Goal: Information Seeking & Learning: Learn about a topic

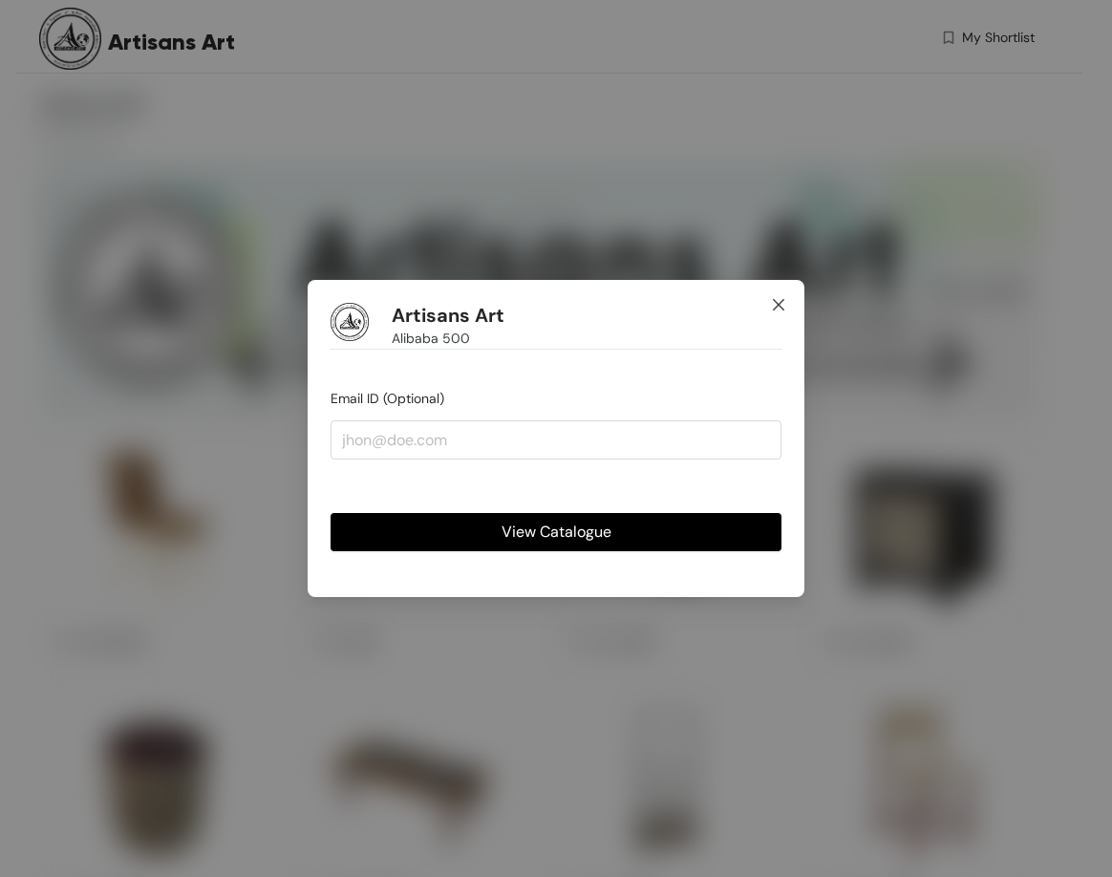
click at [780, 305] on icon "close" at bounding box center [778, 304] width 11 height 11
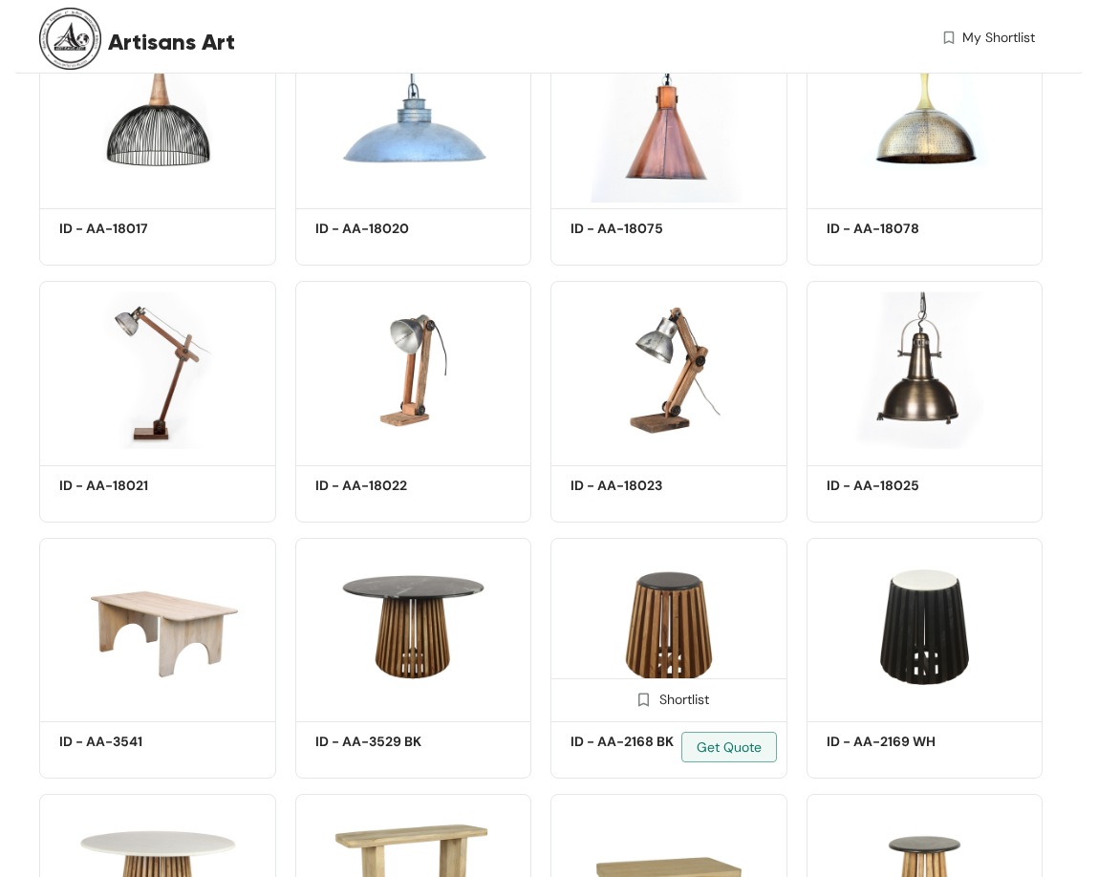
scroll to position [17892, 0]
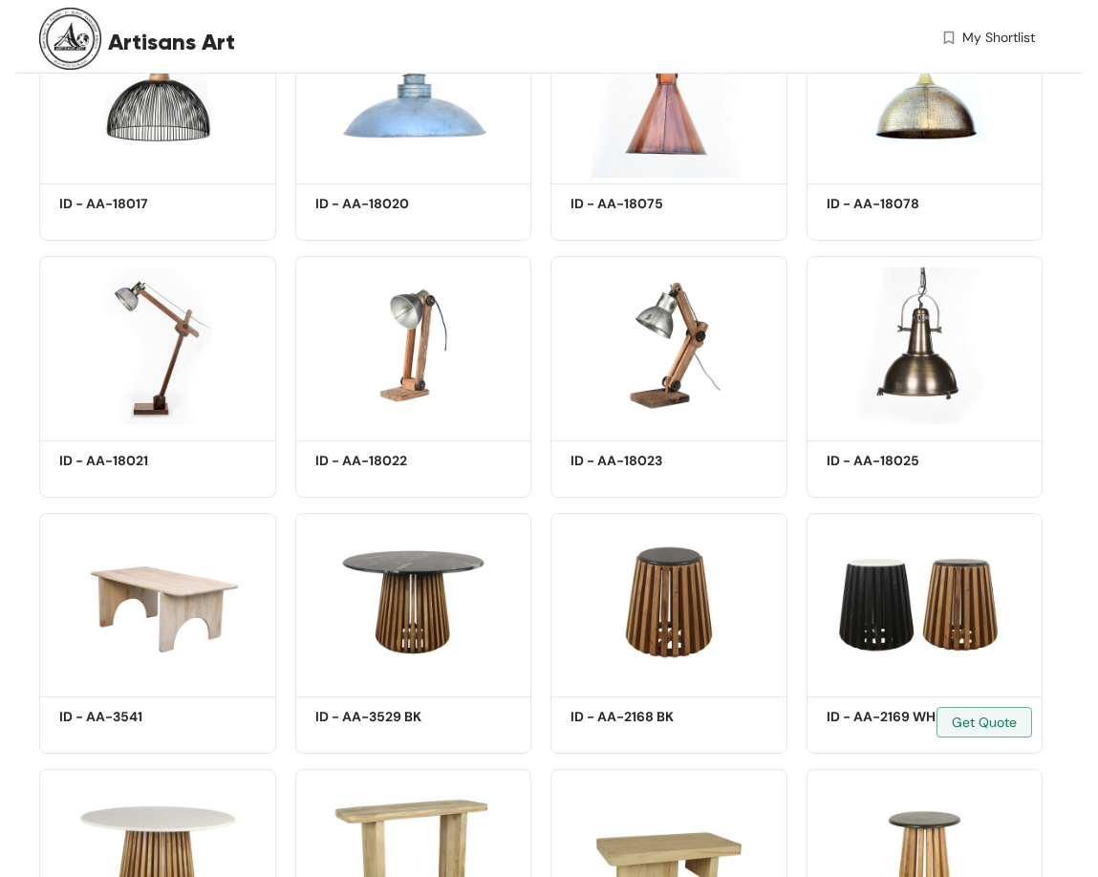
click at [806, 503] on div "Shortlist ID - AA-2169 WH Get Quote" at bounding box center [925, 626] width 256 height 257
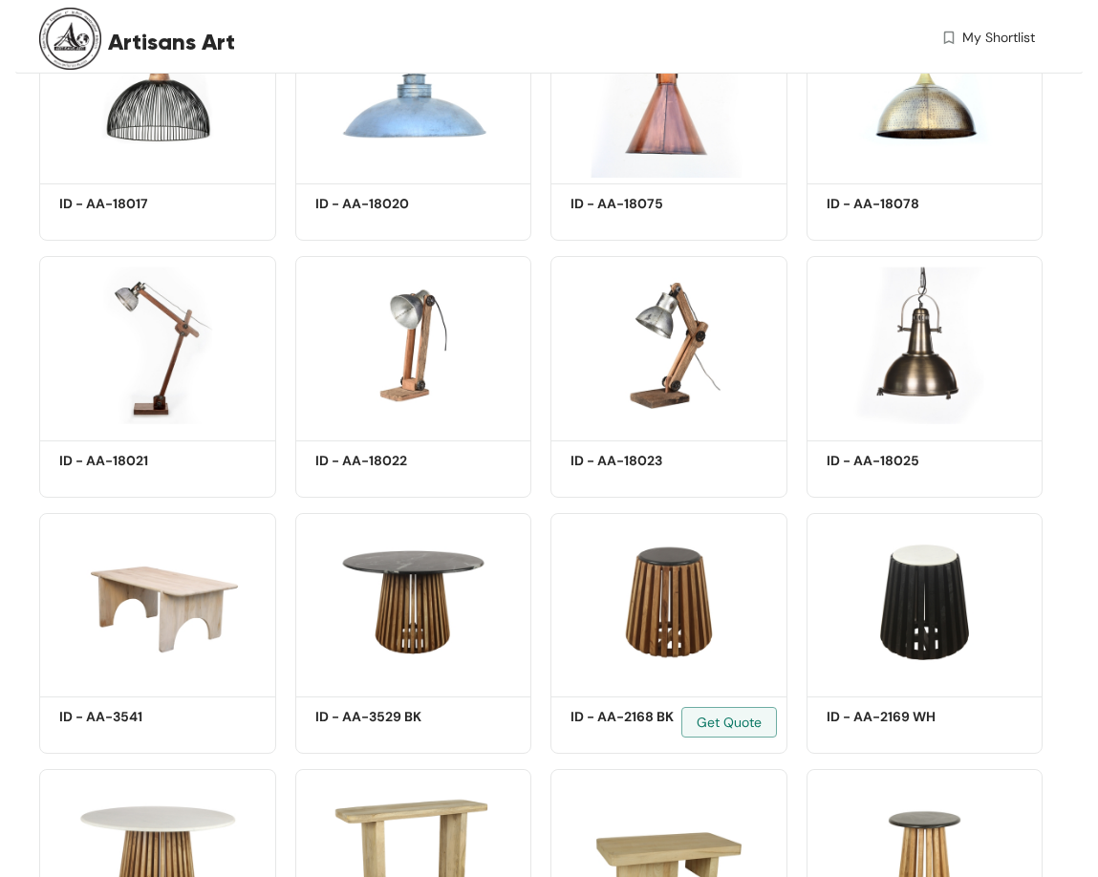
click at [543, 507] on div "Shortlist ID - AA-2168 BK Get Quote" at bounding box center [669, 626] width 256 height 257
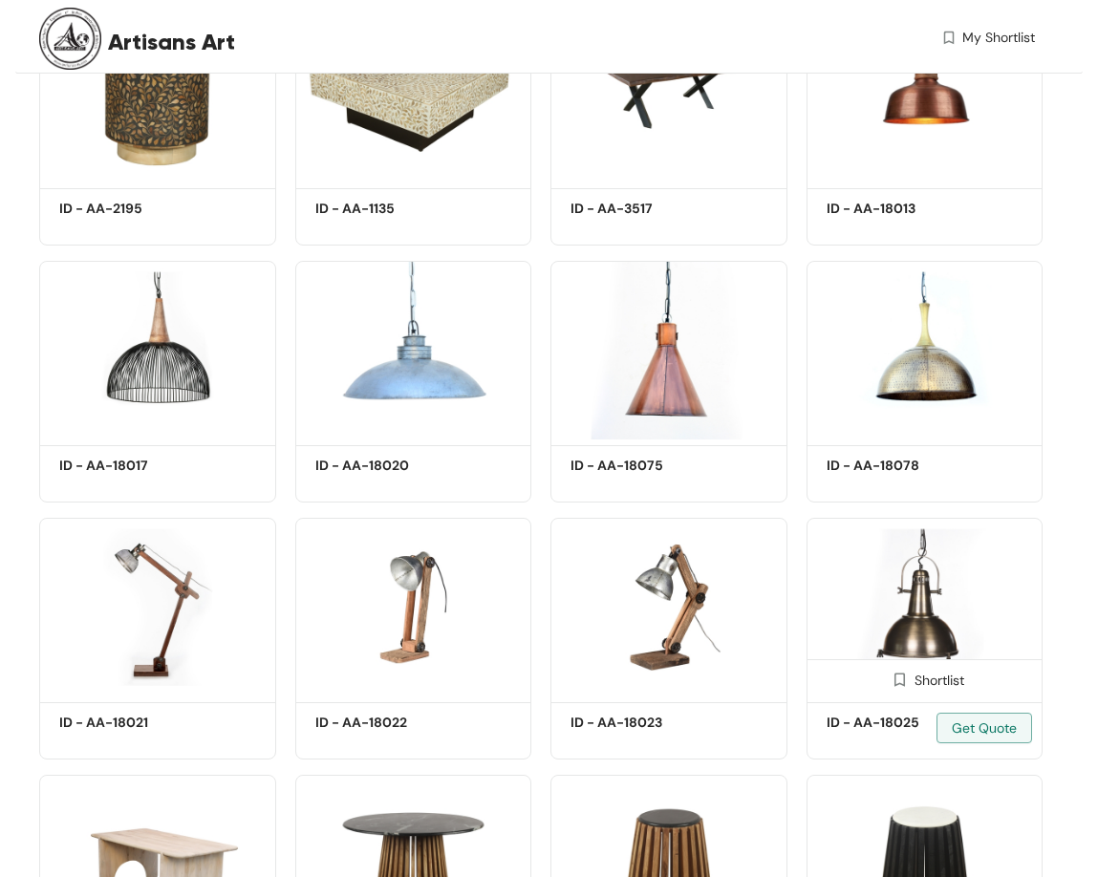
scroll to position [17318, 0]
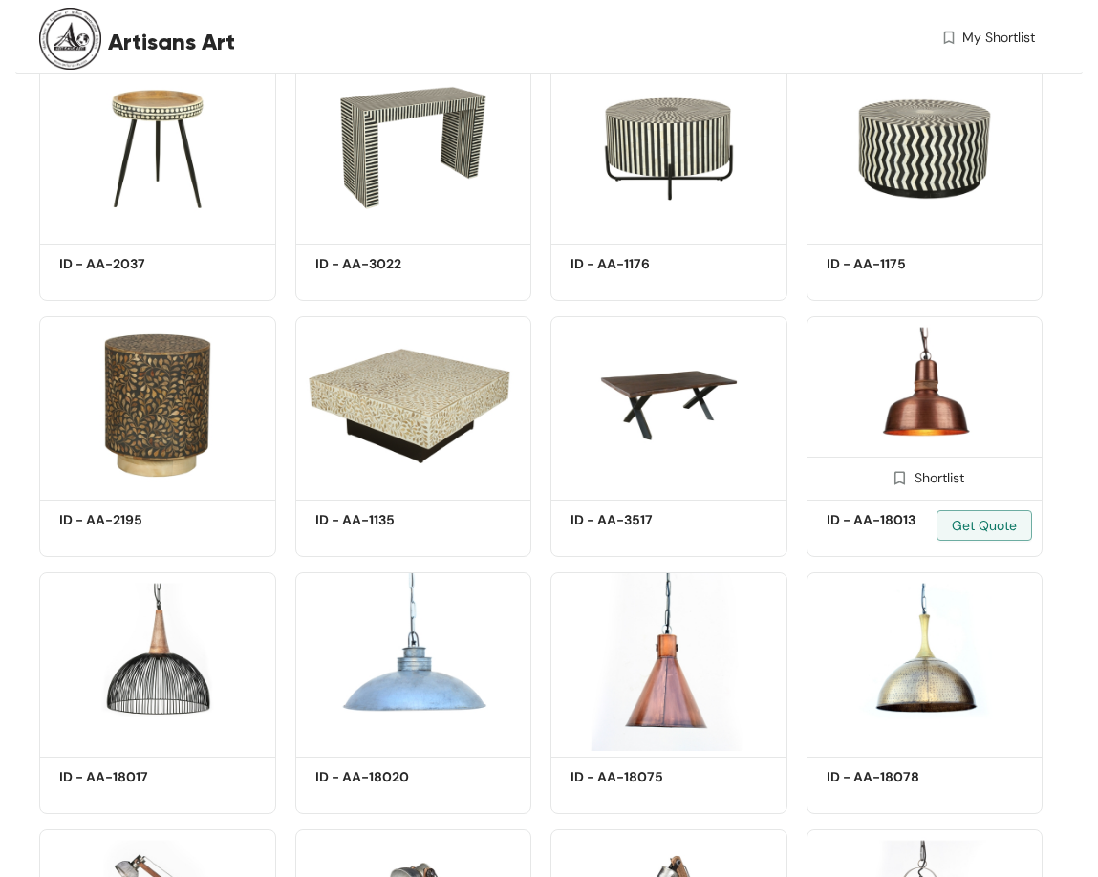
click at [930, 400] on img at bounding box center [924, 405] width 237 height 179
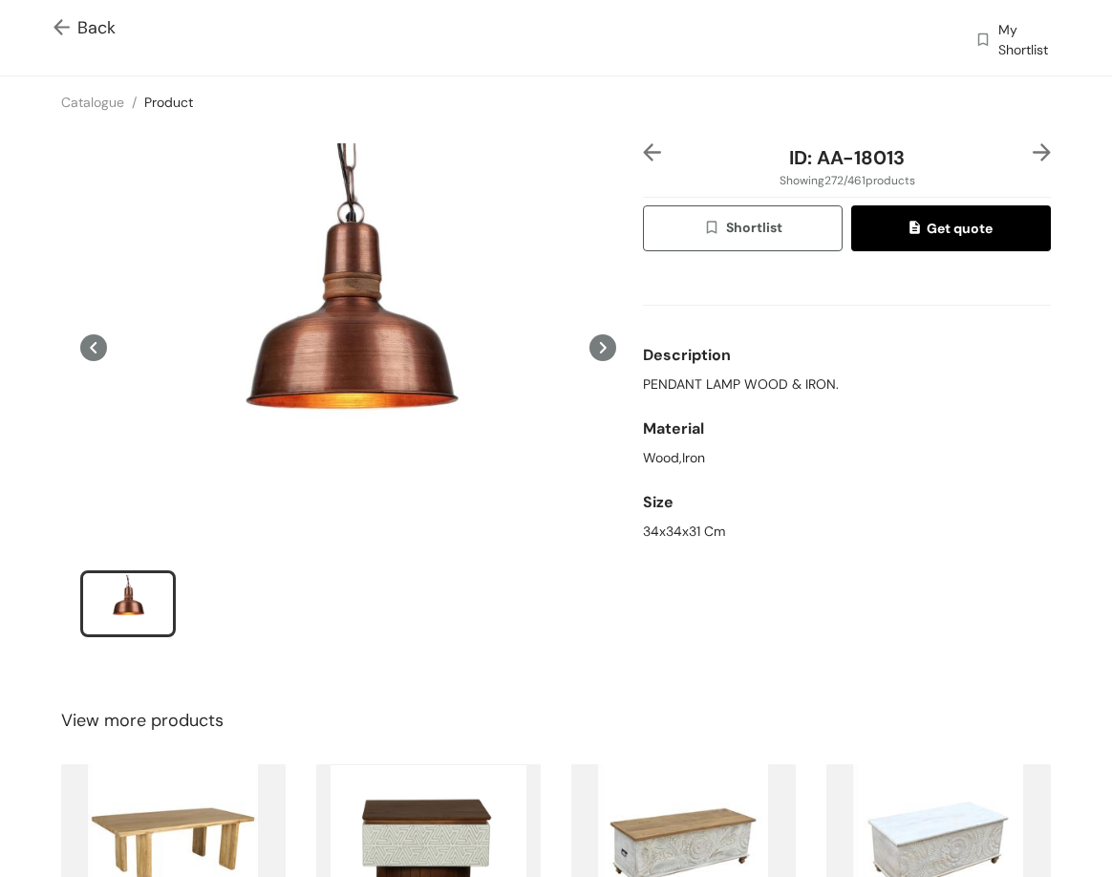
click at [1034, 148] on img at bounding box center [1042, 152] width 18 height 18
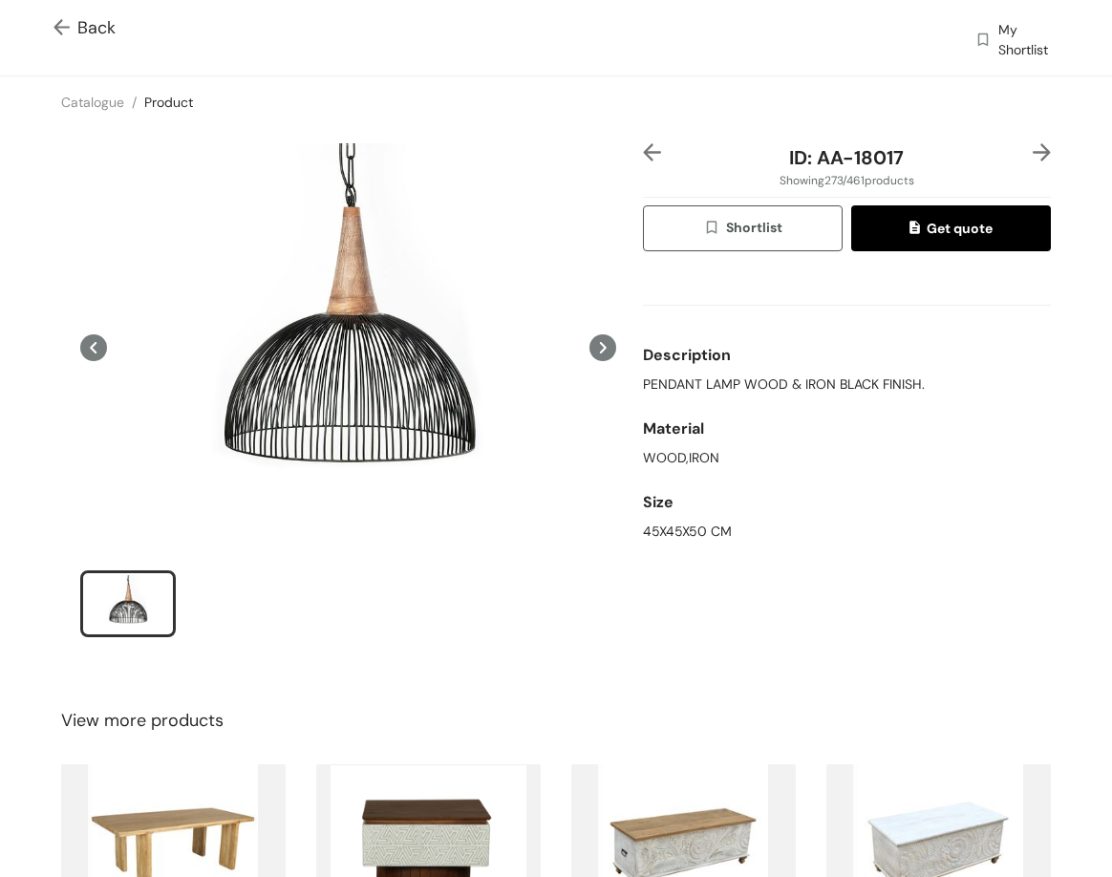
click at [1033, 143] on img at bounding box center [1042, 152] width 18 height 18
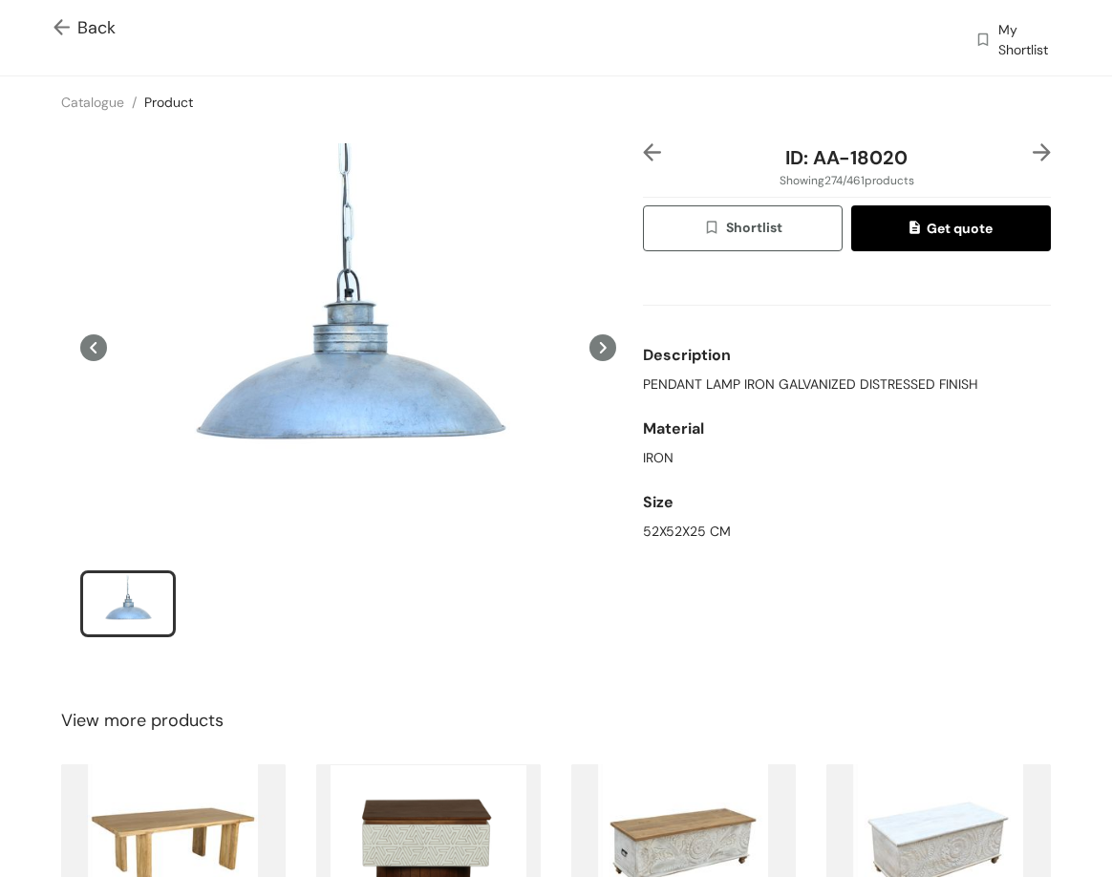
click at [1033, 150] on img at bounding box center [1042, 152] width 18 height 18
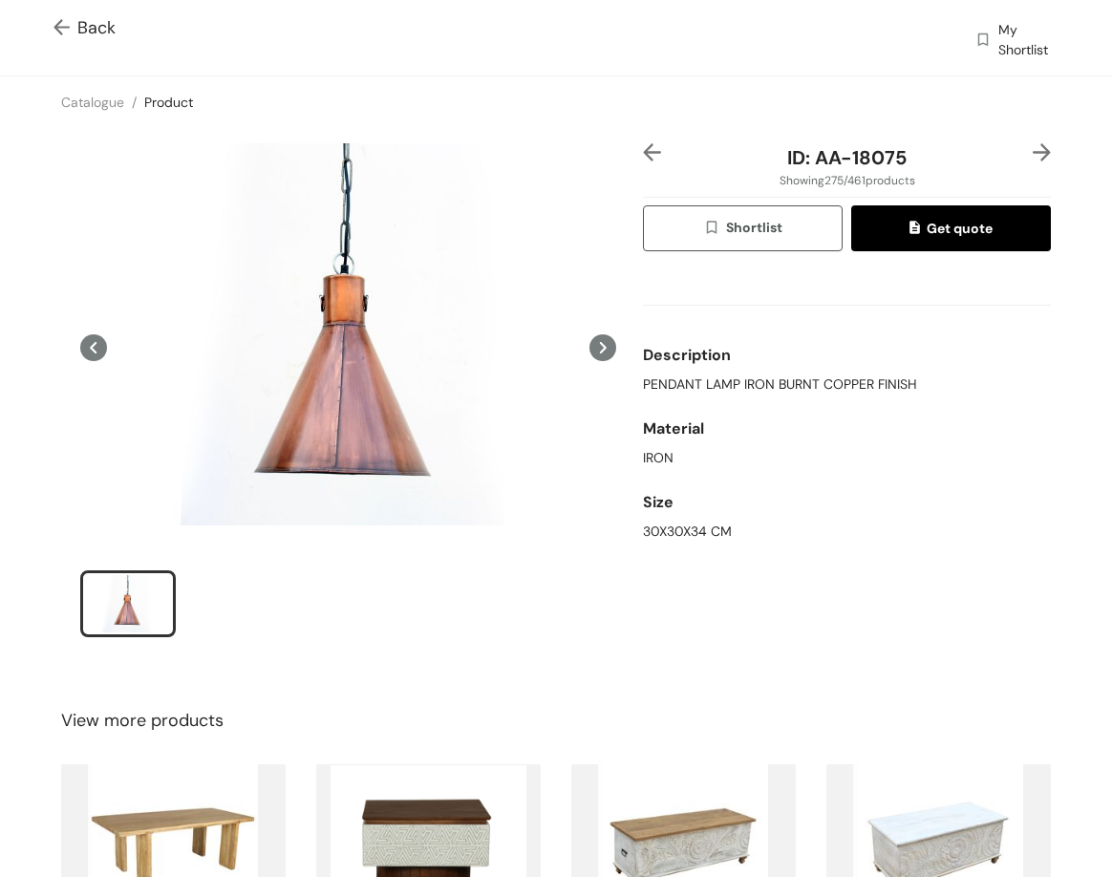
click at [1038, 133] on div "ID: AA-18075 Showing 275 / 461 products Shortlist Get quote Description PENDANT…" at bounding box center [556, 403] width 1120 height 550
click at [1033, 154] on img at bounding box center [1042, 152] width 18 height 18
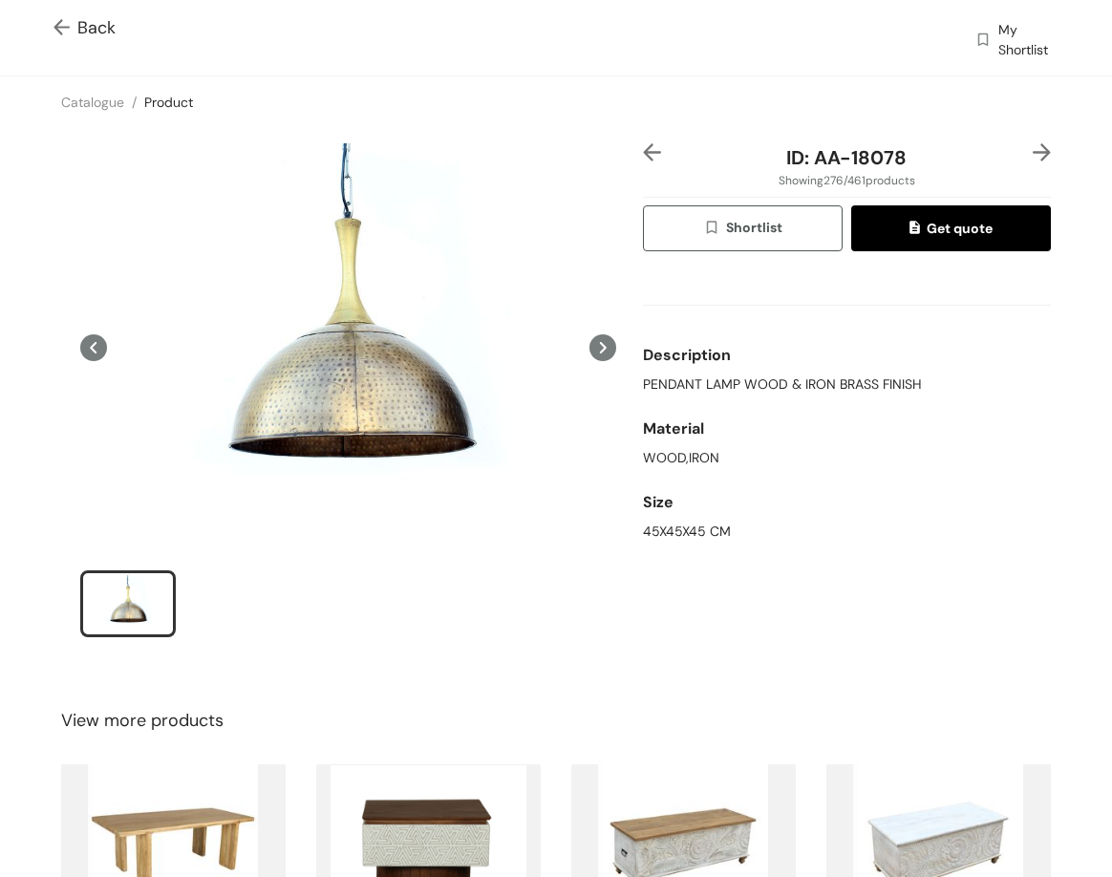
click at [1033, 144] on img at bounding box center [1042, 152] width 18 height 18
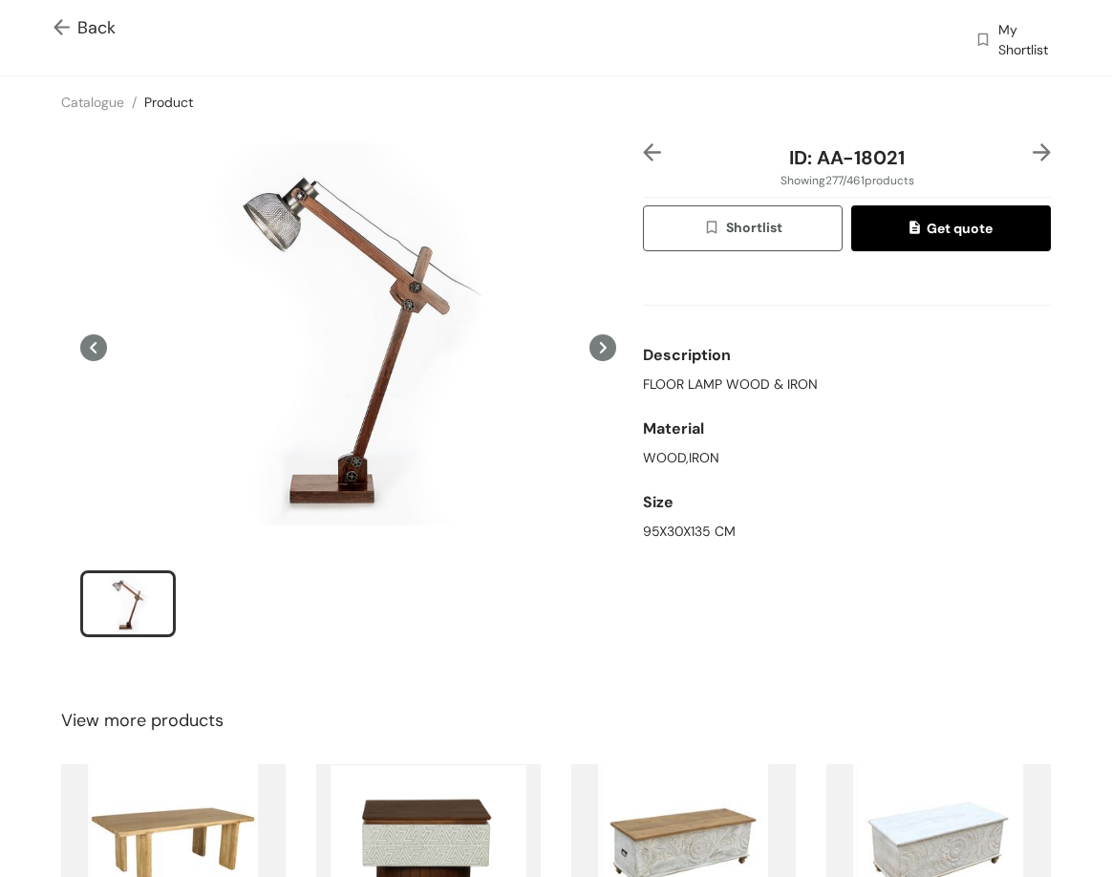
click at [1033, 150] on img at bounding box center [1042, 152] width 18 height 18
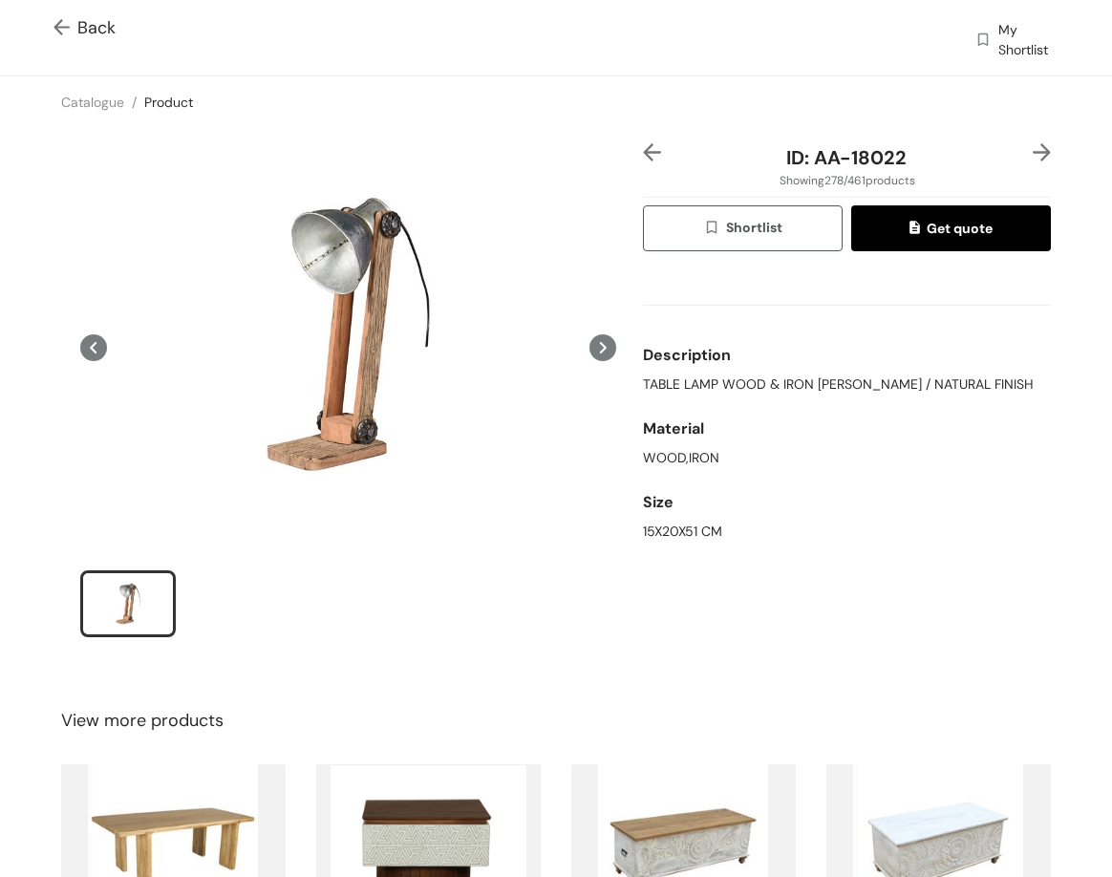
click at [1033, 143] on img at bounding box center [1042, 152] width 18 height 18
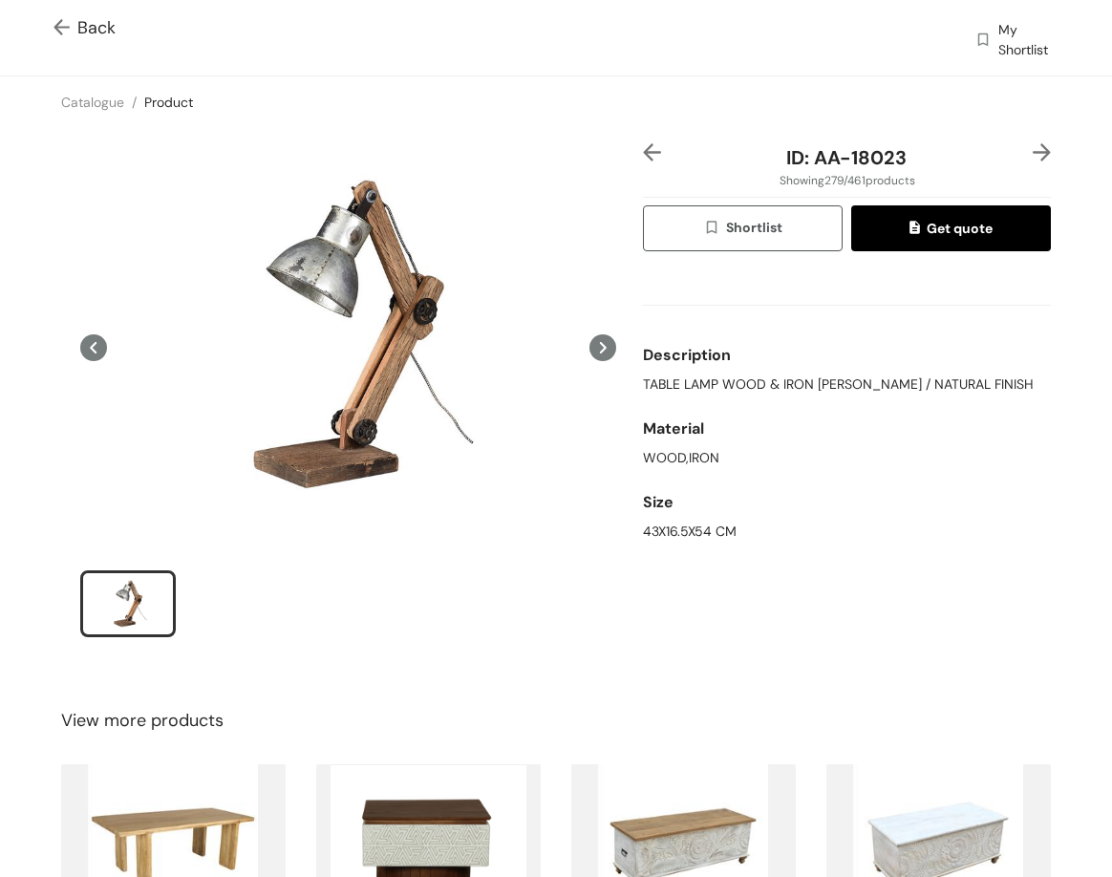
click at [1033, 153] on img at bounding box center [1042, 152] width 18 height 18
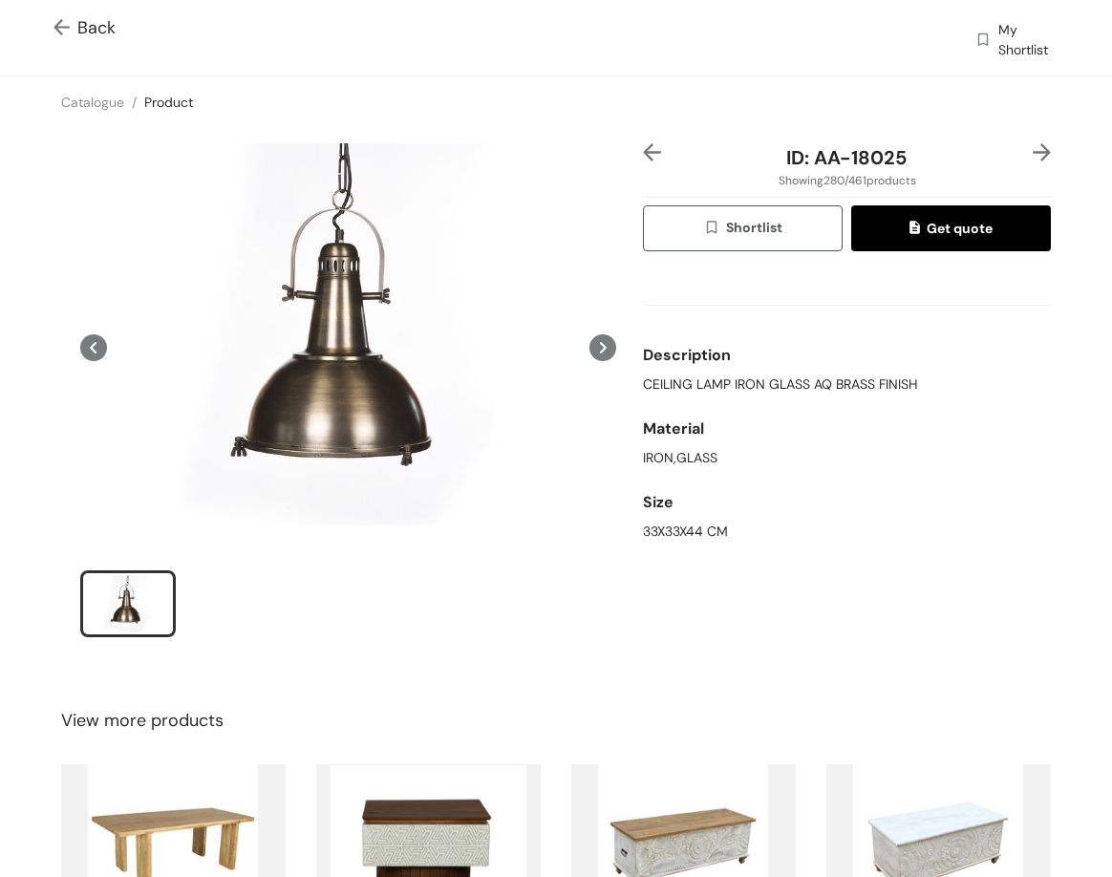
click at [1033, 148] on img at bounding box center [1042, 152] width 18 height 18
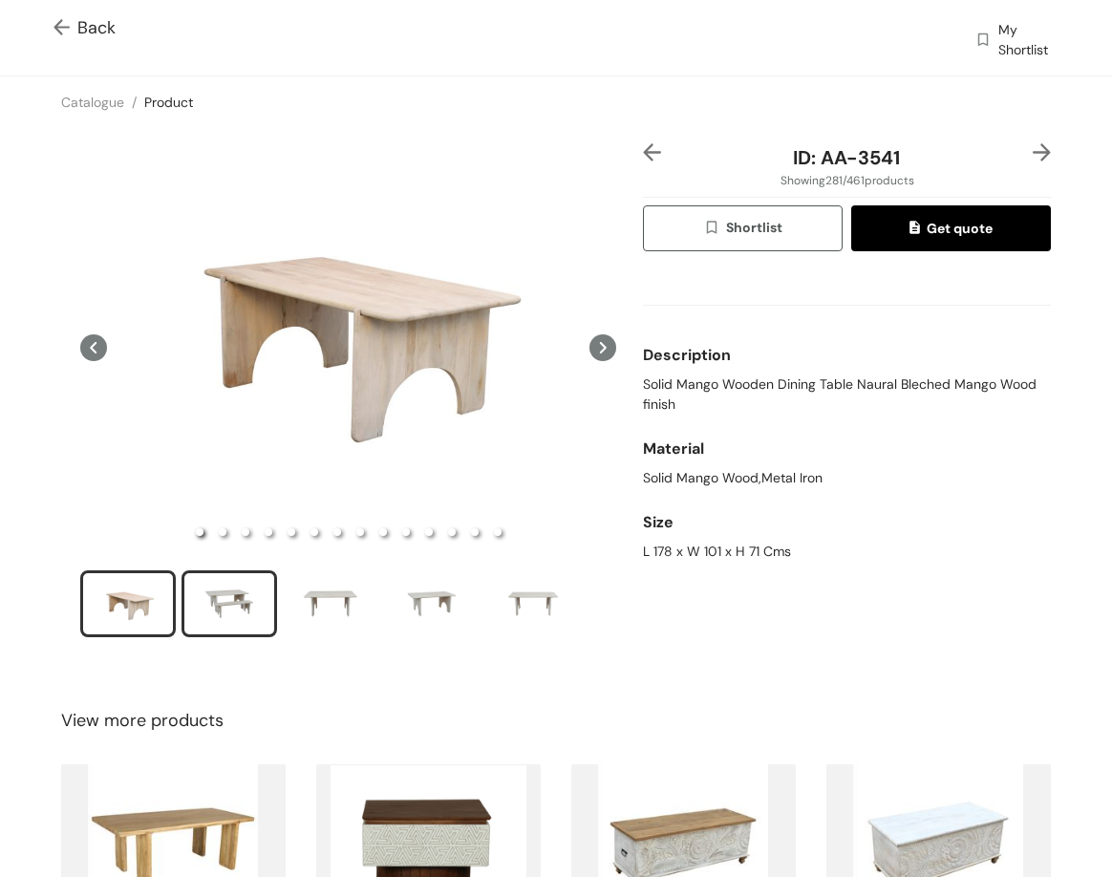
click at [243, 596] on div "slide item 2" at bounding box center [229, 603] width 86 height 57
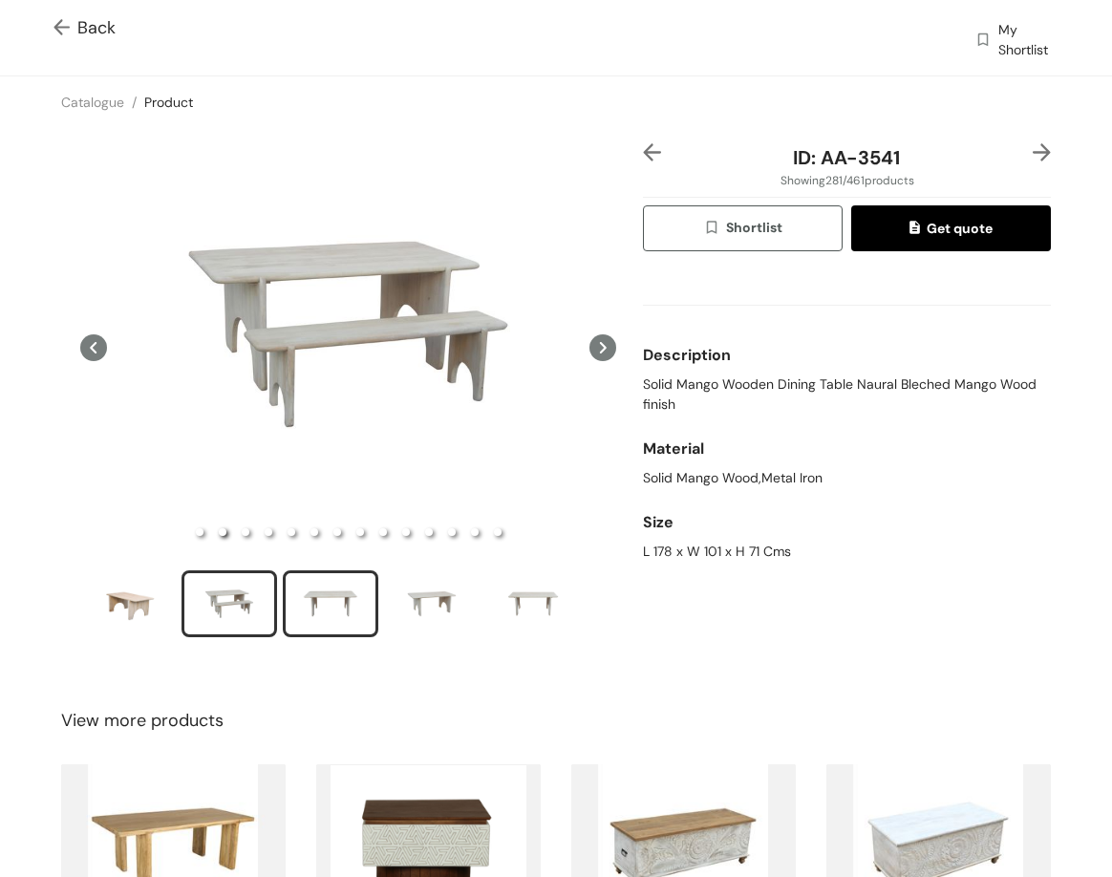
click at [326, 592] on div "slide item 3" at bounding box center [331, 603] width 86 height 57
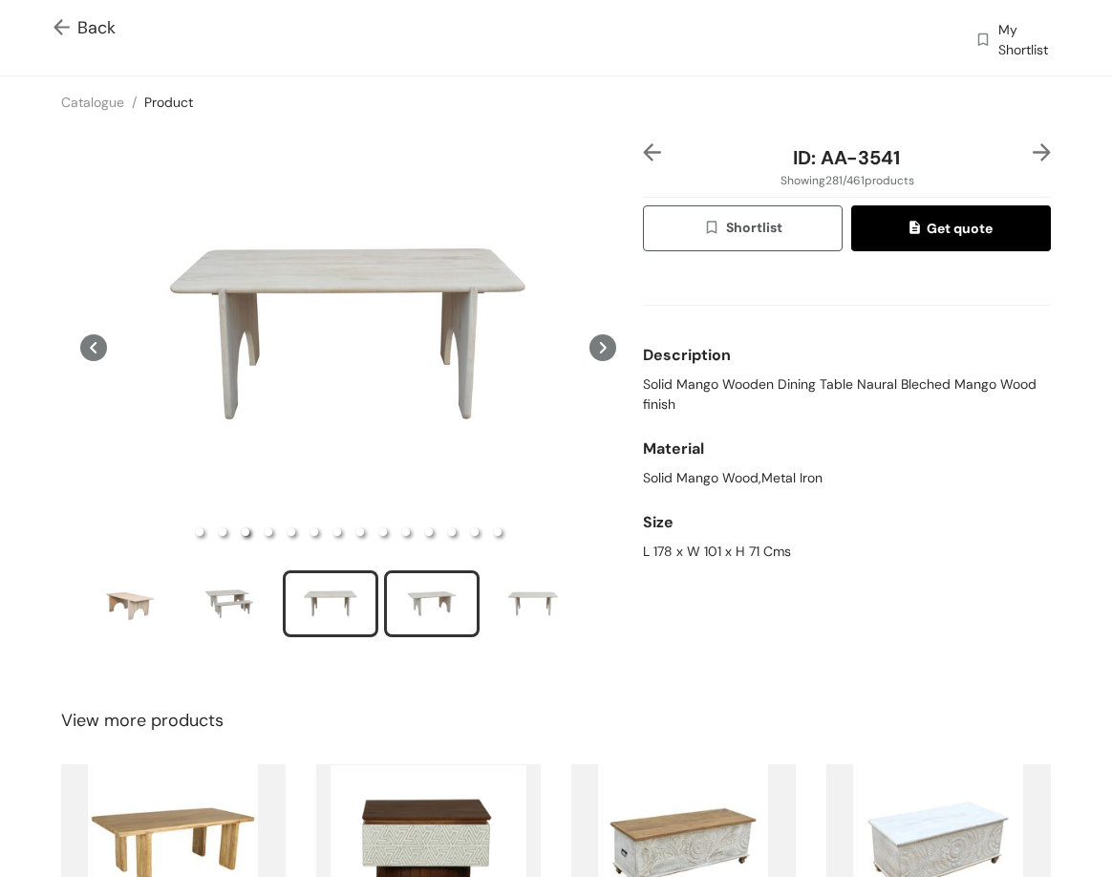
click at [425, 604] on div "slide item 4" at bounding box center [432, 603] width 86 height 57
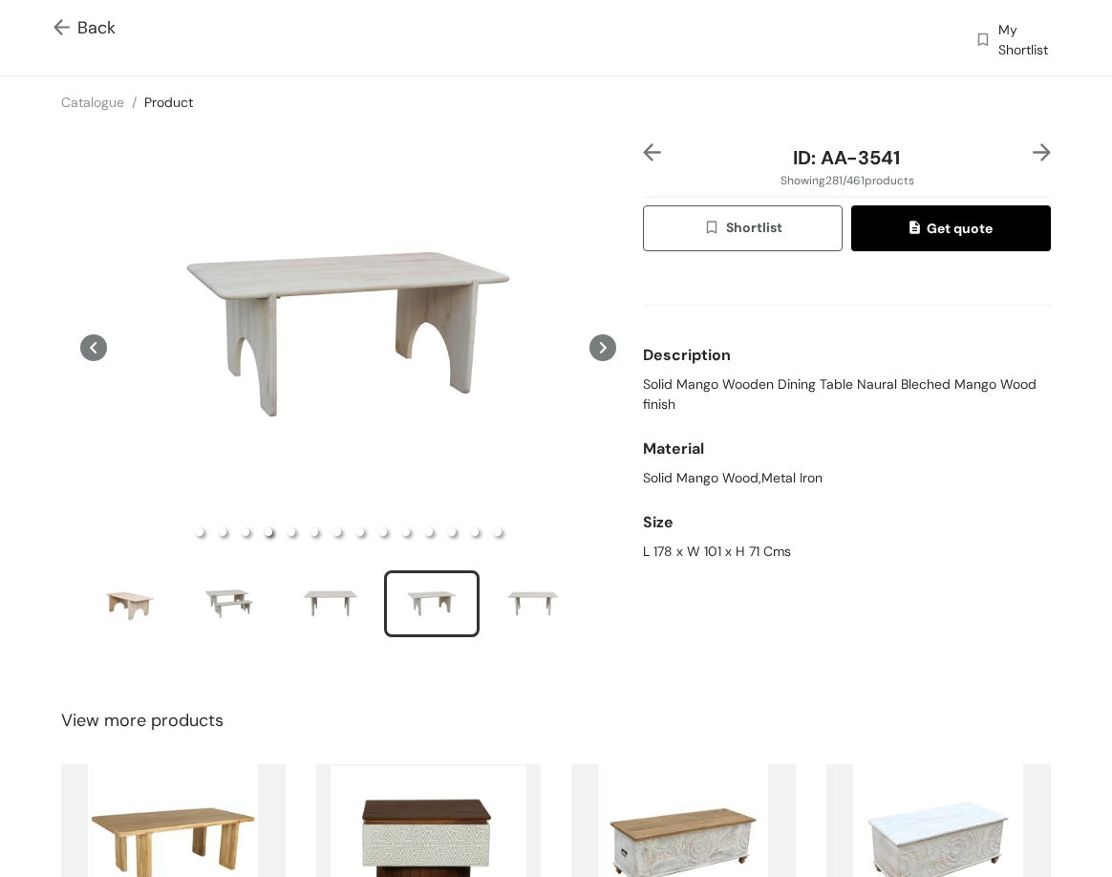
click at [1033, 157] on img at bounding box center [1042, 152] width 18 height 18
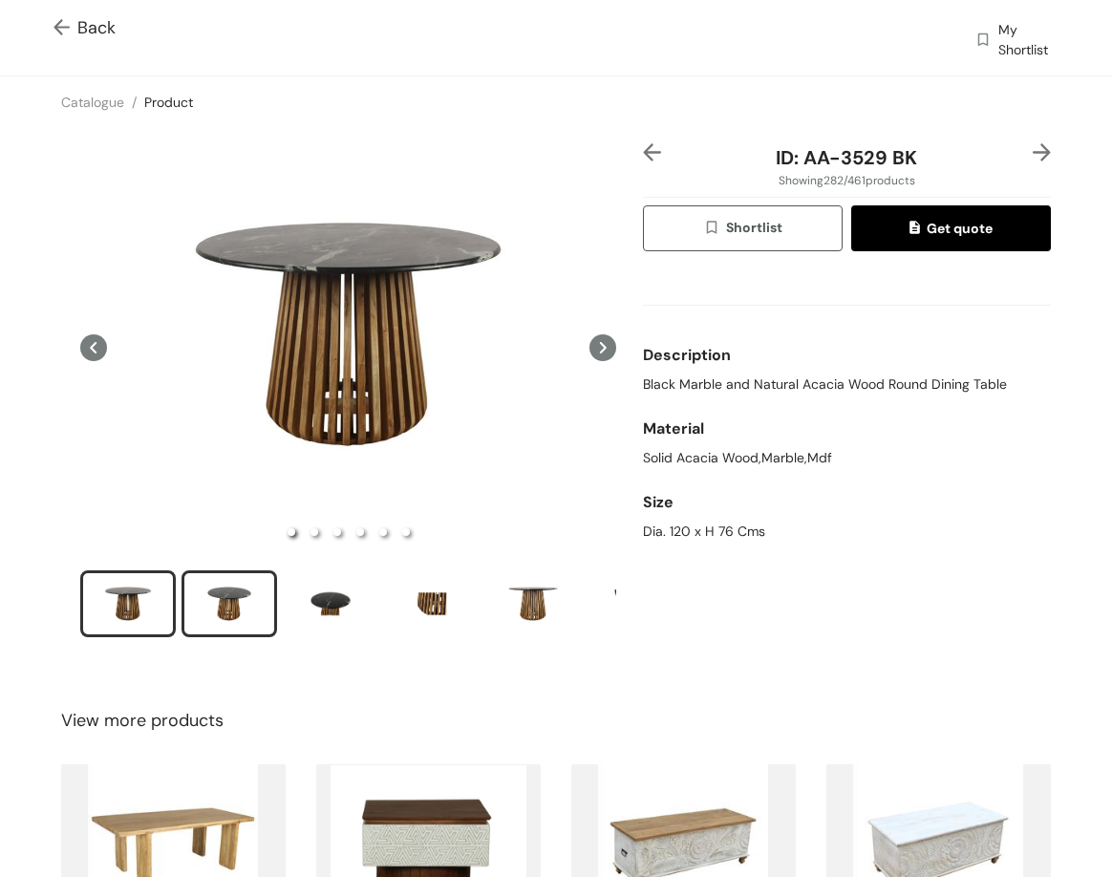
click at [209, 606] on div "slide item 2" at bounding box center [229, 603] width 86 height 57
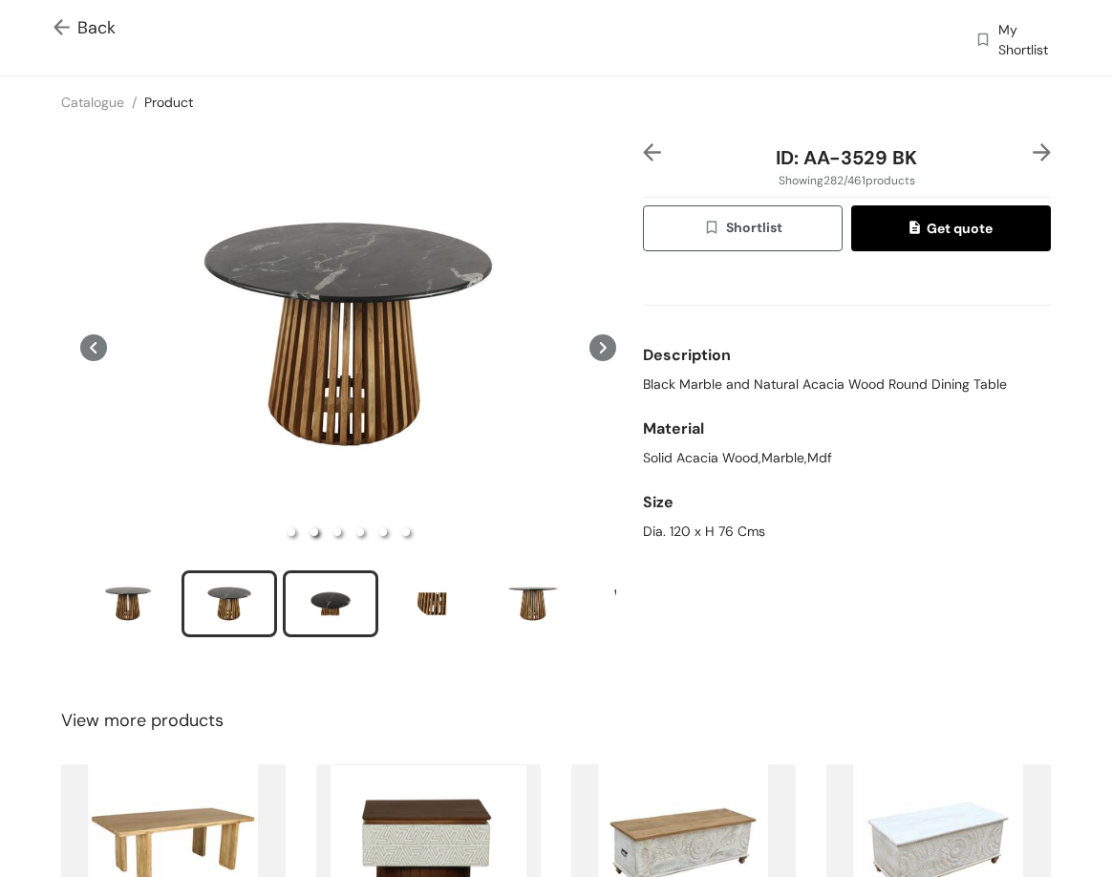
click at [317, 606] on div "slide item 3" at bounding box center [331, 603] width 86 height 57
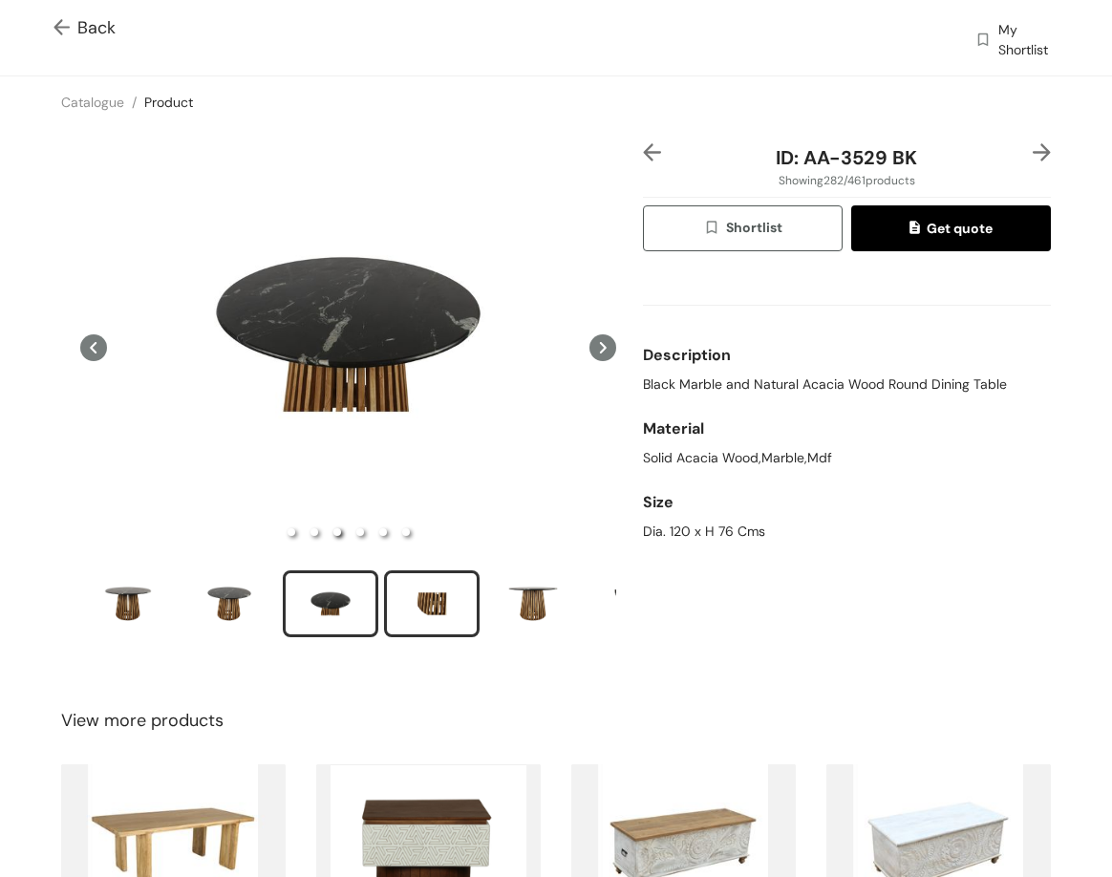
click at [414, 613] on div "slide item 4" at bounding box center [432, 603] width 86 height 57
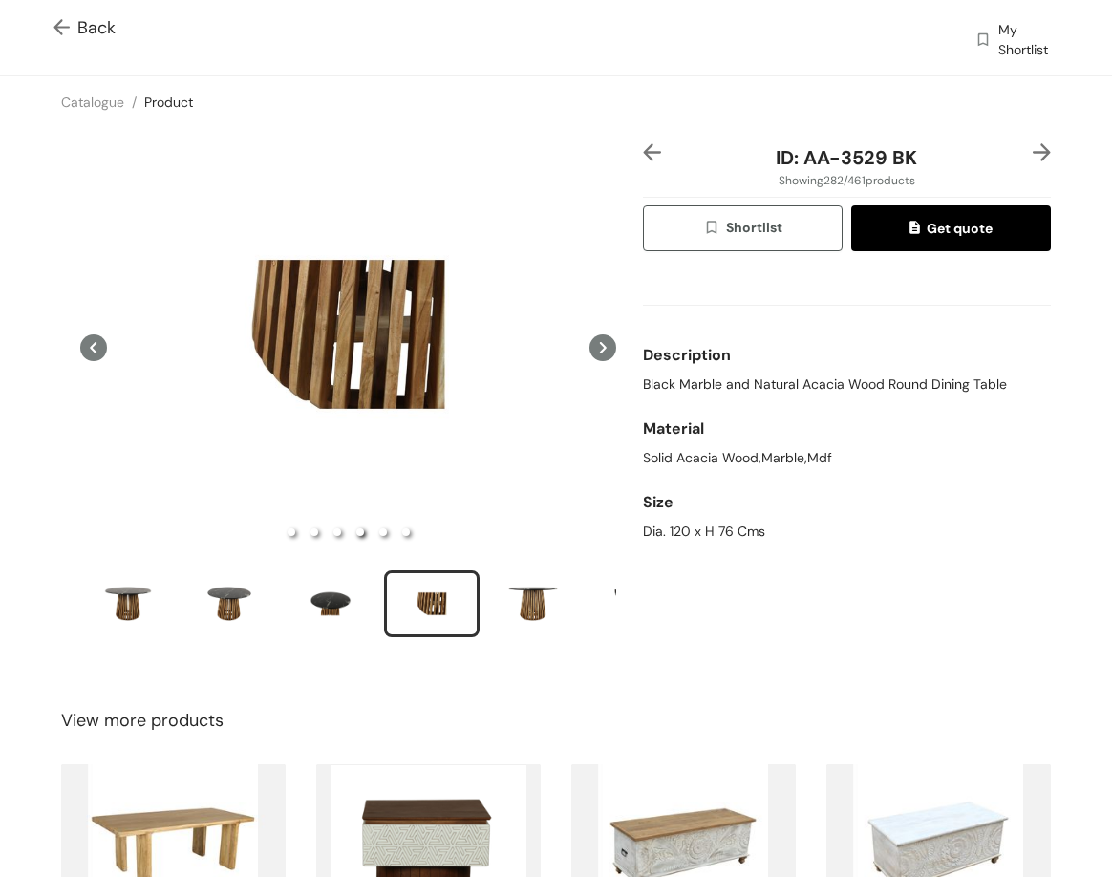
click at [1033, 146] on img at bounding box center [1042, 152] width 18 height 18
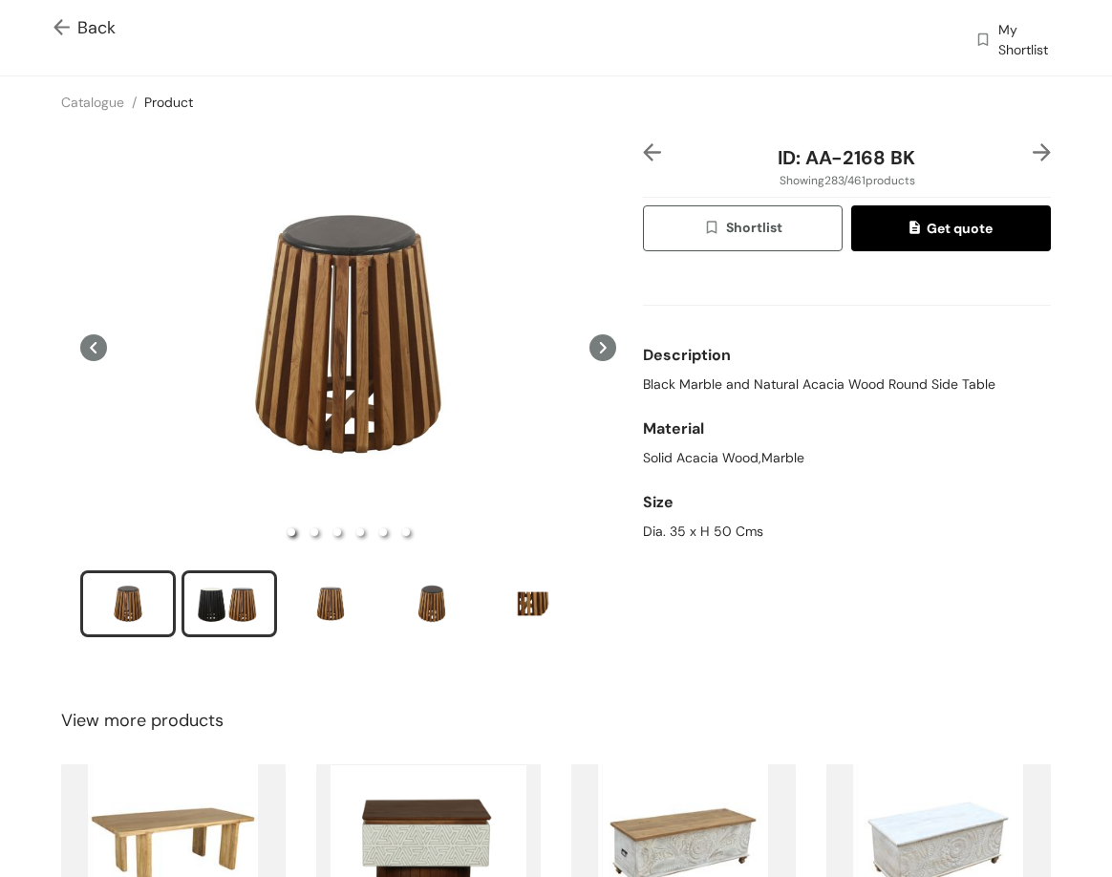
click at [245, 607] on div "slide item 2" at bounding box center [229, 603] width 86 height 57
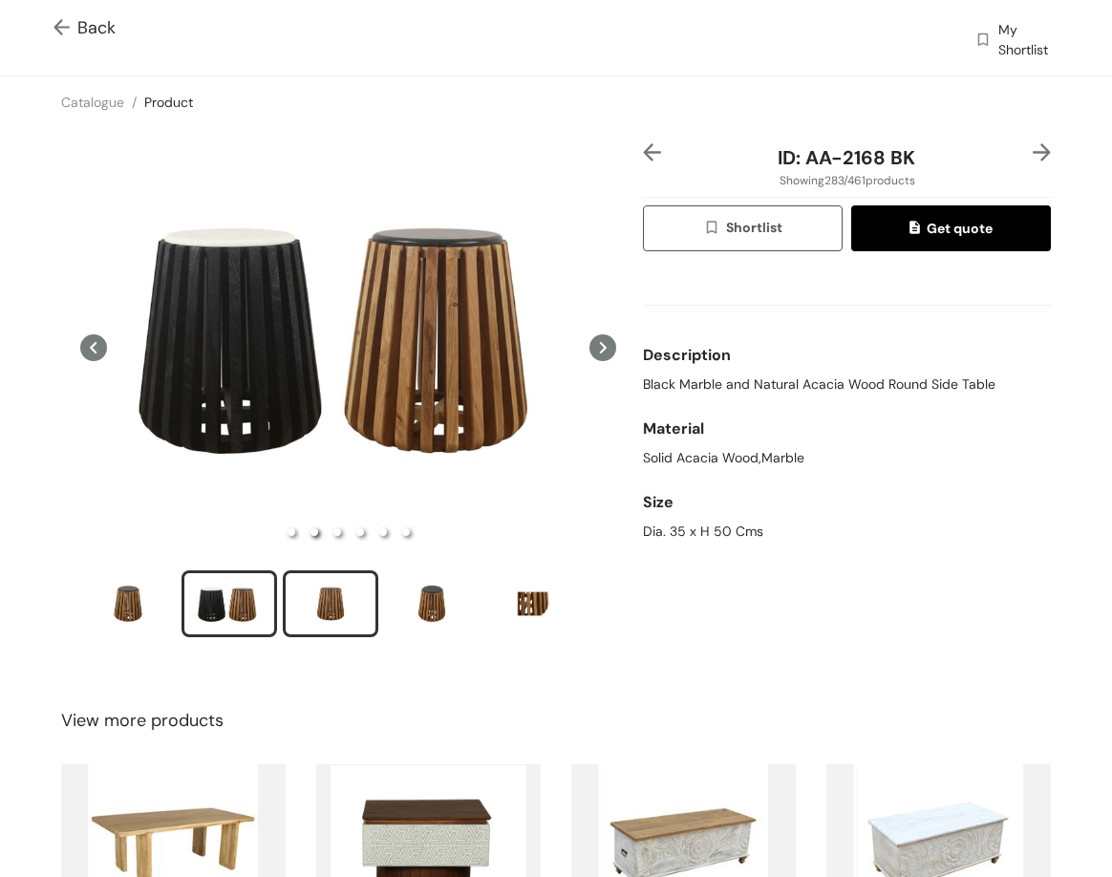
click at [338, 604] on div "slide item 3" at bounding box center [331, 603] width 86 height 57
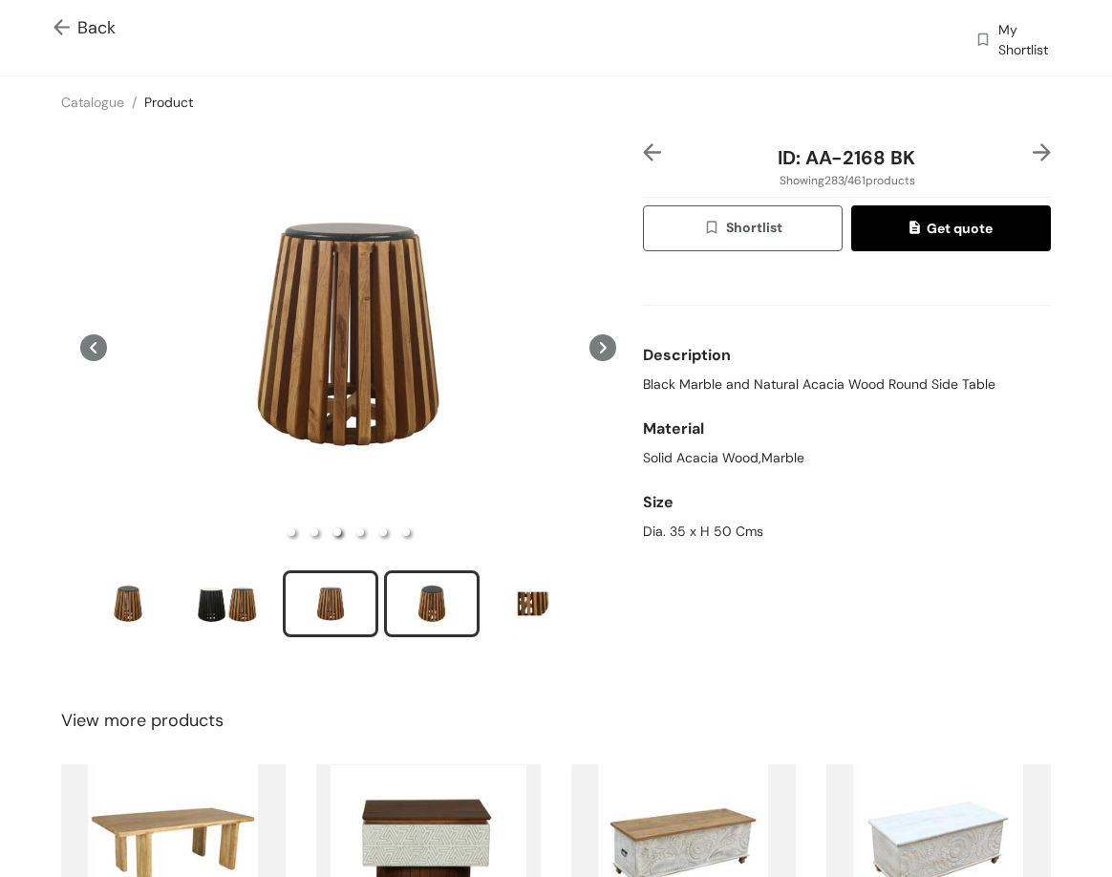
click at [419, 600] on div "slide item 4" at bounding box center [432, 603] width 86 height 57
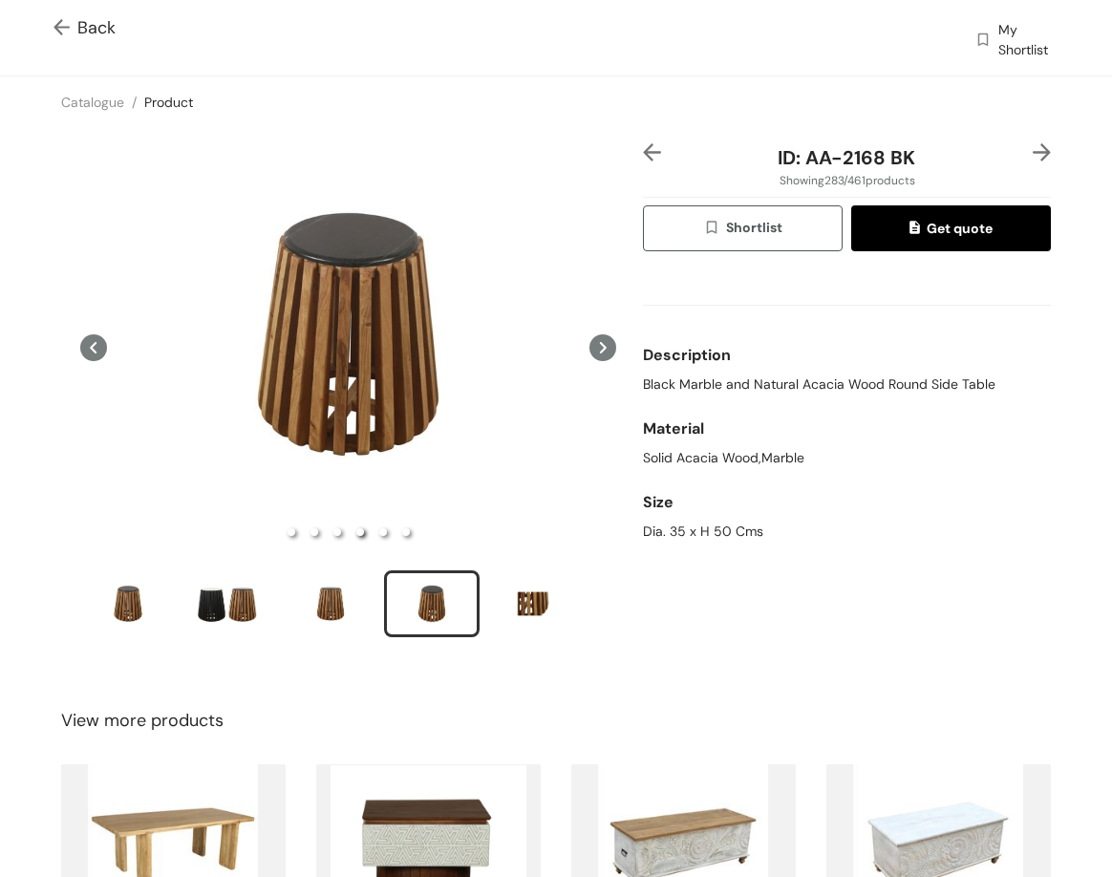
click at [1033, 148] on img at bounding box center [1042, 152] width 18 height 18
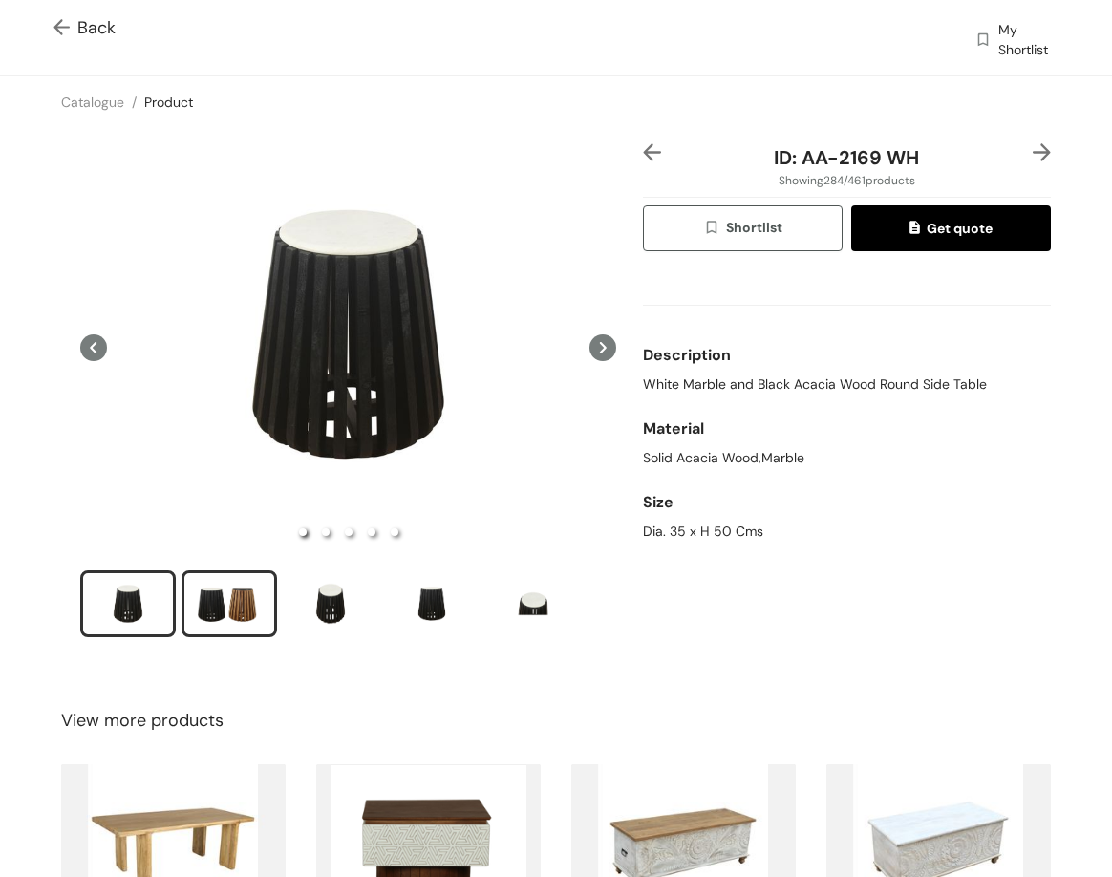
click at [238, 594] on div "slide item 2" at bounding box center [229, 603] width 86 height 57
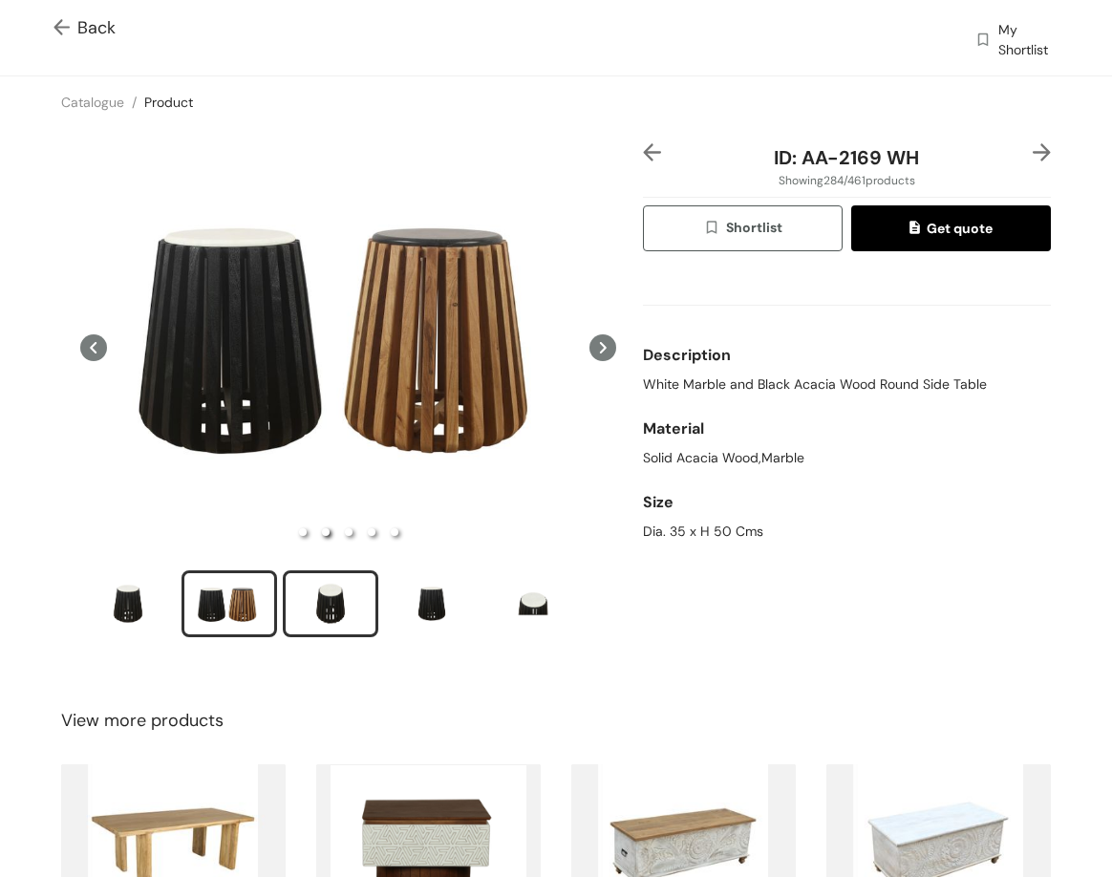
click at [322, 610] on div "slide item 3" at bounding box center [331, 603] width 86 height 57
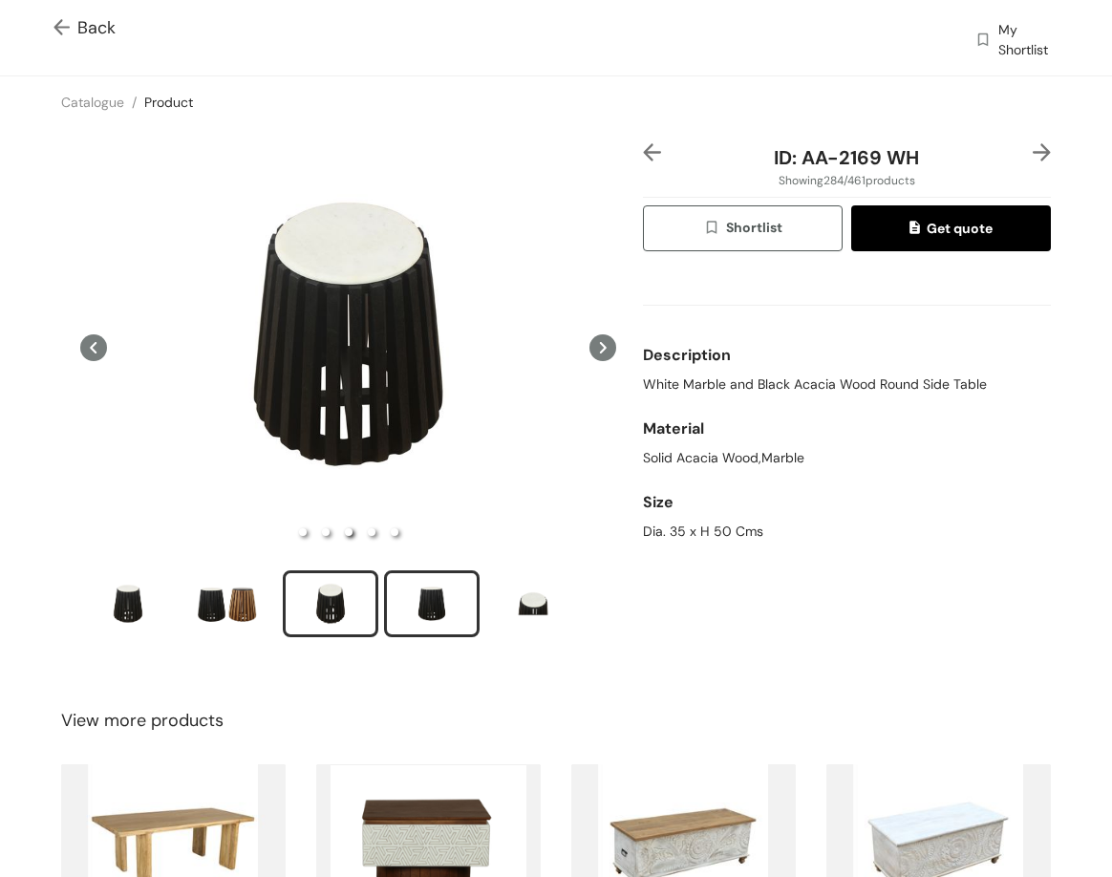
click at [419, 618] on div "slide item 4" at bounding box center [432, 603] width 86 height 57
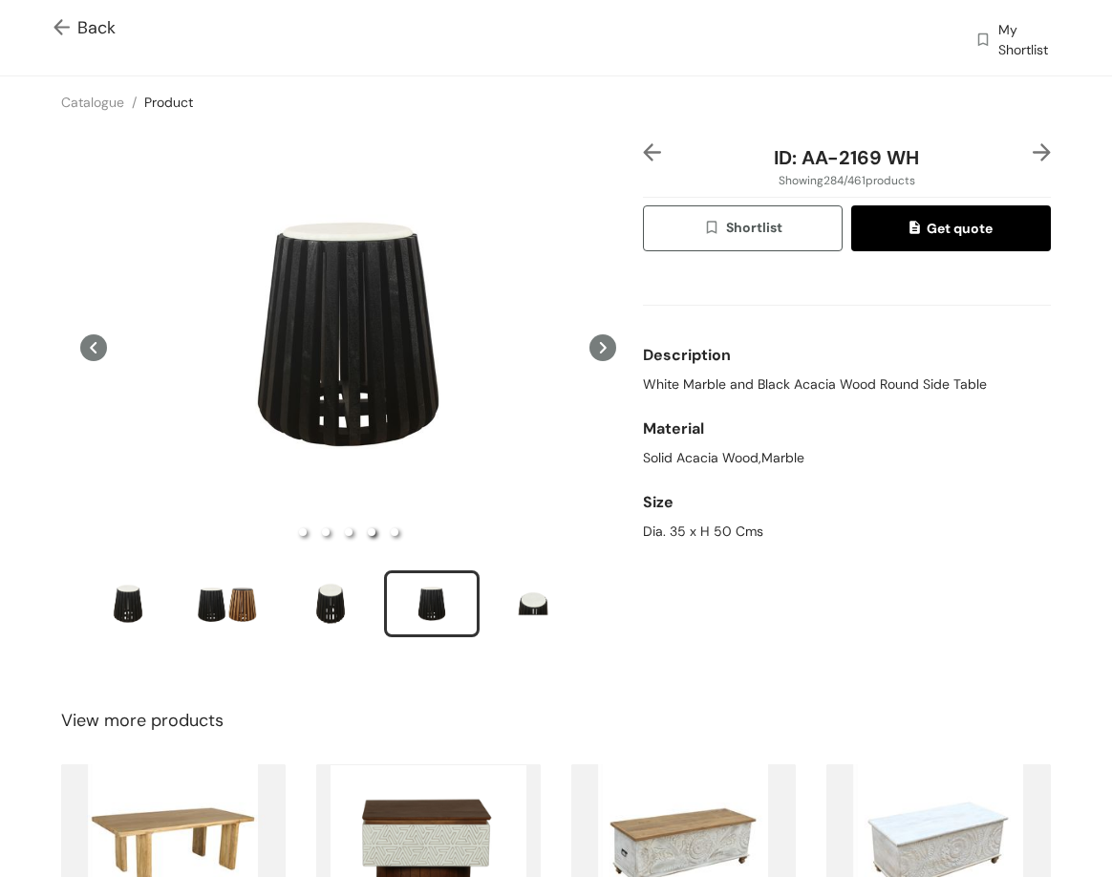
click at [592, 600] on ul at bounding box center [348, 606] width 536 height 73
click at [540, 594] on div "slide item 5" at bounding box center [533, 603] width 86 height 57
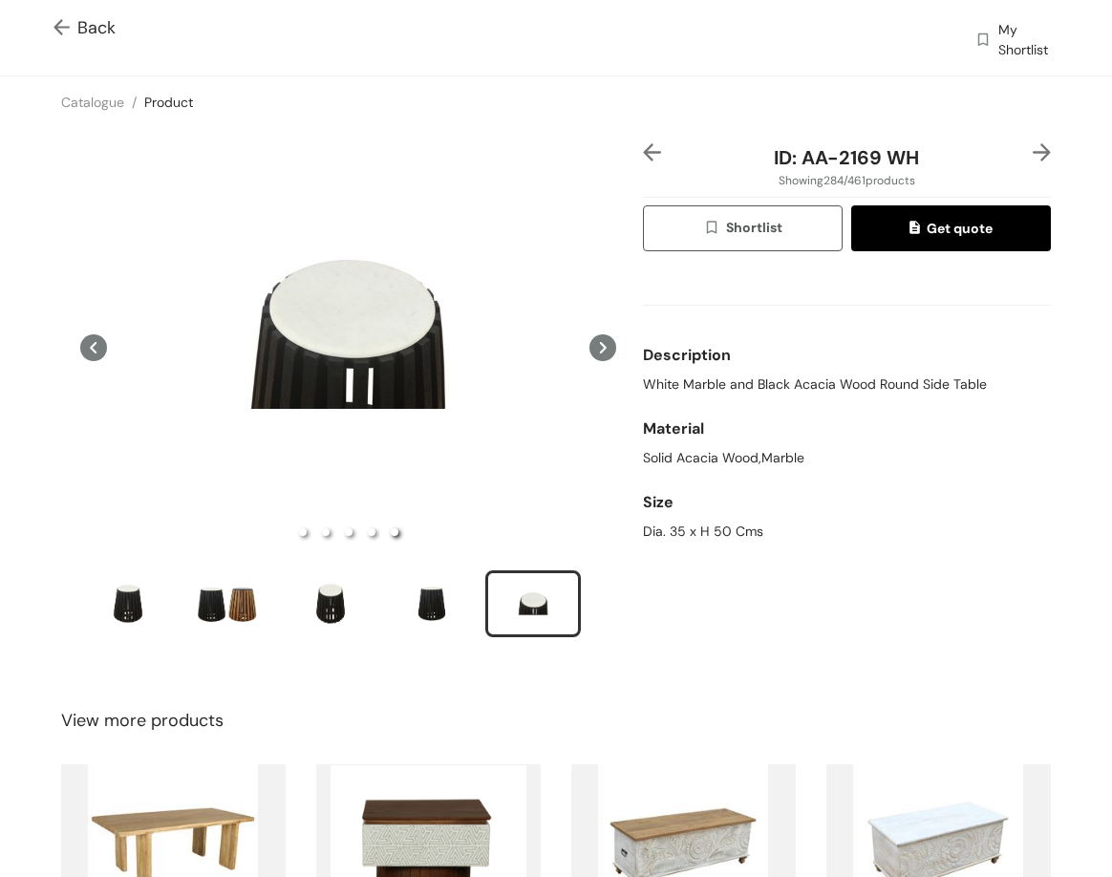
click at [1033, 155] on img at bounding box center [1042, 152] width 18 height 18
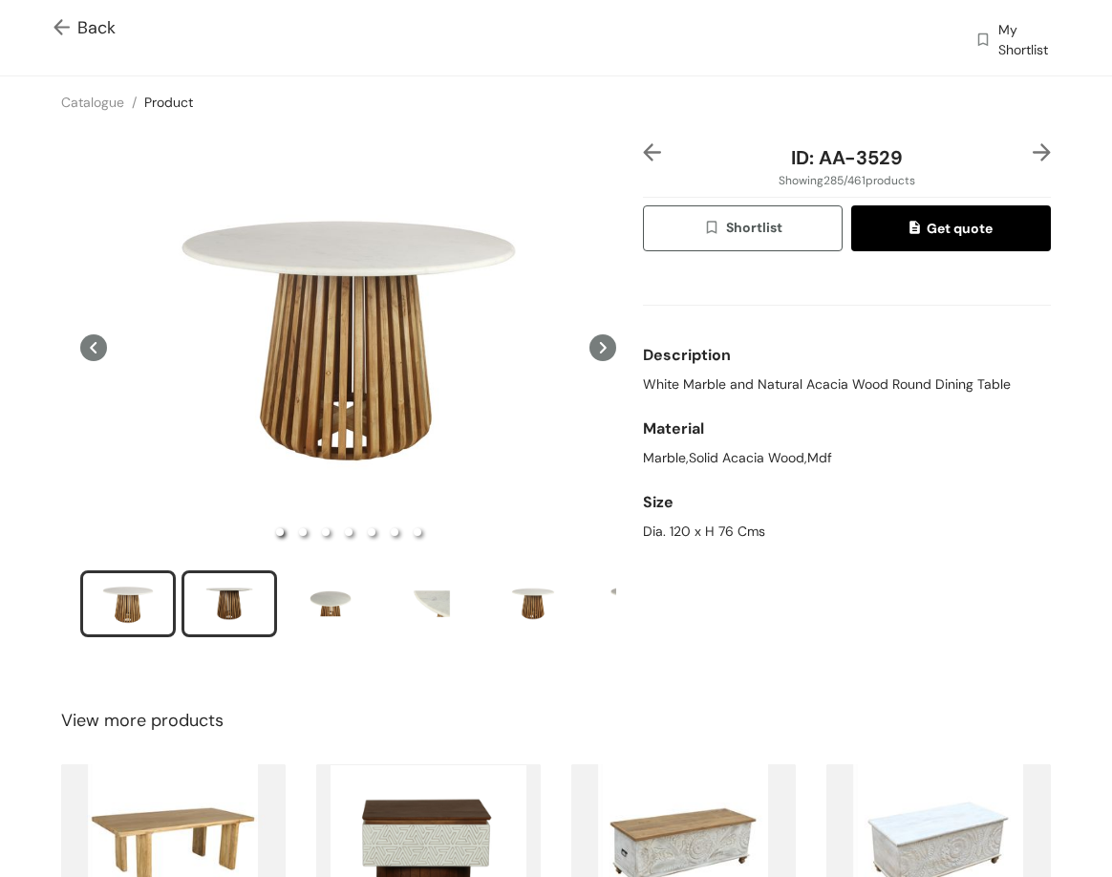
click at [209, 592] on div "slide item 2" at bounding box center [229, 603] width 86 height 57
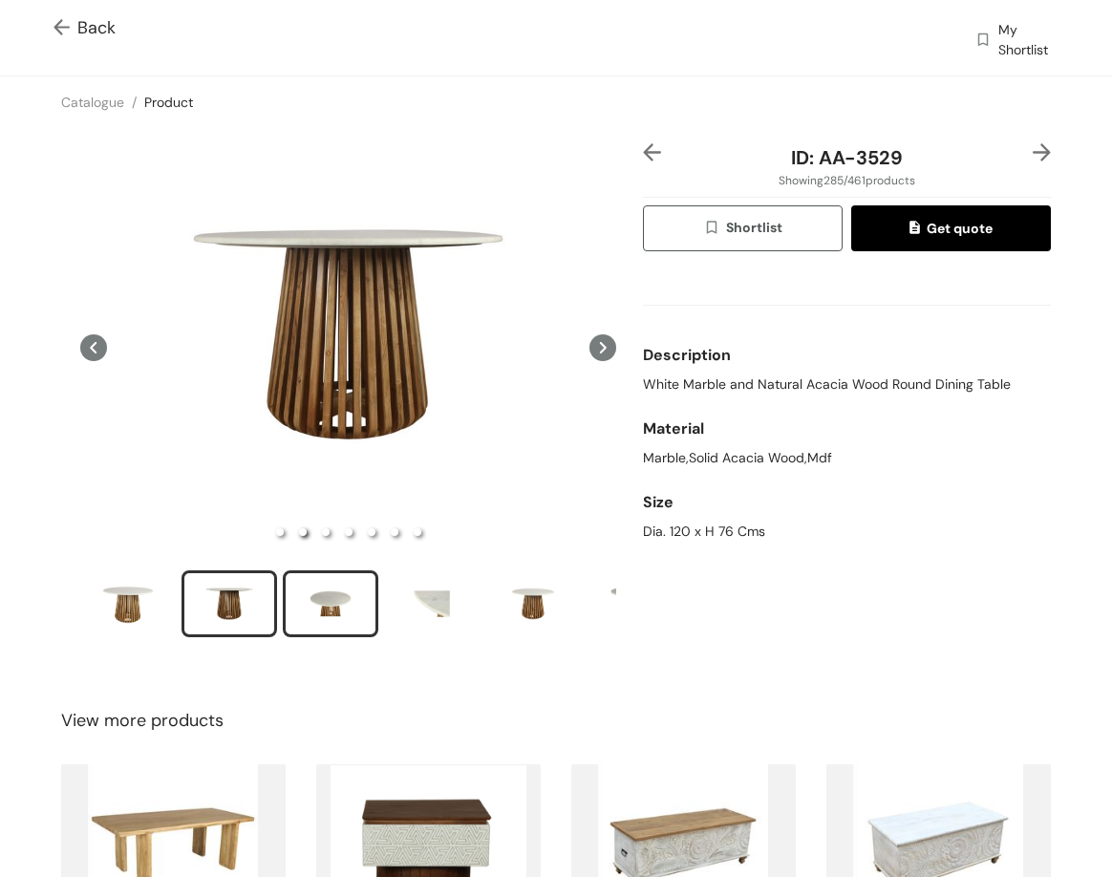
click at [312, 598] on div "slide item 3" at bounding box center [331, 603] width 86 height 57
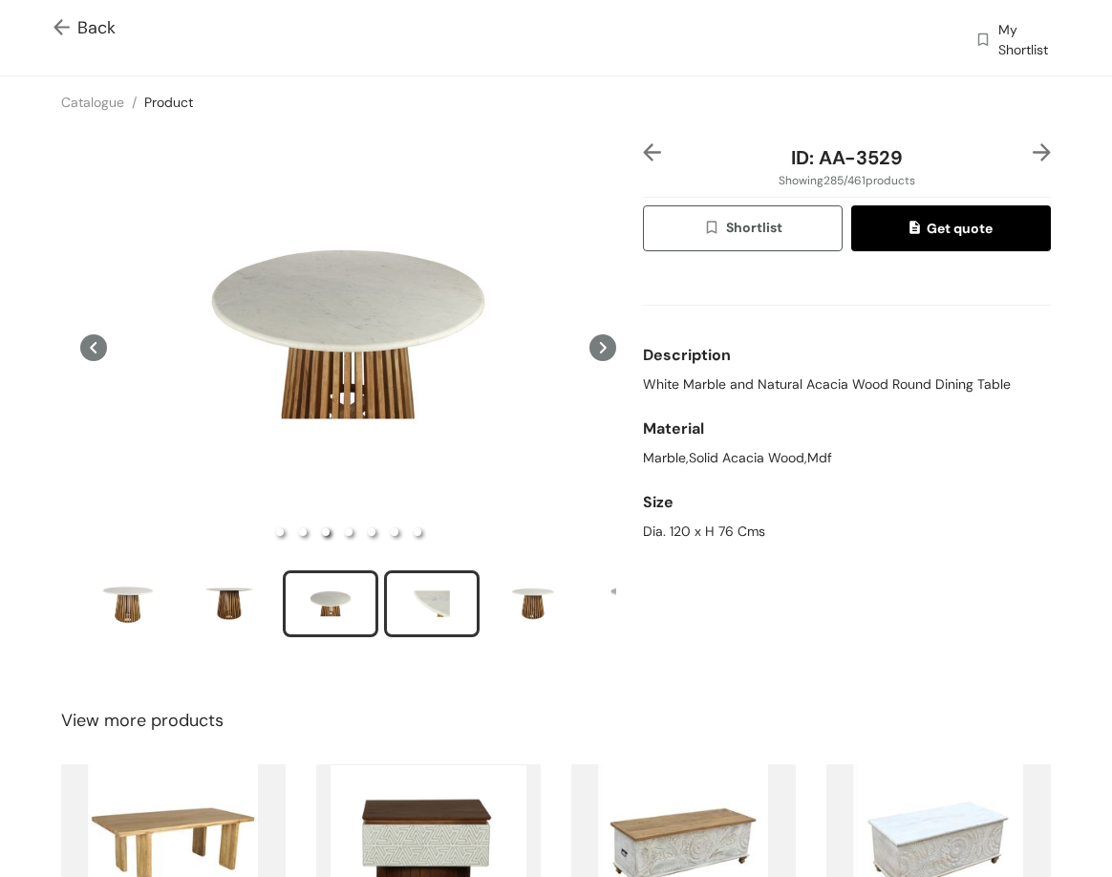
click at [437, 612] on div "slide item 4" at bounding box center [432, 603] width 86 height 57
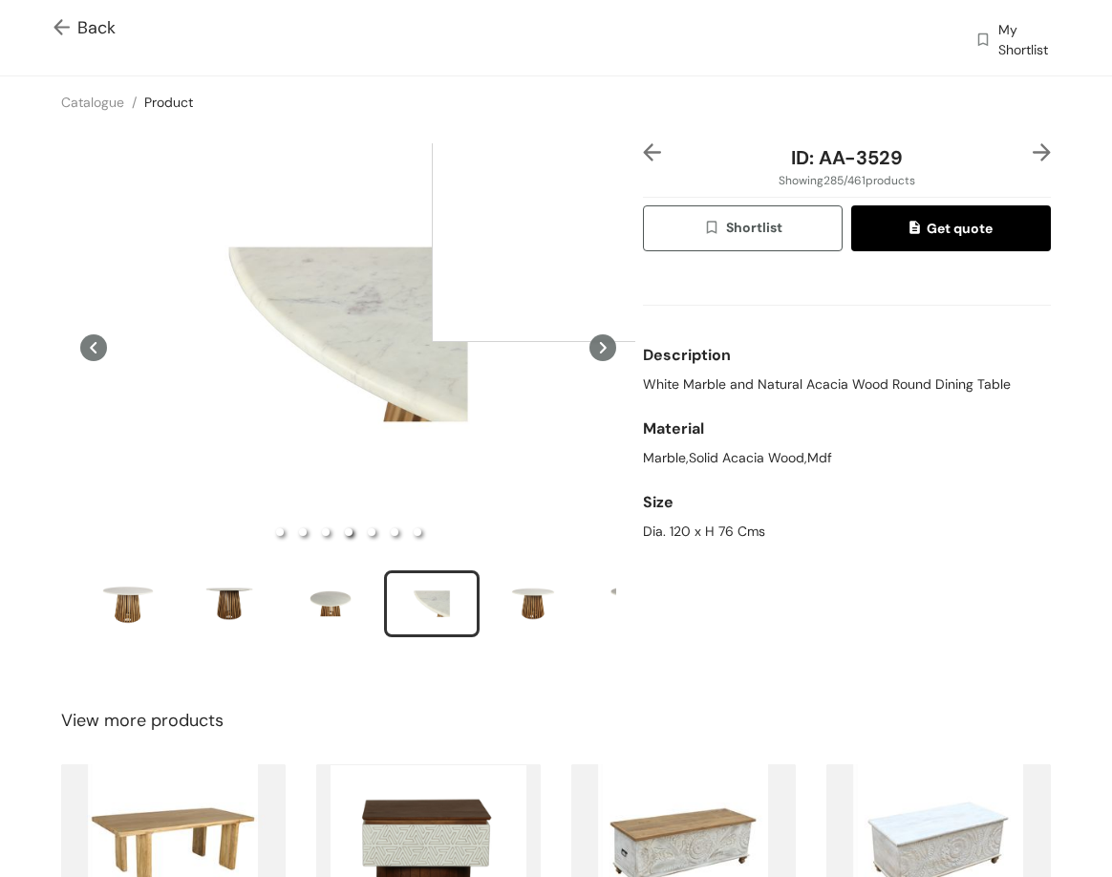
click at [622, 150] on div at bounding box center [623, 151] width 382 height 382
click at [643, 153] on img at bounding box center [652, 152] width 18 height 18
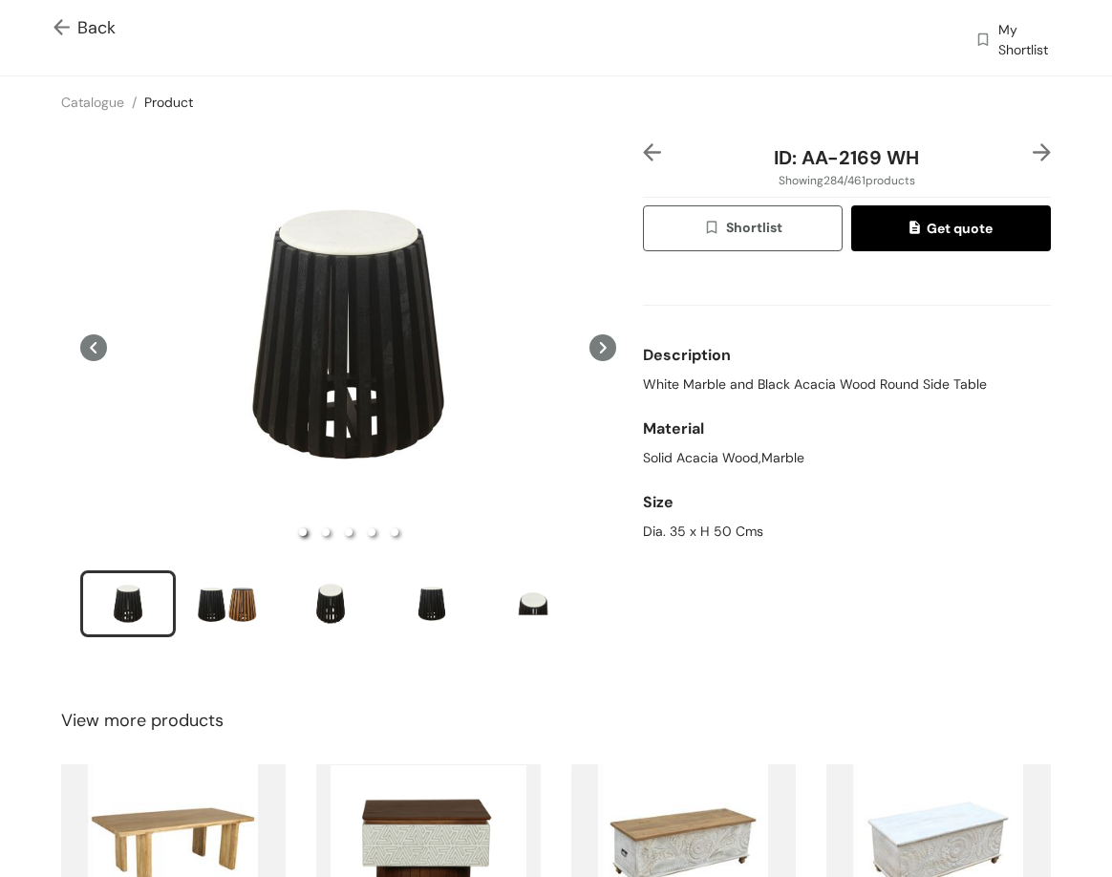
click at [643, 153] on img at bounding box center [652, 152] width 18 height 18
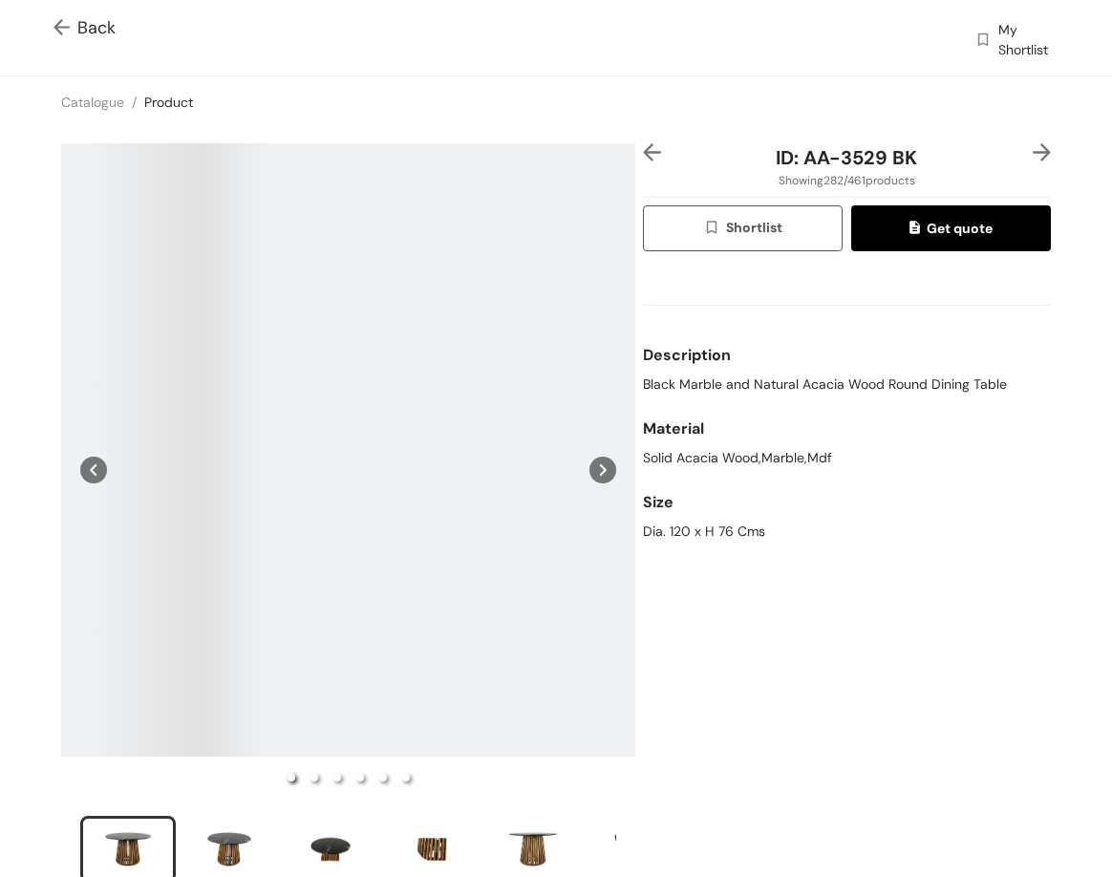
click at [643, 153] on img at bounding box center [652, 152] width 18 height 18
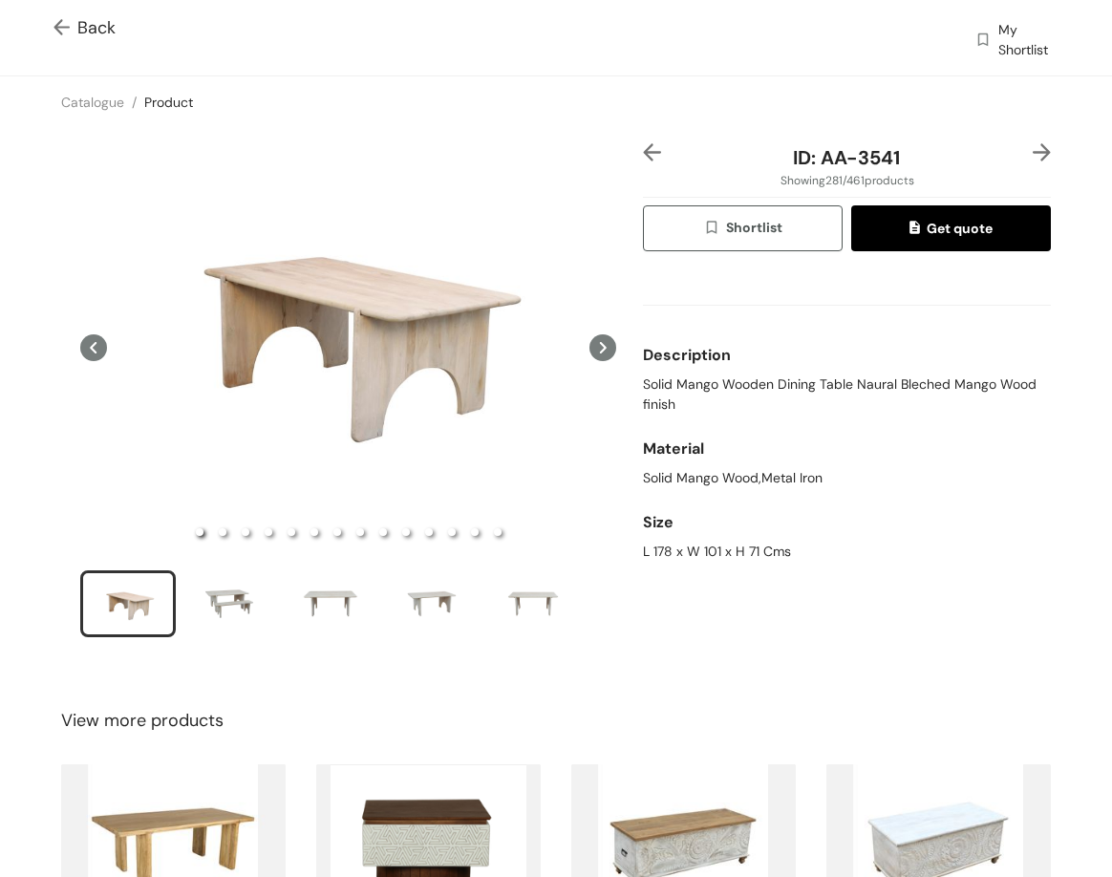
click at [643, 153] on img at bounding box center [652, 152] width 18 height 18
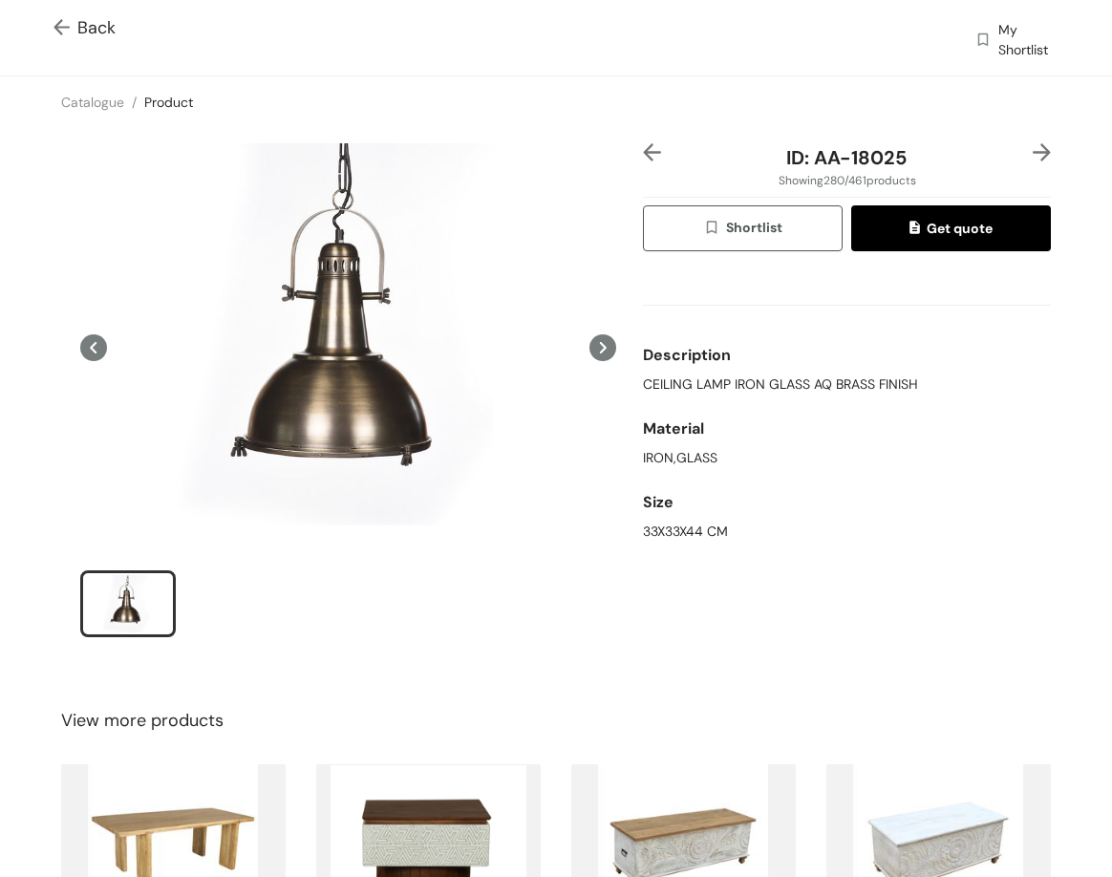
click at [643, 153] on img at bounding box center [652, 152] width 18 height 18
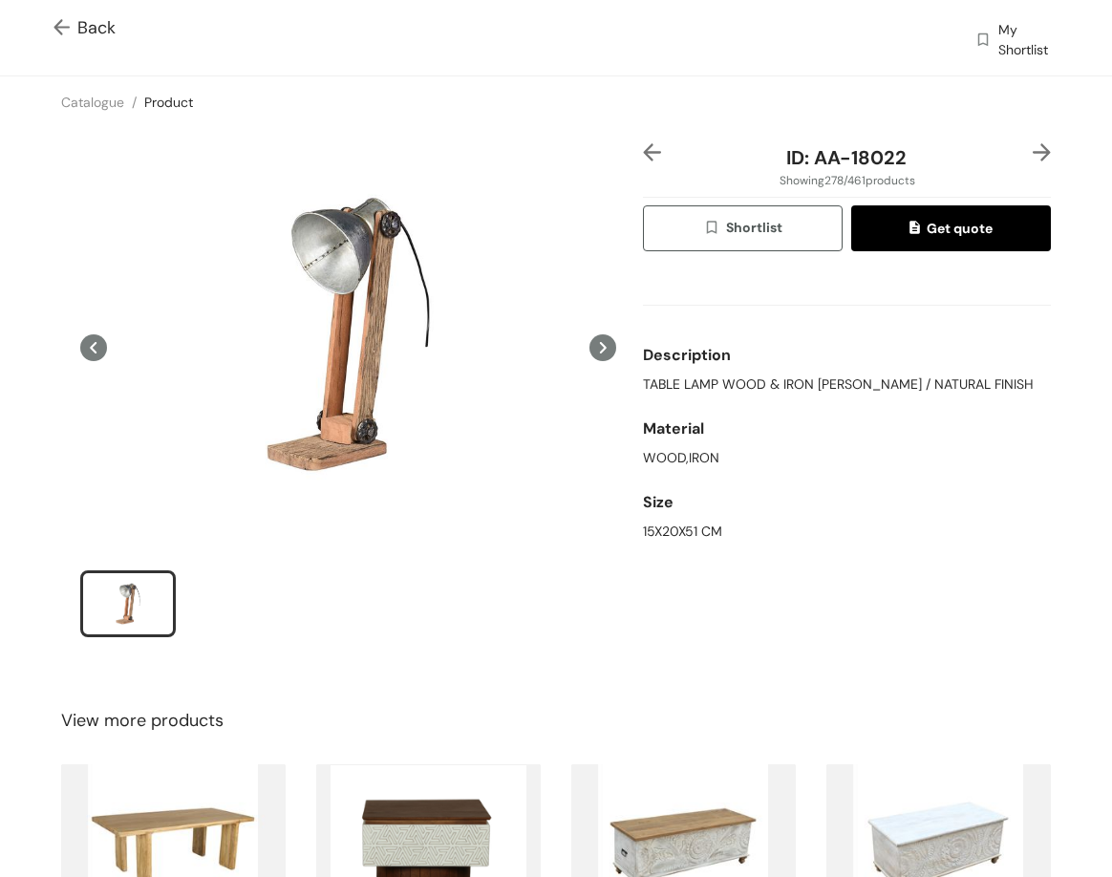
click at [643, 153] on img at bounding box center [652, 152] width 18 height 18
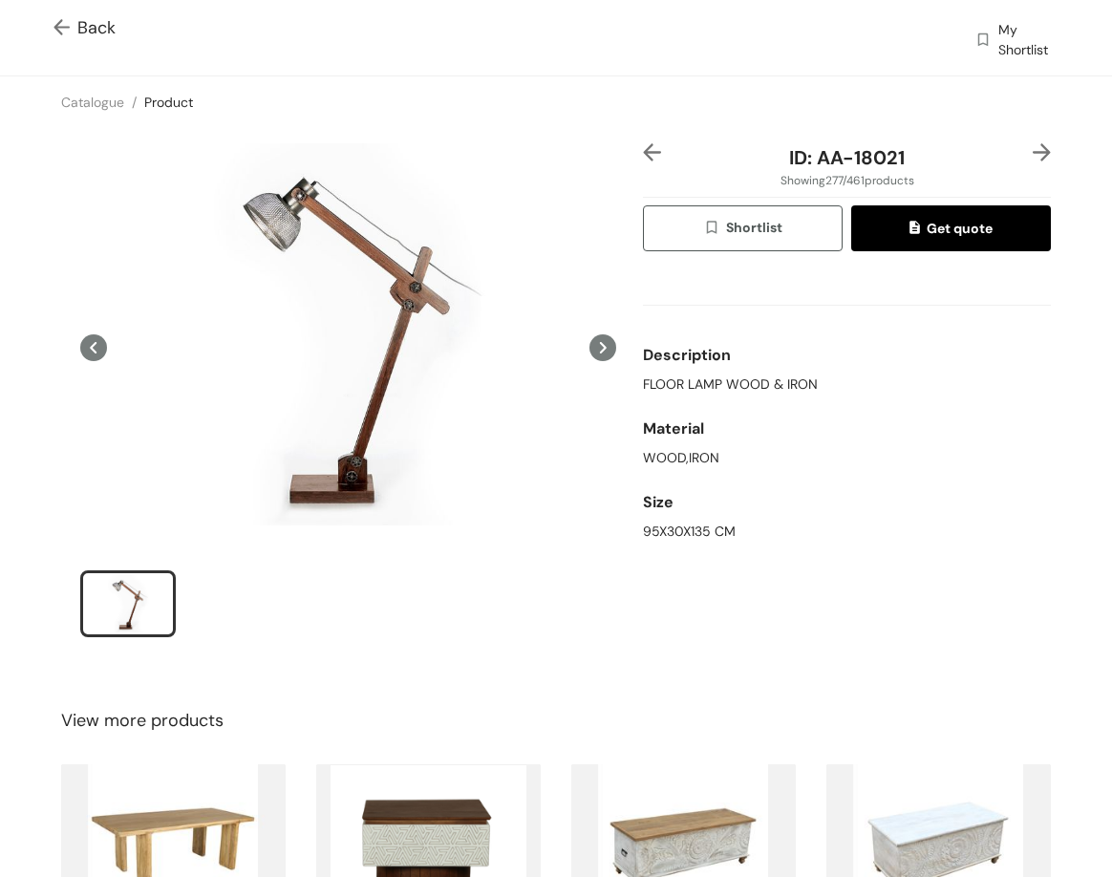
click at [643, 153] on img at bounding box center [652, 152] width 18 height 18
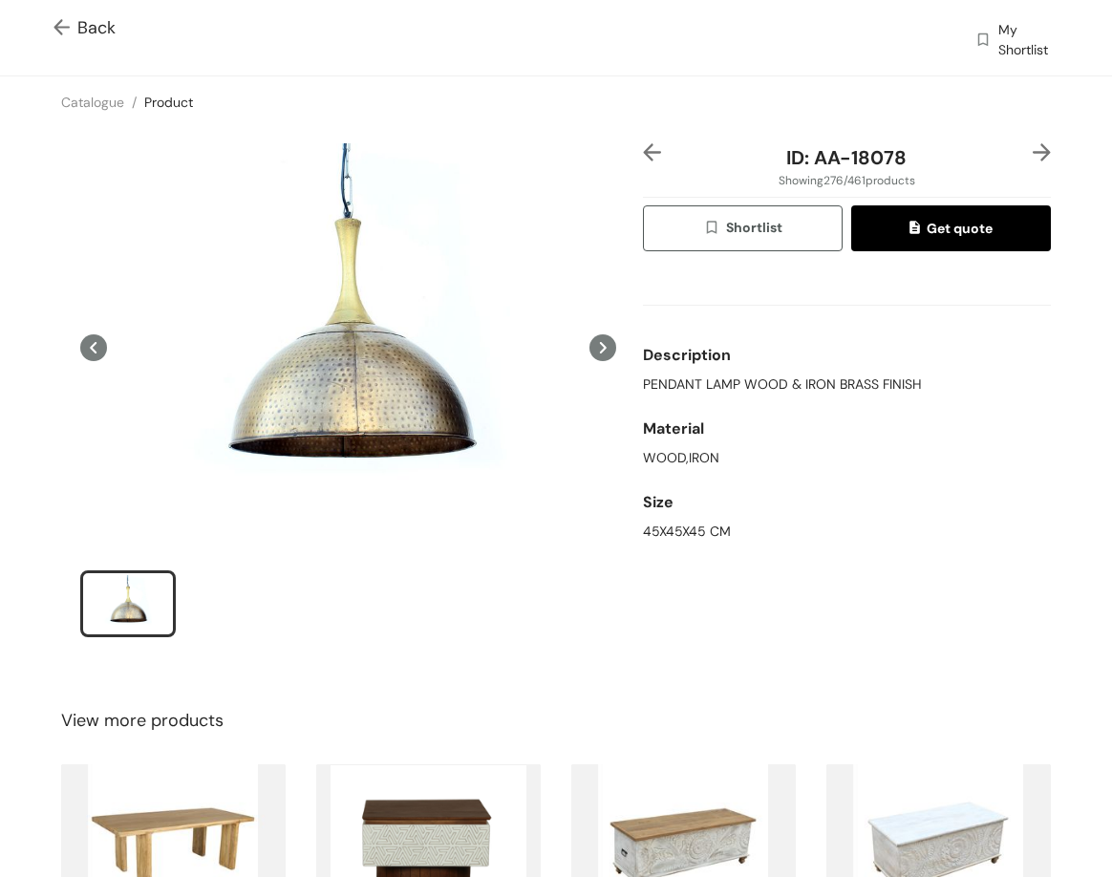
click at [643, 153] on img at bounding box center [652, 152] width 18 height 18
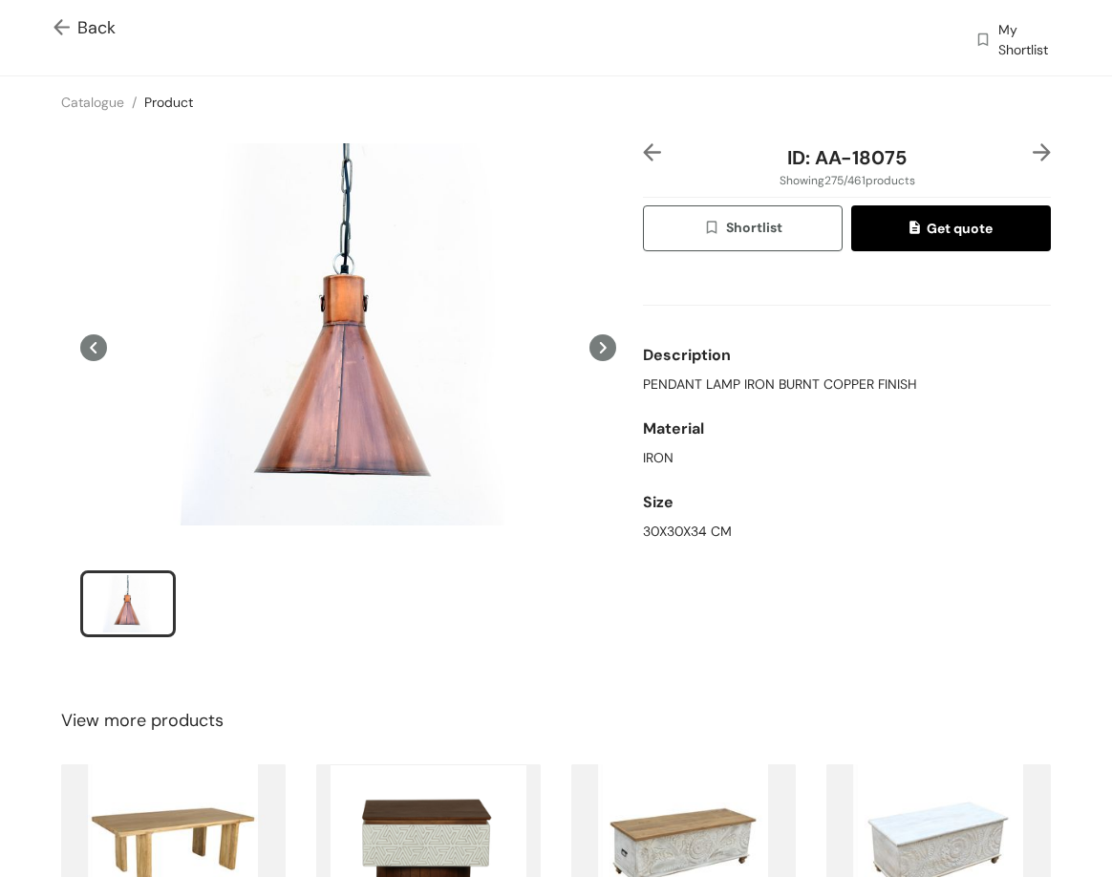
click at [643, 153] on img at bounding box center [652, 152] width 18 height 18
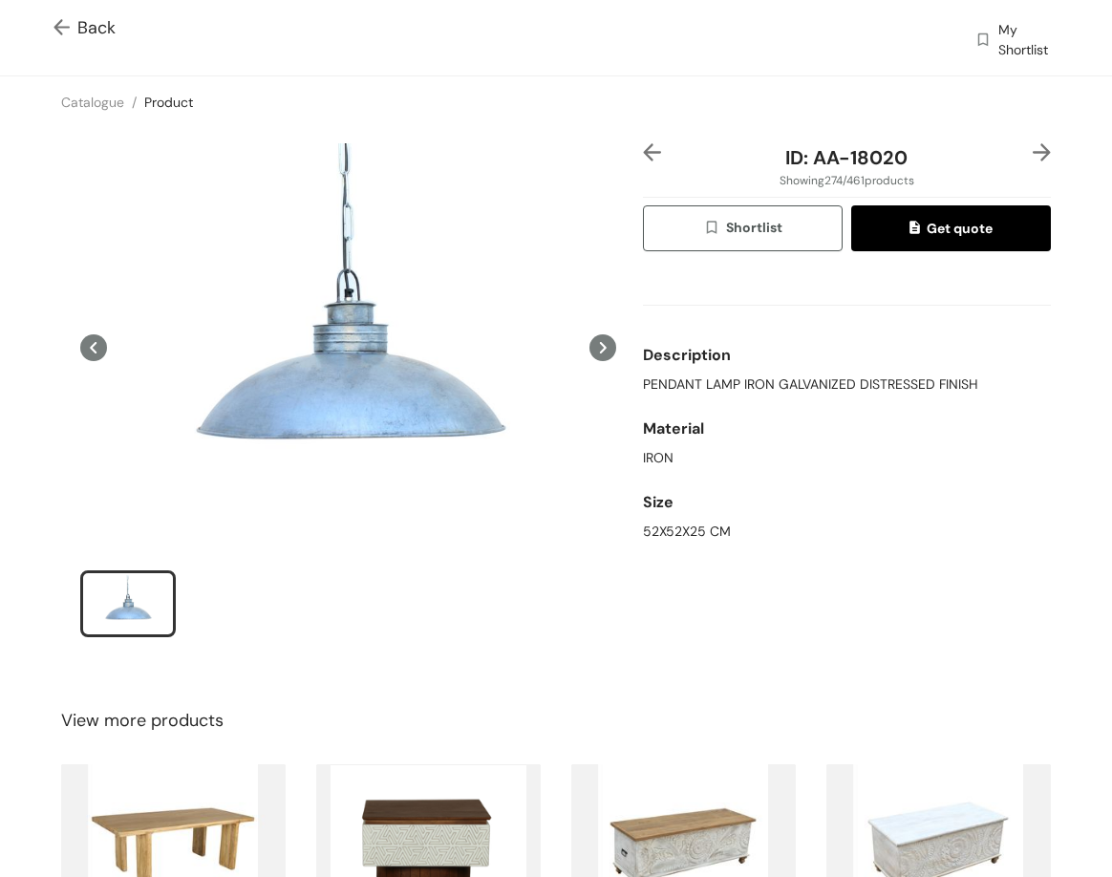
click at [643, 153] on img at bounding box center [652, 152] width 18 height 18
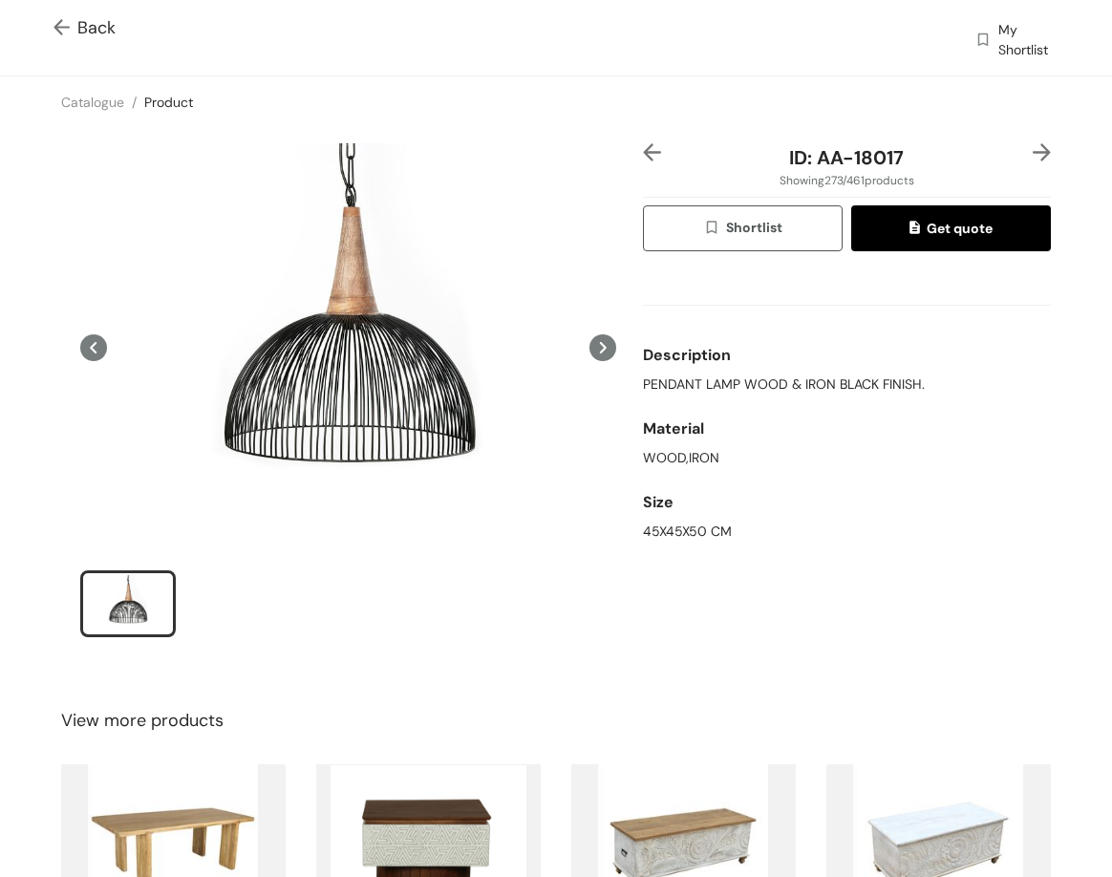
click at [646, 156] on img at bounding box center [652, 152] width 18 height 18
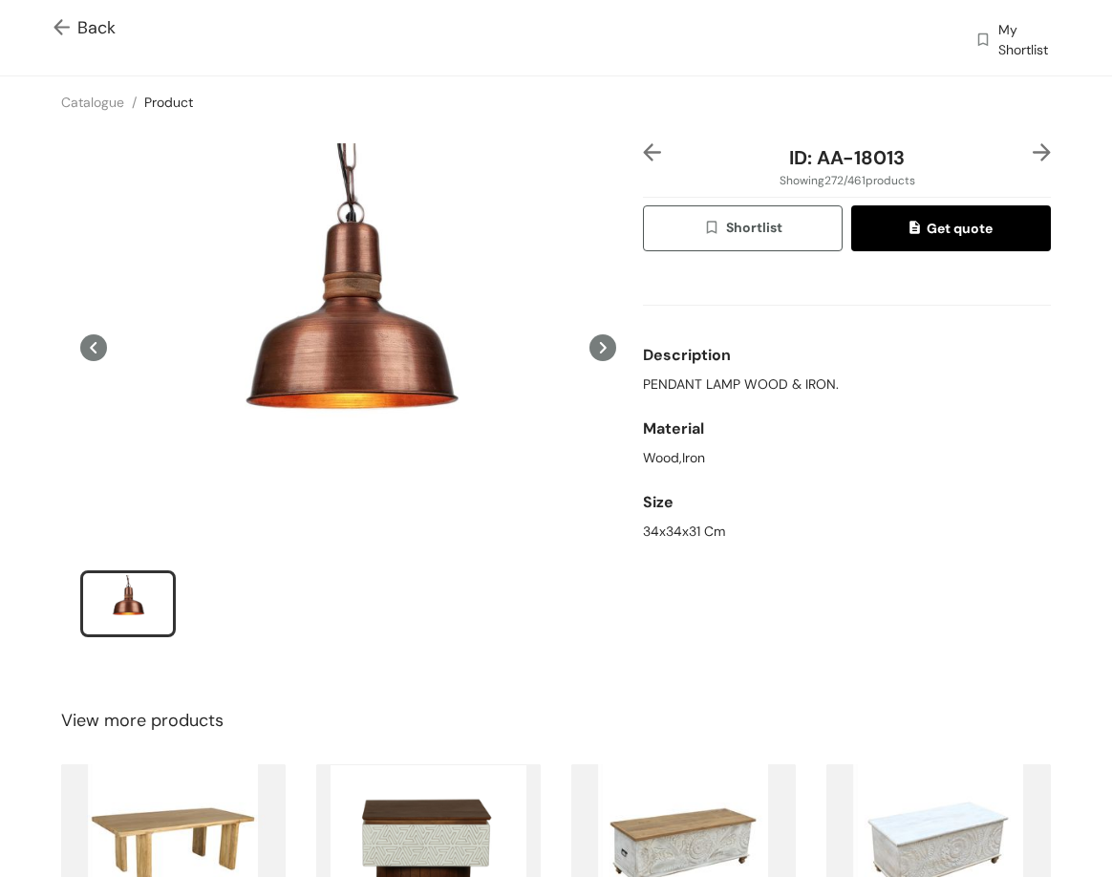
click at [646, 156] on img at bounding box center [652, 152] width 18 height 18
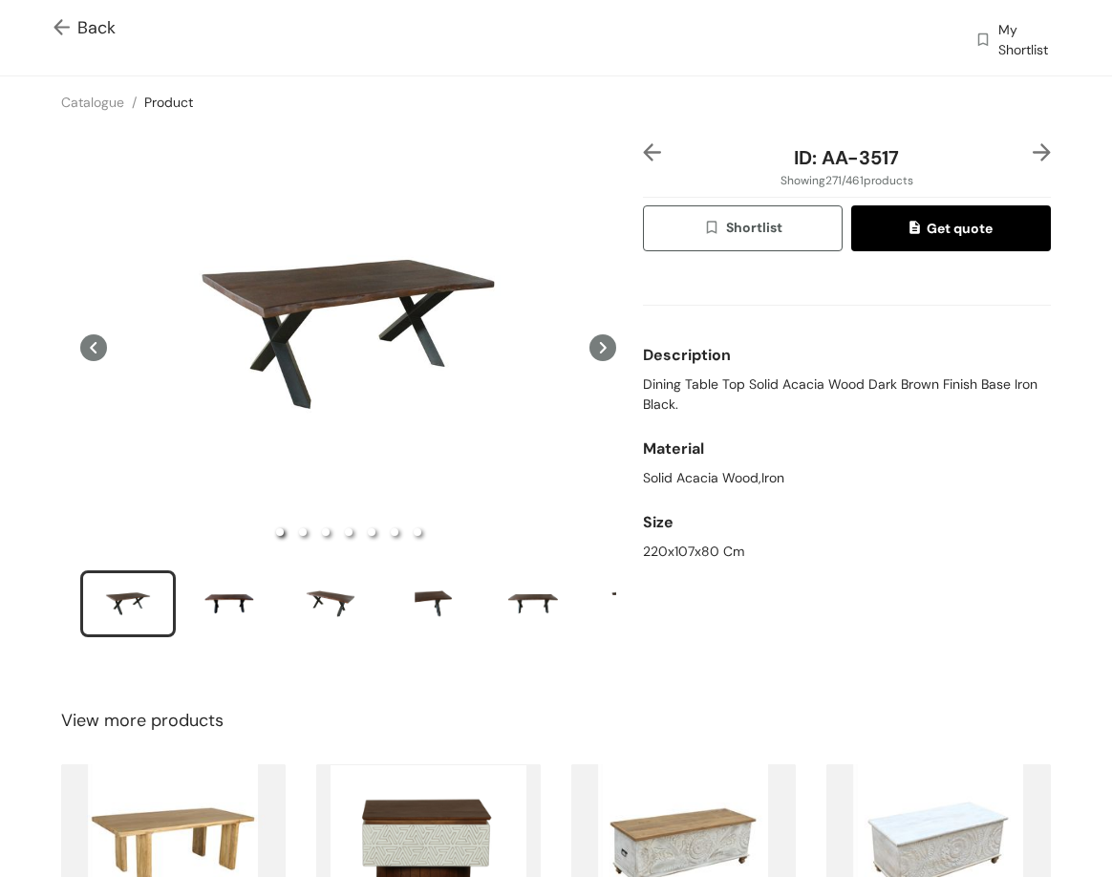
click at [646, 156] on img at bounding box center [652, 152] width 18 height 18
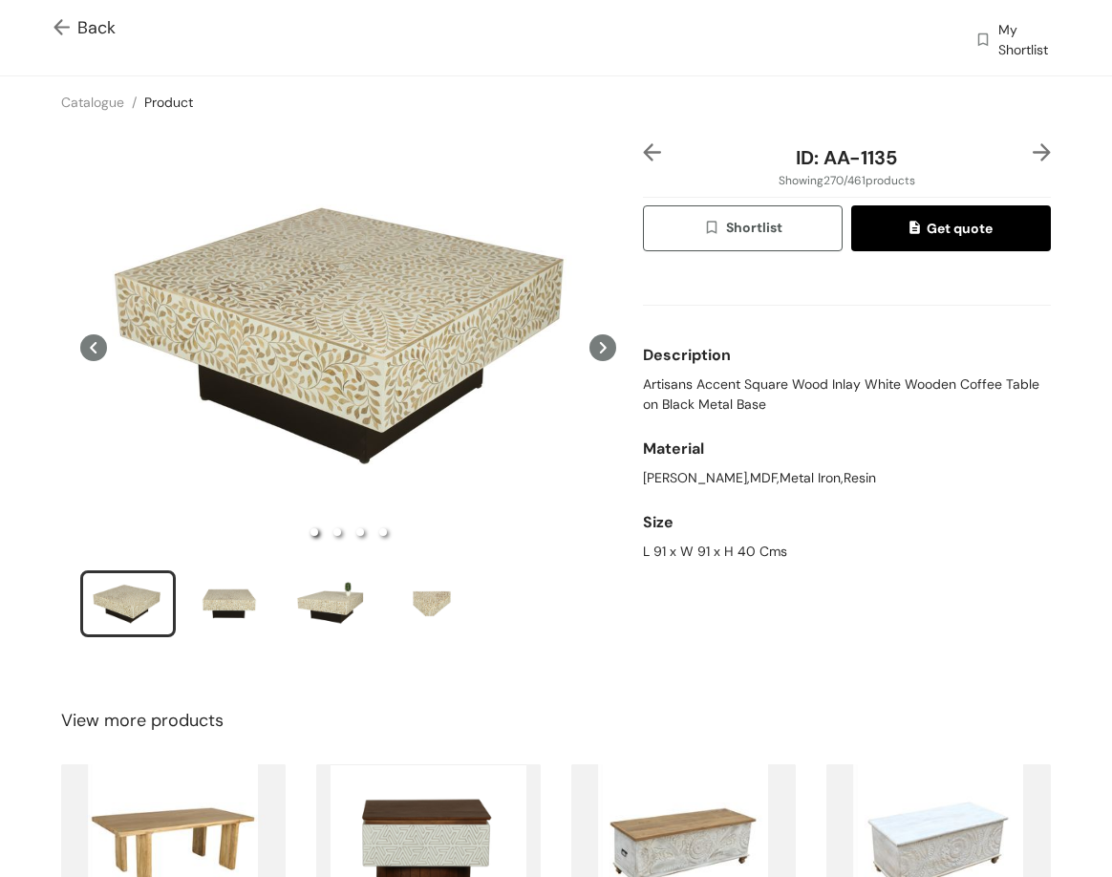
click at [1033, 153] on img at bounding box center [1042, 152] width 18 height 18
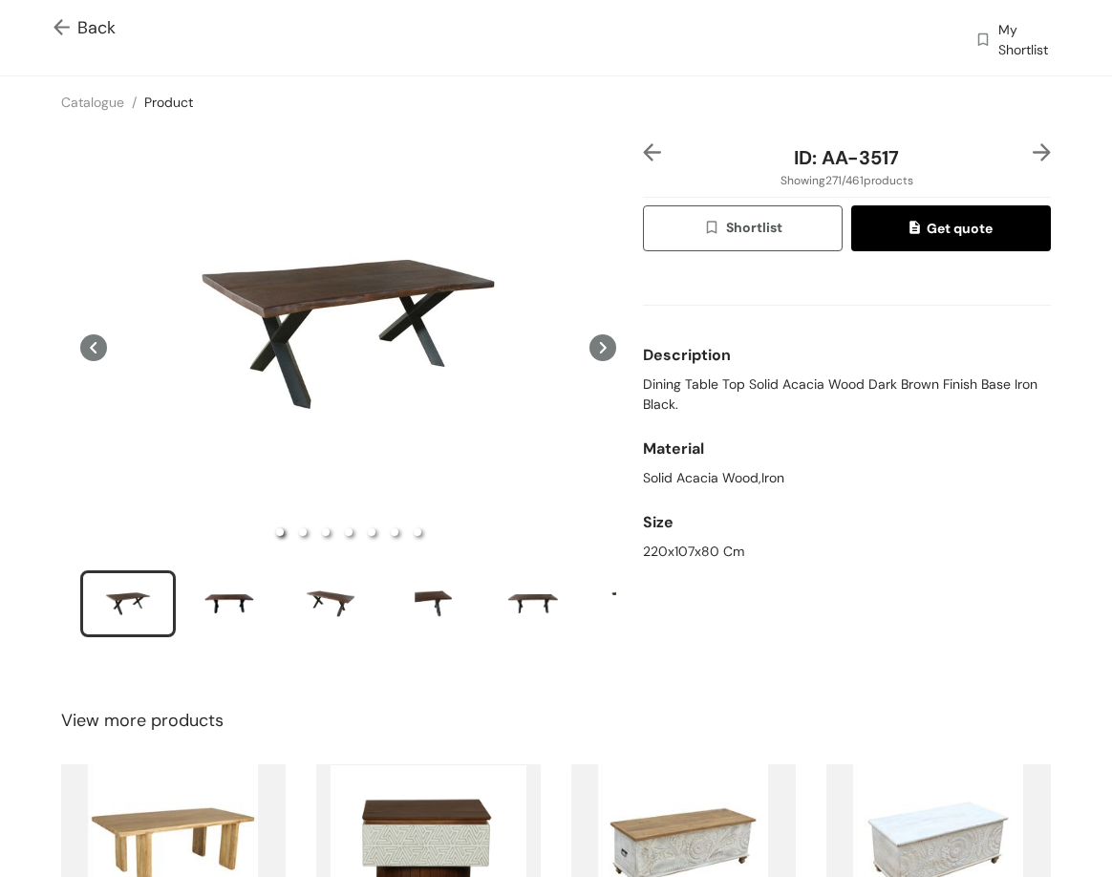
click at [1033, 153] on img at bounding box center [1042, 152] width 18 height 18
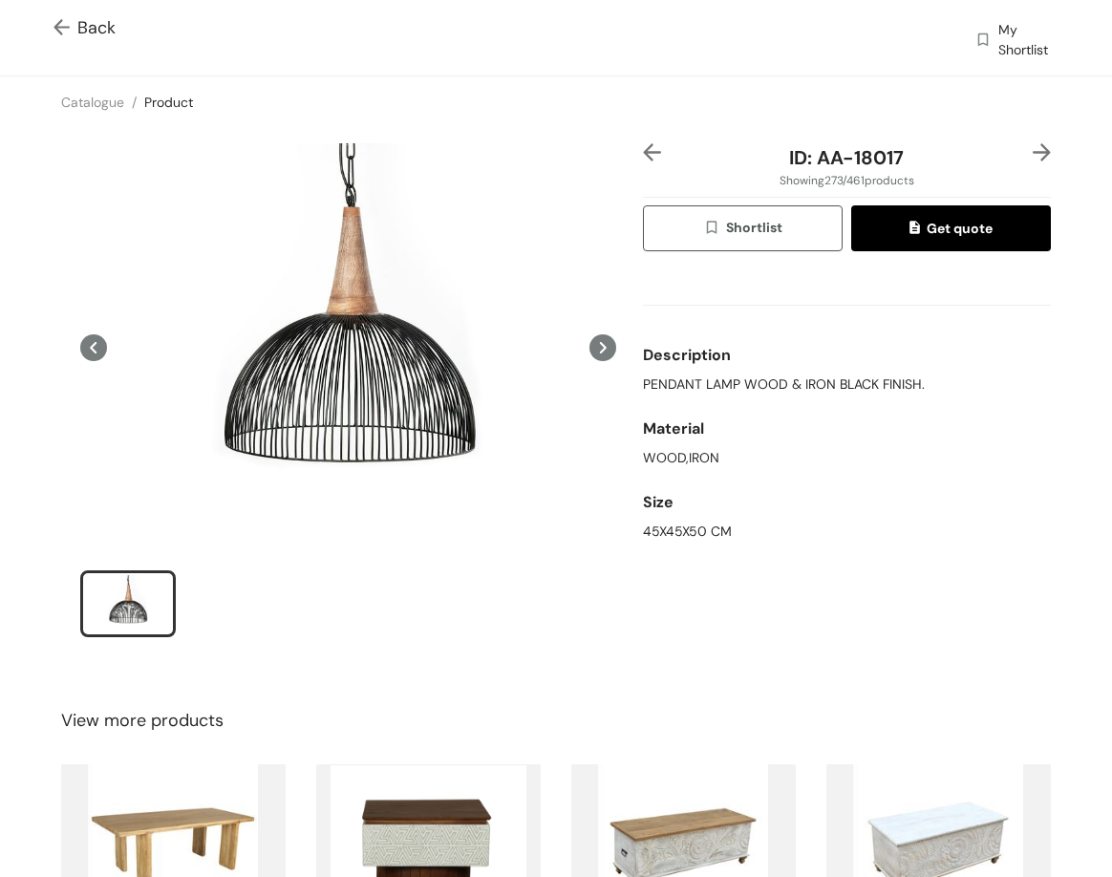
click at [1033, 153] on img at bounding box center [1042, 152] width 18 height 18
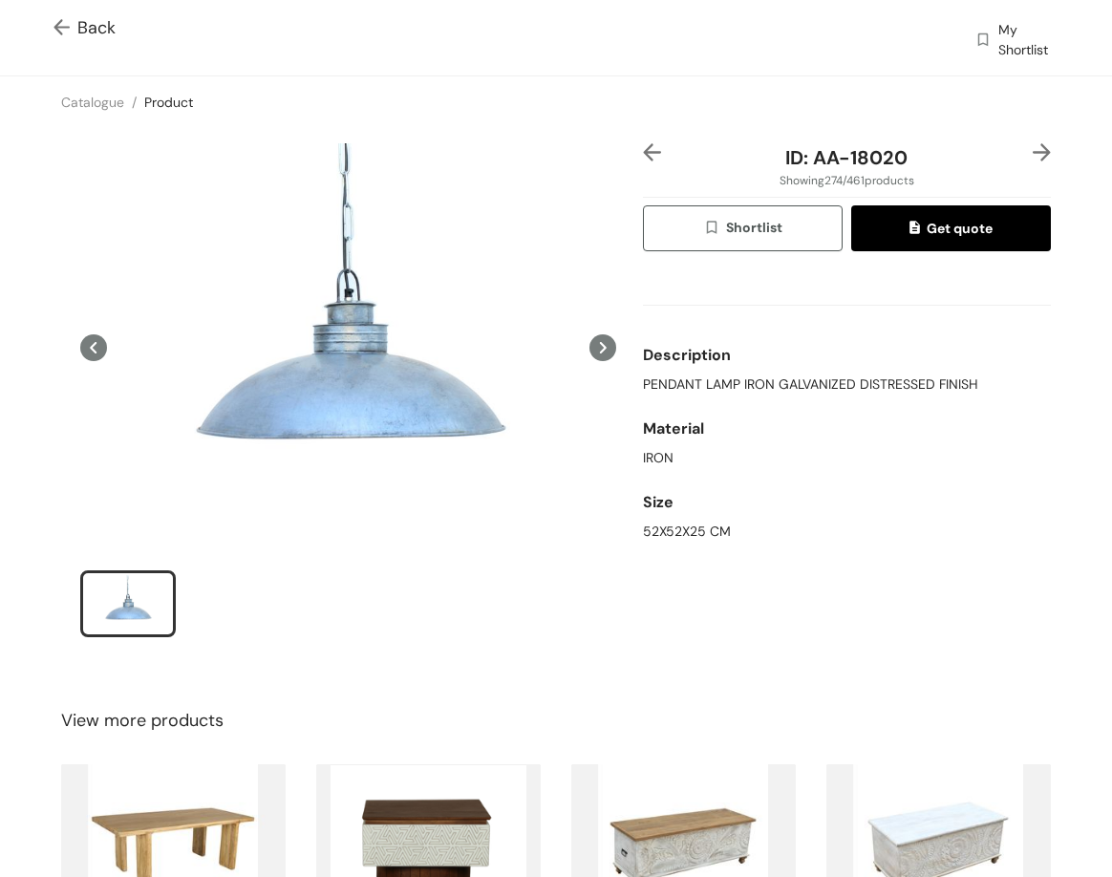
click at [1033, 153] on img at bounding box center [1042, 152] width 18 height 18
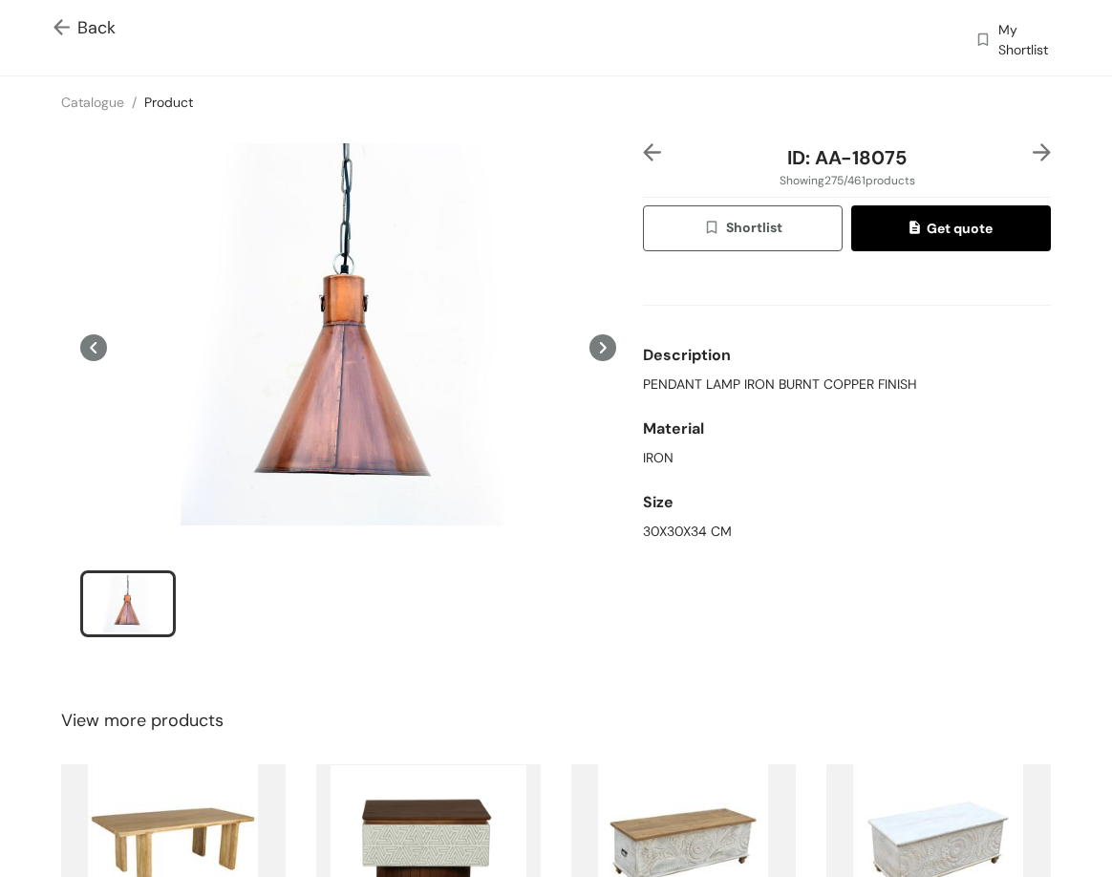
click at [1033, 155] on img at bounding box center [1042, 152] width 18 height 18
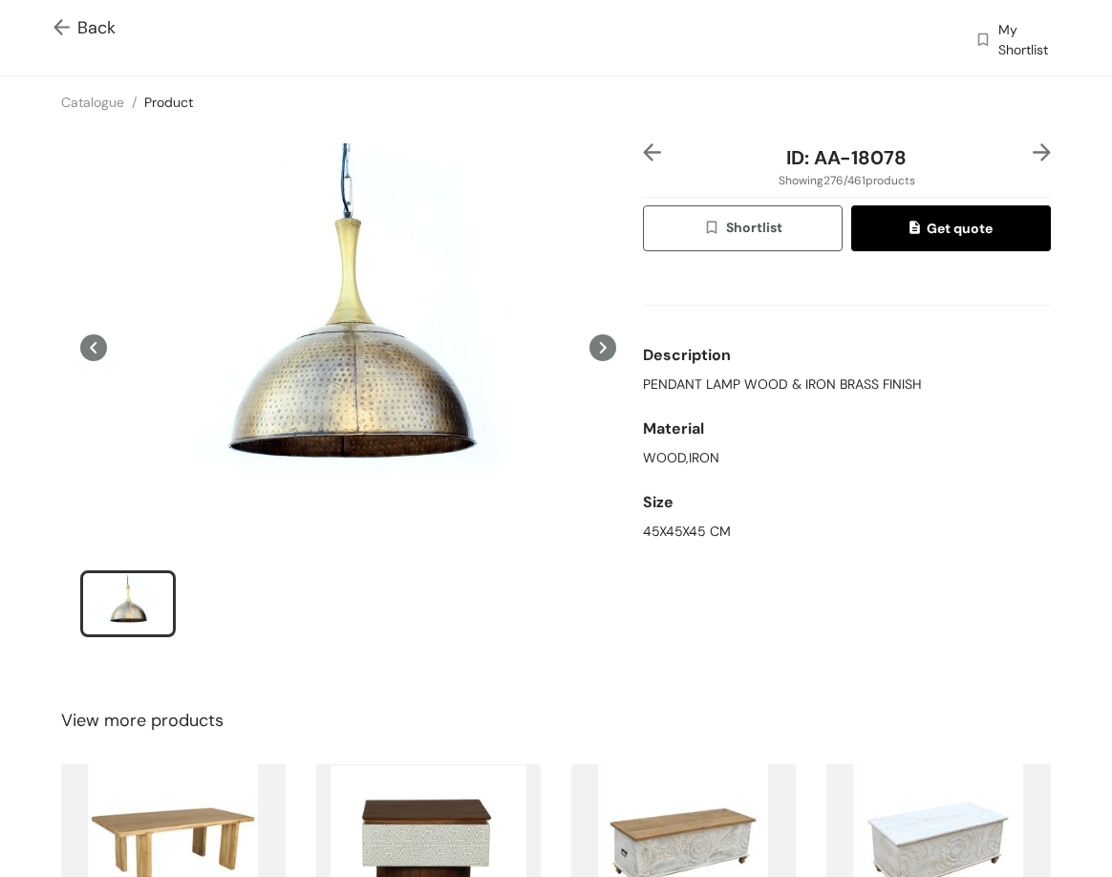
click at [1033, 155] on img at bounding box center [1042, 152] width 18 height 18
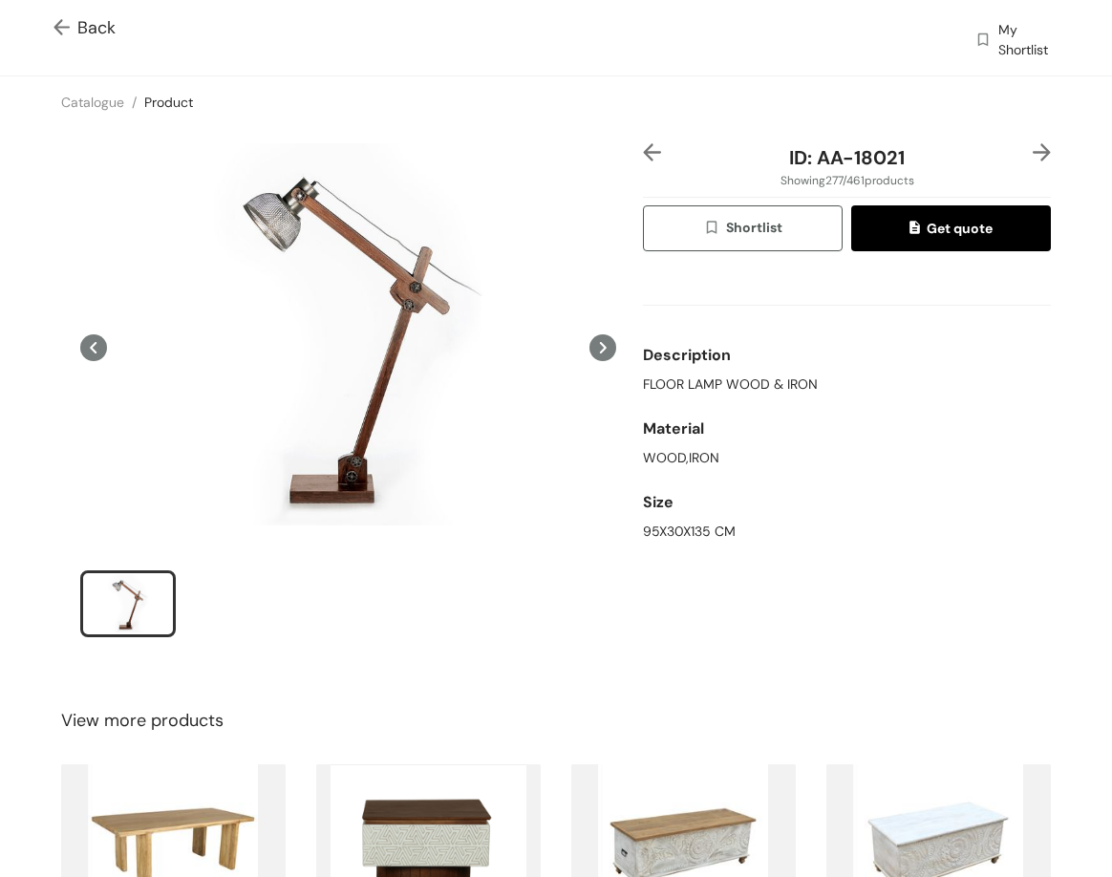
click at [1033, 155] on img at bounding box center [1042, 152] width 18 height 18
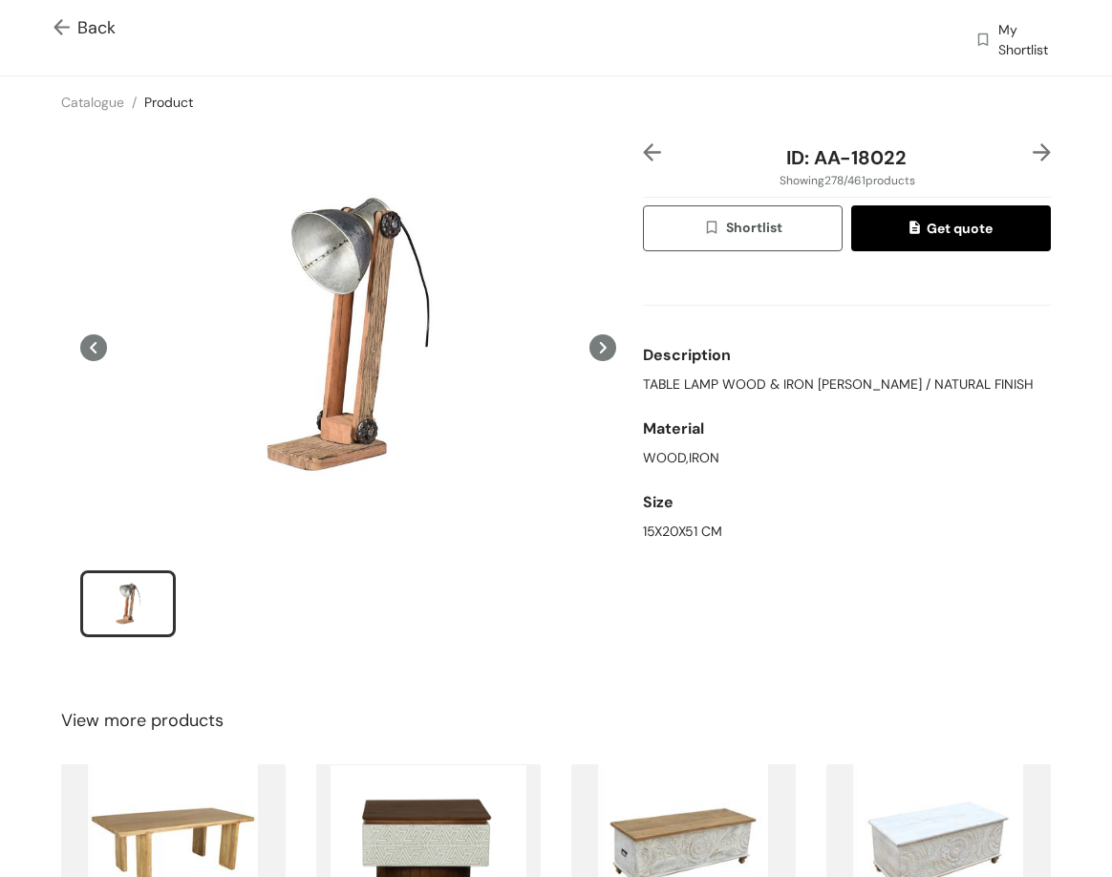
click at [643, 151] on img at bounding box center [652, 152] width 18 height 18
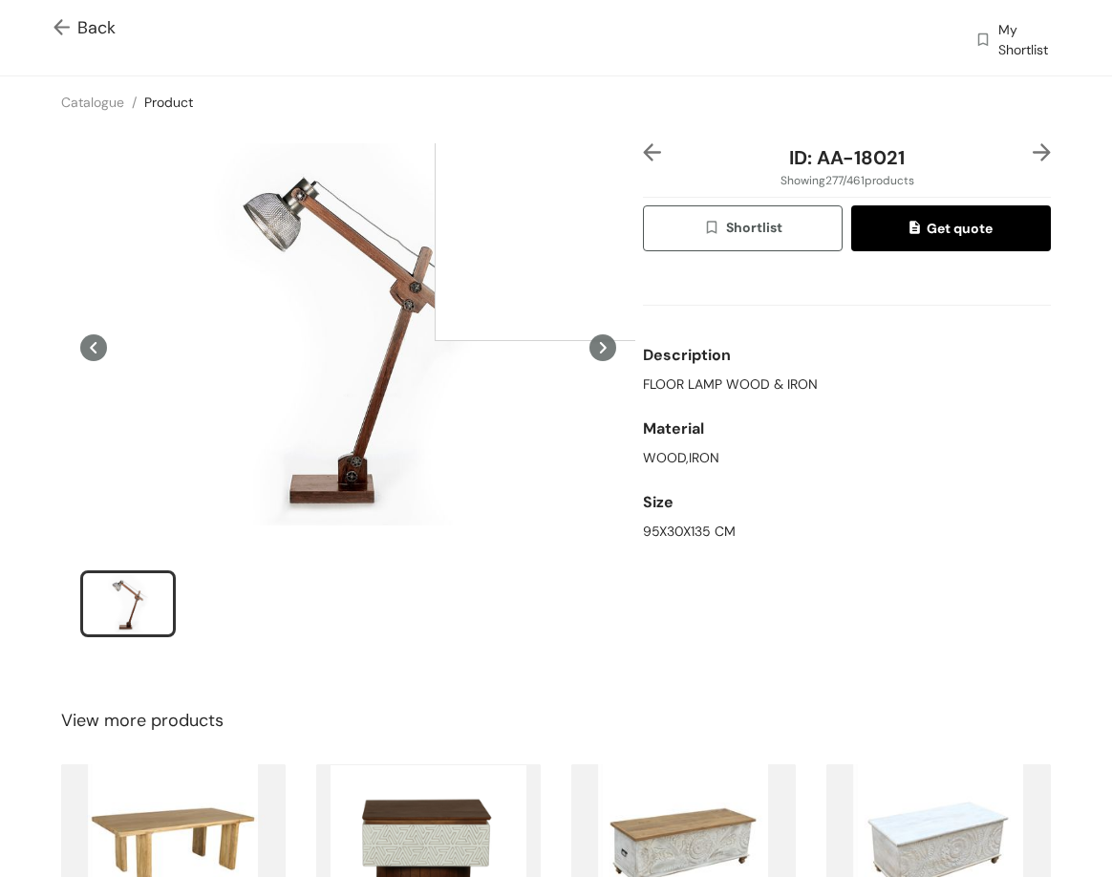
click at [626, 150] on div at bounding box center [626, 150] width 382 height 382
click at [643, 154] on img at bounding box center [652, 152] width 18 height 18
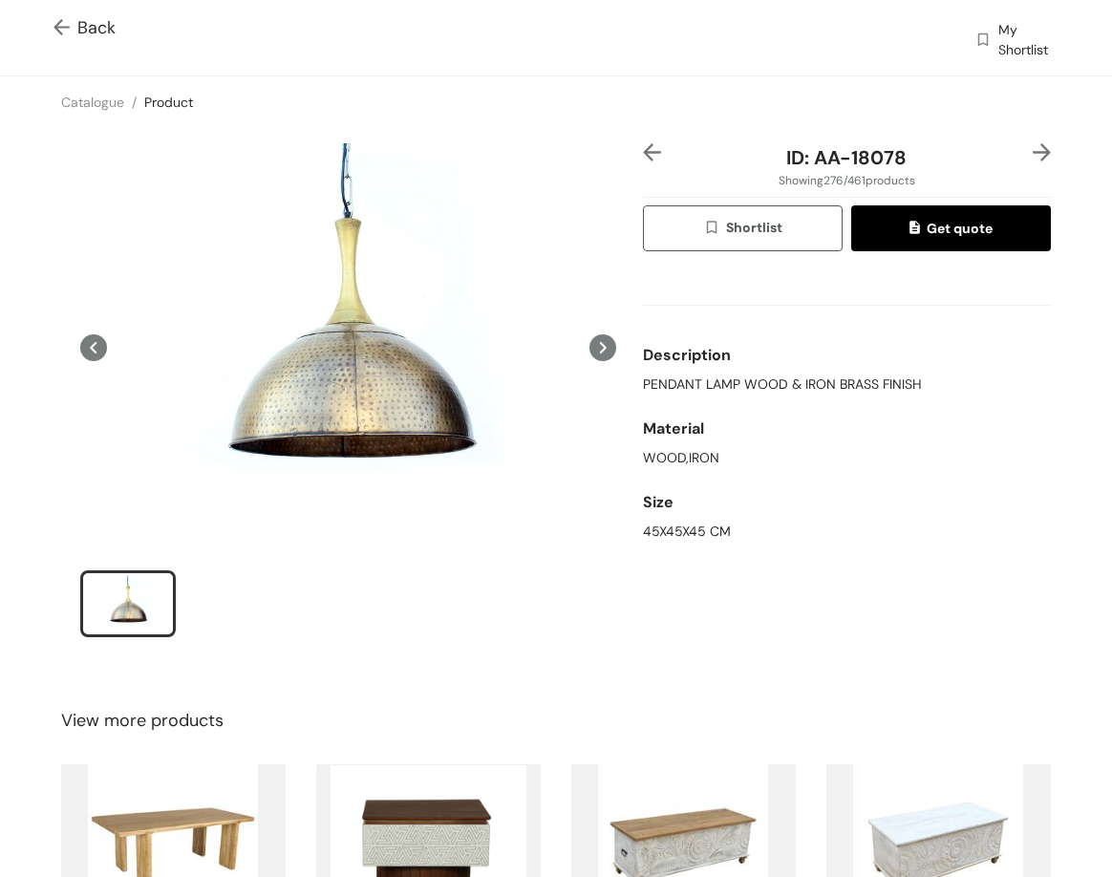
click at [1033, 154] on img at bounding box center [1042, 152] width 18 height 18
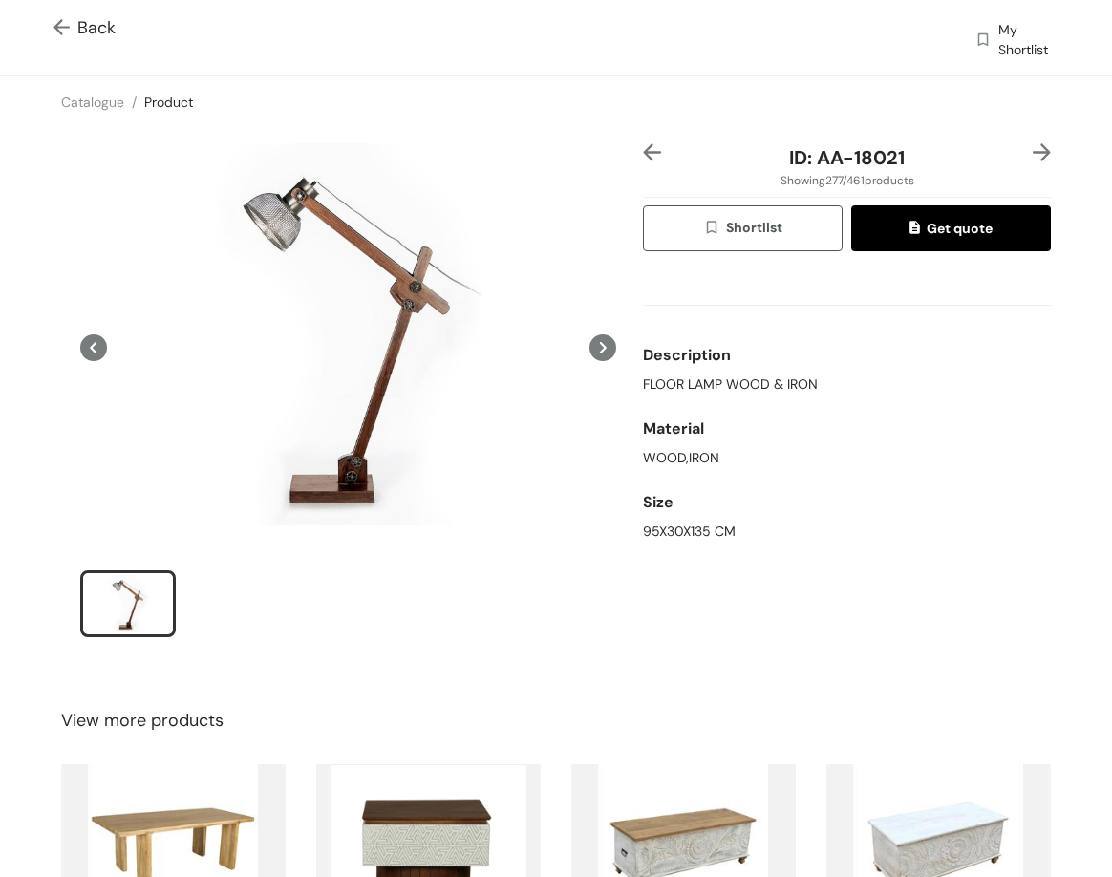
drag, startPoint x: 737, startPoint y: 386, endPoint x: 731, endPoint y: 375, distance: 12.8
click at [731, 375] on span "FLOOR LAMP WOOD & IRON" at bounding box center [730, 385] width 175 height 20
click at [730, 378] on span "FLOOR LAMP WOOD & IRON" at bounding box center [730, 385] width 175 height 20
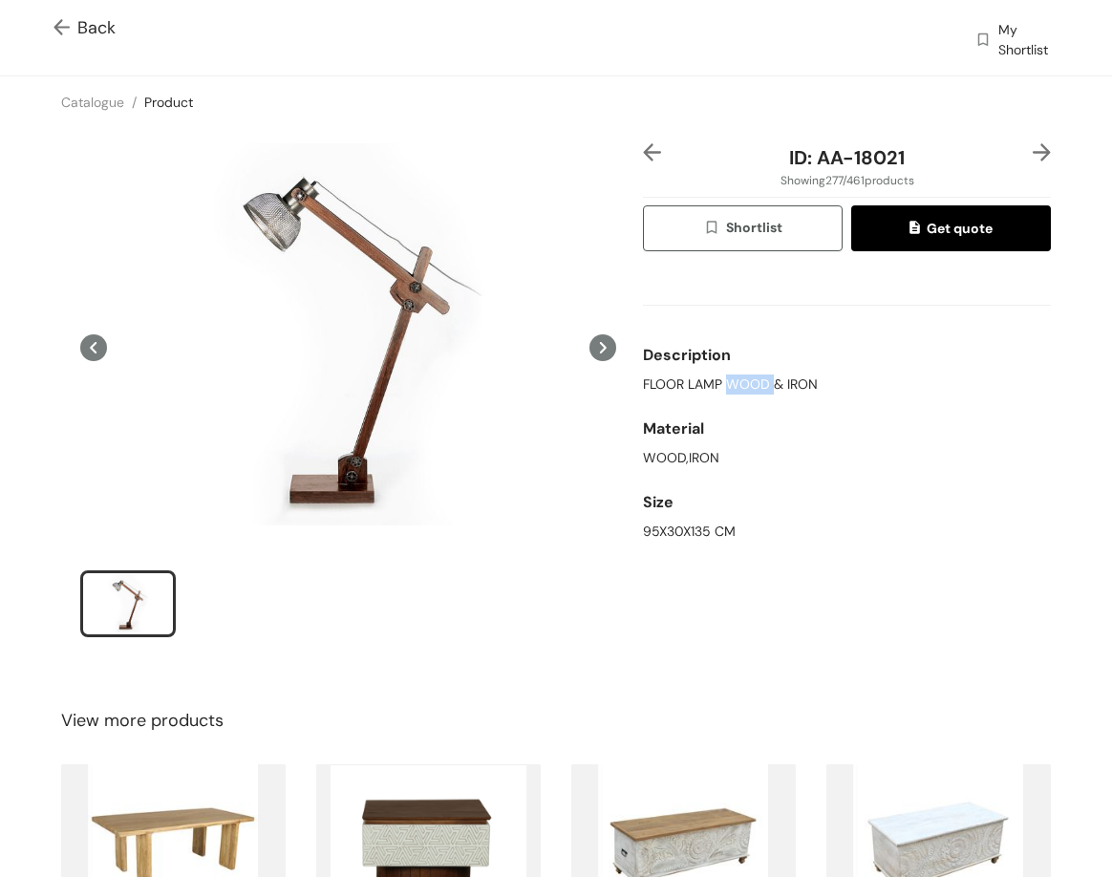
click at [730, 378] on span "FLOOR LAMP WOOD & IRON" at bounding box center [730, 385] width 175 height 20
copy span "FLOOR LAMP WOOD & IRON"
drag, startPoint x: 809, startPoint y: 156, endPoint x: 900, endPoint y: 96, distance: 108.4
click at [918, 165] on div "ID: AA-18021" at bounding box center [847, 157] width 340 height 29
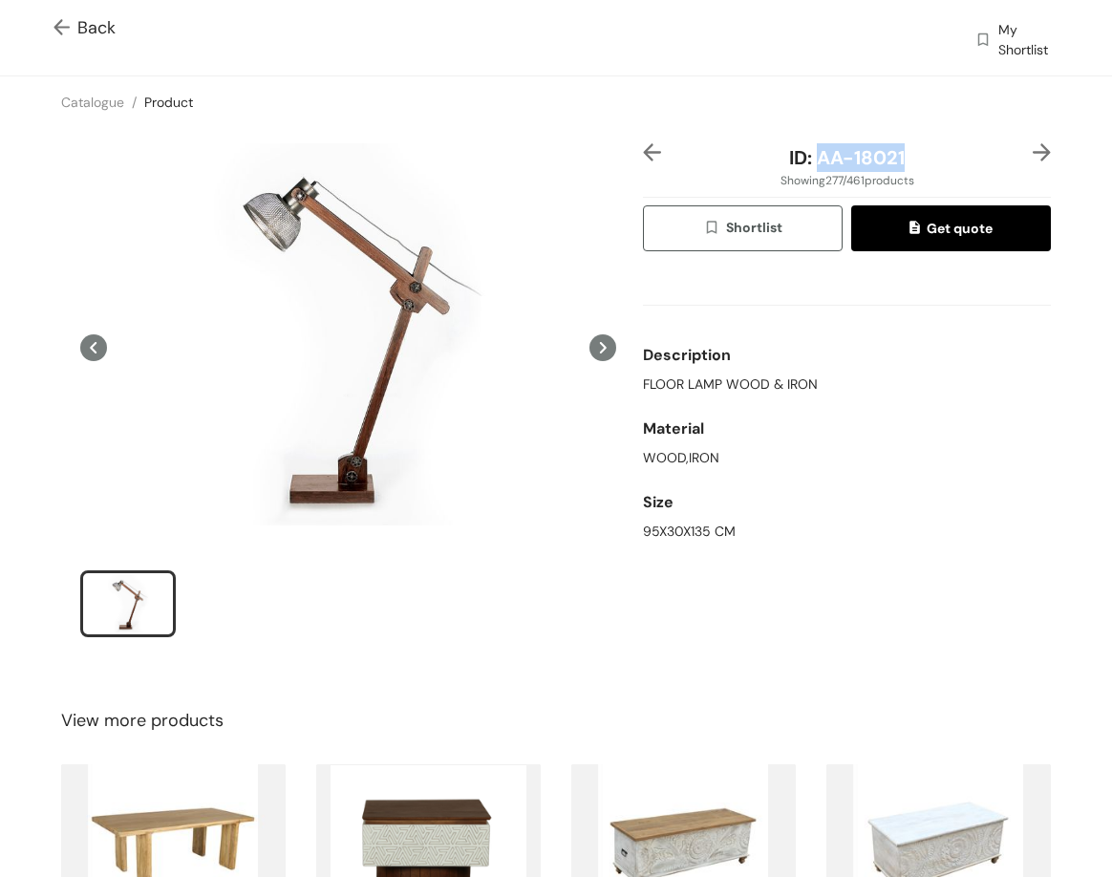
copy span "AA-18021"
drag, startPoint x: 715, startPoint y: 457, endPoint x: 634, endPoint y: 461, distance: 80.4
click at [643, 461] on div "WOOD,IRON" at bounding box center [847, 458] width 408 height 20
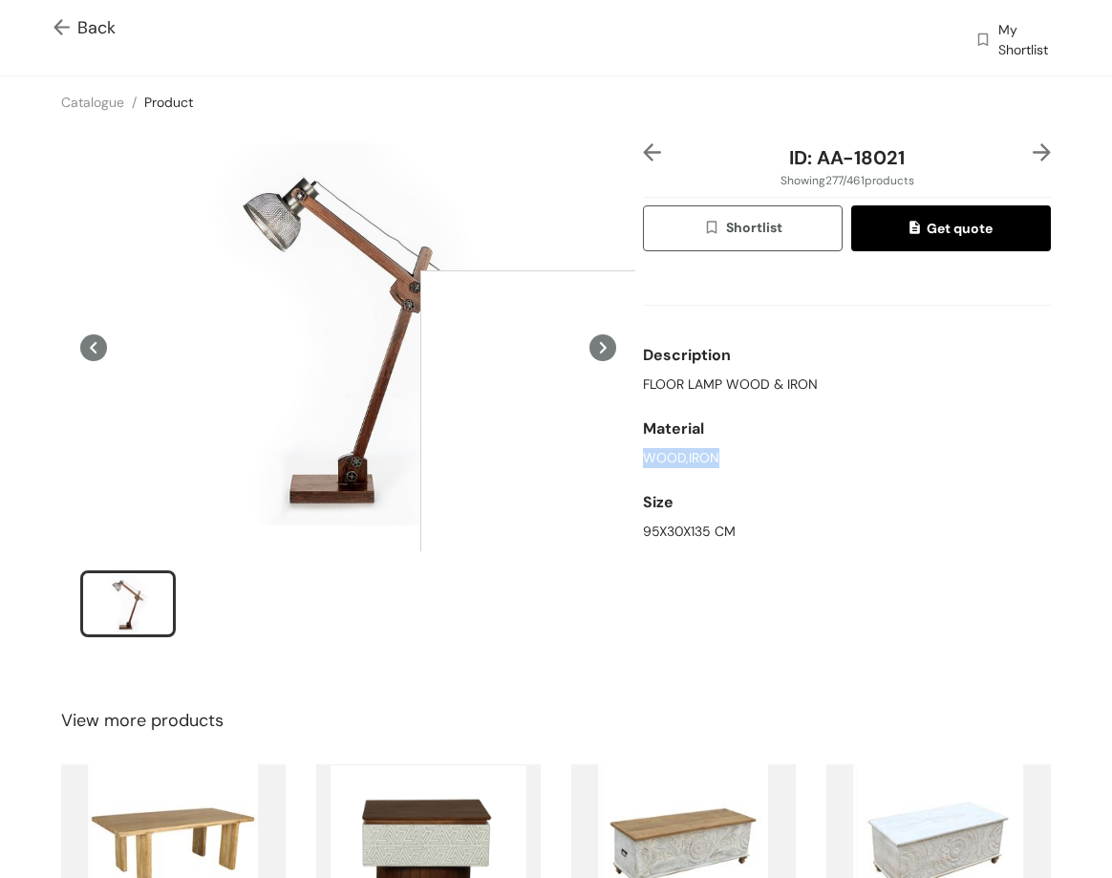
copy div "WOOD,IRON"
click at [665, 515] on div "Size" at bounding box center [847, 502] width 408 height 38
click at [665, 517] on div "Size" at bounding box center [847, 502] width 408 height 38
click at [663, 536] on div "95X30X135 CM" at bounding box center [847, 532] width 408 height 20
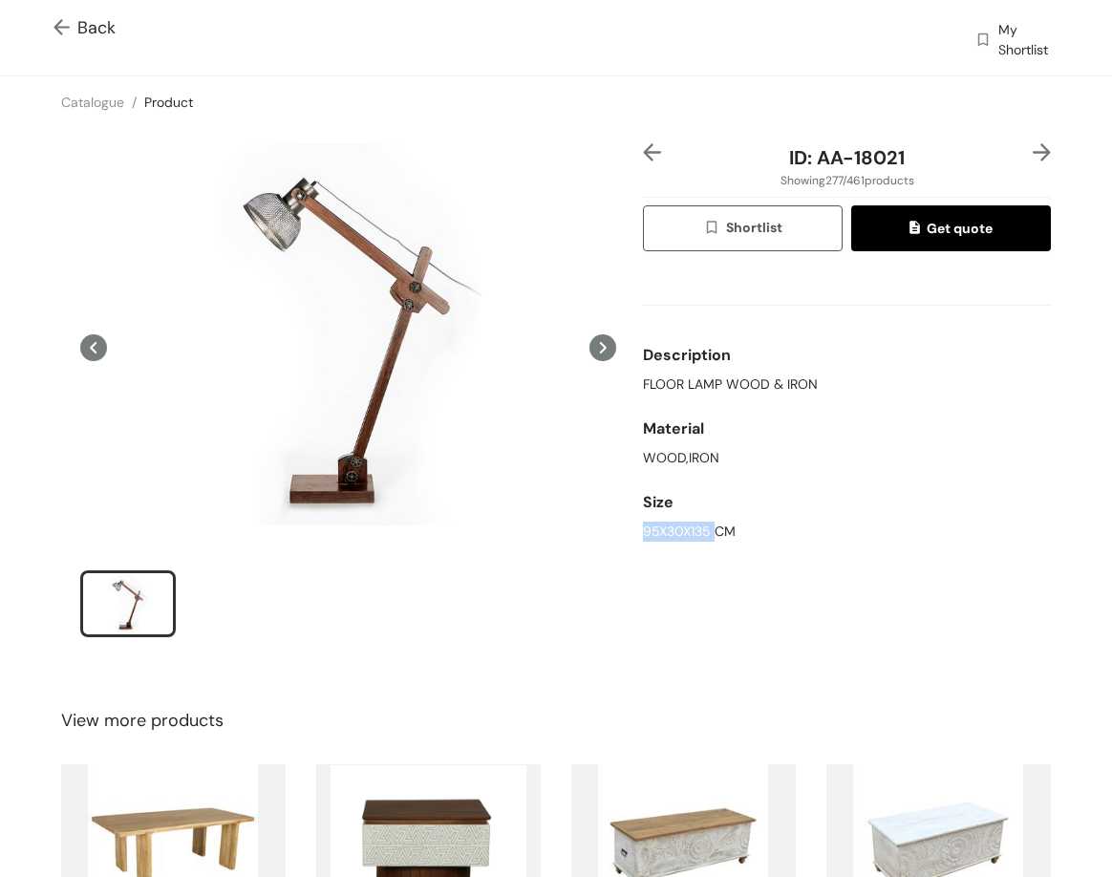
click at [663, 536] on div "95X30X135 CM" at bounding box center [847, 532] width 408 height 20
copy div "95X30X135 CM"
drag, startPoint x: 819, startPoint y: 156, endPoint x: 855, endPoint y: 146, distance: 37.5
click at [912, 153] on div "ID: AA-18021" at bounding box center [847, 157] width 340 height 29
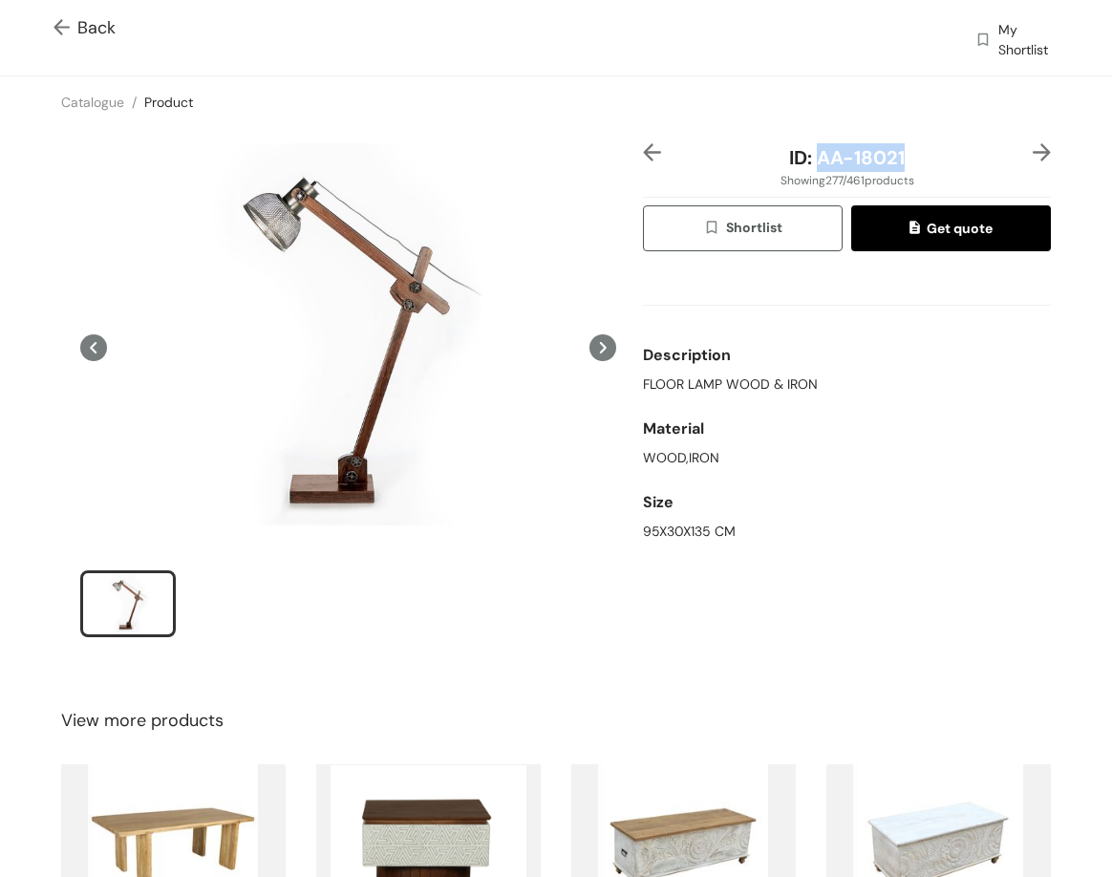
copy span "AA-18021"
drag, startPoint x: 1042, startPoint y: 139, endPoint x: 1040, endPoint y: 149, distance: 10.7
click at [1044, 139] on div "ID: AA-18021 Showing 277 / 461 products Shortlist Get quote Description FLOOR L…" at bounding box center [556, 403] width 1120 height 550
click at [1033, 150] on img at bounding box center [1042, 152] width 18 height 18
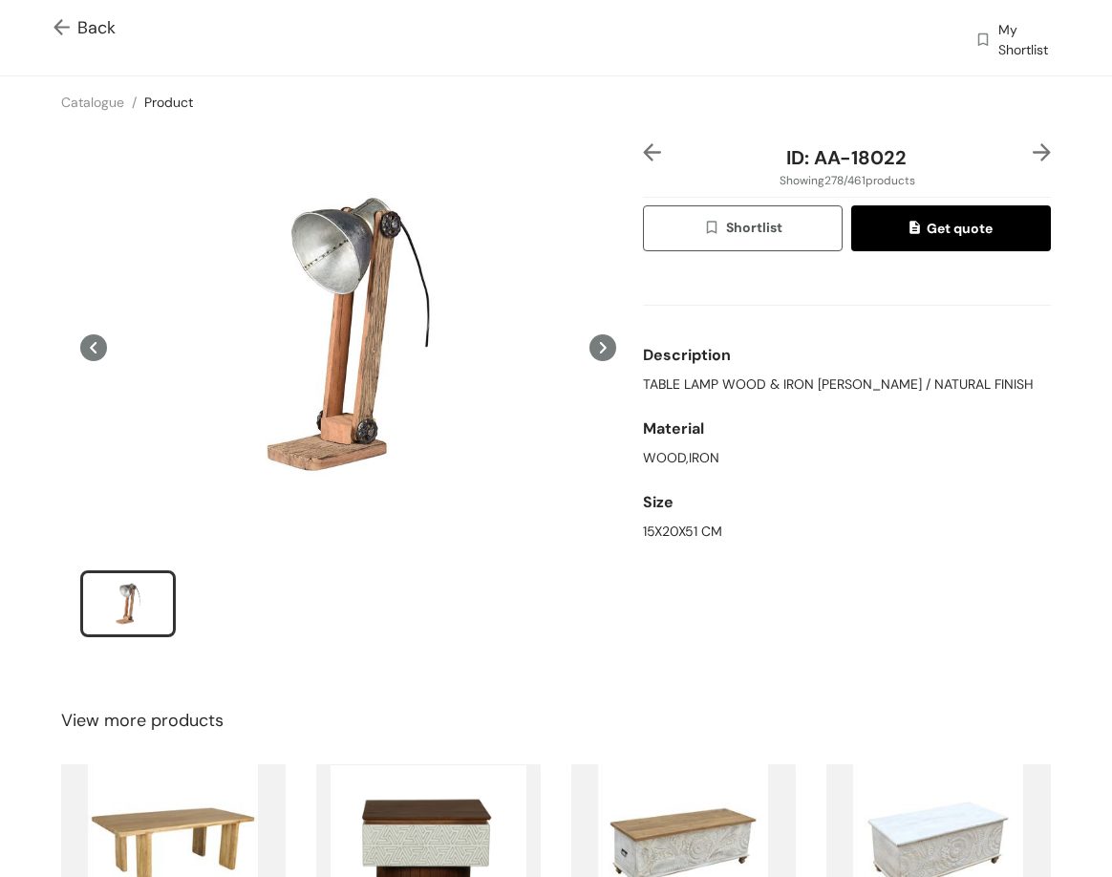
click at [1033, 150] on img at bounding box center [1042, 152] width 18 height 18
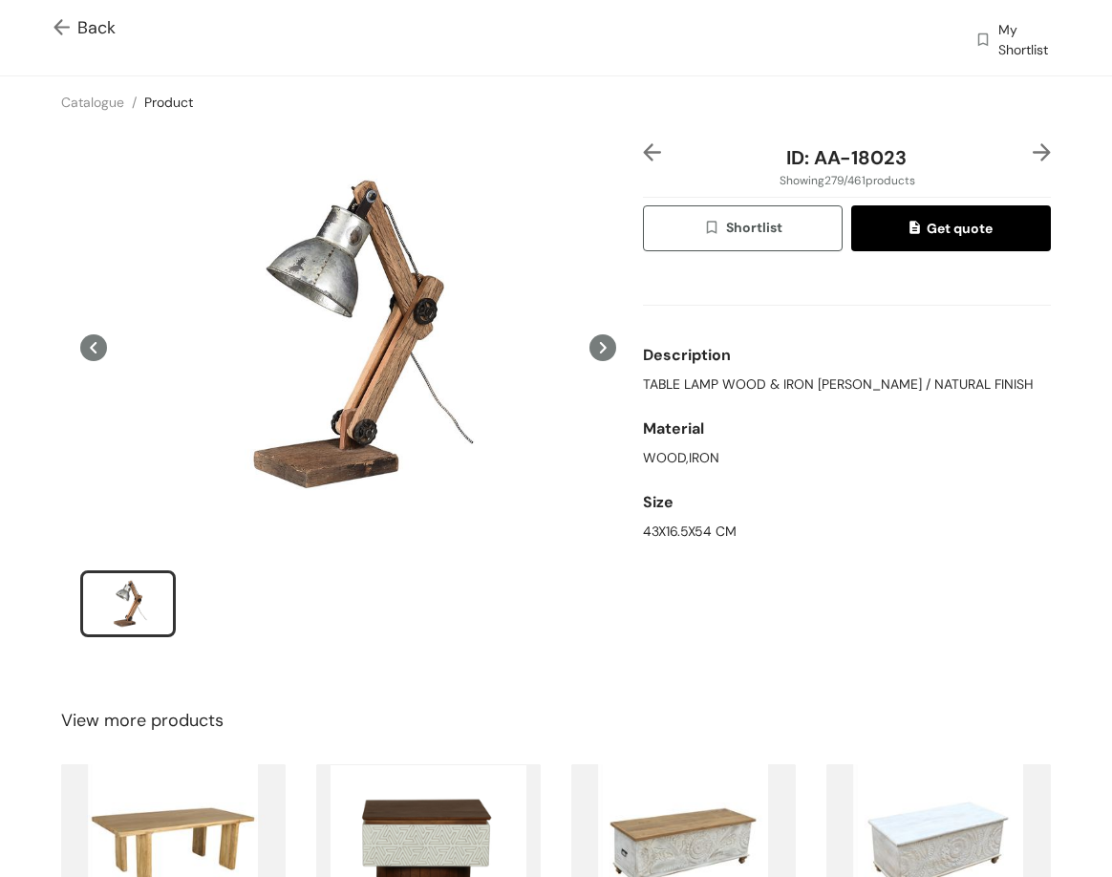
click at [1033, 150] on img at bounding box center [1042, 152] width 18 height 18
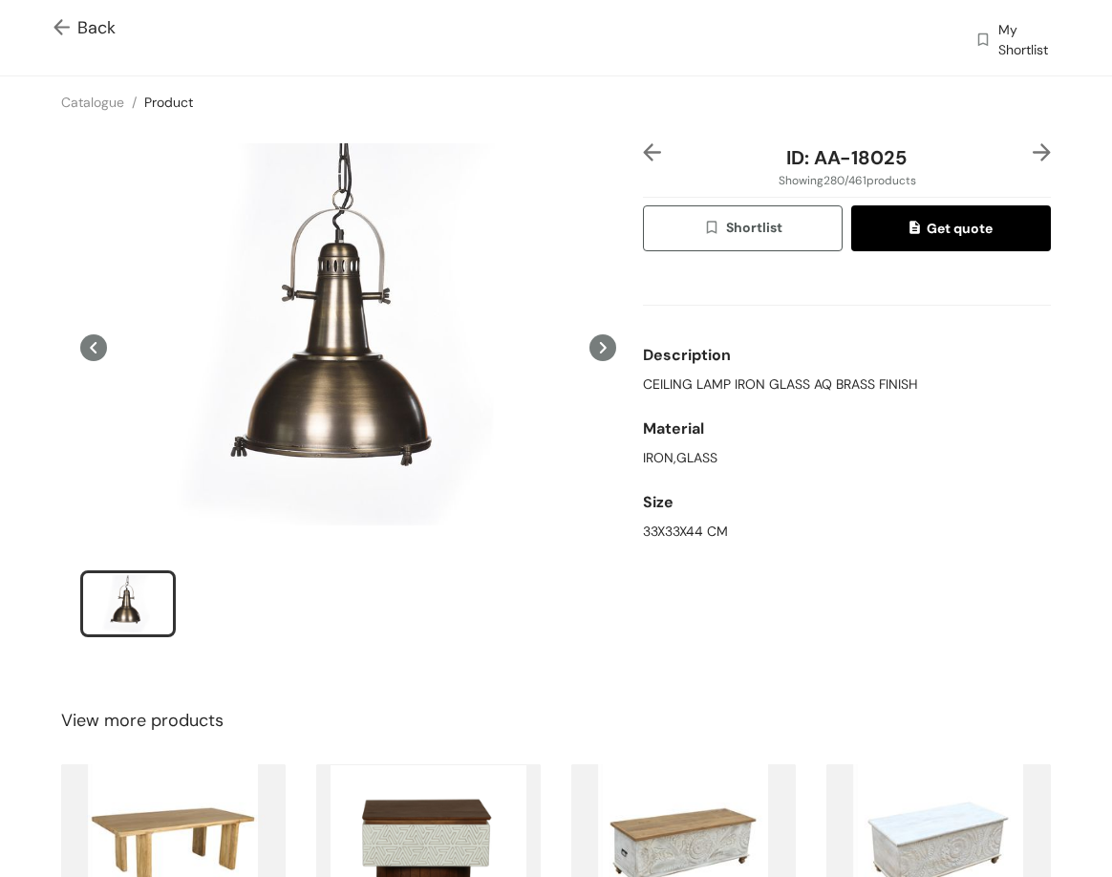
click at [1033, 150] on img at bounding box center [1042, 152] width 18 height 18
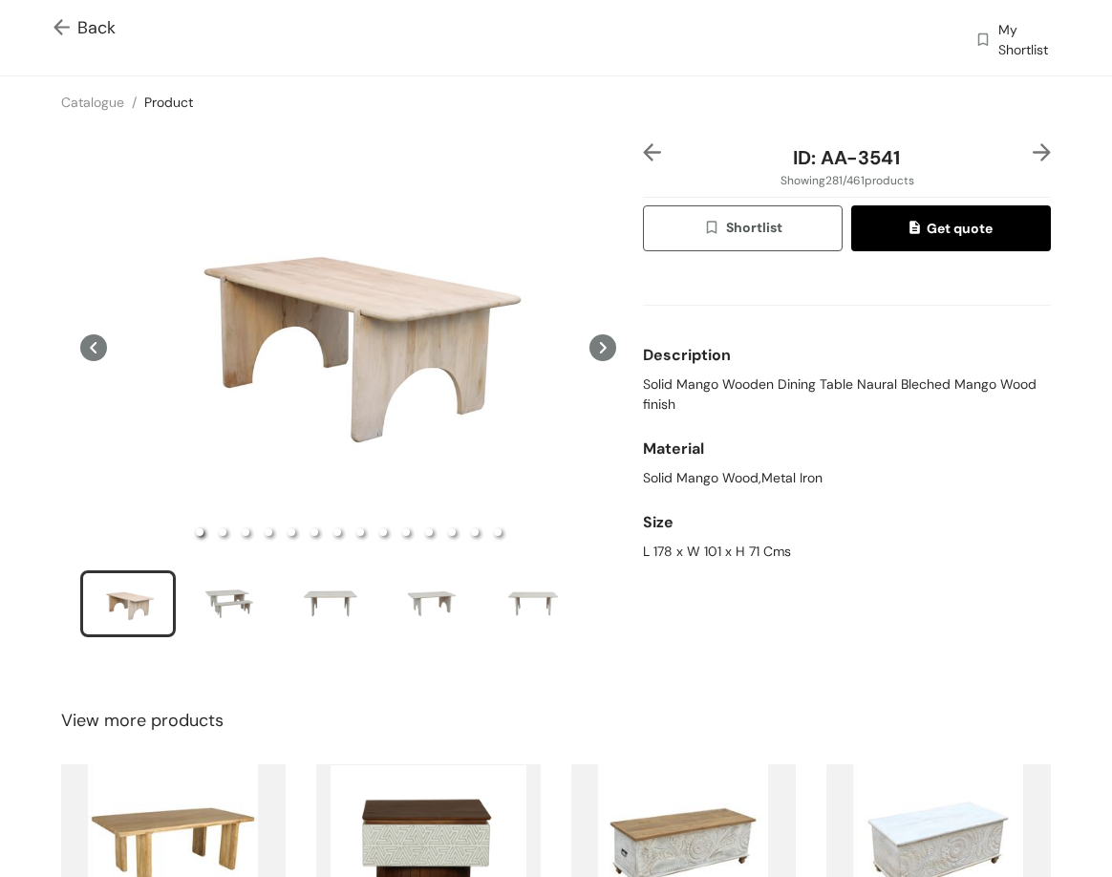
click at [1033, 150] on img at bounding box center [1042, 152] width 18 height 18
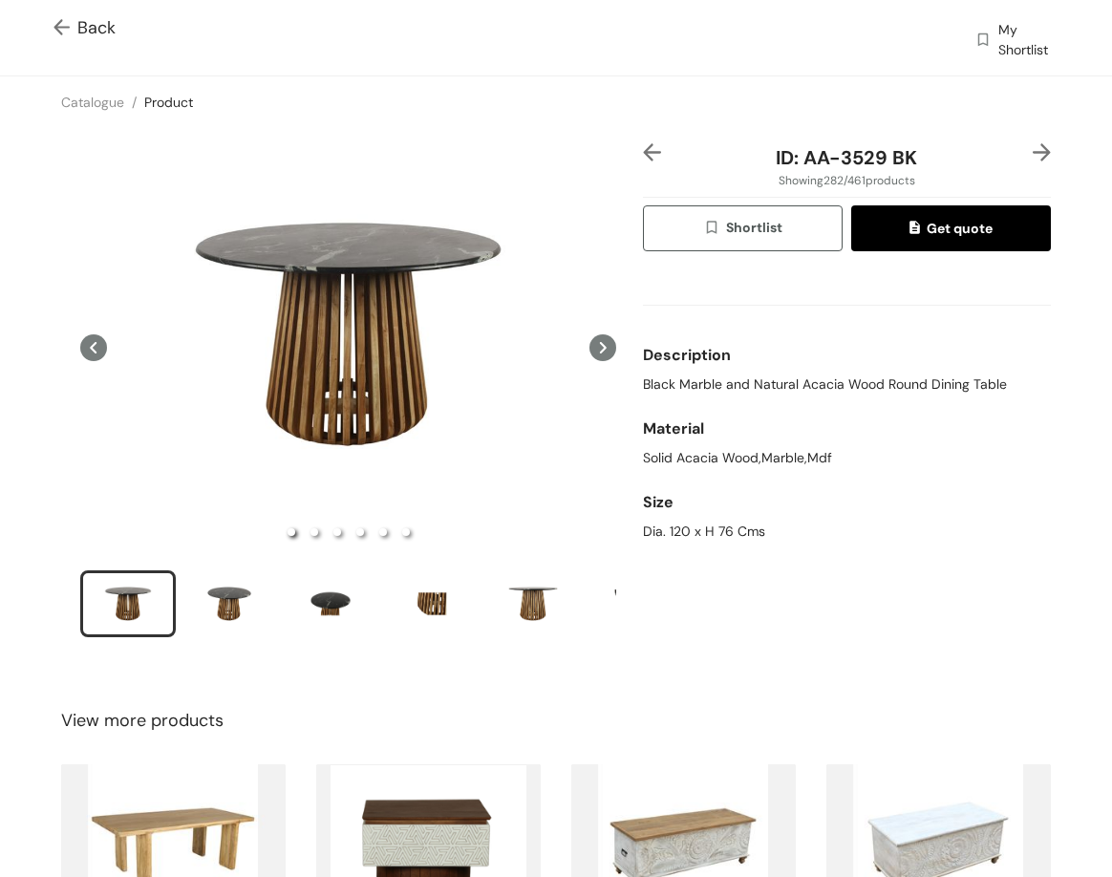
click at [1033, 150] on img at bounding box center [1042, 152] width 18 height 18
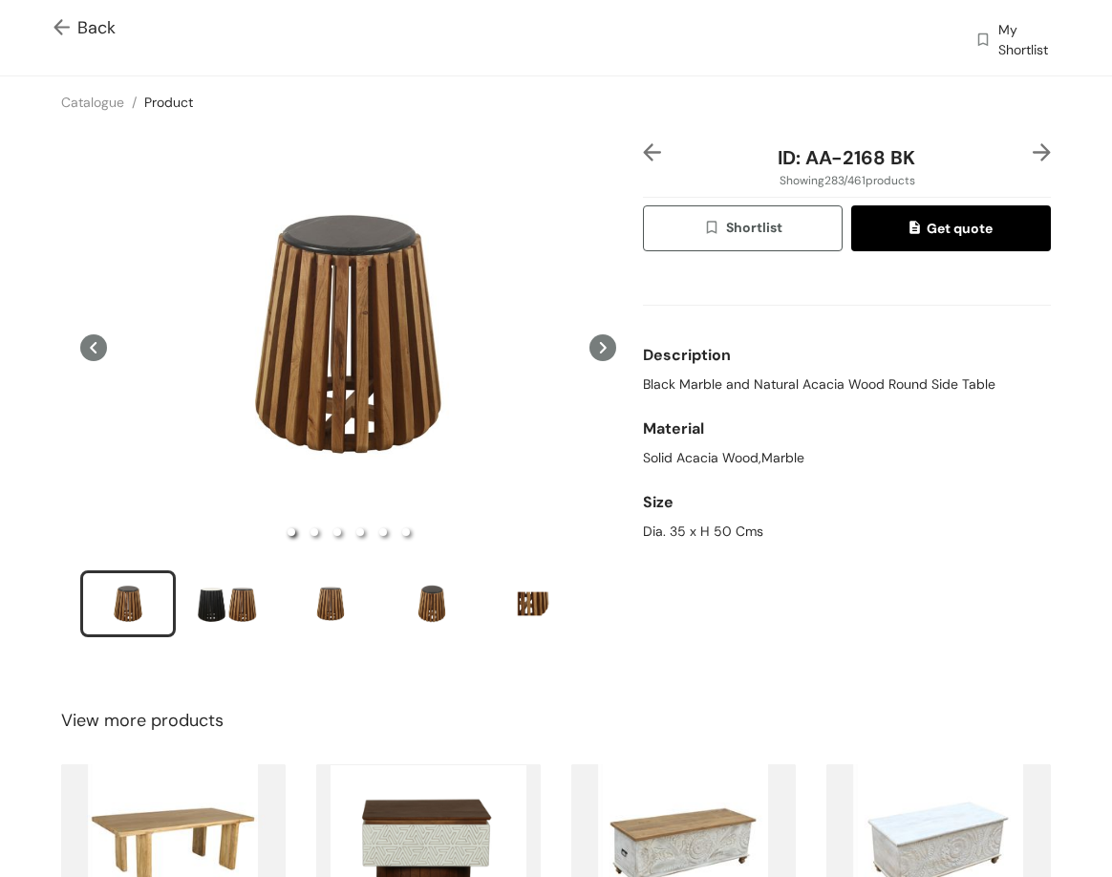
click at [1033, 150] on img at bounding box center [1042, 152] width 18 height 18
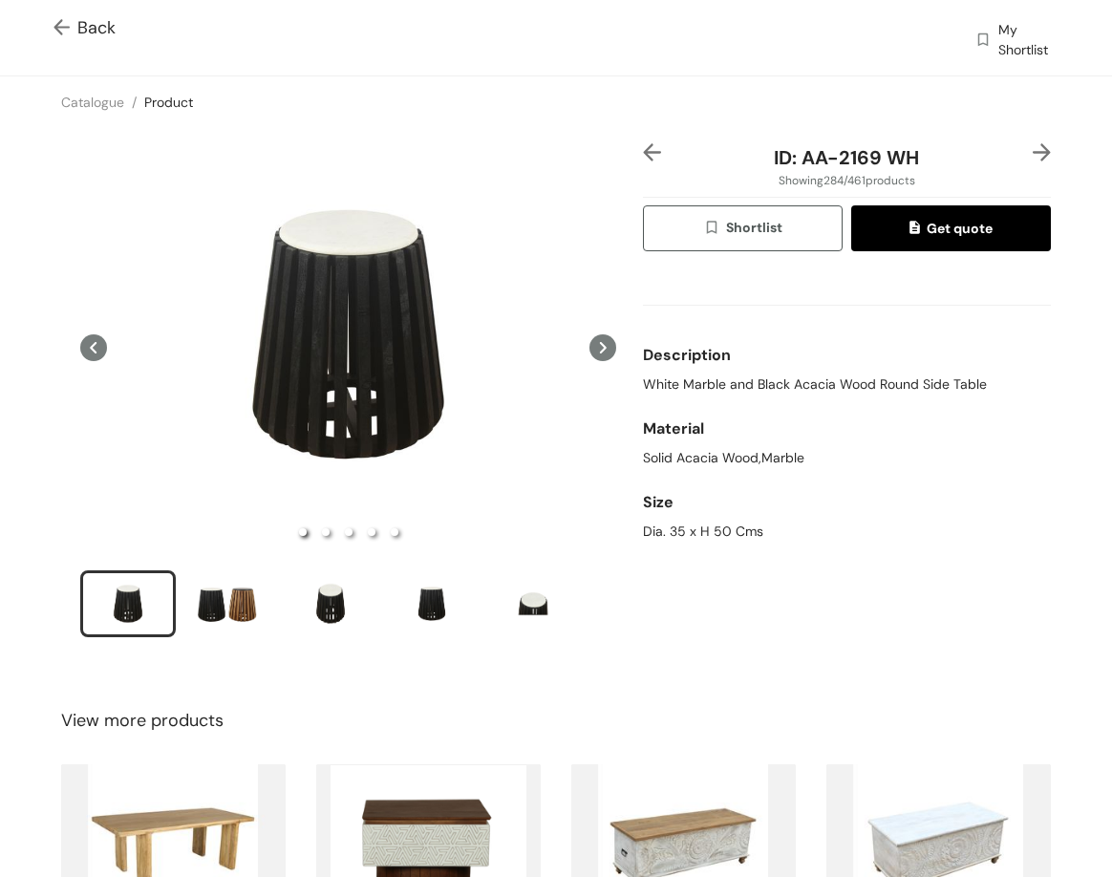
click at [1033, 150] on img at bounding box center [1042, 152] width 18 height 18
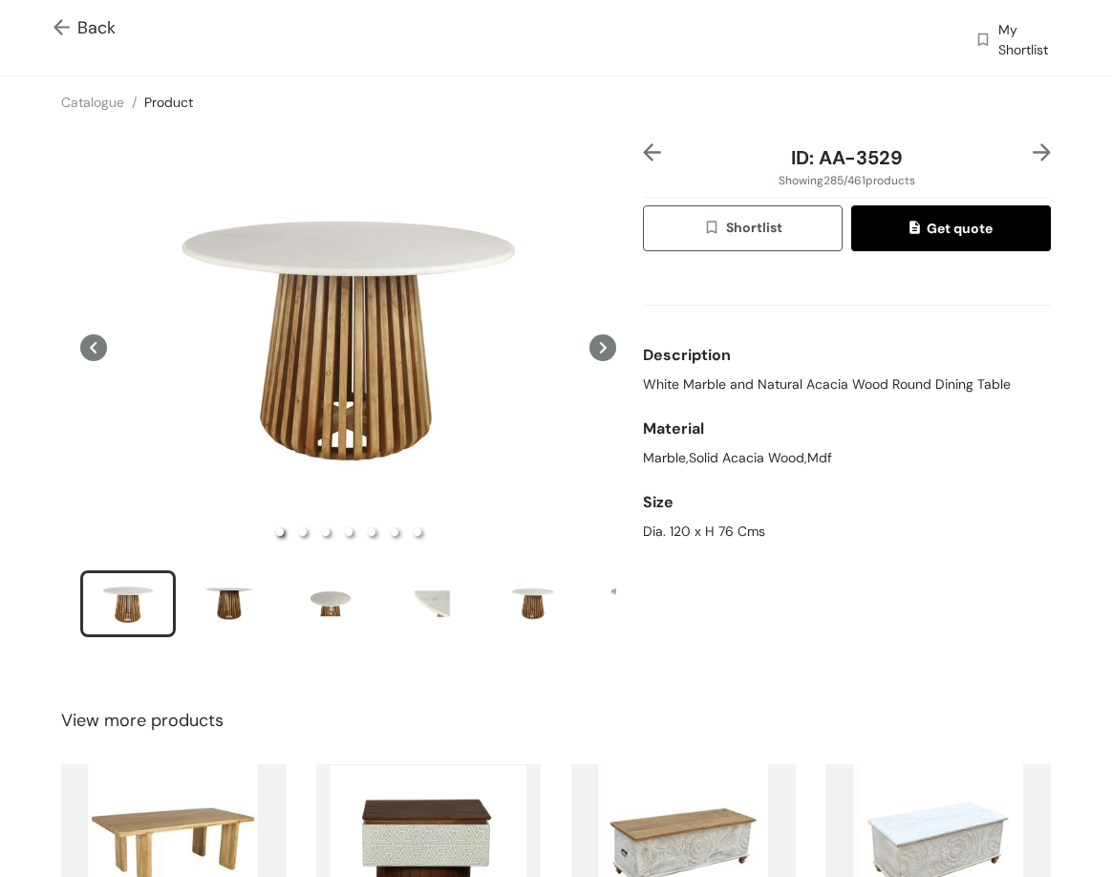
click at [1033, 150] on img at bounding box center [1042, 152] width 18 height 18
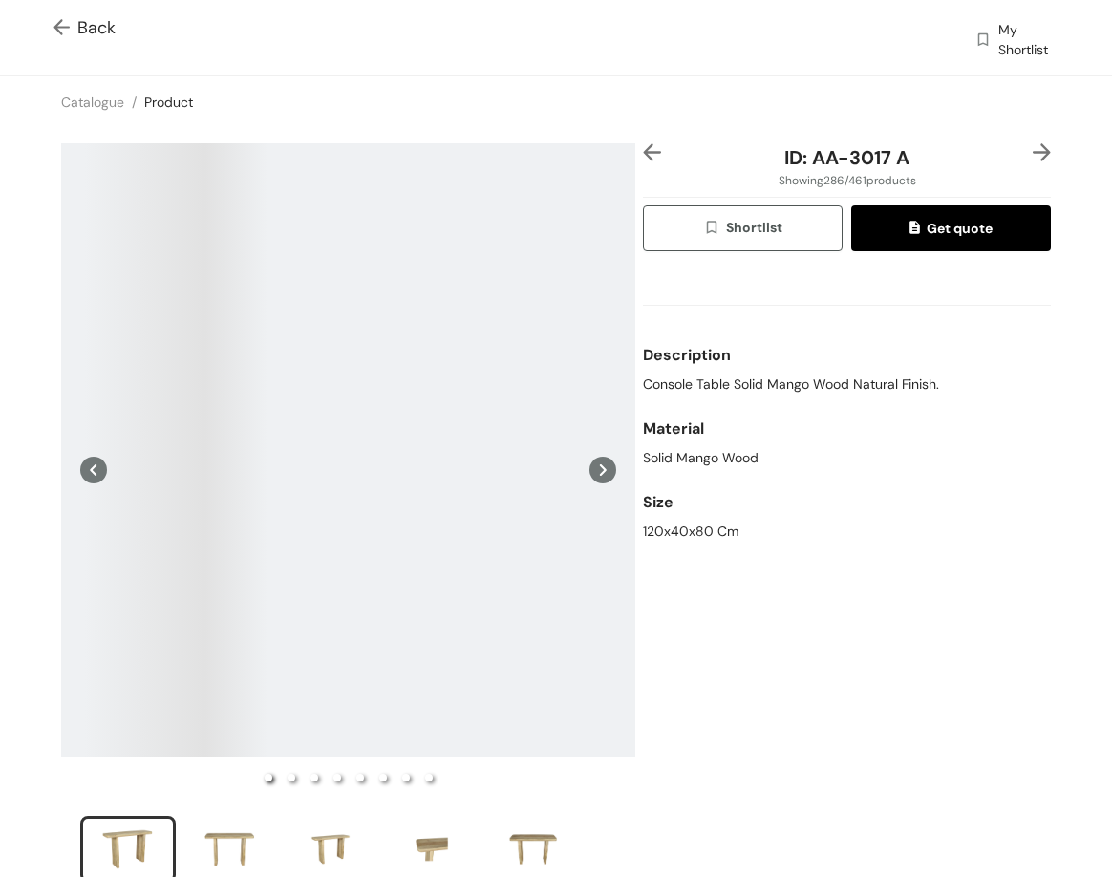
click at [1033, 150] on img at bounding box center [1042, 152] width 18 height 18
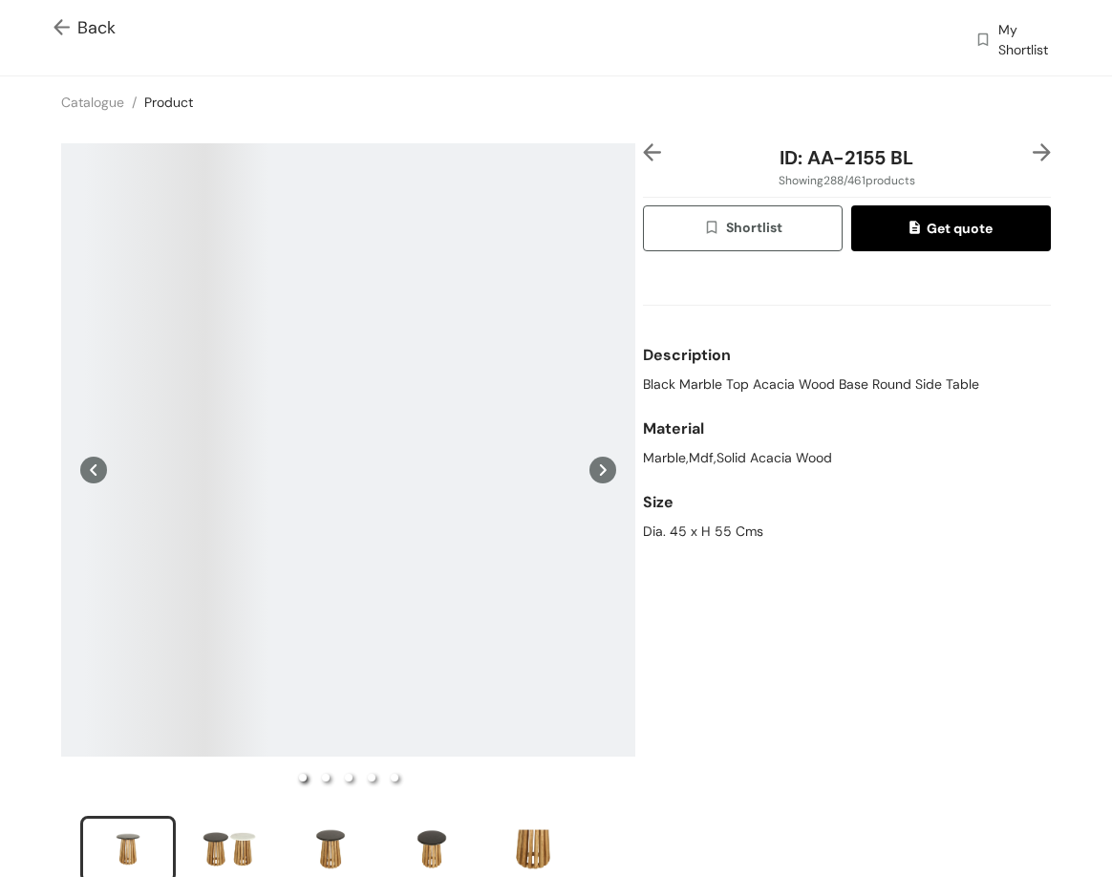
click at [1038, 151] on div "ID: AA-2155 BL Showing 288 / 461 products Shortlist Get quote Description Black…" at bounding box center [847, 525] width 416 height 765
click at [1033, 152] on img at bounding box center [1042, 152] width 18 height 18
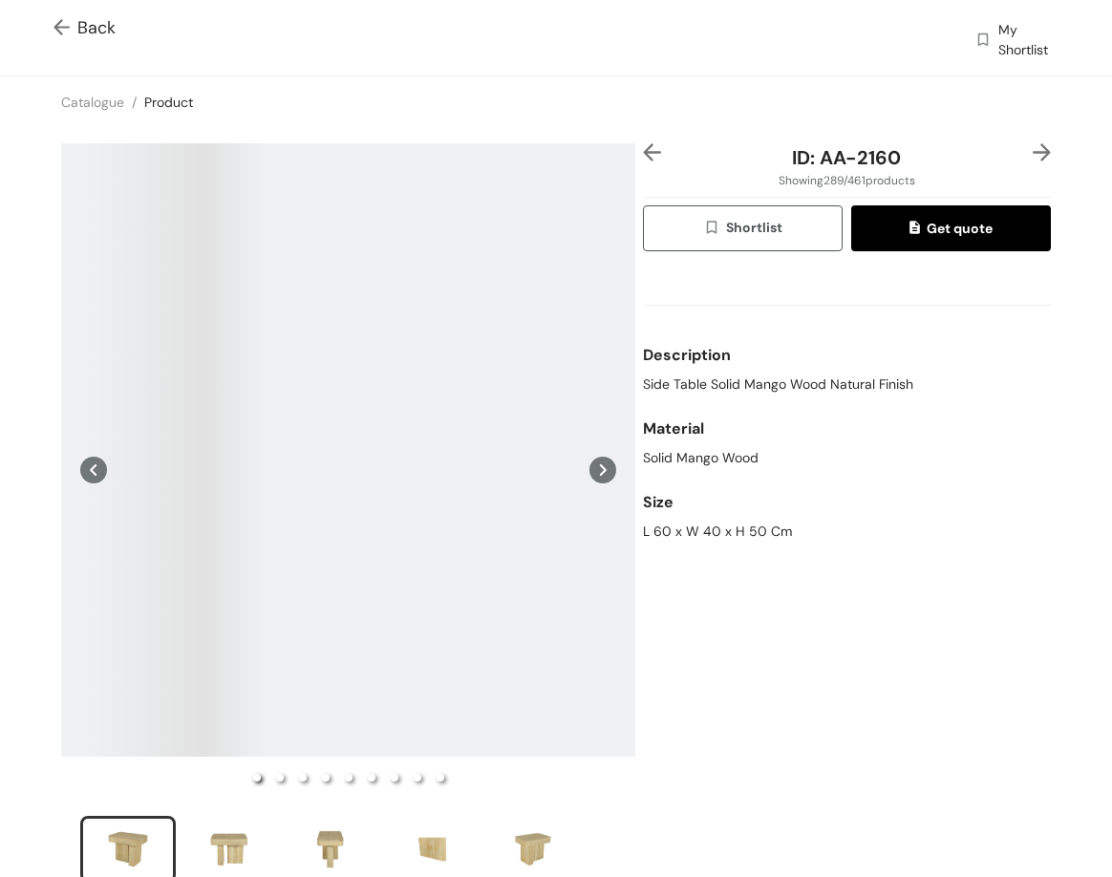
click at [1033, 152] on img at bounding box center [1042, 152] width 18 height 18
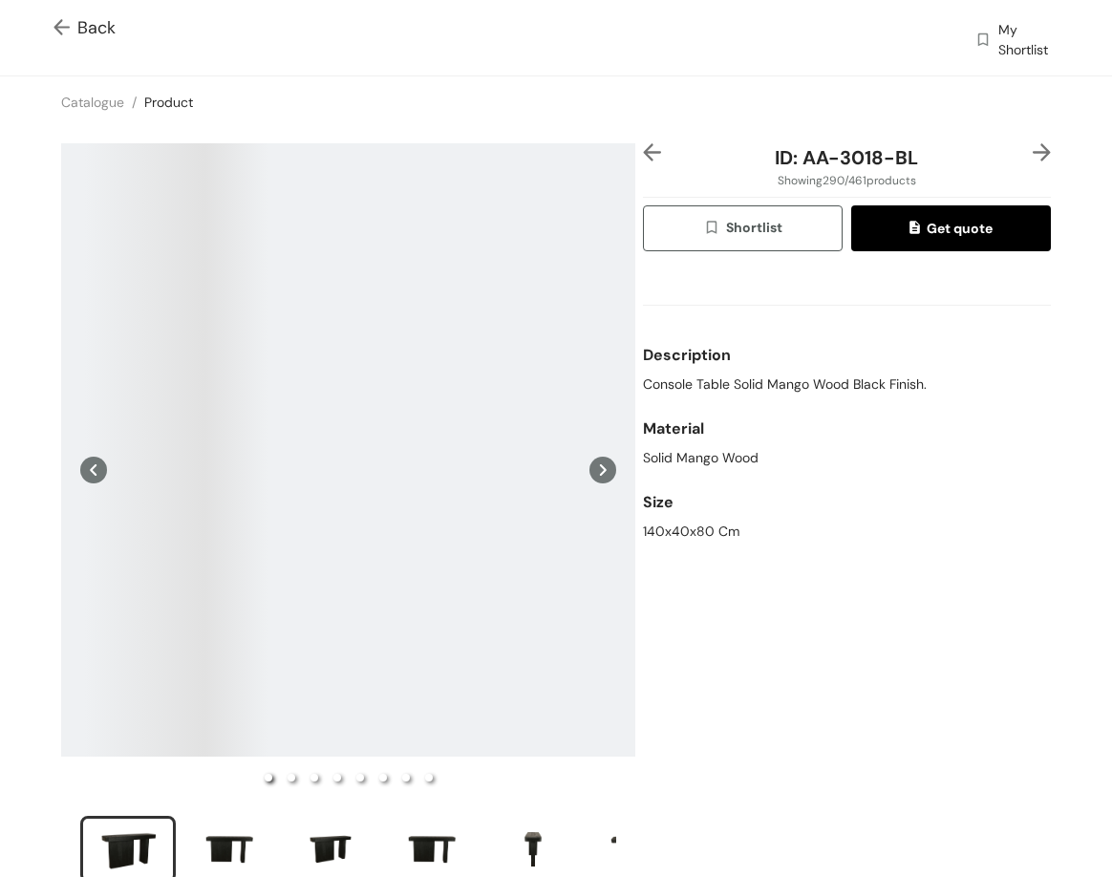
click at [1033, 152] on img at bounding box center [1042, 152] width 18 height 18
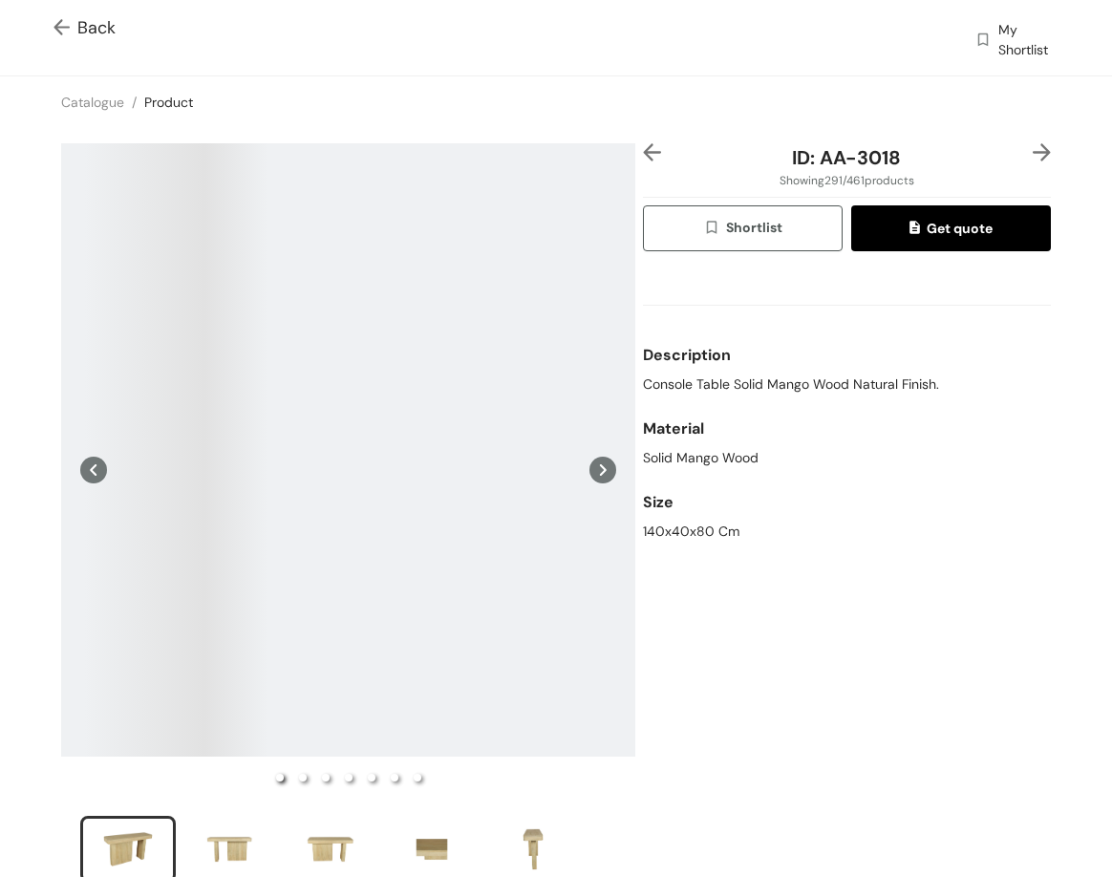
click at [649, 154] on img at bounding box center [652, 152] width 18 height 18
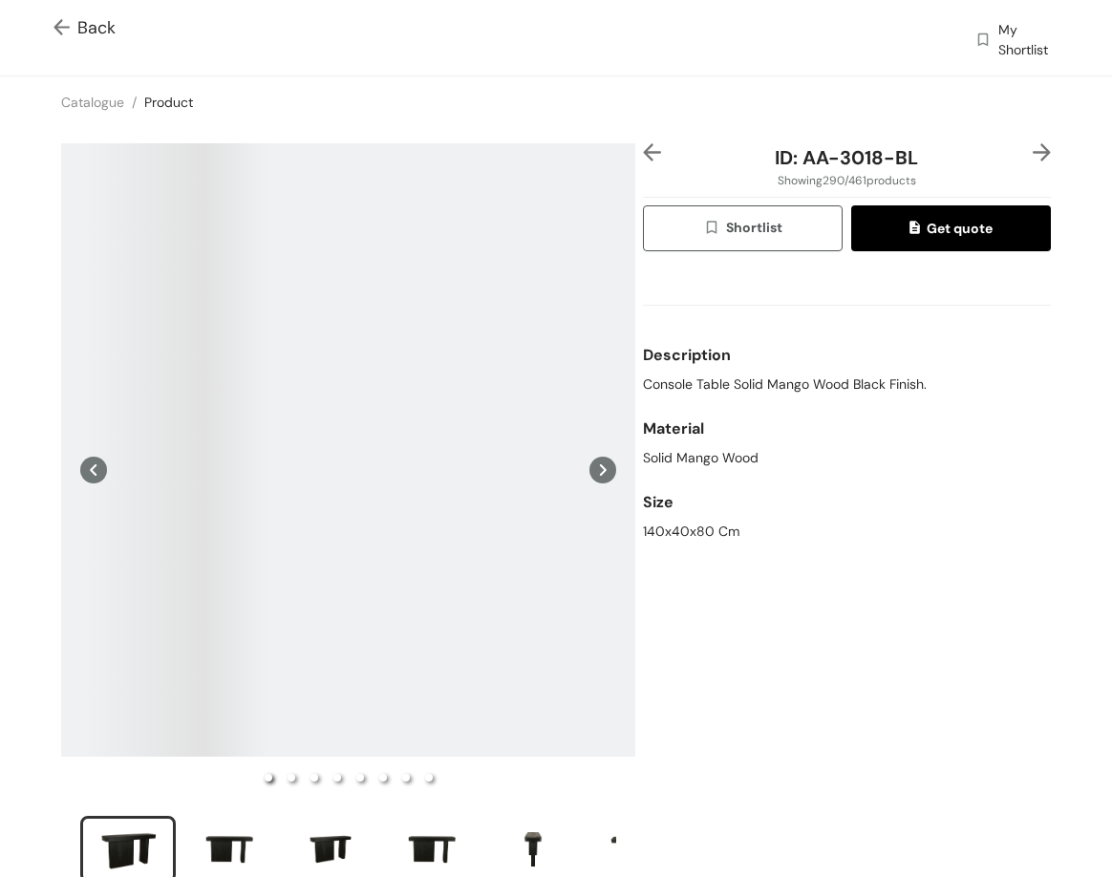
click at [649, 154] on img at bounding box center [652, 152] width 18 height 18
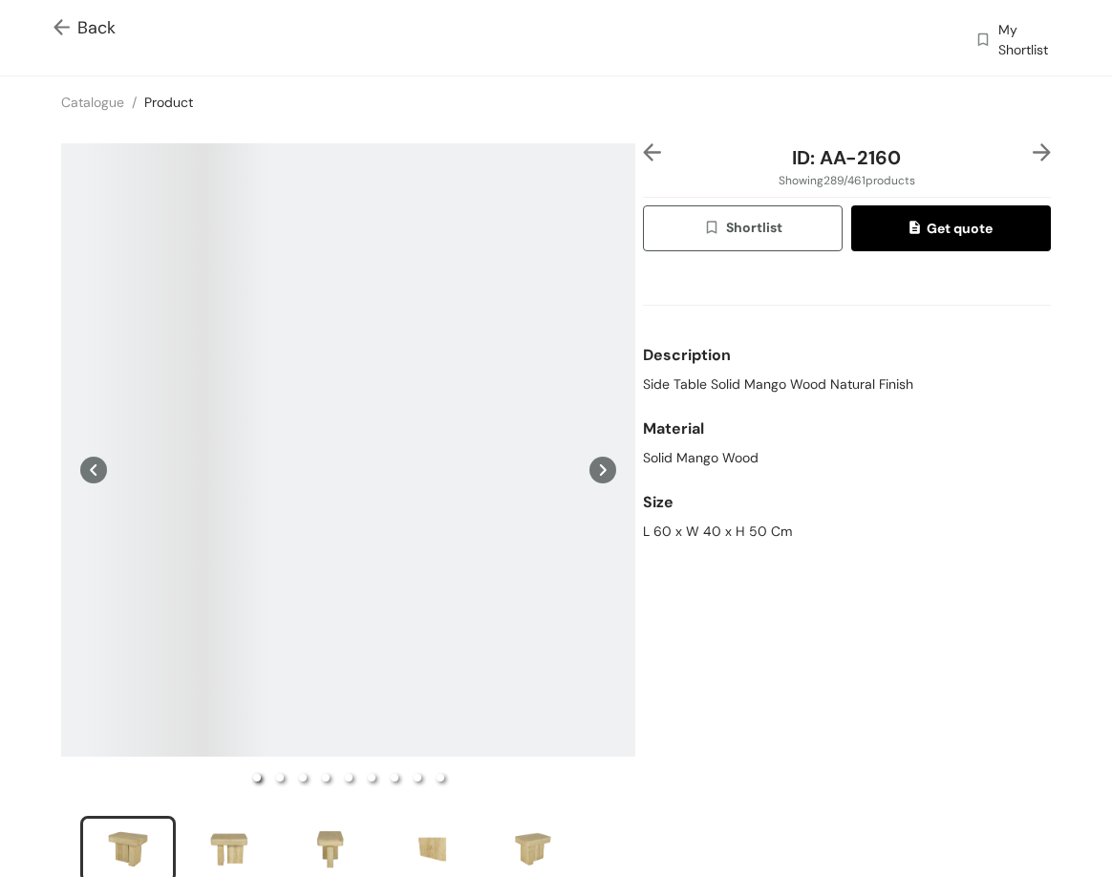
click at [646, 161] on div at bounding box center [660, 157] width 34 height 29
click at [643, 154] on img at bounding box center [652, 152] width 18 height 18
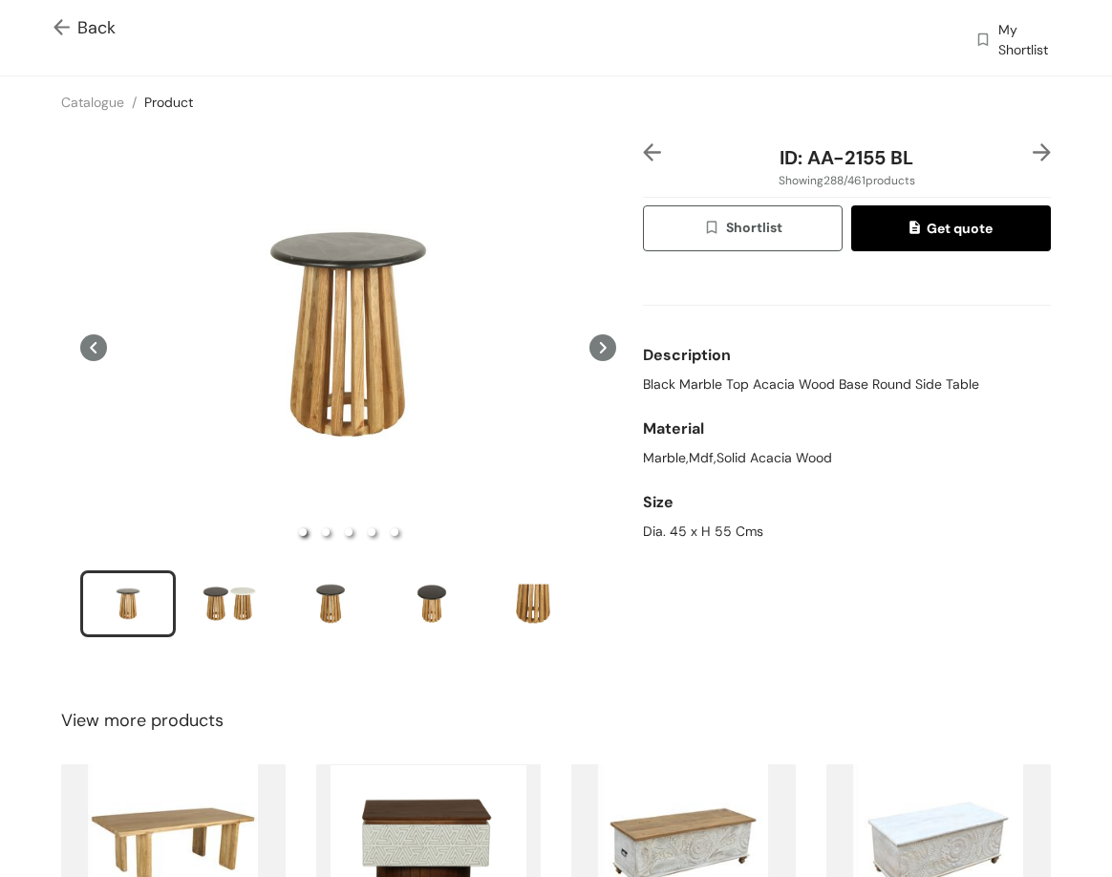
click at [648, 149] on img at bounding box center [652, 152] width 18 height 18
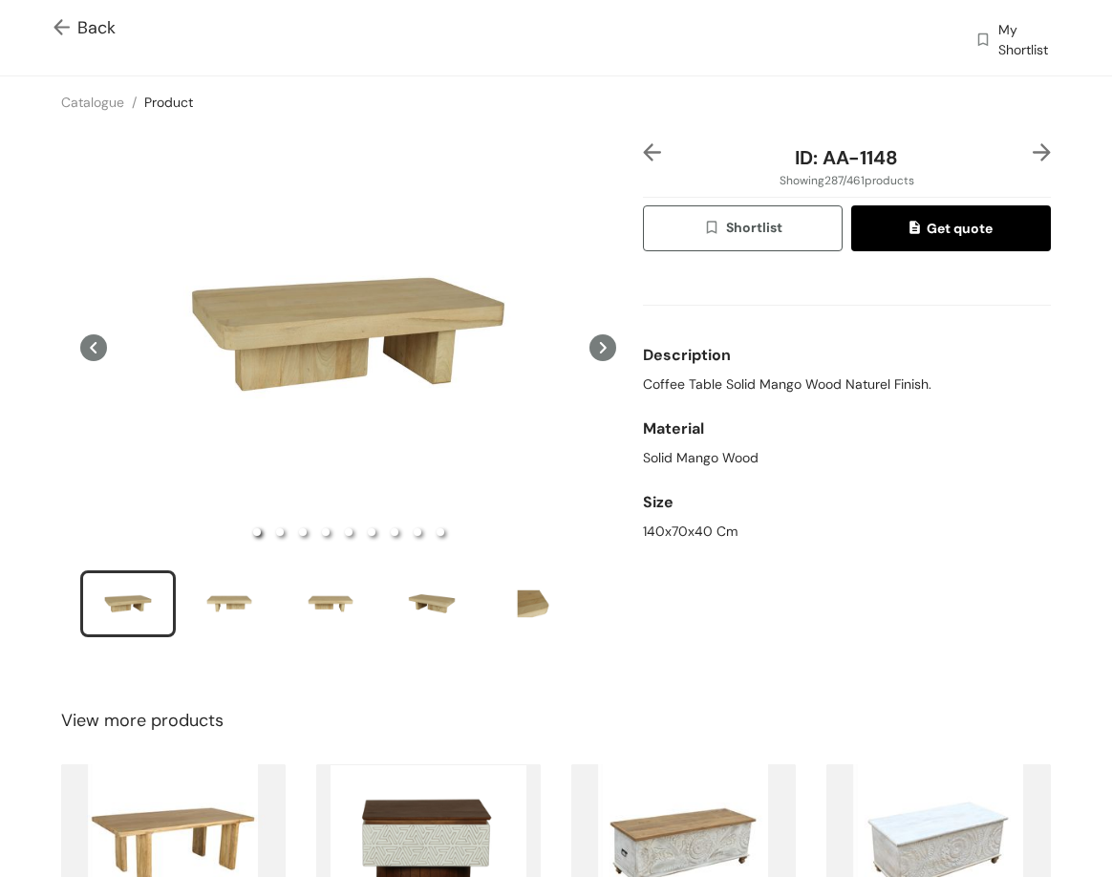
click at [650, 149] on img at bounding box center [652, 152] width 18 height 18
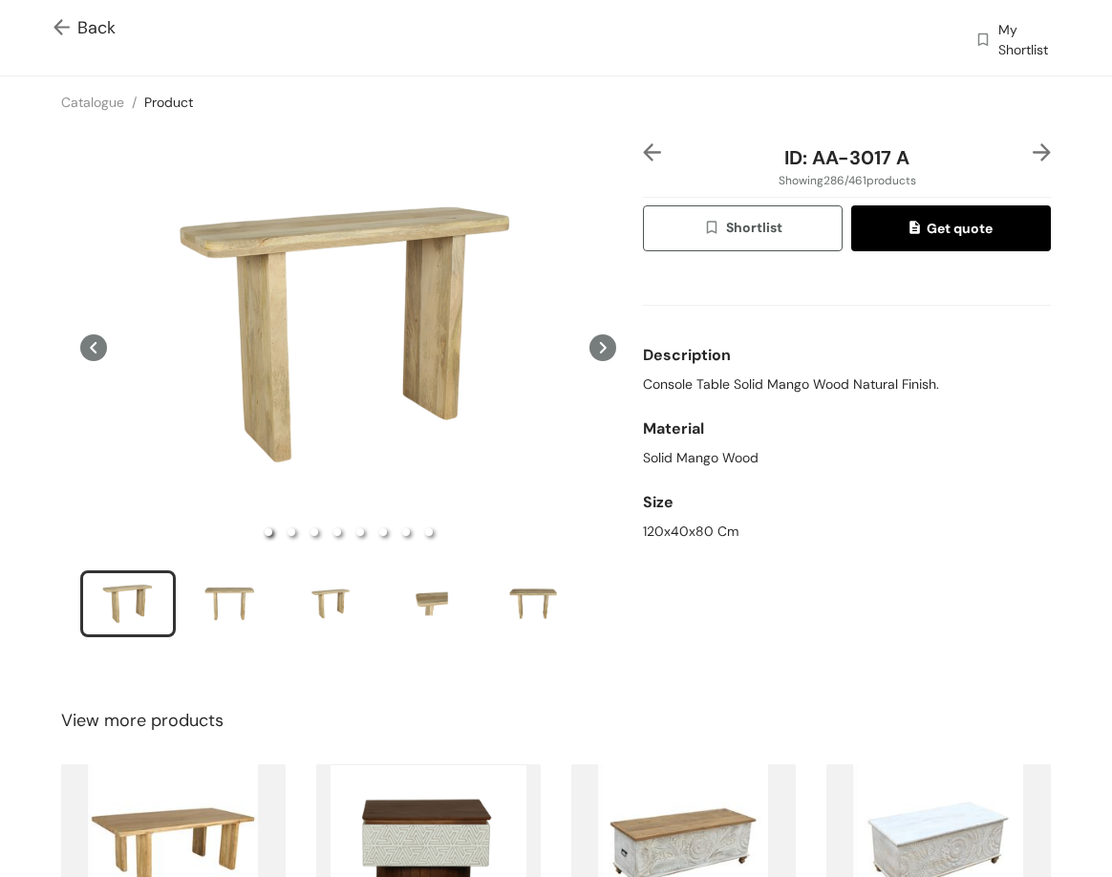
click at [650, 149] on img at bounding box center [652, 152] width 18 height 18
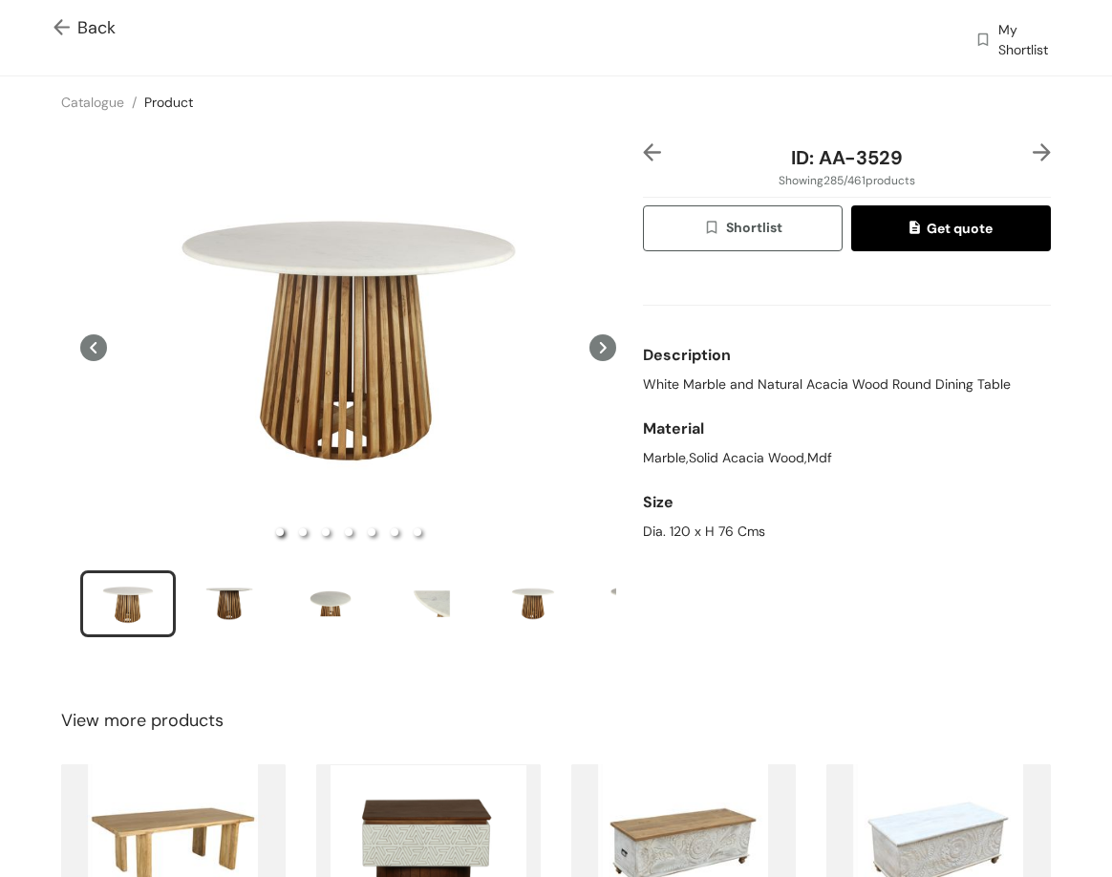
click at [650, 149] on img at bounding box center [652, 152] width 18 height 18
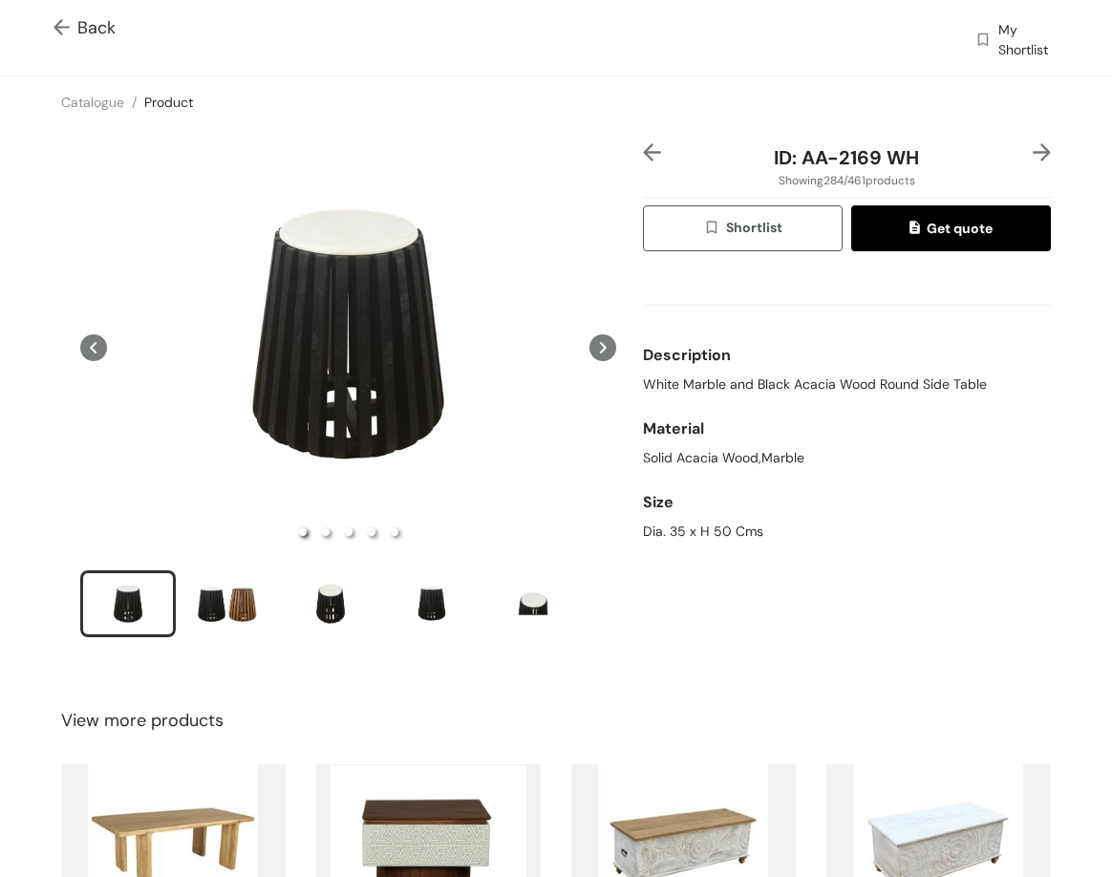
click at [665, 156] on div at bounding box center [660, 157] width 34 height 29
click at [647, 156] on img at bounding box center [652, 152] width 18 height 18
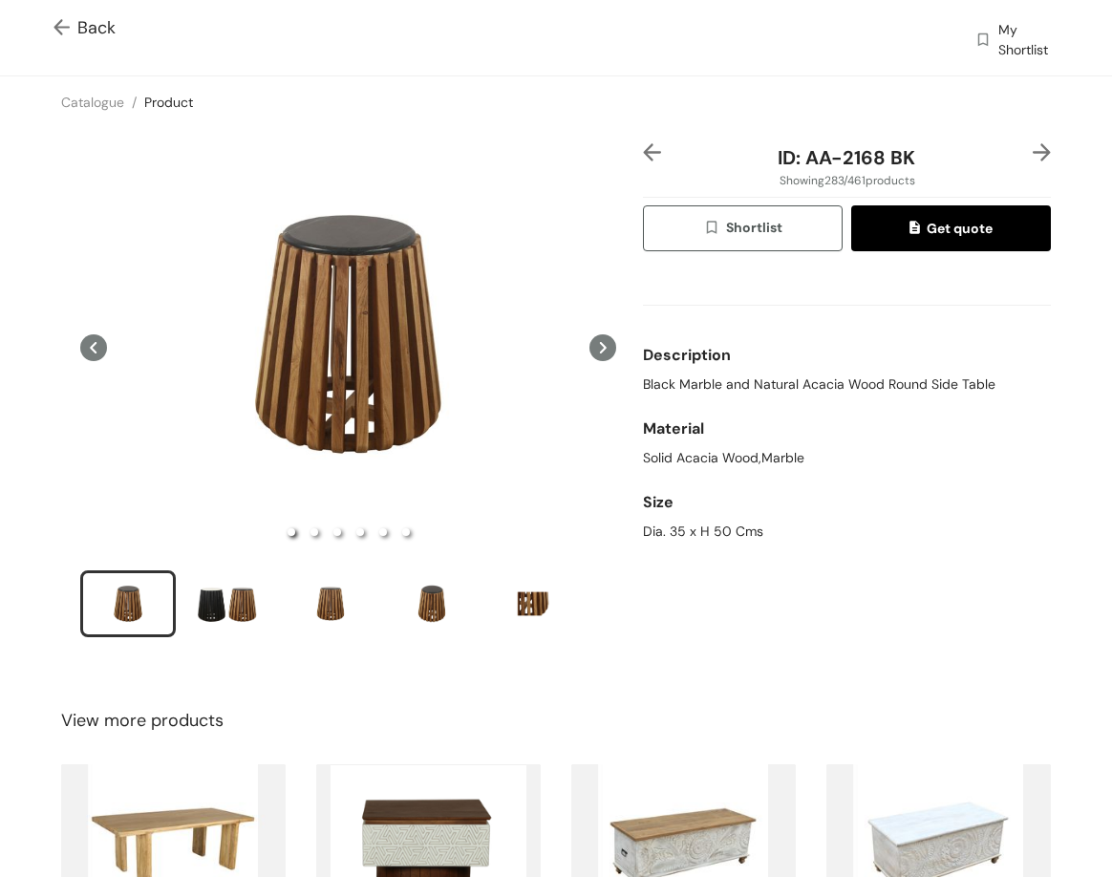
click at [1033, 159] on img at bounding box center [1042, 152] width 18 height 18
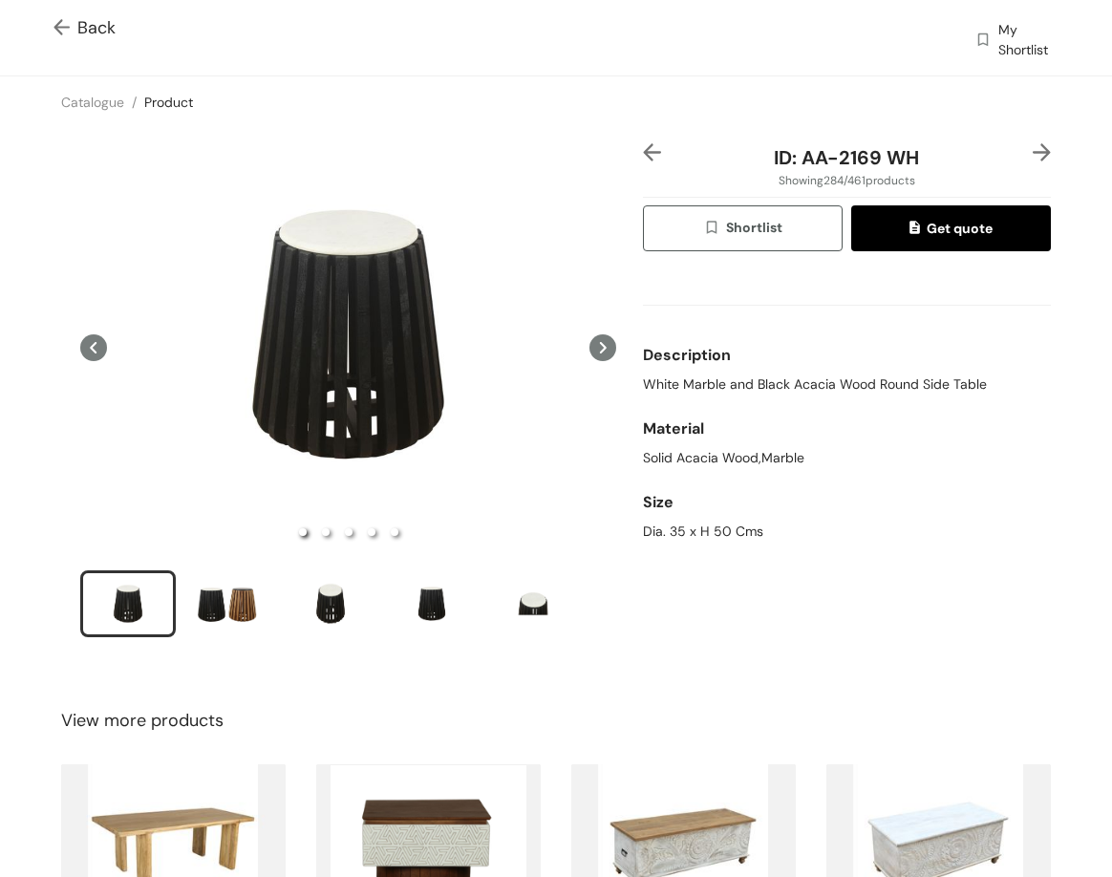
click at [1033, 150] on img at bounding box center [1042, 152] width 18 height 18
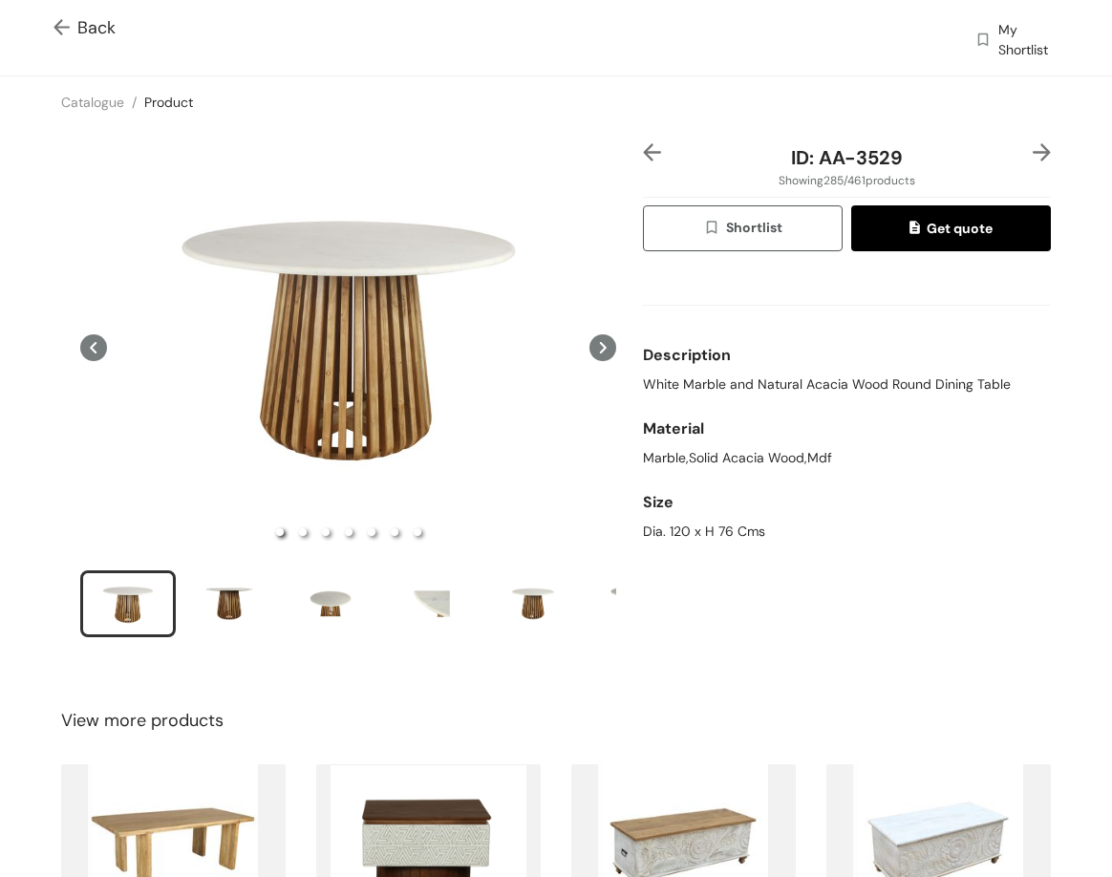
click at [1033, 150] on img at bounding box center [1042, 152] width 18 height 18
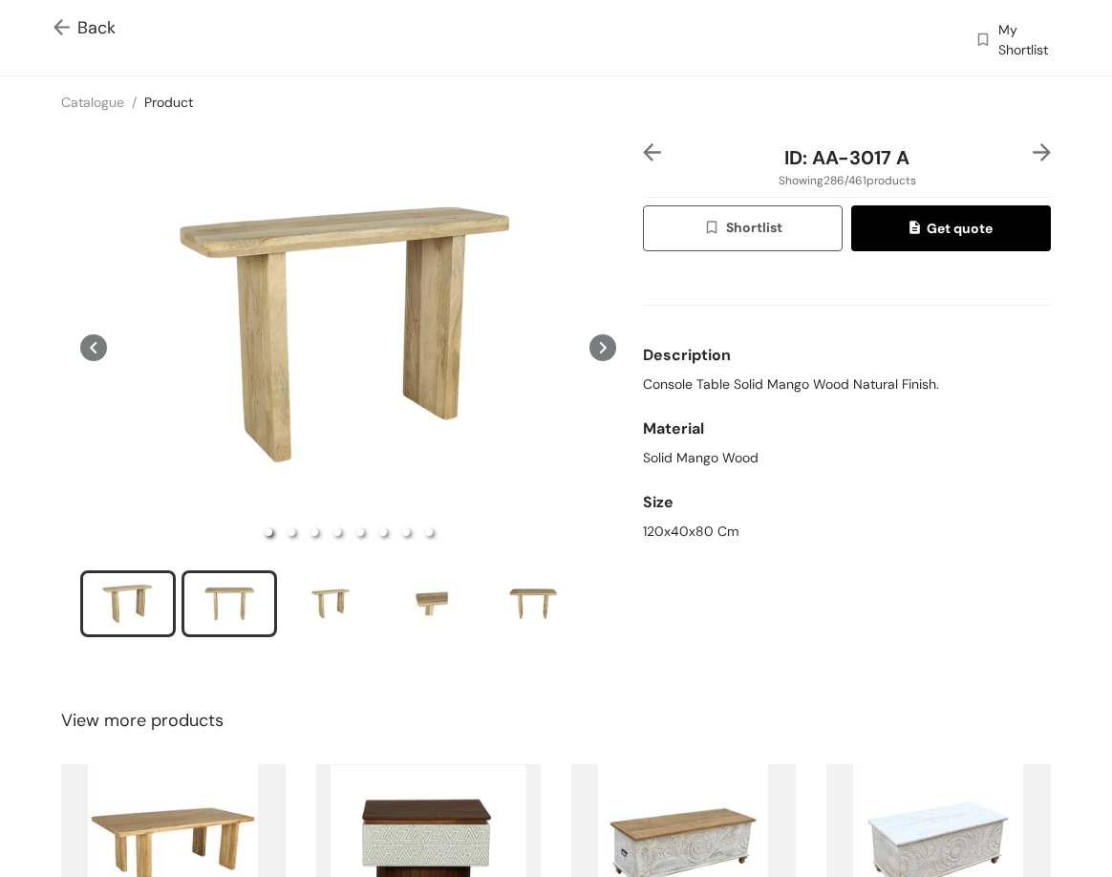
click at [249, 606] on div "slide item 2" at bounding box center [229, 603] width 86 height 57
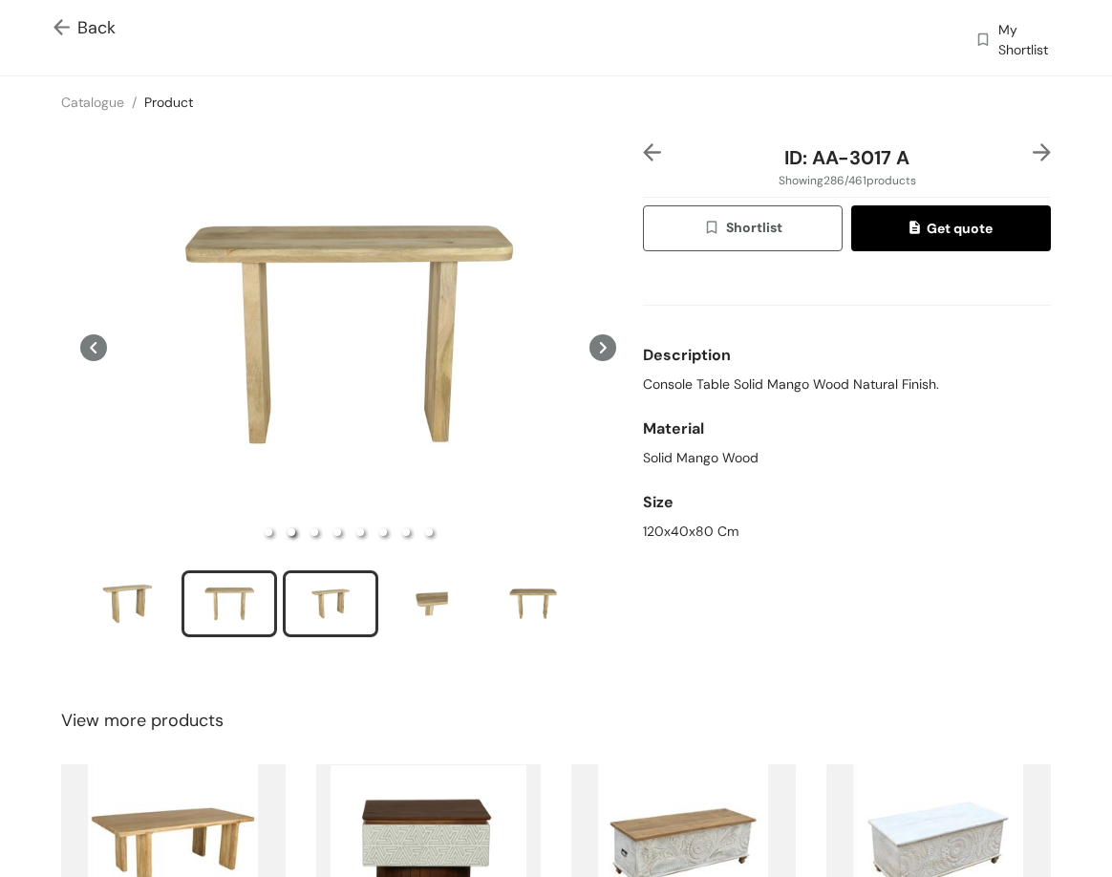
click at [311, 607] on div "slide item 3" at bounding box center [331, 603] width 86 height 57
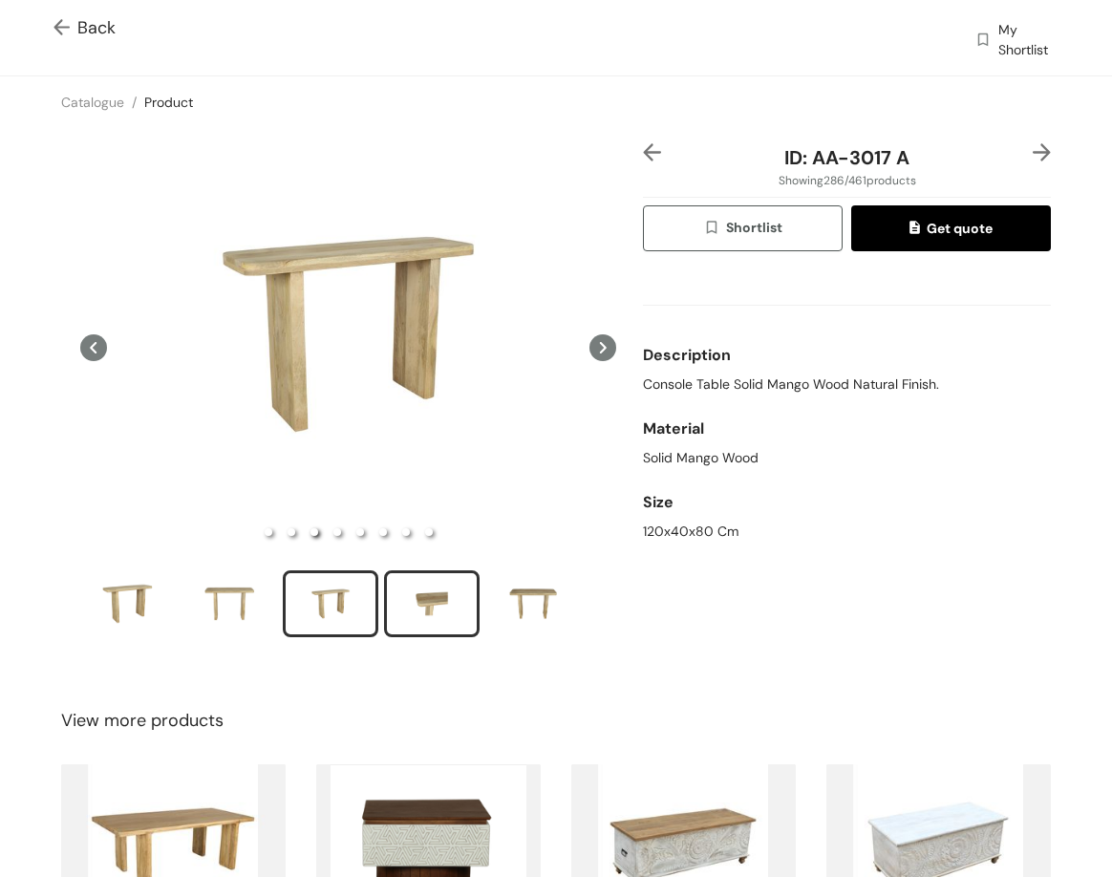
click at [420, 598] on div "slide item 4" at bounding box center [432, 603] width 86 height 57
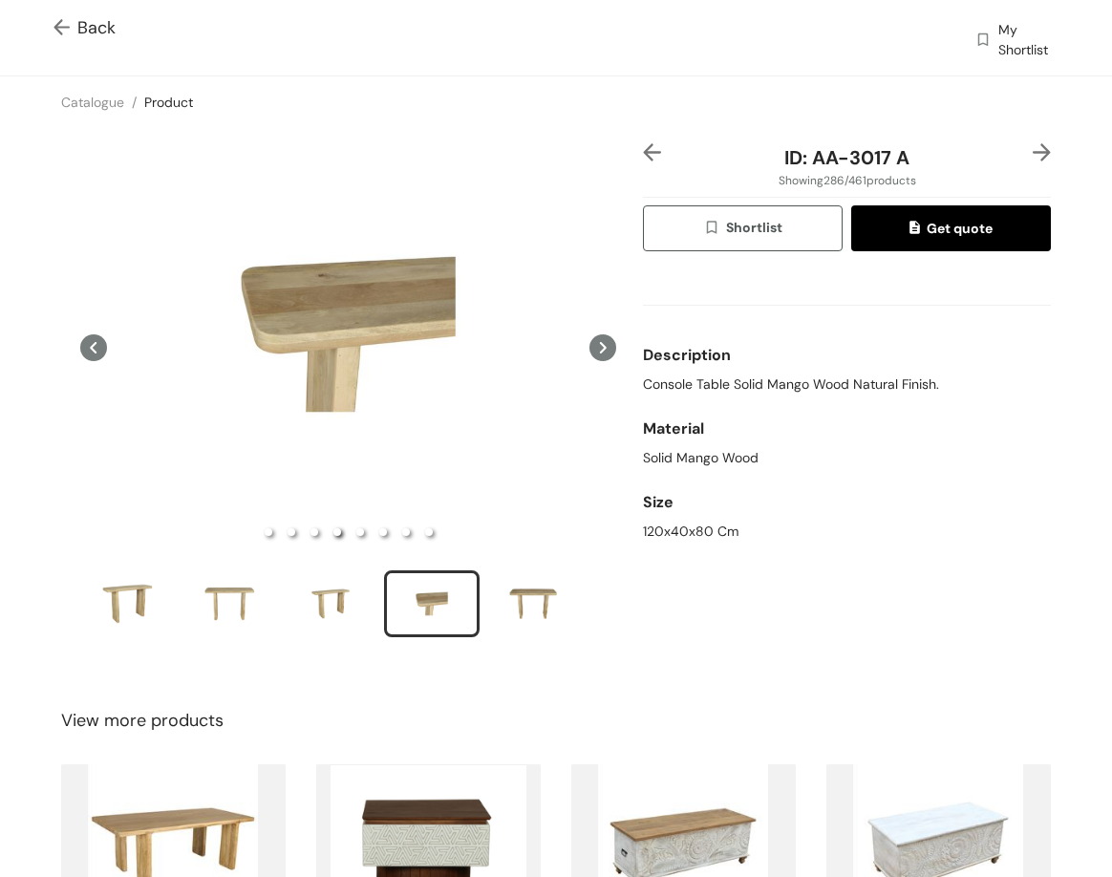
click at [1033, 144] on img at bounding box center [1042, 152] width 18 height 18
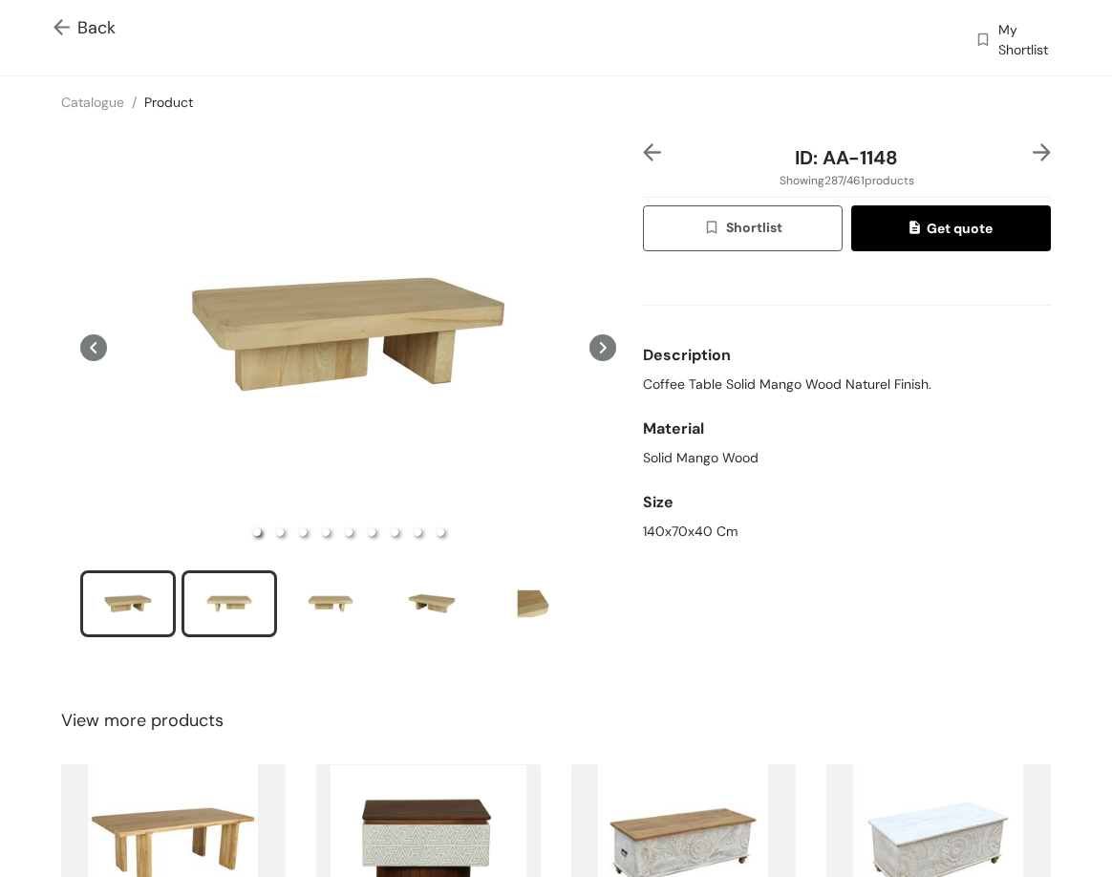
click at [230, 627] on div "slide item 2" at bounding box center [229, 603] width 86 height 57
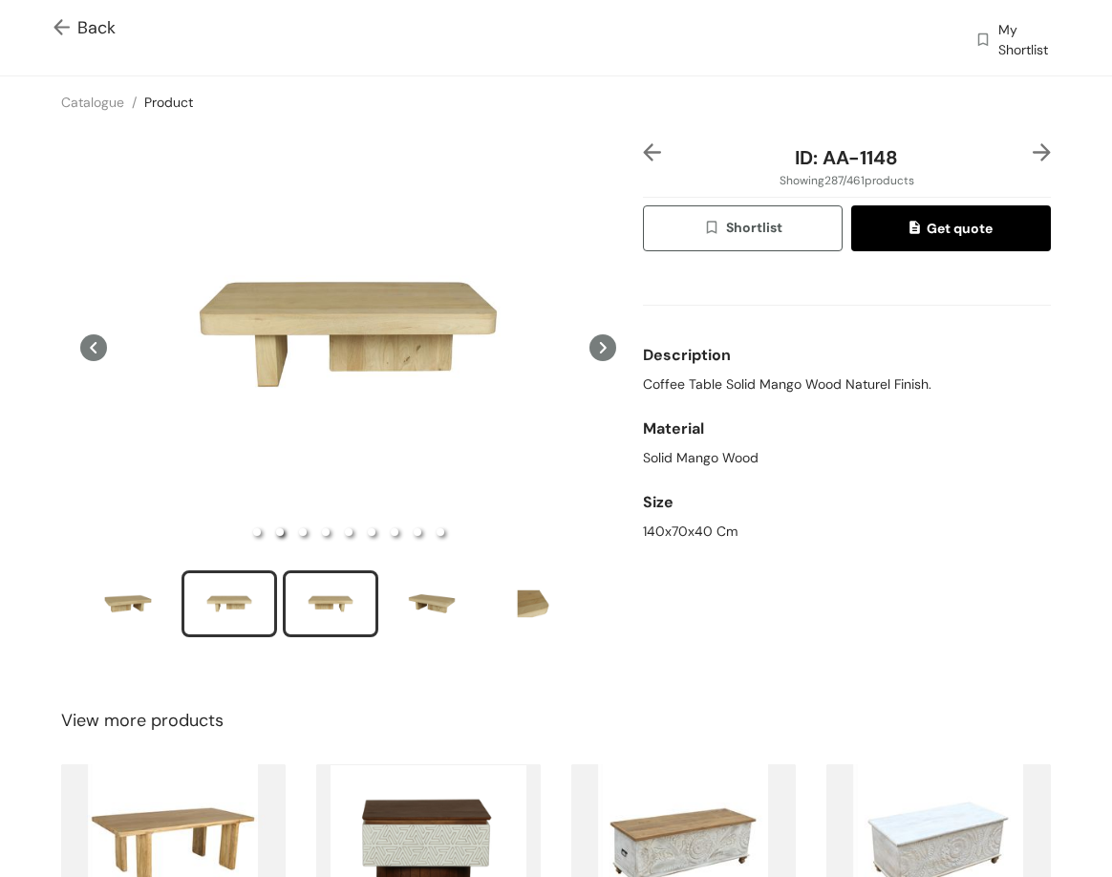
click at [347, 591] on div "slide item 3" at bounding box center [331, 603] width 86 height 57
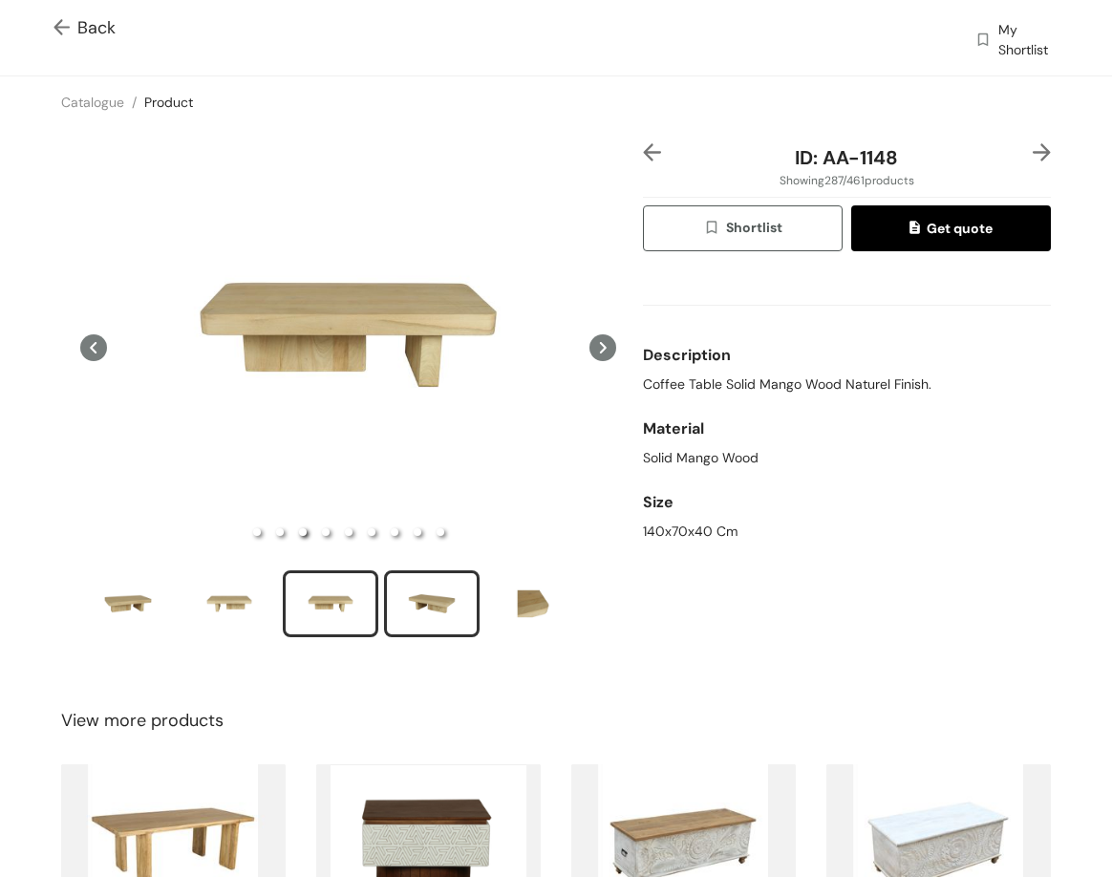
click at [401, 586] on div "slide item 4" at bounding box center [432, 603] width 86 height 57
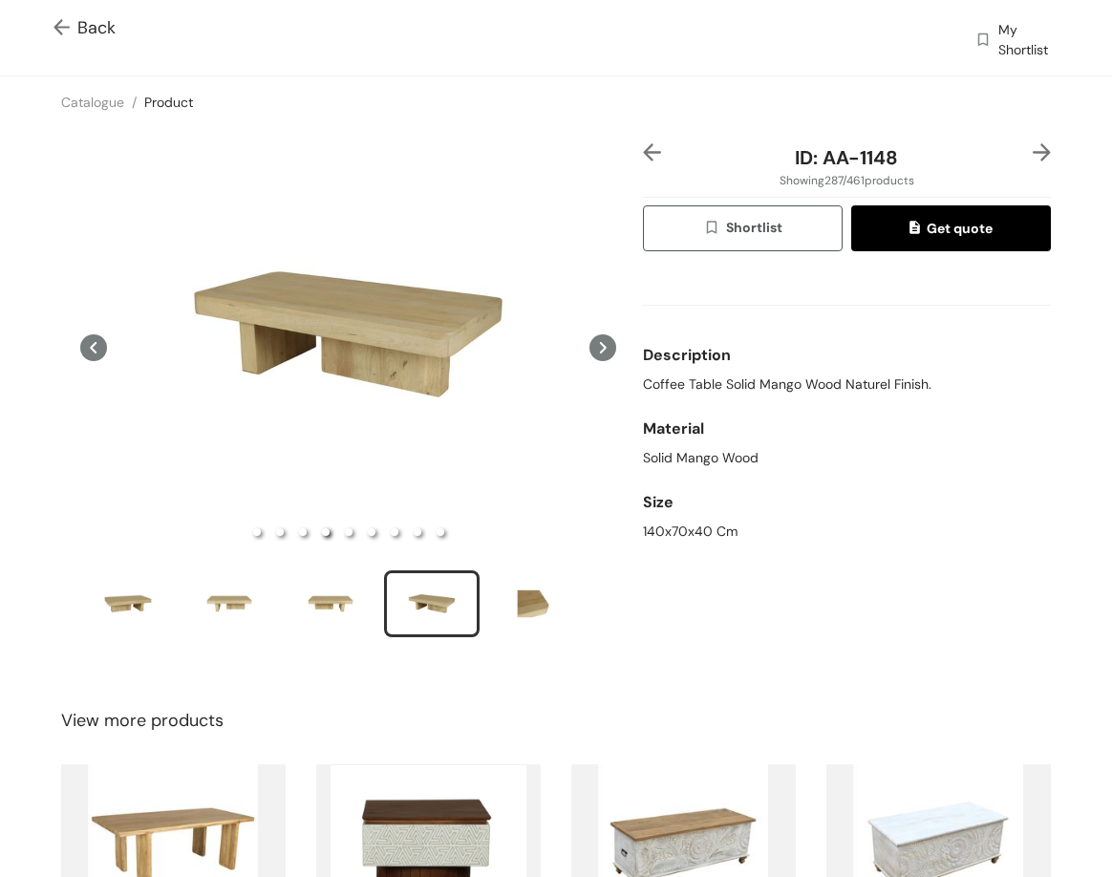
click at [1033, 152] on img at bounding box center [1042, 152] width 18 height 18
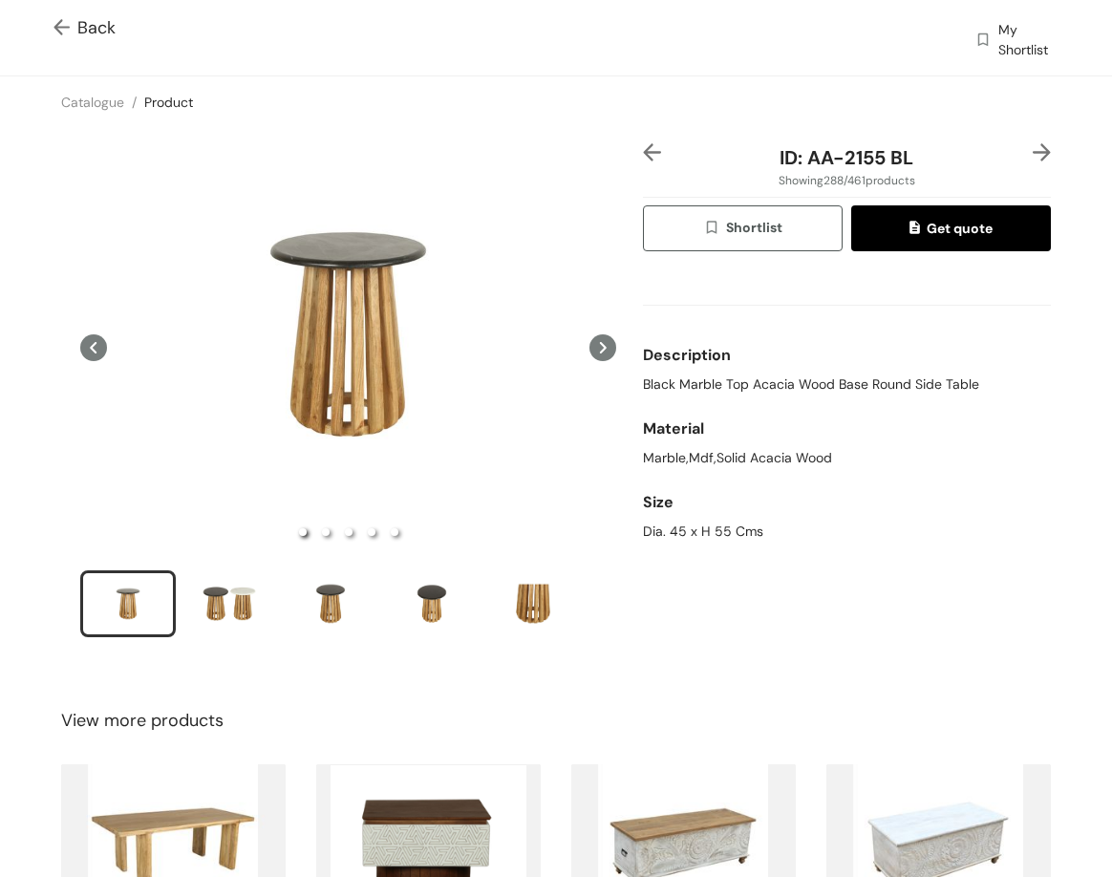
click at [1033, 148] on img at bounding box center [1042, 152] width 18 height 18
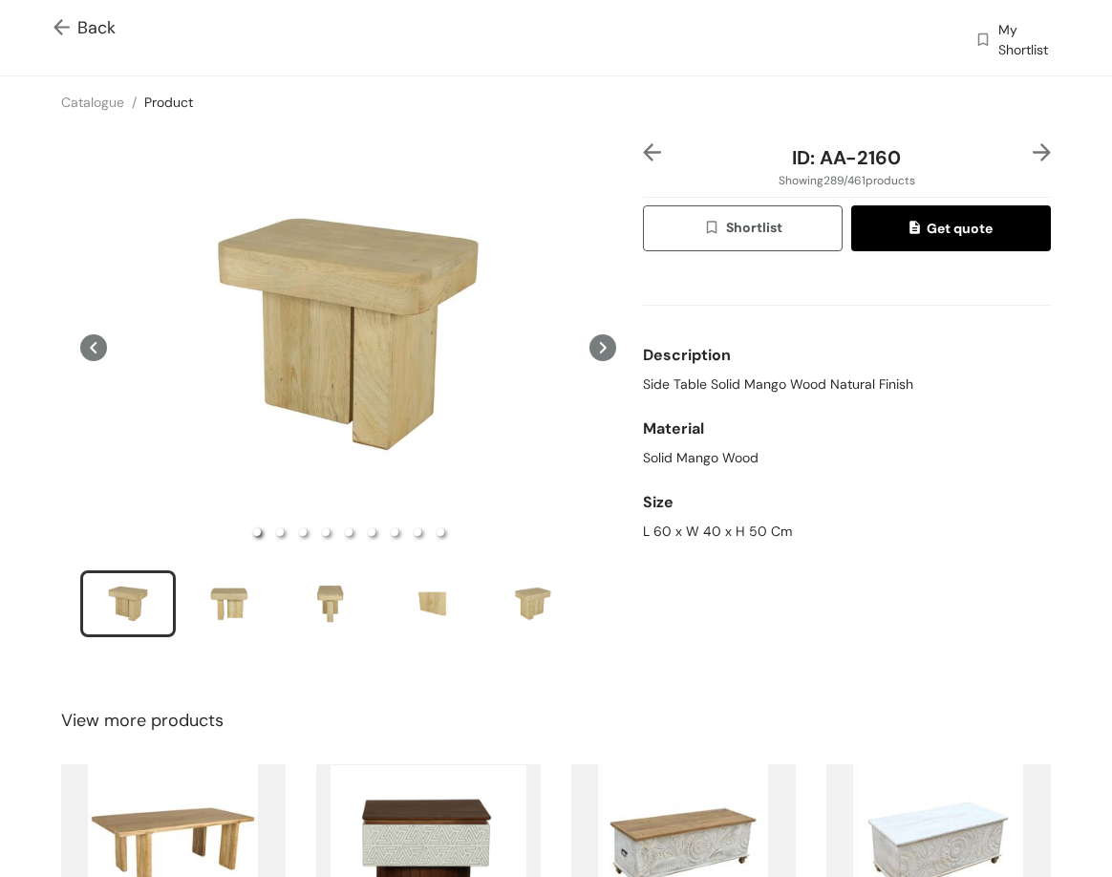
click at [643, 155] on img at bounding box center [652, 152] width 18 height 18
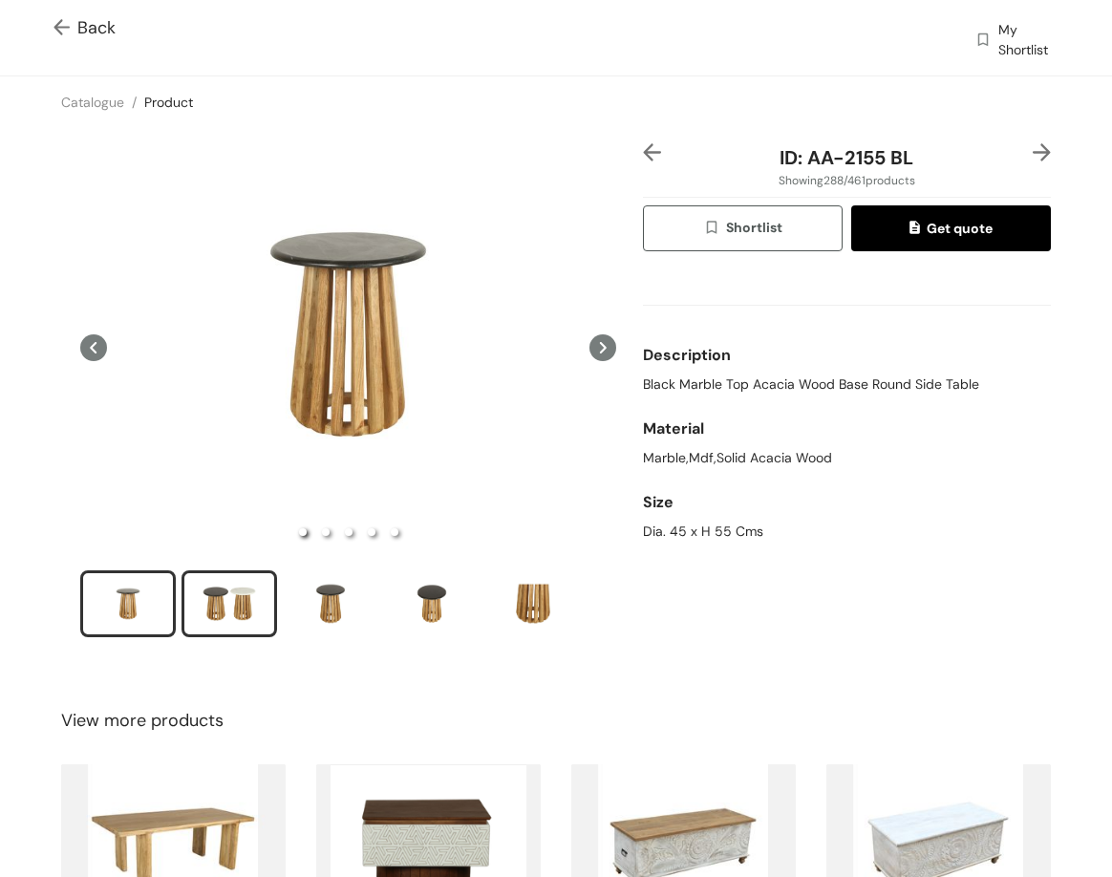
click at [226, 609] on div "slide item 2" at bounding box center [229, 603] width 86 height 57
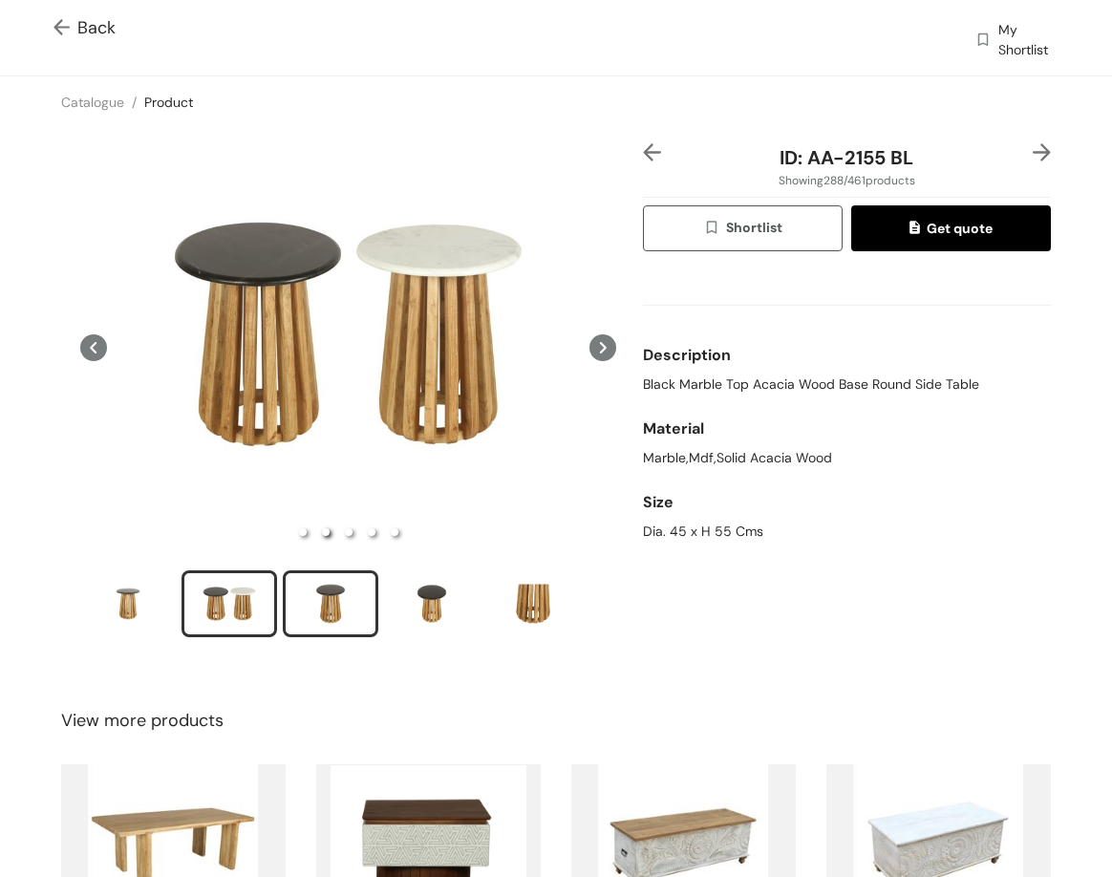
click at [324, 605] on div "slide item 3" at bounding box center [331, 603] width 86 height 57
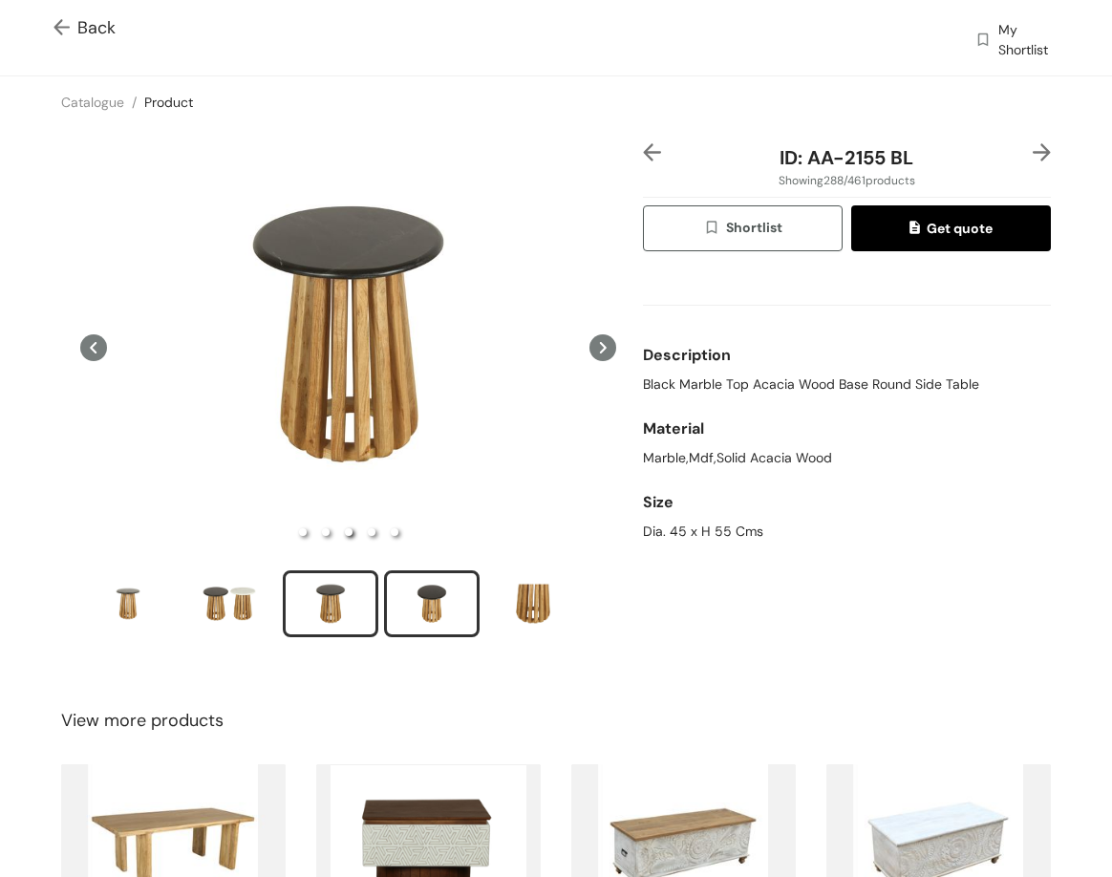
drag, startPoint x: 427, startPoint y: 590, endPoint x: 441, endPoint y: 597, distance: 15.8
click at [428, 591] on div "slide item 4" at bounding box center [432, 603] width 86 height 57
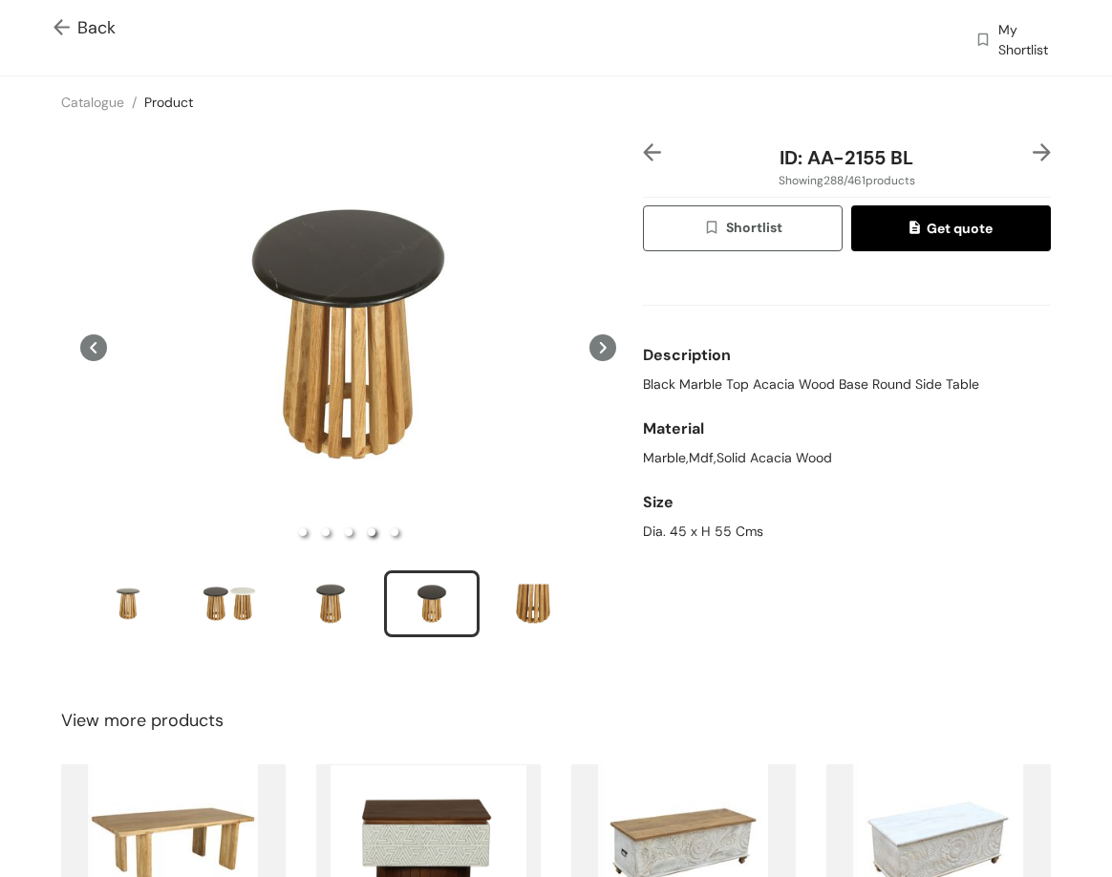
click at [1033, 150] on img at bounding box center [1042, 152] width 18 height 18
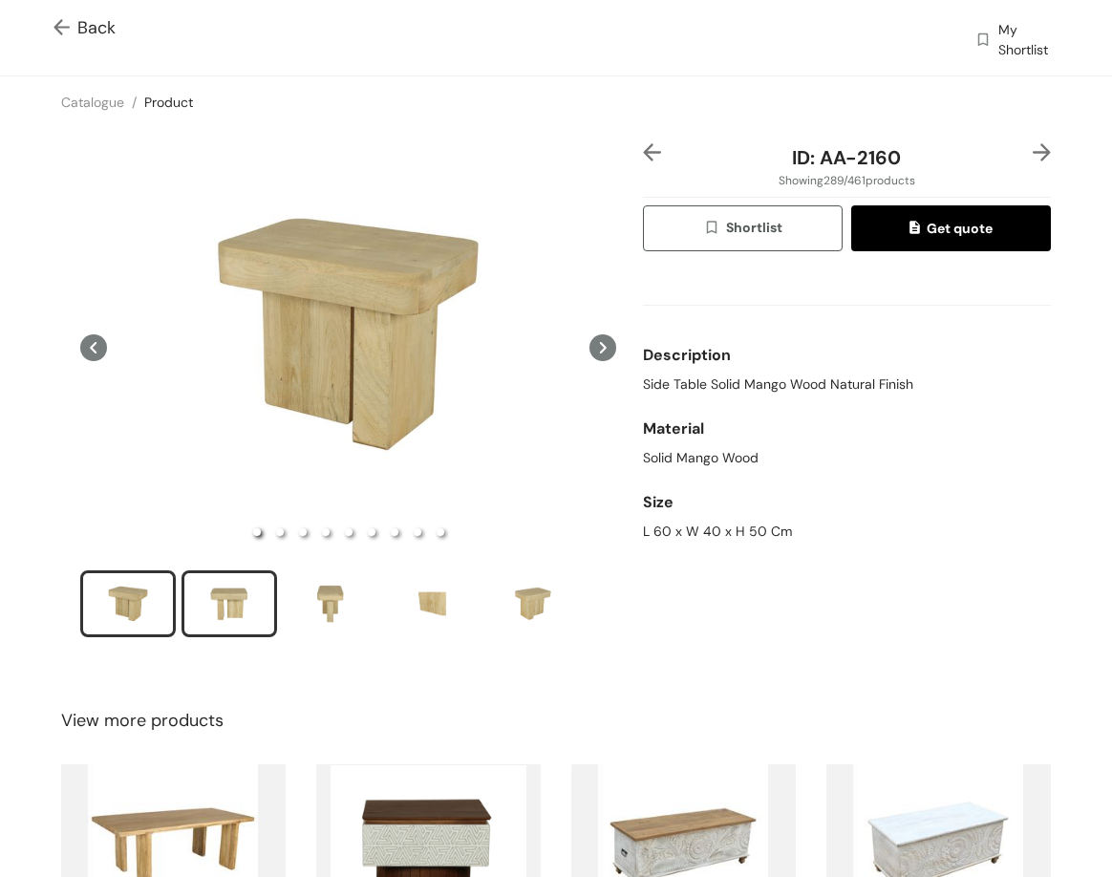
click at [239, 601] on div "slide item 2" at bounding box center [229, 603] width 86 height 57
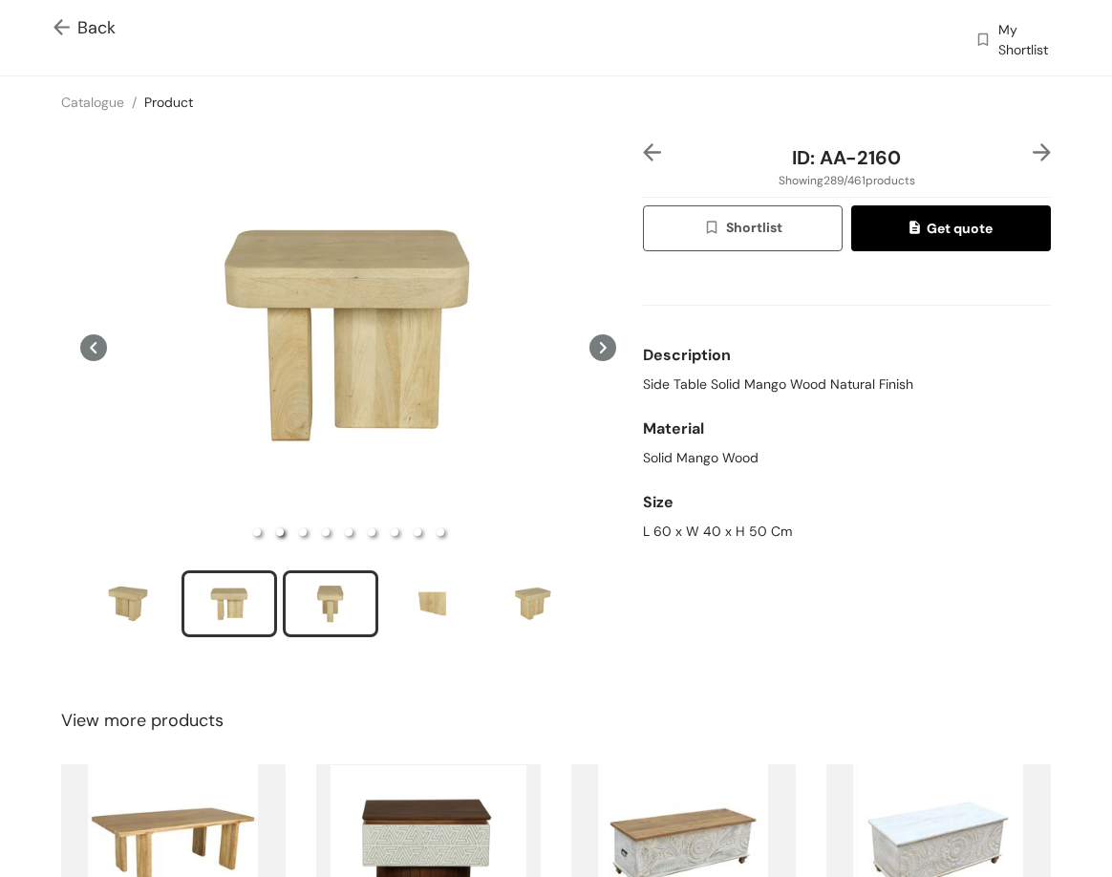
click at [346, 579] on div "slide item 3" at bounding box center [331, 603] width 86 height 57
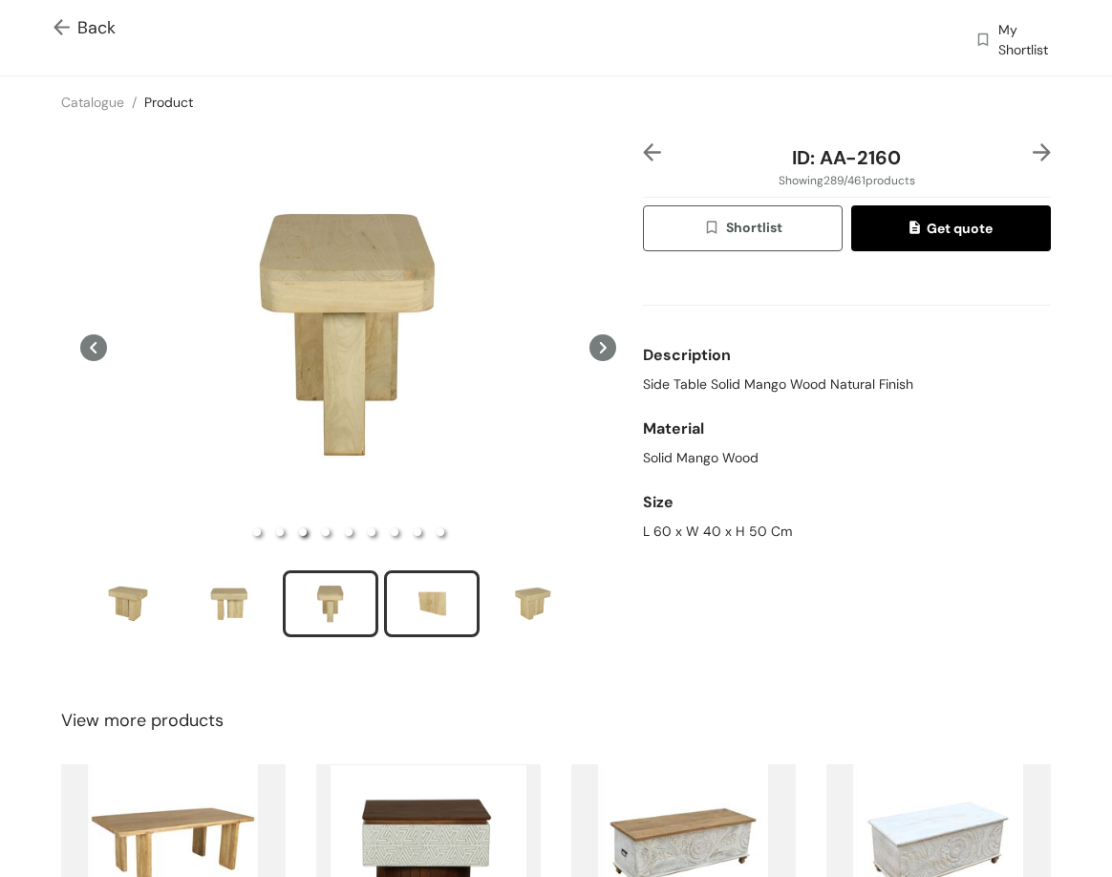
drag, startPoint x: 442, startPoint y: 591, endPoint x: 449, endPoint y: 601, distance: 11.7
click at [447, 599] on div "slide item 4" at bounding box center [432, 603] width 86 height 57
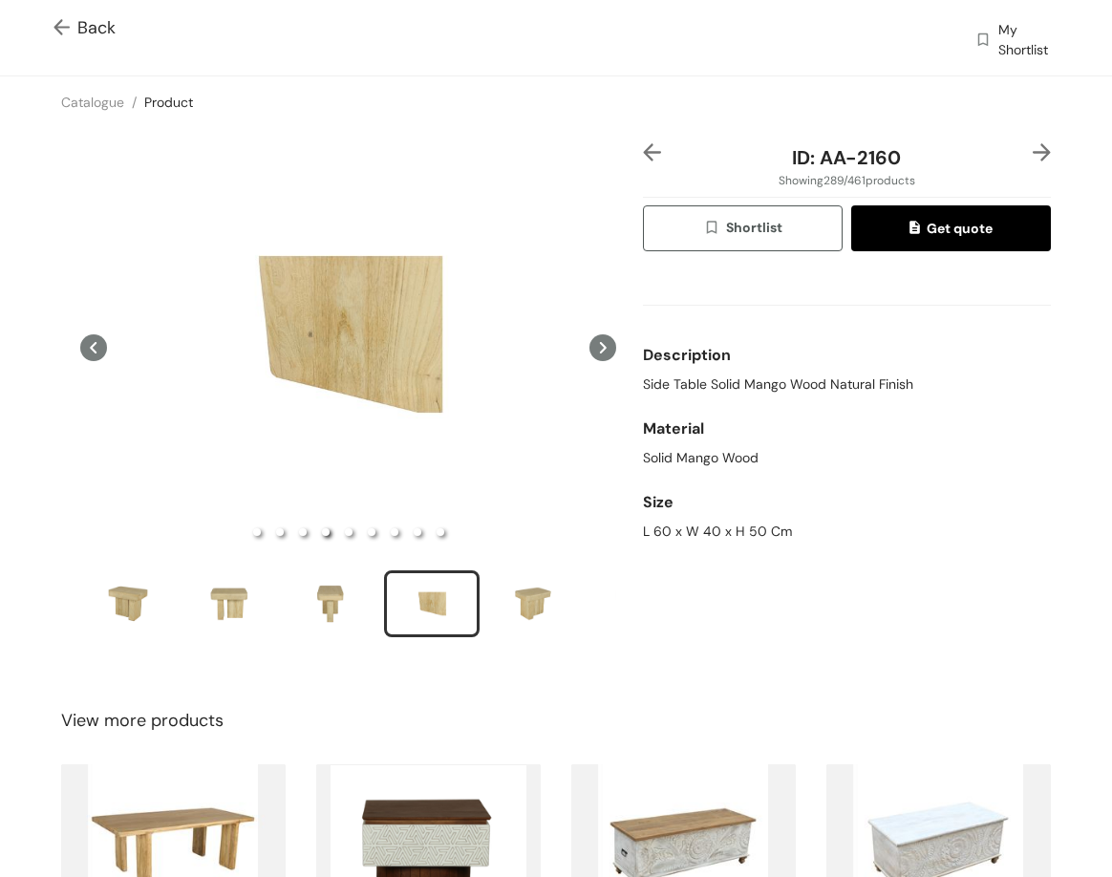
click at [1033, 154] on img at bounding box center [1042, 152] width 18 height 18
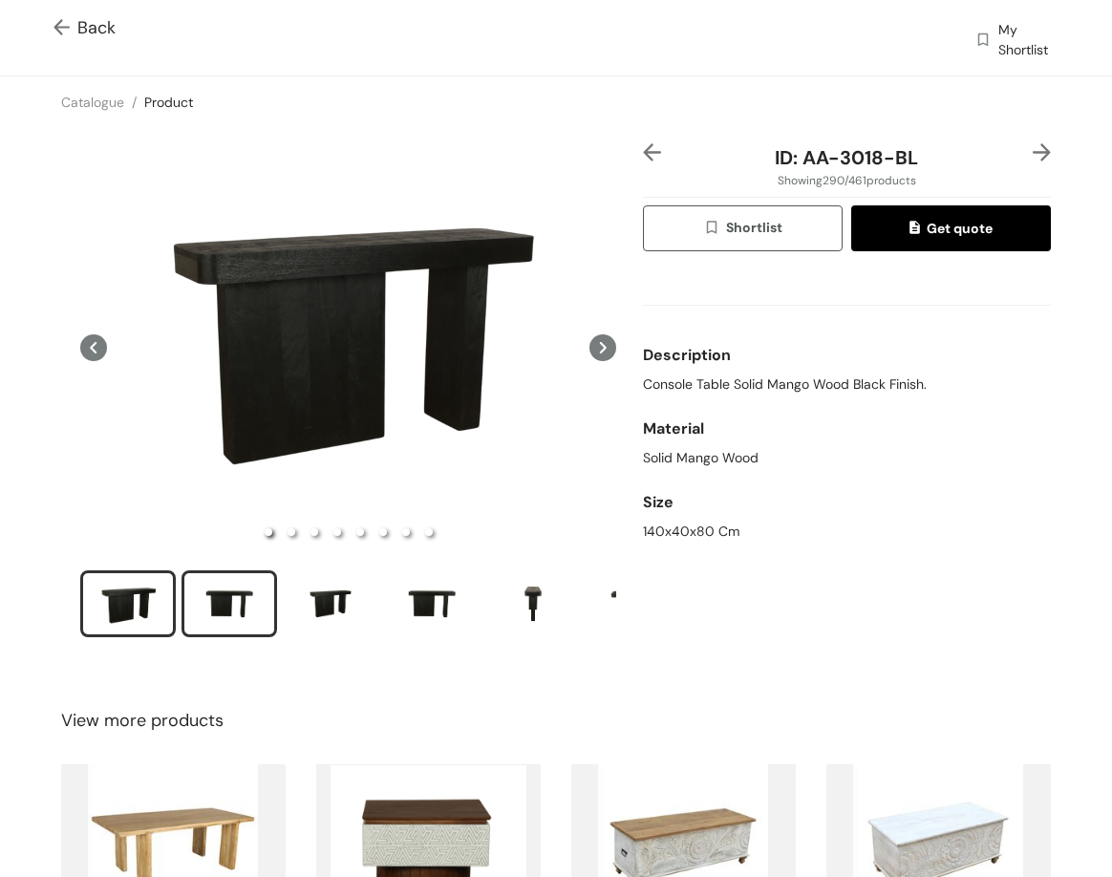
click at [219, 615] on div "slide item 2" at bounding box center [229, 603] width 86 height 57
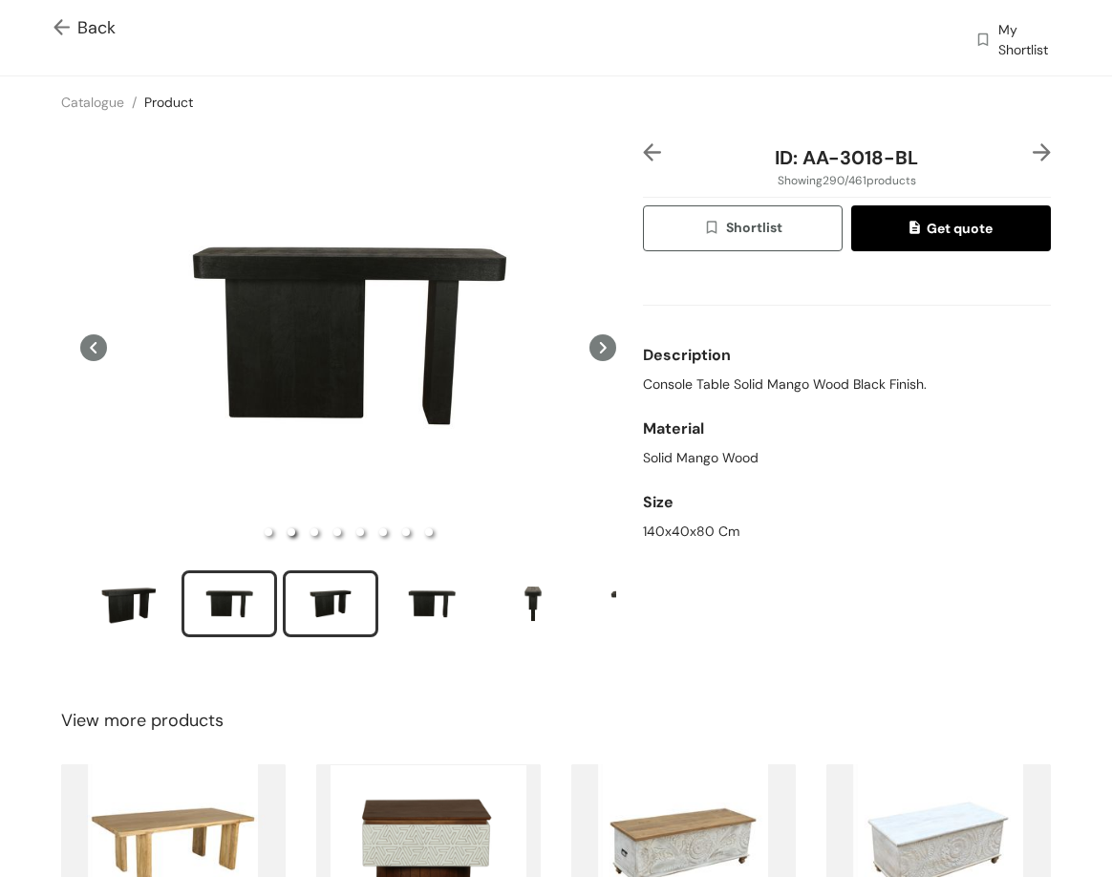
click at [351, 593] on div "slide item 3" at bounding box center [331, 603] width 86 height 57
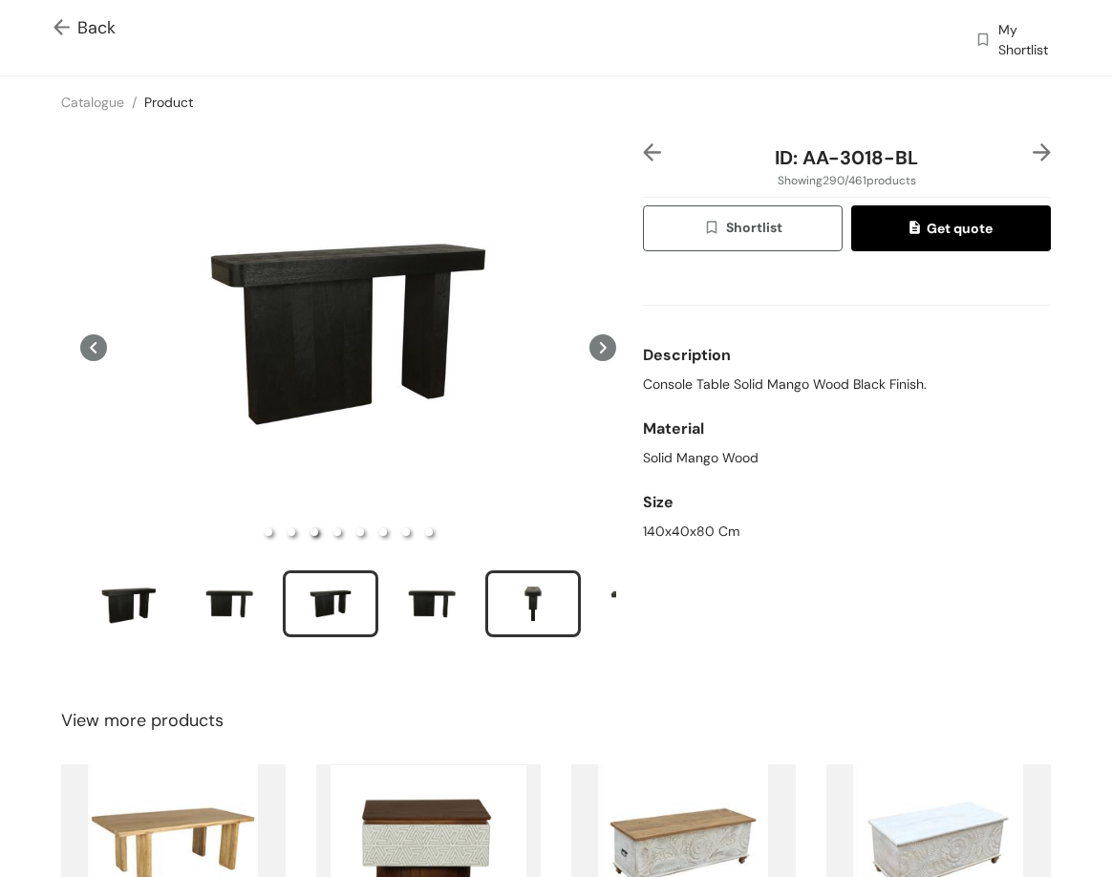
click at [524, 584] on div "slide item 5" at bounding box center [533, 603] width 86 height 57
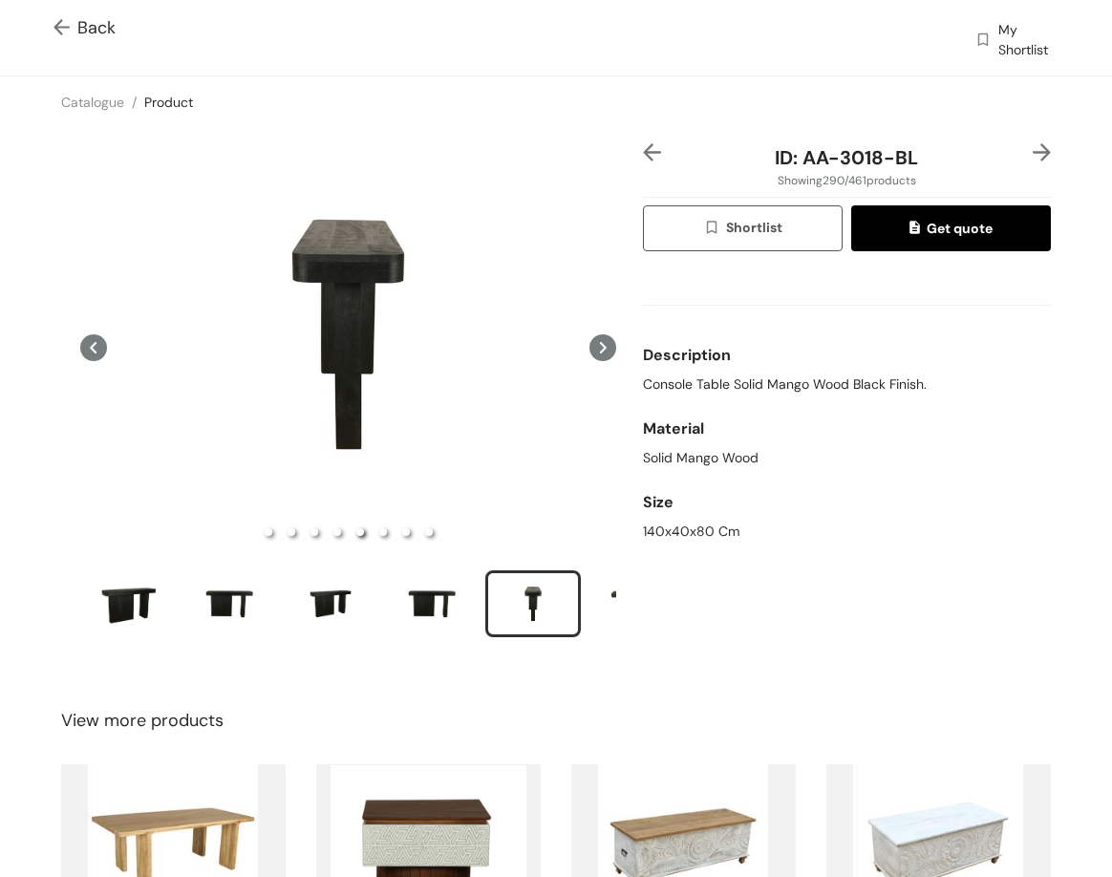
click at [1033, 145] on img at bounding box center [1042, 152] width 18 height 18
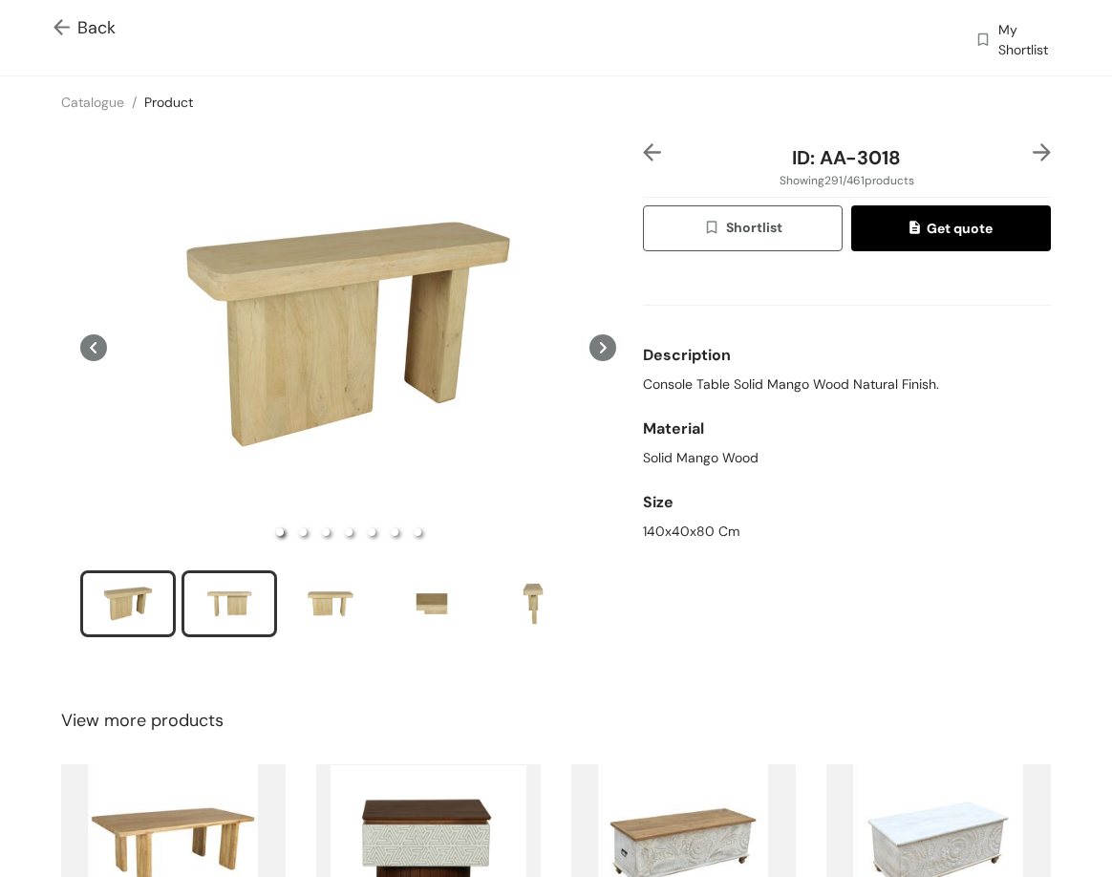
click at [252, 592] on div "slide item 2" at bounding box center [229, 603] width 86 height 57
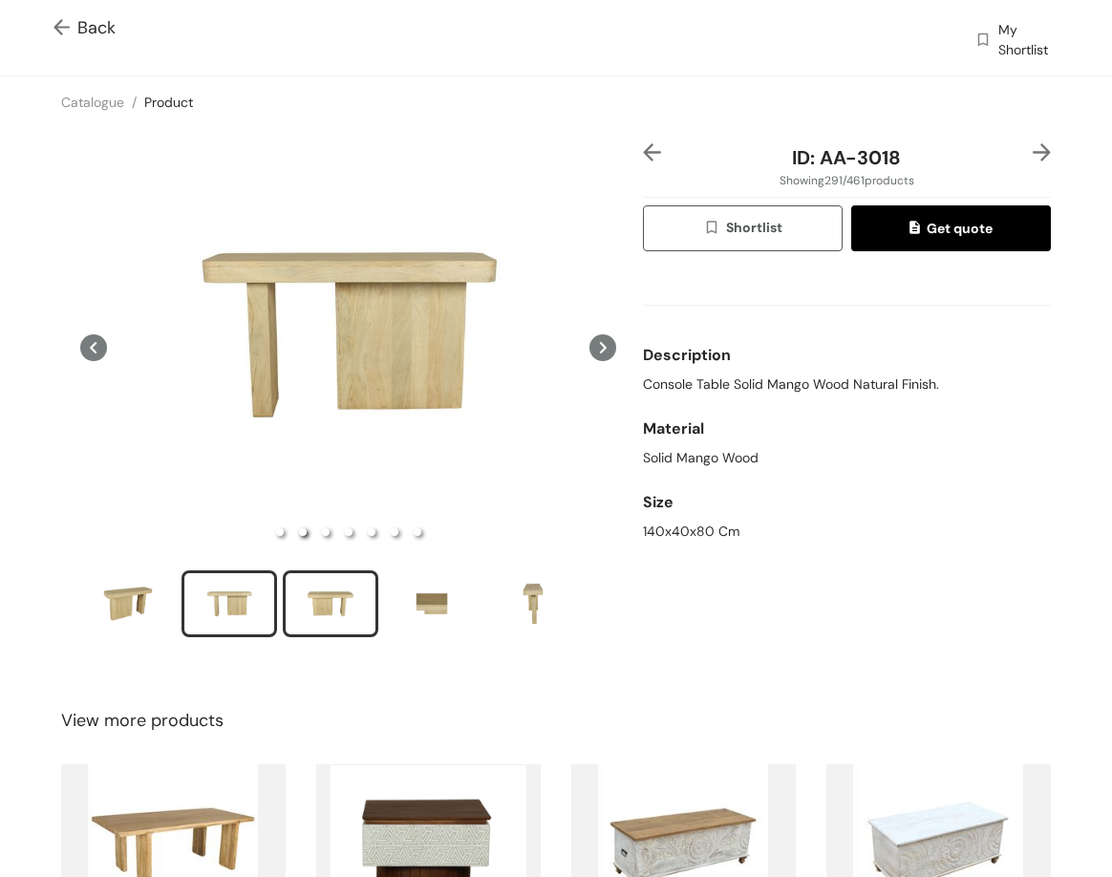
click at [367, 592] on div "slide item 3" at bounding box center [331, 603] width 86 height 57
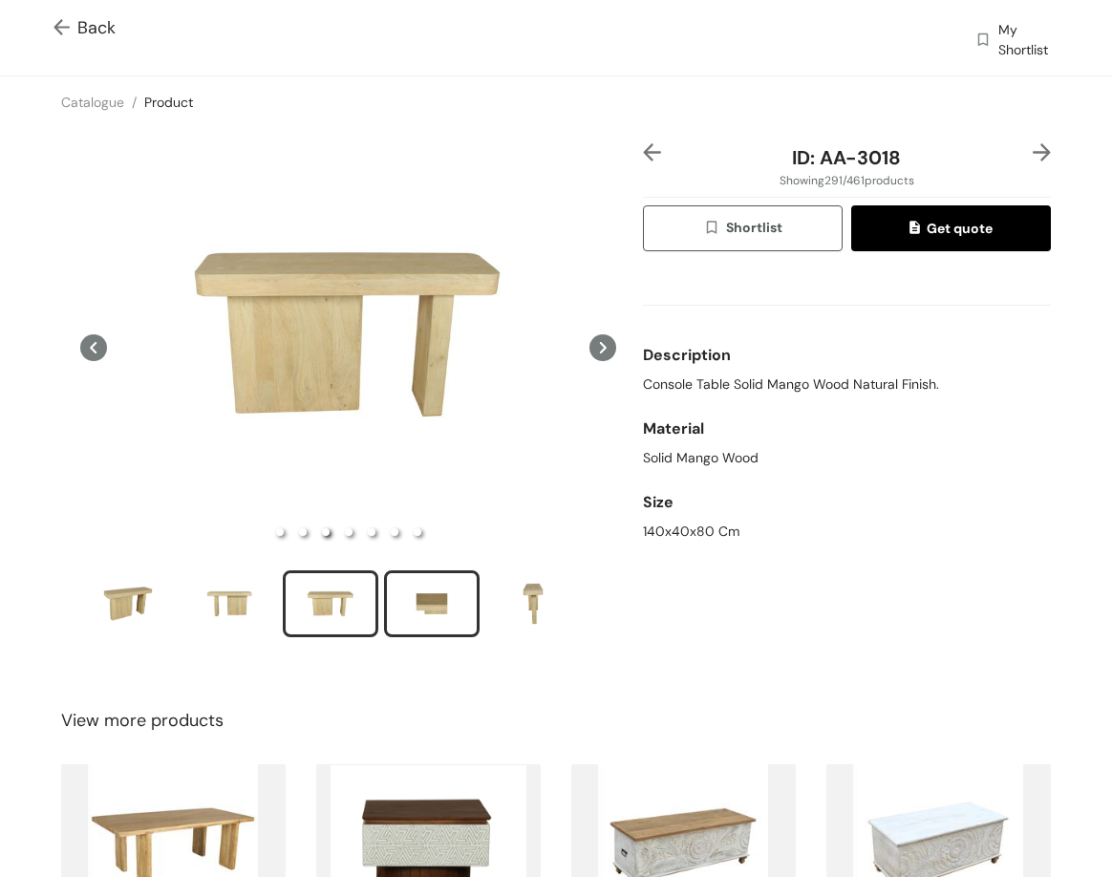
click at [418, 592] on div "slide item 4" at bounding box center [432, 603] width 86 height 57
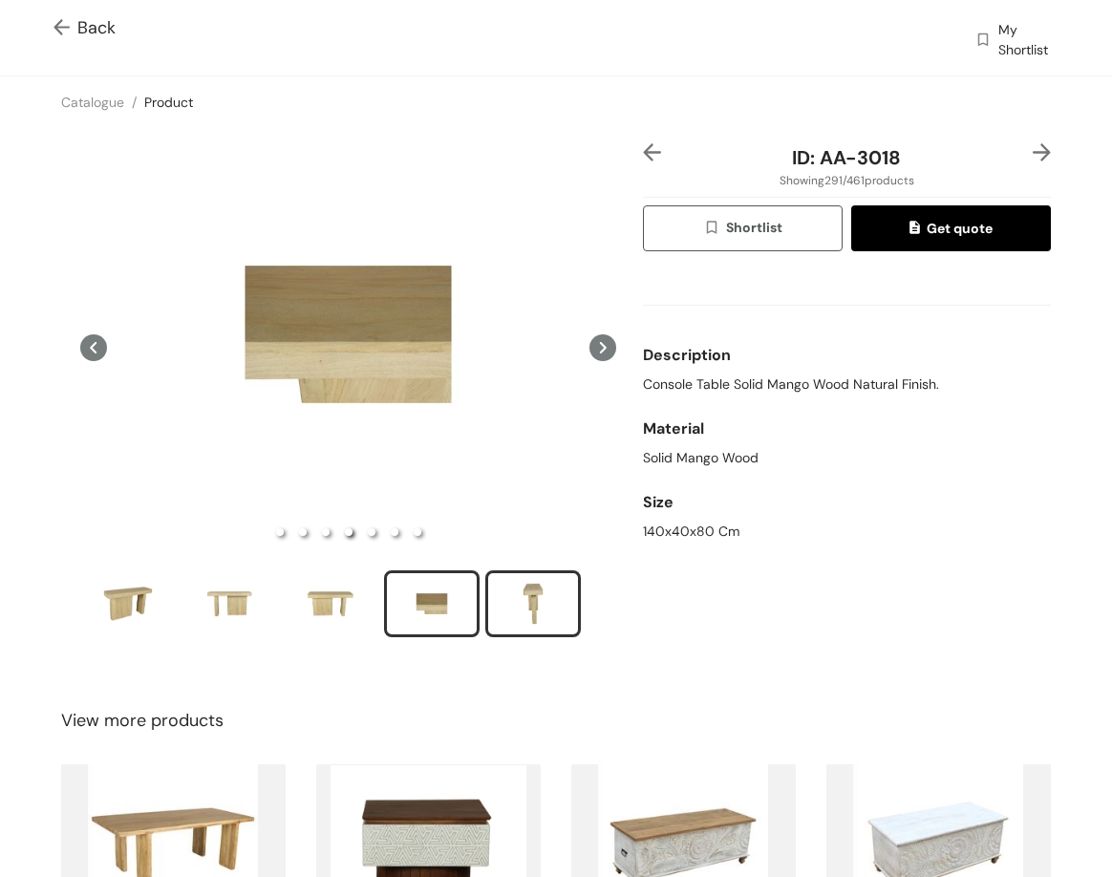
click at [530, 601] on div "slide item 5" at bounding box center [533, 603] width 86 height 57
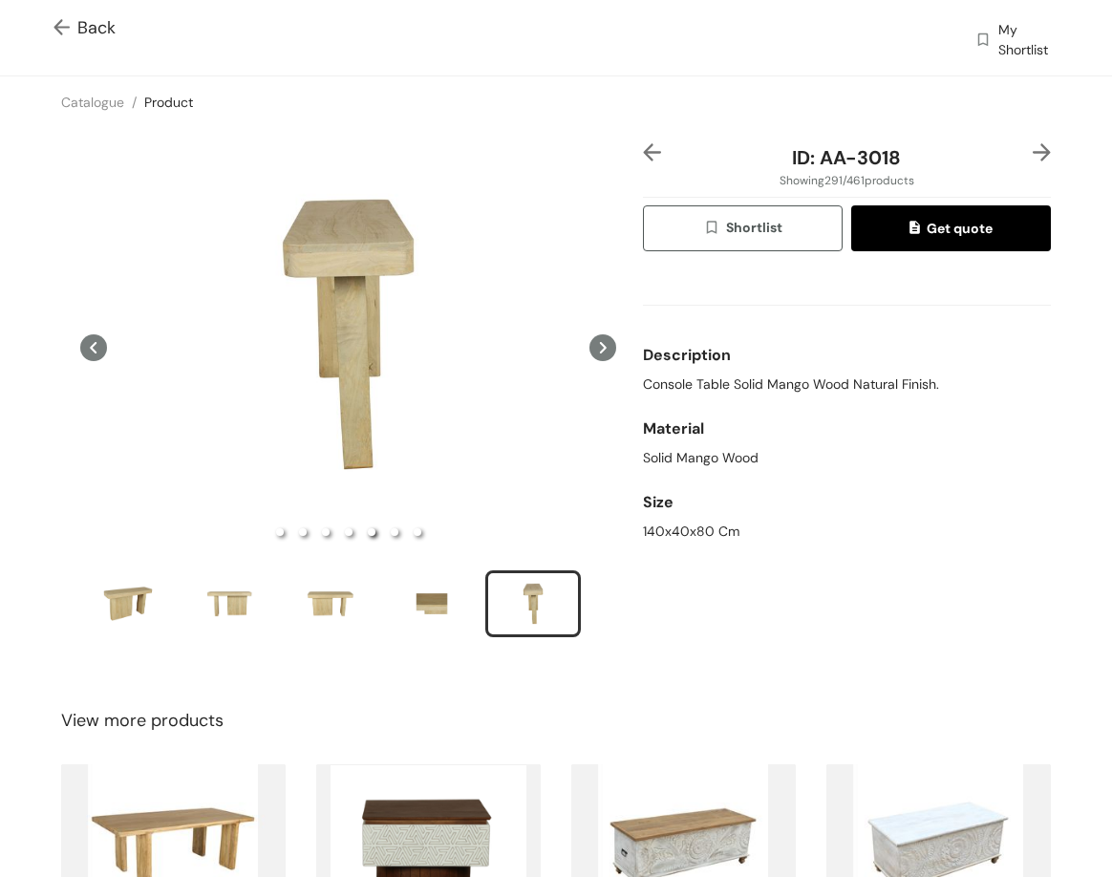
click at [1036, 161] on img at bounding box center [1042, 152] width 18 height 18
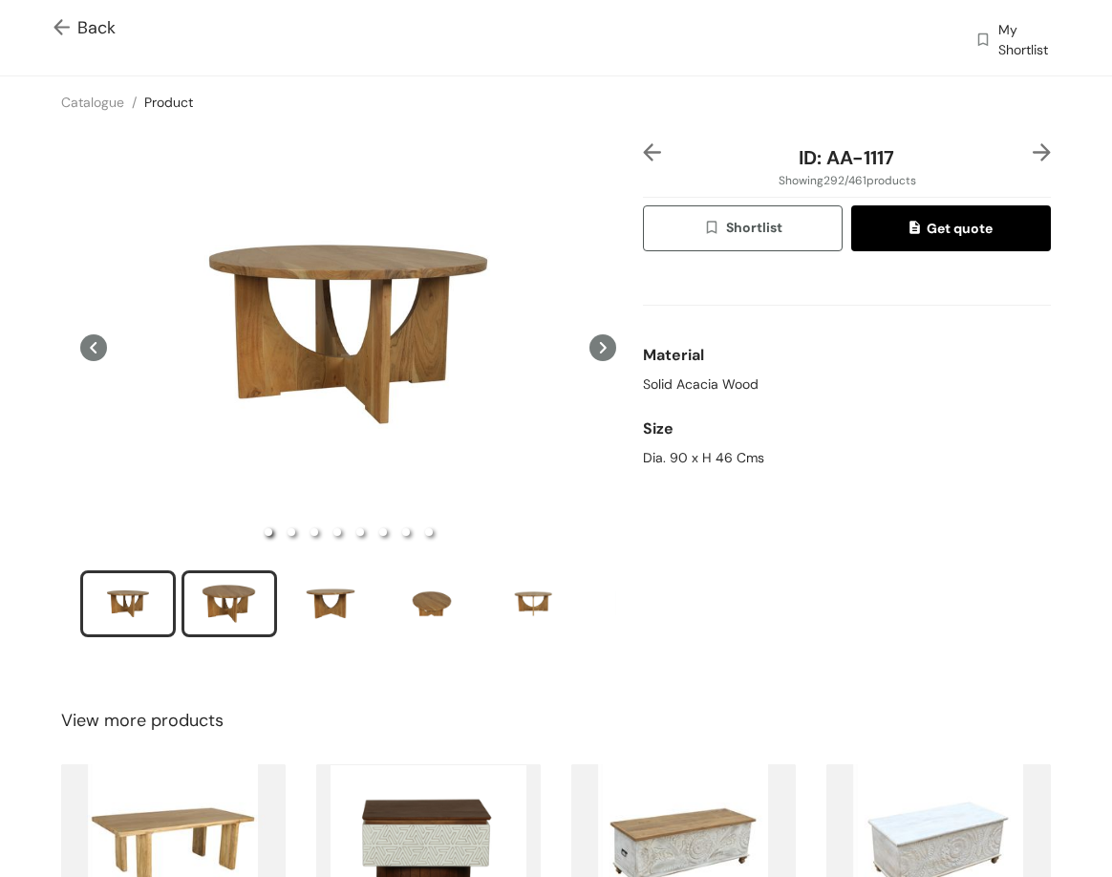
click at [214, 607] on div "slide item 2" at bounding box center [229, 603] width 86 height 57
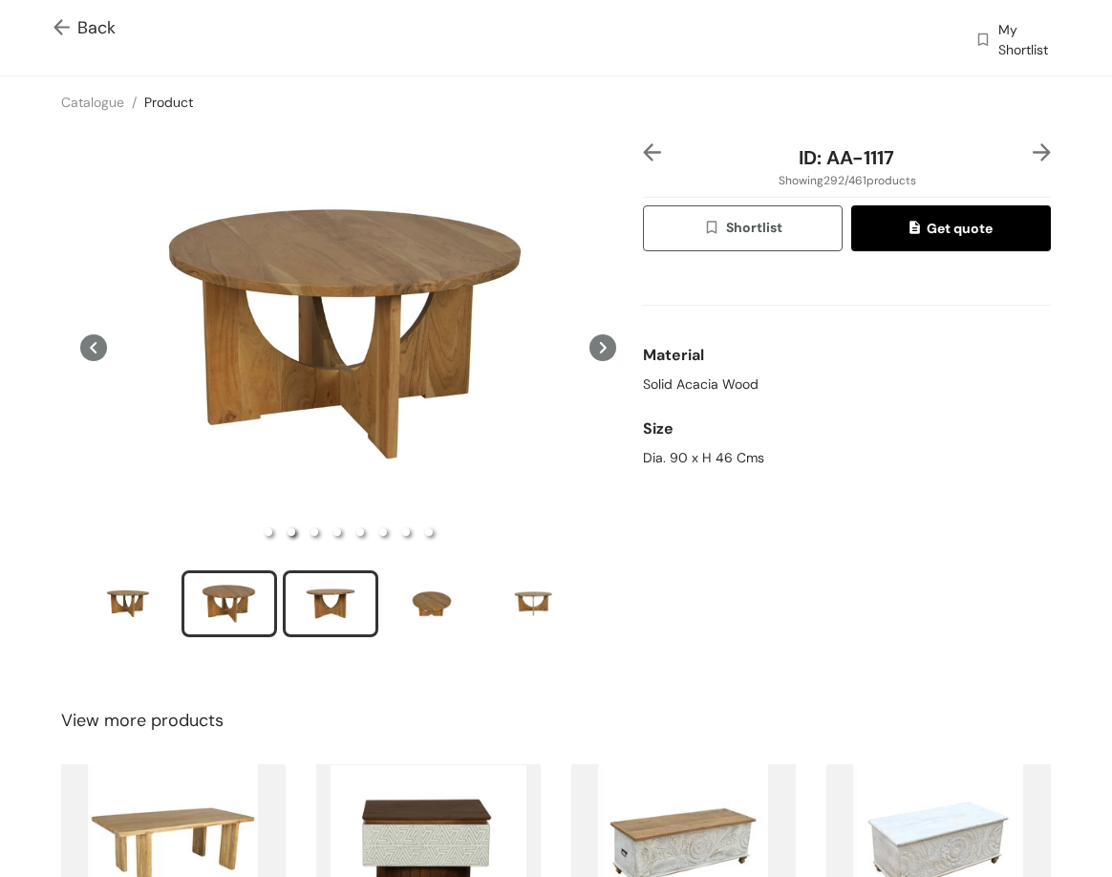
click at [314, 608] on div "slide item 3" at bounding box center [331, 603] width 86 height 57
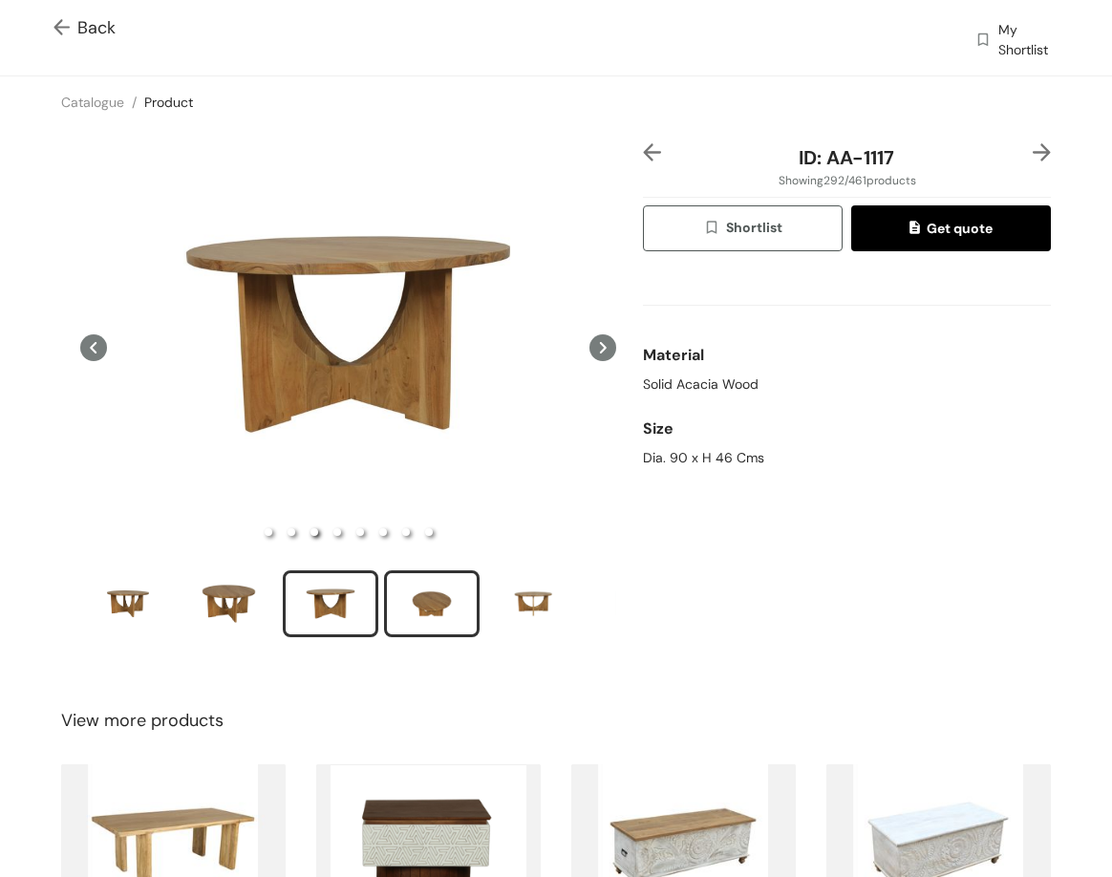
click at [440, 592] on div "slide item 4" at bounding box center [432, 603] width 86 height 57
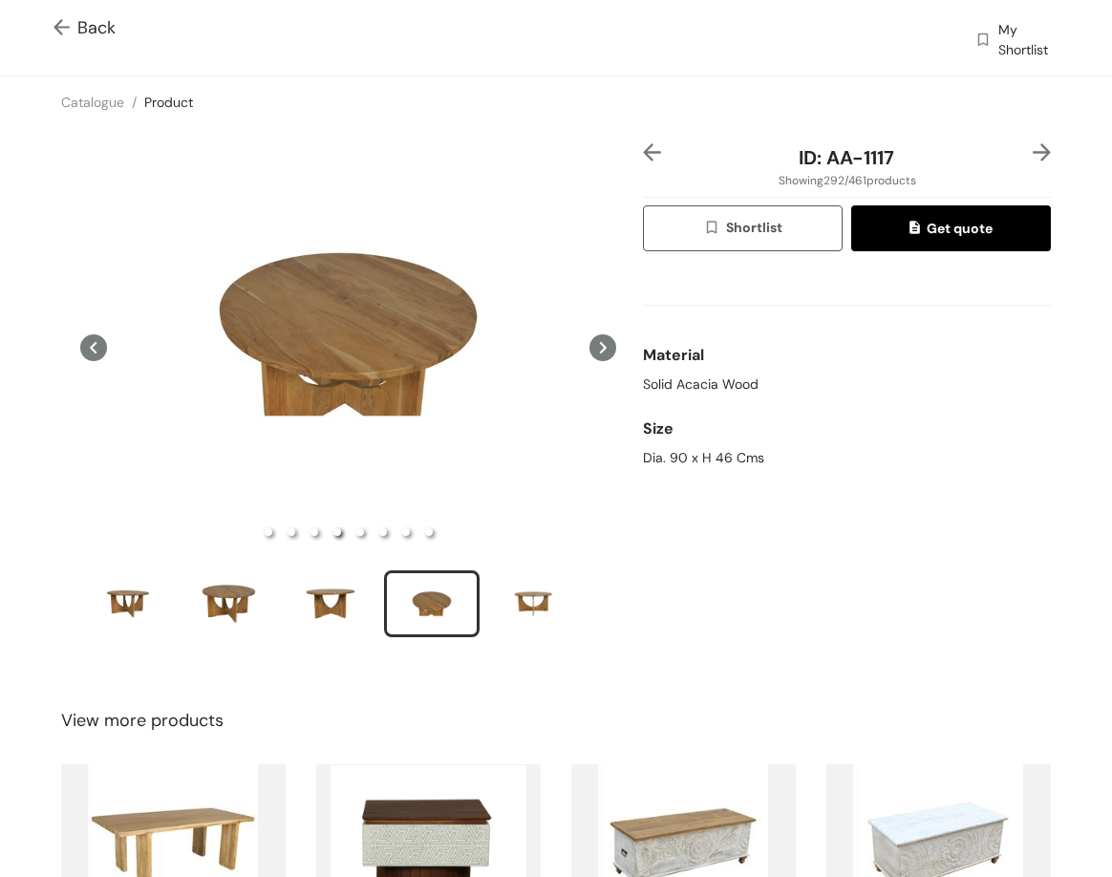
click at [1033, 144] on img at bounding box center [1042, 152] width 18 height 18
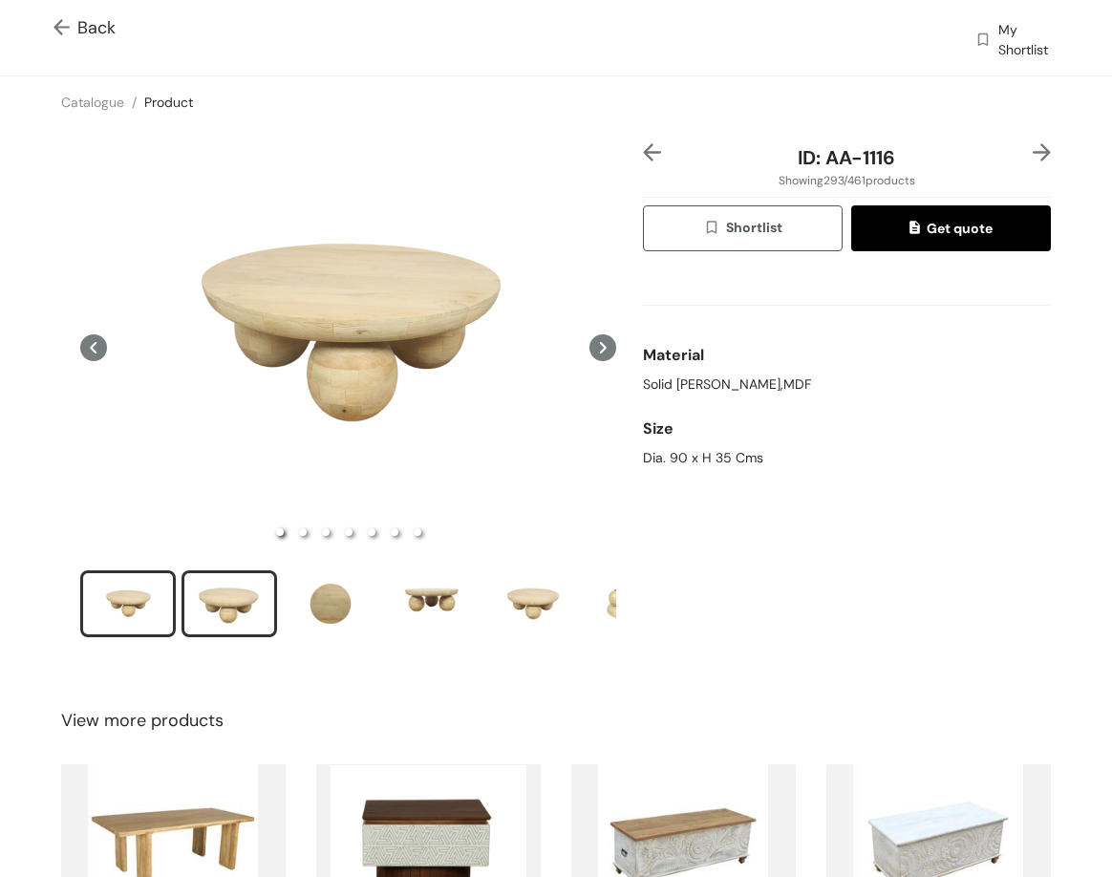
click at [253, 610] on div "slide item 2" at bounding box center [229, 603] width 86 height 57
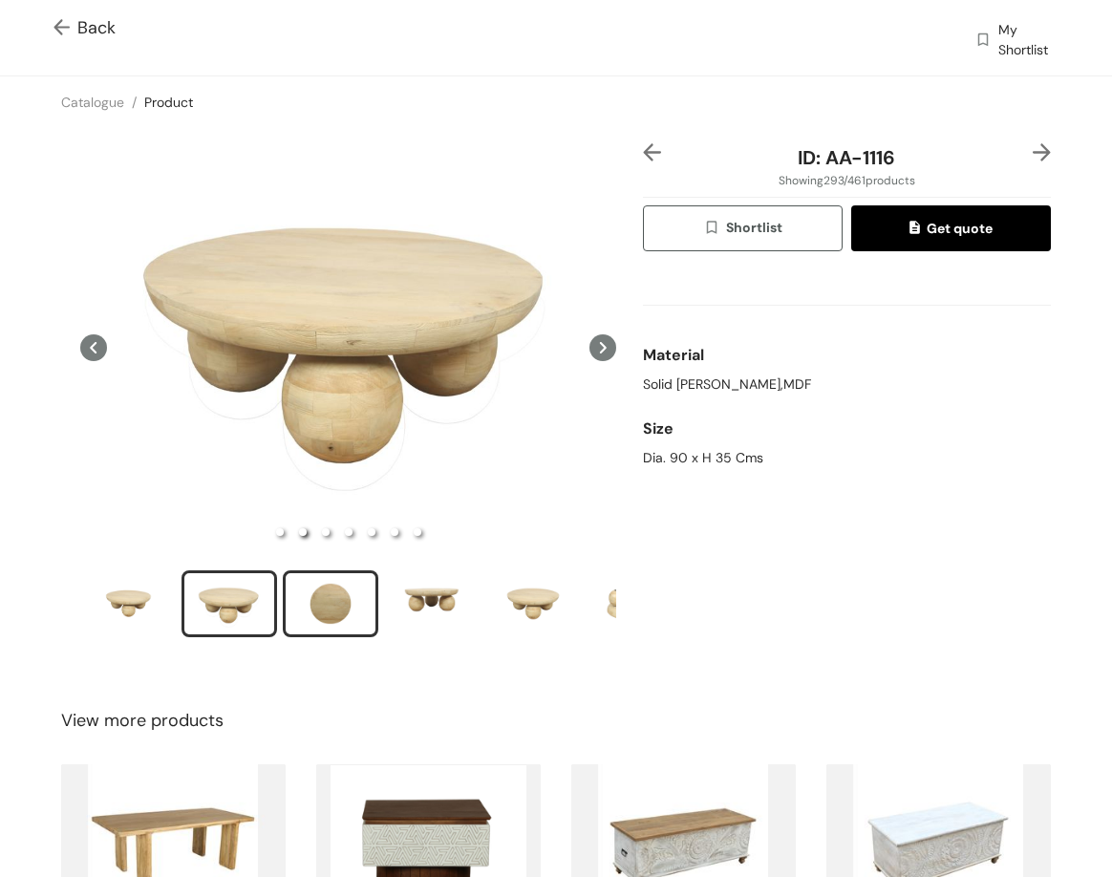
click at [321, 615] on div "slide item 3" at bounding box center [331, 603] width 86 height 57
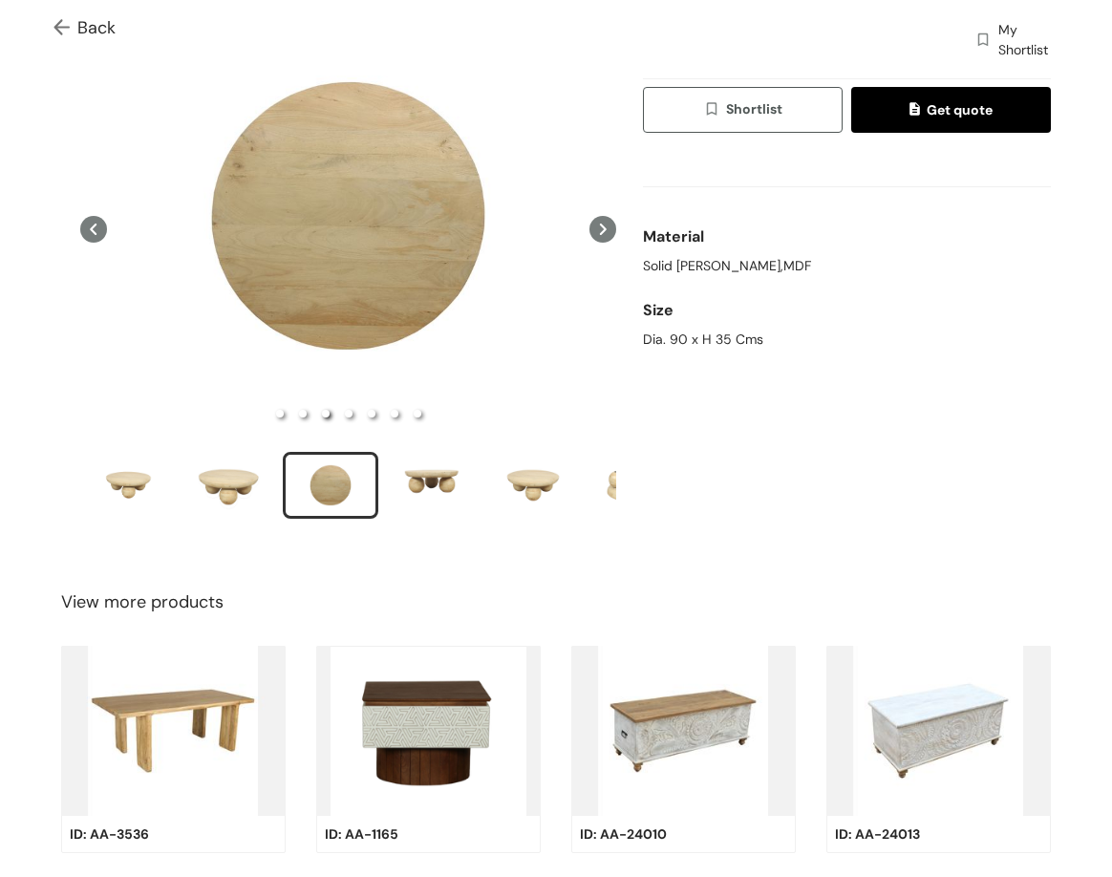
scroll to position [254, 0]
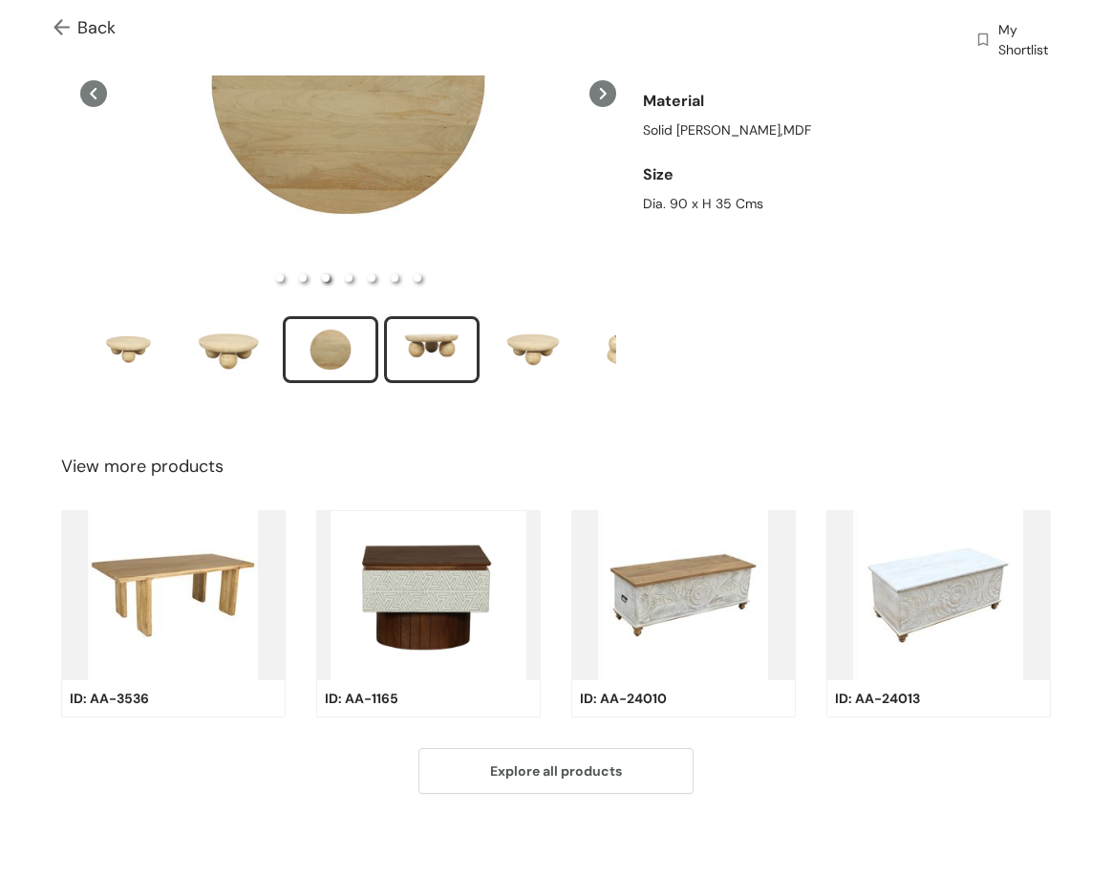
click at [409, 344] on div "slide item 4" at bounding box center [432, 349] width 86 height 57
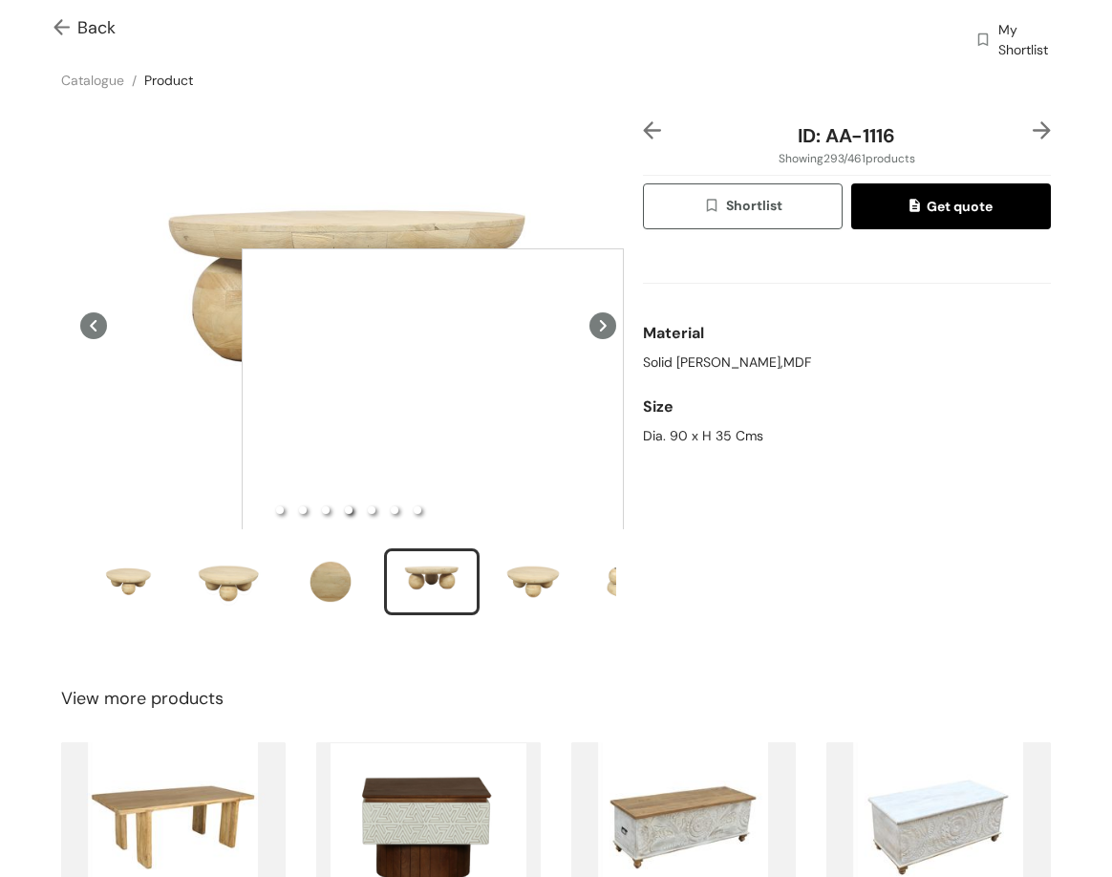
scroll to position [0, 0]
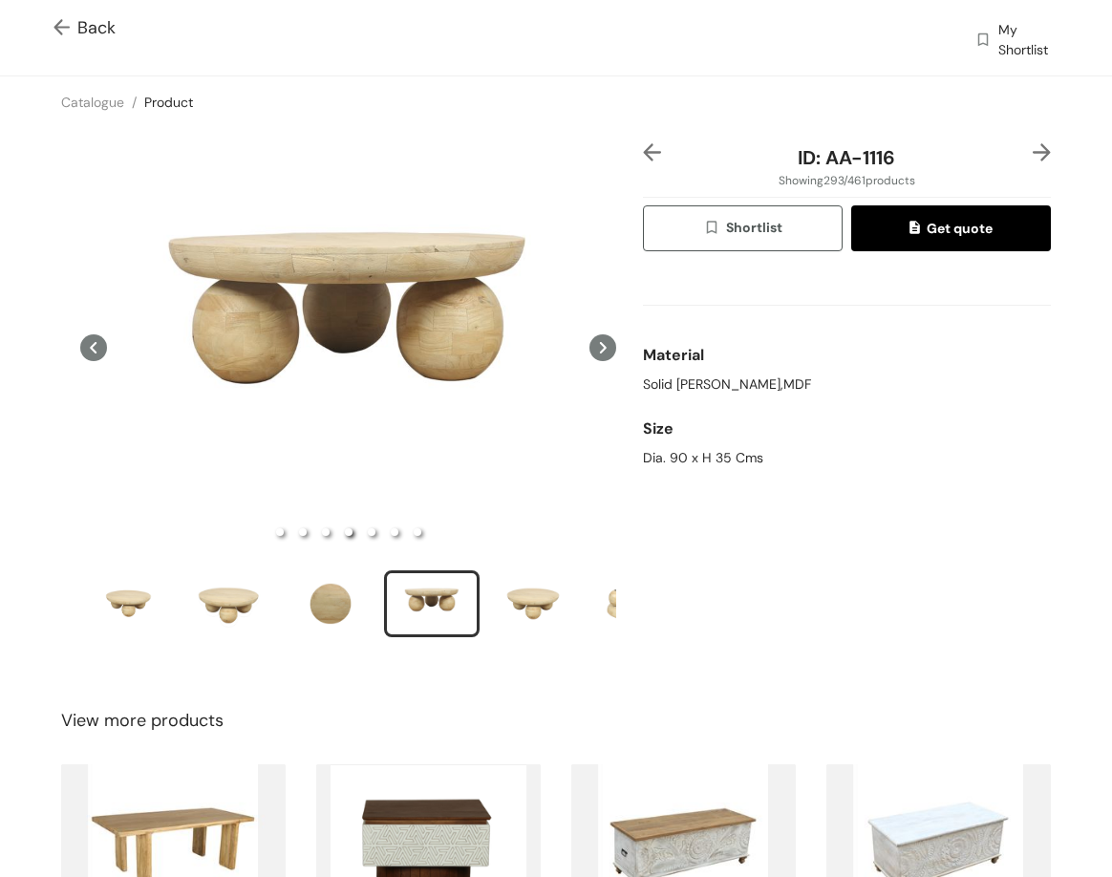
click at [1033, 156] on img at bounding box center [1042, 152] width 18 height 18
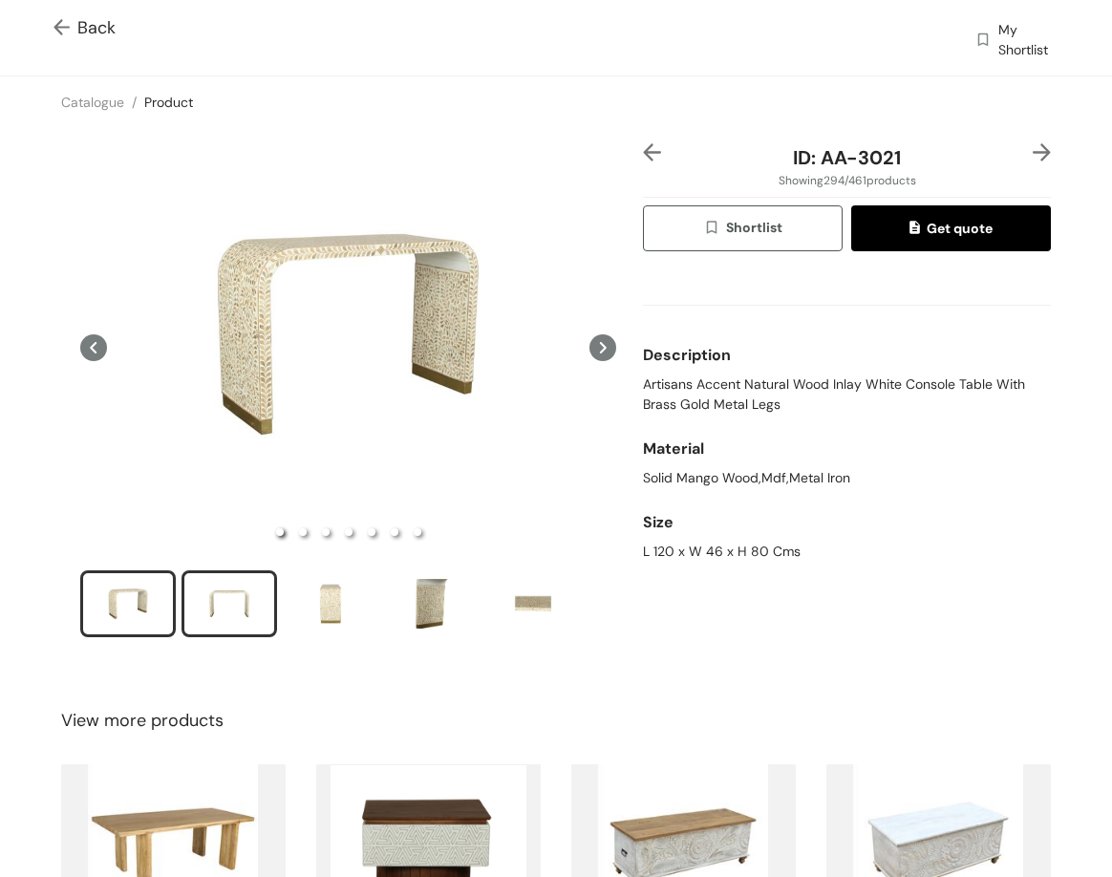
click at [258, 587] on div "slide item 2" at bounding box center [229, 603] width 86 height 57
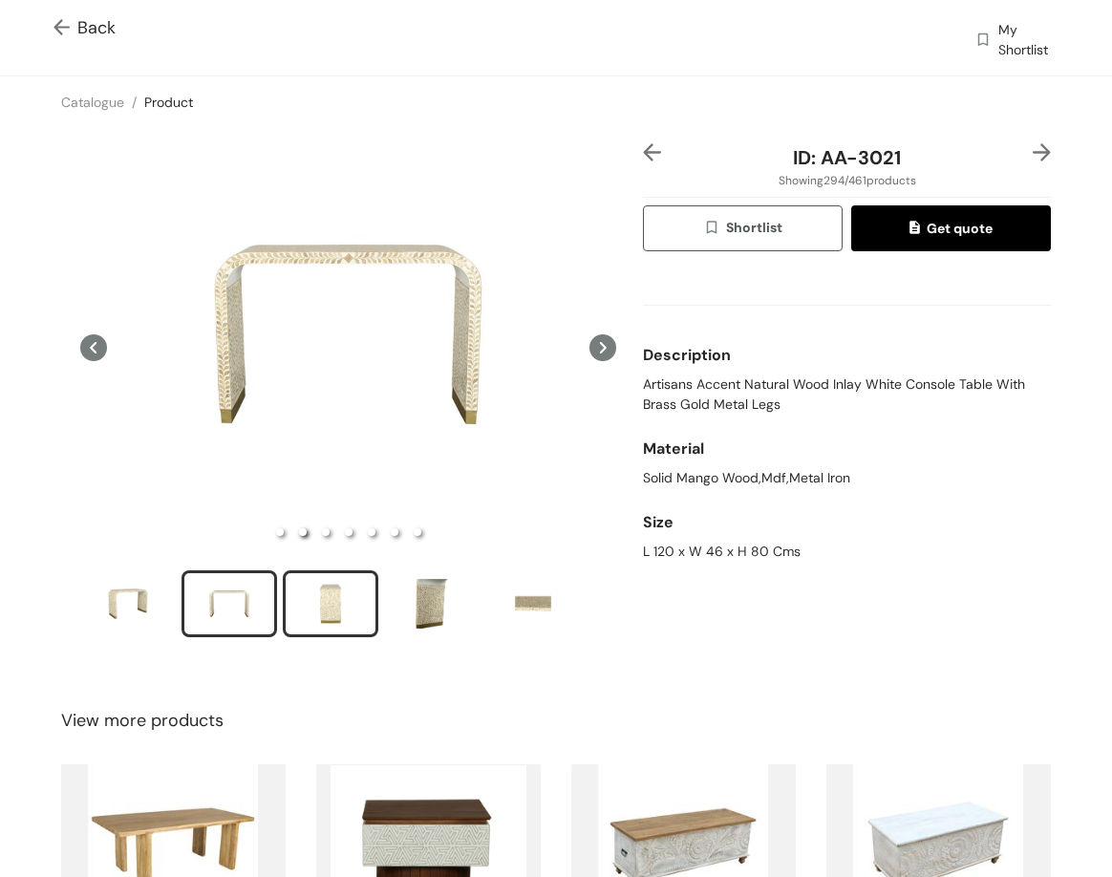
click at [316, 606] on div "slide item 3" at bounding box center [331, 603] width 86 height 57
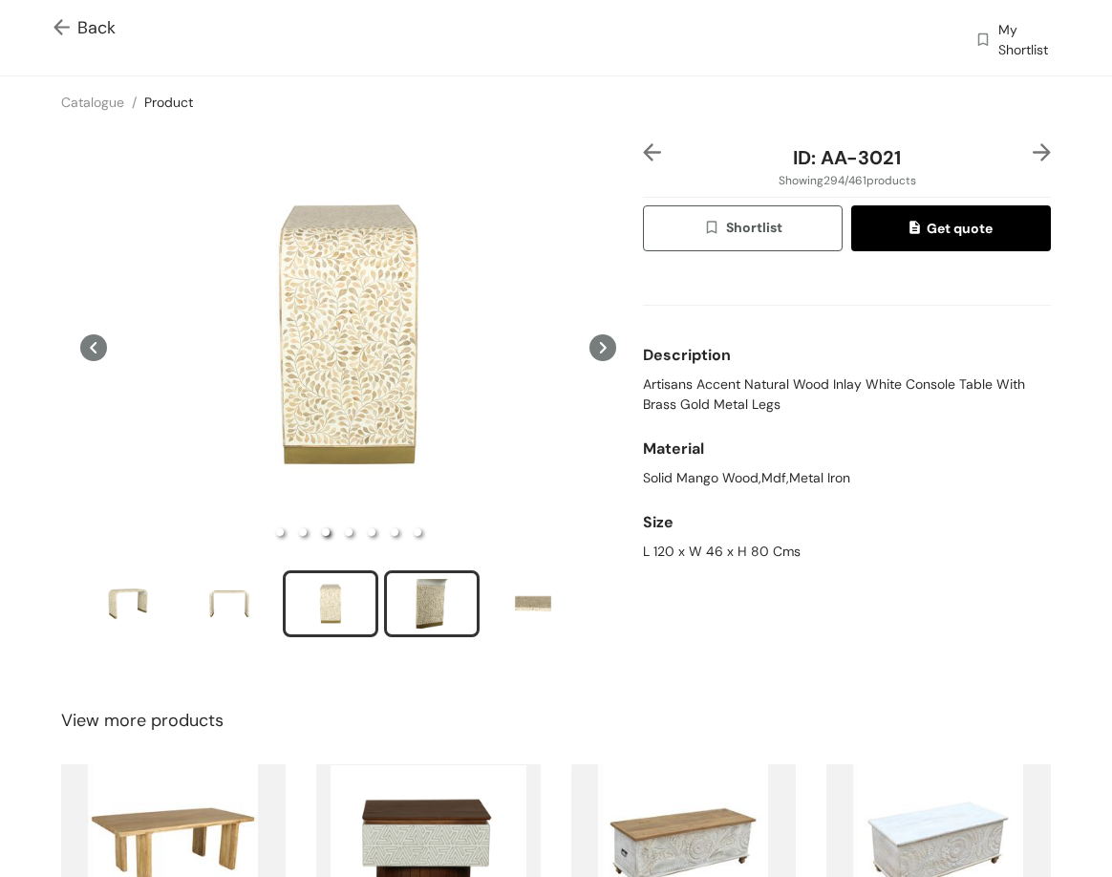
click at [437, 593] on div "slide item 4" at bounding box center [432, 603] width 86 height 57
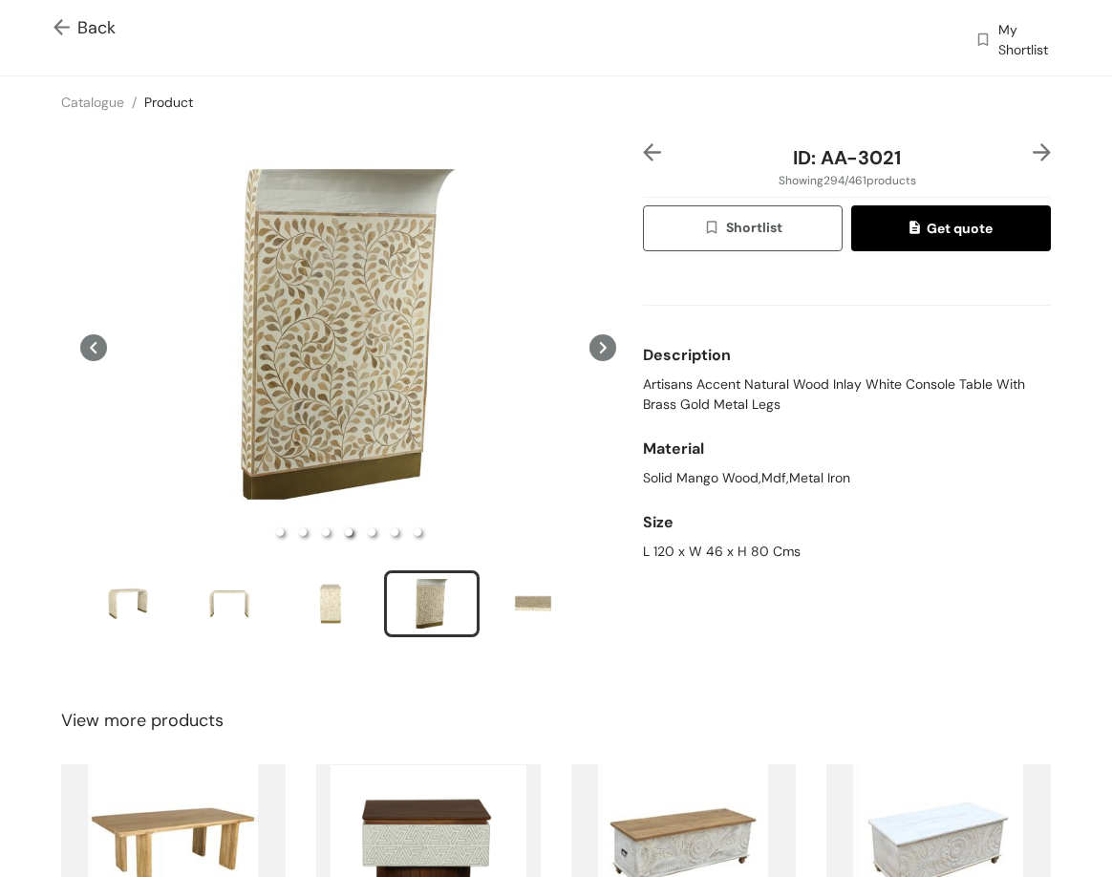
click at [1033, 155] on img at bounding box center [1042, 152] width 18 height 18
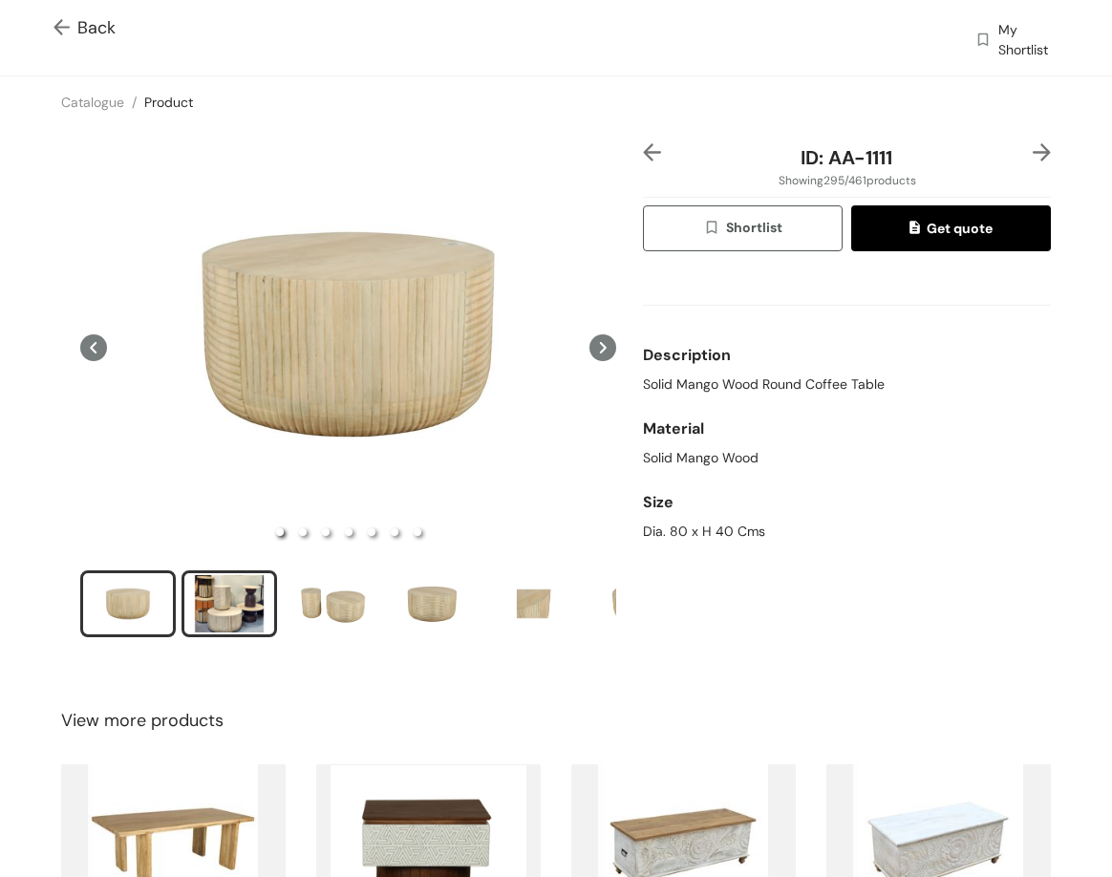
click at [229, 594] on div "slide item 2" at bounding box center [229, 603] width 86 height 57
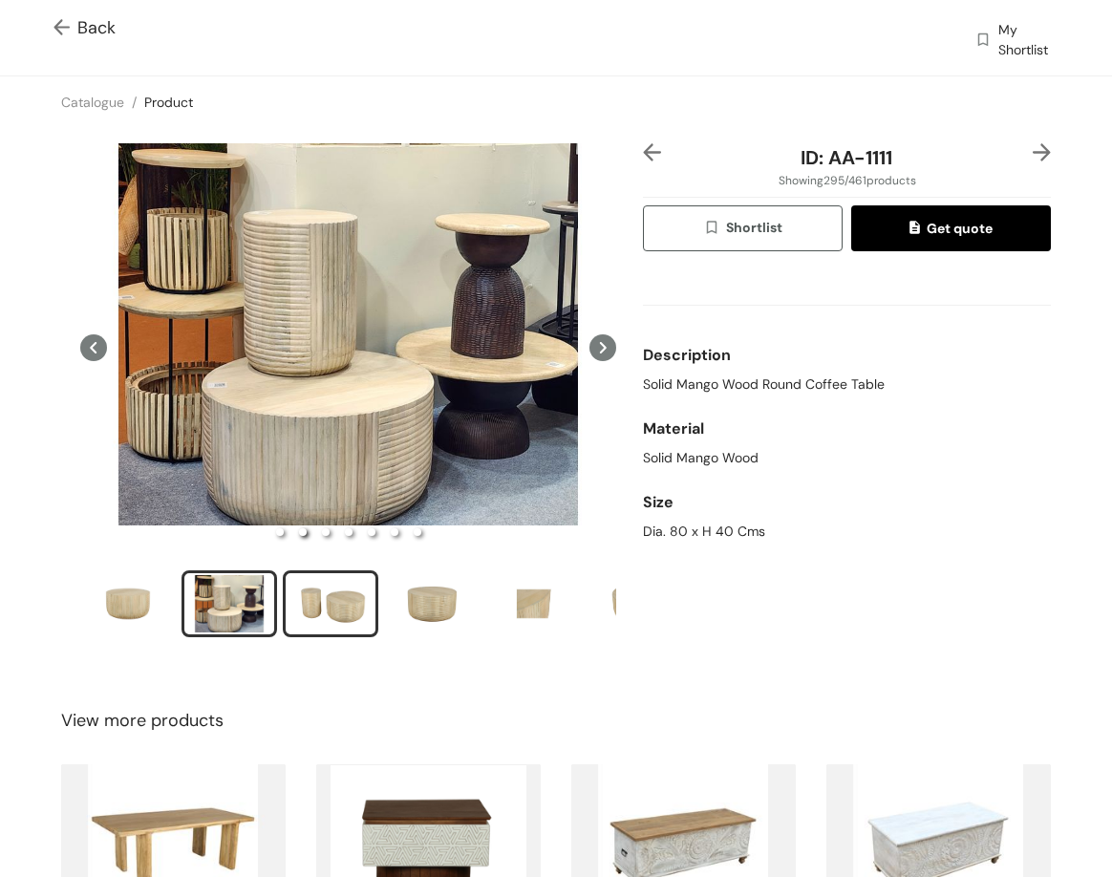
click at [325, 597] on div "slide item 3" at bounding box center [331, 603] width 86 height 57
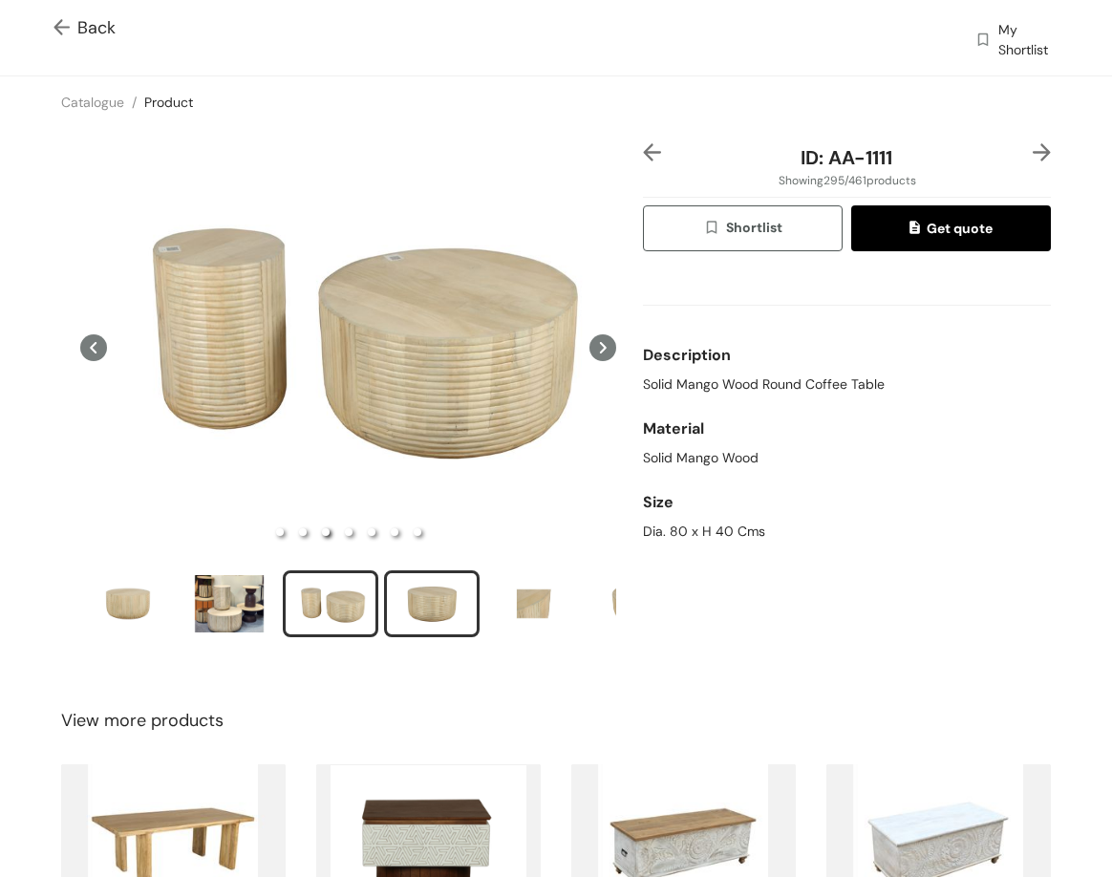
click at [440, 583] on div "slide item 4" at bounding box center [432, 603] width 86 height 57
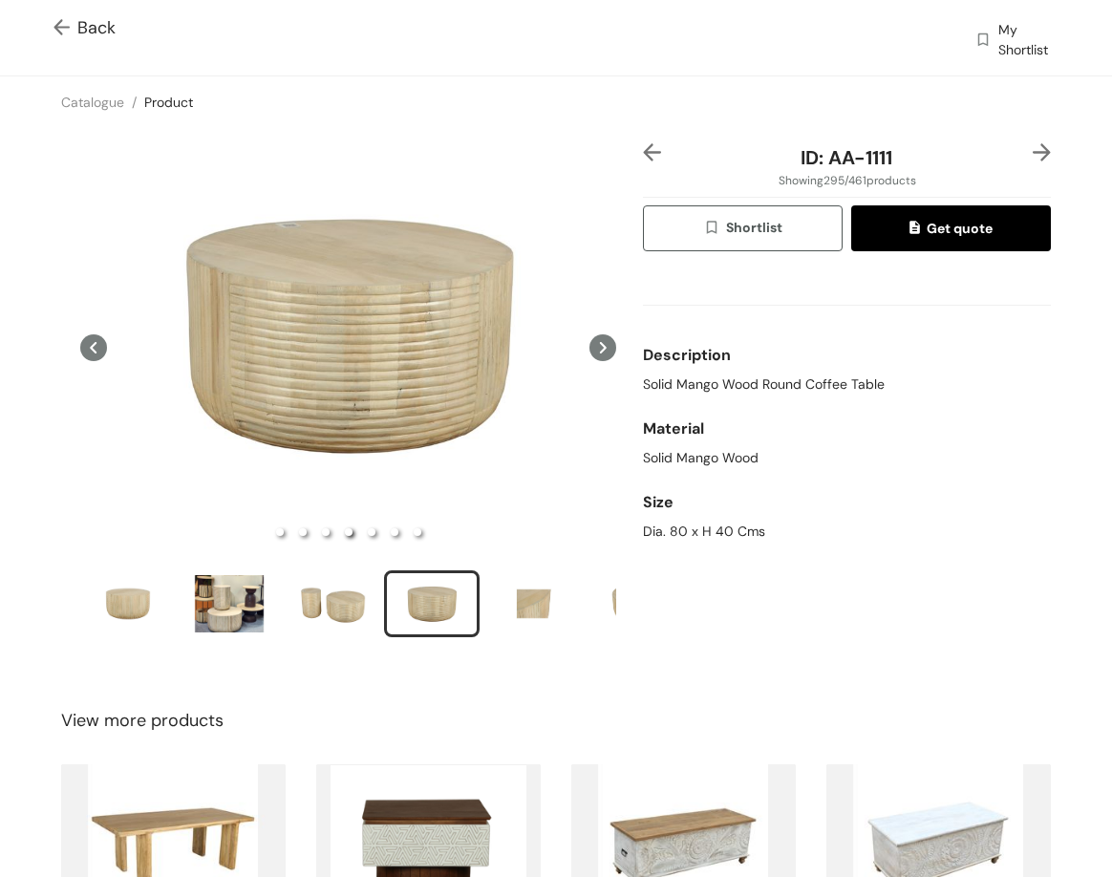
click at [1034, 147] on img at bounding box center [1042, 152] width 18 height 18
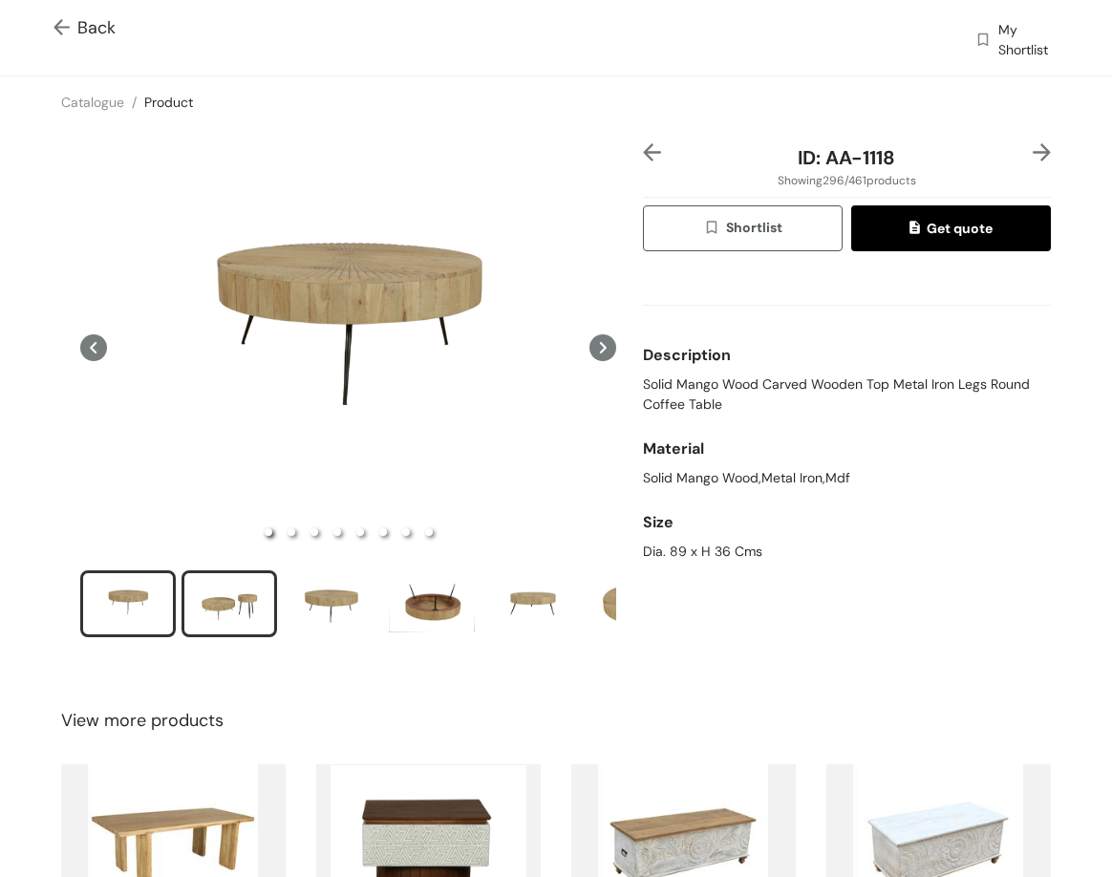
click at [211, 591] on div "slide item 2" at bounding box center [229, 603] width 86 height 57
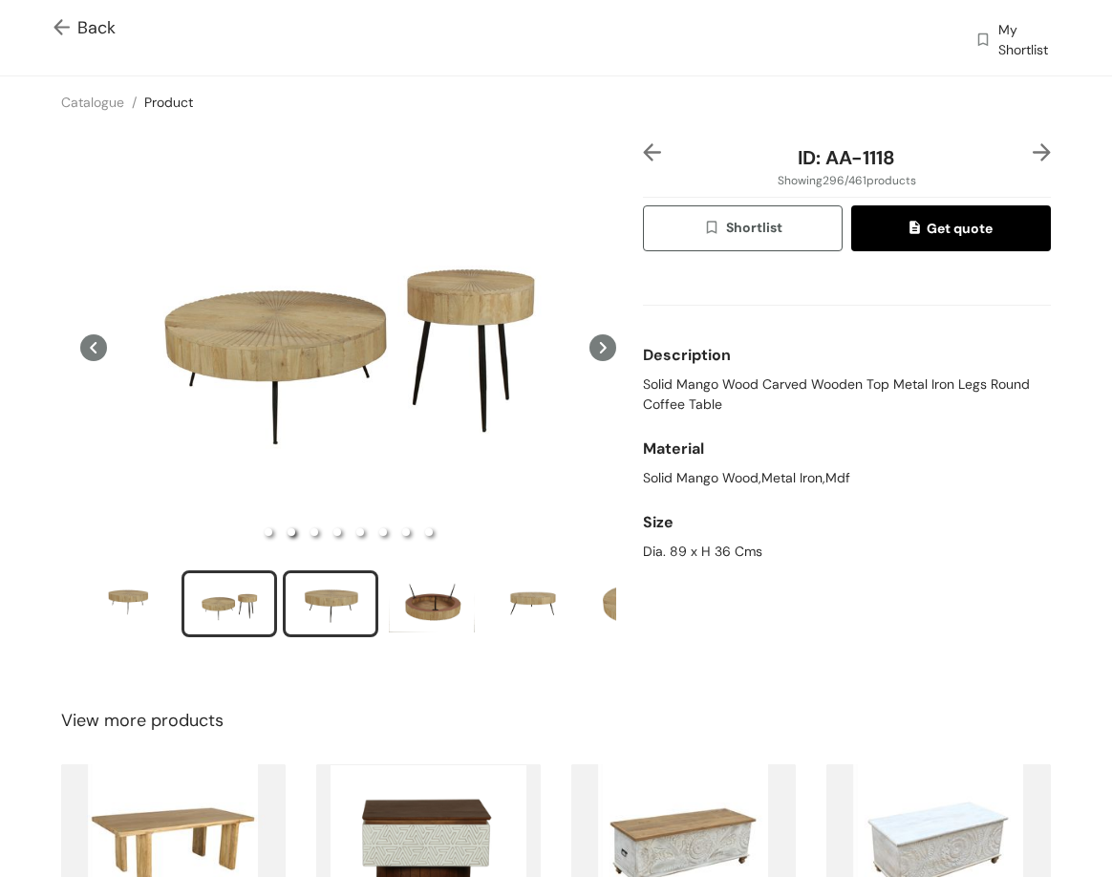
click at [311, 594] on div "slide item 3" at bounding box center [331, 603] width 86 height 57
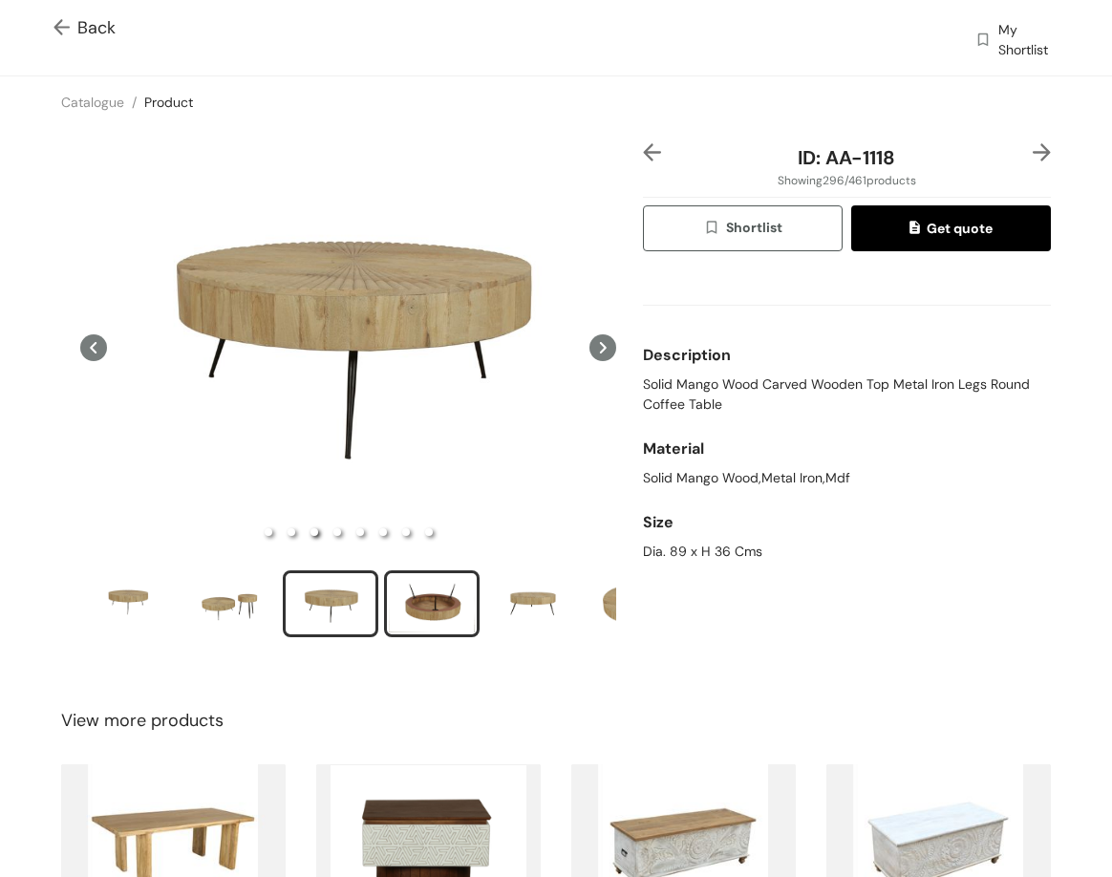
drag, startPoint x: 466, startPoint y: 647, endPoint x: 439, endPoint y: 610, distance: 45.7
click at [462, 644] on div at bounding box center [348, 403] width 582 height 520
click at [439, 610] on div "slide item 4" at bounding box center [432, 603] width 86 height 57
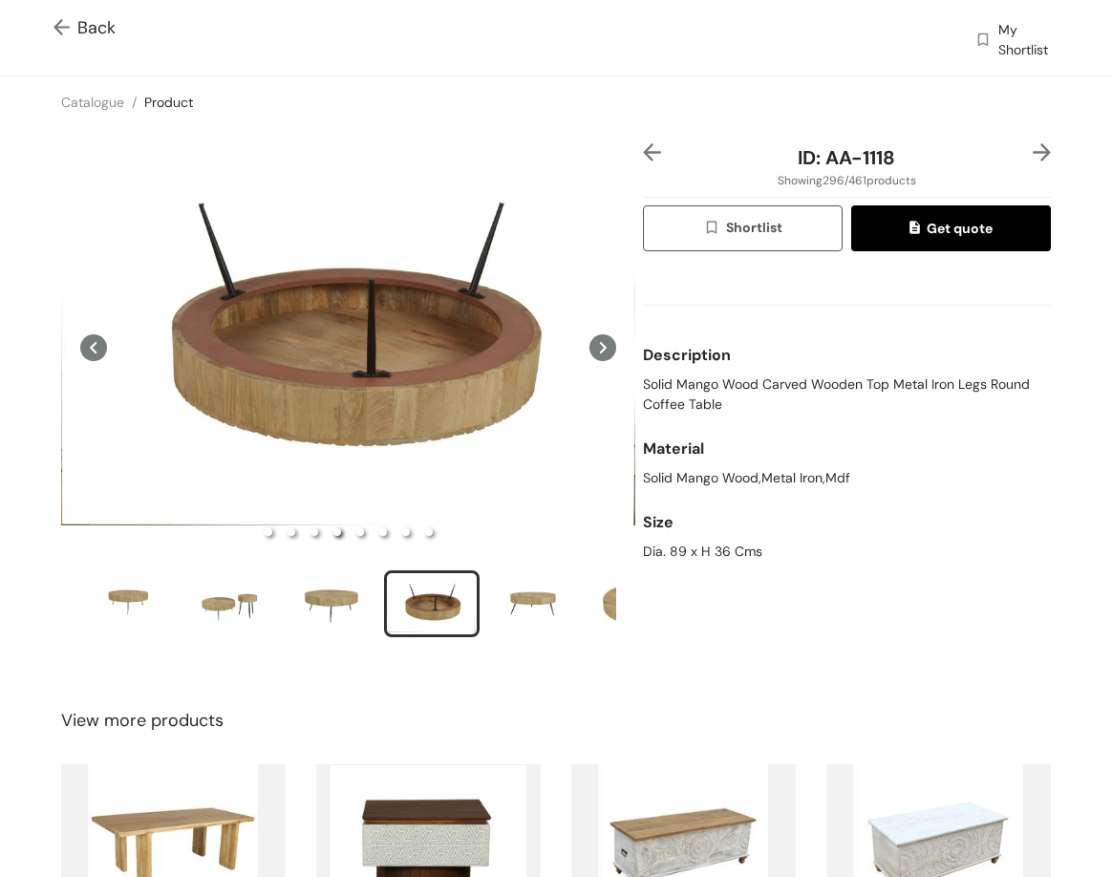
click at [1033, 147] on img at bounding box center [1042, 152] width 18 height 18
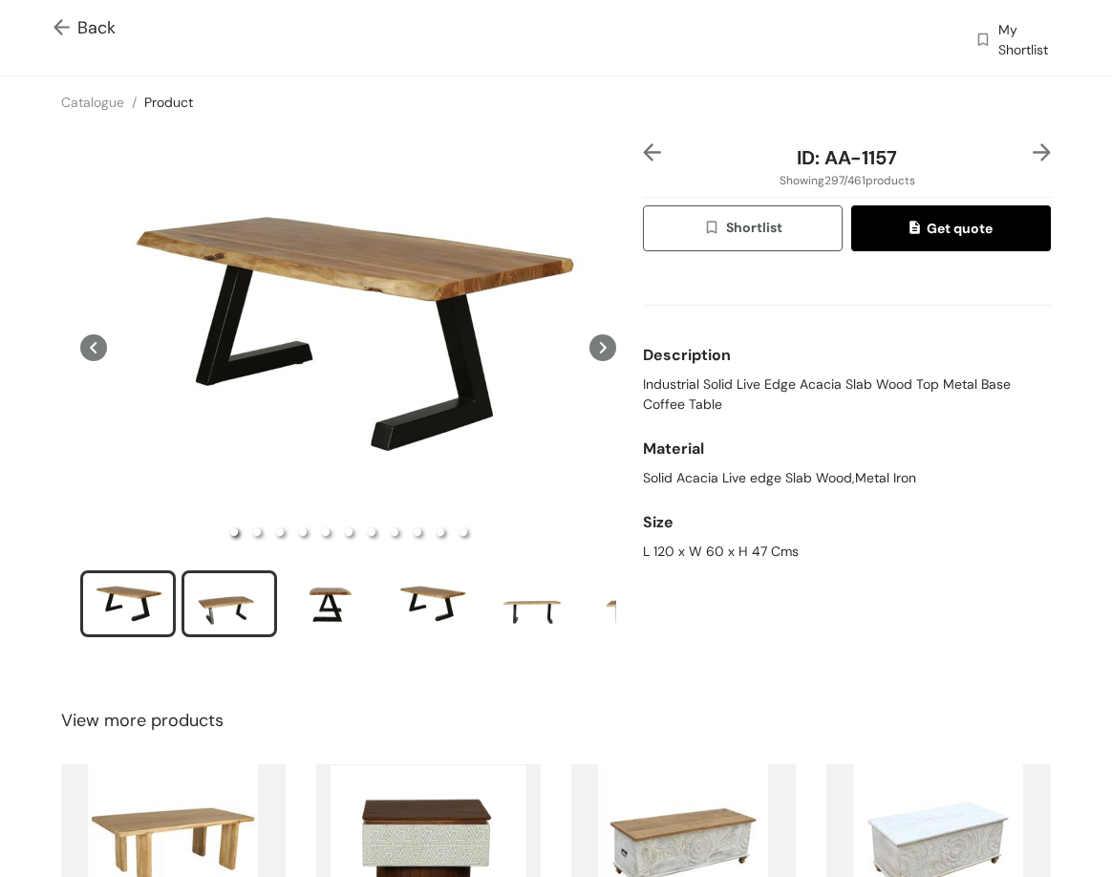
click at [244, 609] on div "slide item 2" at bounding box center [229, 603] width 86 height 57
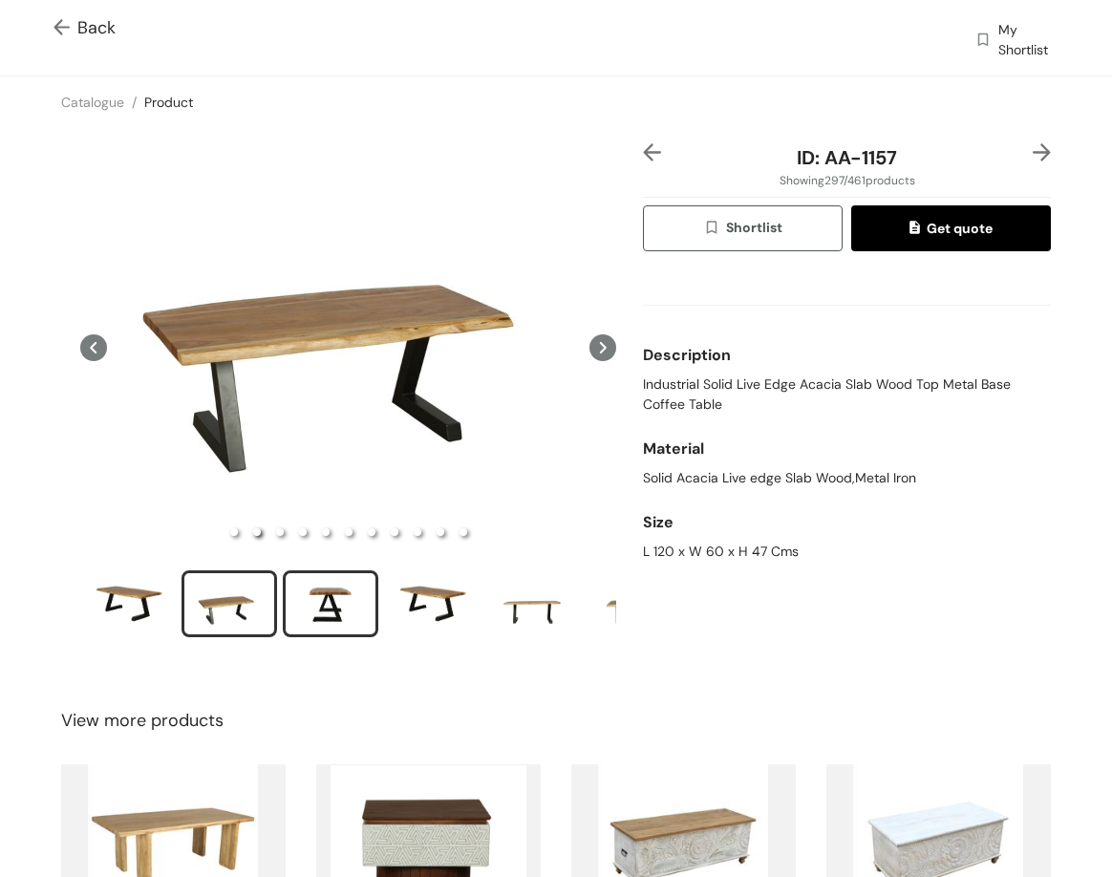
click at [313, 615] on div "slide item 3" at bounding box center [331, 603] width 86 height 57
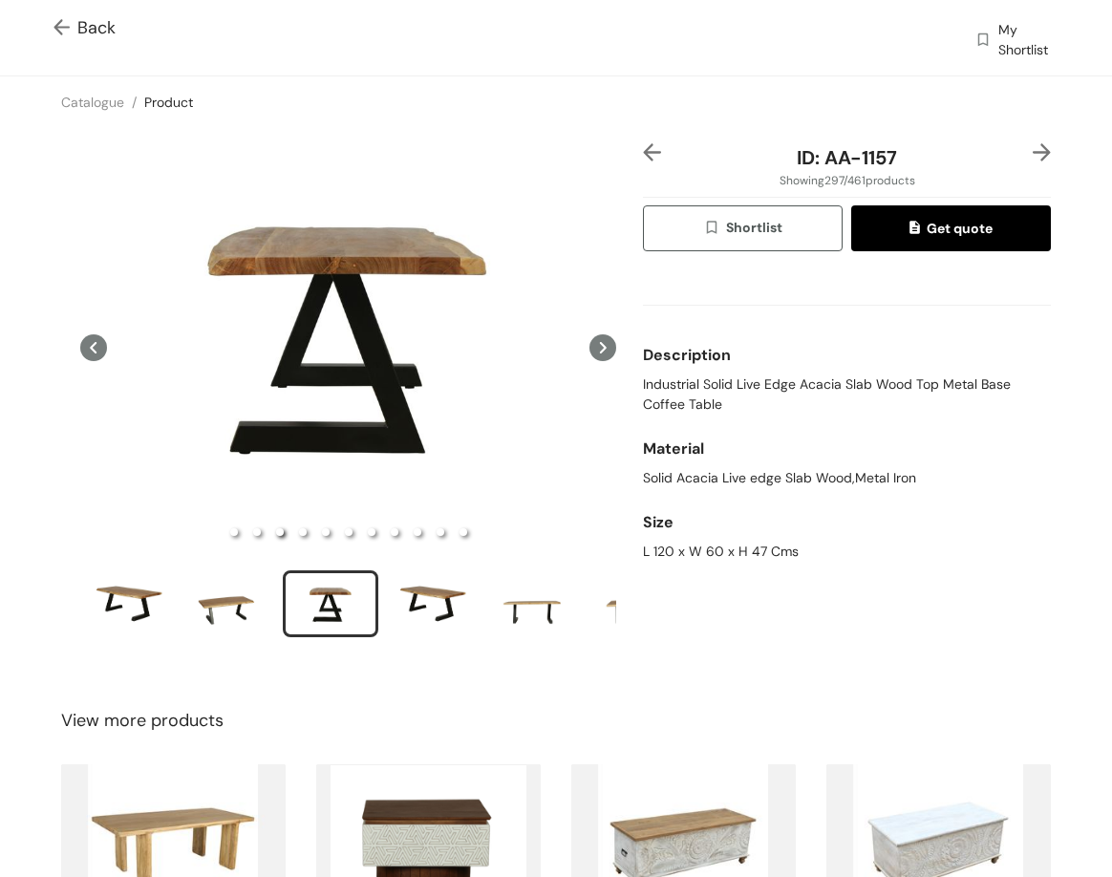
click at [431, 551] on div at bounding box center [348, 393] width 574 height 501
click at [440, 587] on div "slide item 4" at bounding box center [432, 603] width 86 height 57
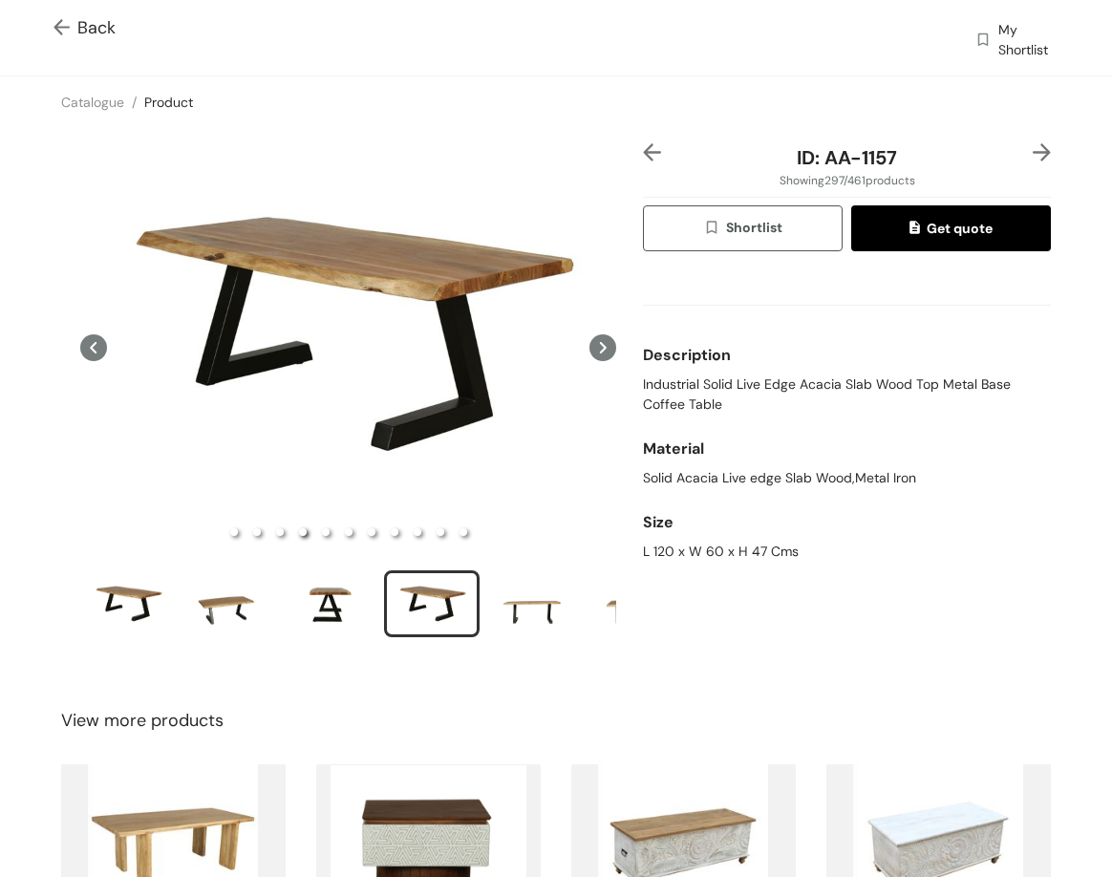
click at [1033, 153] on img at bounding box center [1042, 152] width 18 height 18
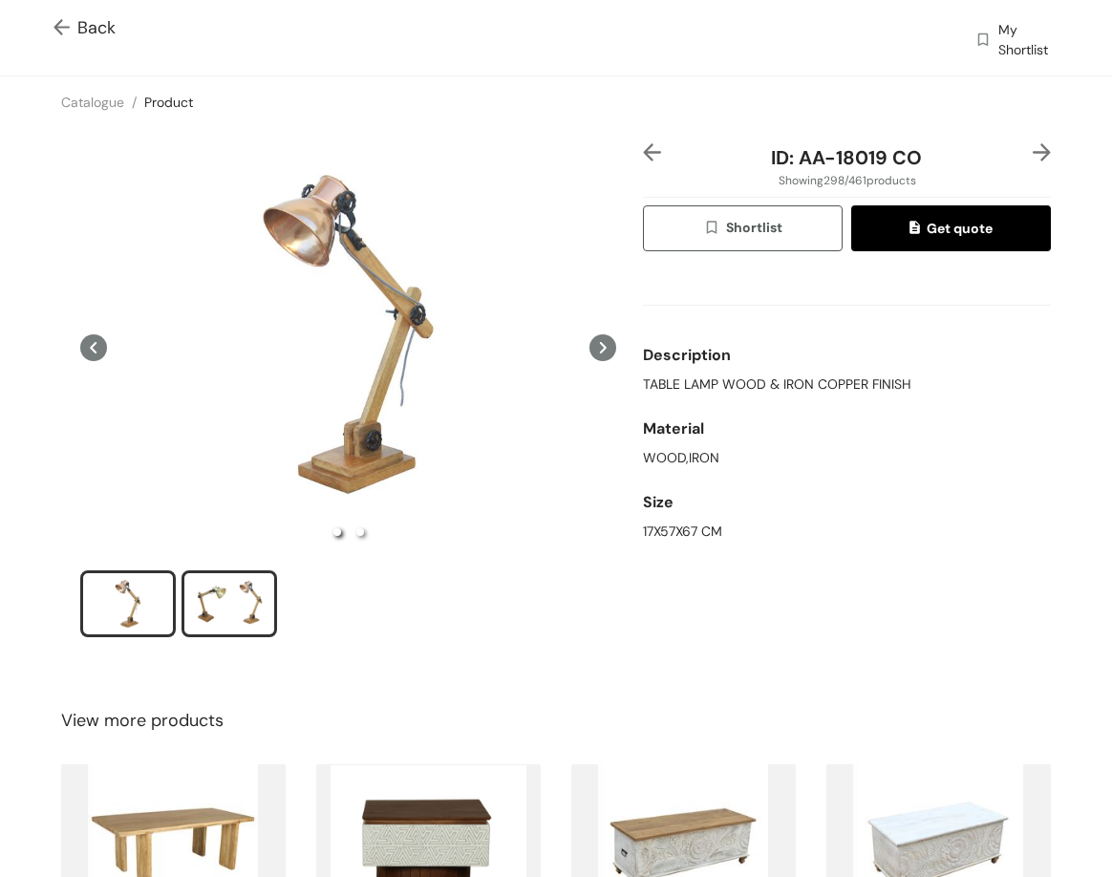
click at [245, 604] on div "slide item 2" at bounding box center [229, 603] width 86 height 57
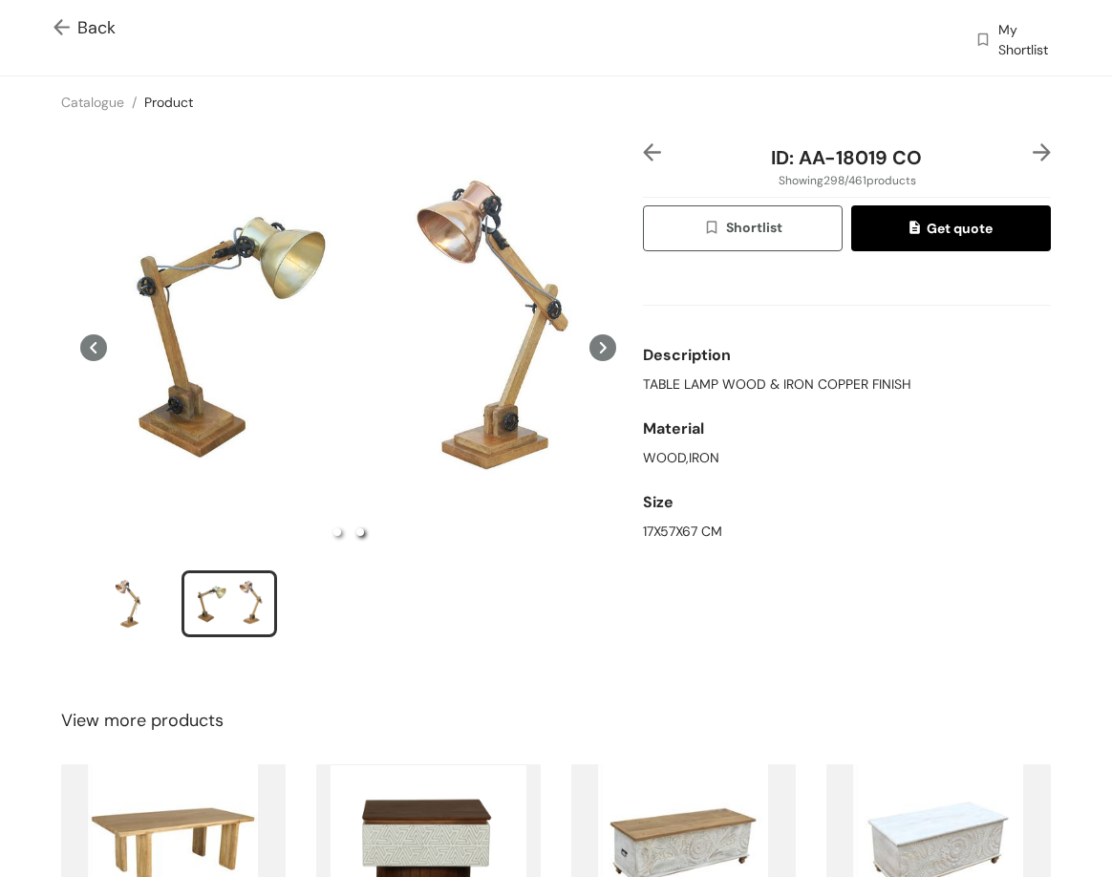
click at [1033, 155] on img at bounding box center [1042, 152] width 18 height 18
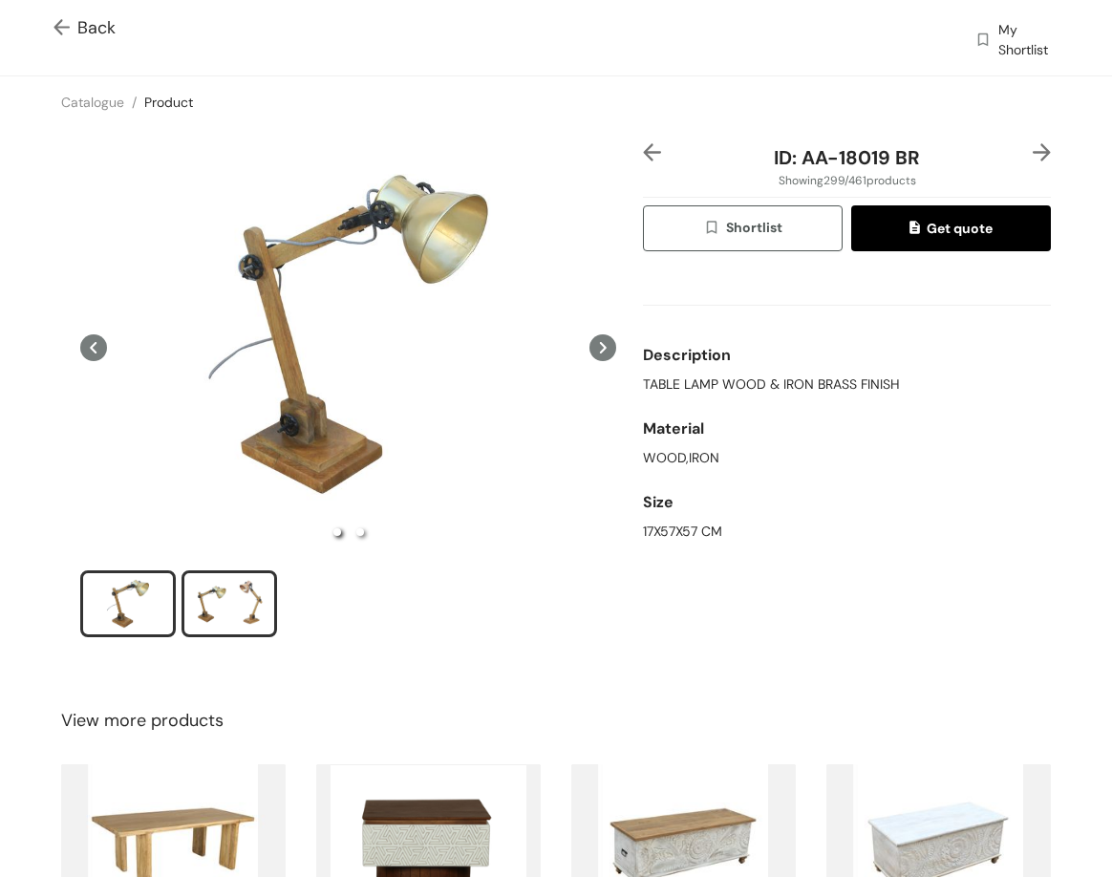
click at [229, 594] on div "slide item 2" at bounding box center [229, 603] width 86 height 57
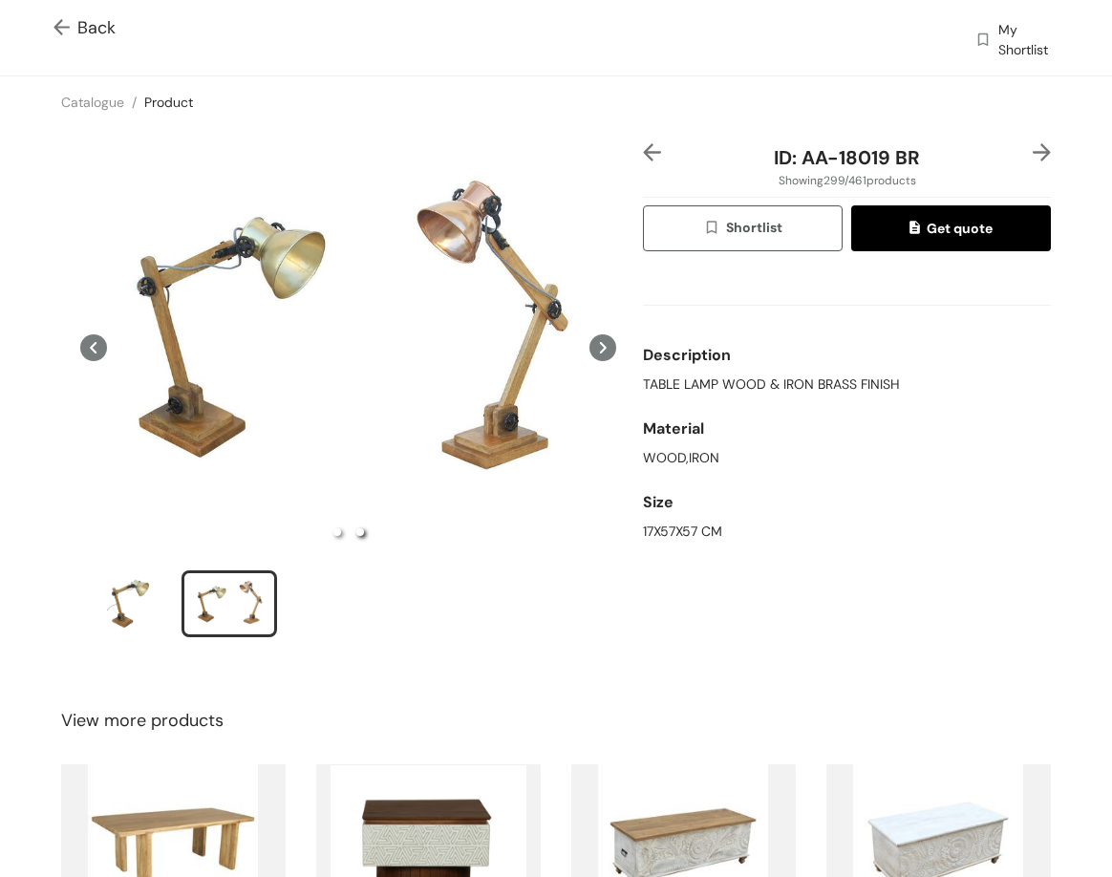
click at [1024, 141] on div "ID: AA-18019 BR Showing 299 / 461 products Shortlist Get quote Description TABL…" at bounding box center [556, 403] width 1120 height 550
click at [1033, 149] on img at bounding box center [1042, 152] width 18 height 18
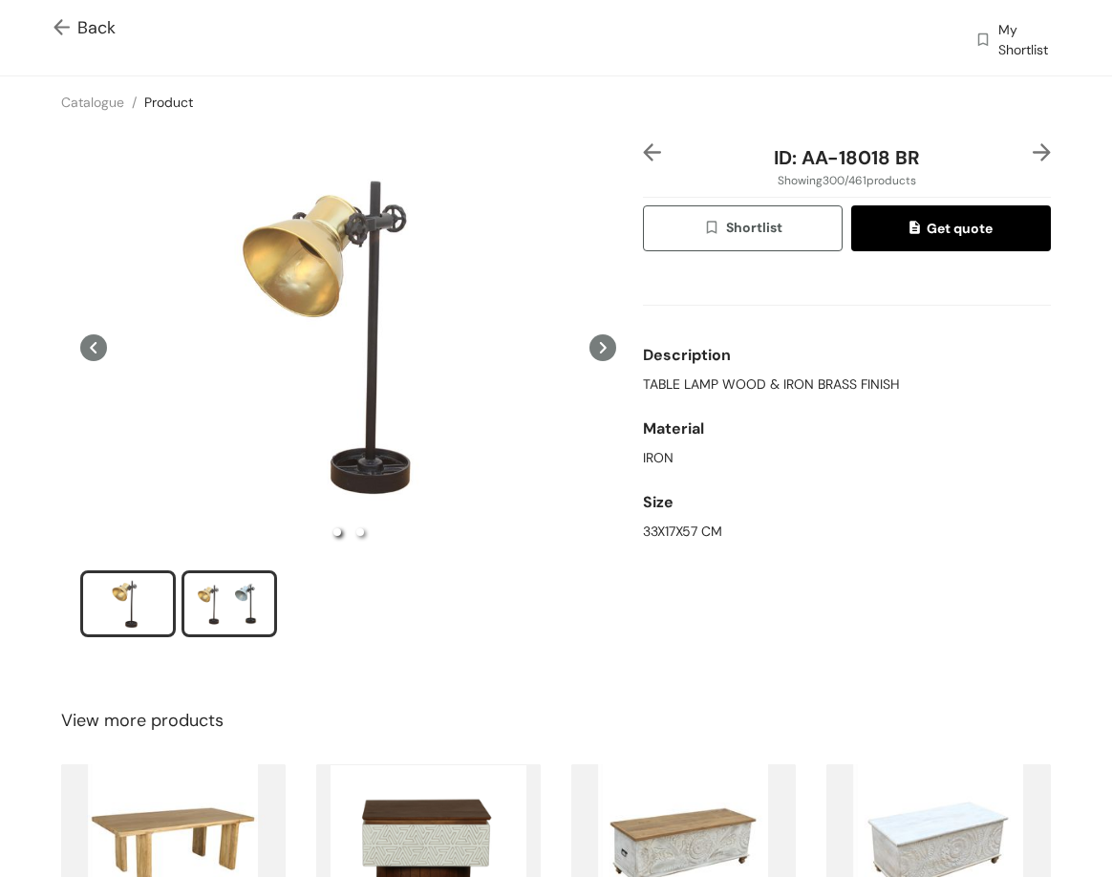
click at [211, 606] on div "slide item 2" at bounding box center [229, 603] width 86 height 57
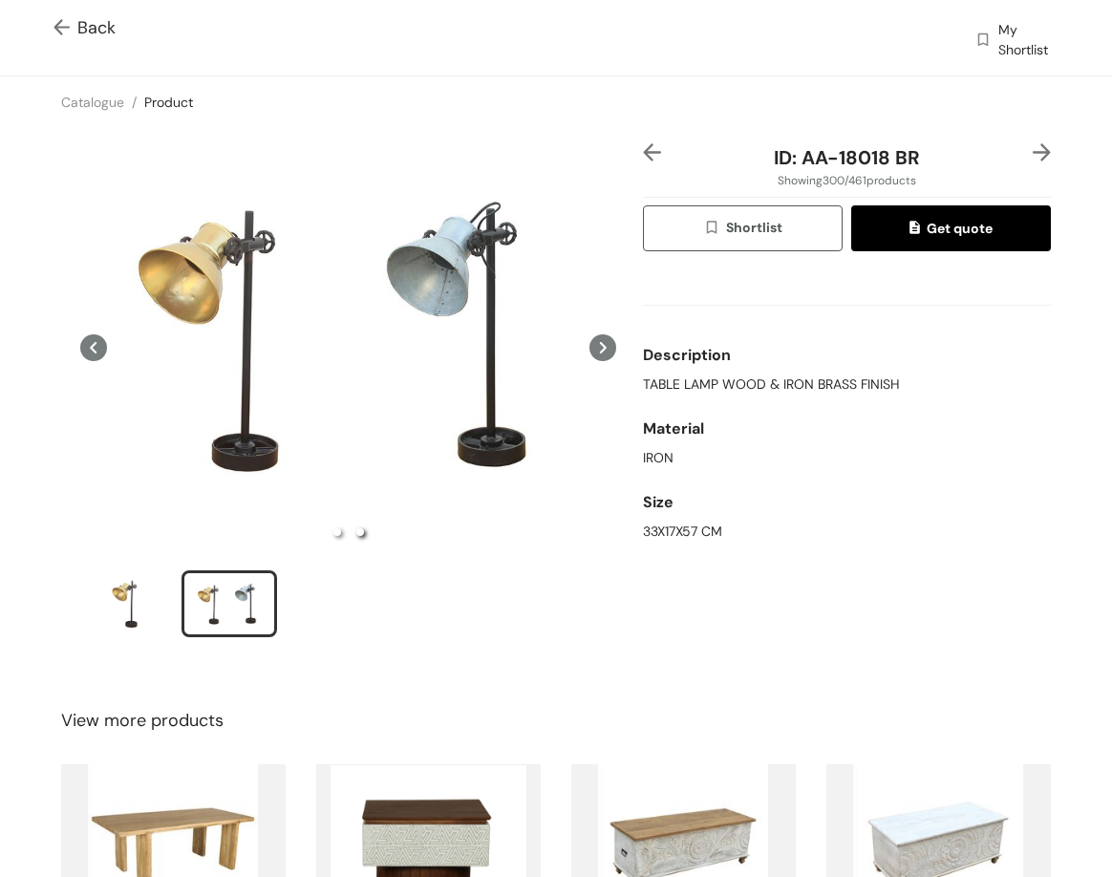
click at [1033, 144] on img at bounding box center [1042, 152] width 18 height 18
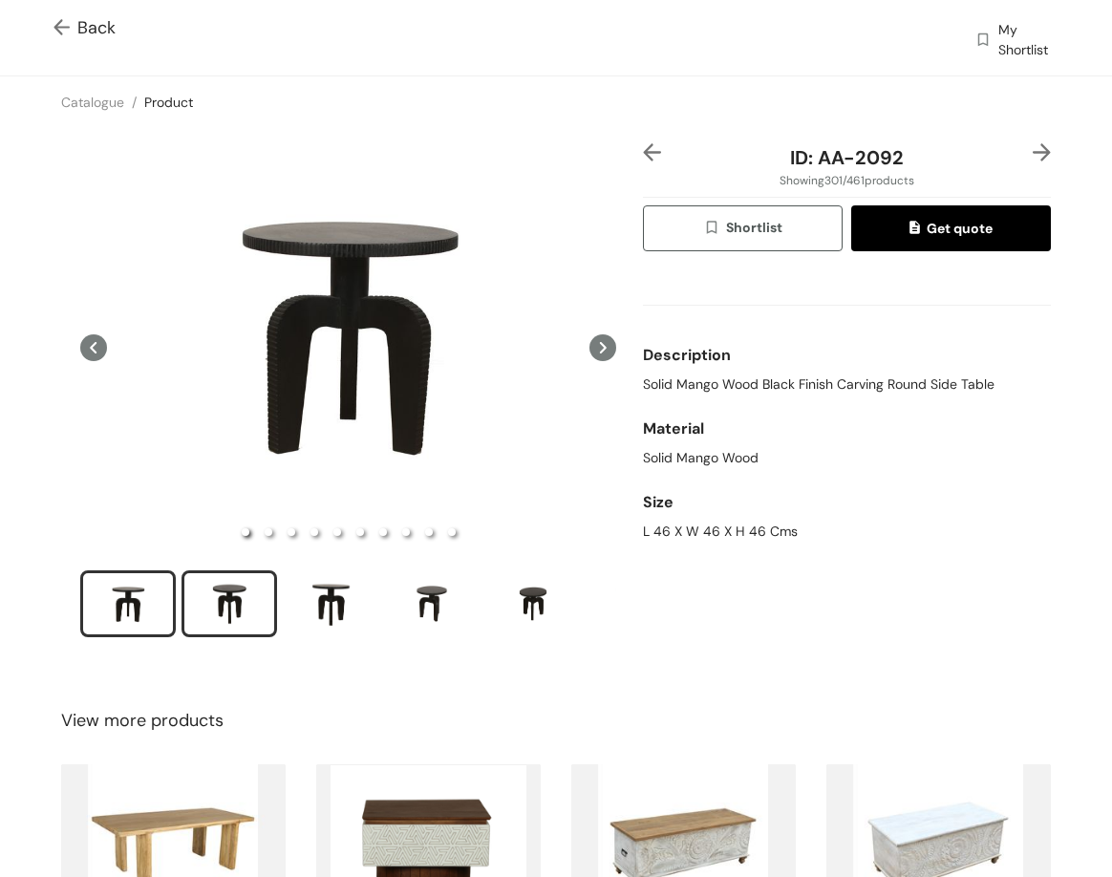
click at [246, 596] on div "slide item 2" at bounding box center [229, 603] width 86 height 57
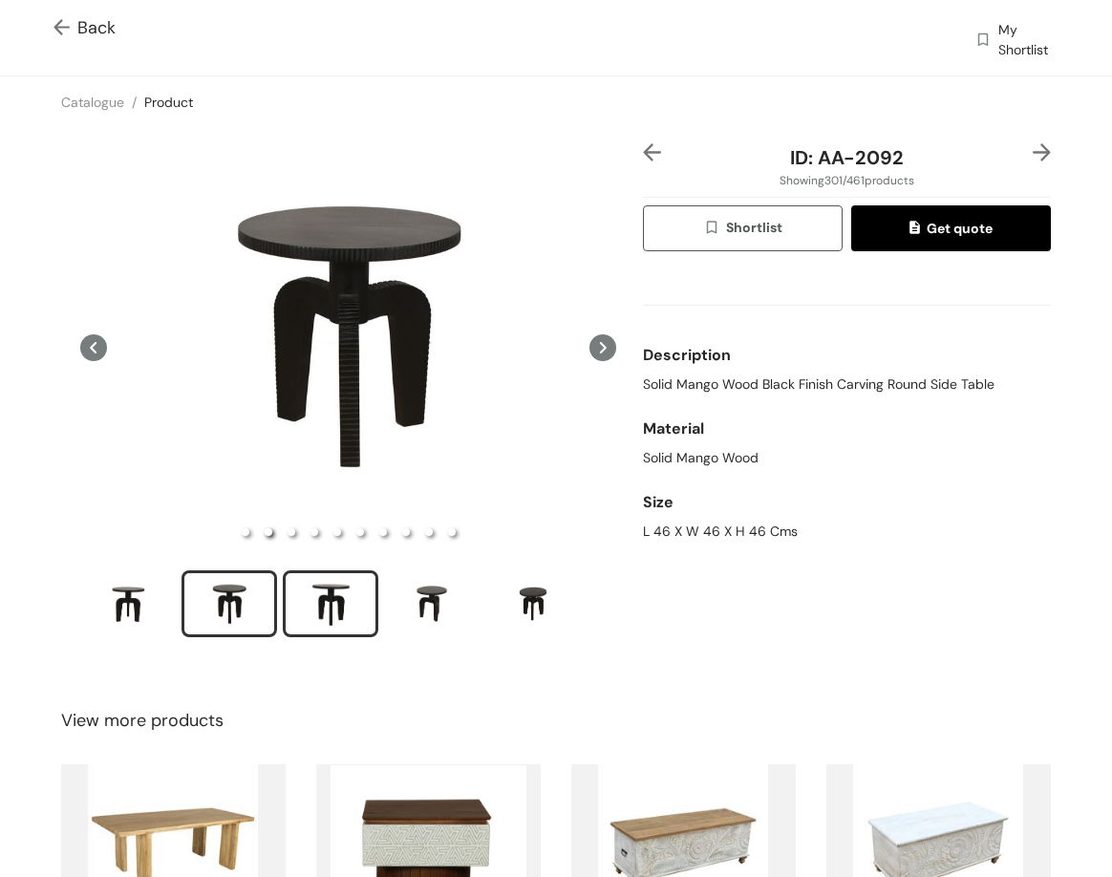
click at [334, 588] on div "slide item 3" at bounding box center [331, 603] width 86 height 57
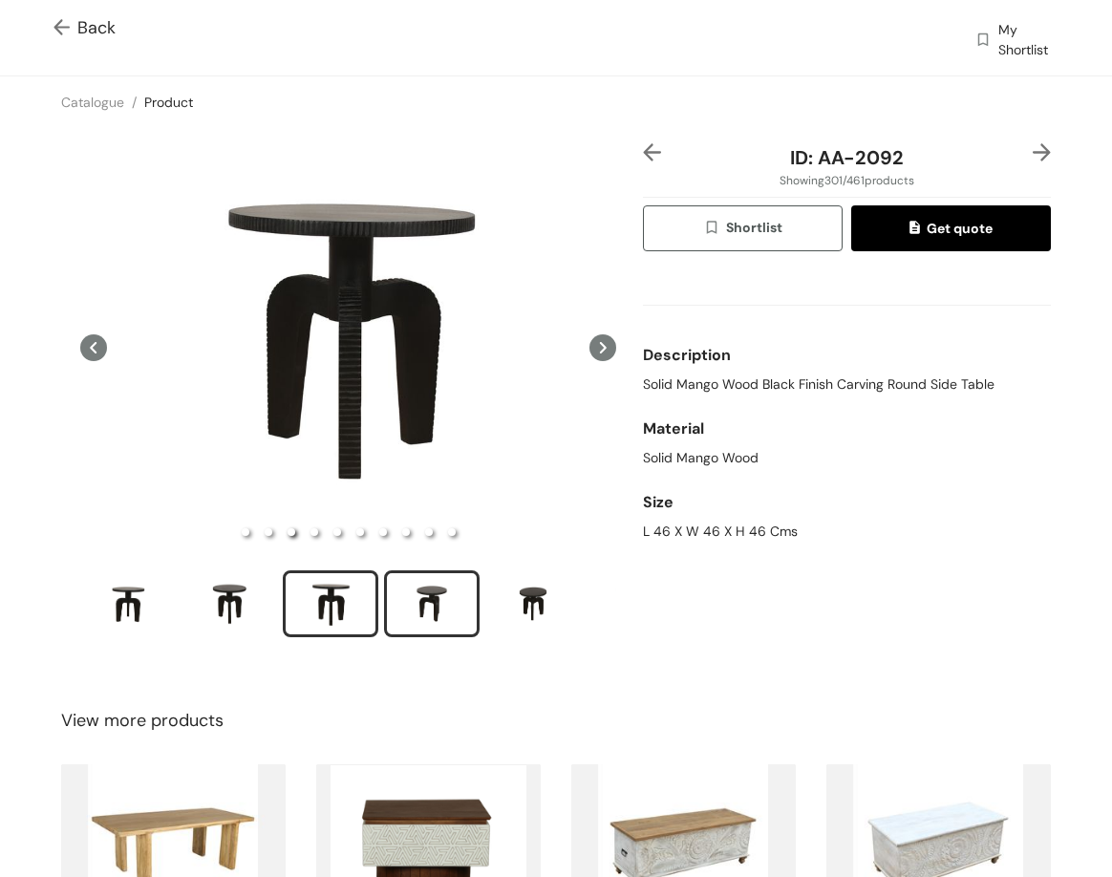
click at [427, 594] on div "slide item 4" at bounding box center [432, 603] width 86 height 57
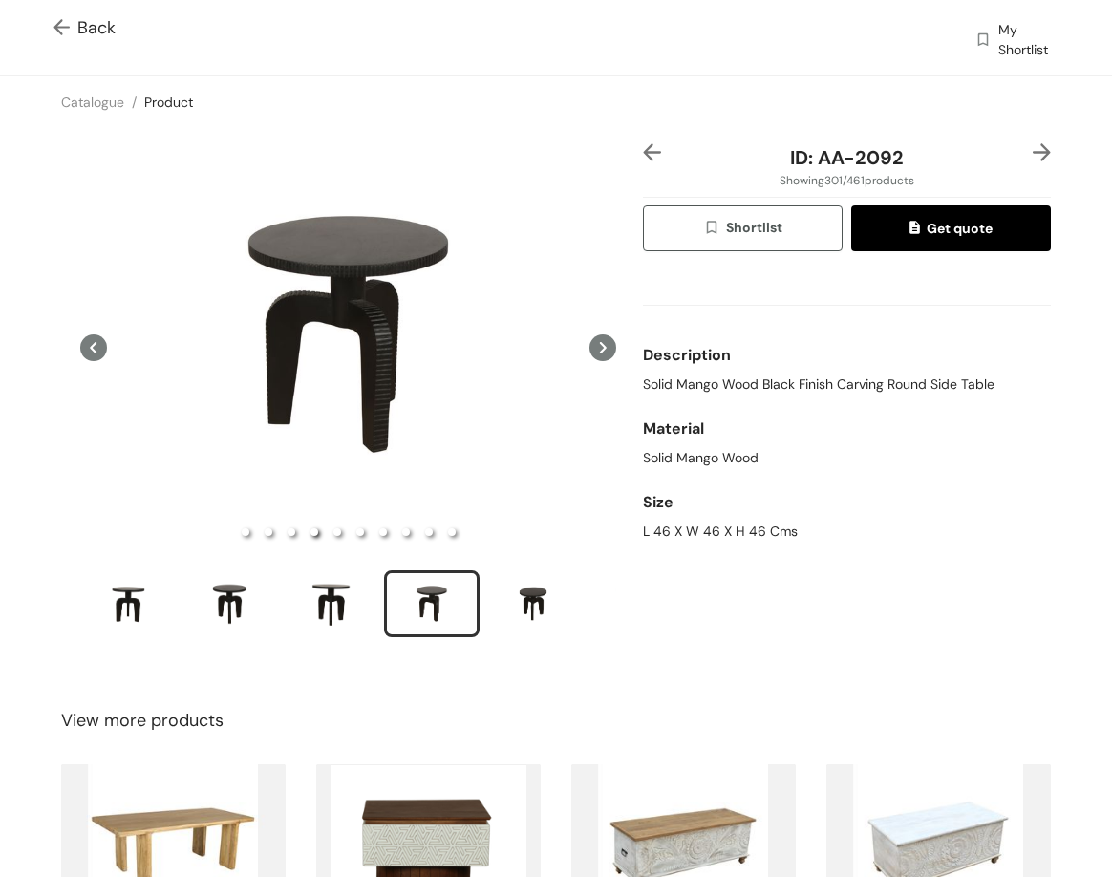
click at [1033, 145] on img at bounding box center [1042, 152] width 18 height 18
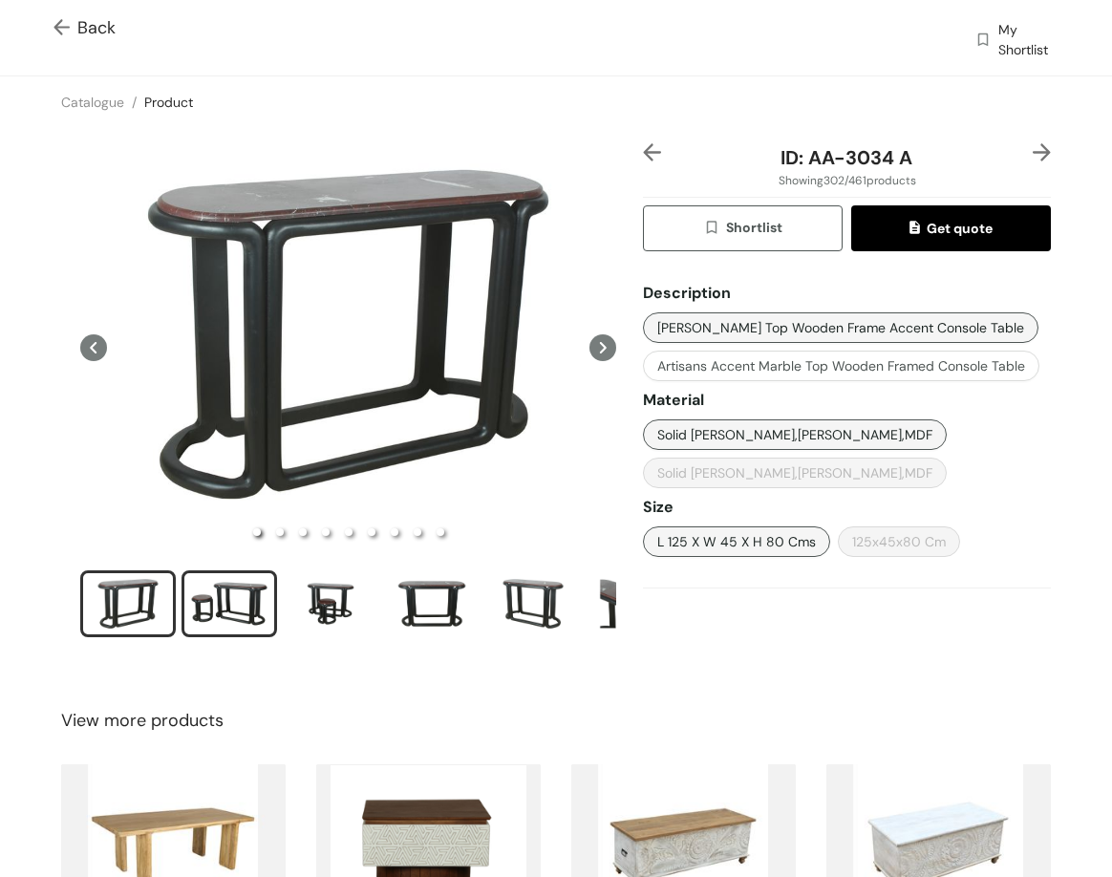
click at [240, 585] on div "slide item 2" at bounding box center [229, 603] width 86 height 57
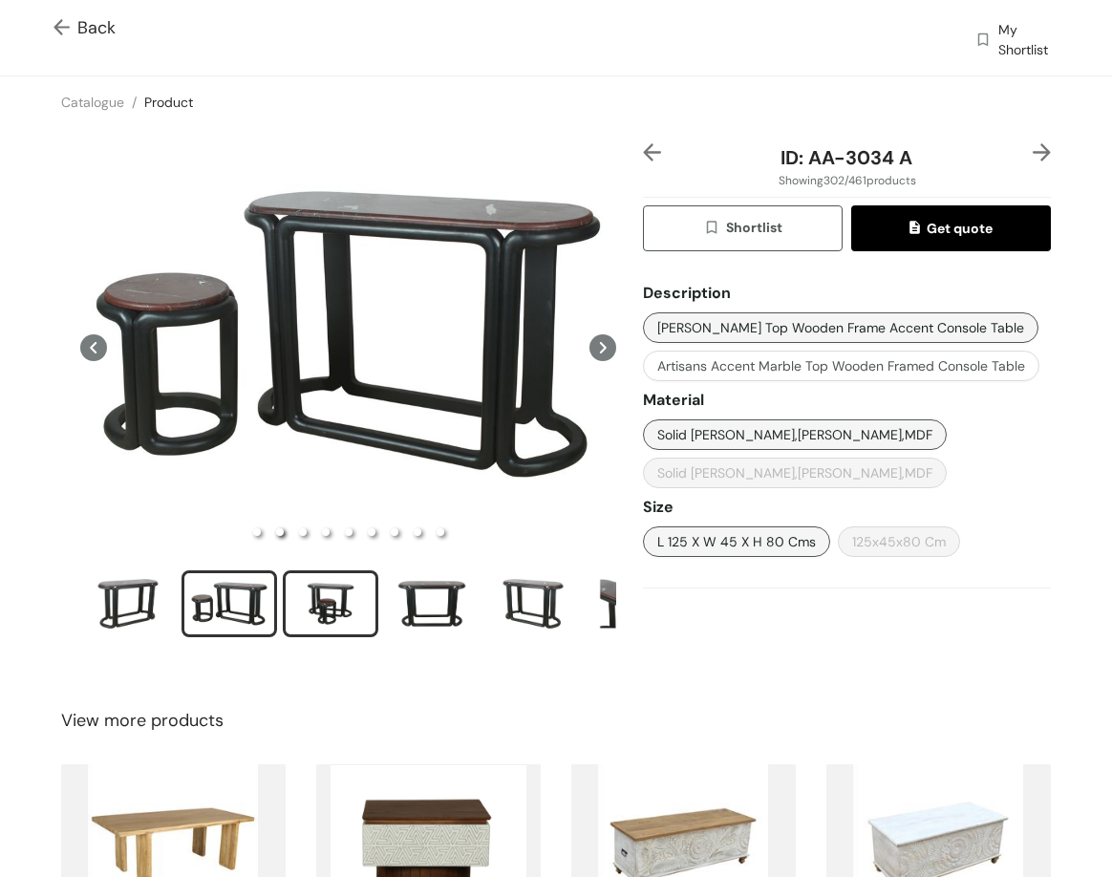
click at [315, 608] on div "slide item 3" at bounding box center [331, 603] width 86 height 57
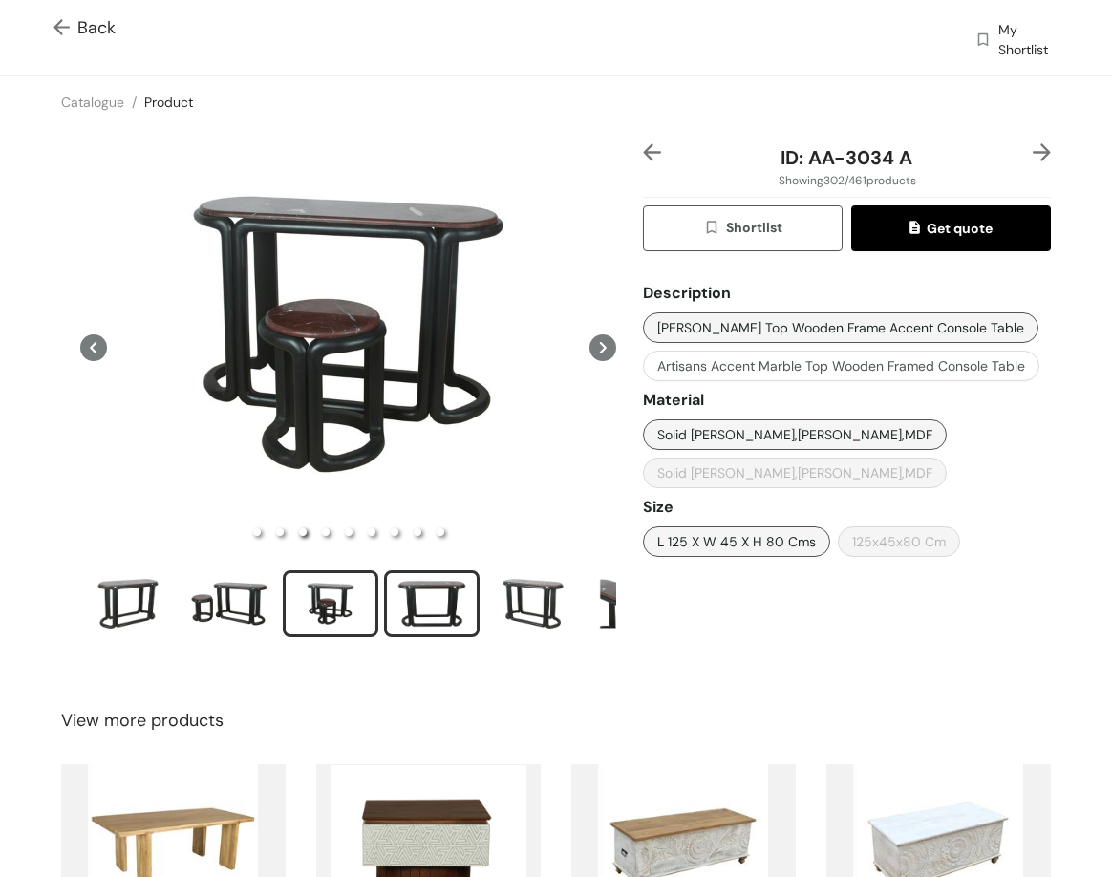
click at [443, 612] on div "slide item 4" at bounding box center [432, 603] width 86 height 57
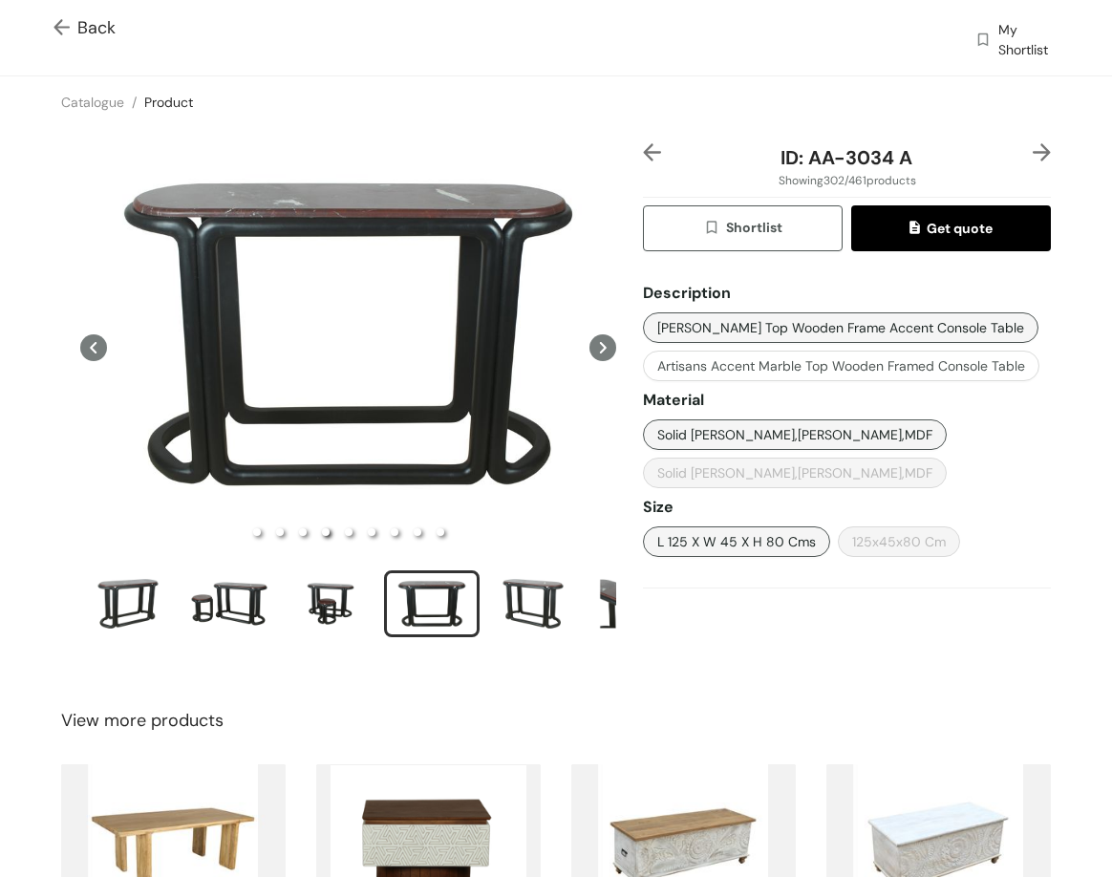
click at [1034, 156] on img at bounding box center [1042, 152] width 18 height 18
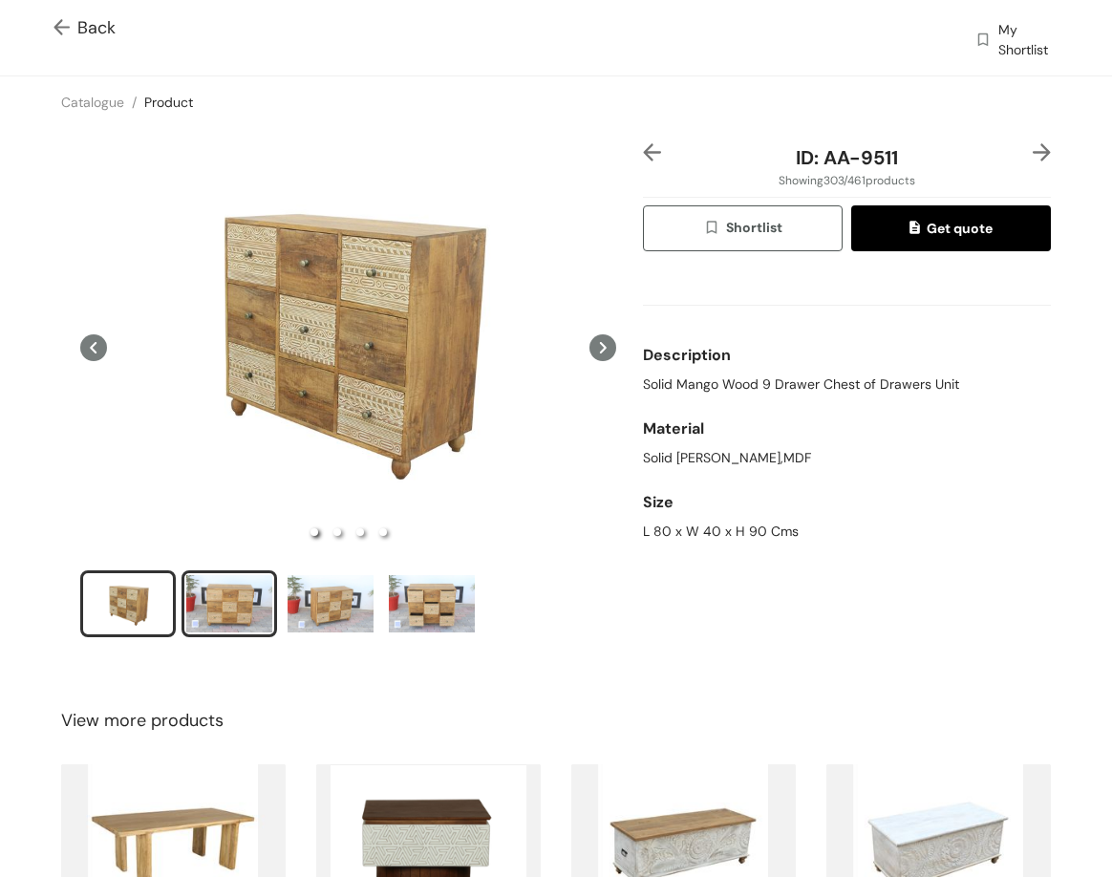
click at [207, 601] on div "slide item 2" at bounding box center [229, 603] width 86 height 57
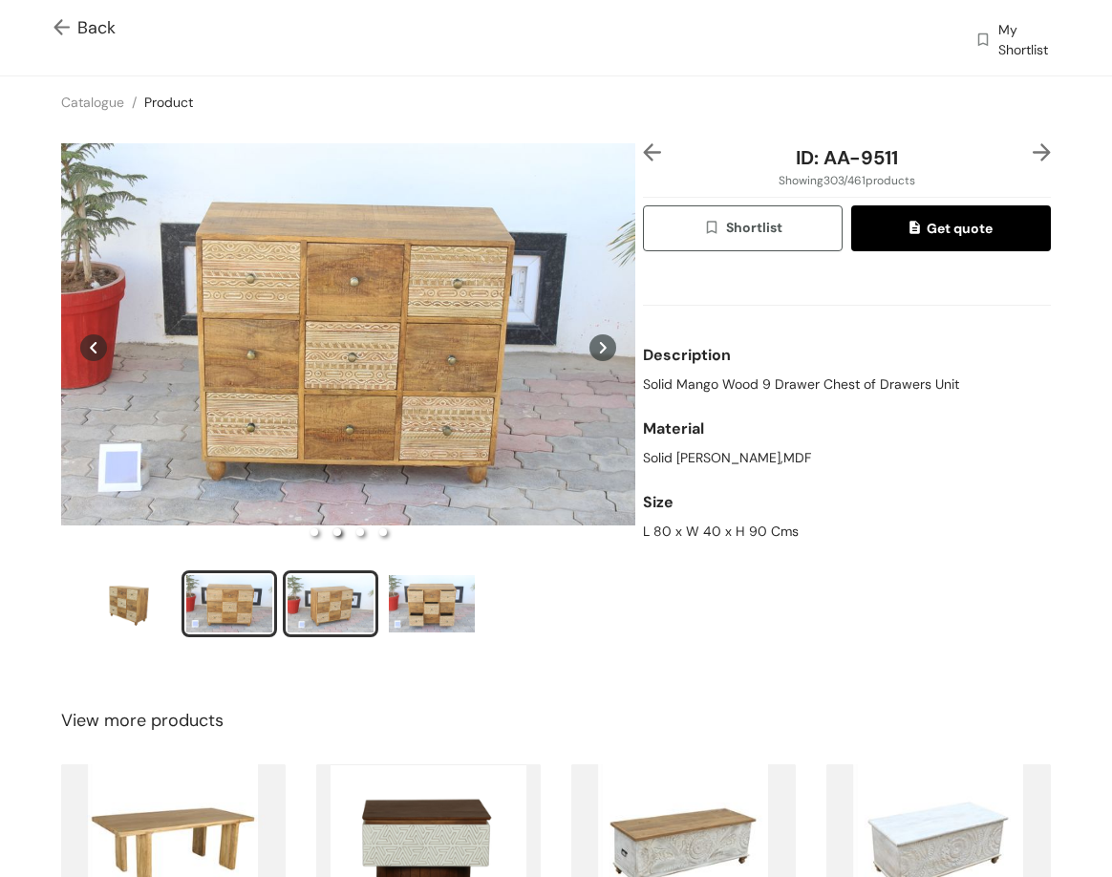
click at [331, 587] on div "slide item 3" at bounding box center [331, 603] width 86 height 57
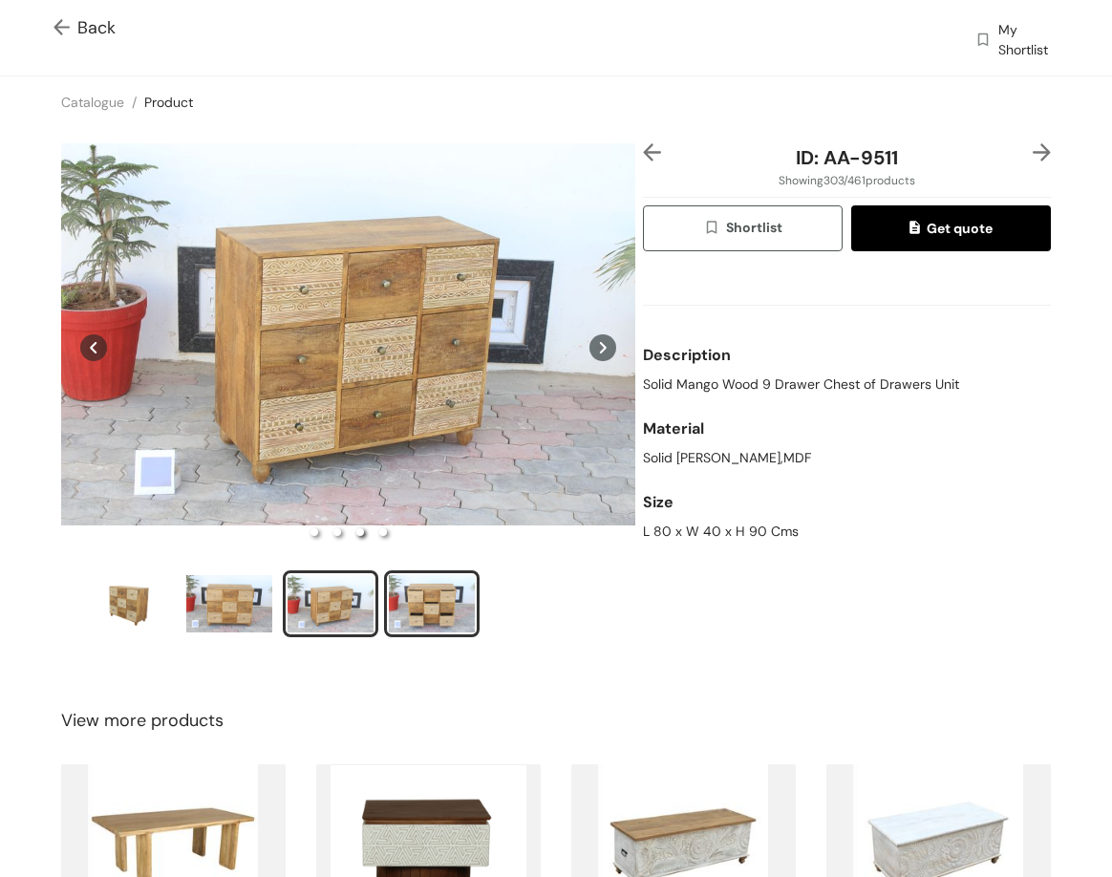
click at [462, 595] on div "slide item 4" at bounding box center [432, 603] width 86 height 57
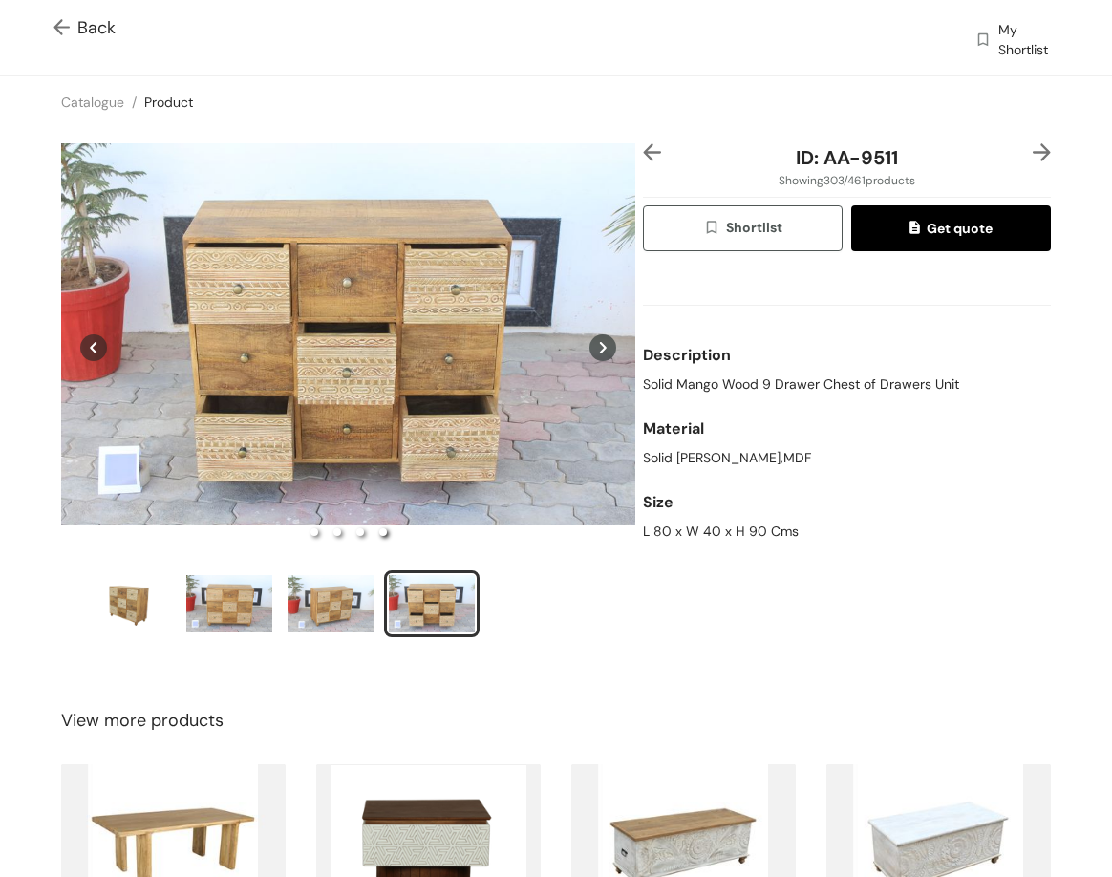
click at [1033, 149] on img at bounding box center [1042, 152] width 18 height 18
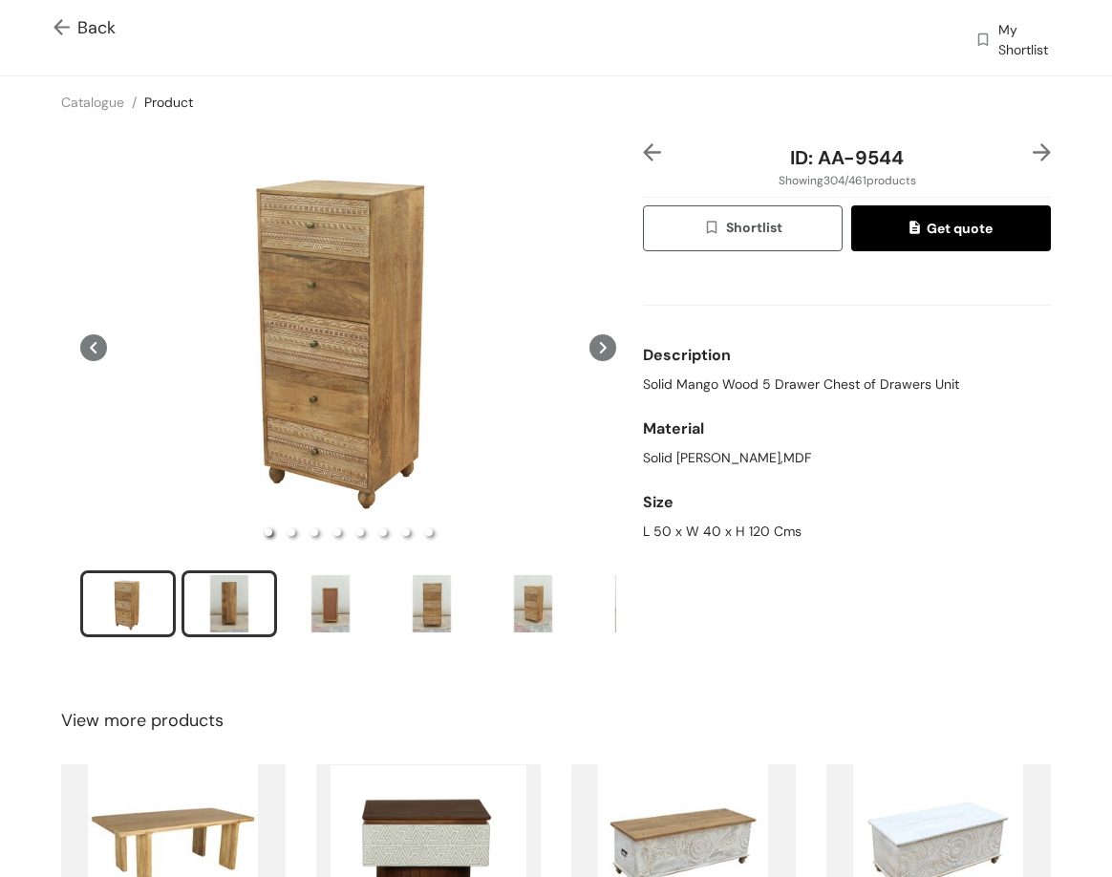
click at [218, 595] on div "slide item 2" at bounding box center [229, 603] width 86 height 57
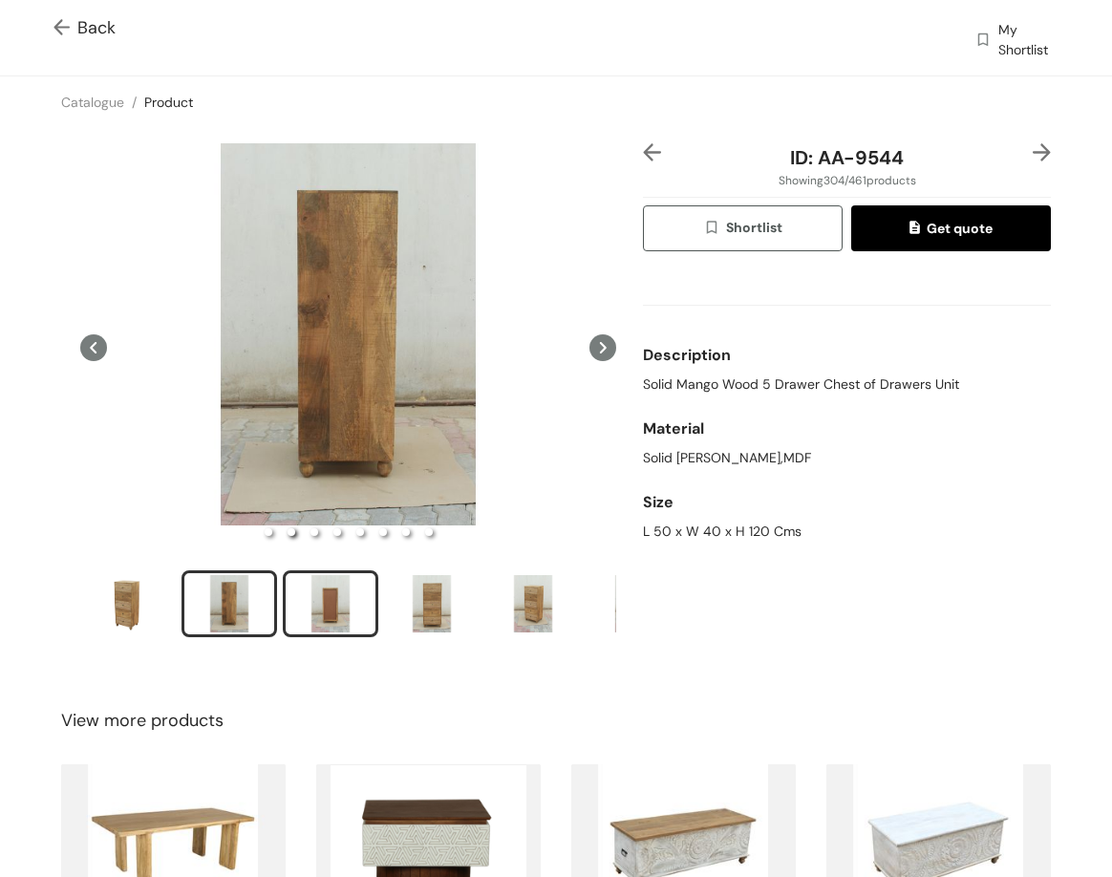
click at [308, 600] on div "slide item 3" at bounding box center [331, 603] width 86 height 57
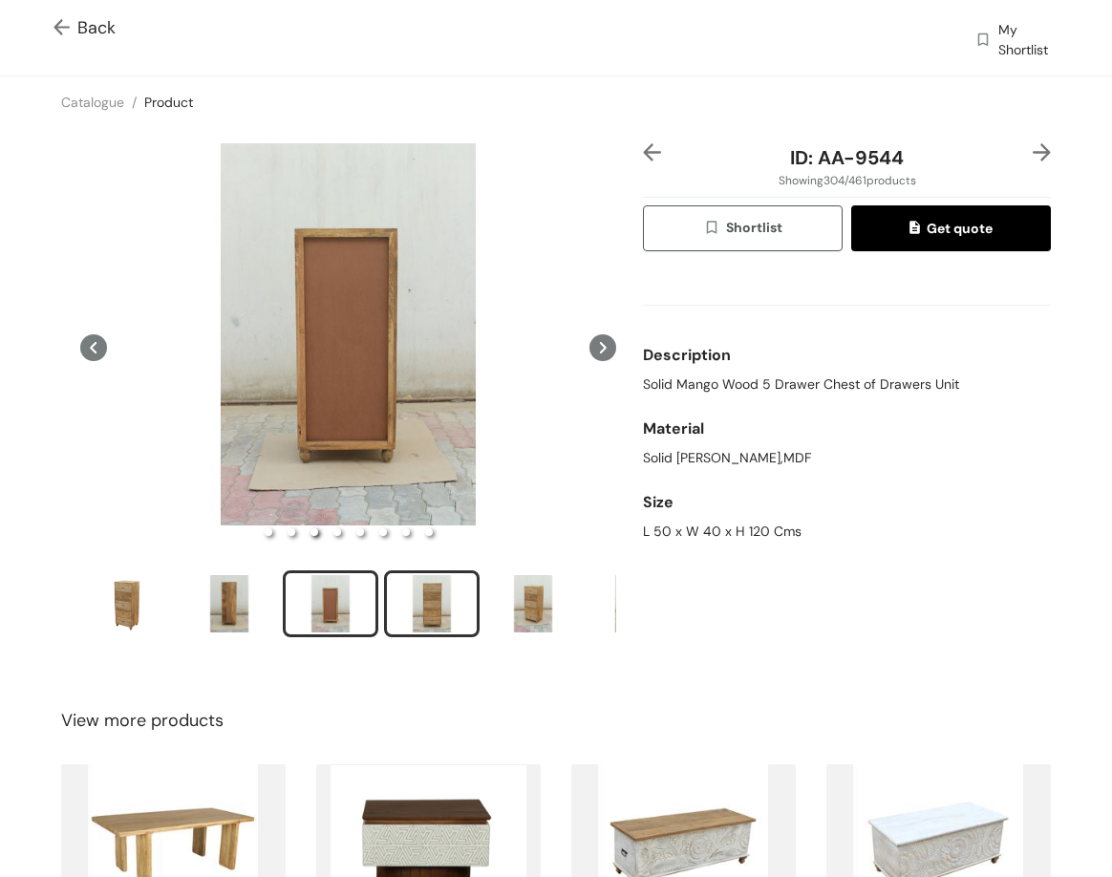
click at [439, 606] on div "slide item 4" at bounding box center [432, 603] width 86 height 57
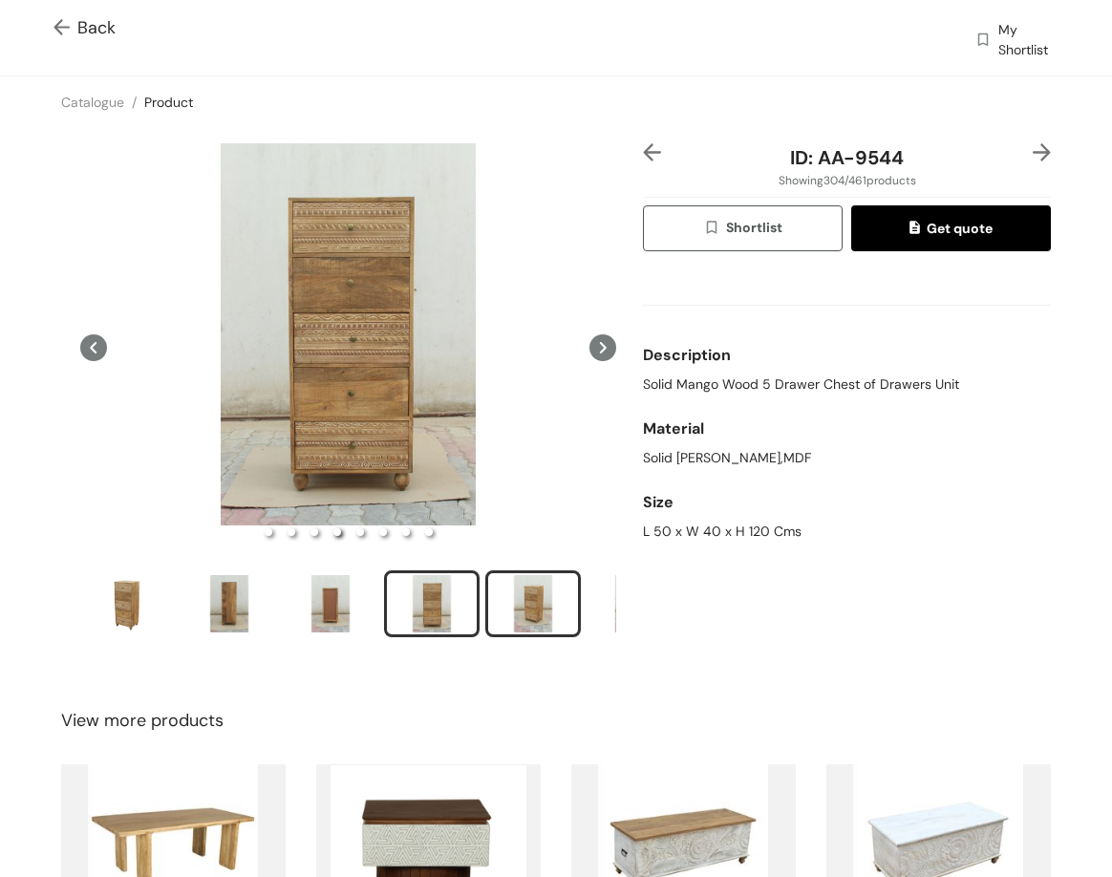
click at [547, 606] on div "slide item 5" at bounding box center [533, 603] width 86 height 57
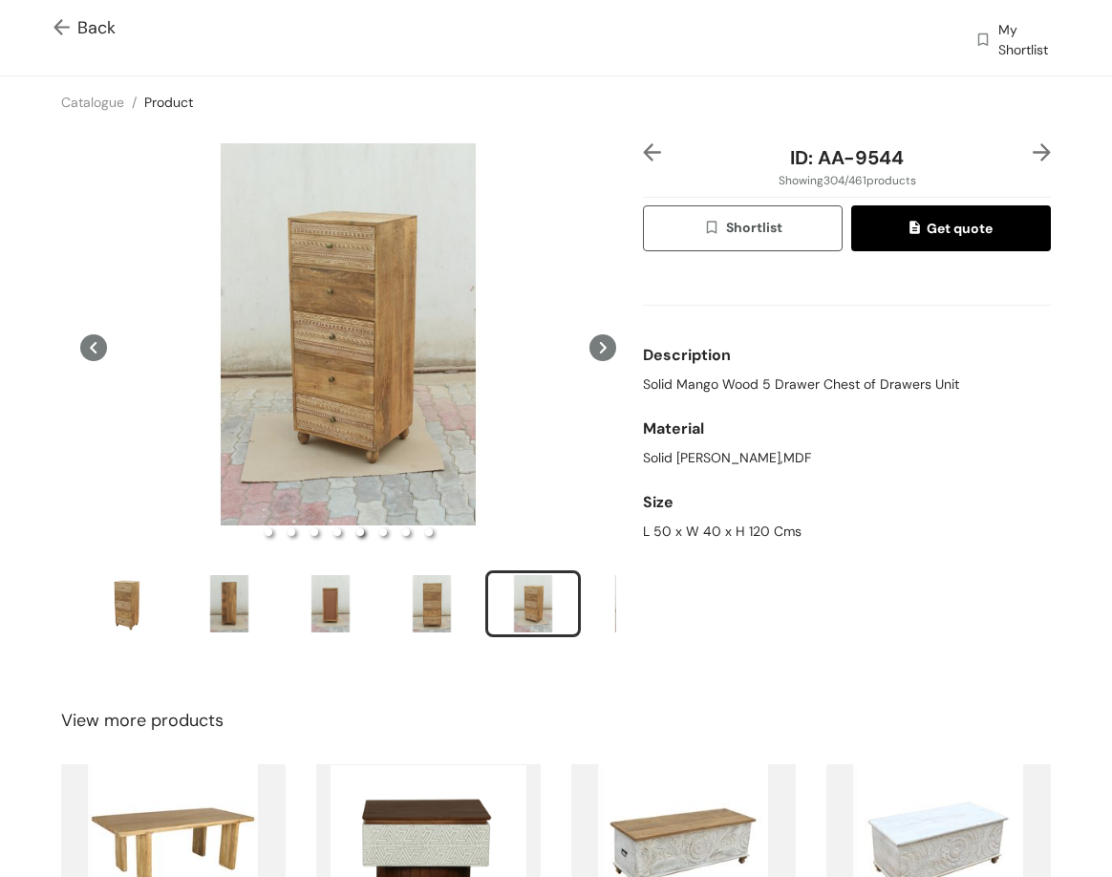
click at [1033, 145] on img at bounding box center [1042, 152] width 18 height 18
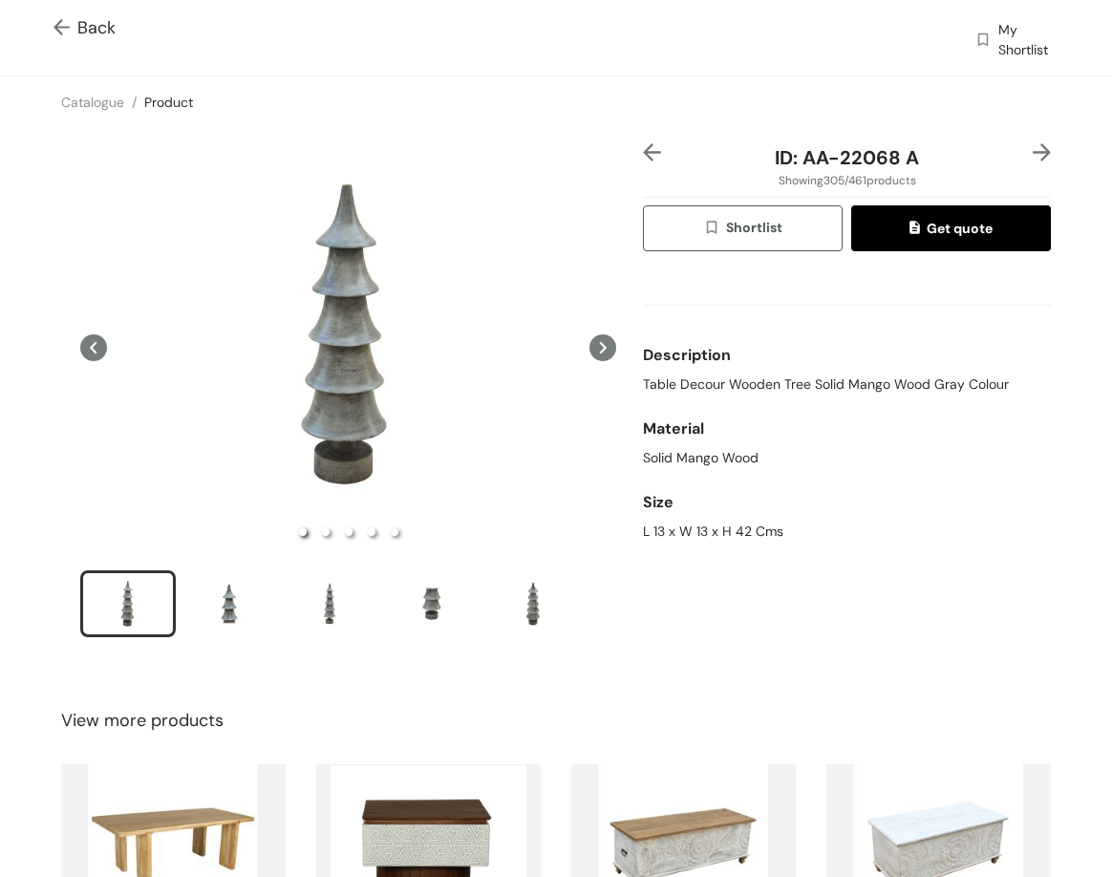
click at [1034, 148] on img at bounding box center [1042, 152] width 18 height 18
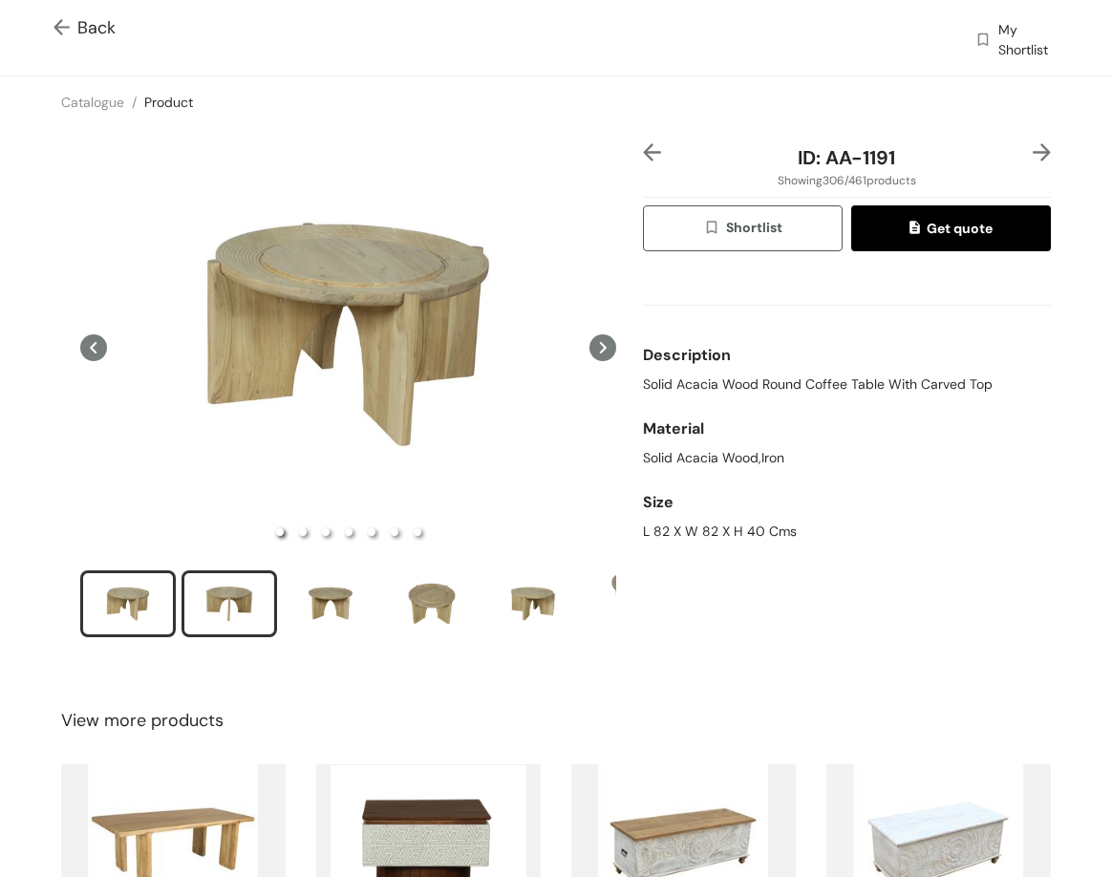
click at [254, 591] on div "slide item 2" at bounding box center [229, 603] width 86 height 57
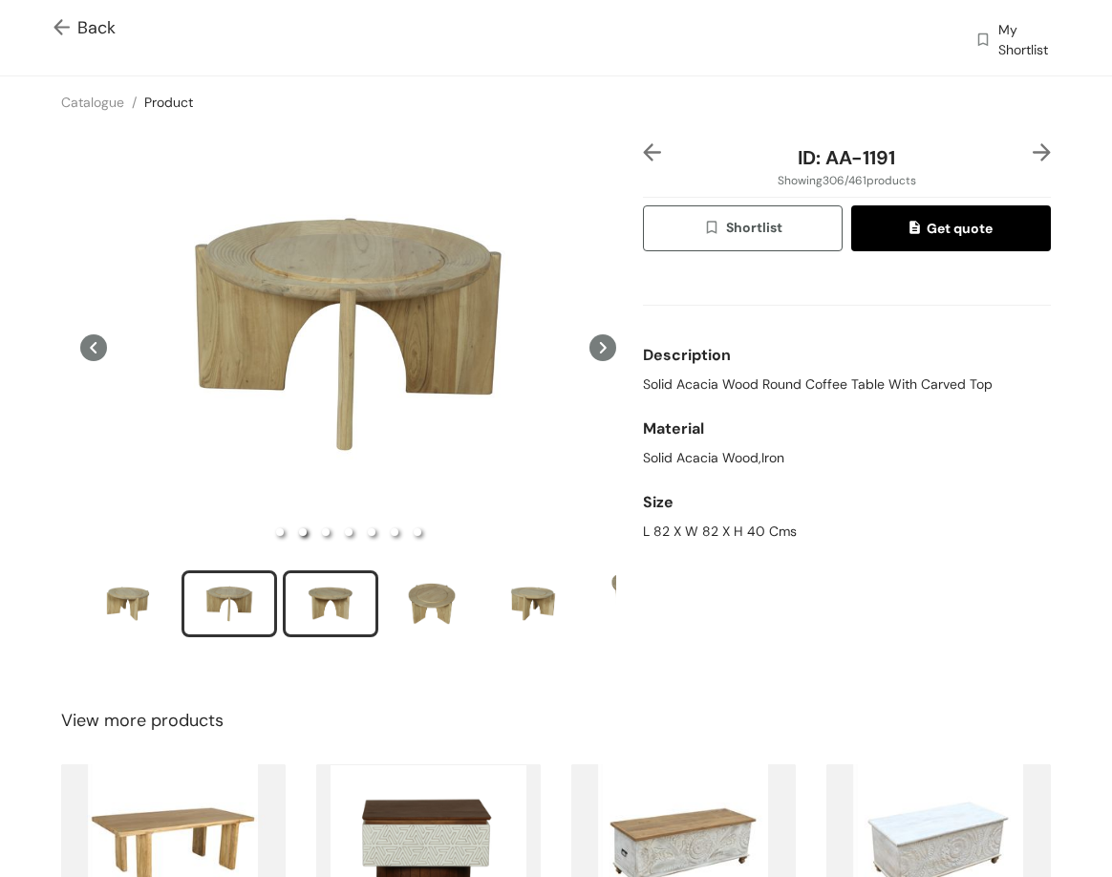
click at [312, 604] on div "slide item 3" at bounding box center [331, 603] width 86 height 57
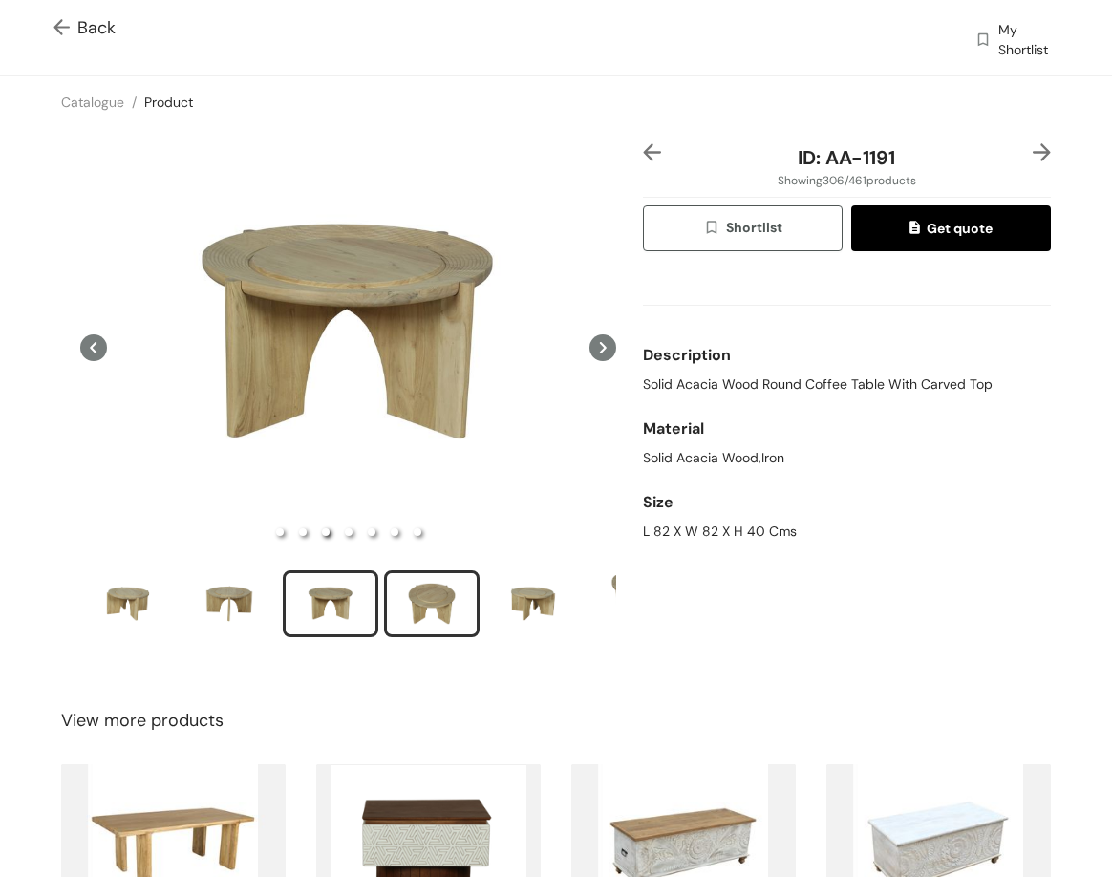
click at [436, 609] on div "slide item 4" at bounding box center [432, 603] width 86 height 57
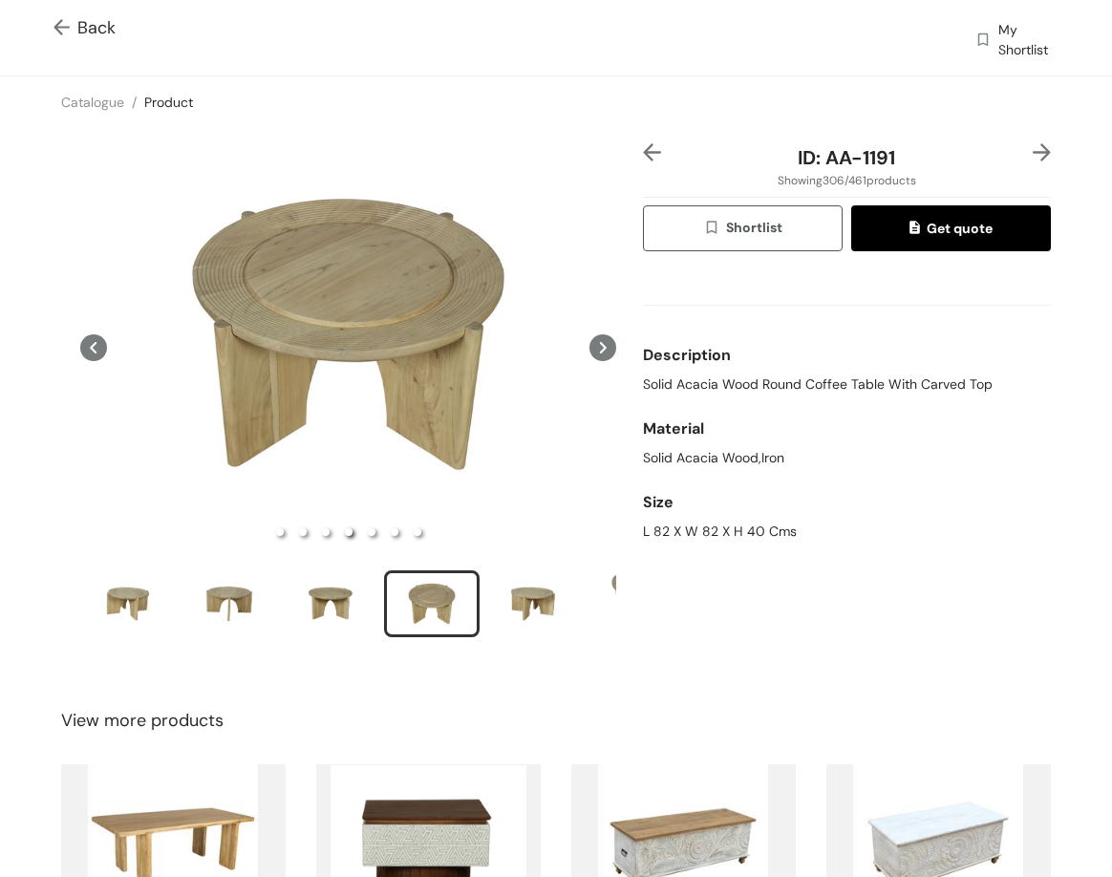
click at [1033, 146] on img at bounding box center [1042, 152] width 18 height 18
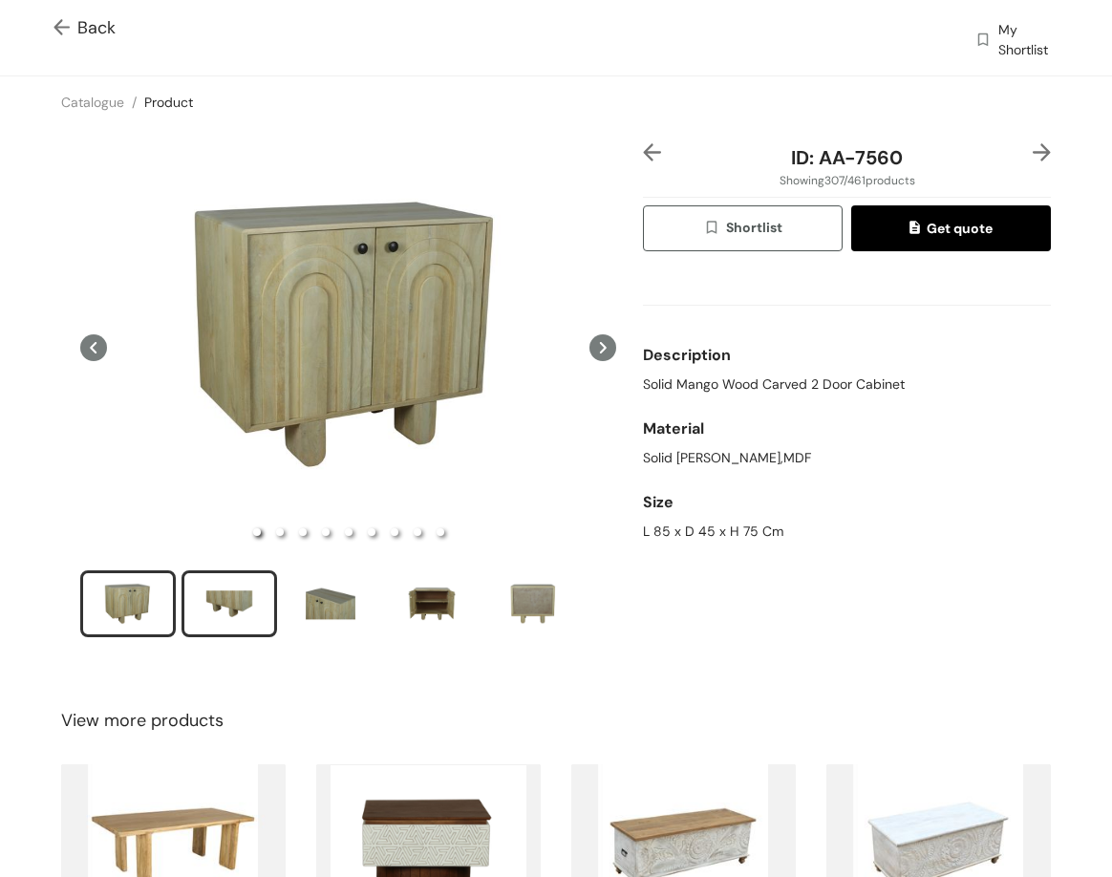
click at [206, 596] on div "slide item 2" at bounding box center [229, 603] width 86 height 57
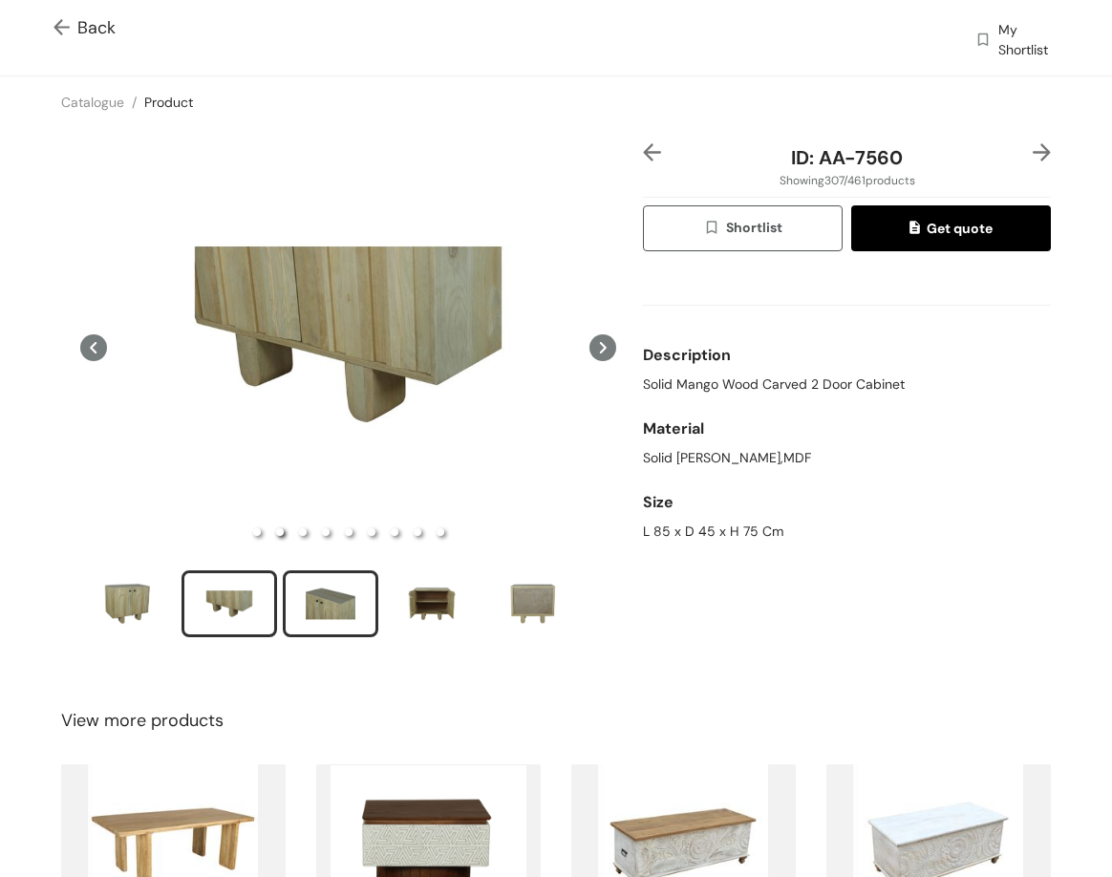
click at [335, 608] on div "slide item 3" at bounding box center [331, 603] width 86 height 57
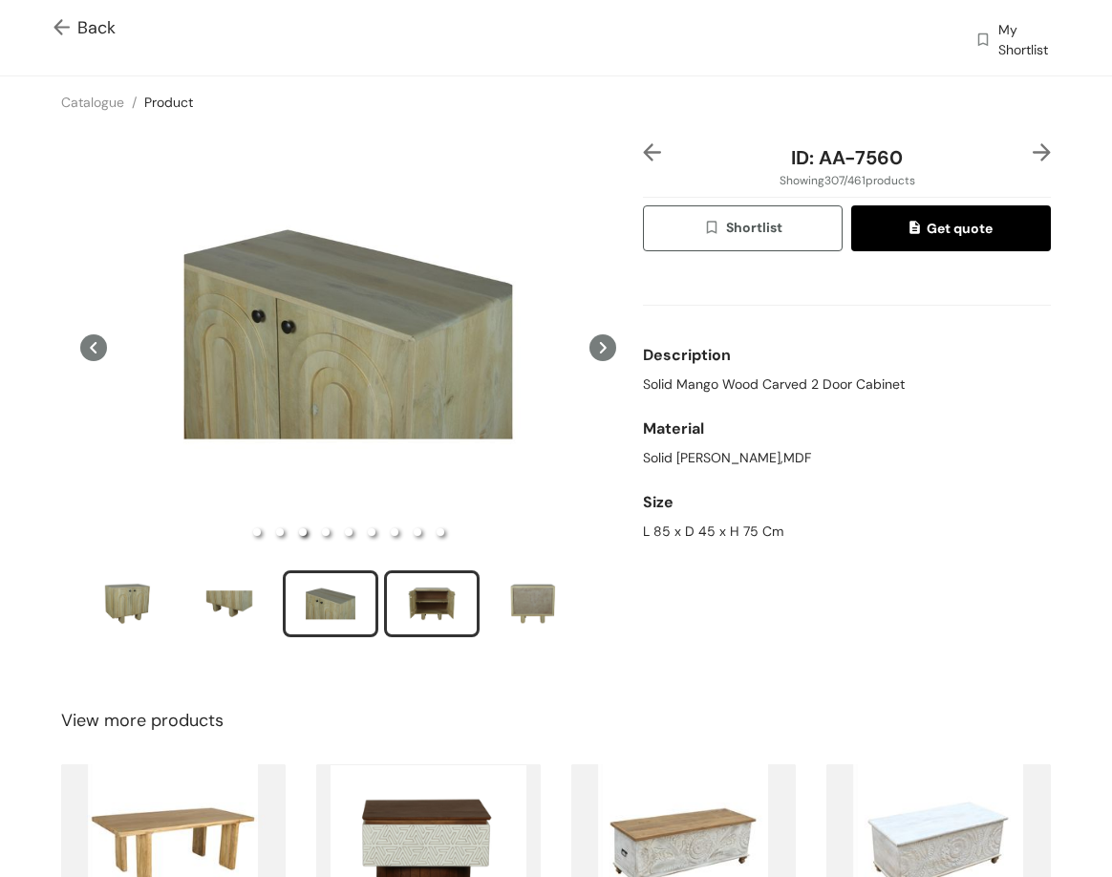
click at [404, 611] on div "slide item 4" at bounding box center [432, 603] width 86 height 57
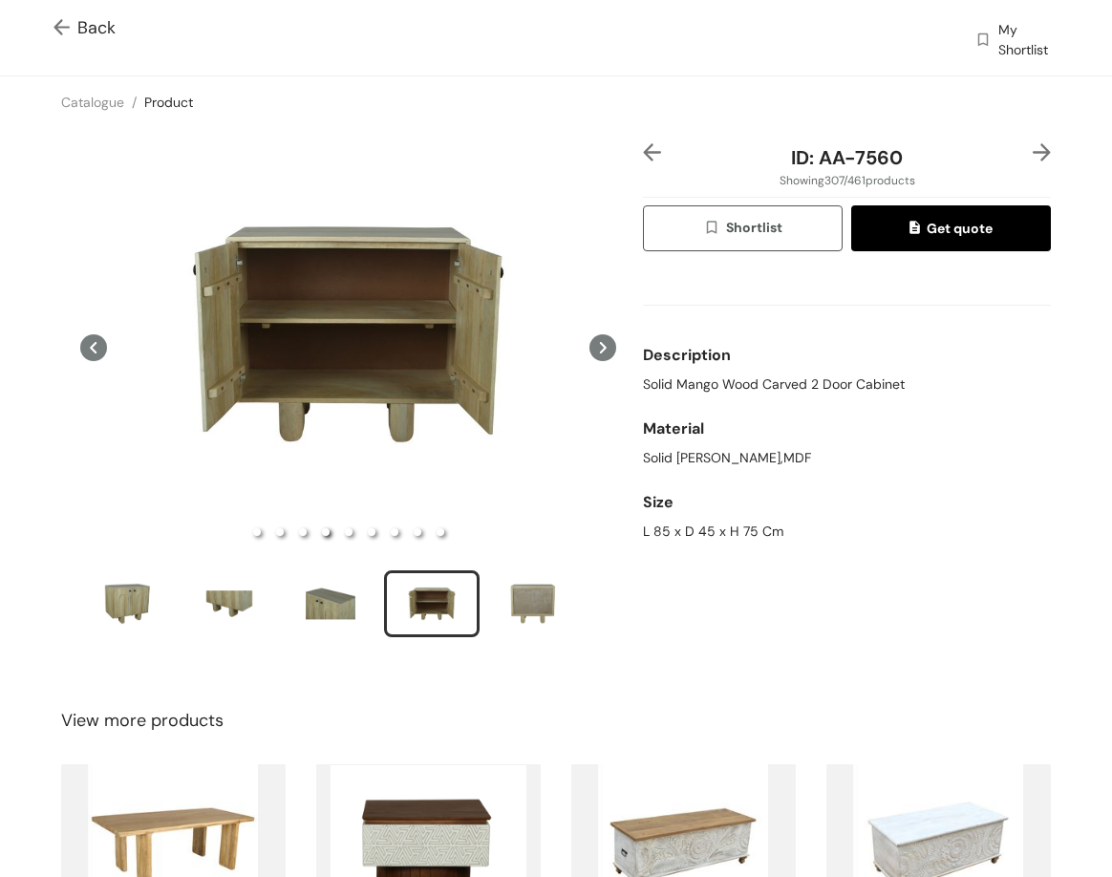
click at [1032, 145] on div "ID: AA-7560 Showing 307 / 461 products Shortlist Get quote Description Solid Ma…" at bounding box center [556, 403] width 1120 height 550
click at [1034, 151] on img at bounding box center [1042, 152] width 18 height 18
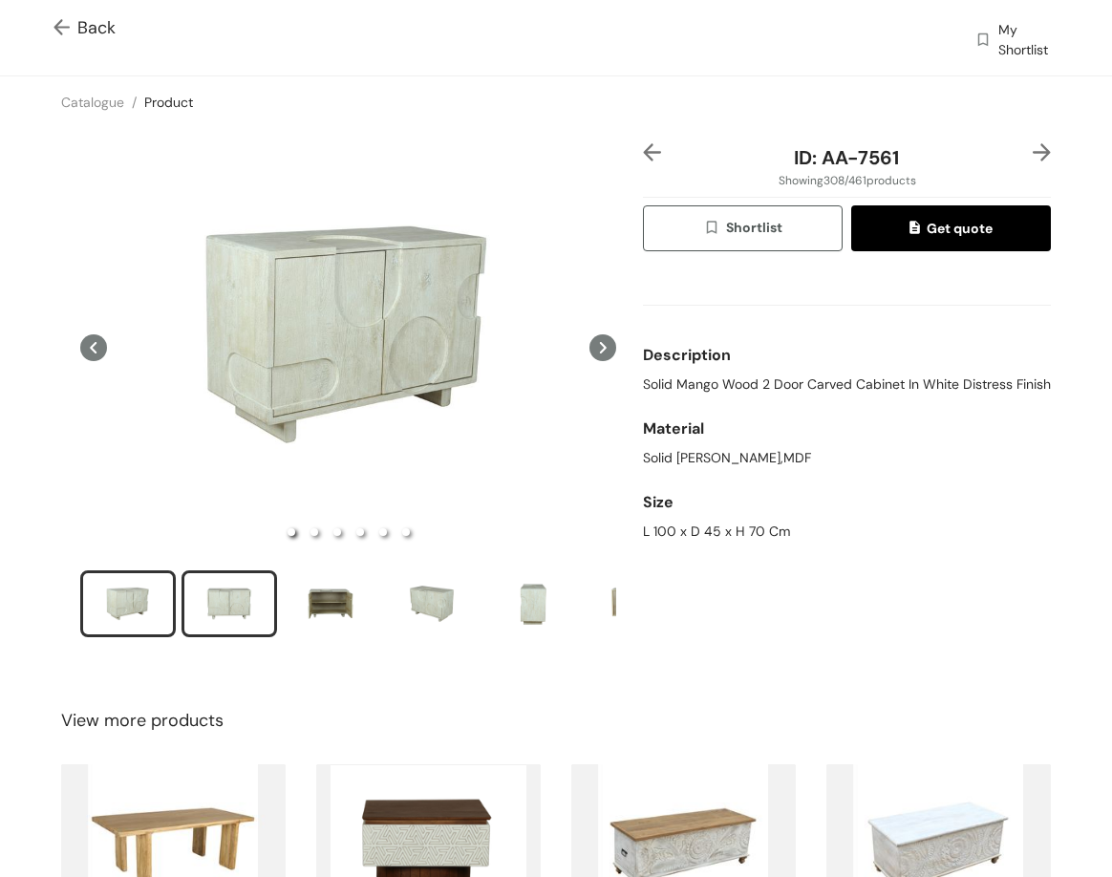
click at [236, 600] on div "slide item 2" at bounding box center [229, 603] width 86 height 57
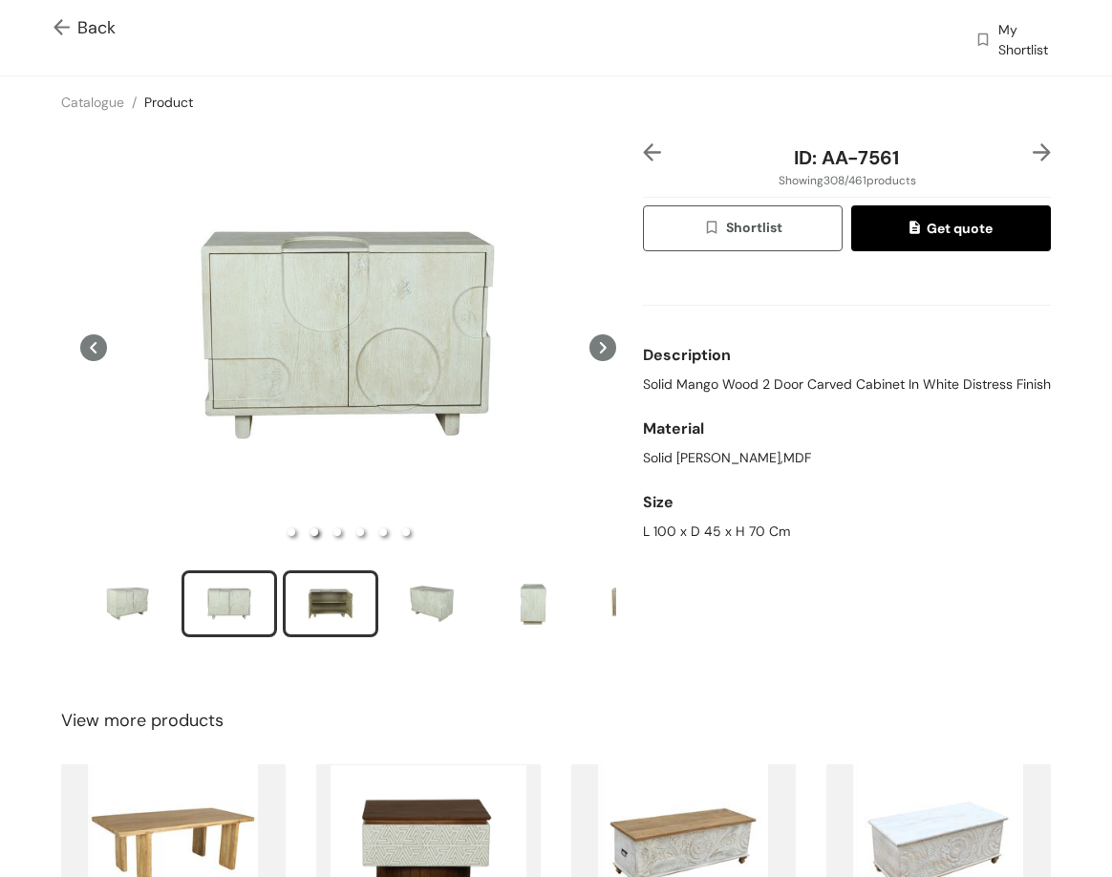
click at [323, 577] on div "slide item 3" at bounding box center [331, 603] width 86 height 57
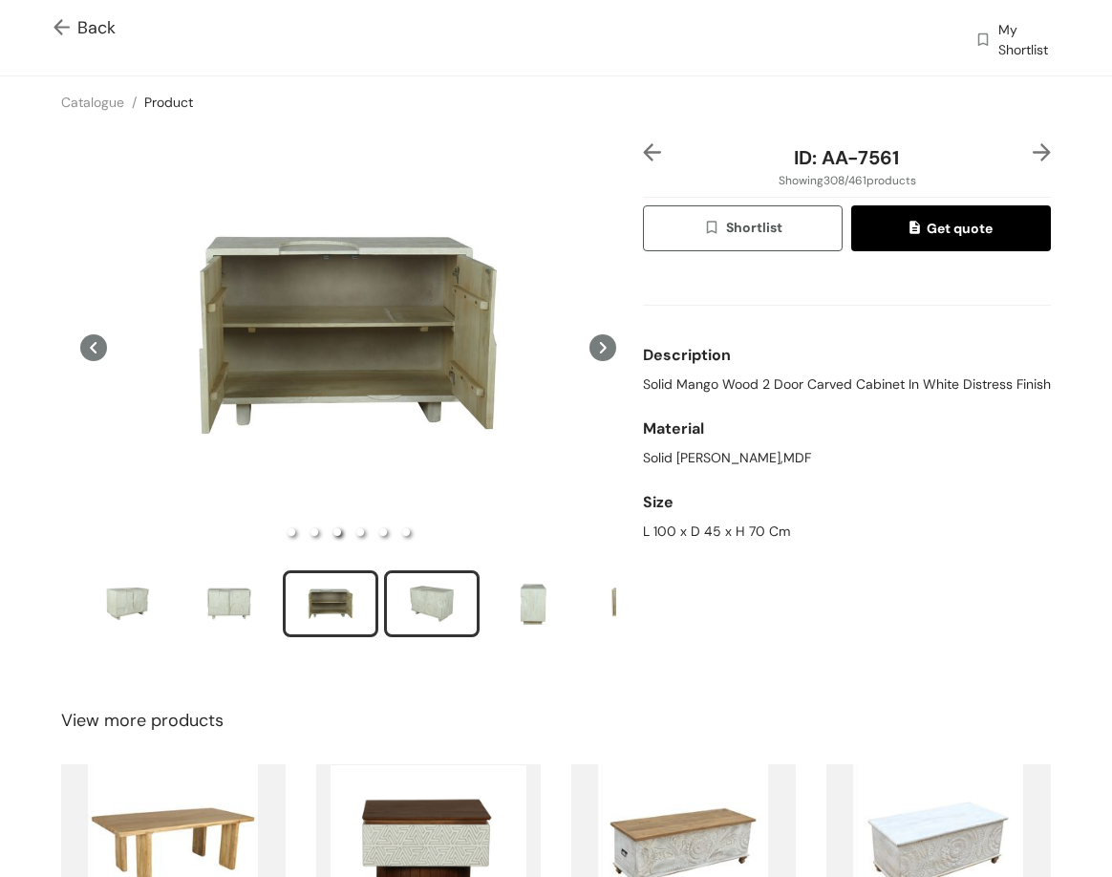
click at [447, 615] on div "slide item 4" at bounding box center [432, 603] width 86 height 57
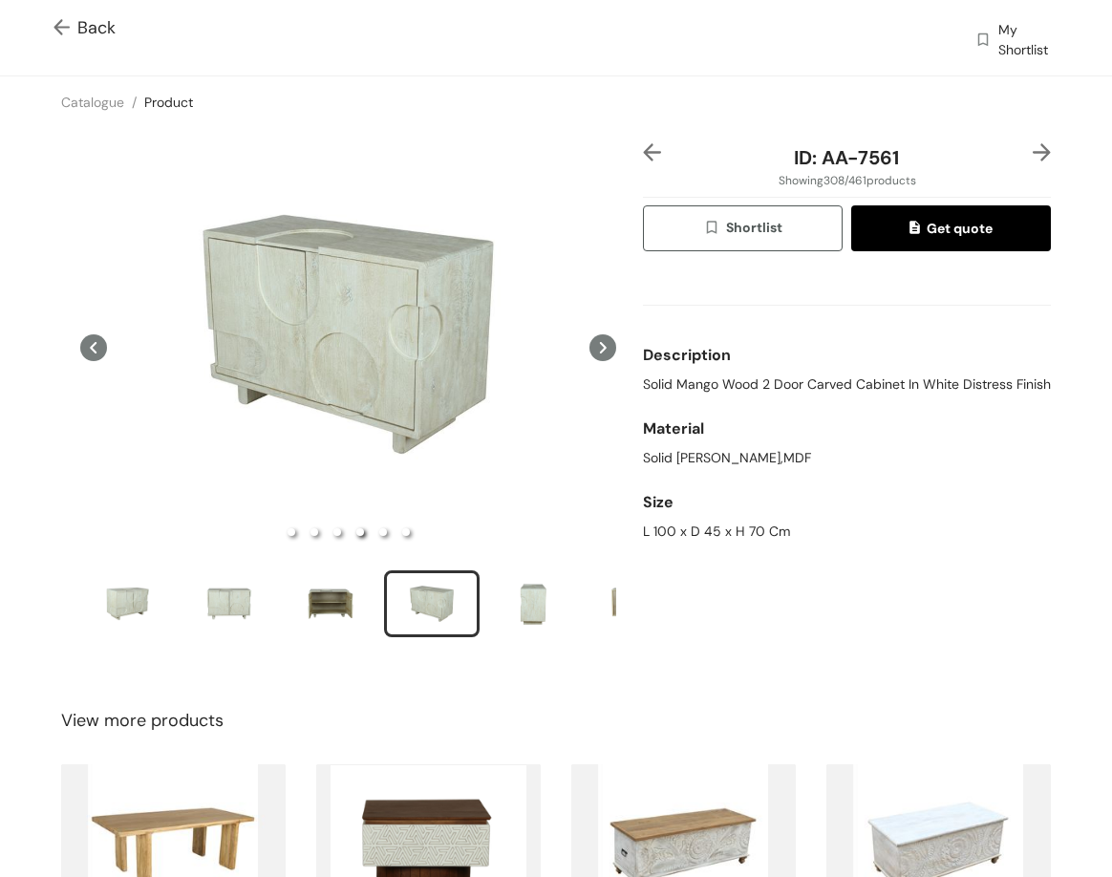
click at [1033, 148] on img at bounding box center [1042, 152] width 18 height 18
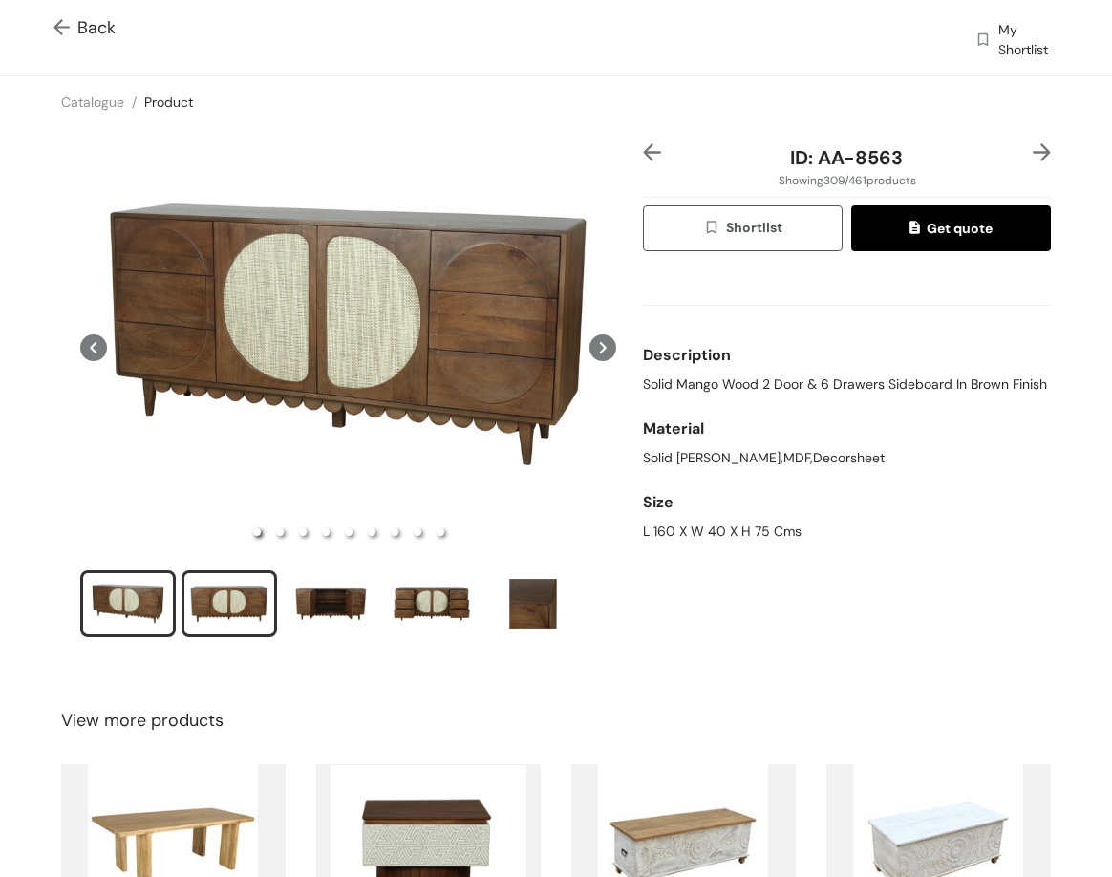
click at [206, 595] on div "slide item 2" at bounding box center [229, 603] width 86 height 57
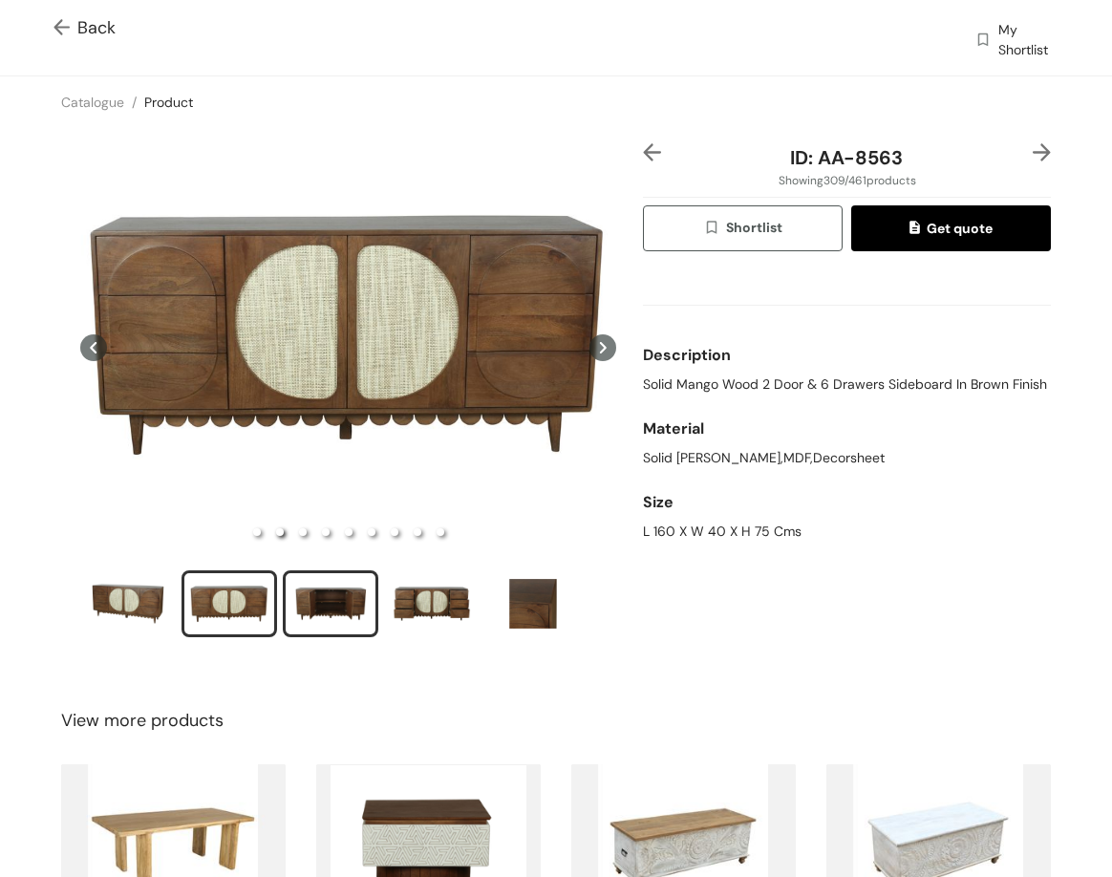
click at [334, 608] on div "slide item 3" at bounding box center [331, 603] width 86 height 57
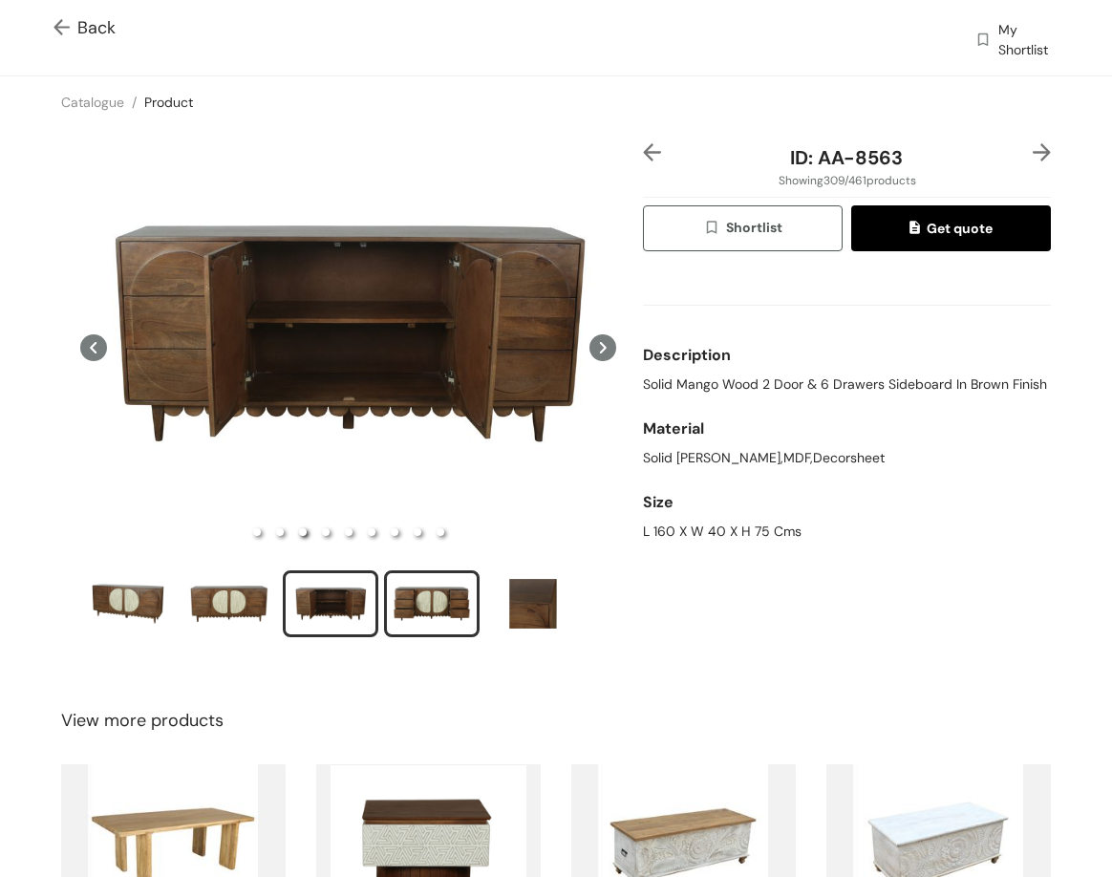
click at [437, 594] on div "slide item 4" at bounding box center [432, 603] width 86 height 57
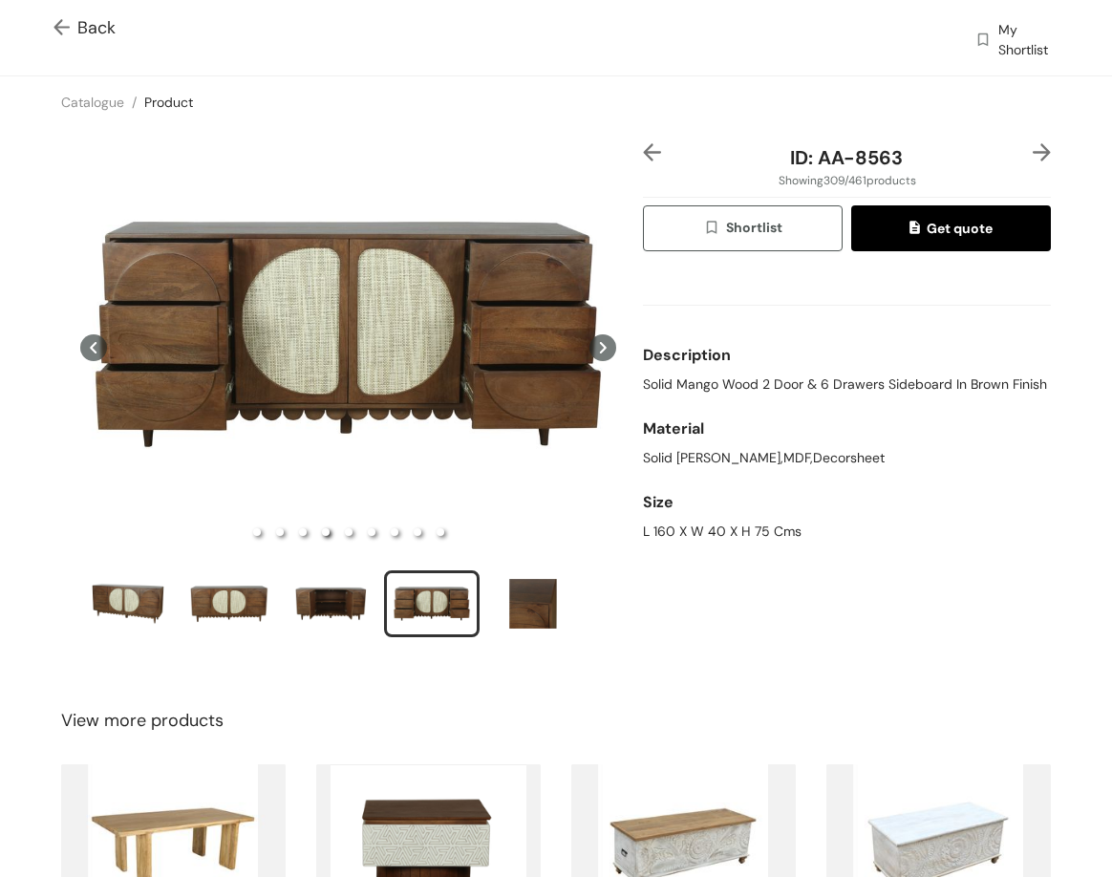
click at [1017, 155] on div at bounding box center [1034, 157] width 34 height 29
click at [1033, 155] on img at bounding box center [1042, 152] width 18 height 18
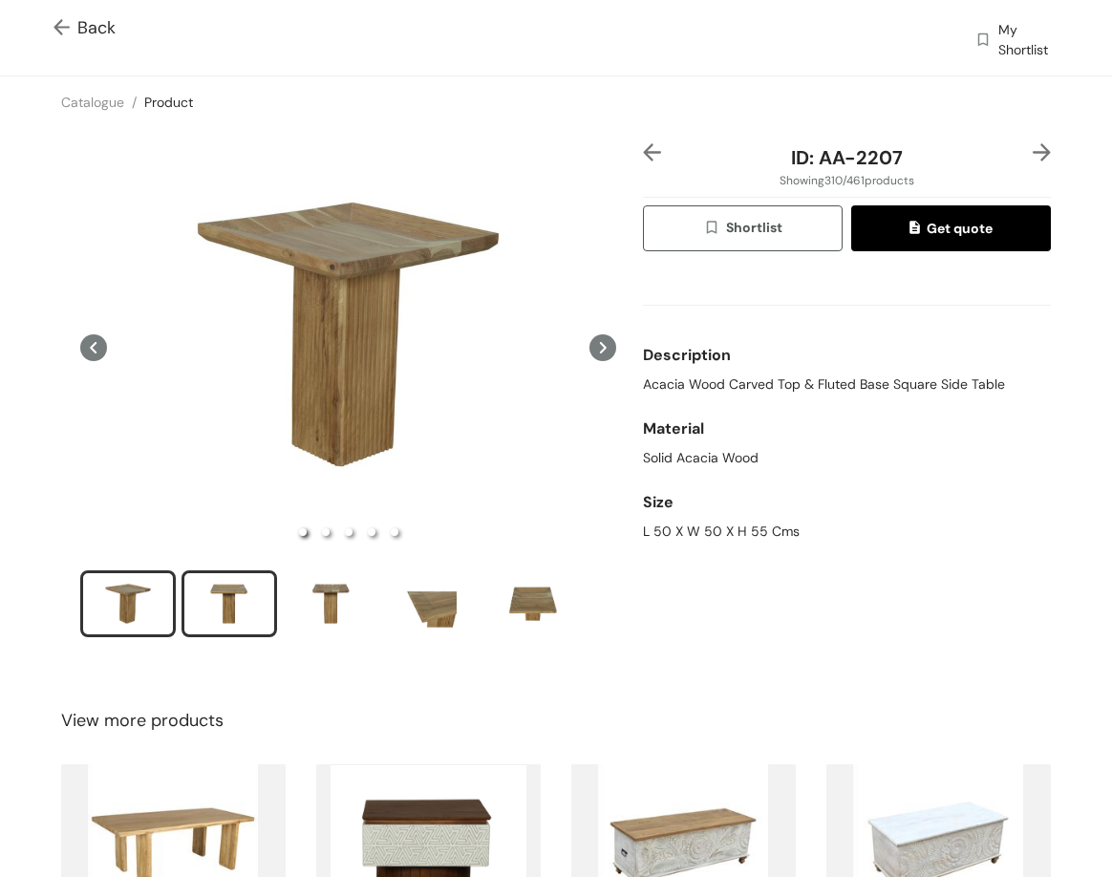
click at [198, 627] on div "slide item 2" at bounding box center [229, 603] width 86 height 57
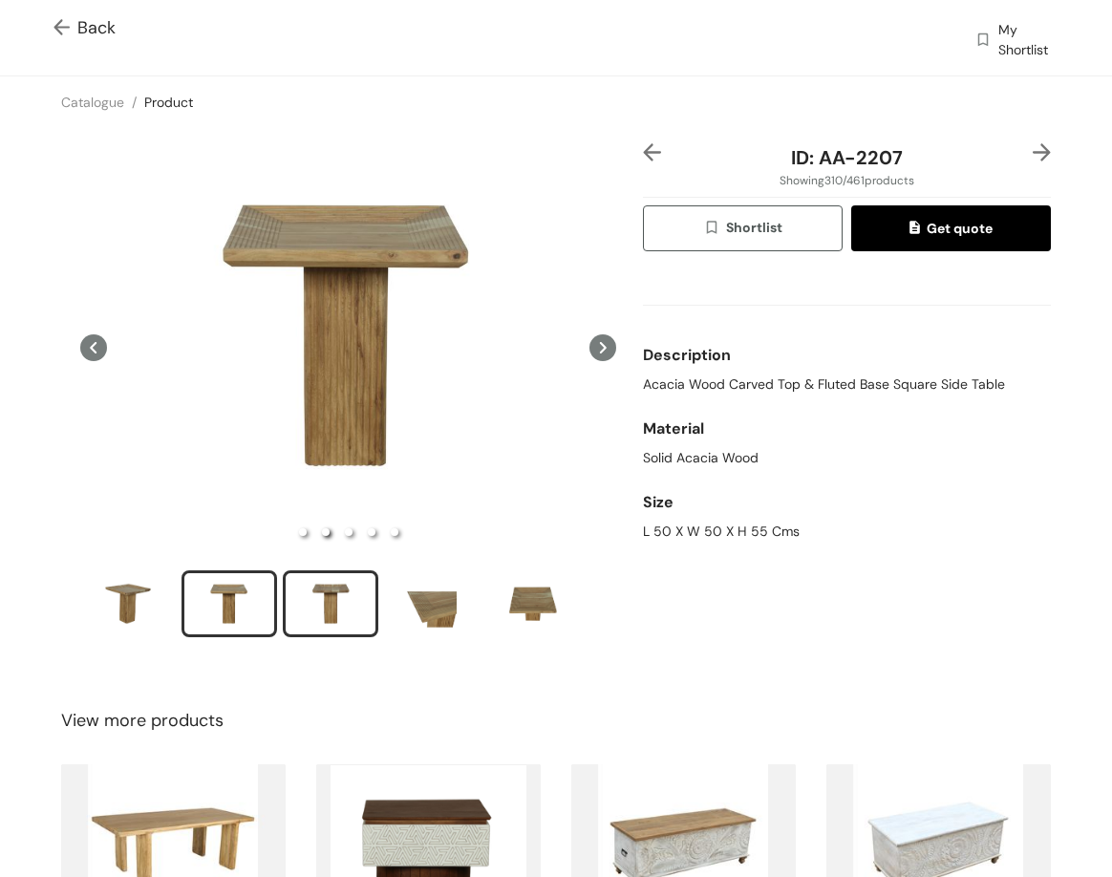
click at [332, 606] on div "slide item 3" at bounding box center [331, 603] width 86 height 57
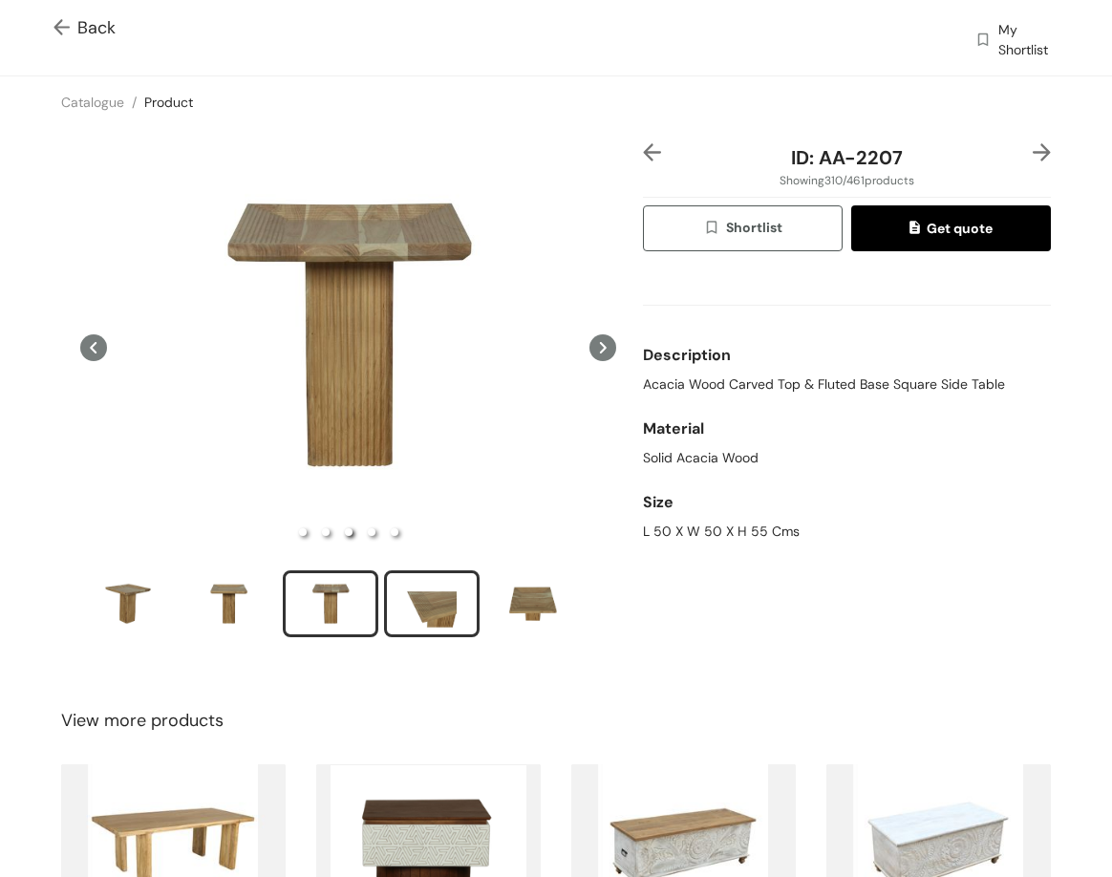
click at [447, 610] on div "slide item 4" at bounding box center [432, 603] width 86 height 57
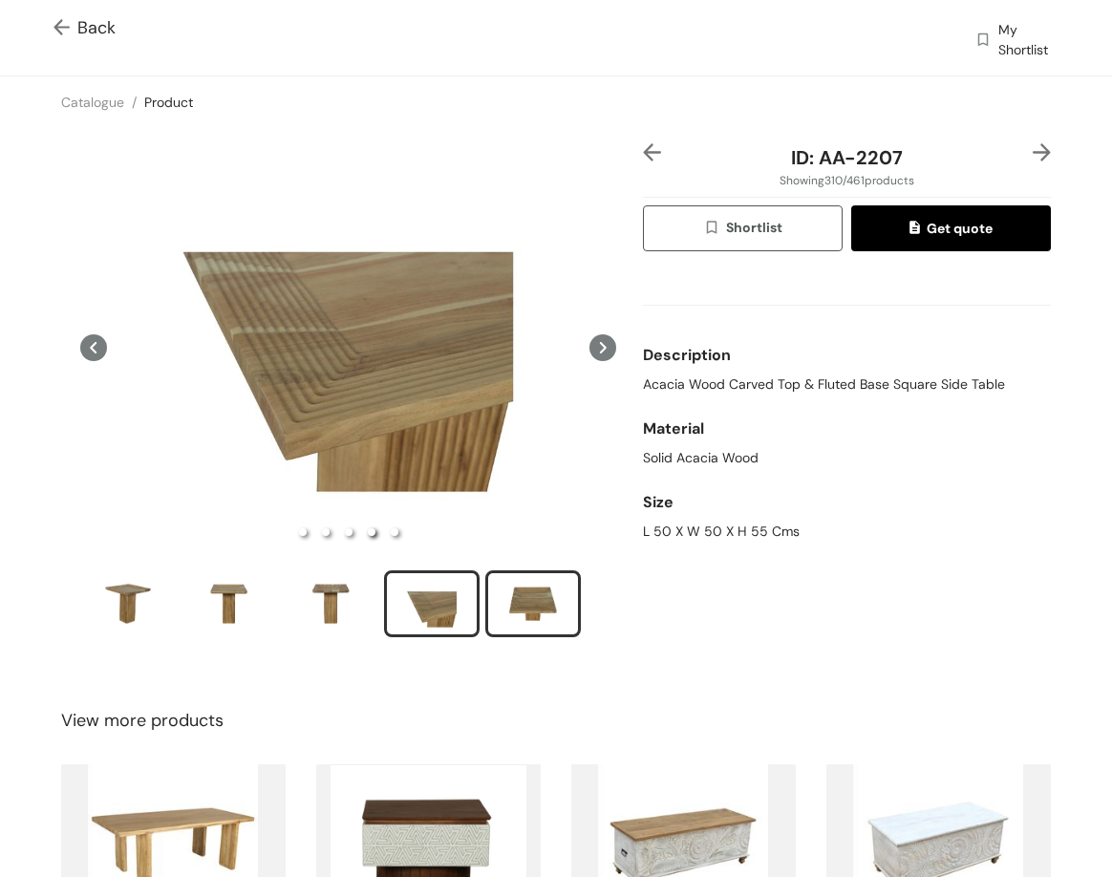
click at [568, 582] on div "slide item 5" at bounding box center [533, 603] width 86 height 57
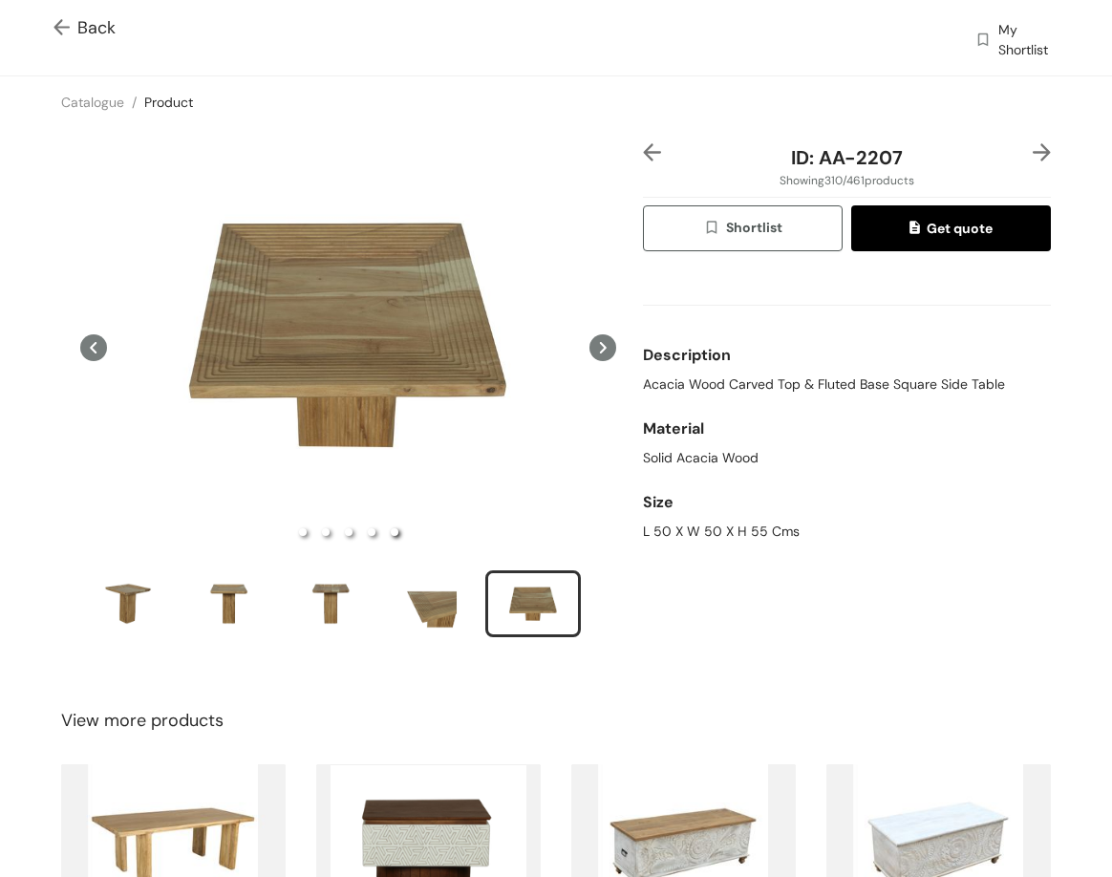
click at [1033, 145] on img at bounding box center [1042, 152] width 18 height 18
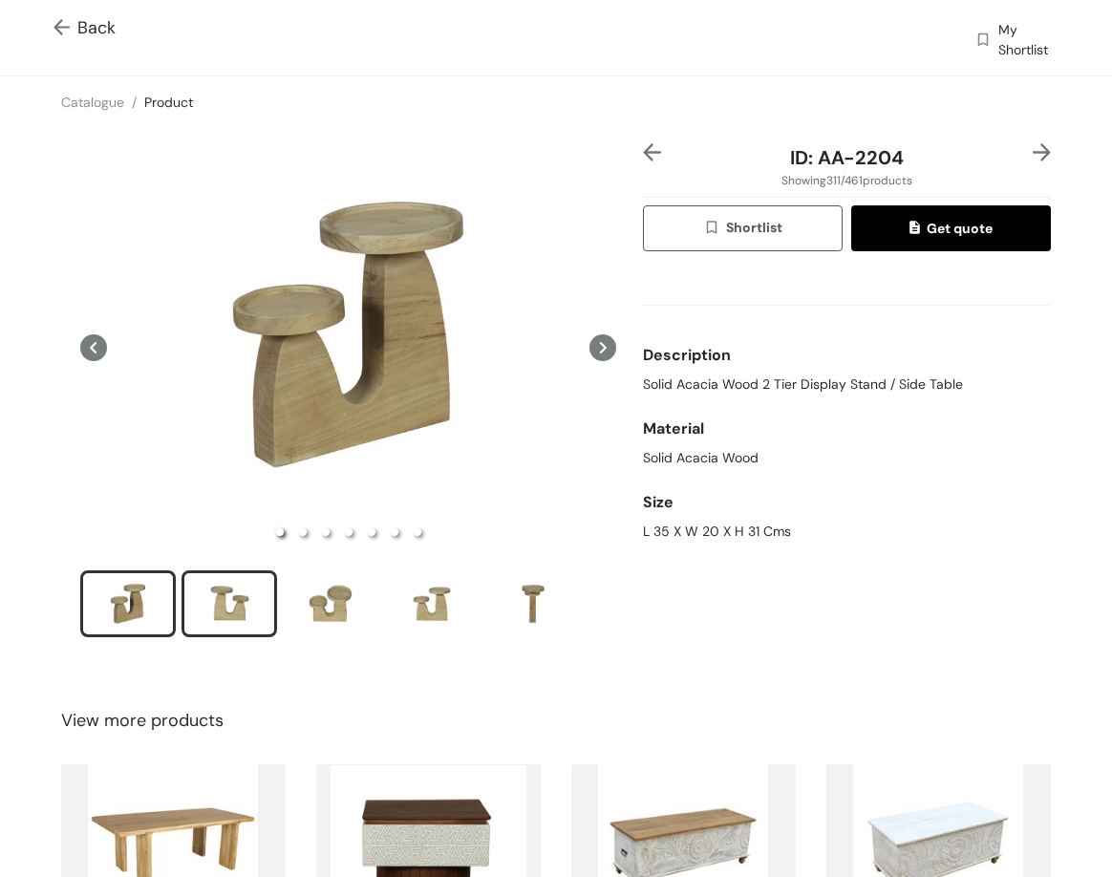
click at [225, 614] on div "slide item 2" at bounding box center [229, 603] width 86 height 57
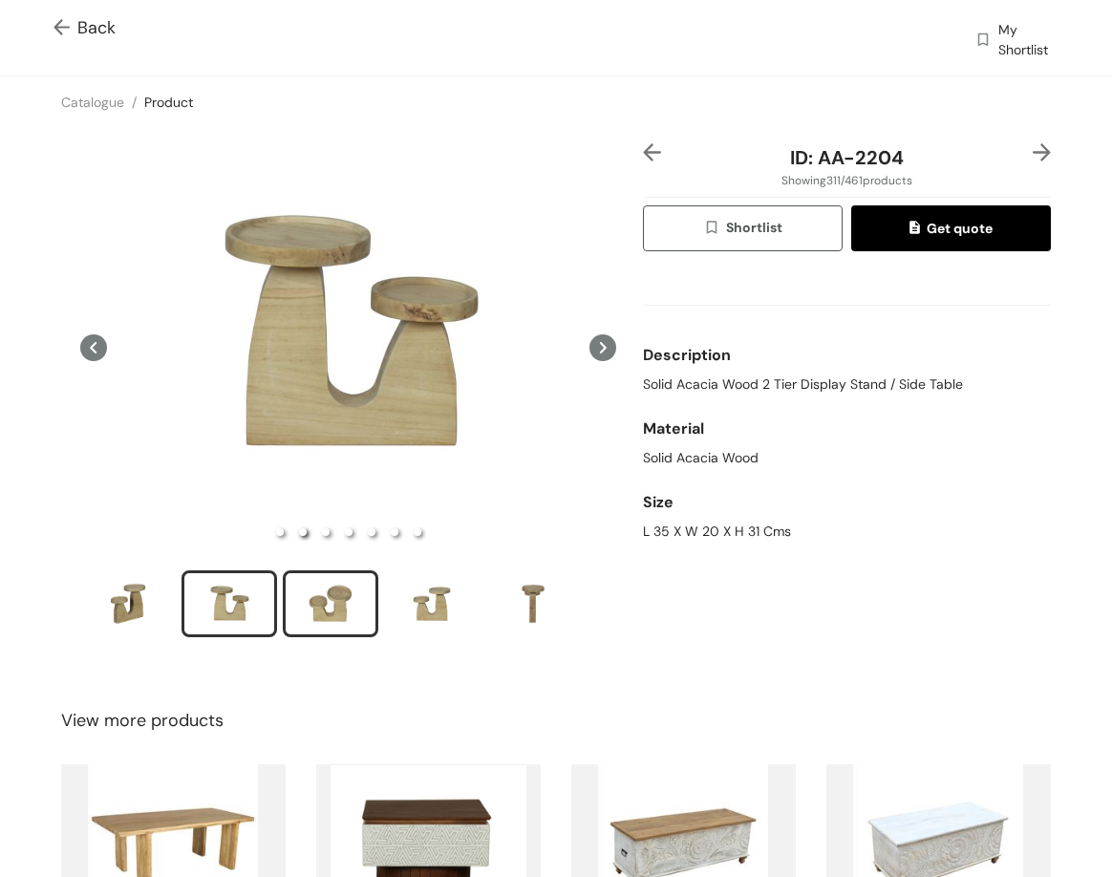
click at [298, 603] on div "slide item 3" at bounding box center [331, 603] width 86 height 57
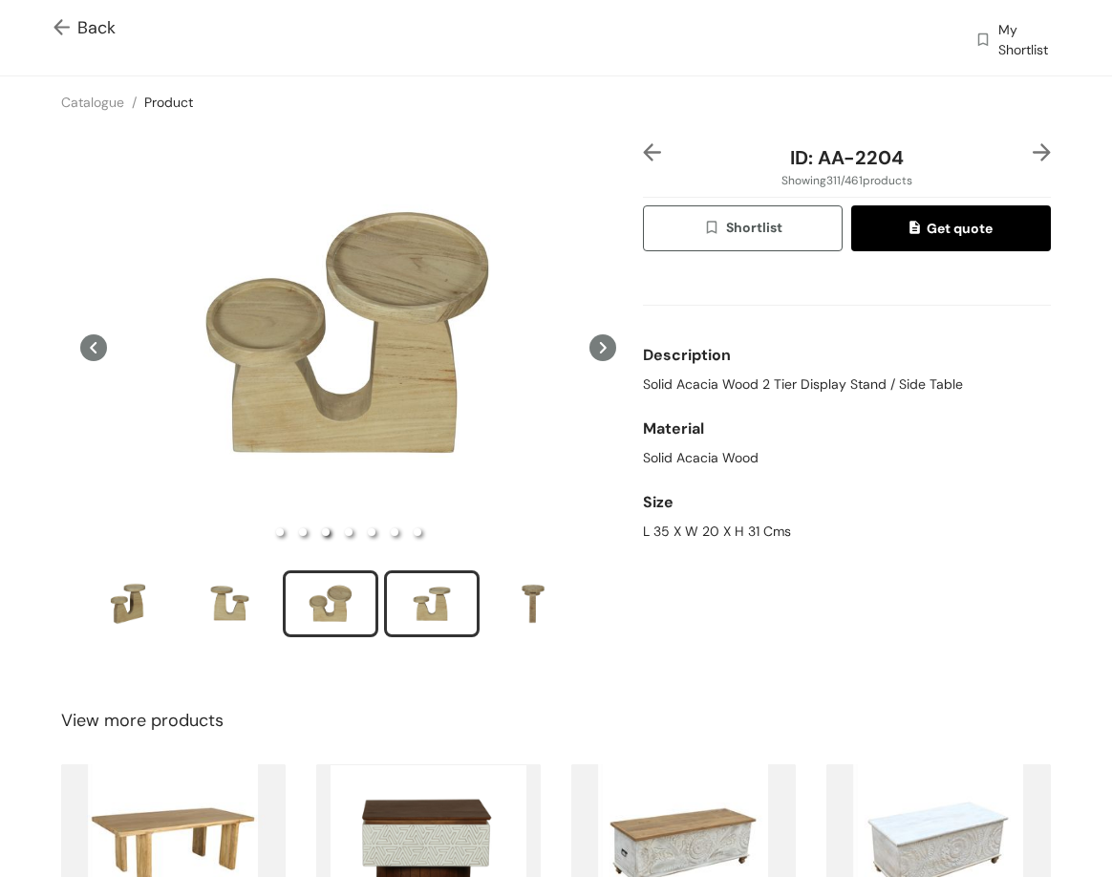
click at [426, 601] on div "slide item 4" at bounding box center [432, 603] width 86 height 57
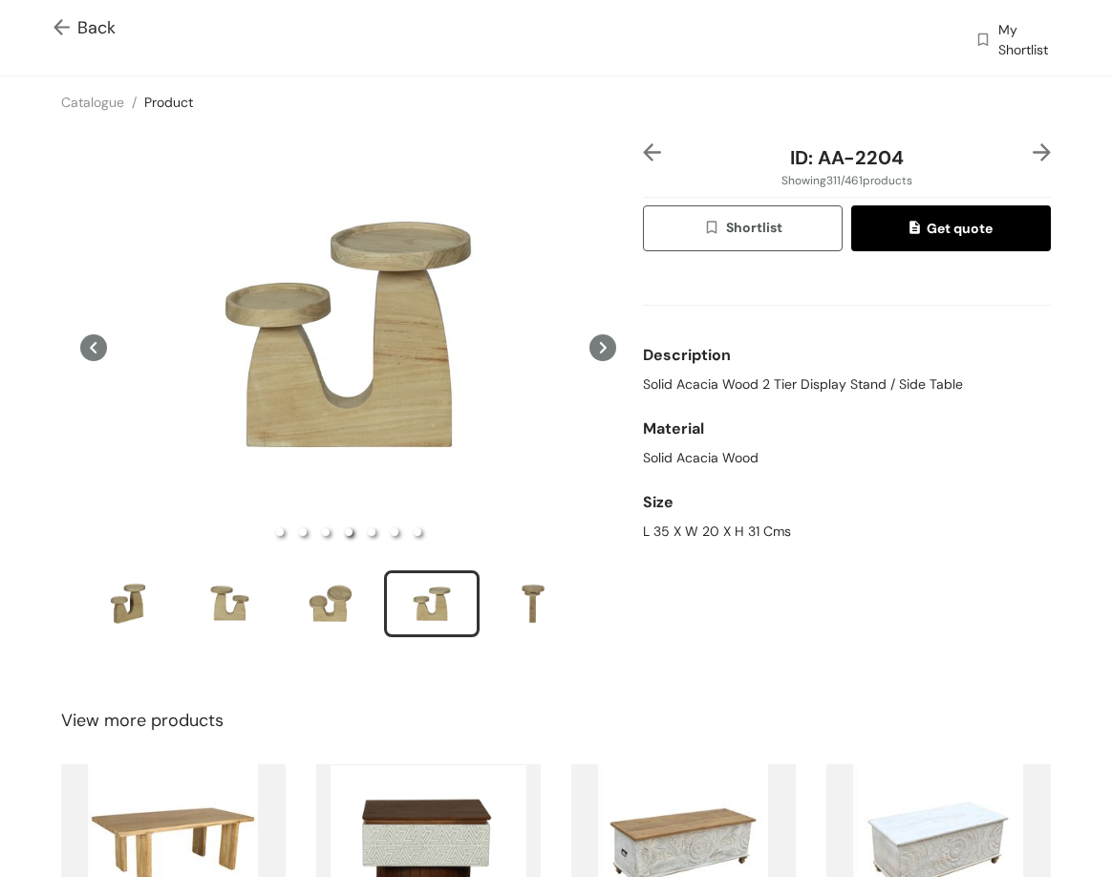
click at [1017, 152] on div at bounding box center [1034, 157] width 34 height 29
click at [1033, 151] on img at bounding box center [1042, 152] width 18 height 18
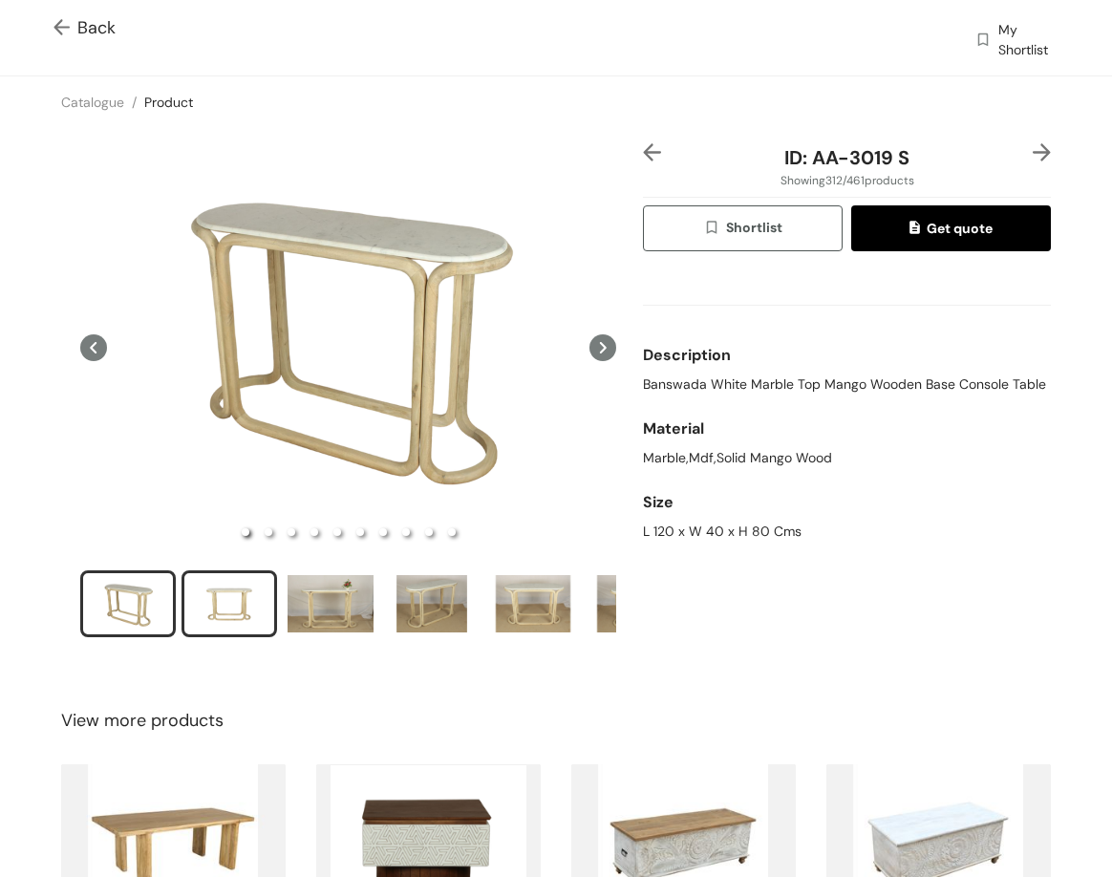
click at [213, 591] on div "slide item 2" at bounding box center [229, 603] width 86 height 57
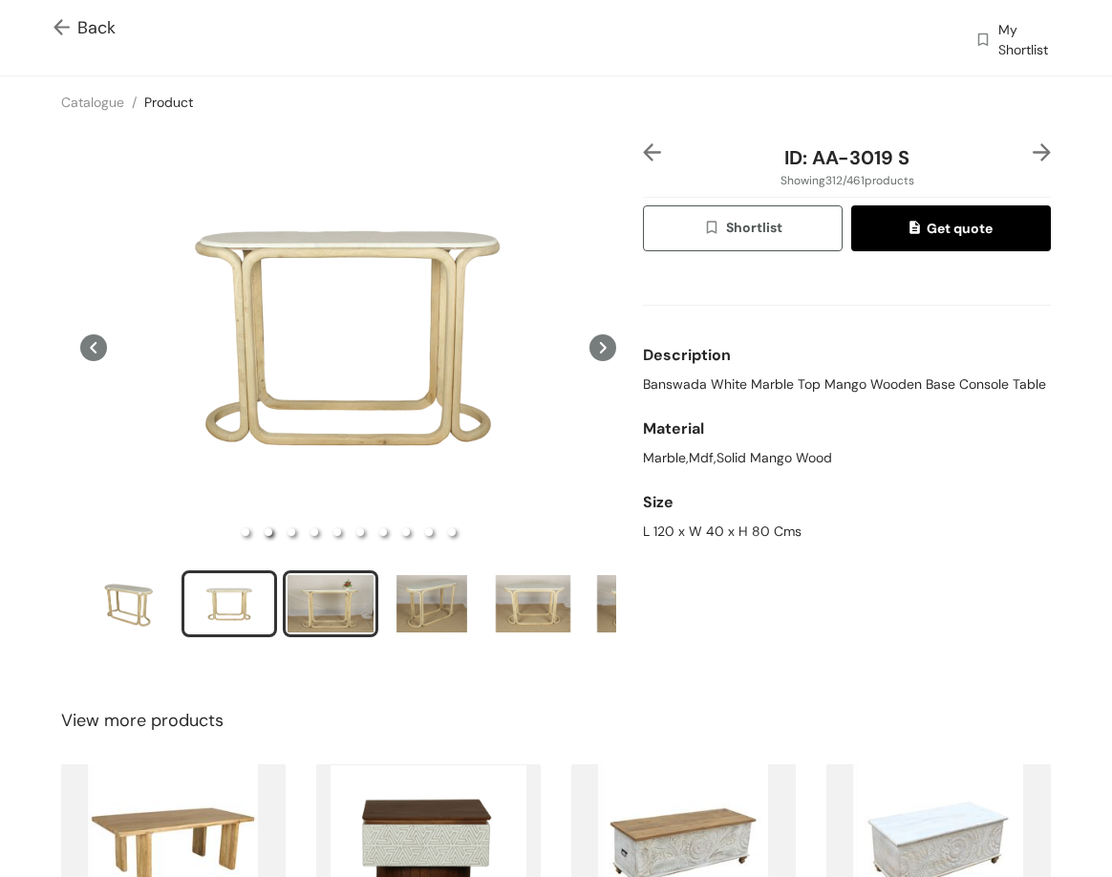
click at [320, 594] on div "slide item 3" at bounding box center [331, 603] width 86 height 57
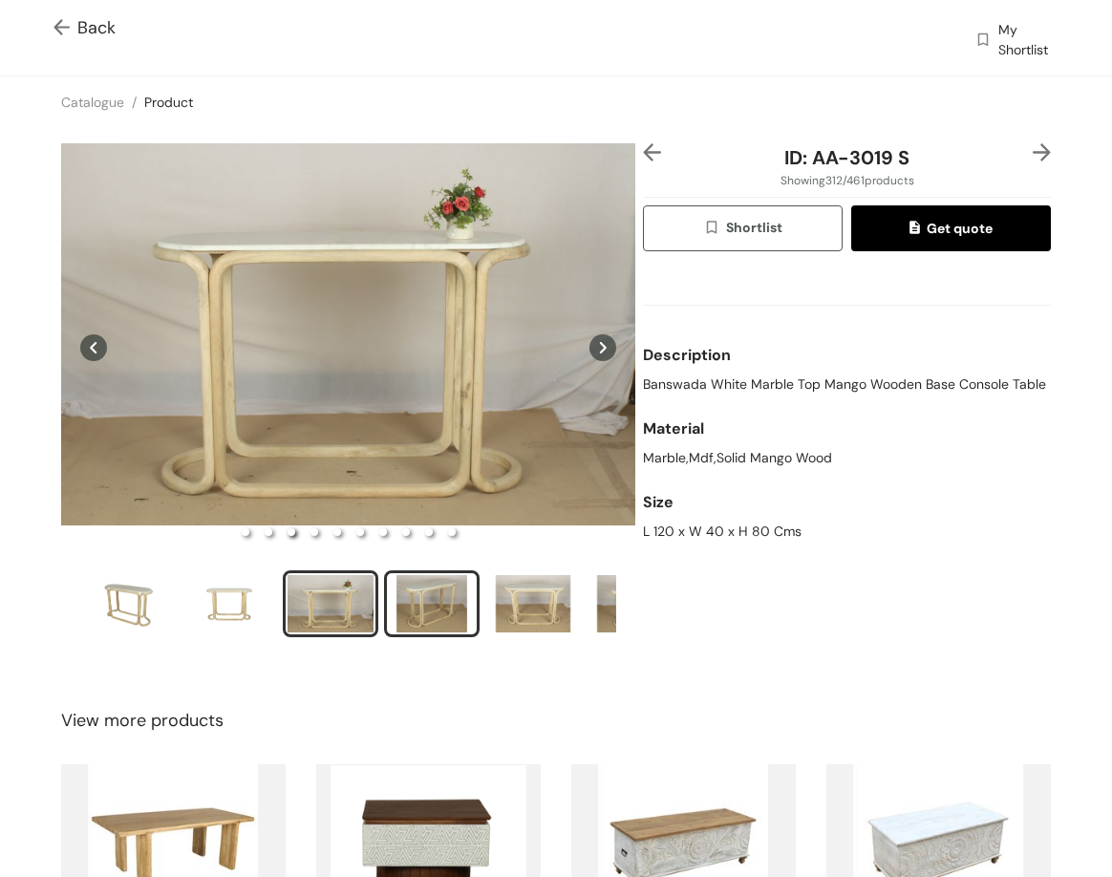
drag, startPoint x: 422, startPoint y: 603, endPoint x: 424, endPoint y: 612, distance: 9.7
click at [422, 606] on div "slide item 4" at bounding box center [432, 603] width 86 height 57
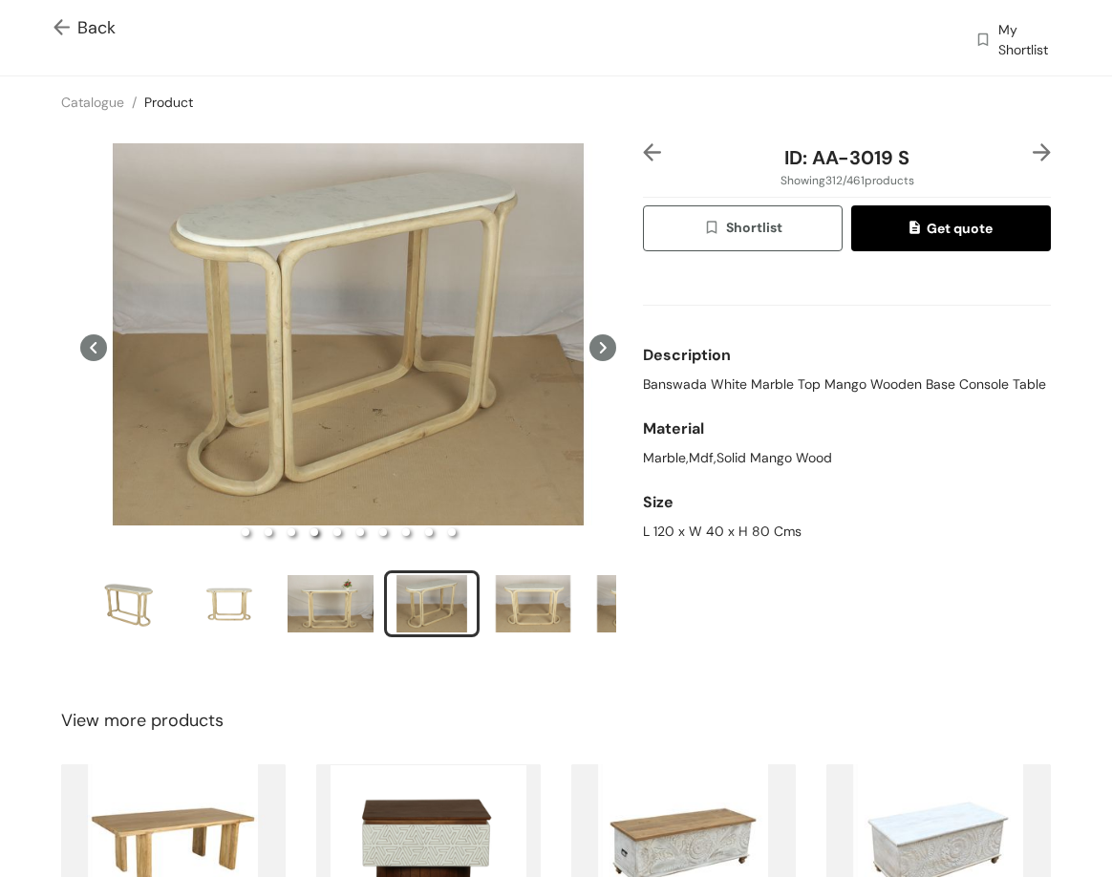
click at [1033, 151] on img at bounding box center [1042, 152] width 18 height 18
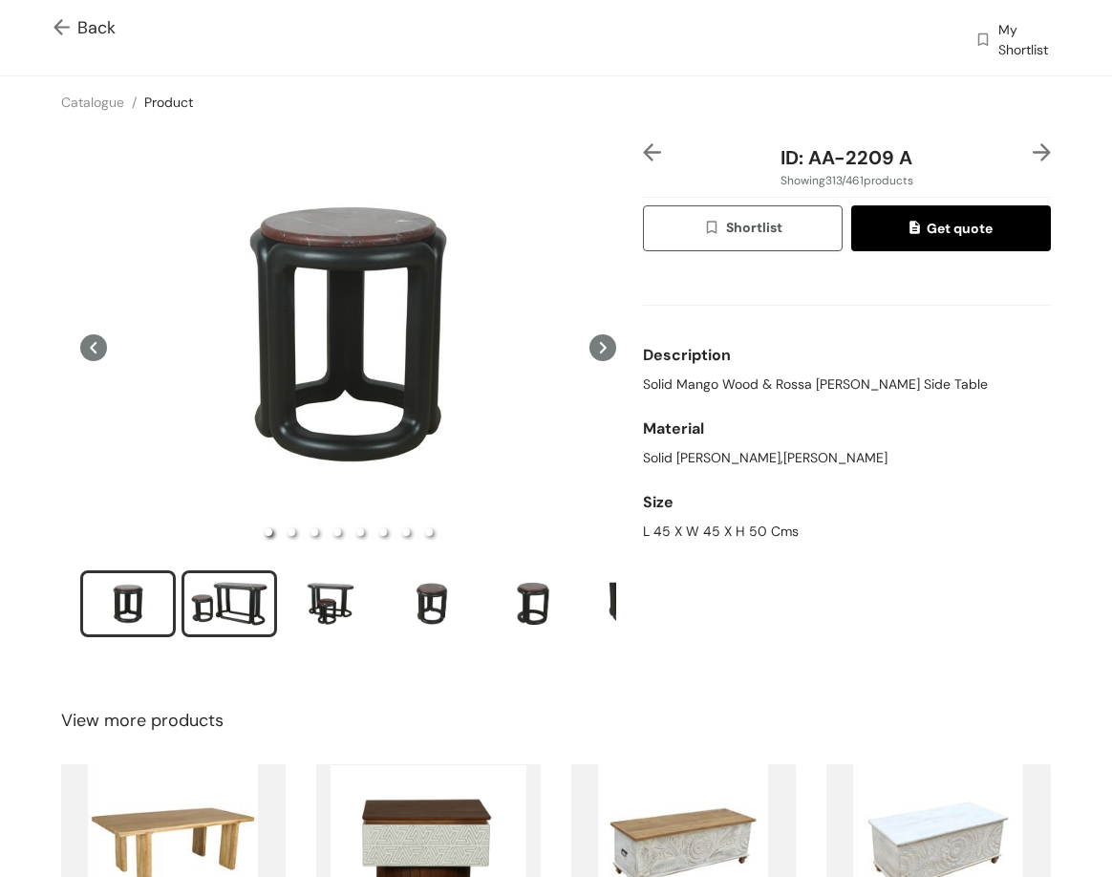
click at [249, 584] on div "slide item 2" at bounding box center [229, 603] width 86 height 57
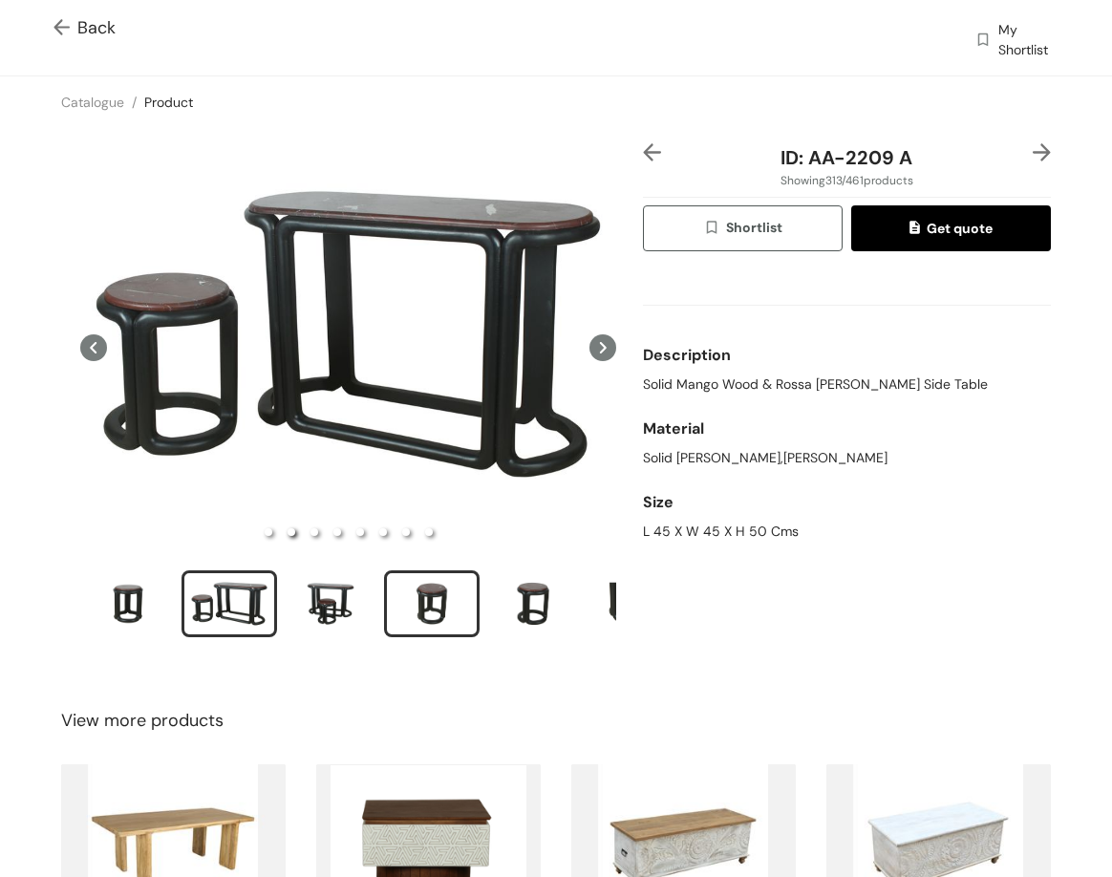
click at [438, 587] on div "slide item 4" at bounding box center [432, 603] width 86 height 57
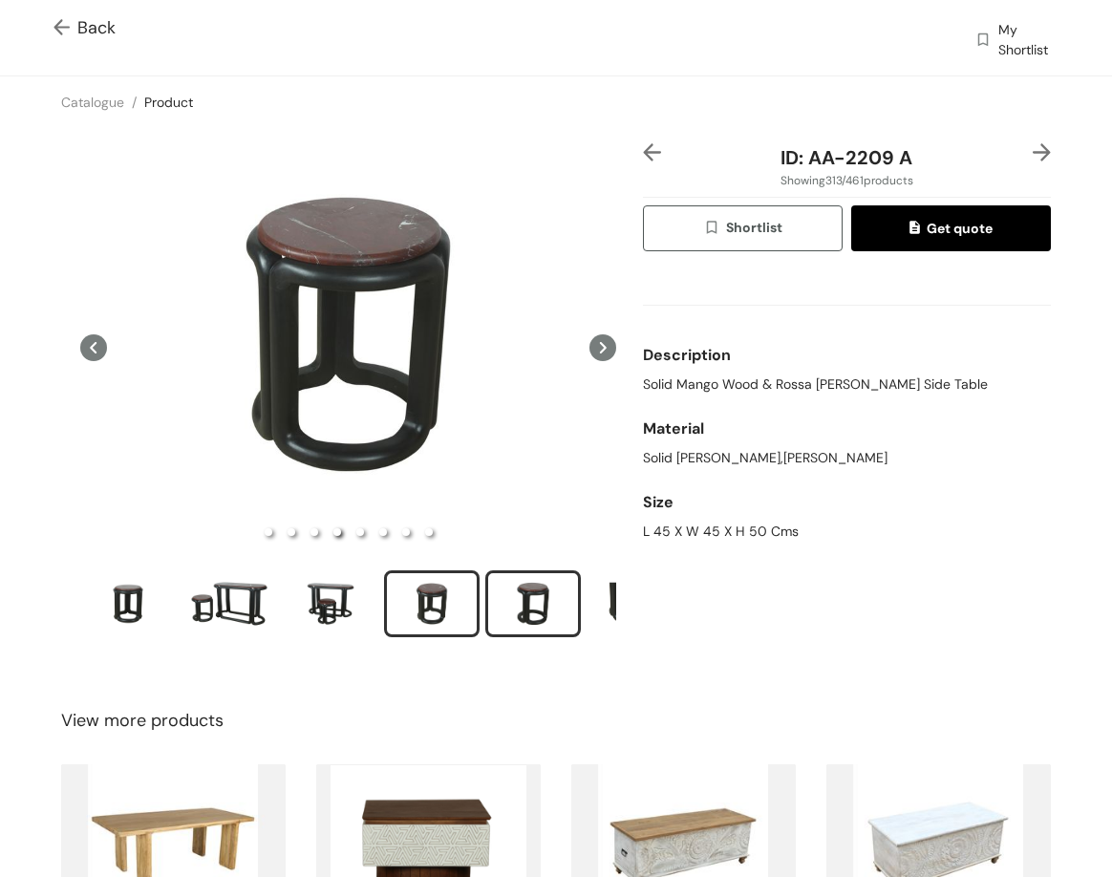
click at [540, 615] on div "slide item 5" at bounding box center [533, 603] width 86 height 57
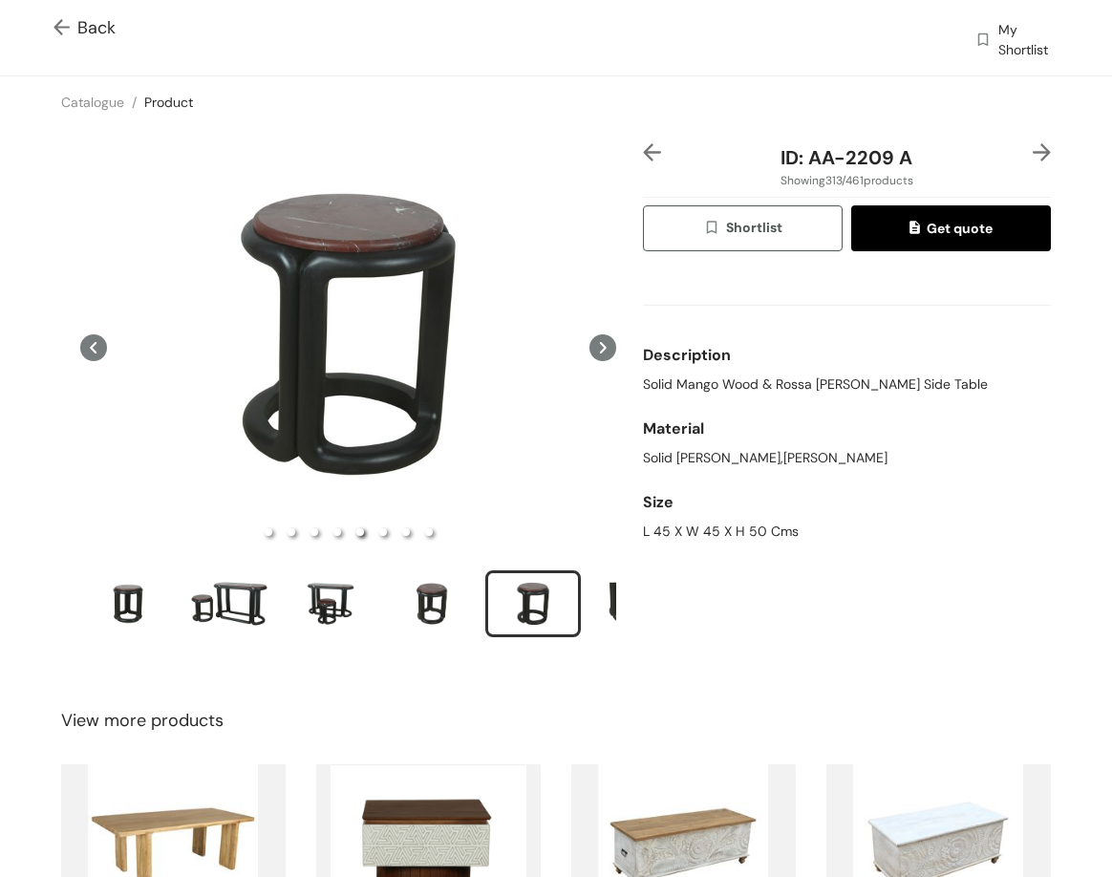
click at [589, 340] on icon at bounding box center [602, 347] width 27 height 27
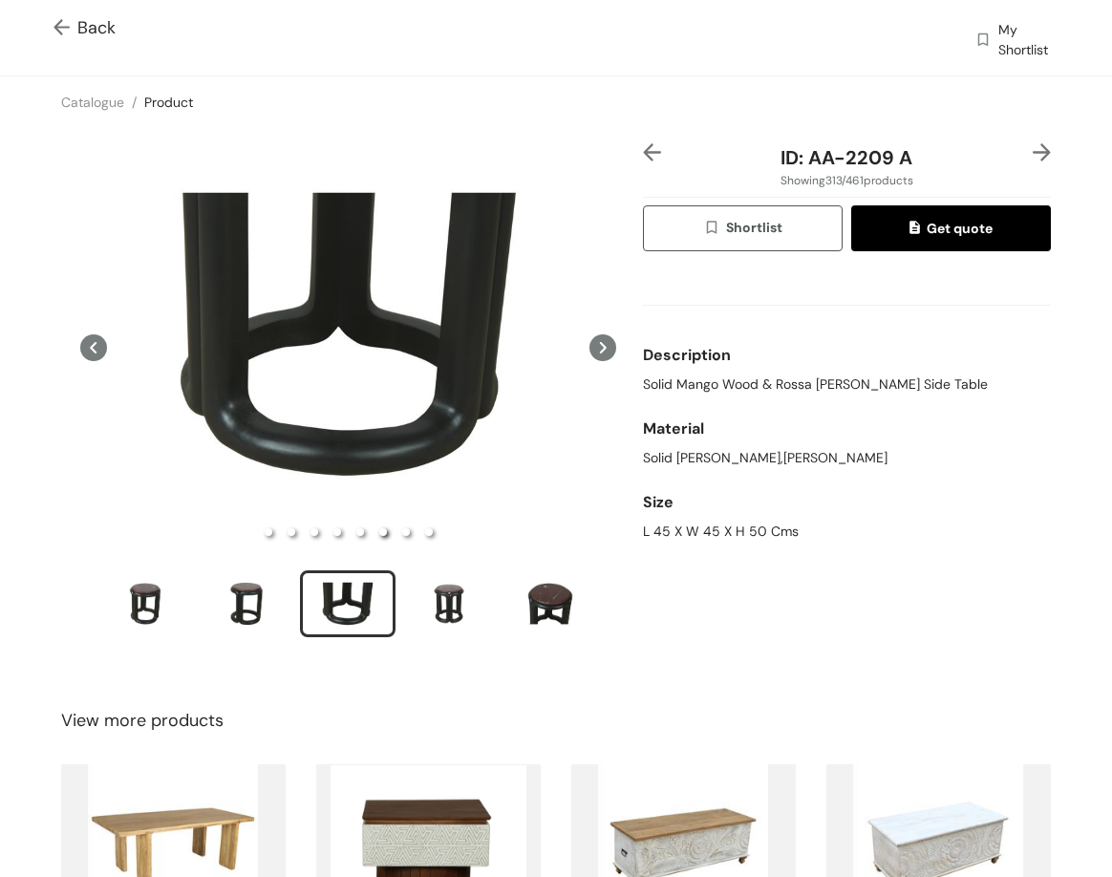
click at [1034, 153] on img at bounding box center [1042, 152] width 18 height 18
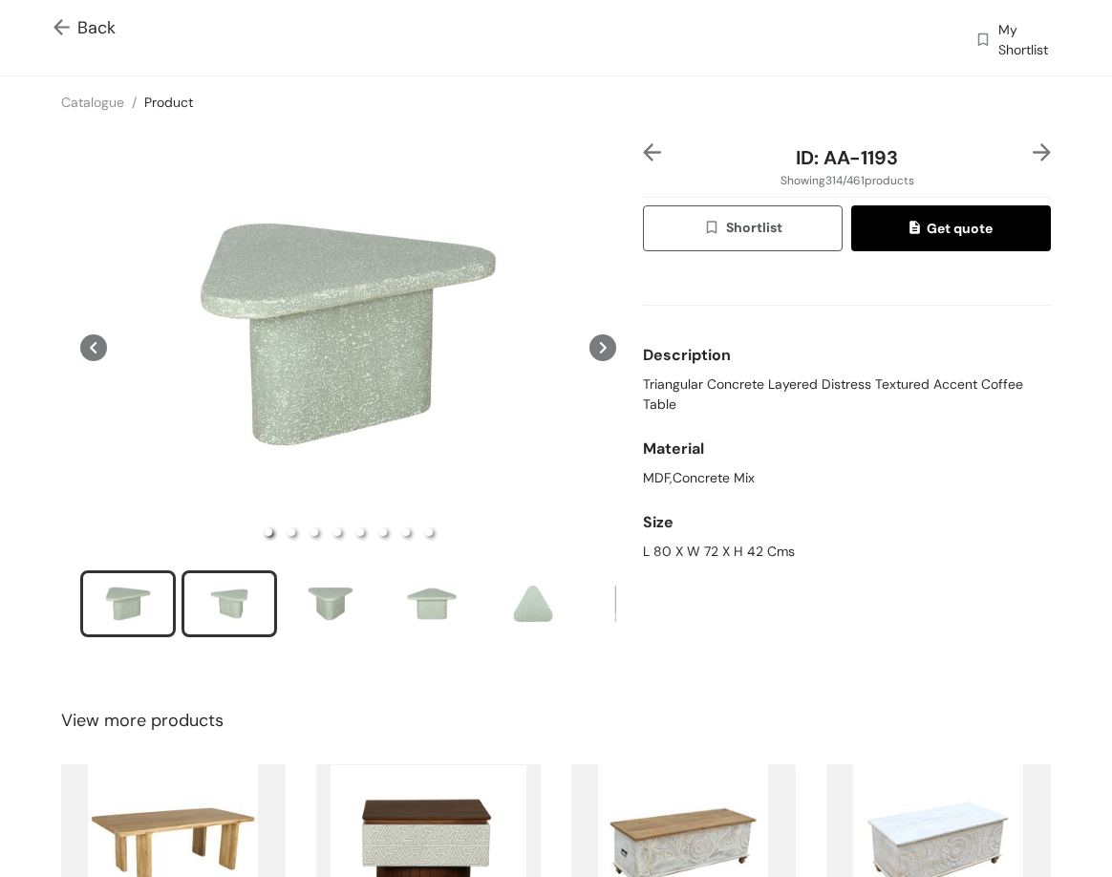
click at [213, 592] on div "slide item 2" at bounding box center [229, 603] width 86 height 57
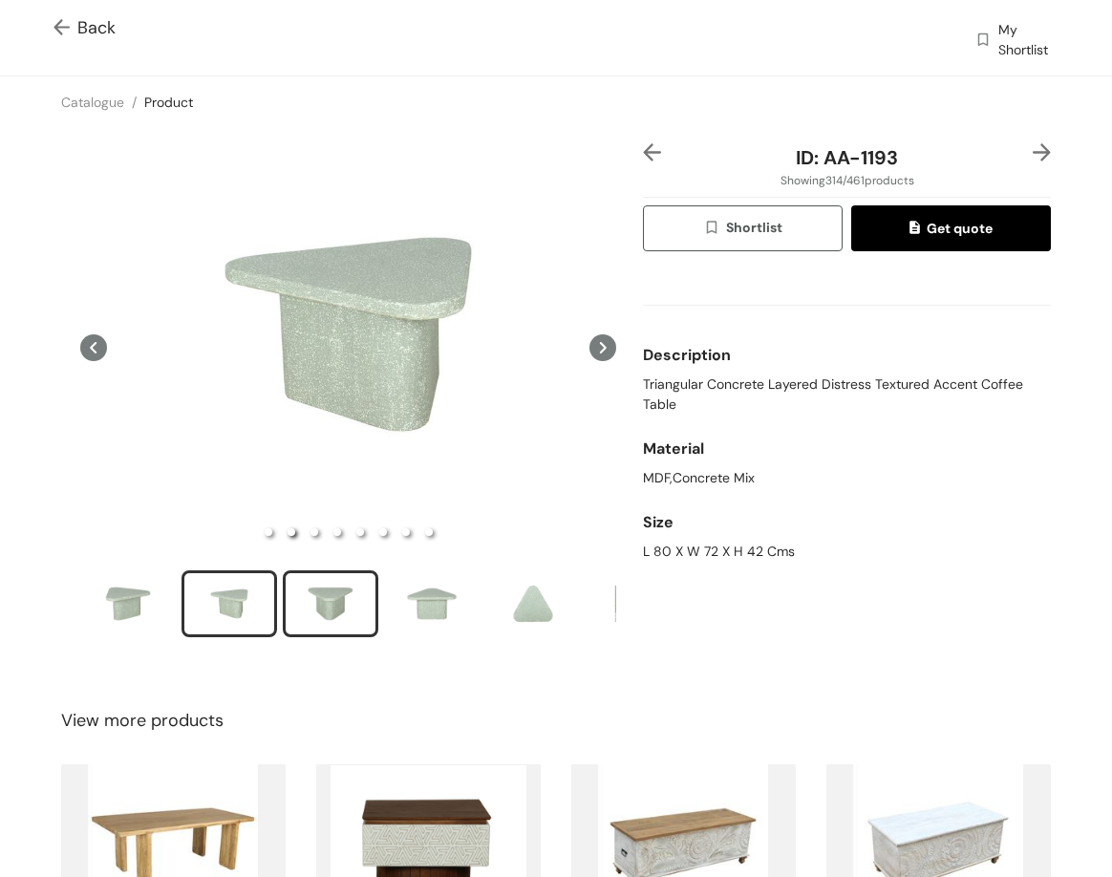
click at [317, 602] on div "slide item 3" at bounding box center [331, 603] width 86 height 57
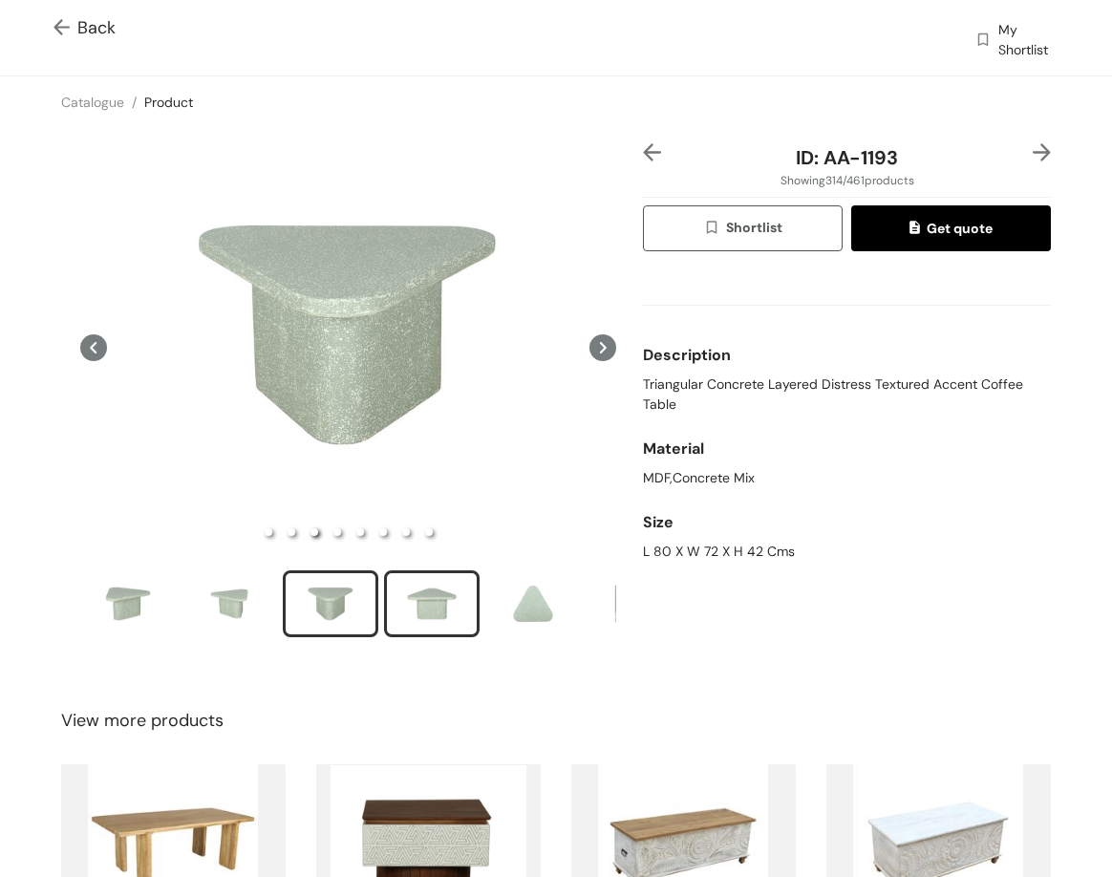
click at [440, 596] on div "slide item 4" at bounding box center [432, 603] width 86 height 57
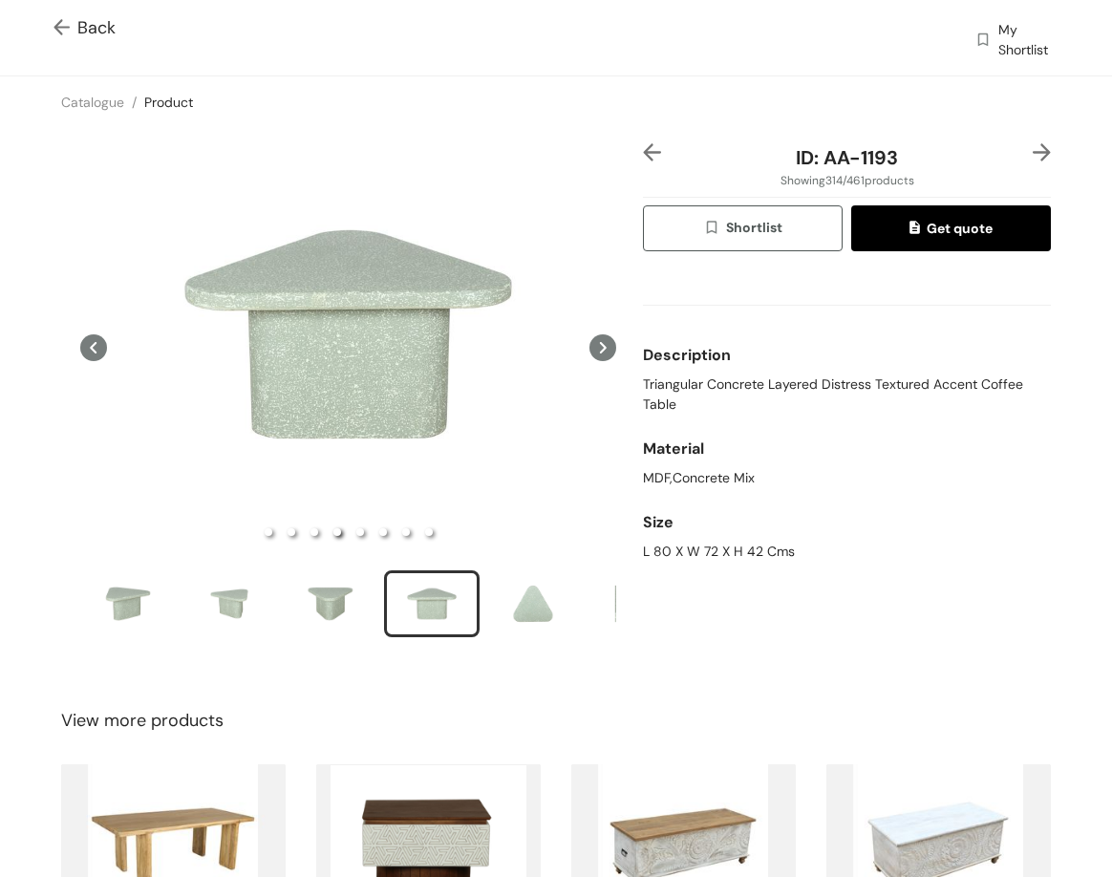
click at [1033, 159] on img at bounding box center [1042, 152] width 18 height 18
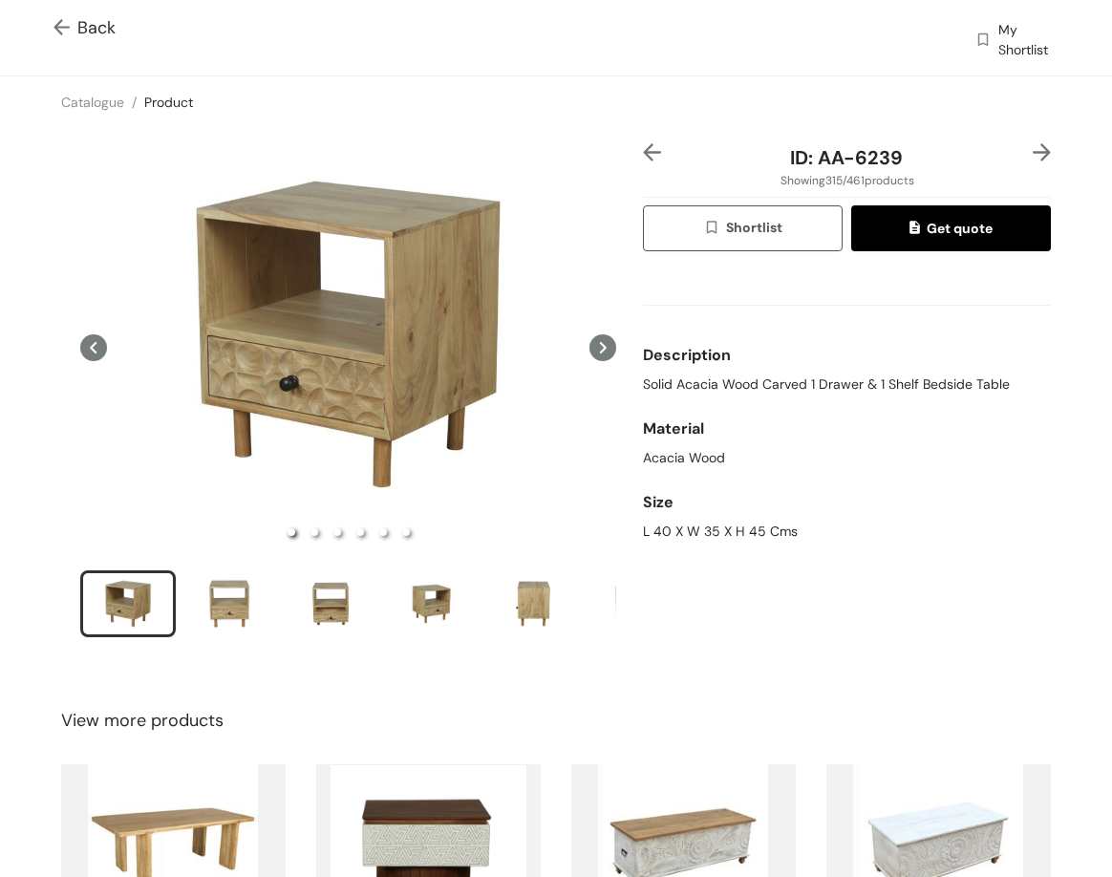
click at [643, 164] on div at bounding box center [660, 157] width 34 height 29
click at [643, 156] on img at bounding box center [652, 152] width 18 height 18
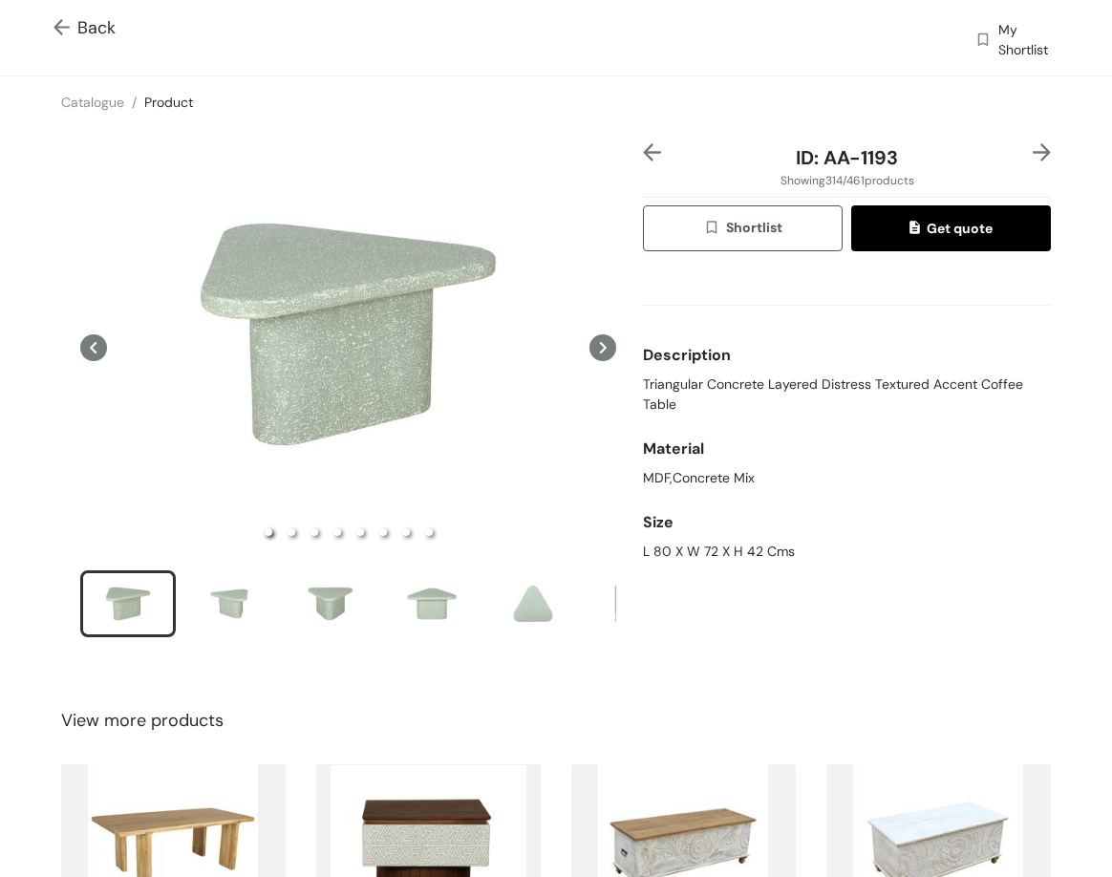
click at [1017, 146] on div at bounding box center [1034, 157] width 34 height 29
click at [88, 24] on span "Back" at bounding box center [85, 28] width 62 height 26
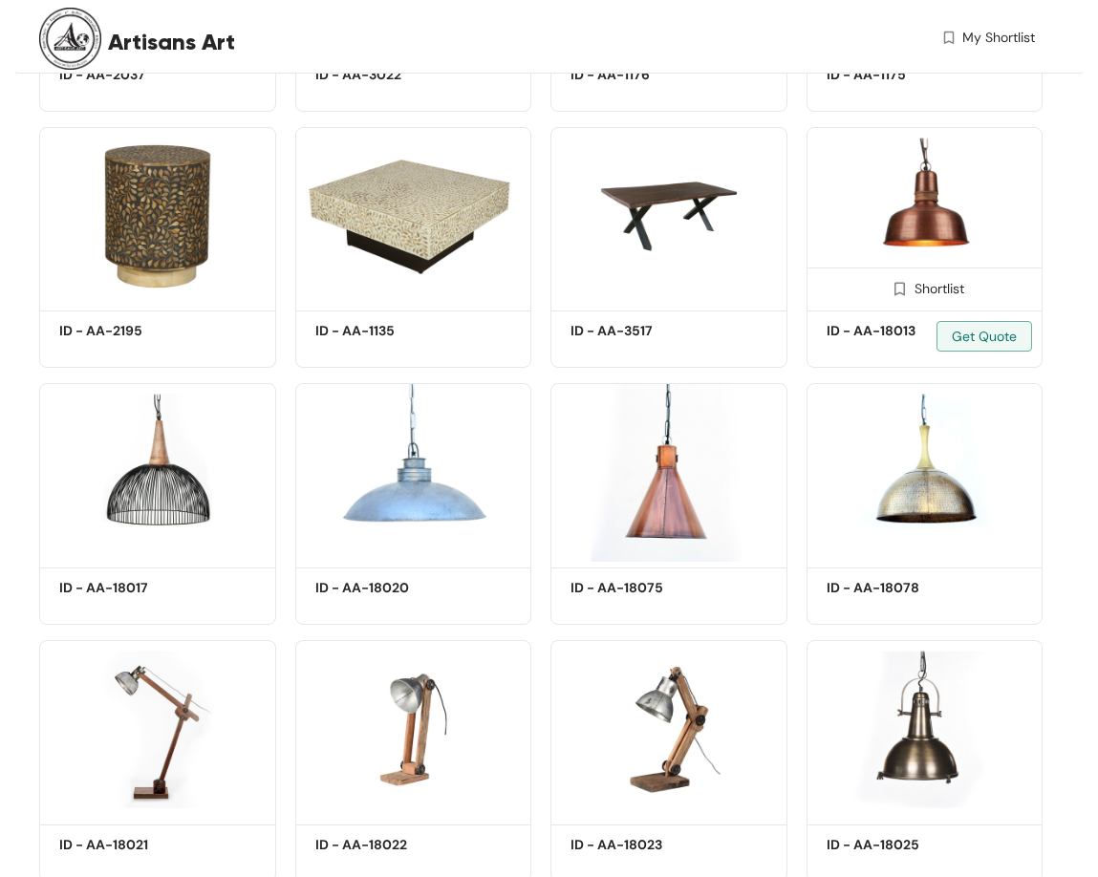
scroll to position [17509, 0]
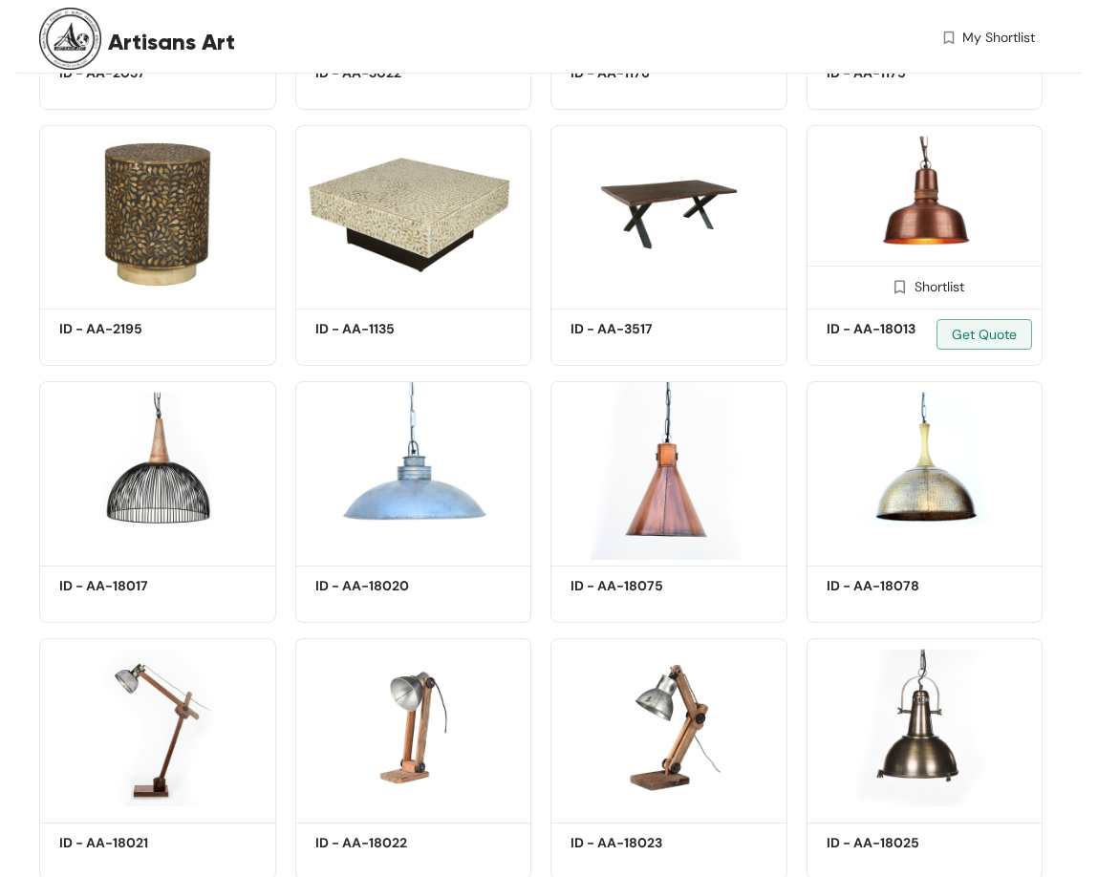
click at [931, 213] on img at bounding box center [924, 214] width 237 height 179
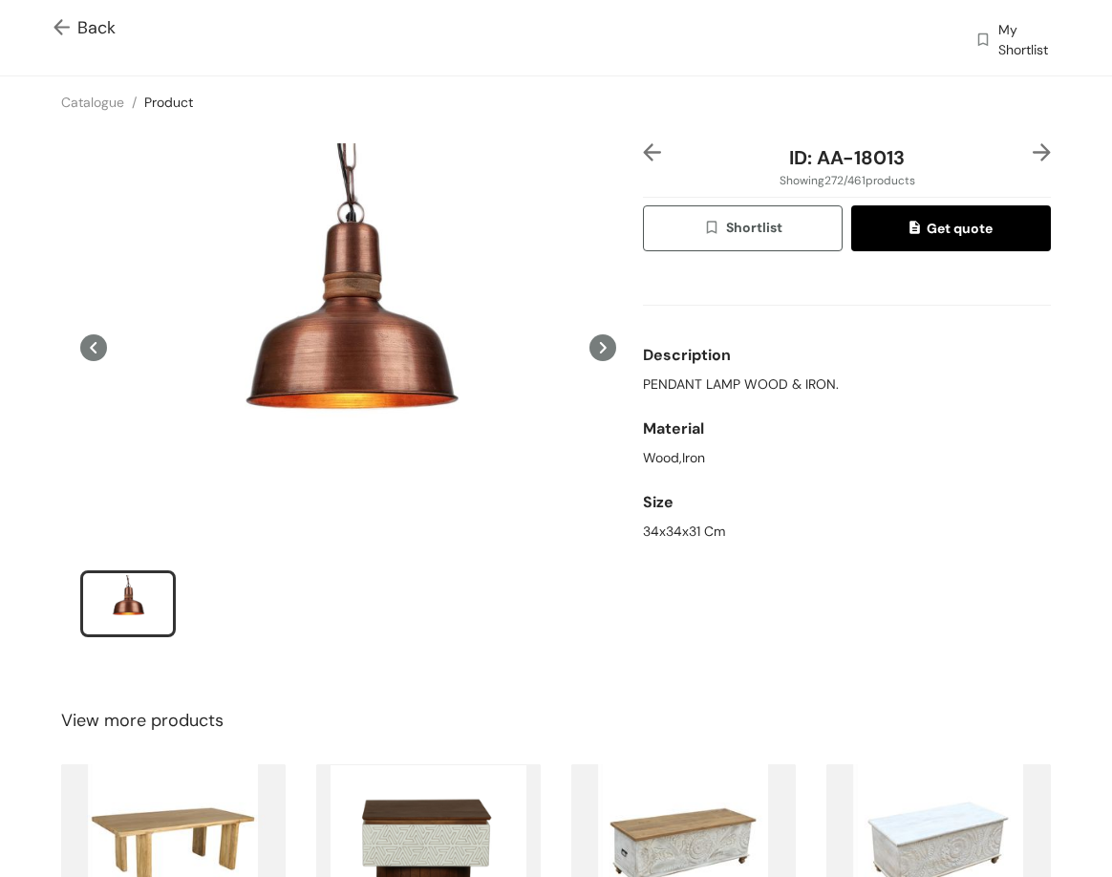
click at [644, 386] on span "PENDANT LAMP WOOD & IRON." at bounding box center [741, 385] width 196 height 20
copy span "PENDANT LAMP WOOD & IRON."
drag, startPoint x: 635, startPoint y: 533, endPoint x: 750, endPoint y: 540, distance: 114.8
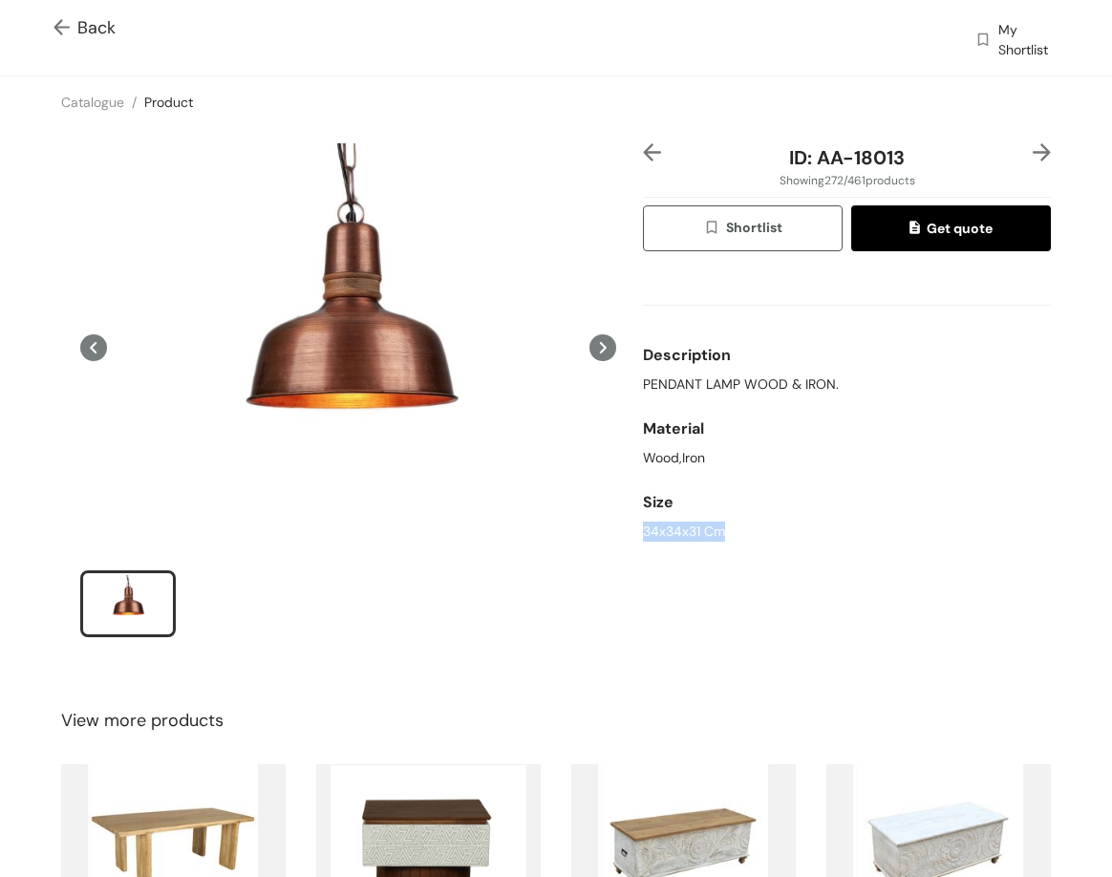
click at [748, 540] on div "34x34x31 Cm" at bounding box center [847, 532] width 408 height 20
copy div "34x34x31 Cm"
drag, startPoint x: 810, startPoint y: 156, endPoint x: 908, endPoint y: 171, distance: 98.6
click at [908, 171] on div "ID: AA-18013" at bounding box center [847, 157] width 340 height 29
copy span "AA-18013"
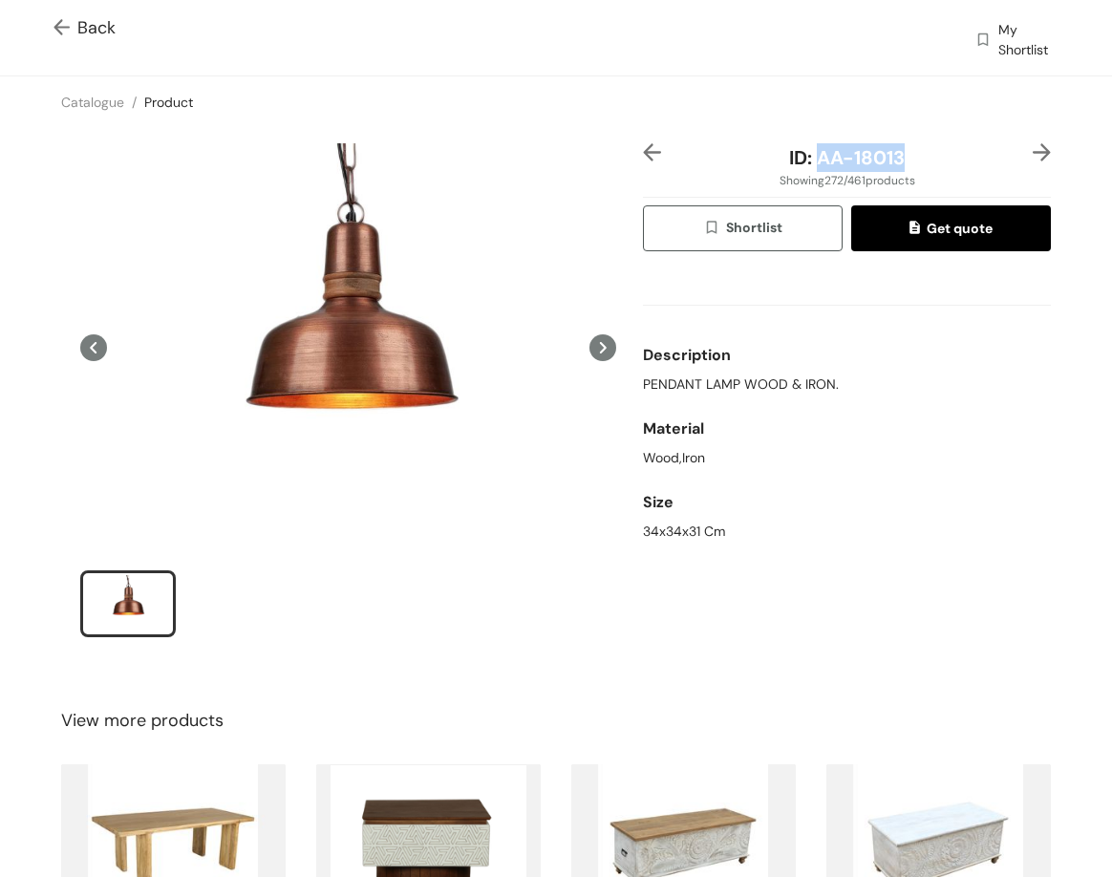
click at [1033, 153] on img at bounding box center [1042, 152] width 18 height 18
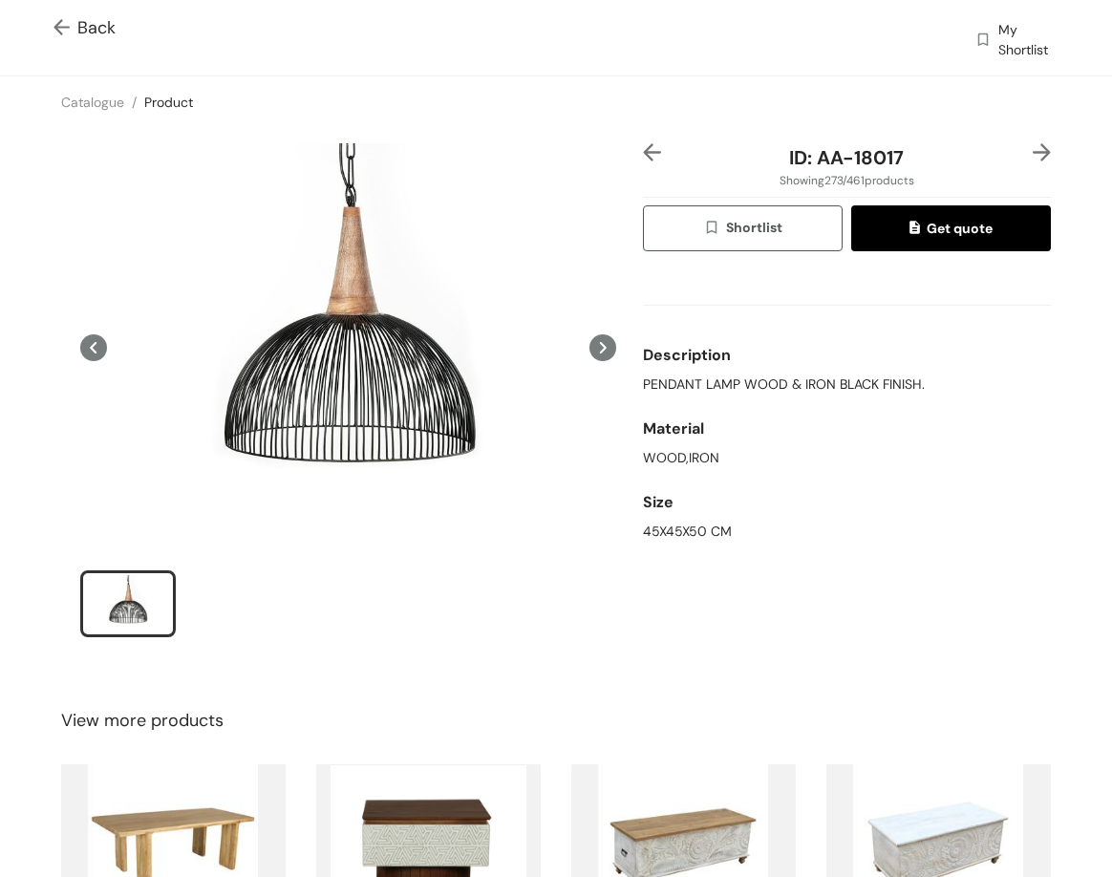
click at [653, 392] on span "PENDANT LAMP WOOD & IRON BLACK FINISH." at bounding box center [784, 385] width 282 height 20
copy span "PENDANT LAMP WOOD & IRON BLACK FINISH."
drag, startPoint x: 812, startPoint y: 157, endPoint x: 900, endPoint y: 155, distance: 87.9
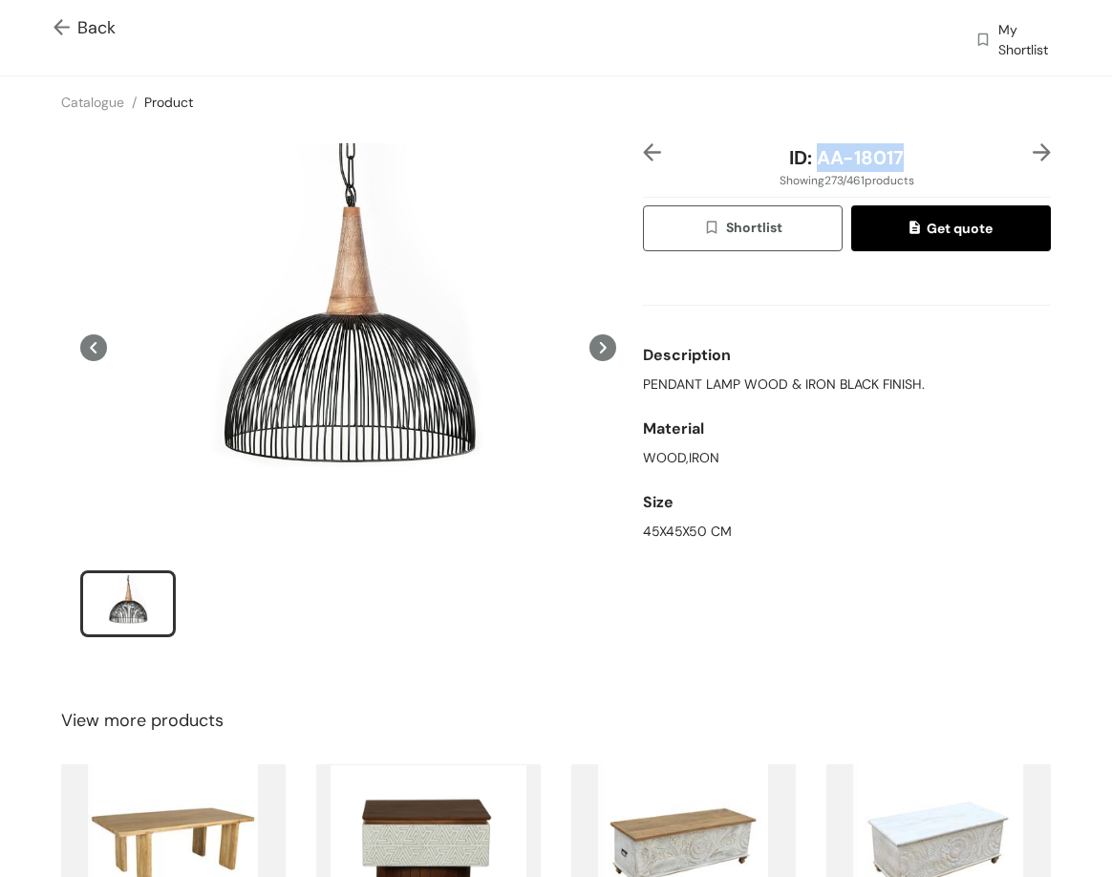
click at [900, 155] on div "ID: AA-18017" at bounding box center [847, 157] width 340 height 29
copy span "AA-18017"
click at [1033, 154] on img at bounding box center [1042, 152] width 18 height 18
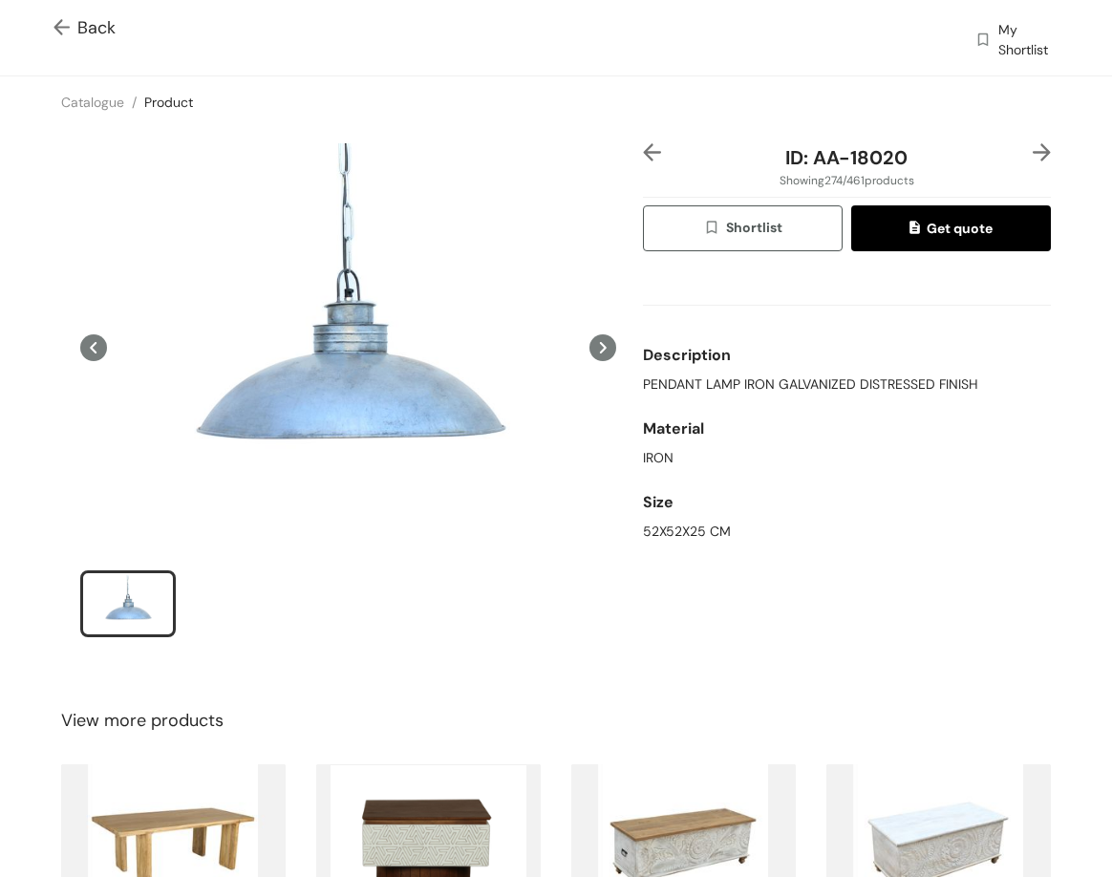
click at [675, 384] on span "PENDANT LAMP IRON GALVANIZED DISTRESSED FINISH" at bounding box center [810, 385] width 335 height 20
click at [677, 383] on span "PENDANT LAMP IRON GALVANIZED DISTRESSED FINISH" at bounding box center [810, 385] width 335 height 20
click at [810, 163] on span "ID: AA-18020" at bounding box center [846, 157] width 122 height 25
drag, startPoint x: 803, startPoint y: 154, endPoint x: 961, endPoint y: 159, distance: 158.7
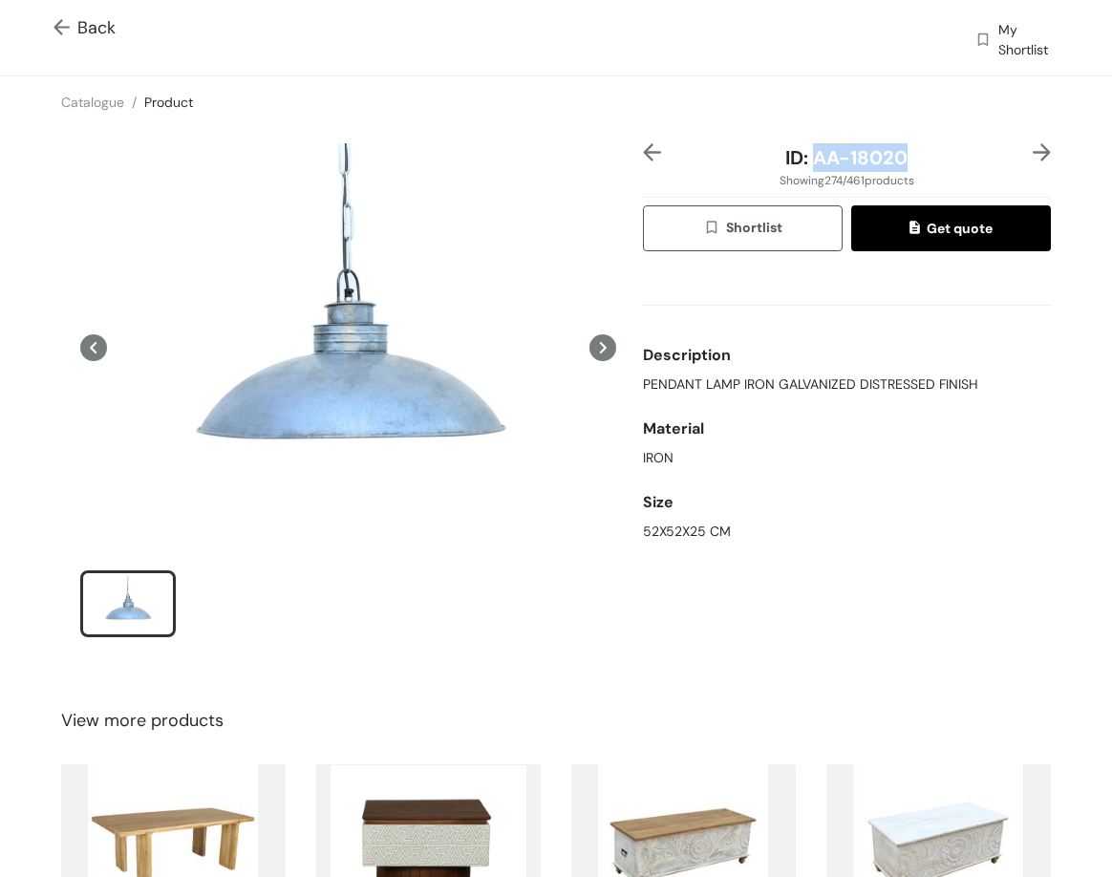
click at [961, 159] on div "ID: AA-18020" at bounding box center [847, 157] width 340 height 29
click at [1033, 159] on img at bounding box center [1042, 152] width 18 height 18
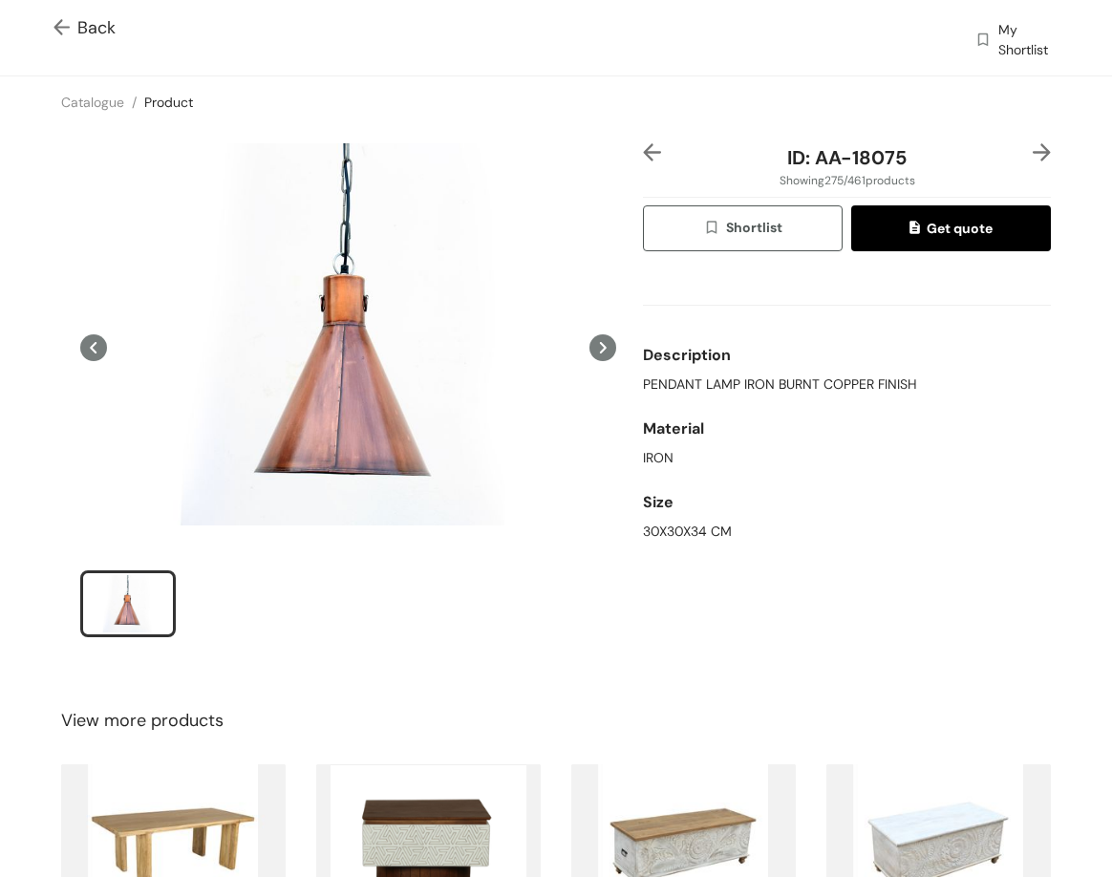
drag, startPoint x: 758, startPoint y: 401, endPoint x: 733, endPoint y: 387, distance: 28.7
click at [752, 397] on div "Description PENDANT LAMP IRON BURNT COPPER FINISH Material IRON Size 30X30X34 CM" at bounding box center [847, 408] width 408 height 283
click at [730, 382] on span "PENDANT LAMP IRON BURNT COPPER FINISH" at bounding box center [780, 385] width 274 height 20
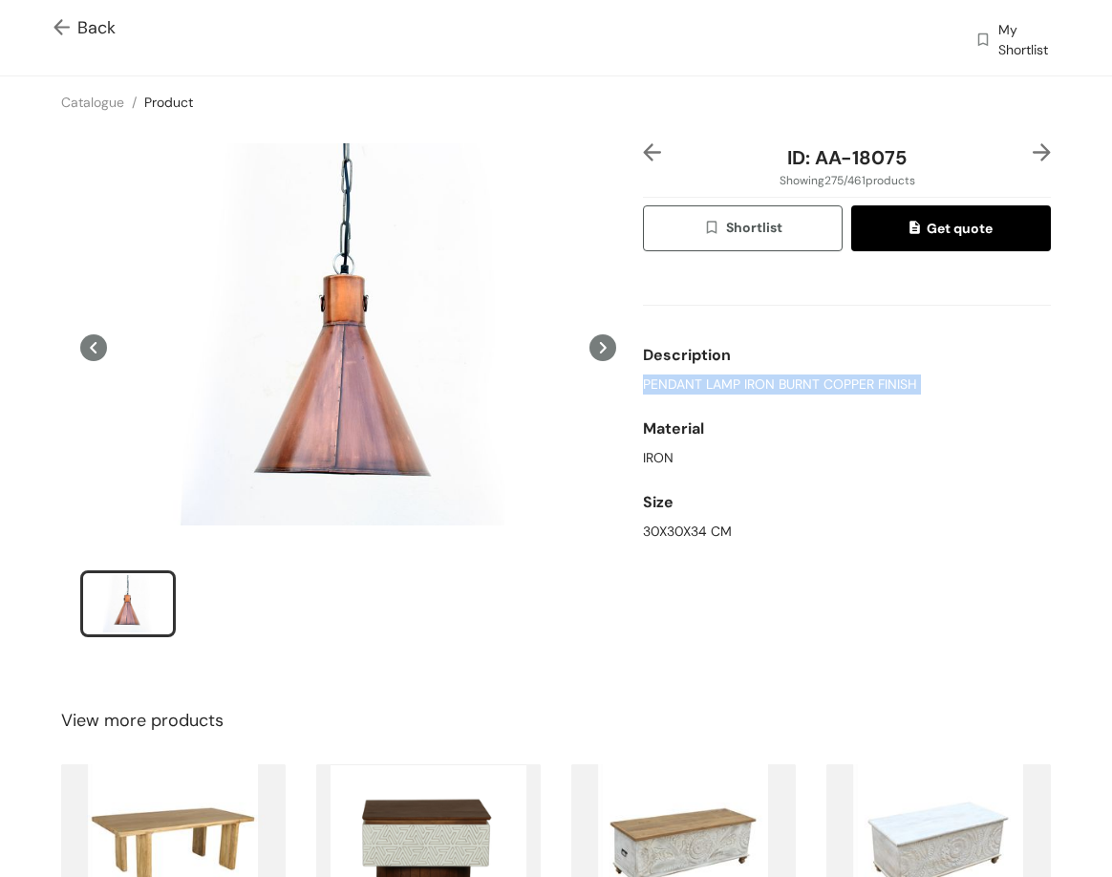
click at [730, 383] on span "PENDANT LAMP IRON BURNT COPPER FINISH" at bounding box center [780, 385] width 274 height 20
drag, startPoint x: 803, startPoint y: 157, endPoint x: 928, endPoint y: 161, distance: 124.3
click at [928, 161] on div "ID: AA-18075" at bounding box center [847, 157] width 340 height 29
click at [1034, 147] on img at bounding box center [1042, 152] width 18 height 18
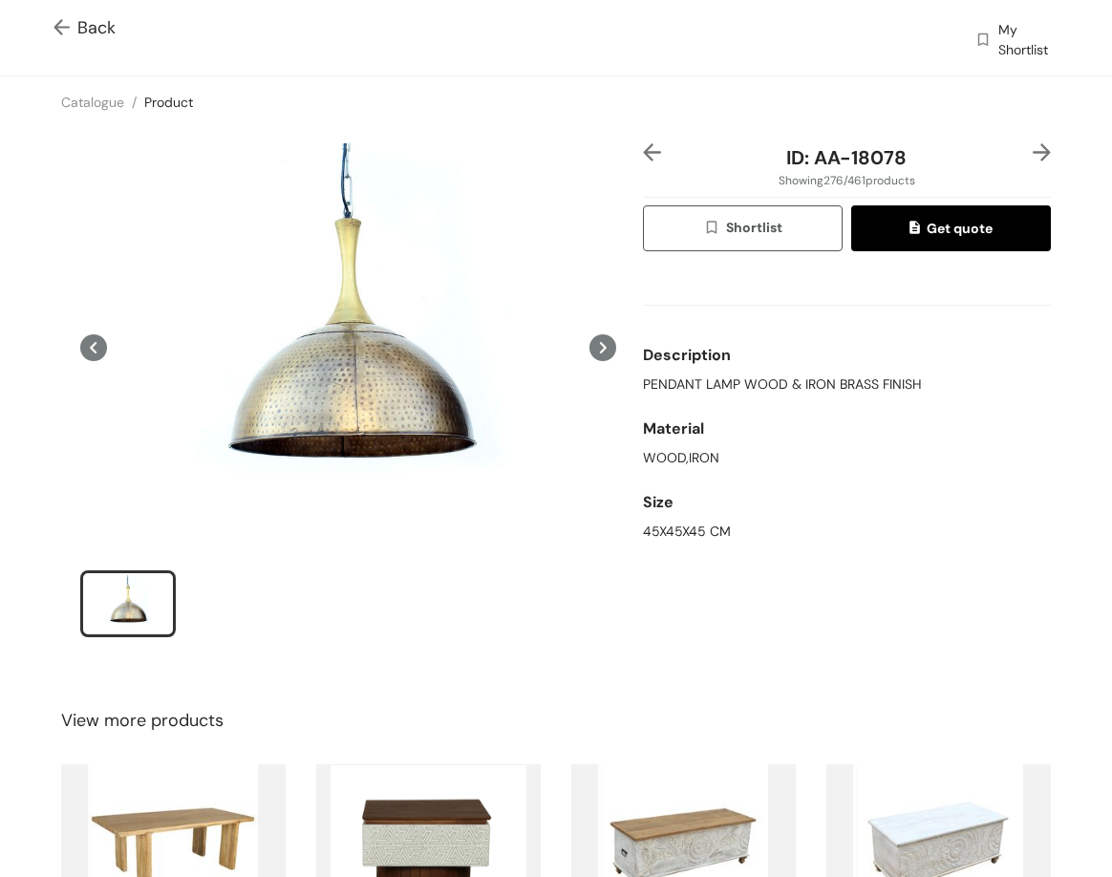
click at [675, 375] on span "PENDANT LAMP WOOD & IRON BRASS FINISH" at bounding box center [782, 385] width 279 height 20
drag, startPoint x: 812, startPoint y: 158, endPoint x: 962, endPoint y: 161, distance: 150.0
click at [962, 161] on div "ID: AA-18078" at bounding box center [847, 157] width 340 height 29
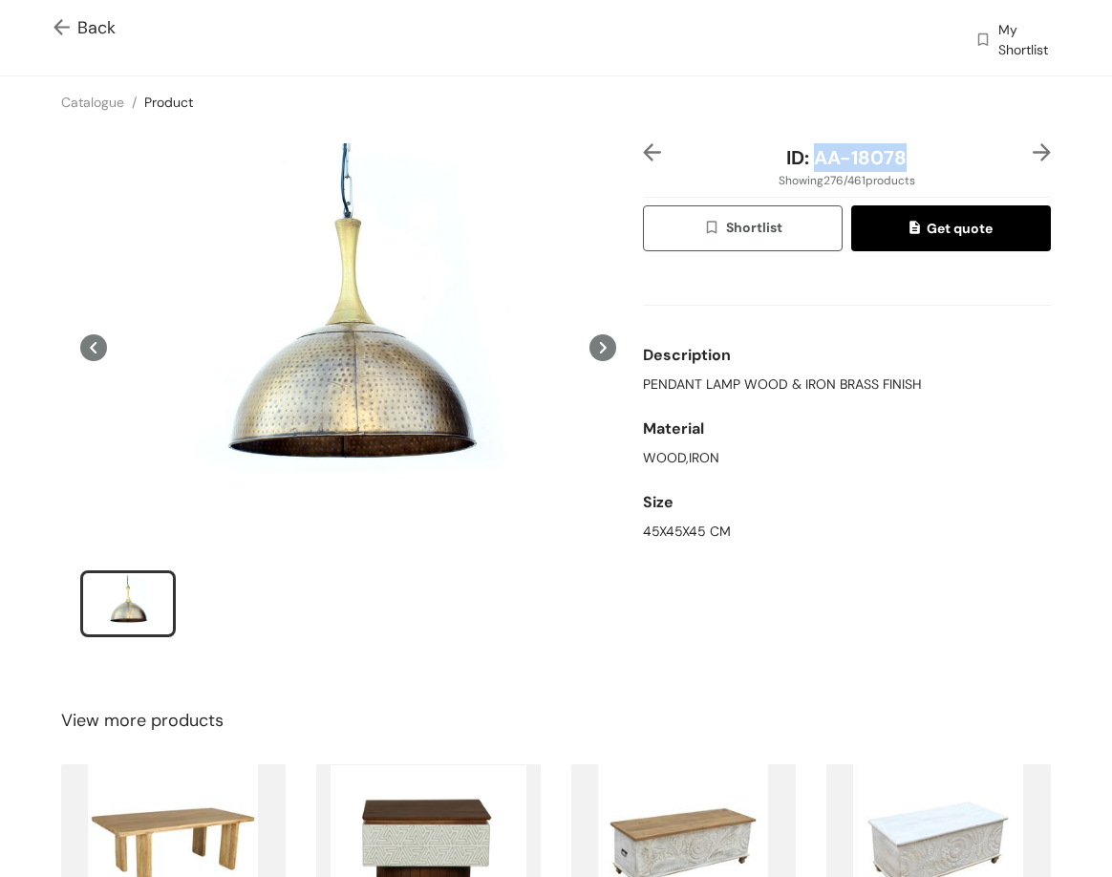
click at [1033, 153] on img at bounding box center [1042, 152] width 18 height 18
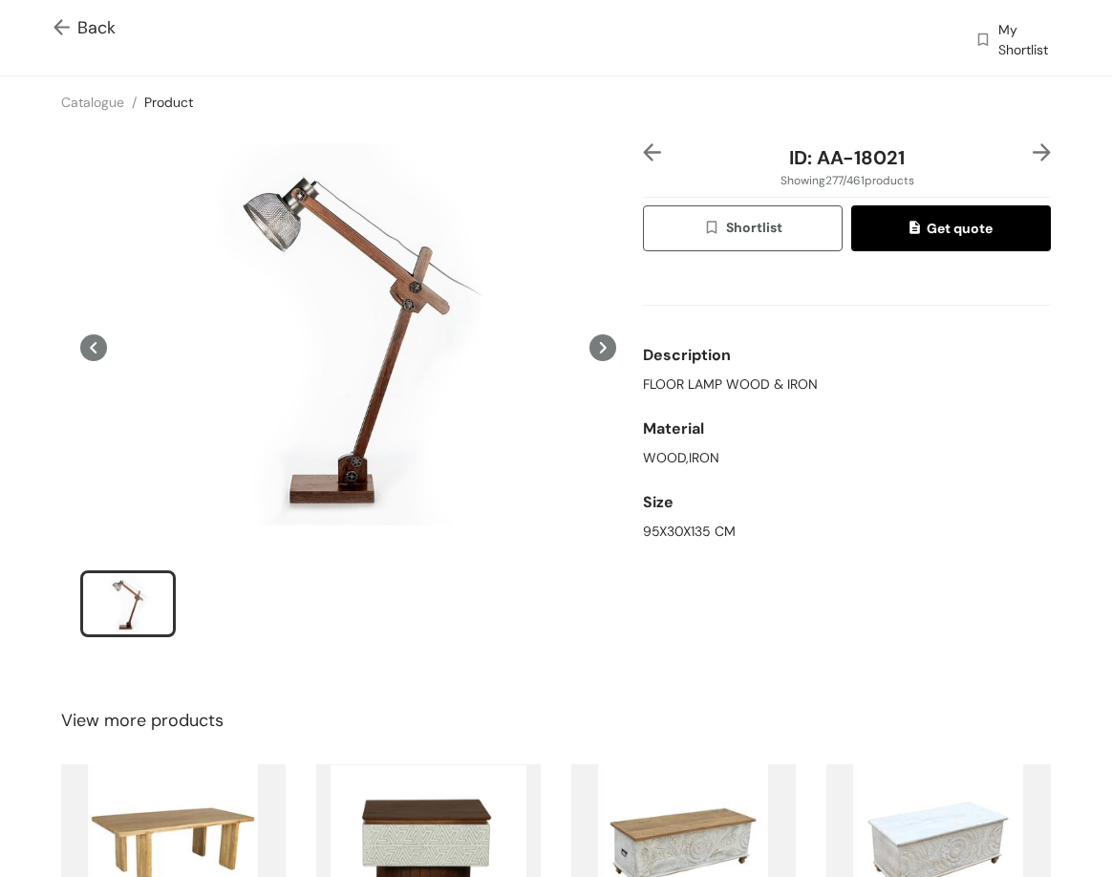
click at [1033, 153] on img at bounding box center [1042, 152] width 18 height 18
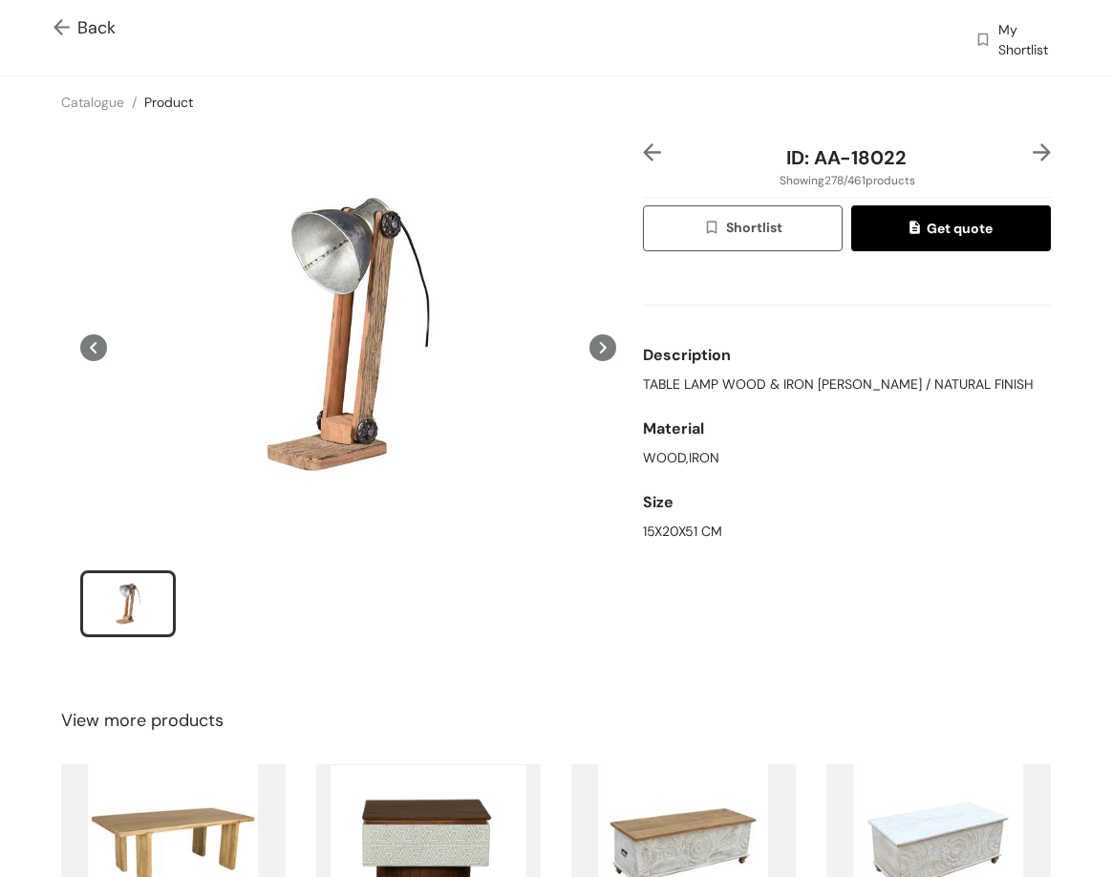
click at [702, 384] on span "TABLE LAMP WOOD & IRON ZINK / NATURAL FINISH" at bounding box center [838, 385] width 391 height 20
click at [701, 383] on span "TABLE LAMP WOOD & IRON ZINK / NATURAL FINISH" at bounding box center [838, 385] width 391 height 20
click at [699, 382] on span "TABLE LAMP WOOD & IRON ZINK / NATURAL FINISH" at bounding box center [838, 385] width 391 height 20
click at [698, 378] on span "TABLE LAMP WOOD & IRON ZINK / NATURAL FINISH" at bounding box center [838, 385] width 391 height 20
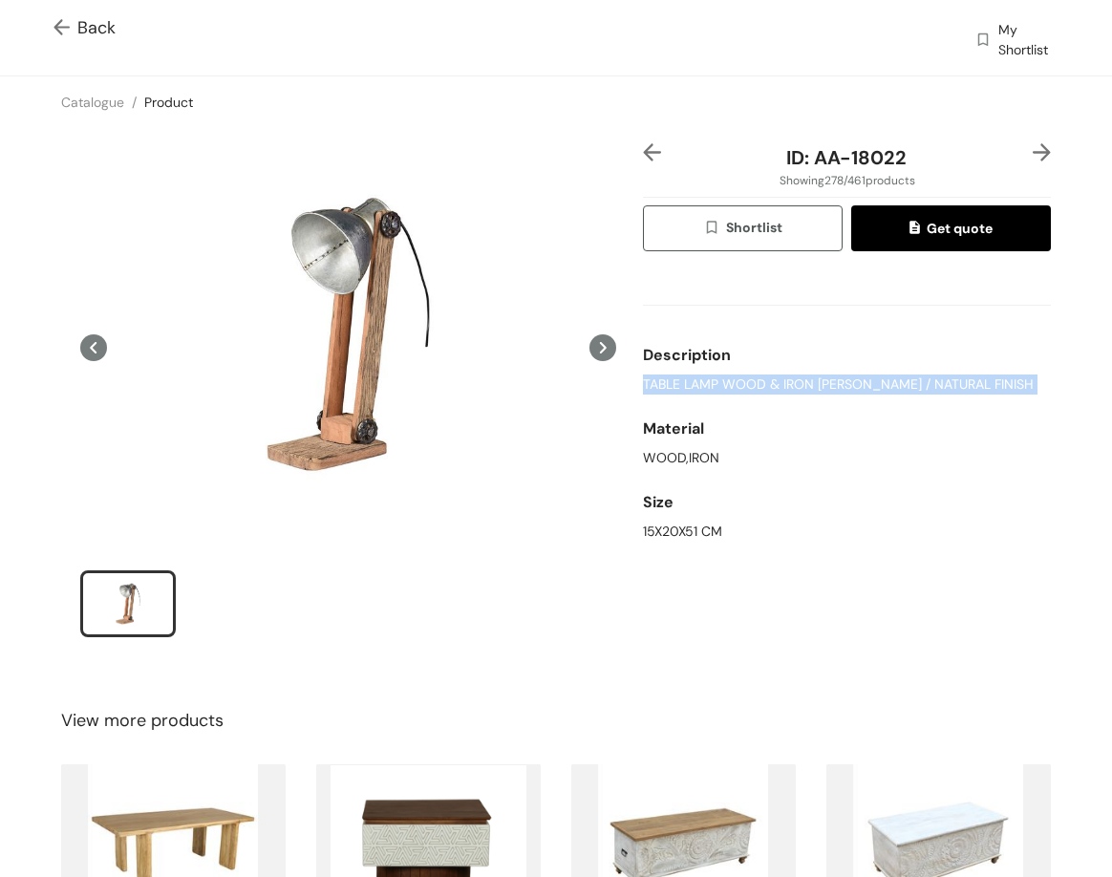
click at [698, 378] on span "TABLE LAMP WOOD & IRON ZINK / NATURAL FINISH" at bounding box center [838, 385] width 391 height 20
click at [643, 525] on div "15X20X51 CM" at bounding box center [847, 532] width 408 height 20
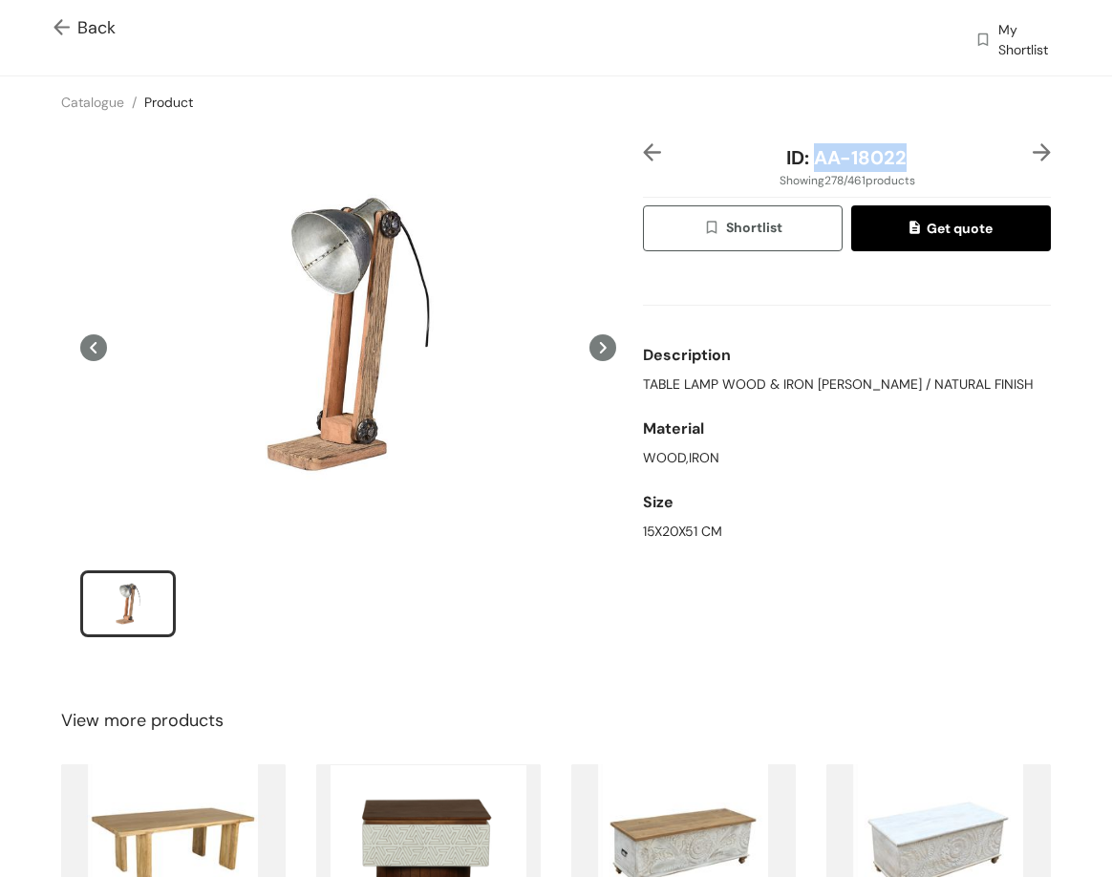
drag, startPoint x: 804, startPoint y: 152, endPoint x: 929, endPoint y: 161, distance: 124.6
click at [929, 161] on div "ID: AA-18022" at bounding box center [847, 157] width 340 height 29
click at [1033, 159] on img at bounding box center [1042, 152] width 18 height 18
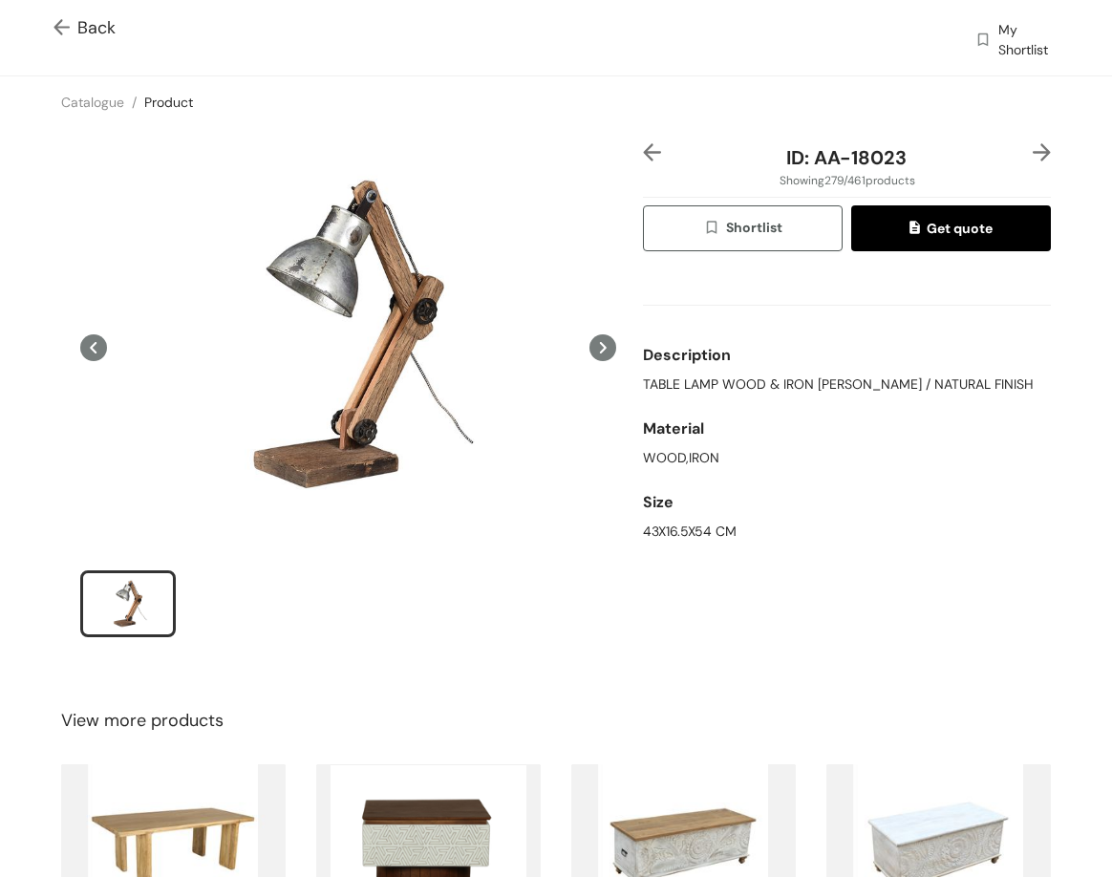
click at [865, 376] on span "TABLE LAMP WOOD & IRON ZINK / NATURAL FINISH" at bounding box center [838, 385] width 391 height 20
drag, startPoint x: 808, startPoint y: 161, endPoint x: 935, endPoint y: 154, distance: 127.3
click at [935, 154] on div "ID: AA-18023" at bounding box center [847, 157] width 340 height 29
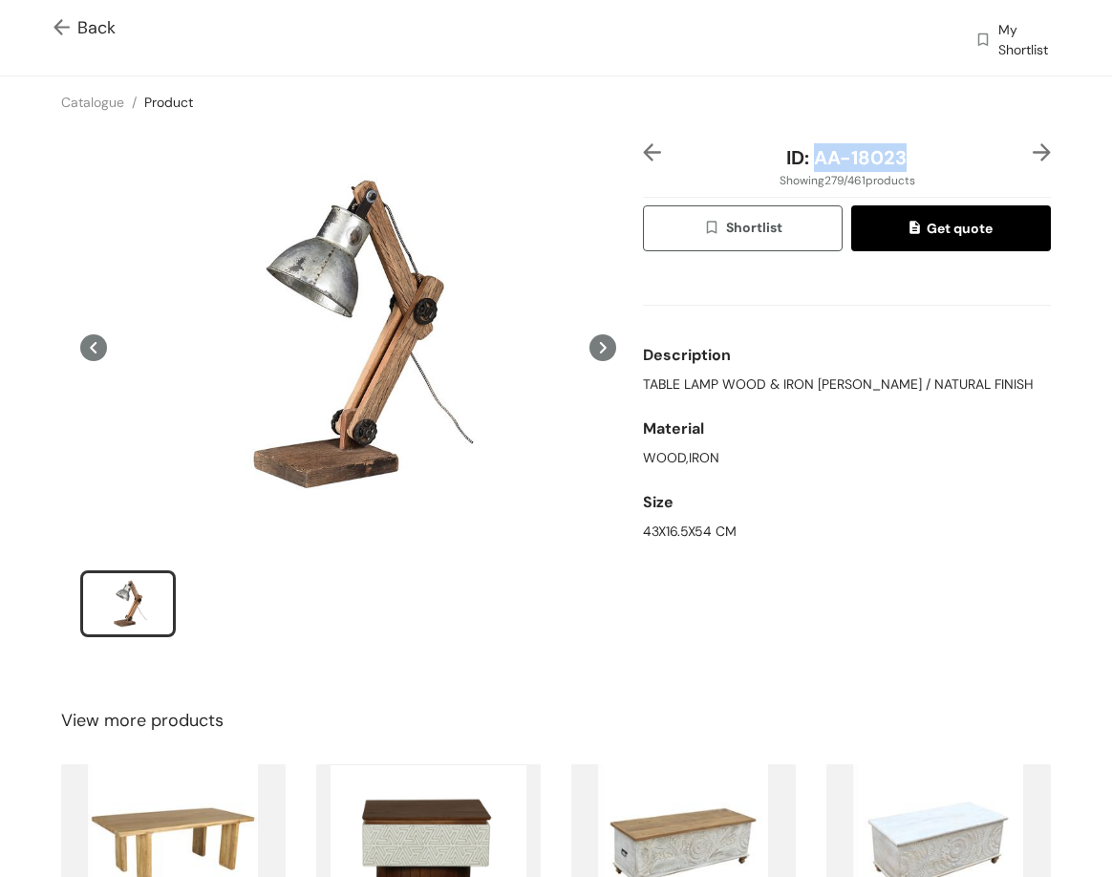
click at [1033, 157] on img at bounding box center [1042, 152] width 18 height 18
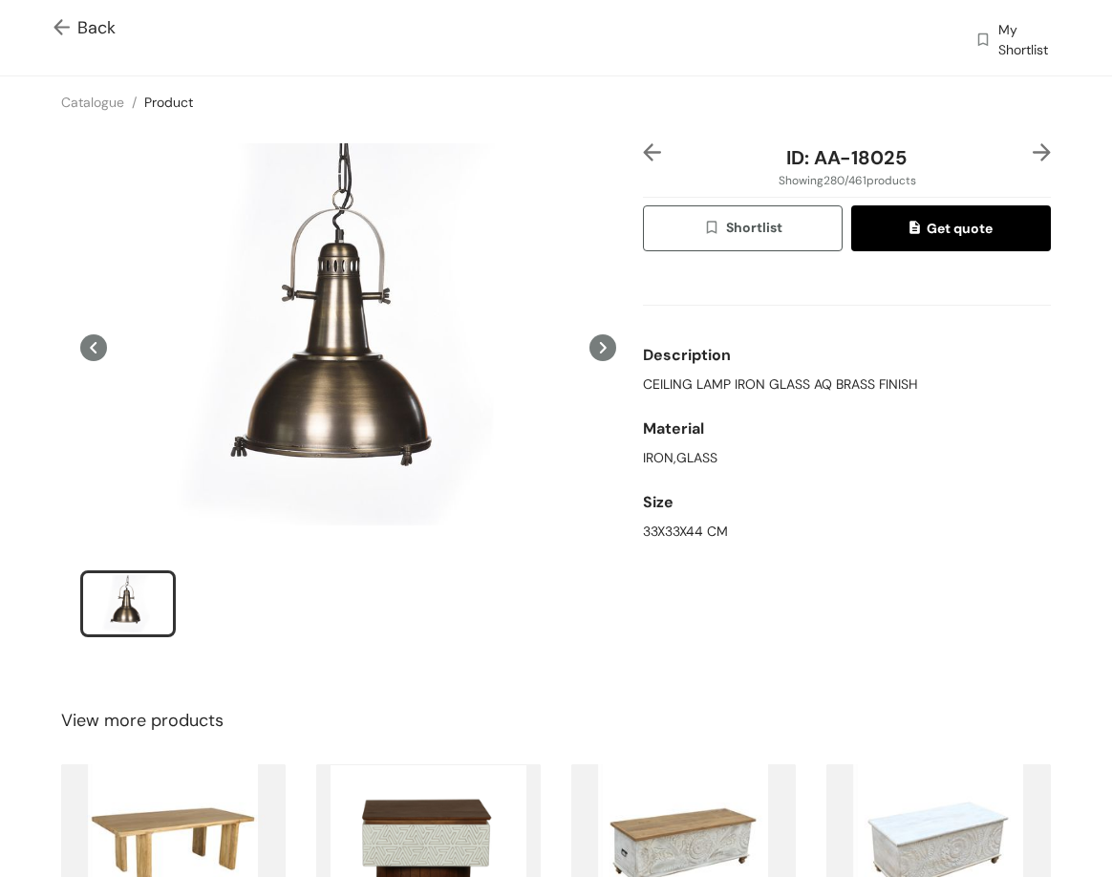
click at [643, 158] on img at bounding box center [652, 152] width 18 height 18
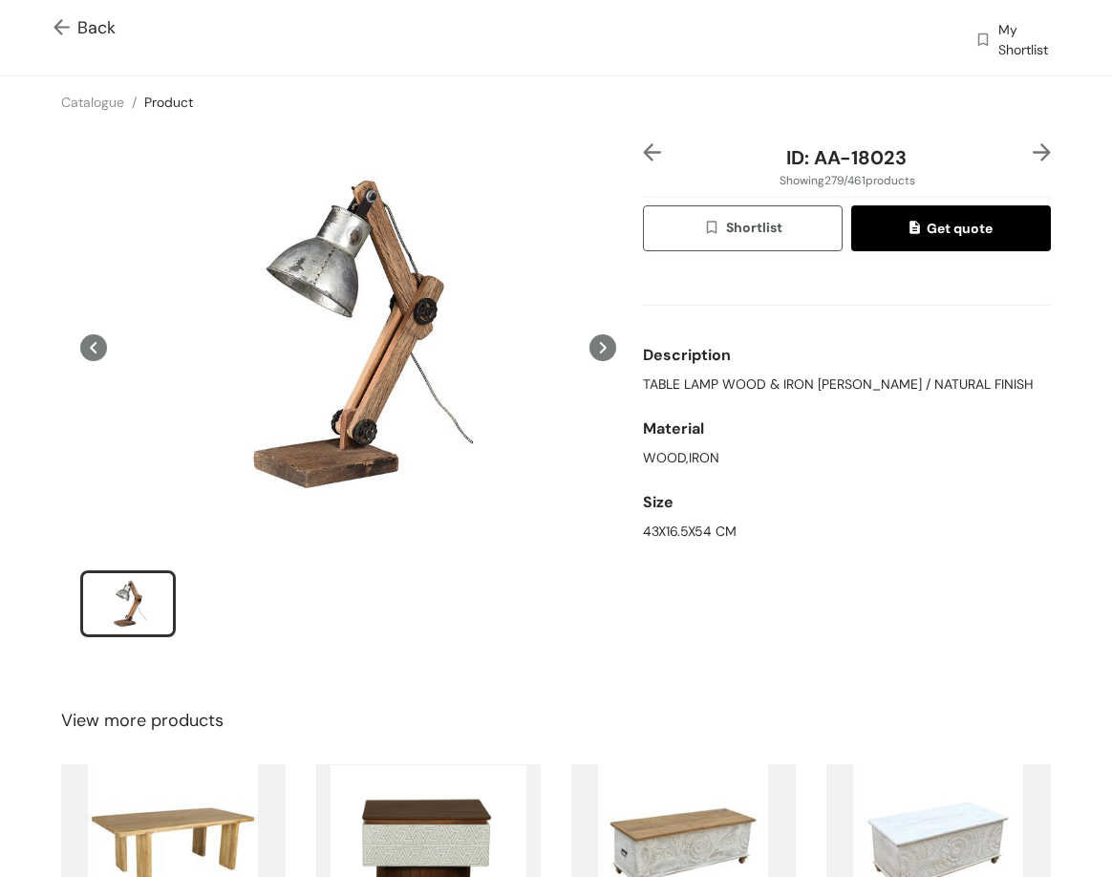
click at [1035, 144] on img at bounding box center [1042, 152] width 18 height 18
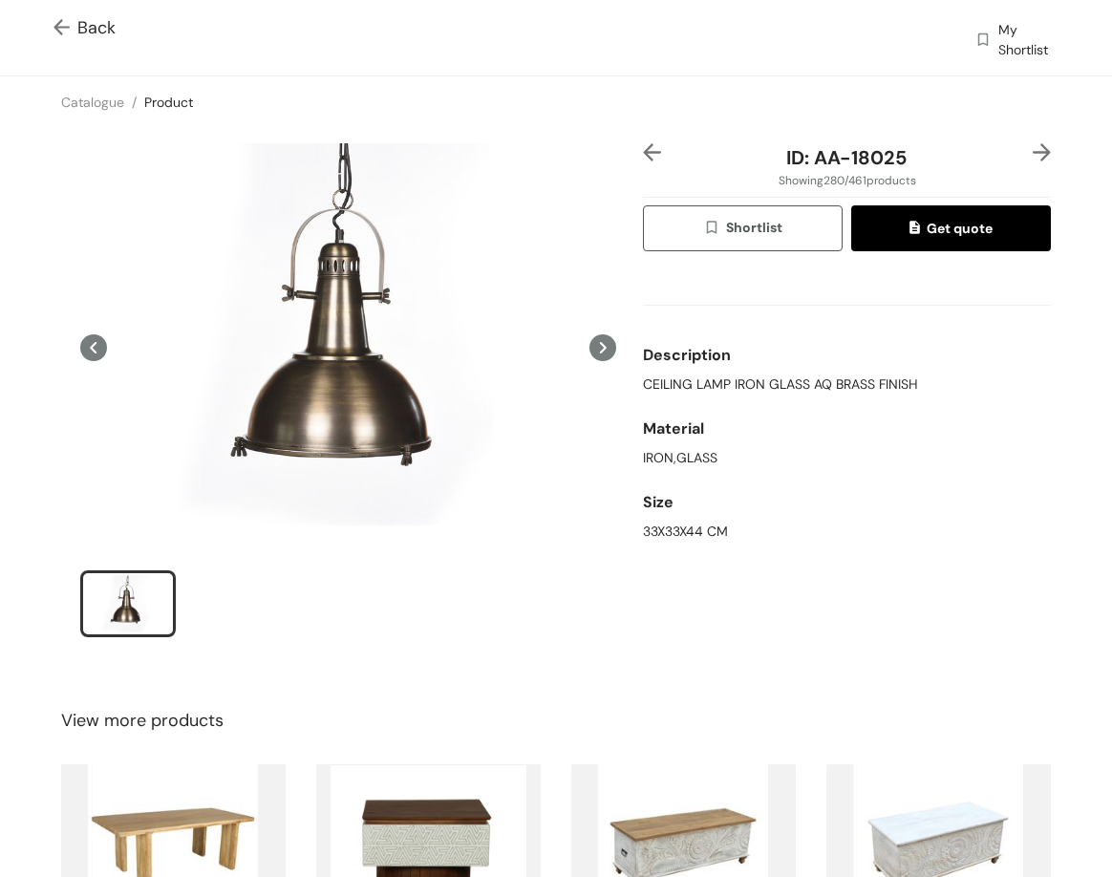
click at [1033, 145] on img at bounding box center [1042, 152] width 18 height 18
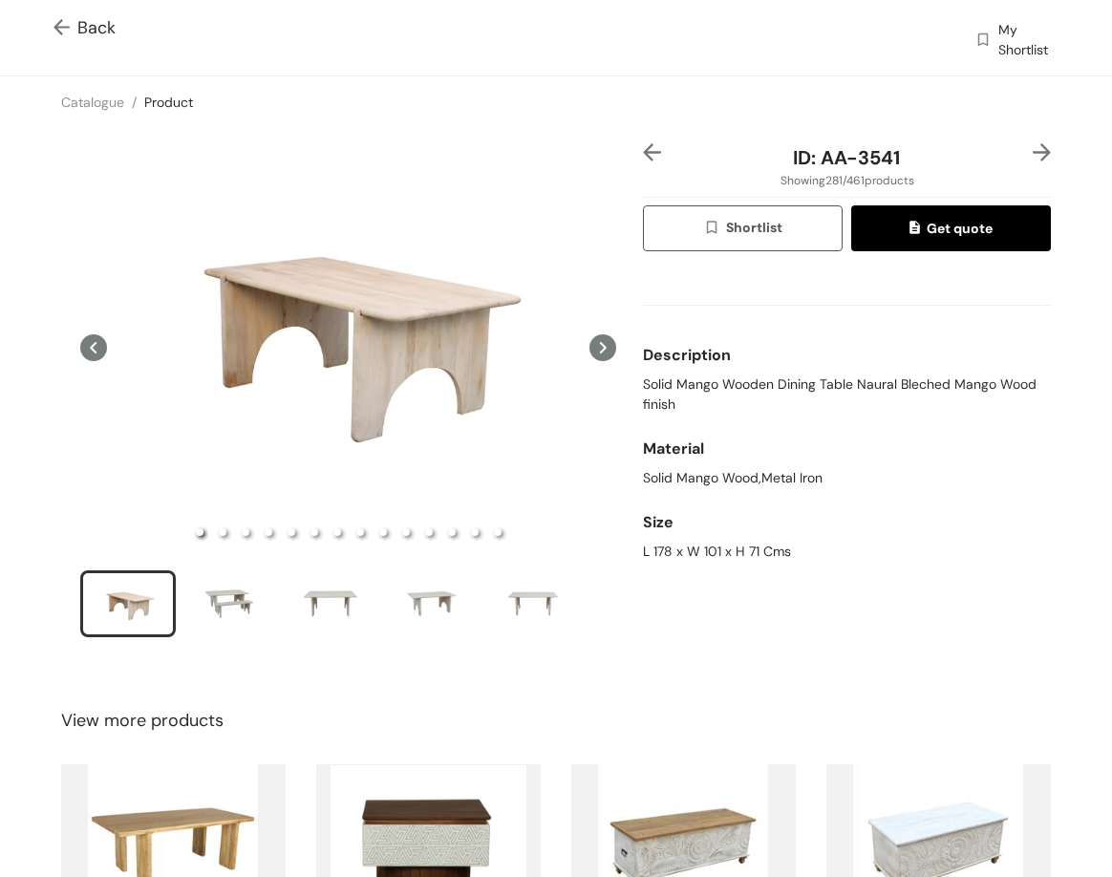
click at [643, 145] on img at bounding box center [652, 152] width 18 height 18
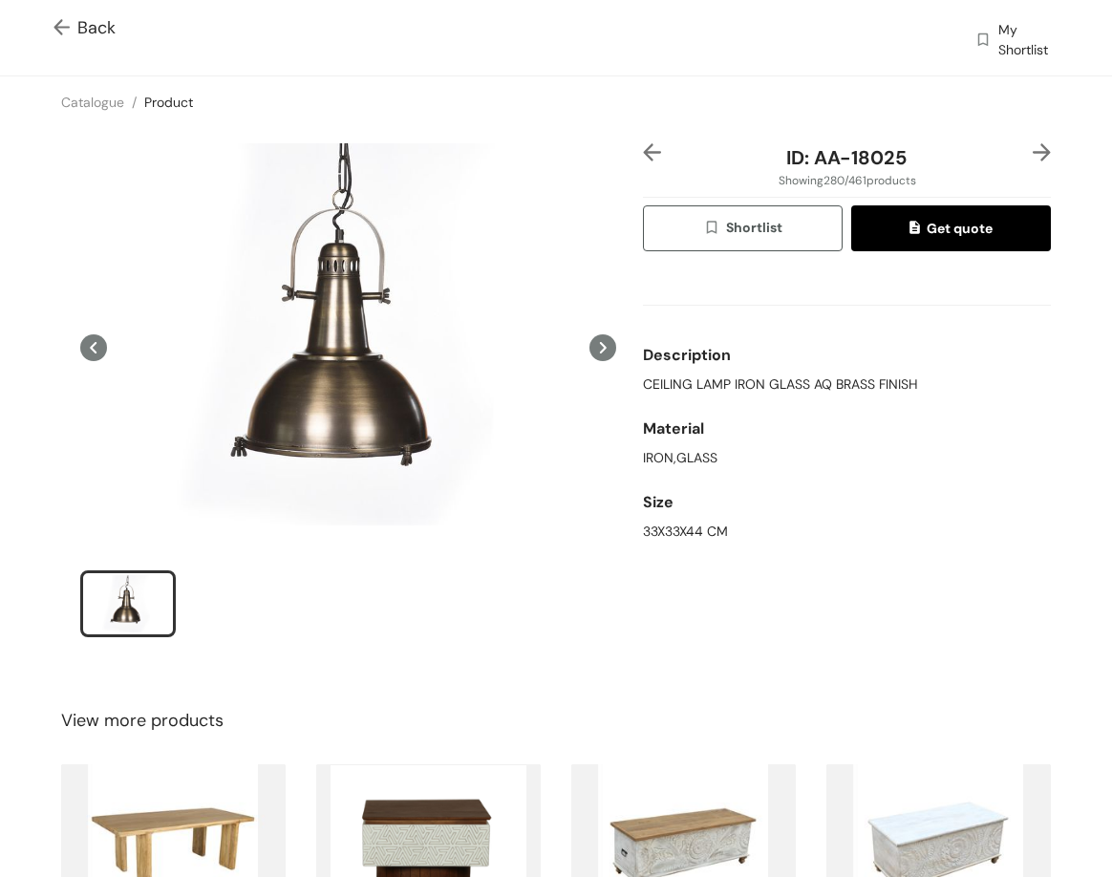
click at [643, 145] on img at bounding box center [652, 152] width 18 height 18
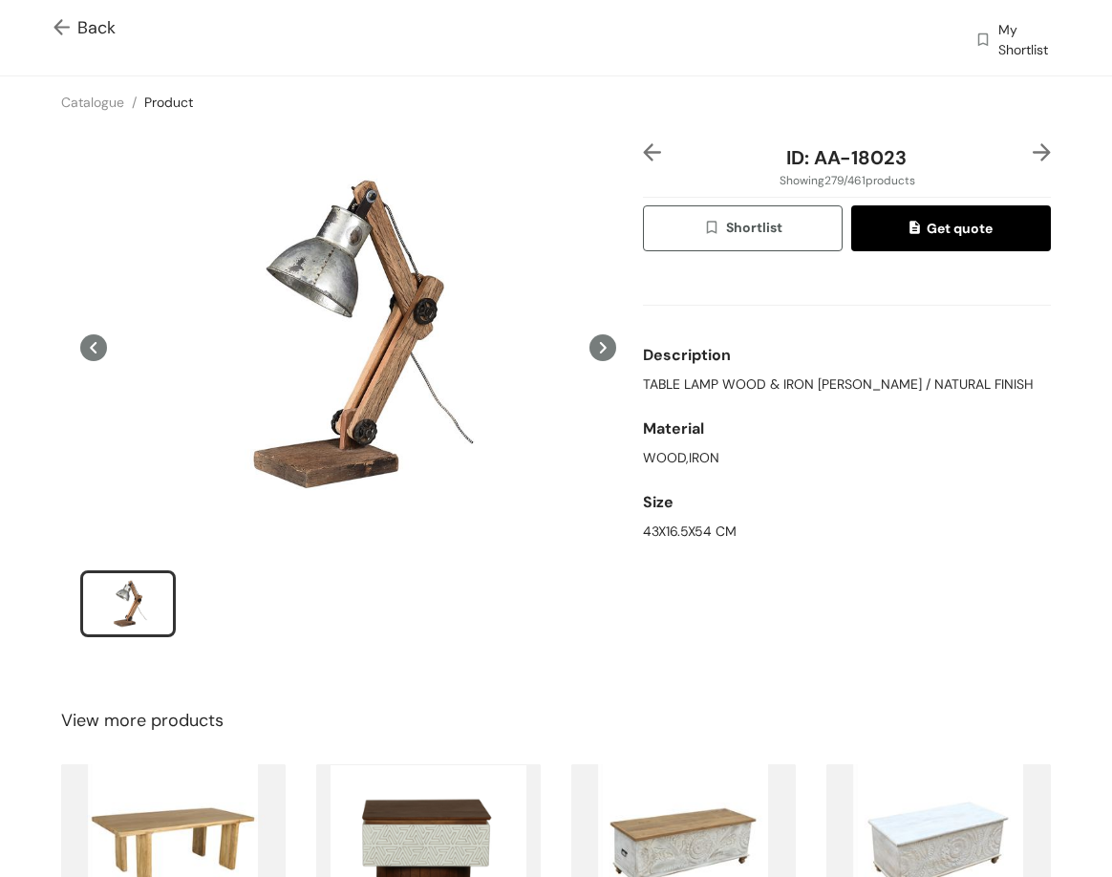
click at [1033, 147] on img at bounding box center [1042, 152] width 18 height 18
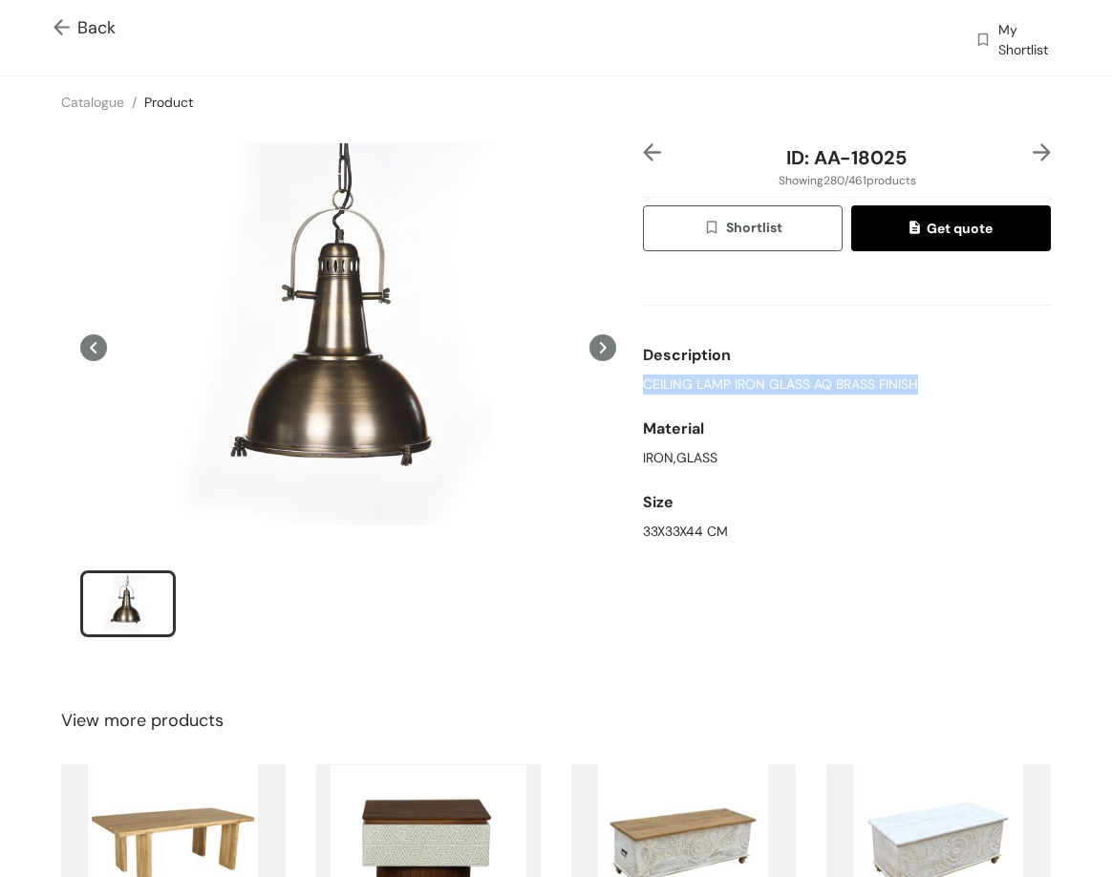
drag, startPoint x: 632, startPoint y: 383, endPoint x: 924, endPoint y: 374, distance: 291.6
click at [923, 392] on div "ID: AA-18025 Showing 280 / 461 products Shortlist Get quote Description CEILING…" at bounding box center [847, 403] width 416 height 520
drag, startPoint x: 802, startPoint y: 162, endPoint x: 942, endPoint y: 157, distance: 140.6
click at [945, 157] on div "ID: AA-18025" at bounding box center [847, 157] width 340 height 29
click at [782, 372] on div "Description" at bounding box center [847, 355] width 408 height 38
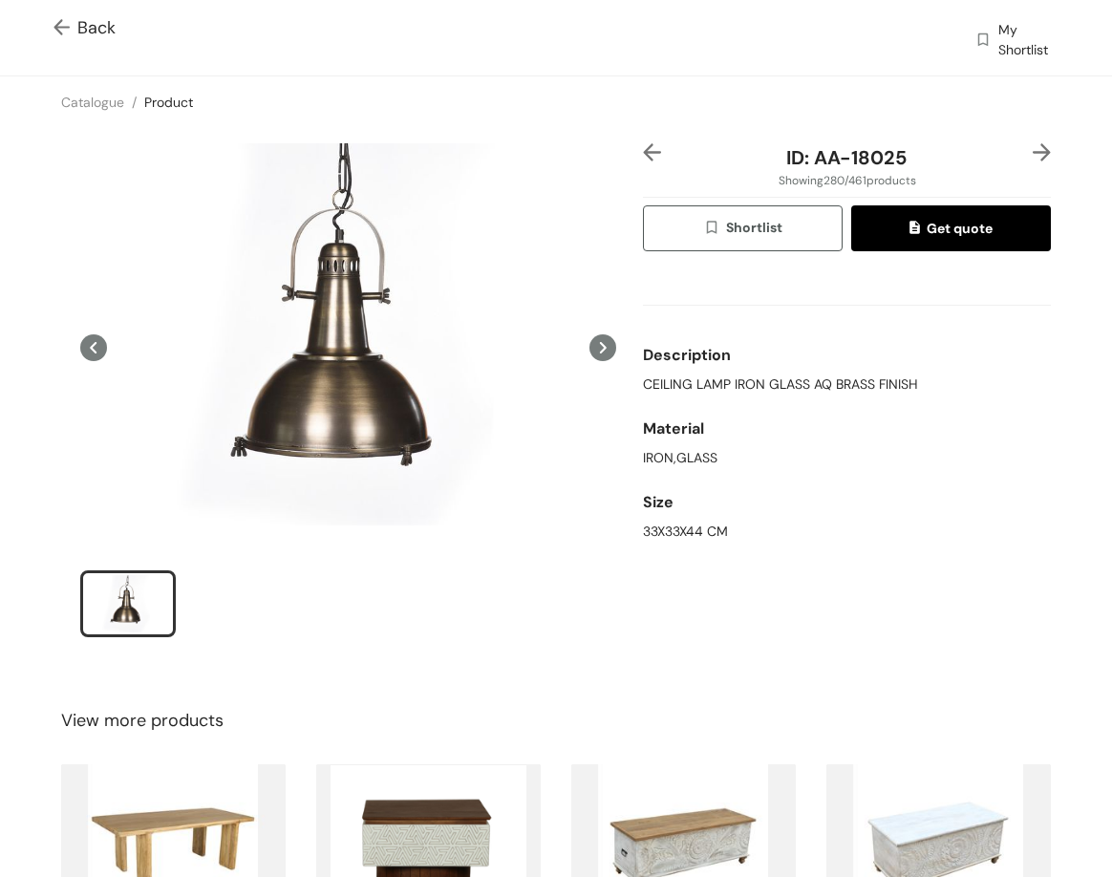
click at [782, 372] on div "Description" at bounding box center [847, 355] width 408 height 38
drag, startPoint x: 782, startPoint y: 372, endPoint x: 782, endPoint y: 382, distance: 10.5
click at [782, 374] on div "Description CEILING LAMP IRON GLASS AQ BRASS FINISH" at bounding box center [847, 366] width 408 height 74
click at [782, 382] on span "CEILING LAMP IRON GLASS AQ BRASS FINISH" at bounding box center [780, 385] width 275 height 20
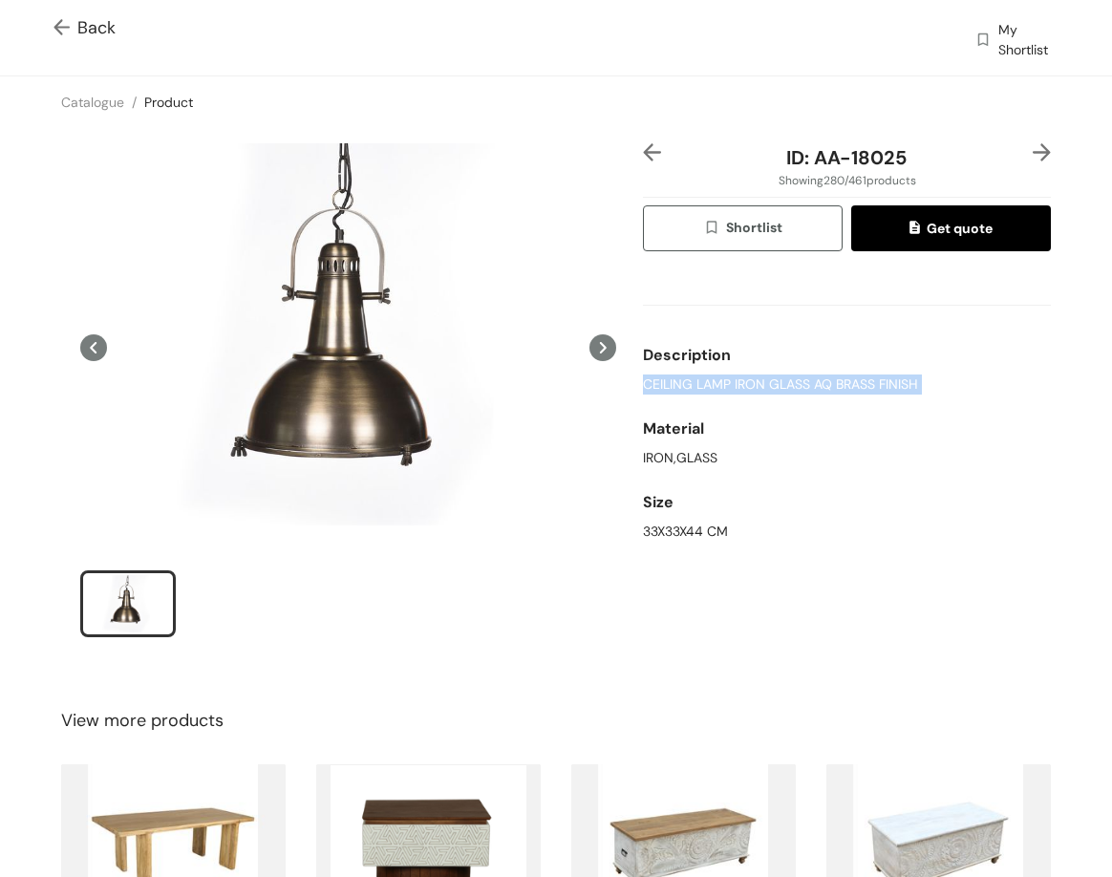
click at [782, 382] on span "CEILING LAMP IRON GLASS AQ BRASS FINISH" at bounding box center [780, 385] width 275 height 20
drag, startPoint x: 806, startPoint y: 161, endPoint x: 1029, endPoint y: 156, distance: 222.7
click at [1029, 156] on div "ID: AA-18025" at bounding box center [847, 157] width 408 height 29
click at [934, 143] on div "ID: AA-18025" at bounding box center [847, 157] width 340 height 29
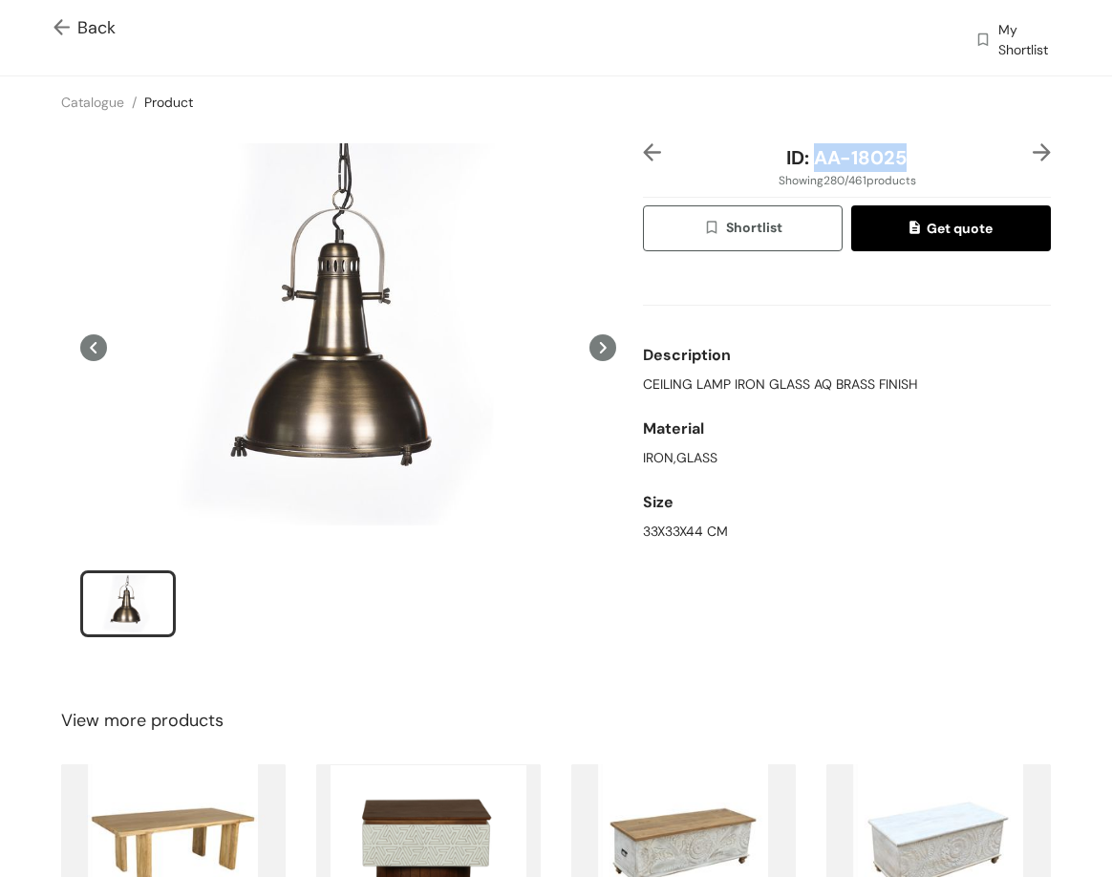
drag, startPoint x: 802, startPoint y: 156, endPoint x: 920, endPoint y: 160, distance: 118.5
click at [920, 160] on div "ID: AA-18025" at bounding box center [847, 157] width 340 height 29
click at [1033, 152] on img at bounding box center [1042, 152] width 18 height 18
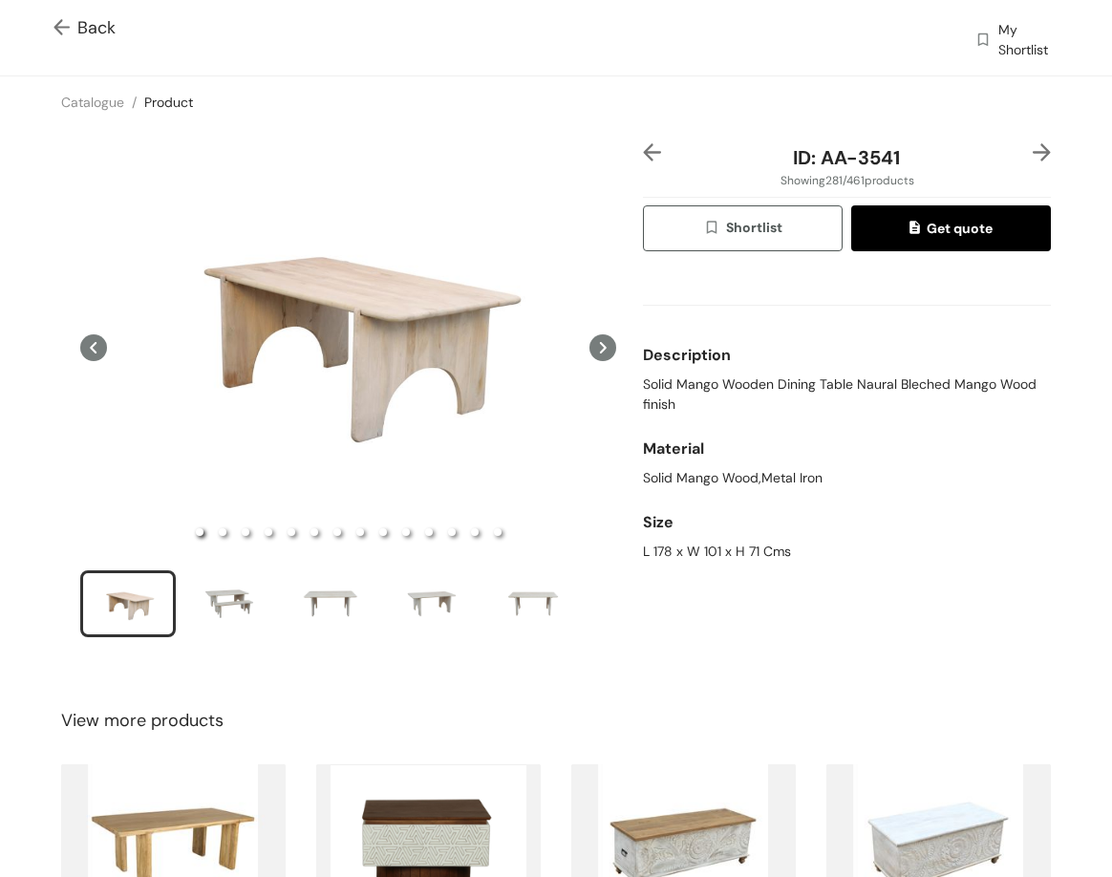
click at [704, 386] on span "Solid Mango Wooden Dining Table Naural Bleched Mango Wood finish" at bounding box center [847, 395] width 408 height 40
click at [862, 409] on span "Solid Mango Wooden Dining Table Naural Bleched Mango Wood finish" at bounding box center [847, 395] width 408 height 40
drag, startPoint x: 845, startPoint y: 168, endPoint x: 904, endPoint y: 167, distance: 59.2
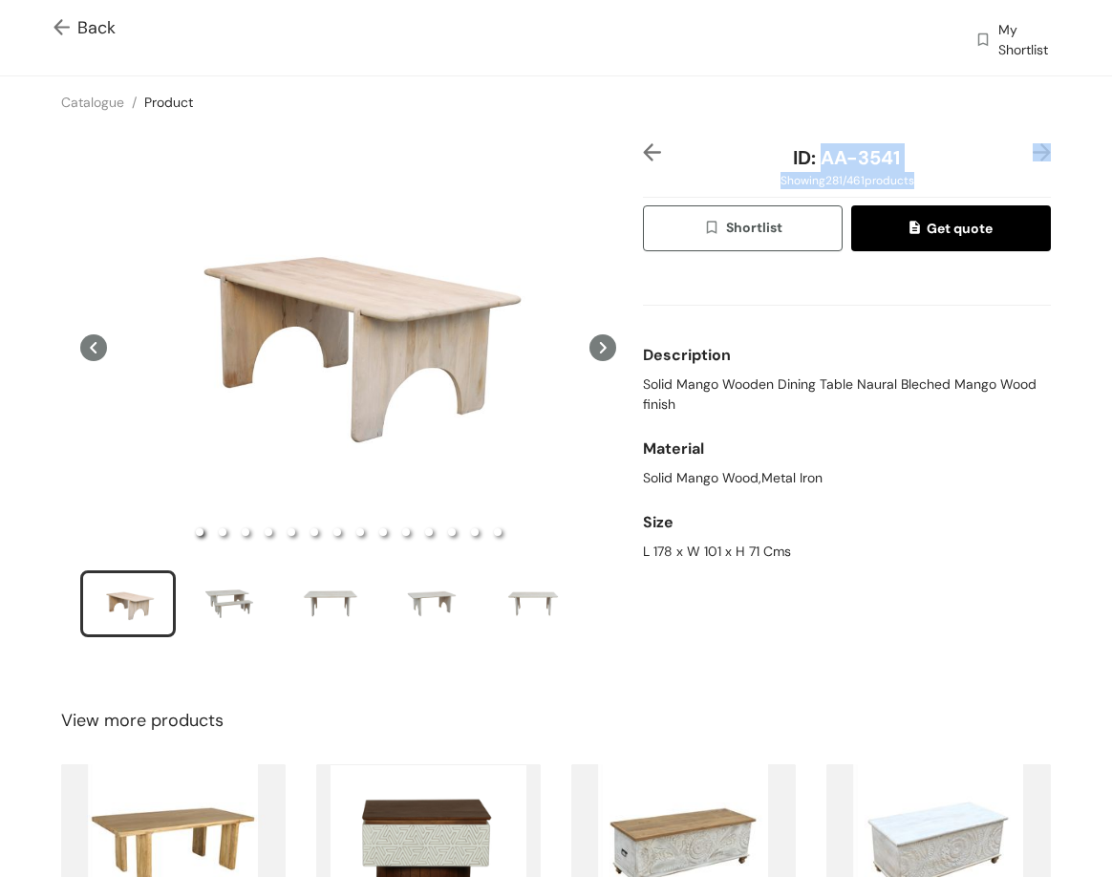
click at [901, 172] on div "ID: AA-3541 Showing 281 / 461 products Shortlist Get quote Description Solid Ma…" at bounding box center [847, 403] width 416 height 520
click at [898, 148] on div "ID: AA-3541" at bounding box center [847, 157] width 340 height 29
drag, startPoint x: 894, startPoint y: 149, endPoint x: 850, endPoint y: 159, distance: 45.0
click at [893, 150] on div "ID: AA-3541" at bounding box center [847, 157] width 340 height 29
drag, startPoint x: 813, startPoint y: 153, endPoint x: 896, endPoint y: 160, distance: 83.4
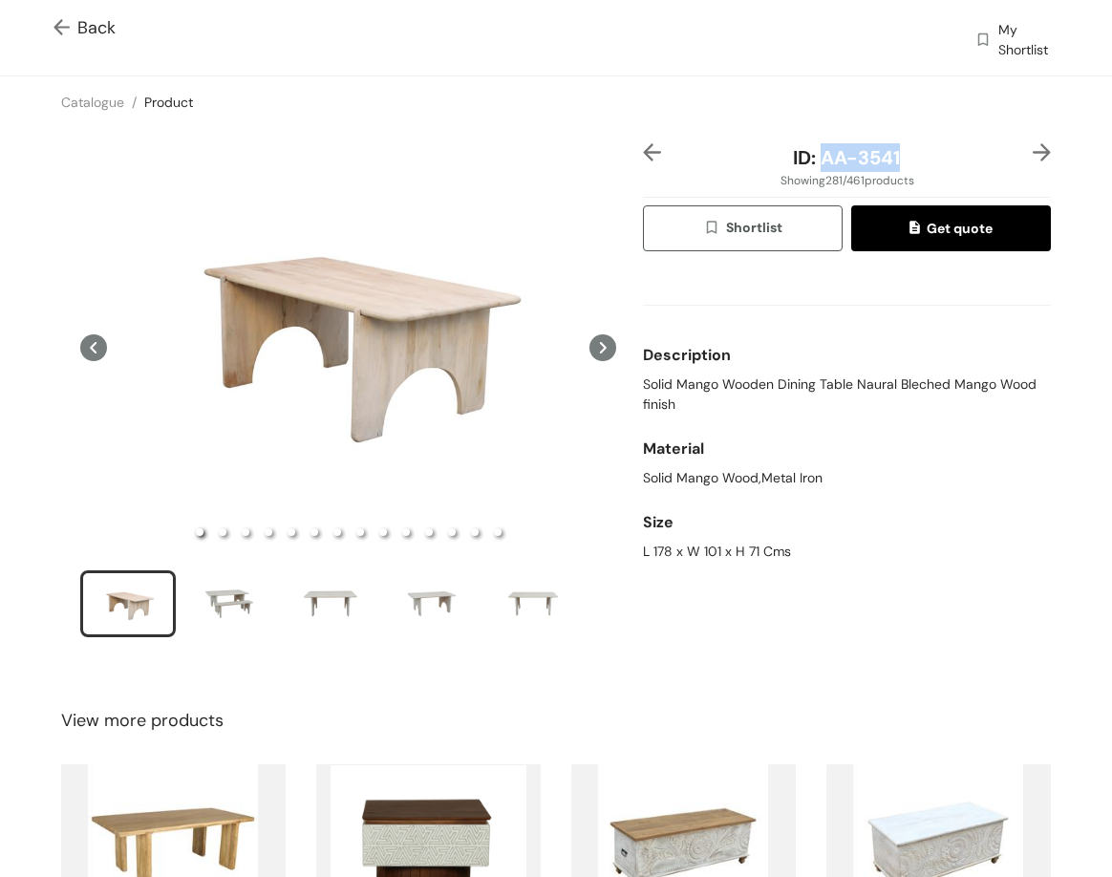
click at [895, 162] on div "ID: AA-3541" at bounding box center [847, 157] width 340 height 29
drag, startPoint x: 627, startPoint y: 552, endPoint x: 797, endPoint y: 566, distance: 170.6
click at [797, 566] on div "ID: AA-3541 Showing 281 / 461 products Shortlist Get quote Description Solid Ma…" at bounding box center [556, 403] width 1120 height 550
click at [751, 549] on div "L 178 x W 101 x H 71 Cms" at bounding box center [847, 552] width 408 height 20
click at [750, 549] on div "L 178 x W 101 x H 71 Cms" at bounding box center [847, 552] width 408 height 20
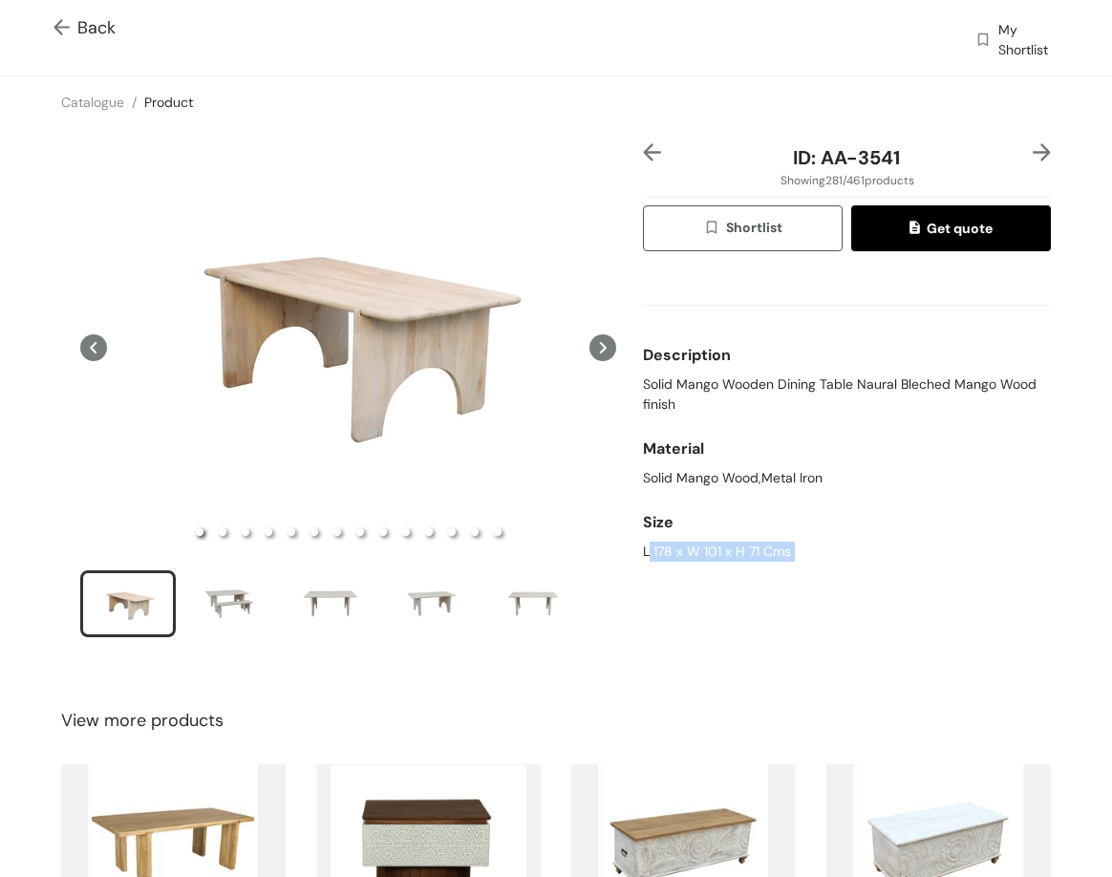
click at [749, 549] on div "L 178 x W 101 x H 71 Cms" at bounding box center [847, 552] width 408 height 20
drag, startPoint x: 749, startPoint y: 549, endPoint x: 760, endPoint y: 549, distance: 11.5
click at [762, 549] on div "L 178 x W 101 x H 71 Cms" at bounding box center [847, 552] width 408 height 20
click at [754, 550] on div "L 178 x W 101 x H 71 Cms" at bounding box center [847, 552] width 408 height 20
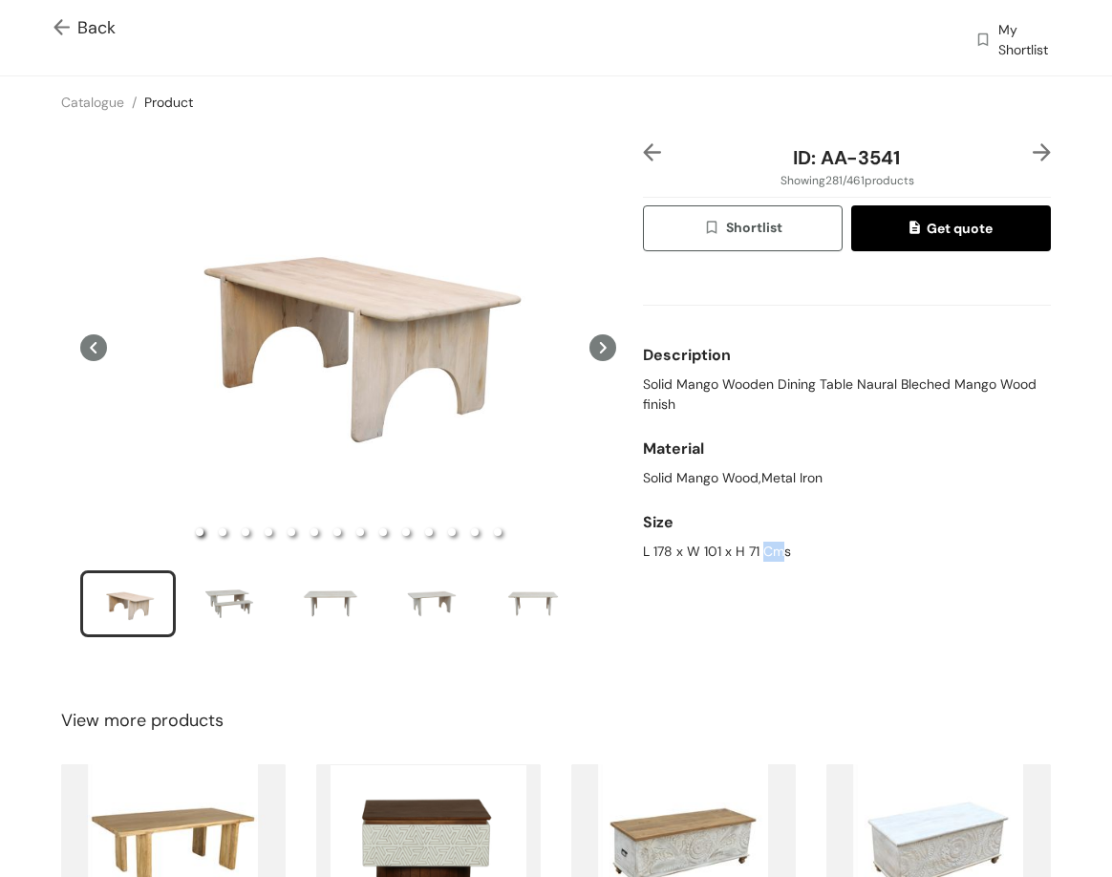
click at [754, 550] on div "L 178 x W 101 x H 71 Cms" at bounding box center [847, 552] width 408 height 20
click at [753, 551] on div "L 178 x W 101 x H 71 Cms" at bounding box center [847, 552] width 408 height 20
click at [755, 551] on div "L 178 x W 101 x H 71 Cms" at bounding box center [847, 552] width 408 height 20
click at [1033, 144] on img at bounding box center [1042, 152] width 18 height 18
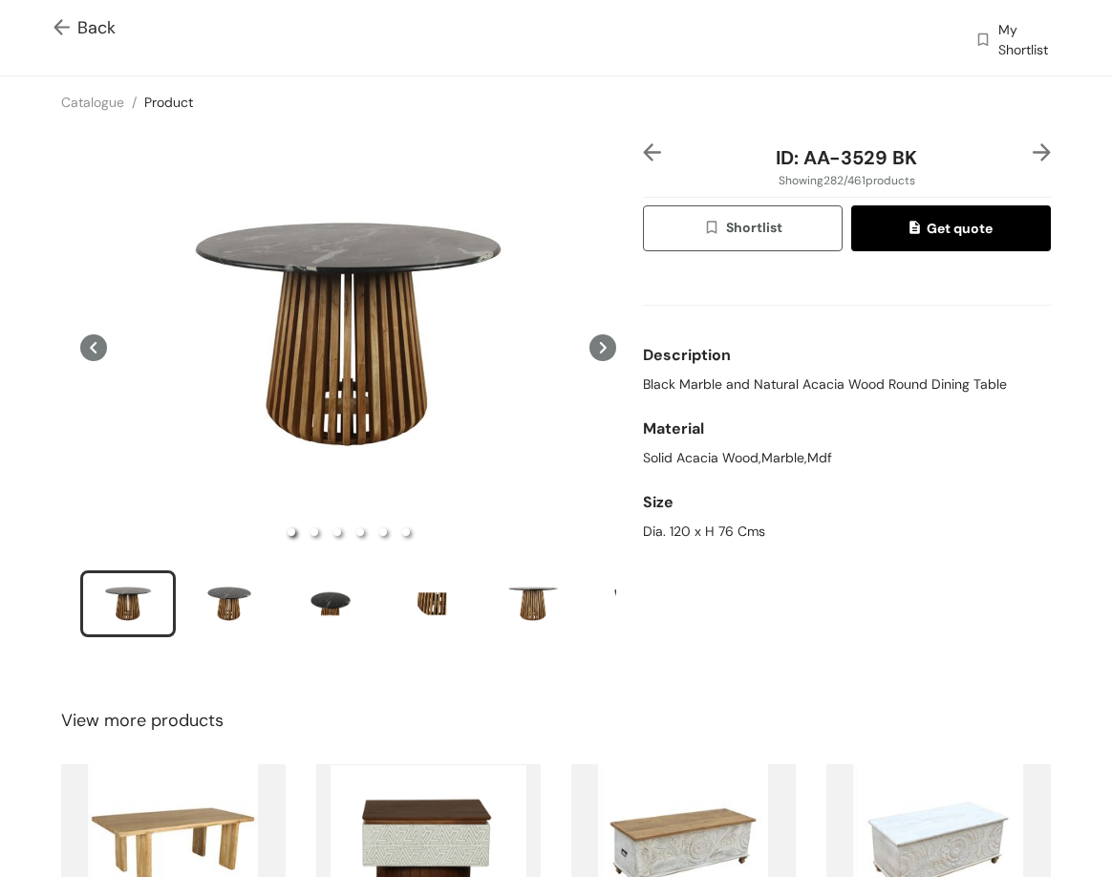
click at [710, 391] on span "Black Marble and Natural Acacia Wood Round Dining Table" at bounding box center [825, 385] width 364 height 20
click at [677, 528] on div "Dia. 120 x H 76 Cms" at bounding box center [847, 532] width 408 height 20
click at [677, 516] on div "Size" at bounding box center [847, 502] width 408 height 38
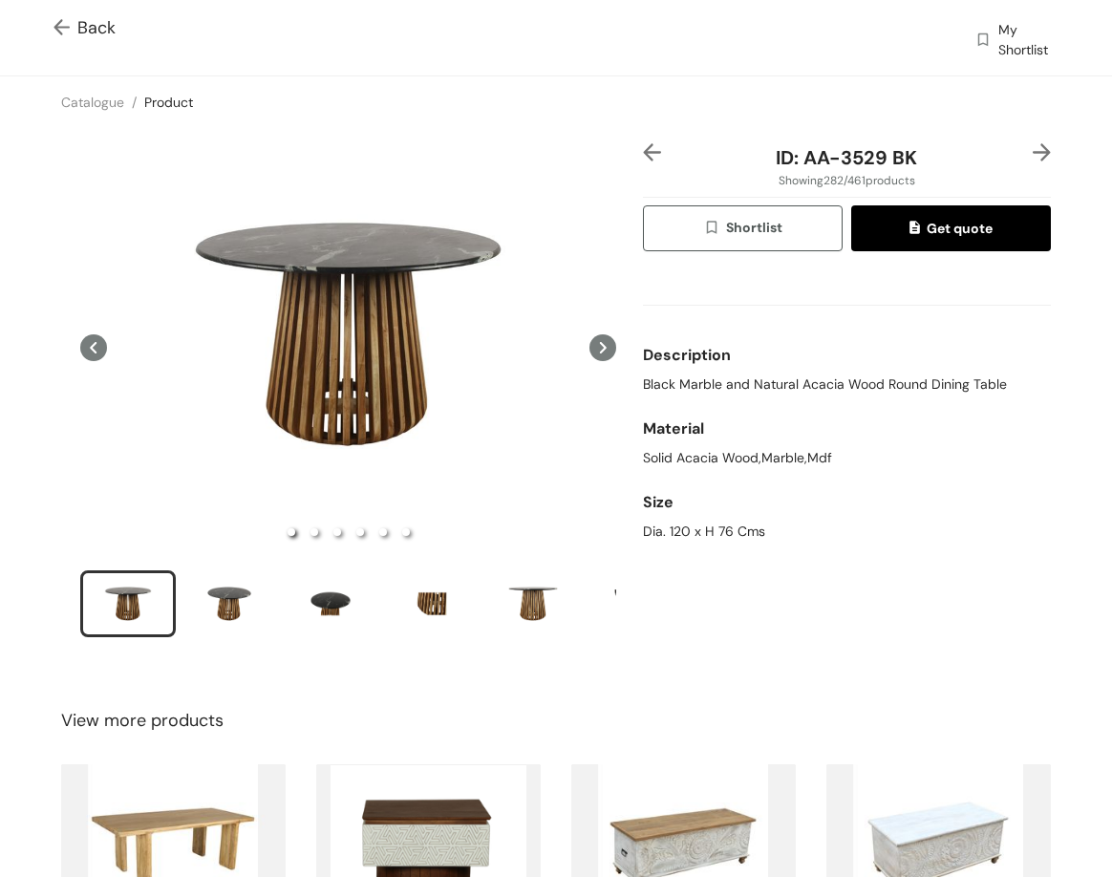
click at [677, 517] on div "Size" at bounding box center [847, 502] width 408 height 38
click at [677, 523] on div "Dia. 120 x H 76 Cms" at bounding box center [847, 532] width 408 height 20
drag, startPoint x: 796, startPoint y: 155, endPoint x: 916, endPoint y: 151, distance: 120.4
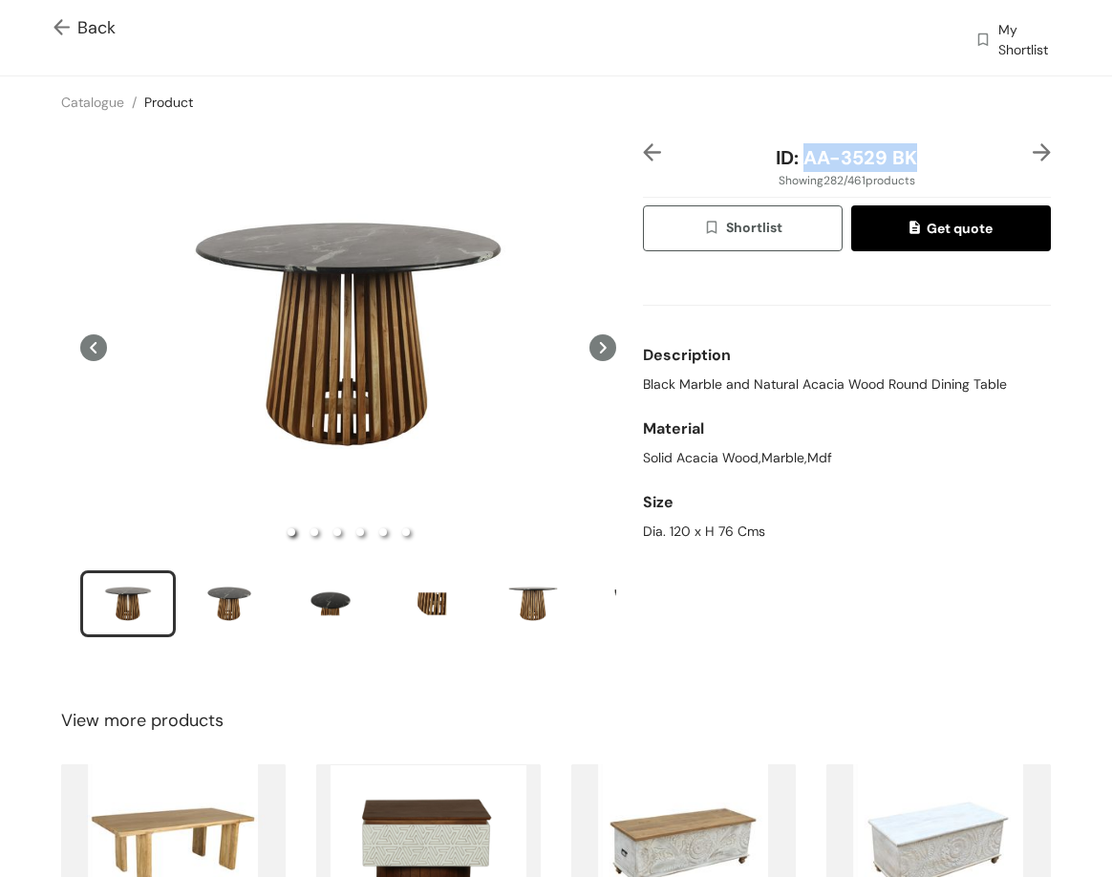
click at [916, 161] on div "ID: AA-3529 BK" at bounding box center [847, 157] width 340 height 29
click at [1033, 150] on img at bounding box center [1042, 152] width 18 height 18
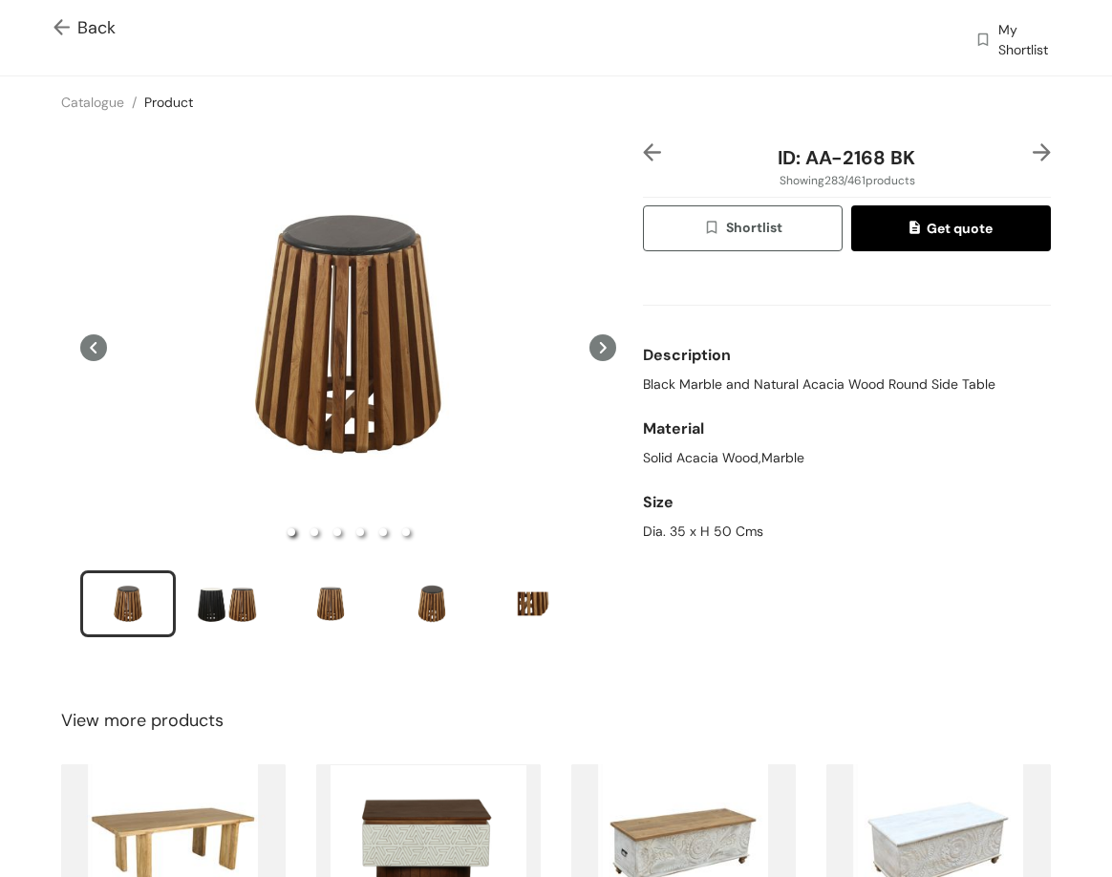
click at [803, 382] on span "Black Marble and Natural Acacia Wood Round Side Table" at bounding box center [819, 385] width 353 height 20
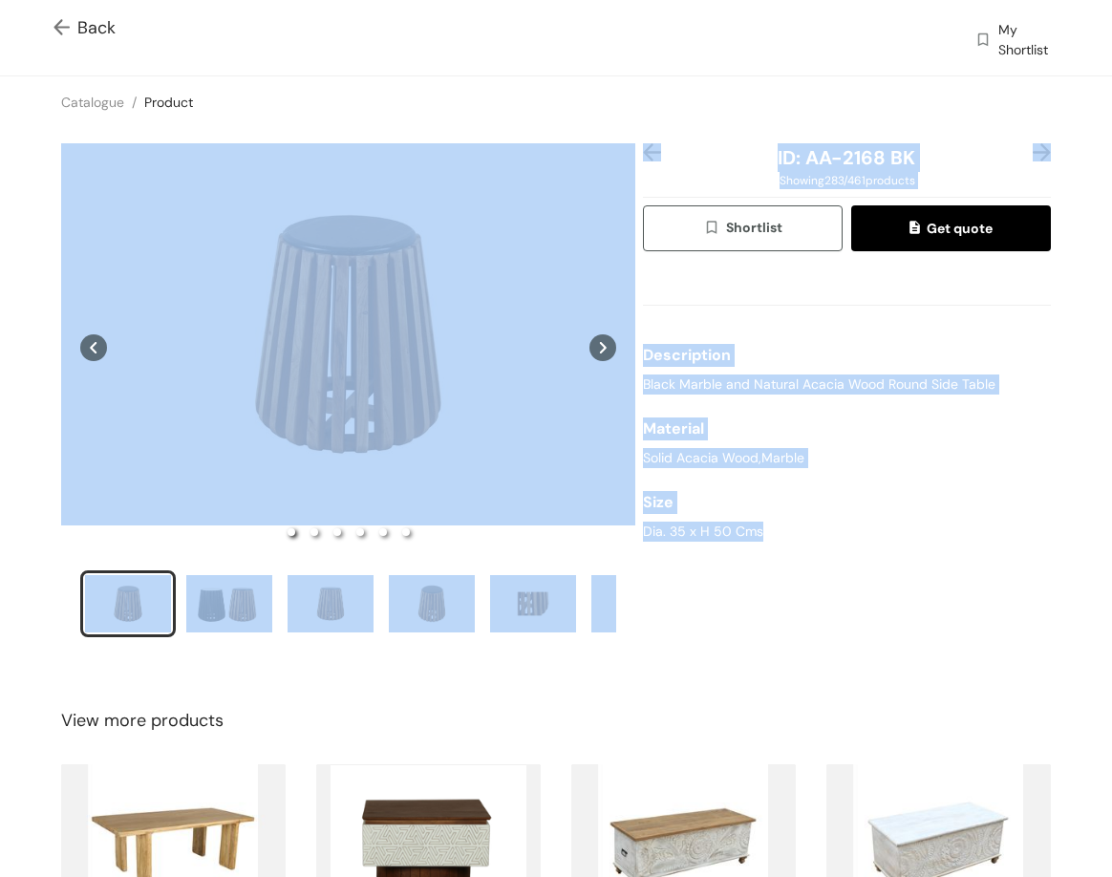
drag, startPoint x: 628, startPoint y: 529, endPoint x: 779, endPoint y: 540, distance: 151.3
click at [779, 540] on div "ID: AA-2168 BK Showing 283 / 461 products Shortlist Get quote Description Black…" at bounding box center [556, 403] width 1120 height 550
click at [675, 537] on div "Dia. 35 x H 50 Cms" at bounding box center [847, 532] width 408 height 20
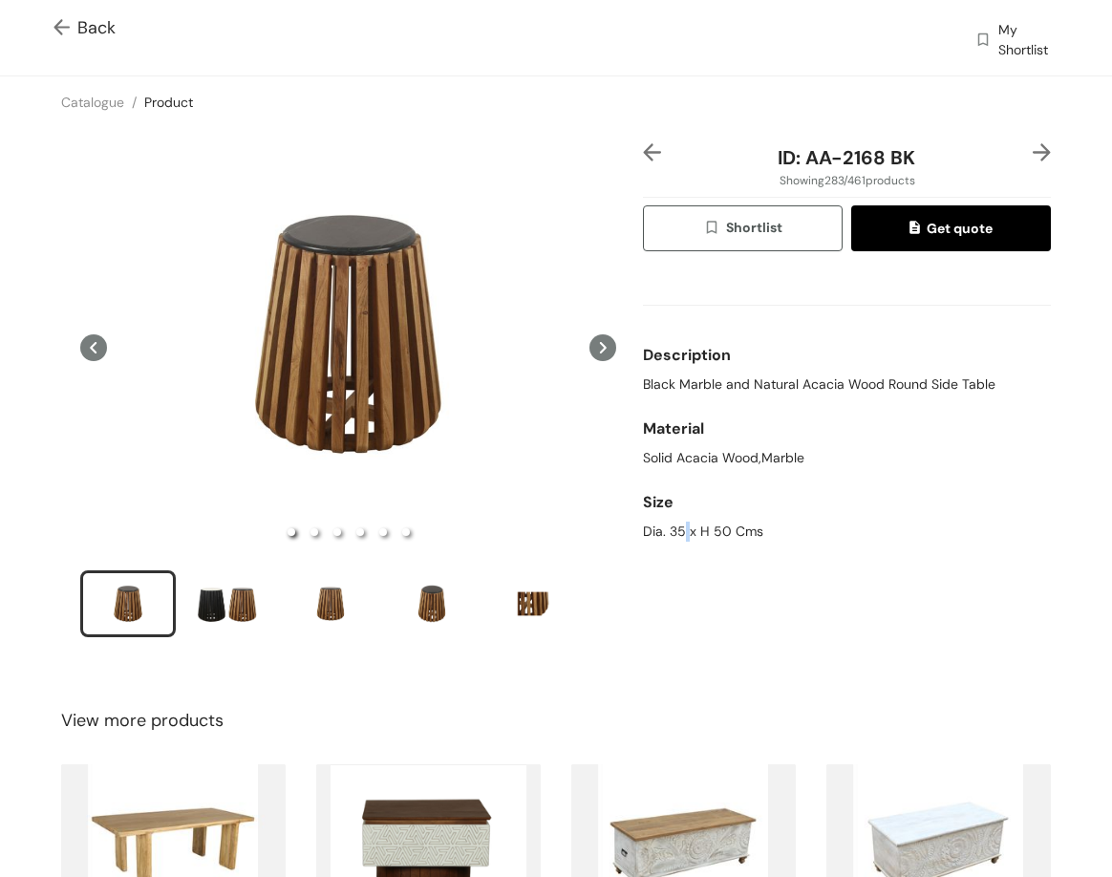
click at [675, 535] on div "Dia. 35 x H 50 Cms" at bounding box center [847, 532] width 408 height 20
drag, startPoint x: 798, startPoint y: 154, endPoint x: 958, endPoint y: 152, distance: 160.5
click at [950, 159] on div "ID: AA-2168 BK" at bounding box center [847, 157] width 340 height 29
click at [1034, 152] on img at bounding box center [1042, 152] width 18 height 18
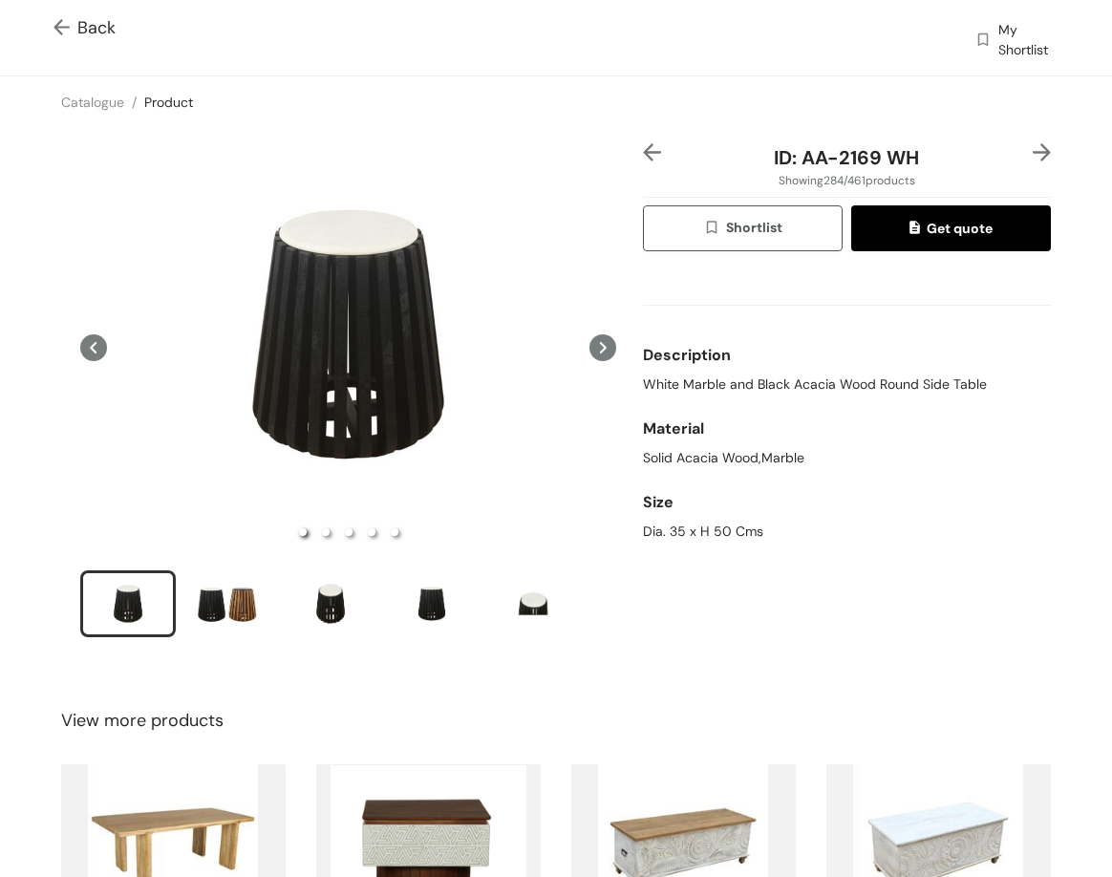
click at [712, 368] on div "Description" at bounding box center [847, 355] width 408 height 38
click at [718, 379] on span "White Marble and Black Acacia Wood Round Side Table" at bounding box center [815, 385] width 344 height 20
click at [719, 380] on span "White Marble and Black Acacia Wood Round Side Table" at bounding box center [815, 385] width 344 height 20
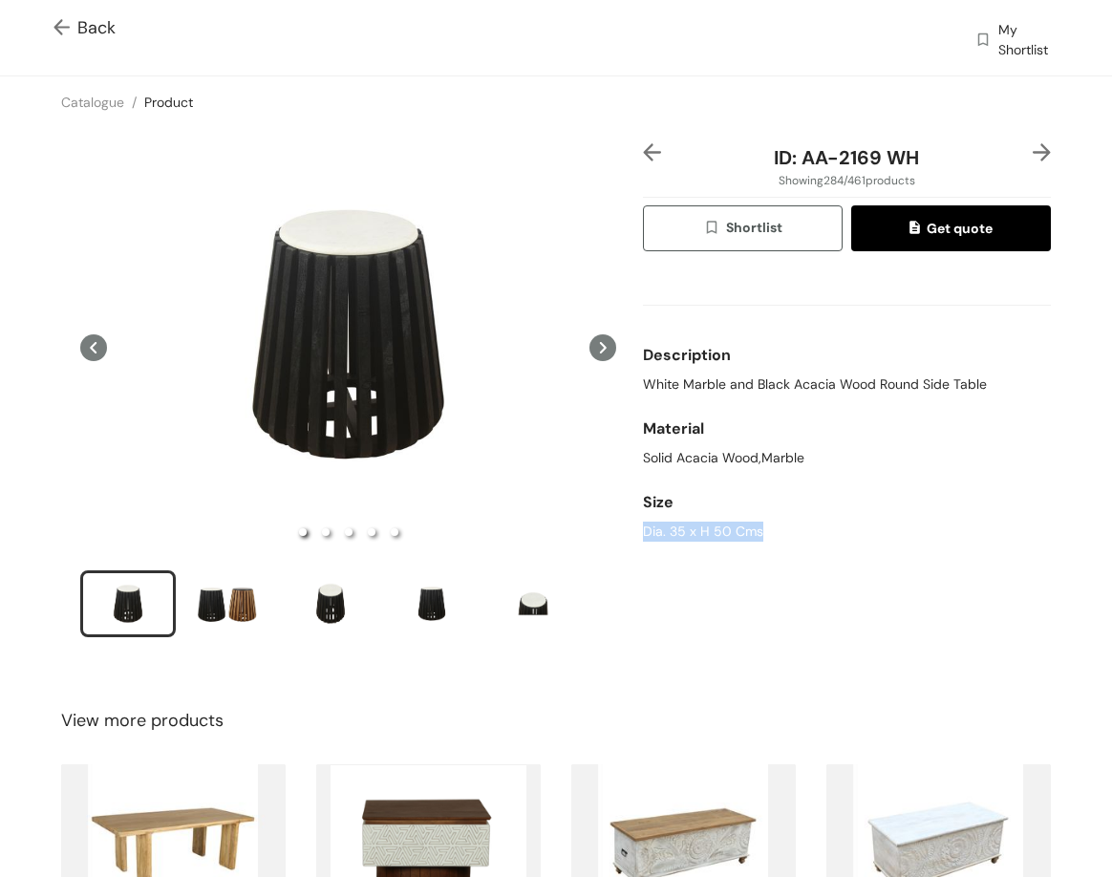
drag, startPoint x: 632, startPoint y: 527, endPoint x: 782, endPoint y: 446, distance: 171.4
click at [788, 543] on div "ID: AA-2169 WH Showing 284 / 461 products Shortlist Get quote Description White…" at bounding box center [847, 403] width 416 height 520
drag, startPoint x: 785, startPoint y: 154, endPoint x: 927, endPoint y: 157, distance: 141.4
click at [927, 157] on div "ID: AA-2169 WH" at bounding box center [847, 157] width 340 height 29
click at [1033, 153] on img at bounding box center [1042, 152] width 18 height 18
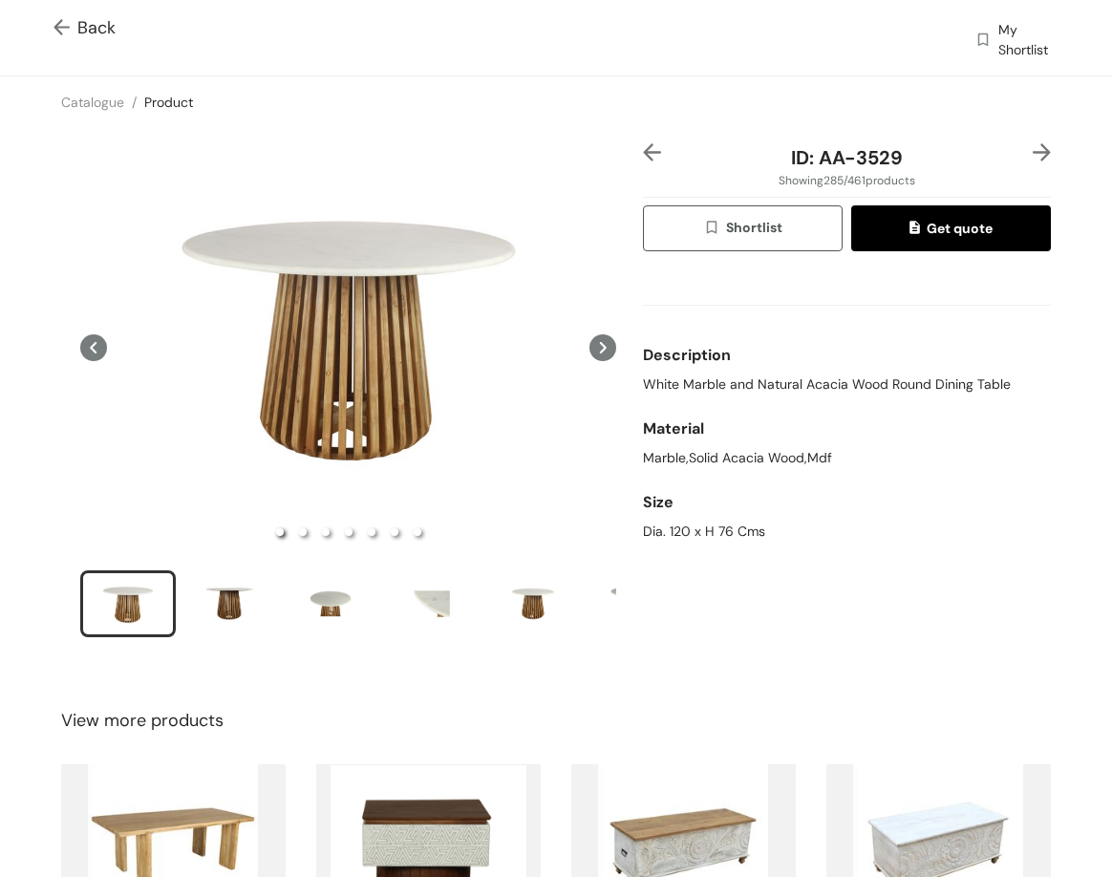
click at [708, 389] on span "White Marble and Natural Acacia Wood Round Dining Table" at bounding box center [827, 385] width 368 height 20
click at [684, 528] on div "Dia. 120 x H 76 Cms" at bounding box center [847, 532] width 408 height 20
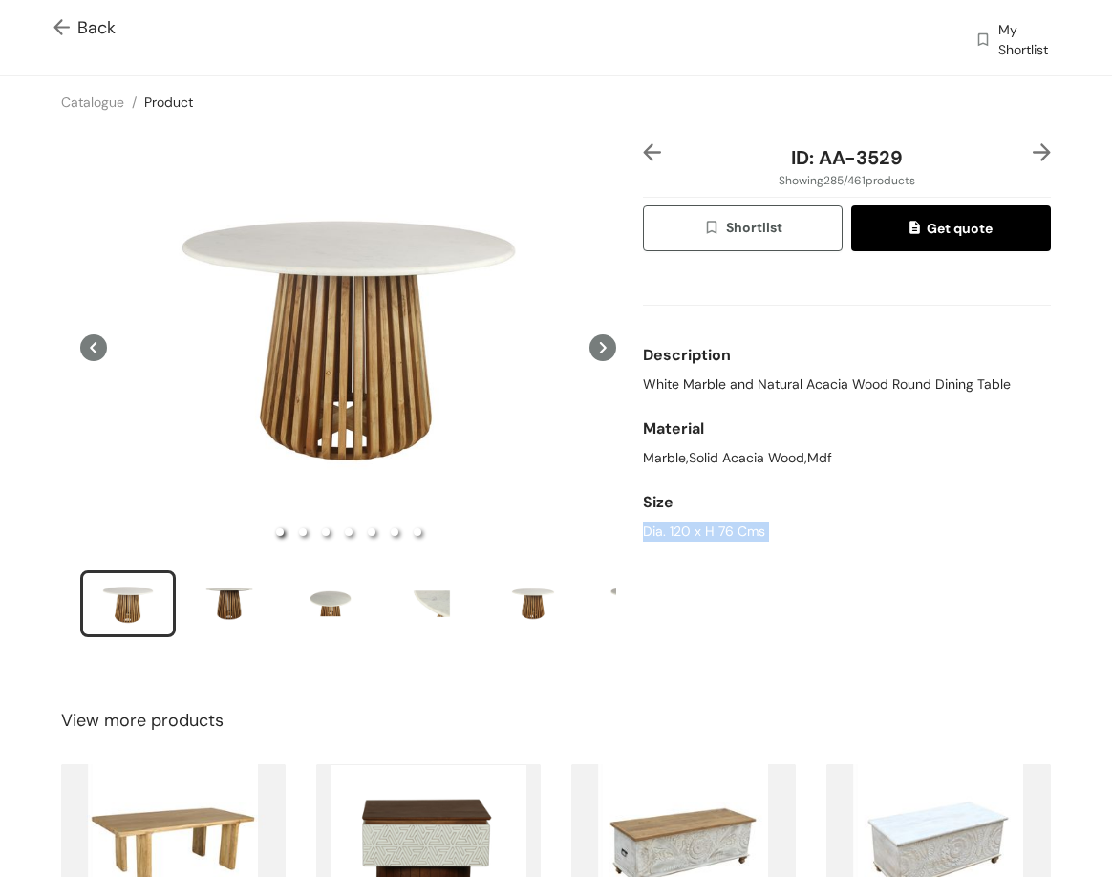
click at [684, 528] on div "Dia. 120 x H 76 Cms" at bounding box center [847, 532] width 408 height 20
drag, startPoint x: 809, startPoint y: 153, endPoint x: 863, endPoint y: 50, distance: 116.2
click at [906, 160] on div "ID: AA-3529" at bounding box center [847, 157] width 340 height 29
click at [1033, 149] on img at bounding box center [1042, 152] width 18 height 18
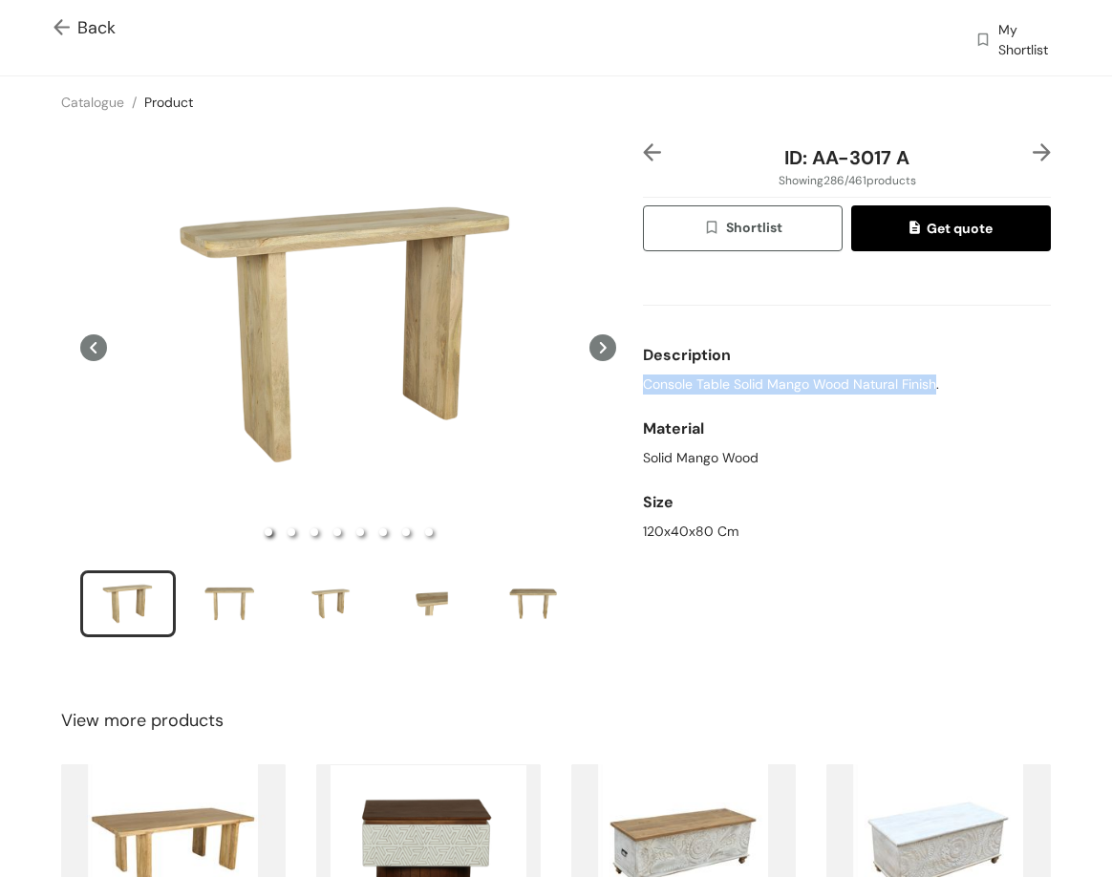
drag, startPoint x: 637, startPoint y: 378, endPoint x: 929, endPoint y: 387, distance: 291.5
click at [930, 386] on div "ID: AA-3017 A Showing 286 / 461 products Shortlist Get quote Description Consol…" at bounding box center [847, 403] width 416 height 520
click at [682, 539] on div "120x40x80 Cm" at bounding box center [847, 532] width 408 height 20
click at [682, 538] on div "120x40x80 Cm" at bounding box center [847, 532] width 408 height 20
click at [680, 535] on div "120x40x80 Cm" at bounding box center [847, 532] width 408 height 20
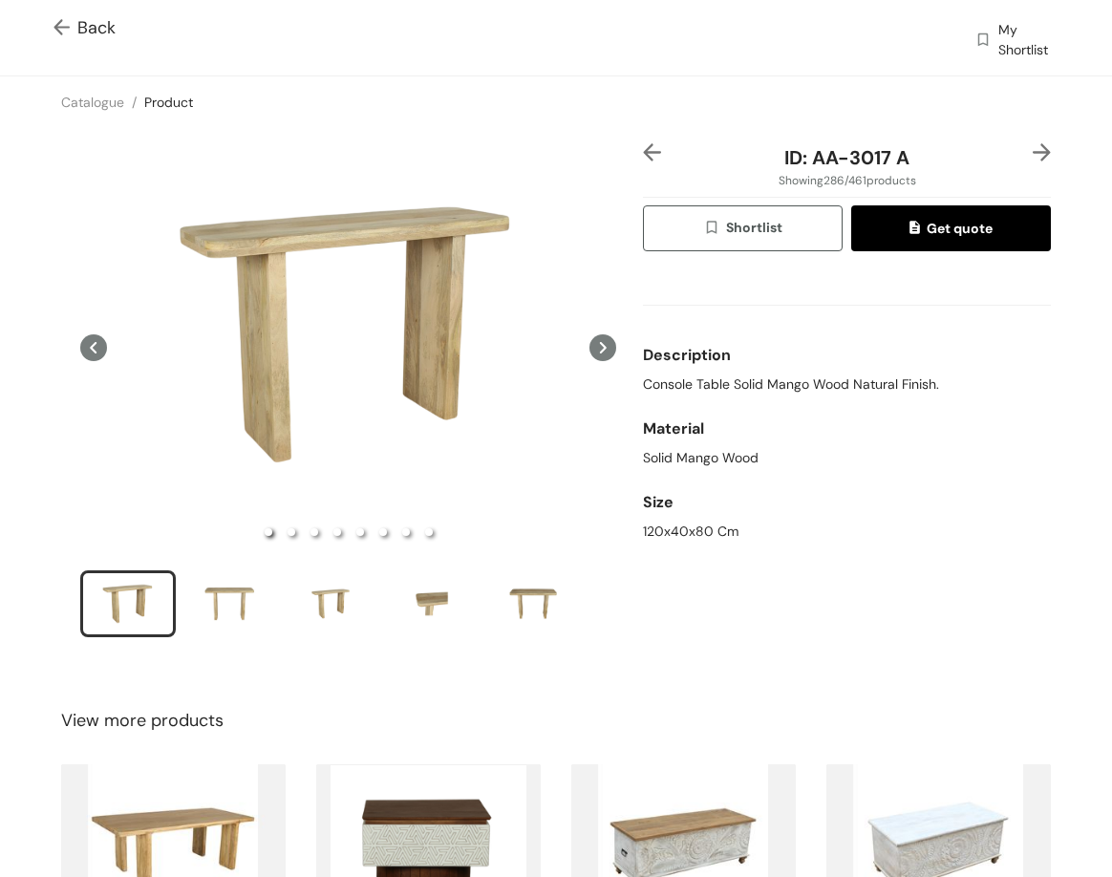
click at [629, 547] on div at bounding box center [348, 403] width 582 height 520
click at [643, 537] on div "120x40x80 Cm" at bounding box center [847, 532] width 408 height 20
drag, startPoint x: 803, startPoint y: 163, endPoint x: 910, endPoint y: 157, distance: 107.2
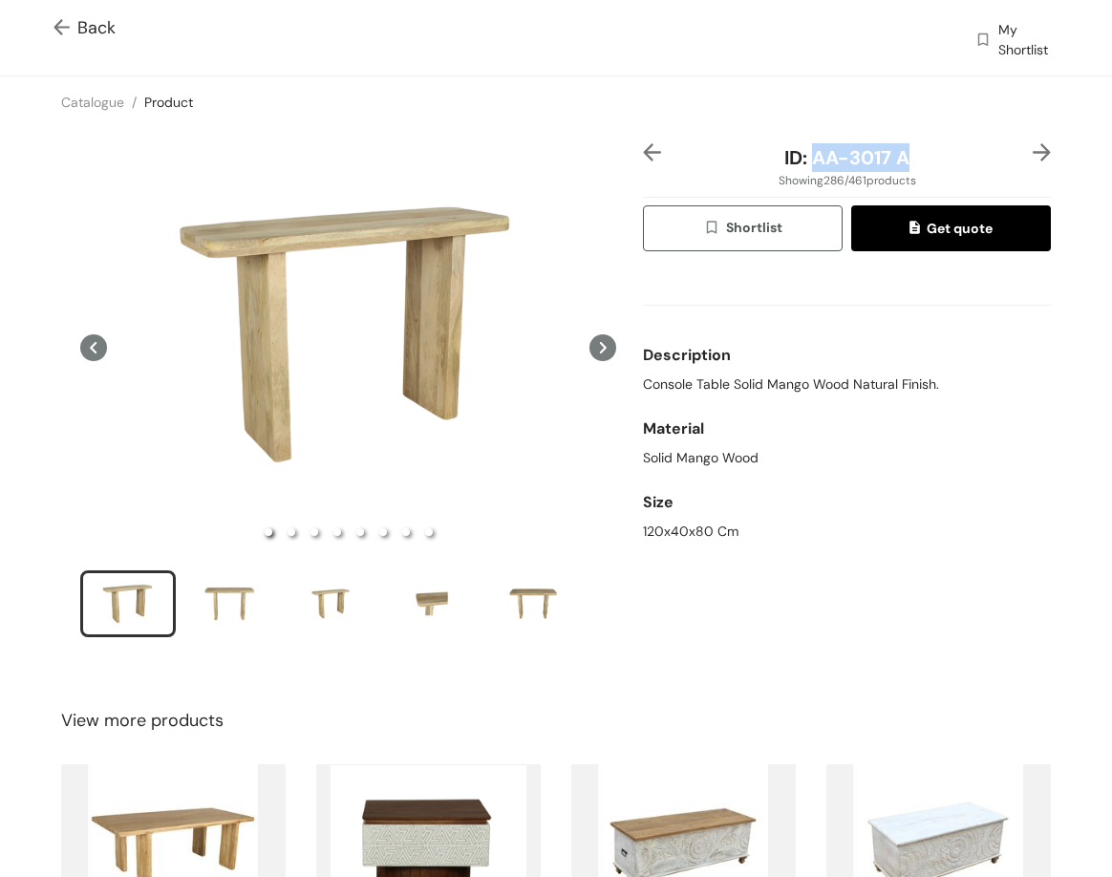
click at [912, 161] on div "ID: AA-3017 A" at bounding box center [847, 157] width 340 height 29
click at [1035, 152] on img at bounding box center [1042, 152] width 18 height 18
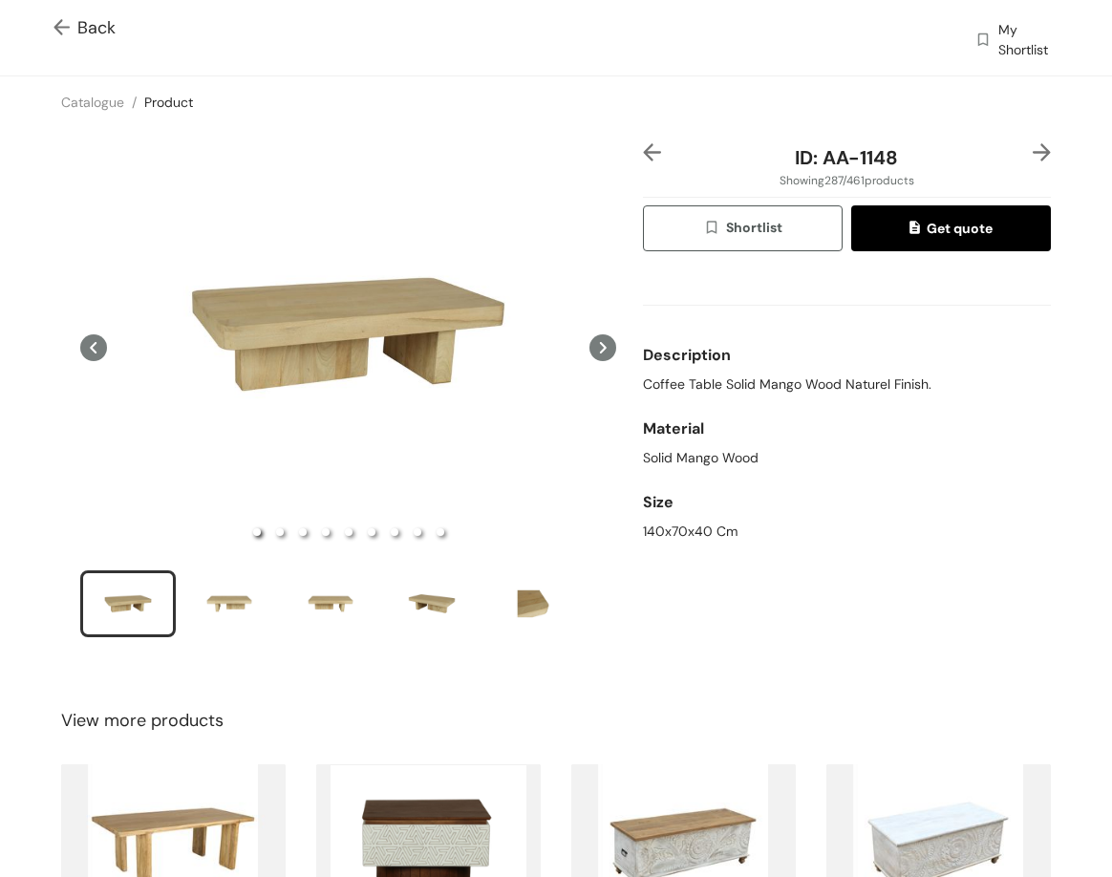
click at [768, 384] on span "Coffee Table Solid Mango Wood Naturel Finish." at bounding box center [787, 385] width 289 height 20
drag, startPoint x: 650, startPoint y: 531, endPoint x: 691, endPoint y: 532, distance: 41.1
click at [691, 532] on div "140x70x40 Cm" at bounding box center [847, 532] width 408 height 20
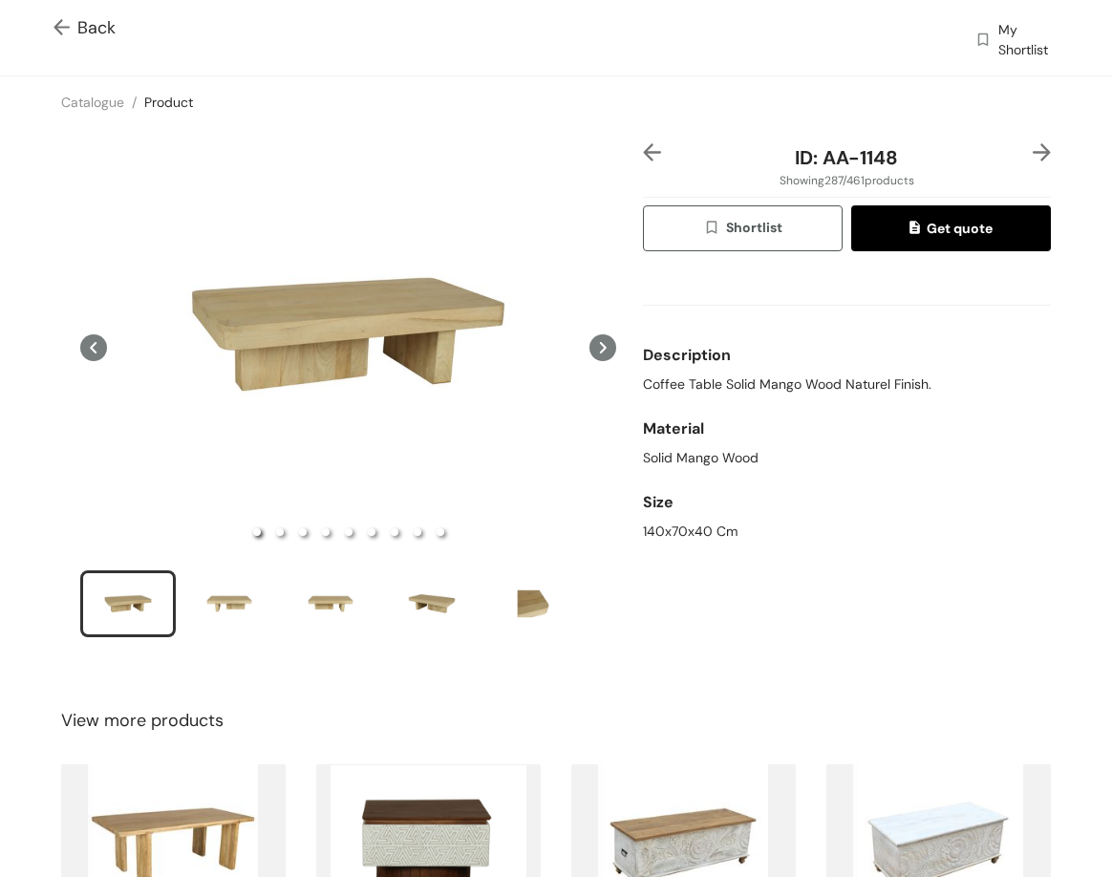
drag, startPoint x: 629, startPoint y: 536, endPoint x: 666, endPoint y: 530, distance: 37.7
click at [634, 536] on div "ID: AA-1148 Showing 287 / 461 products Shortlist Get quote Description Coffee T…" at bounding box center [556, 403] width 1120 height 550
click at [667, 529] on div "140x70x40 Cm" at bounding box center [847, 532] width 408 height 20
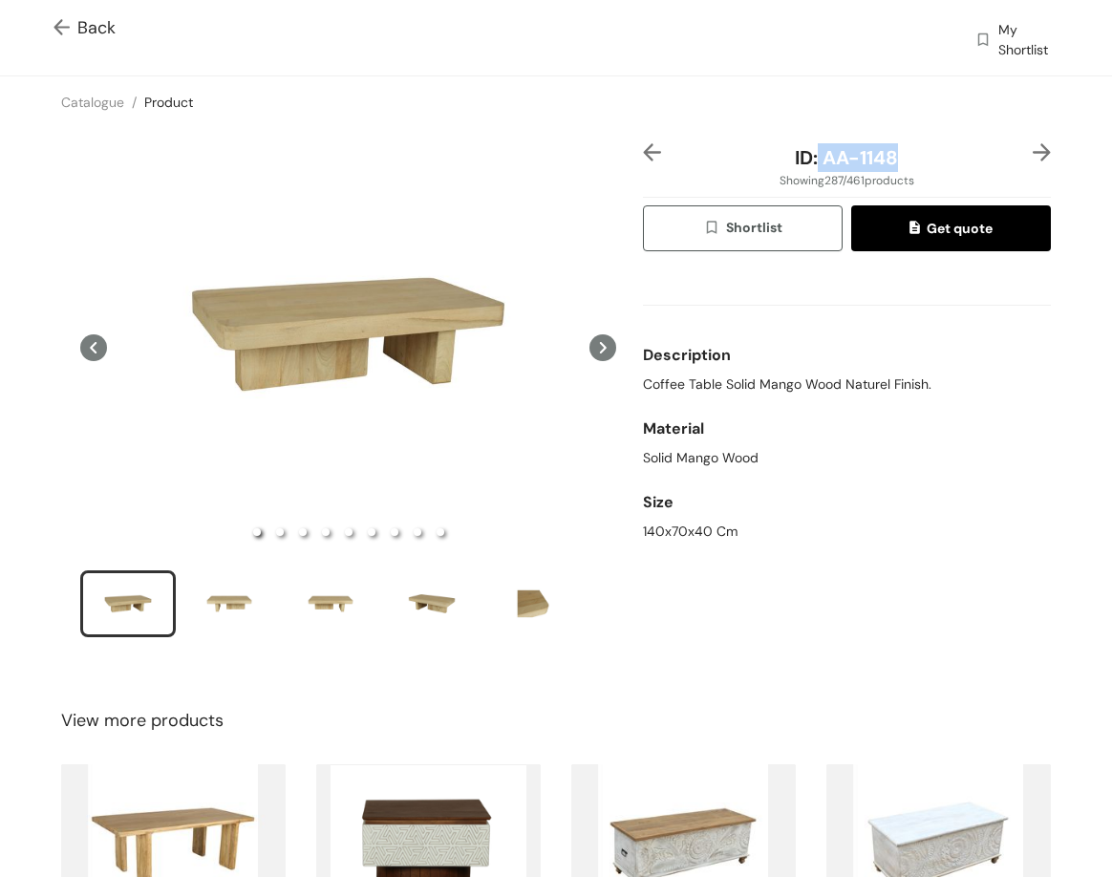
drag, startPoint x: 807, startPoint y: 159, endPoint x: 953, endPoint y: 156, distance: 146.2
click at [953, 156] on div "ID: AA-1148" at bounding box center [847, 157] width 340 height 29
click at [1033, 152] on img at bounding box center [1042, 152] width 18 height 18
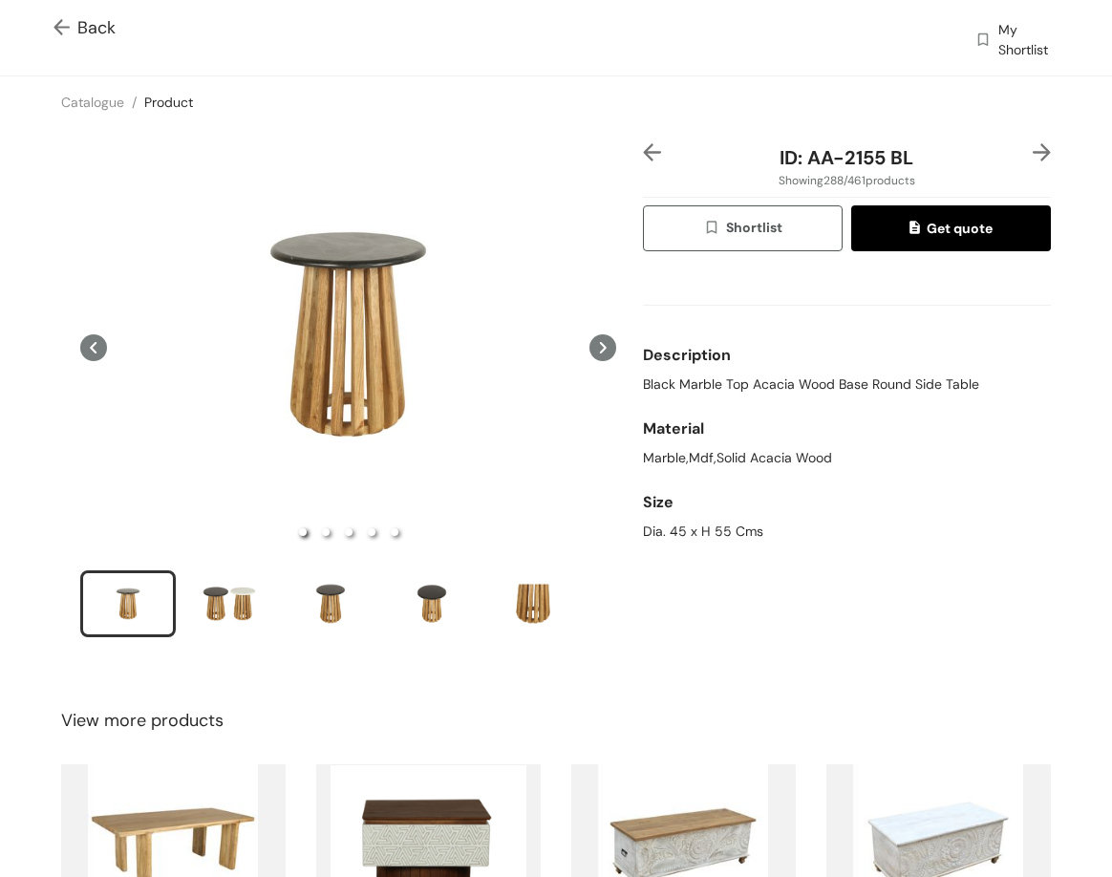
click at [803, 382] on span "Black Marble Top Acacia Wood Base Round Side Table" at bounding box center [811, 385] width 336 height 20
drag, startPoint x: 800, startPoint y: 160, endPoint x: 908, endPoint y: 114, distance: 117.3
click at [981, 152] on div "ID: AA-2155 BL" at bounding box center [847, 157] width 340 height 29
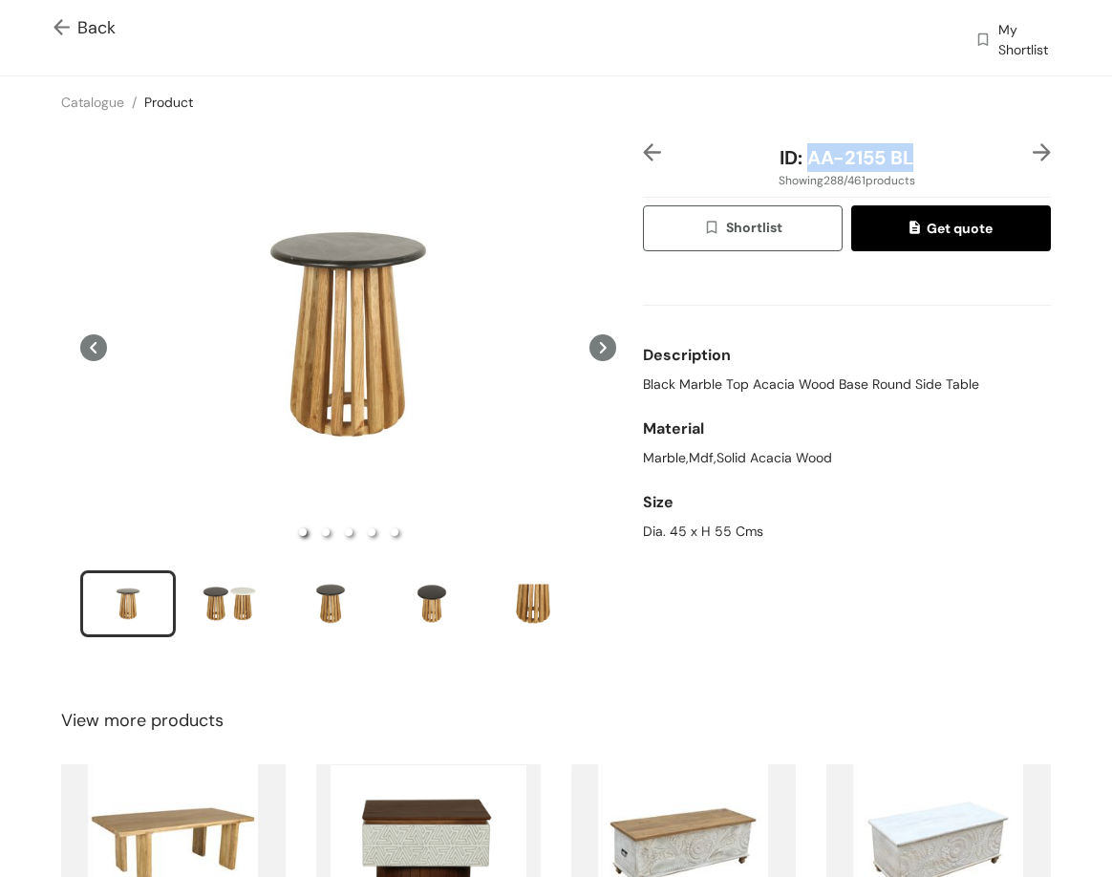
click at [1033, 152] on img at bounding box center [1042, 152] width 18 height 18
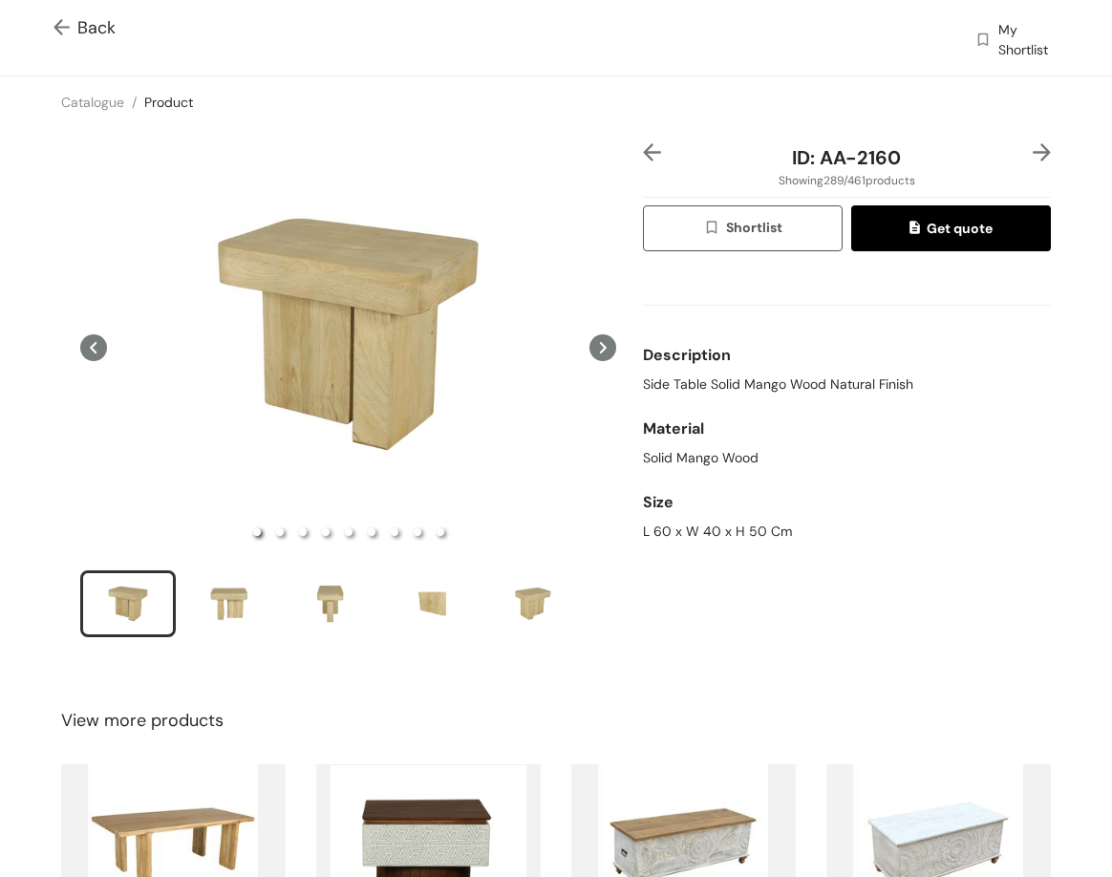
click at [752, 391] on span "Side Table Solid Mango Wood Natural Finish" at bounding box center [778, 385] width 270 height 20
click at [699, 524] on div "L 60 x W 40 x H 50 Cm" at bounding box center [847, 532] width 408 height 20
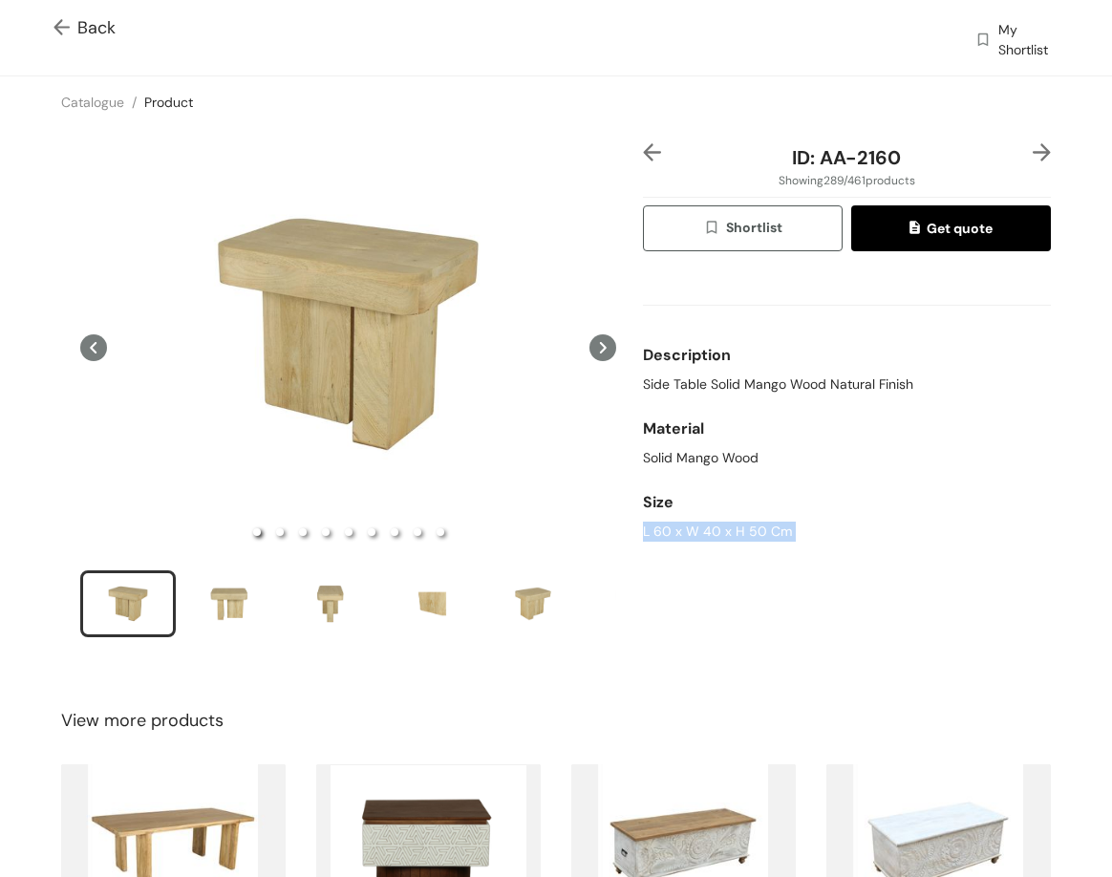
click at [698, 524] on div "L 60 x W 40 x H 50 Cm" at bounding box center [847, 532] width 408 height 20
drag, startPoint x: 809, startPoint y: 157, endPoint x: 893, endPoint y: 167, distance: 84.7
click at [893, 167] on div "ID: AA-2160" at bounding box center [847, 157] width 340 height 29
click at [1033, 150] on img at bounding box center [1042, 152] width 18 height 18
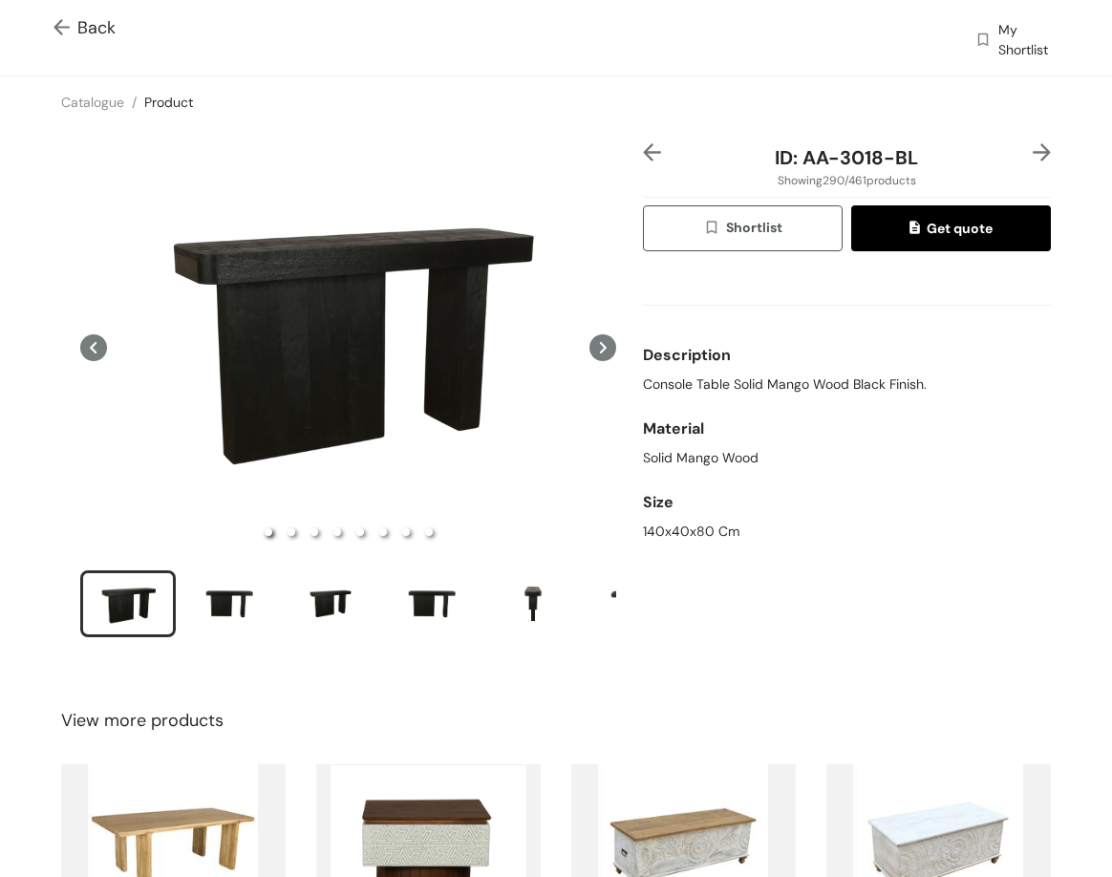
click at [745, 336] on div "Description" at bounding box center [847, 355] width 408 height 38
drag, startPoint x: 636, startPoint y: 385, endPoint x: 910, endPoint y: 400, distance: 274.6
click at [914, 400] on div "Description Console Table Solid Mango Wood Black Finish." at bounding box center [847, 366] width 408 height 74
drag, startPoint x: 797, startPoint y: 158, endPoint x: 920, endPoint y: 162, distance: 123.3
click at [919, 162] on div "ID: AA-3018-BL" at bounding box center [847, 157] width 340 height 29
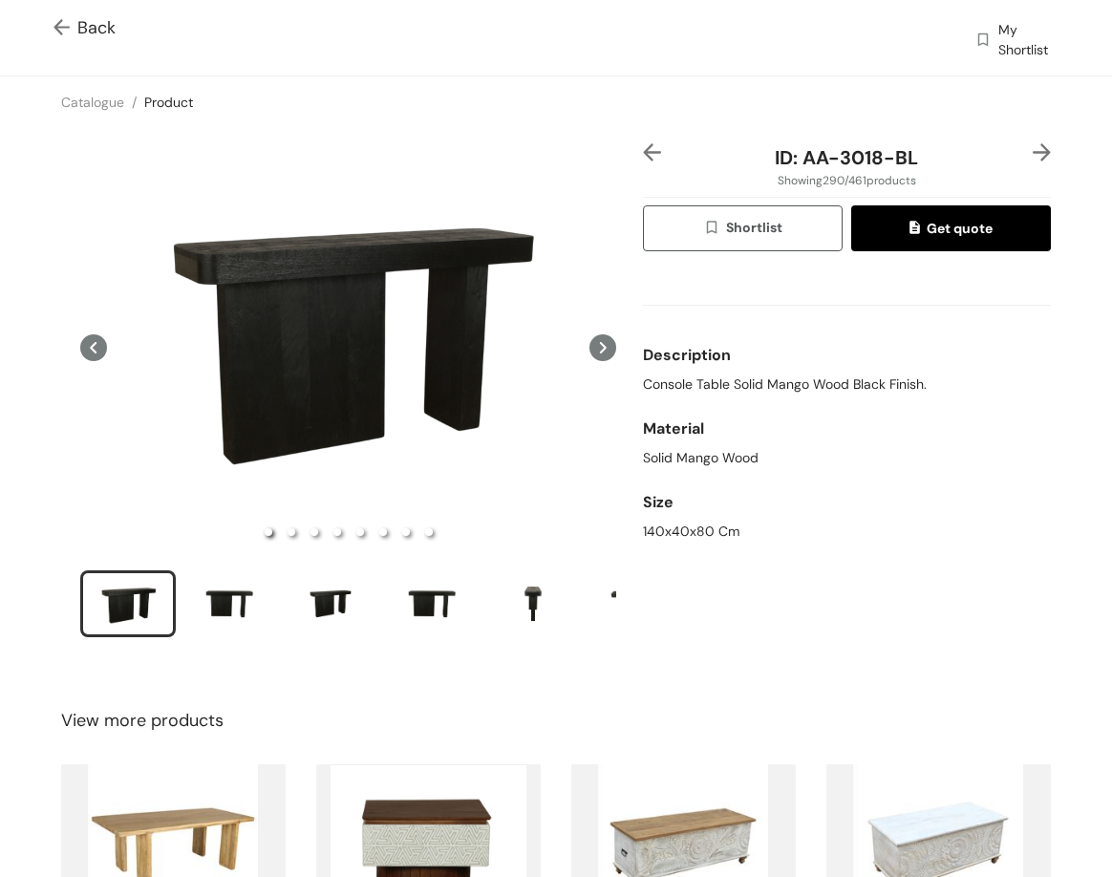
click at [648, 538] on div "140x40x80 Cm" at bounding box center [847, 532] width 408 height 20
drag, startPoint x: 790, startPoint y: 162, endPoint x: 944, endPoint y: 161, distance: 153.8
click at [941, 161] on div "ID: AA-3018-BL" at bounding box center [847, 157] width 340 height 29
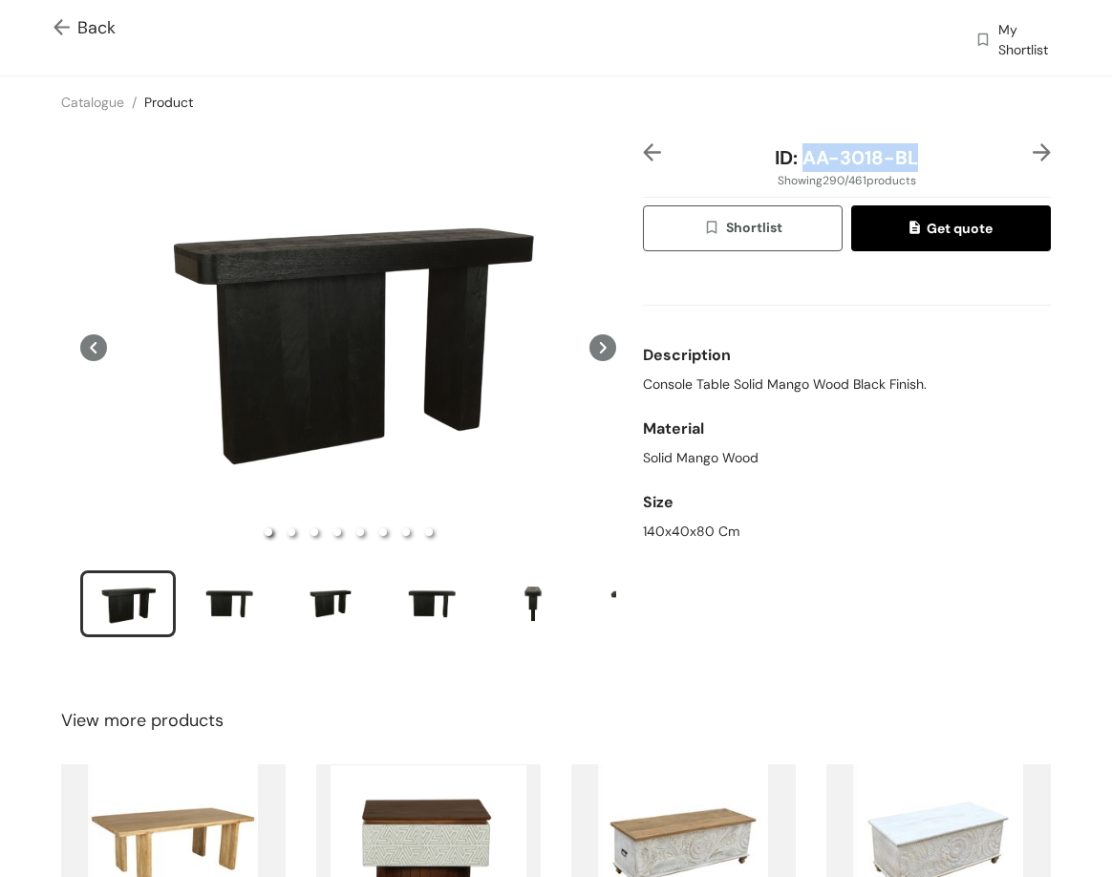
click at [1033, 149] on img at bounding box center [1042, 152] width 18 height 18
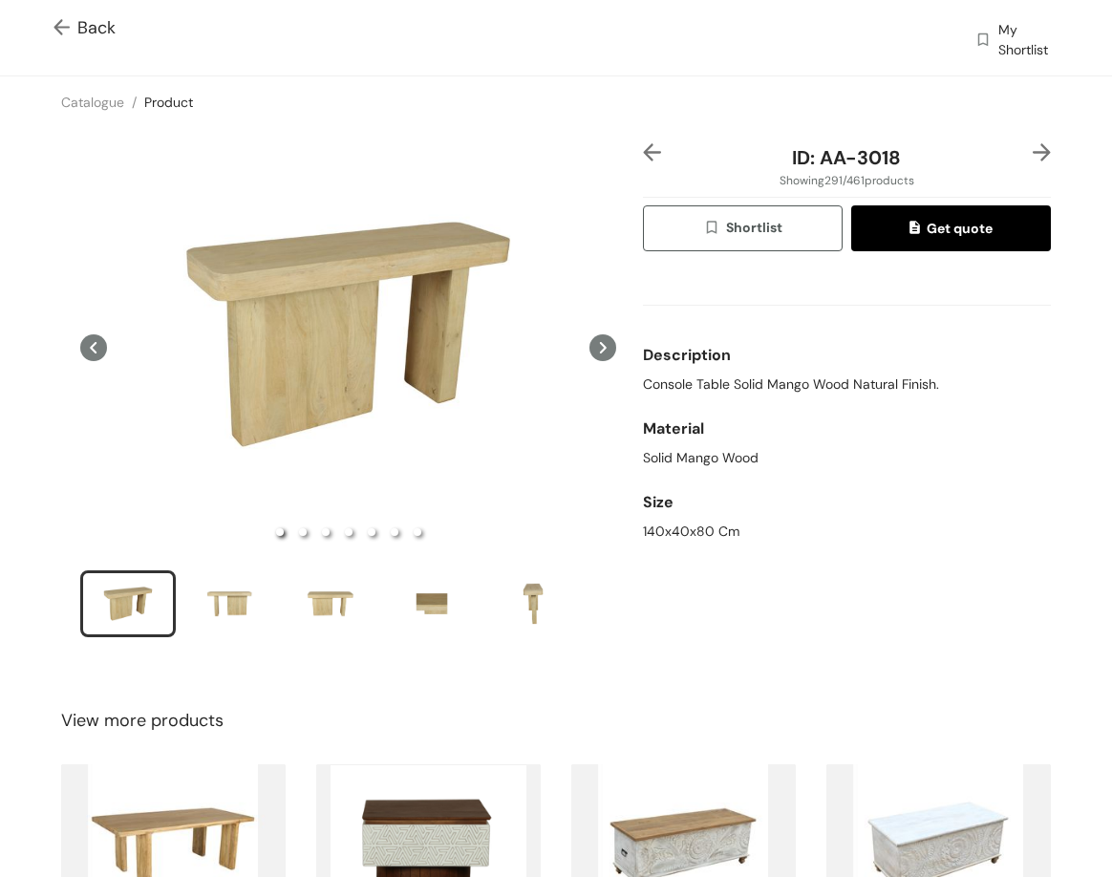
click at [750, 379] on span "Console Table Solid Mango Wood Natural Finish." at bounding box center [791, 385] width 296 height 20
click at [697, 532] on div "140x40x80 Cm" at bounding box center [847, 532] width 408 height 20
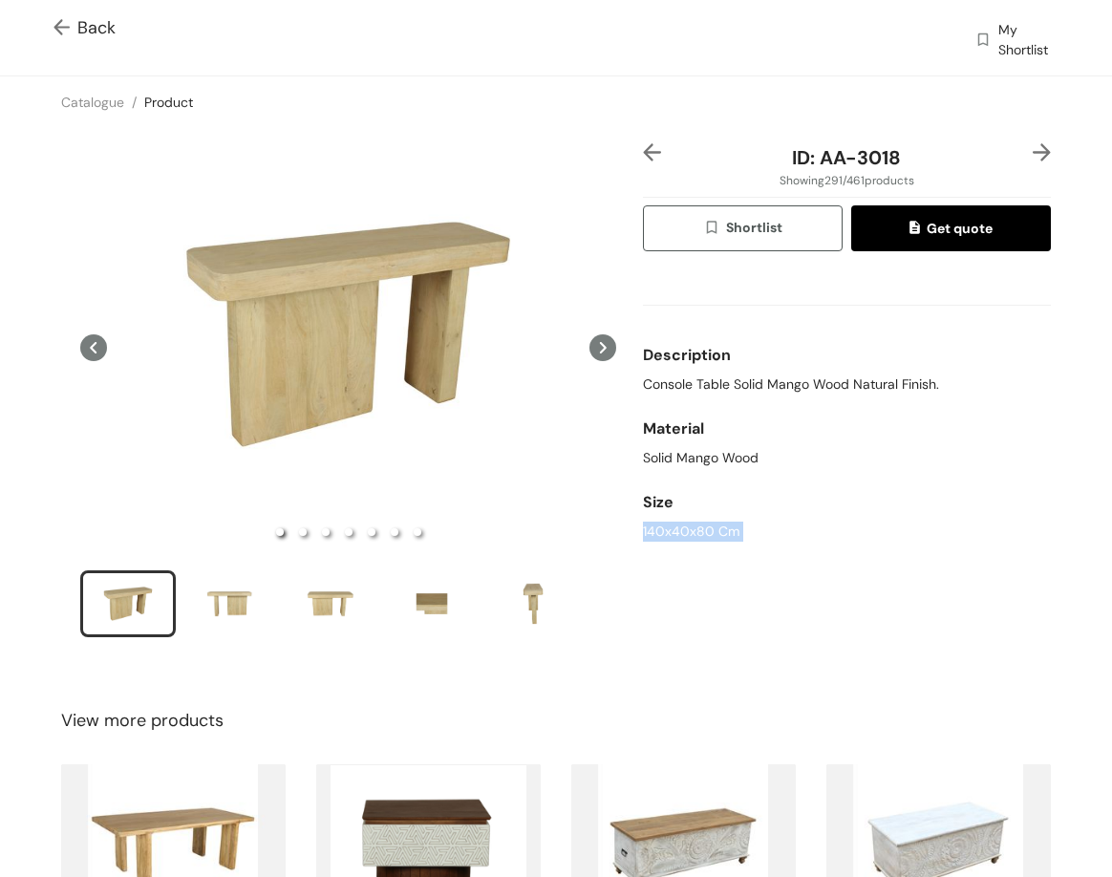
click at [697, 532] on div "140x40x80 Cm" at bounding box center [847, 532] width 408 height 20
drag, startPoint x: 847, startPoint y: 161, endPoint x: 955, endPoint y: 161, distance: 108.0
click at [955, 161] on div "ID: AA-3018" at bounding box center [847, 157] width 340 height 29
click at [1033, 148] on img at bounding box center [1042, 152] width 18 height 18
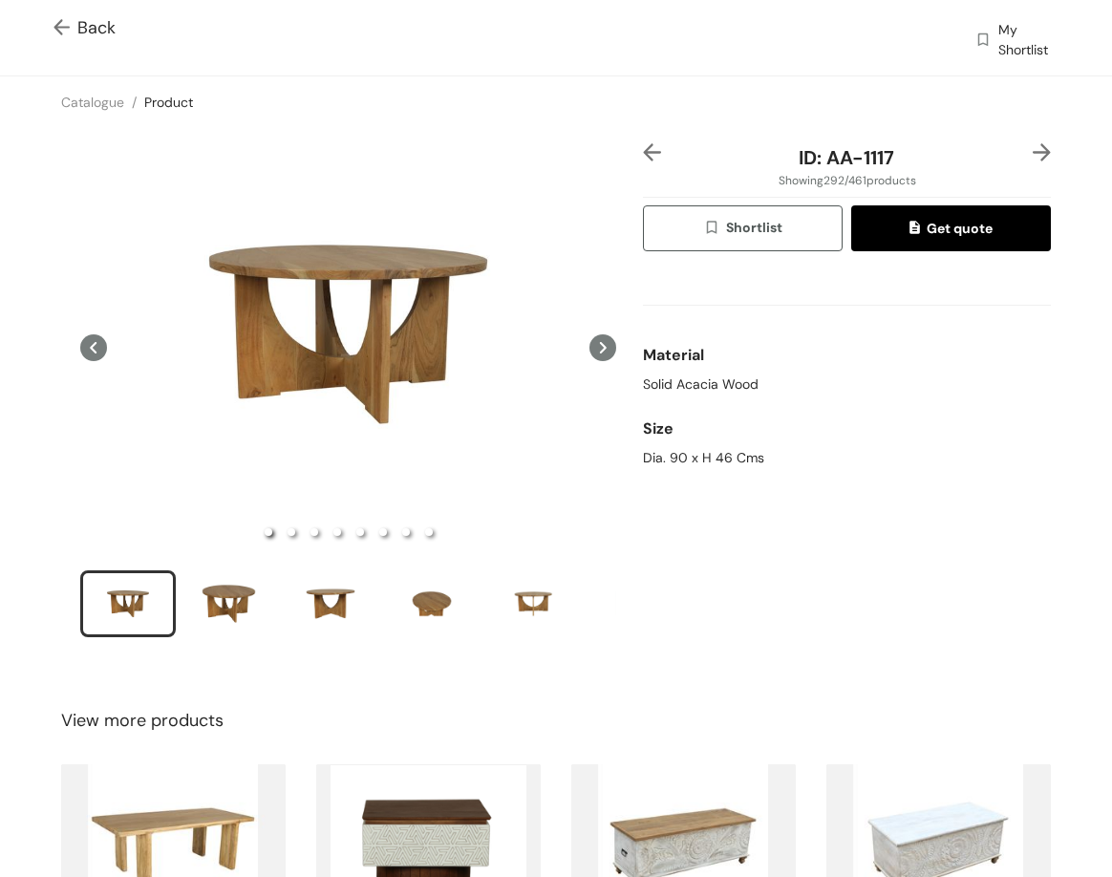
click at [669, 384] on div "Solid Acacia Wood" at bounding box center [847, 385] width 408 height 20
click at [1033, 149] on img at bounding box center [1042, 152] width 18 height 18
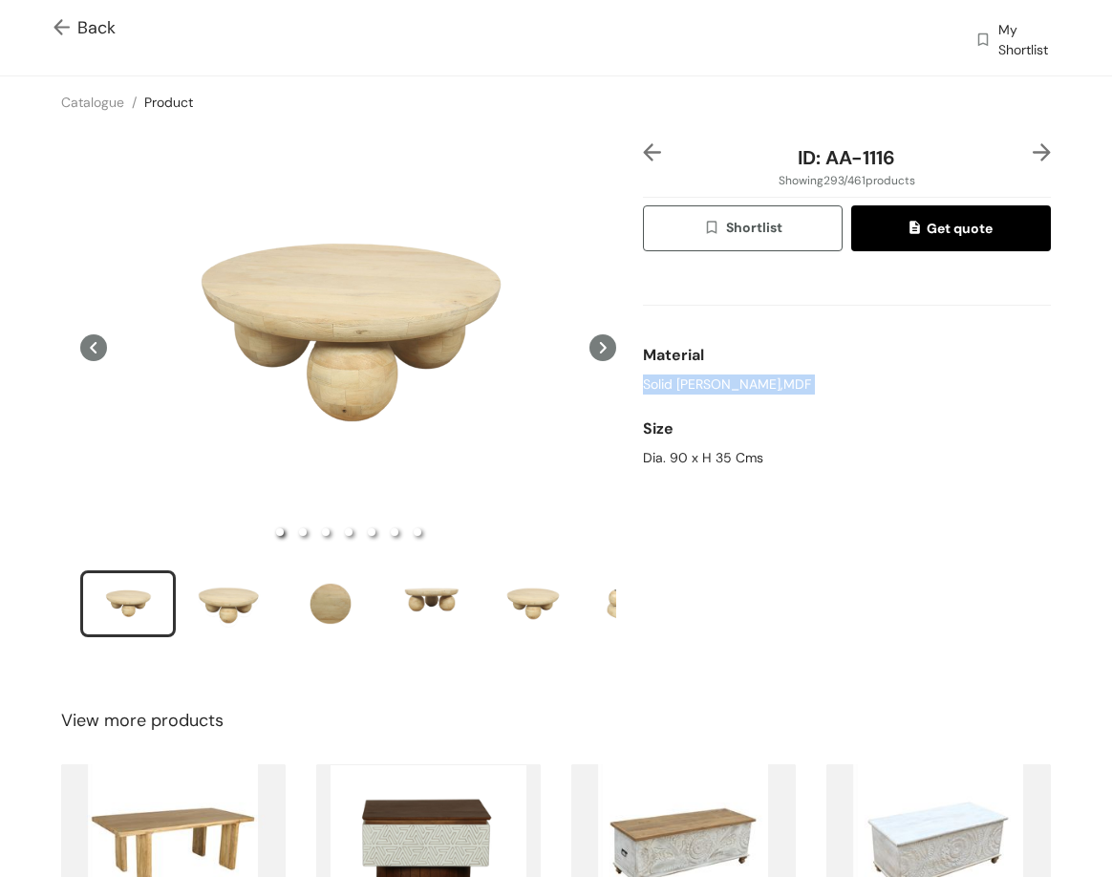
click at [643, 150] on img at bounding box center [652, 152] width 18 height 18
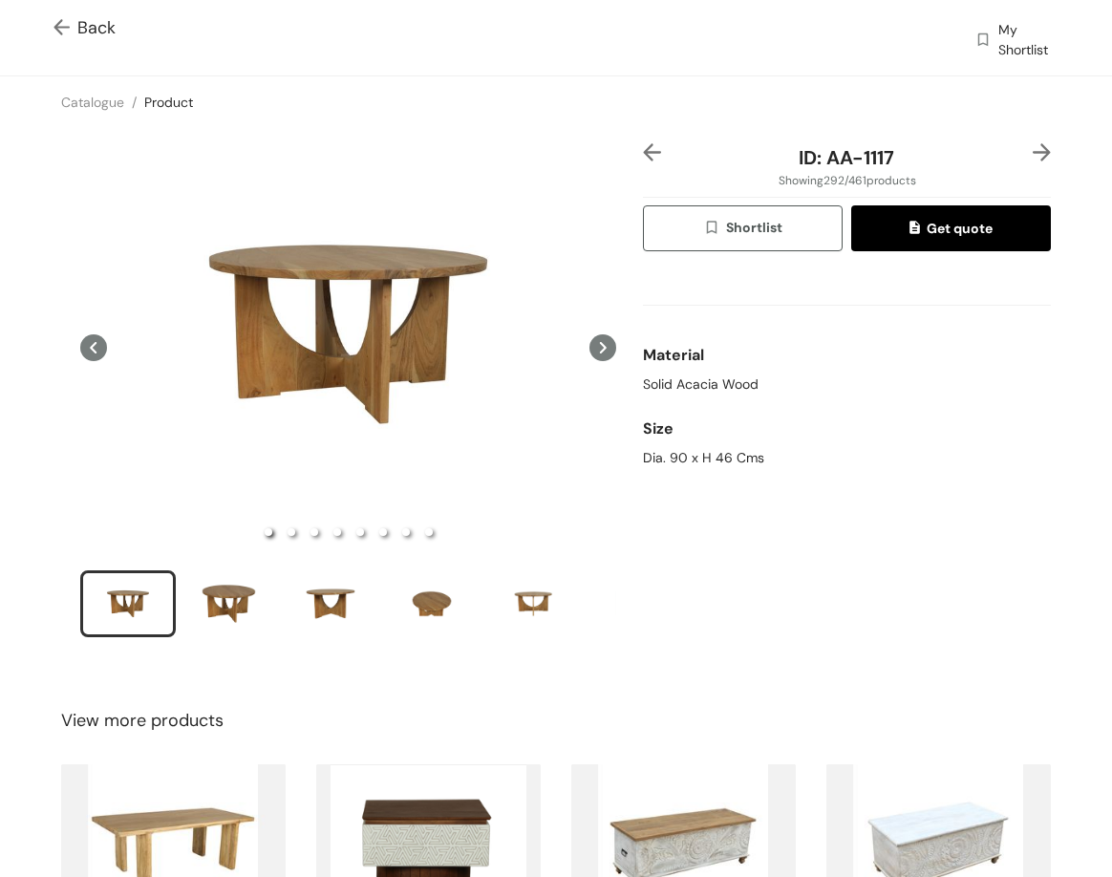
click at [695, 460] on div "Dia. 90 x H 46 Cms" at bounding box center [847, 458] width 408 height 20
drag, startPoint x: 864, startPoint y: 170, endPoint x: 944, endPoint y: 176, distance: 80.5
click at [944, 176] on div "ID: AA-1117 Showing 292 / 461 products Shortlist Get quote Material Solid Acaci…" at bounding box center [847, 403] width 416 height 520
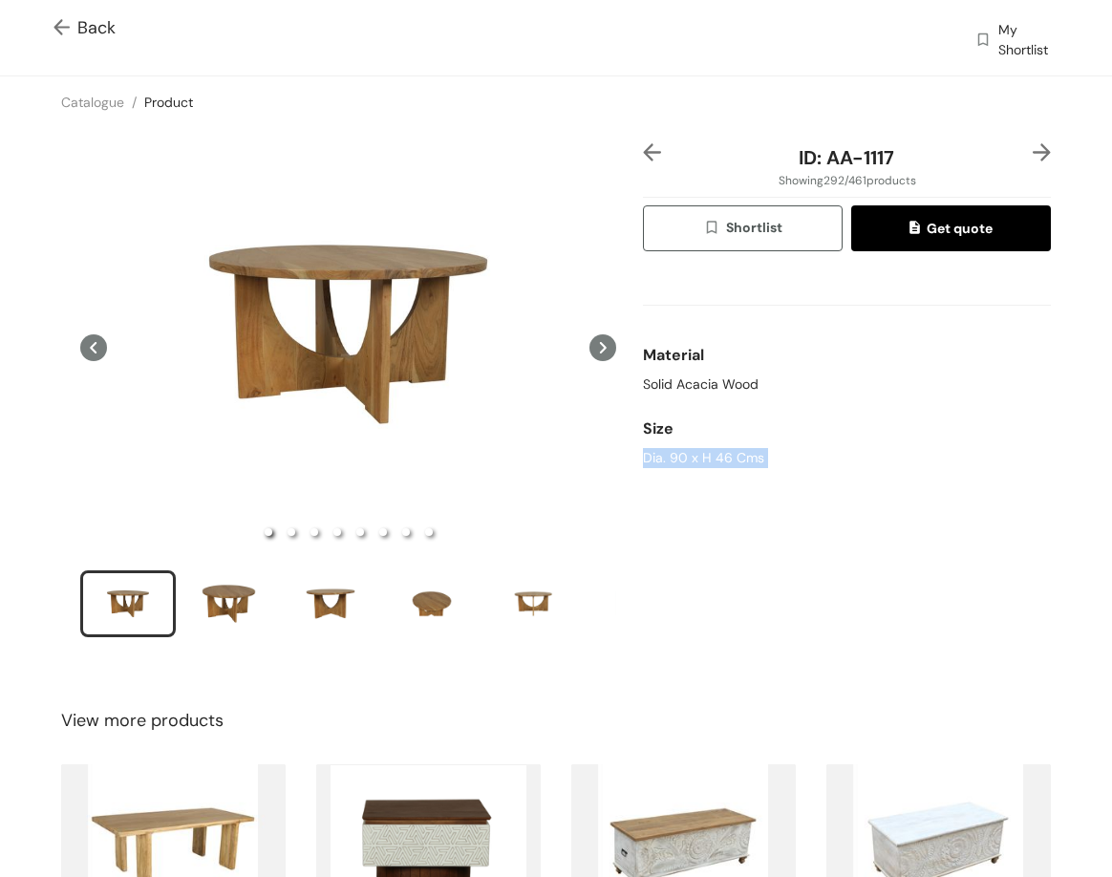
click at [871, 165] on span "ID: AA-1117" at bounding box center [847, 157] width 96 height 25
drag, startPoint x: 822, startPoint y: 155, endPoint x: 875, endPoint y: 123, distance: 62.1
click at [920, 151] on div "ID: AA-1117" at bounding box center [847, 157] width 340 height 29
click at [1033, 153] on img at bounding box center [1042, 152] width 18 height 18
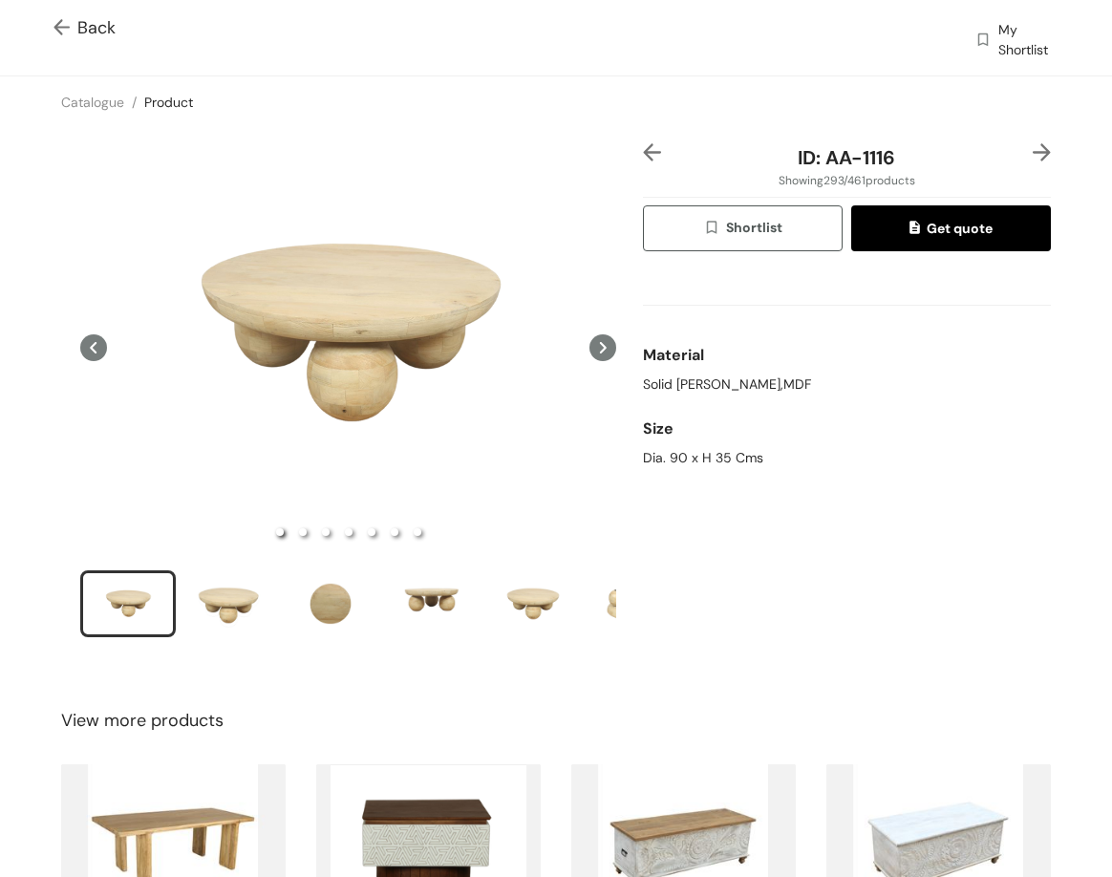
click at [675, 385] on div "Solid Mango Wood,MDF" at bounding box center [847, 385] width 408 height 20
click at [698, 452] on div "Dia. 90 x H 35 Cms" at bounding box center [847, 458] width 408 height 20
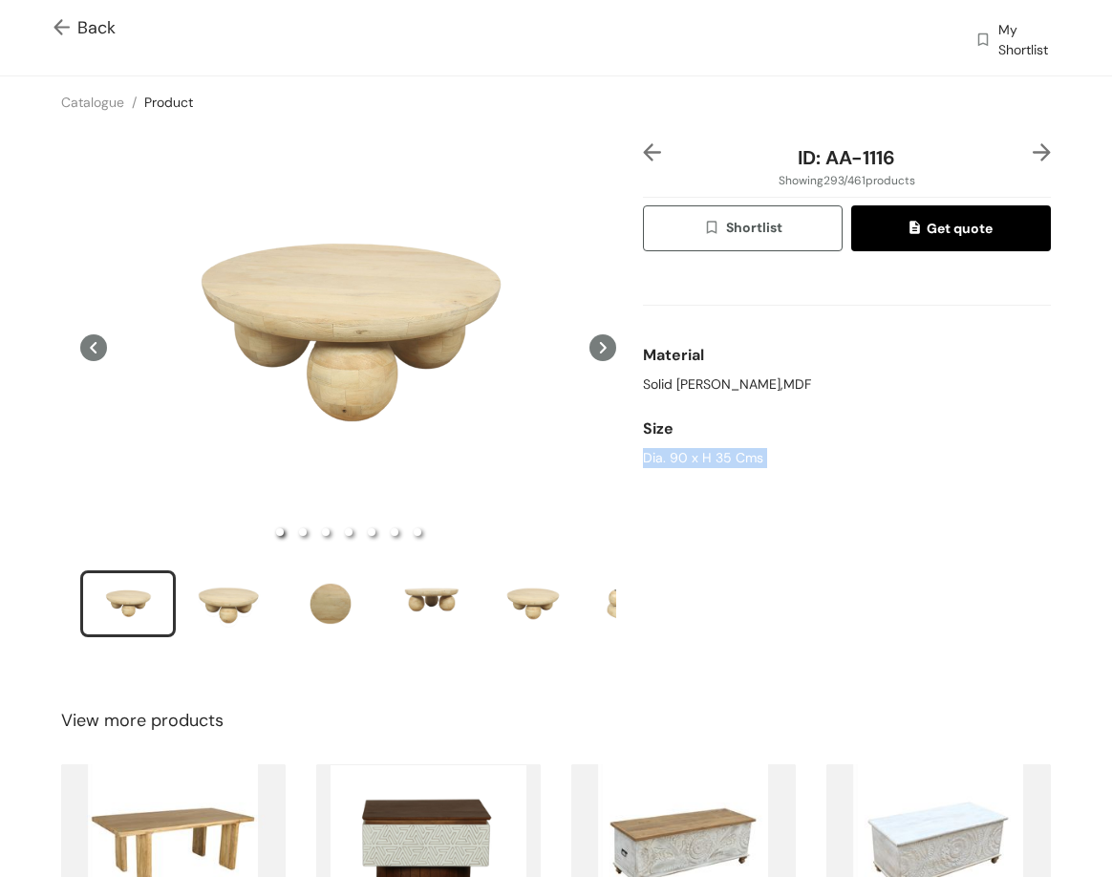
click at [698, 452] on div "Dia. 90 x H 35 Cms" at bounding box center [847, 458] width 408 height 20
drag, startPoint x: 818, startPoint y: 163, endPoint x: 909, endPoint y: 163, distance: 90.8
click at [909, 163] on div "ID: AA-1116" at bounding box center [847, 157] width 340 height 29
click at [1039, 153] on div "ID: AA-1116 Showing 293 / 461 products Shortlist Get quote Material Solid Mango…" at bounding box center [847, 403] width 416 height 520
click at [1033, 153] on img at bounding box center [1042, 152] width 18 height 18
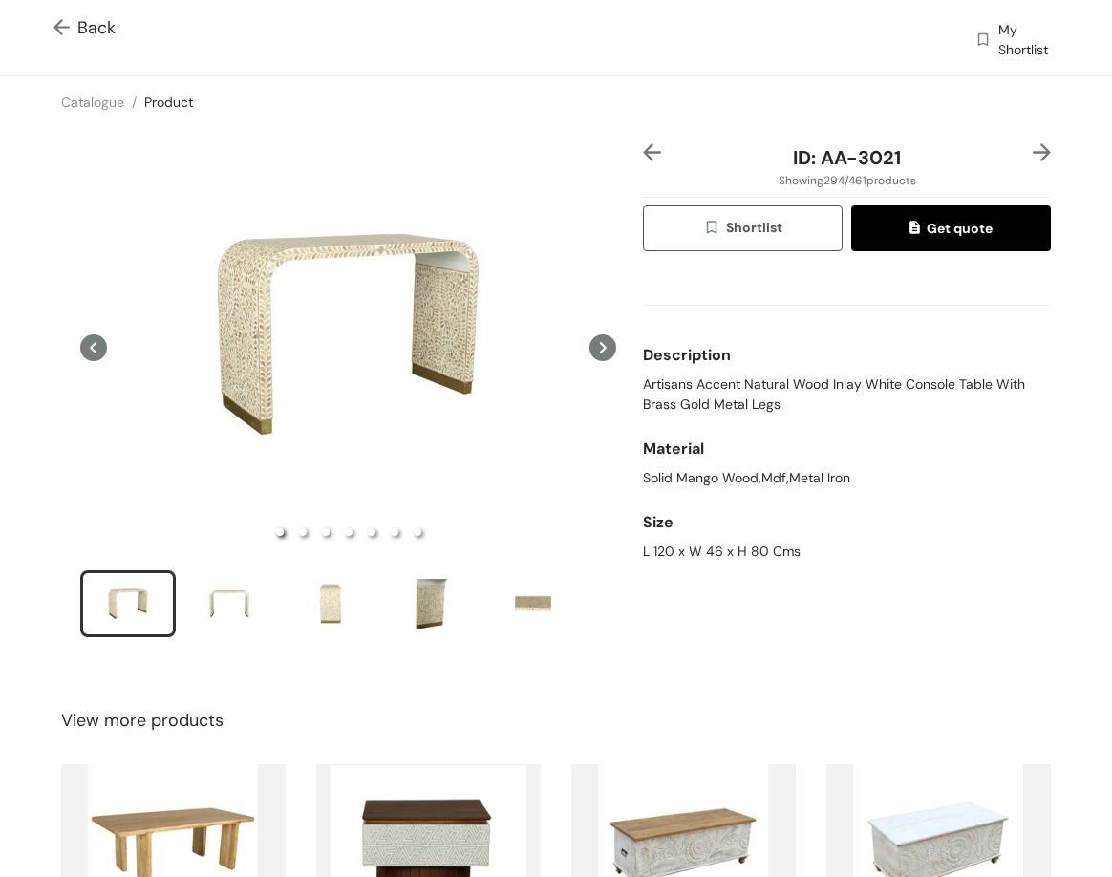
click at [681, 377] on span "Artisans Accent Natural Wood Inlay White Console Table With Brass Gold Metal Le…" at bounding box center [847, 395] width 408 height 40
click at [675, 377] on span "Artisans Accent Natural Wood Inlay White Console Table With Brass Gold Metal Le…" at bounding box center [847, 395] width 408 height 40
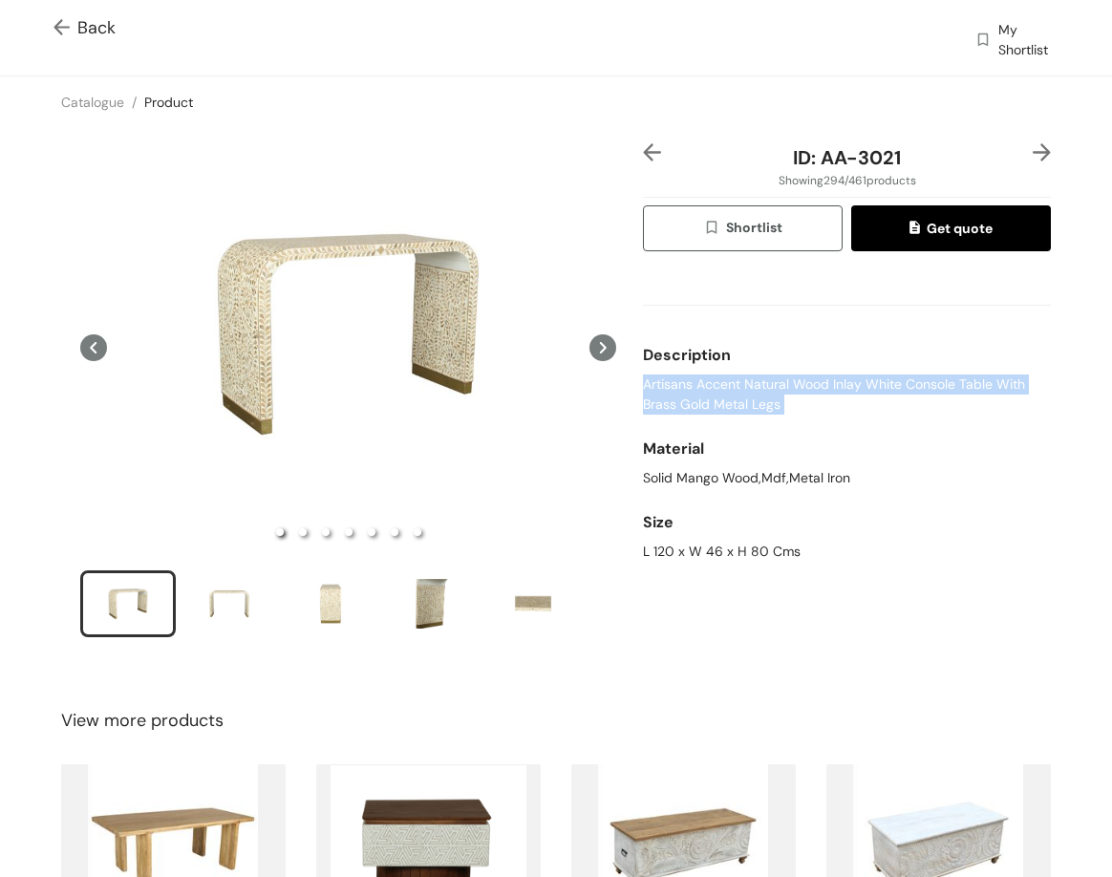
click at [675, 377] on span "Artisans Accent Natural Wood Inlay White Console Table With Brass Gold Metal Le…" at bounding box center [847, 395] width 408 height 40
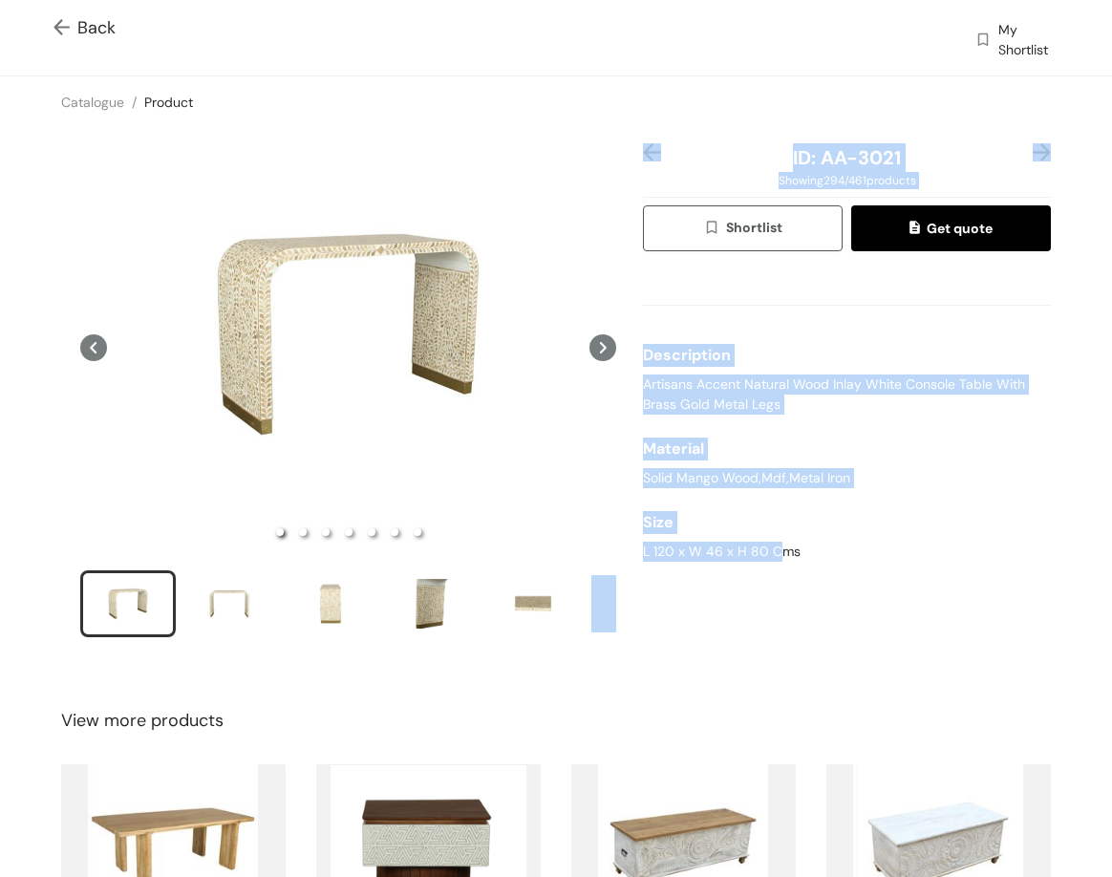
drag, startPoint x: 629, startPoint y: 551, endPoint x: 768, endPoint y: 558, distance: 139.6
click at [768, 558] on div "ID: AA-3021 Showing 294 / 461 products Shortlist Get quote Description Artisans…" at bounding box center [556, 403] width 1120 height 550
click at [768, 557] on div "L 120 x W 46 x H 80 Cms" at bounding box center [847, 552] width 408 height 20
click at [767, 555] on div "L 120 x W 46 x H 80 Cms" at bounding box center [847, 552] width 408 height 20
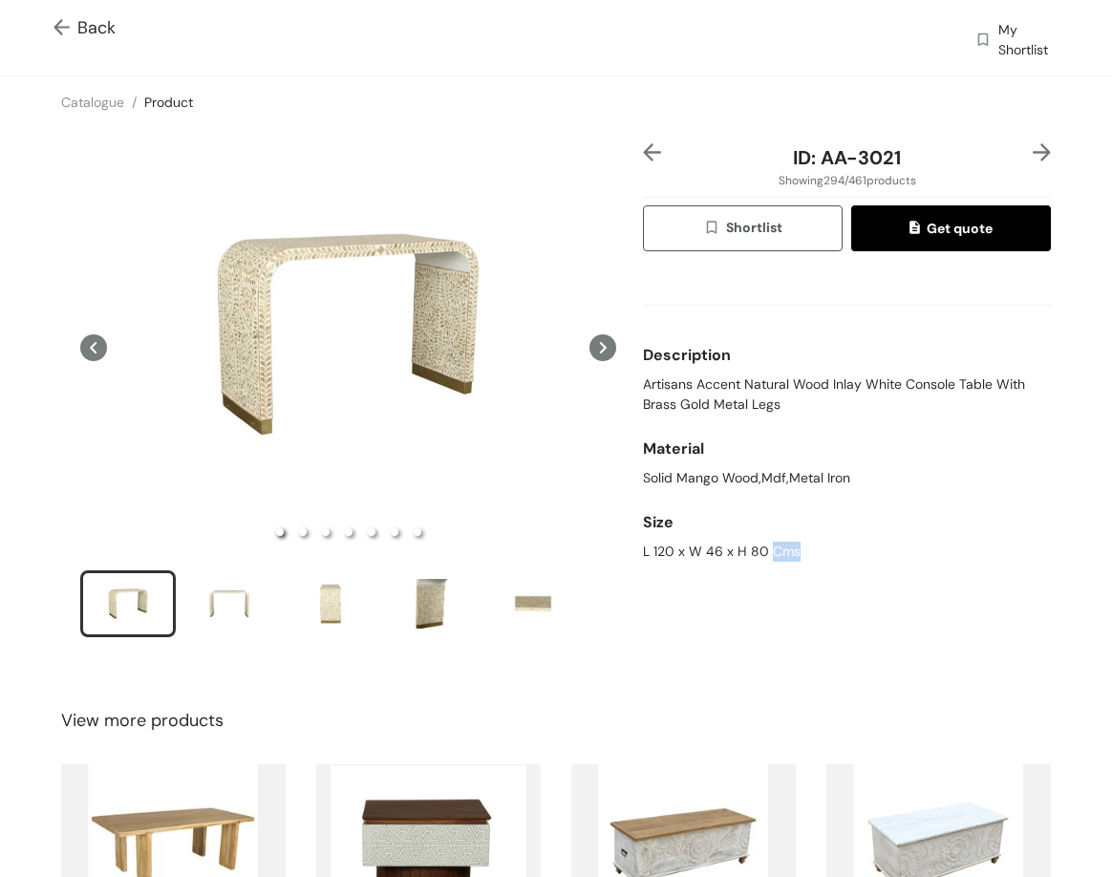
click at [765, 554] on div "L 120 x W 46 x H 80 Cms" at bounding box center [847, 552] width 408 height 20
click at [763, 552] on div "L 120 x W 46 x H 80 Cms" at bounding box center [847, 552] width 408 height 20
click at [762, 551] on div "L 120 x W 46 x H 80 Cms" at bounding box center [847, 552] width 408 height 20
drag, startPoint x: 815, startPoint y: 155, endPoint x: 897, endPoint y: 166, distance: 83.0
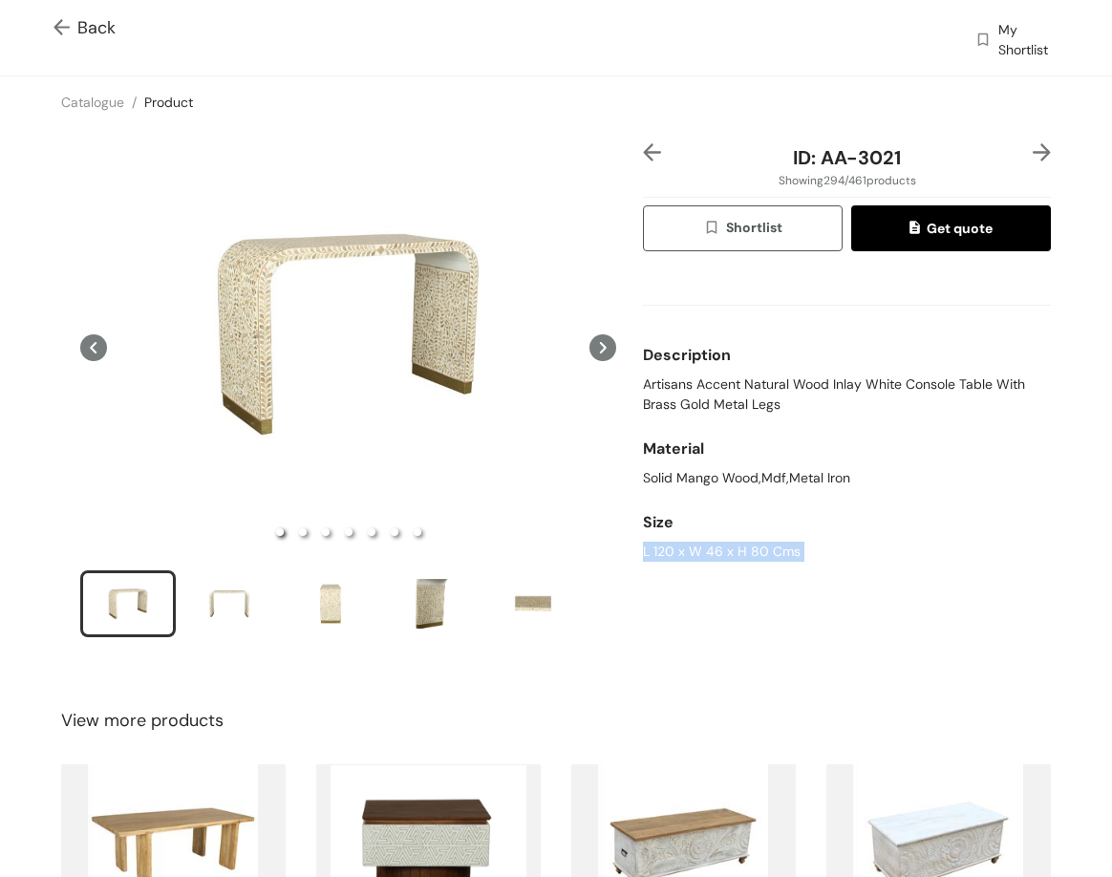
click at [910, 173] on div "ID: AA-3021 Showing 294 / 461 products Shortlist Get quote Description Artisans…" at bounding box center [847, 403] width 416 height 520
click at [871, 156] on span "ID: AA-3021" at bounding box center [847, 157] width 108 height 25
drag, startPoint x: 874, startPoint y: 161, endPoint x: 906, endPoint y: 161, distance: 31.5
click at [906, 161] on div "ID: AA-3021" at bounding box center [847, 157] width 340 height 29
drag, startPoint x: 830, startPoint y: 152, endPoint x: 904, endPoint y: 154, distance: 73.6
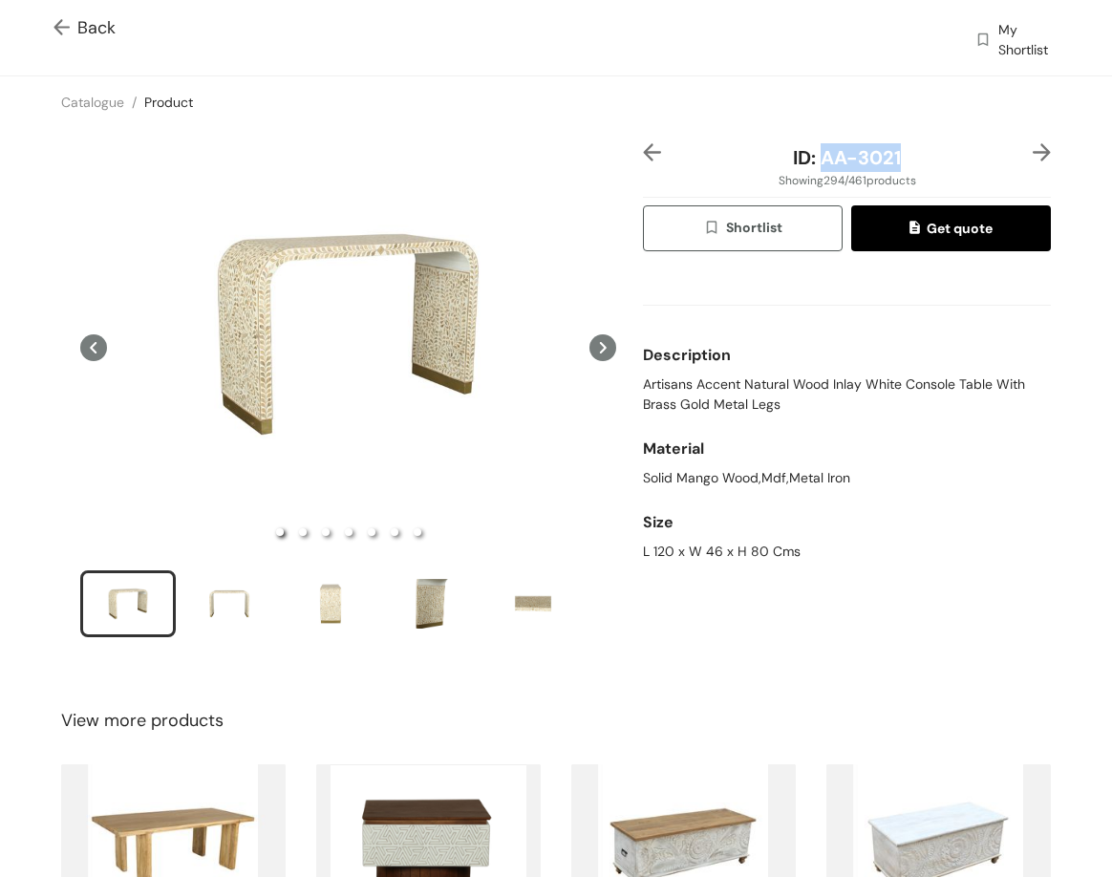
click at [904, 154] on div "ID: AA-3021" at bounding box center [847, 157] width 340 height 29
click at [1033, 154] on img at bounding box center [1042, 152] width 18 height 18
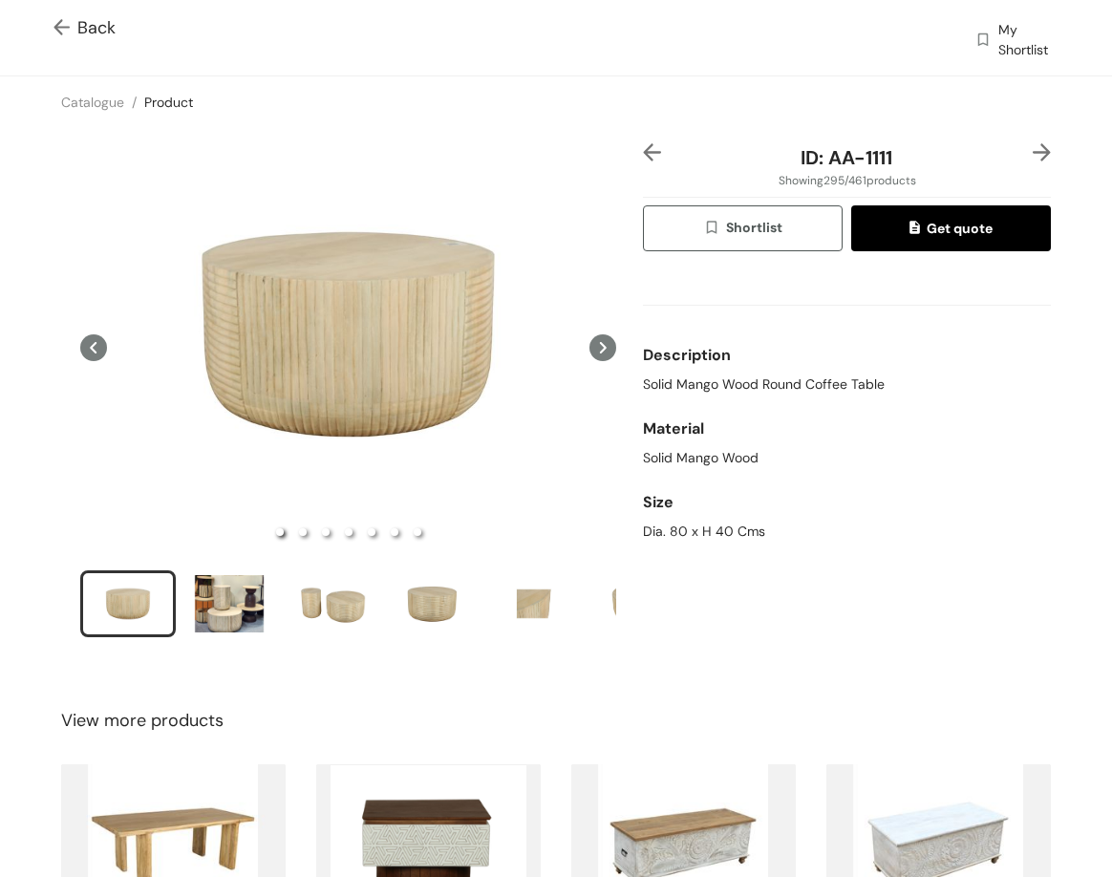
click at [744, 390] on span "Solid Mango Wood Round Coffee Table" at bounding box center [764, 385] width 242 height 20
click at [648, 525] on div "Dia. 80 x H 40 Cms" at bounding box center [847, 532] width 408 height 20
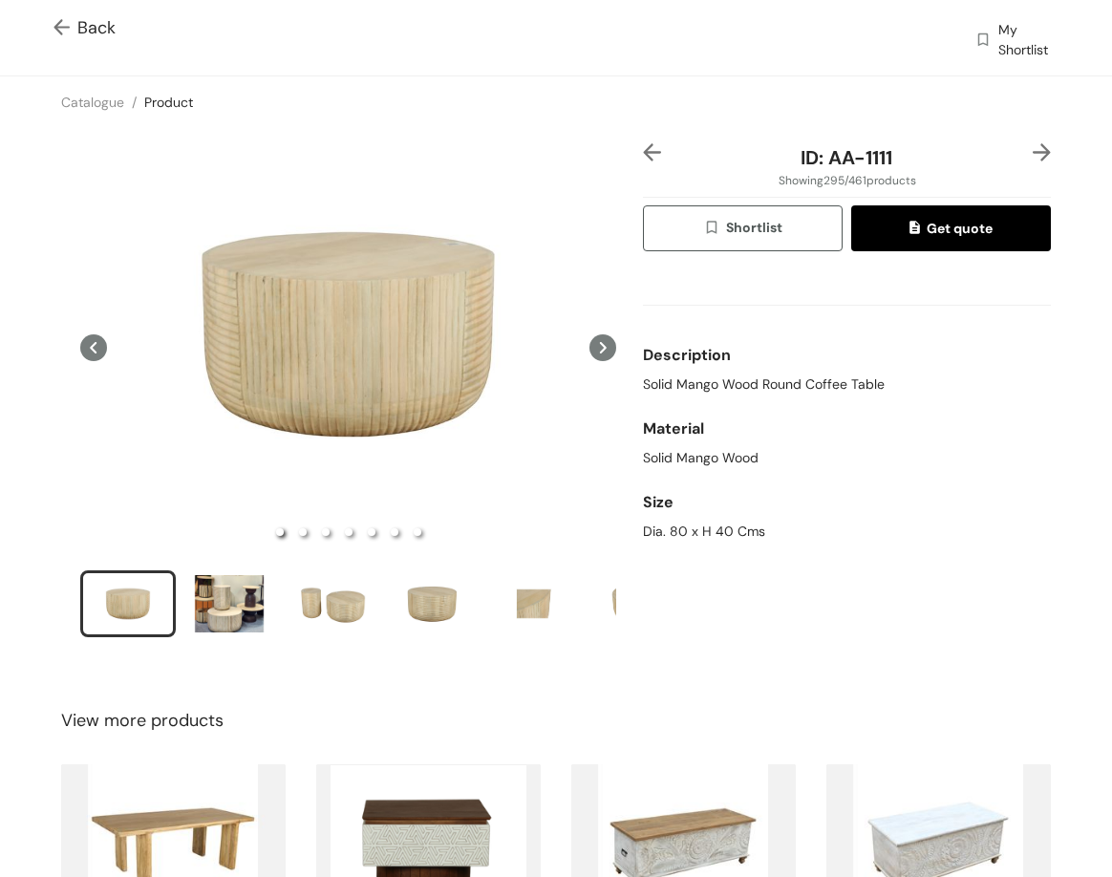
click at [661, 523] on div "Dia. 80 x H 40 Cms" at bounding box center [847, 532] width 408 height 20
click at [672, 526] on div "Dia. 80 x H 40 Cms" at bounding box center [847, 532] width 408 height 20
drag, startPoint x: 832, startPoint y: 165, endPoint x: 936, endPoint y: 171, distance: 104.3
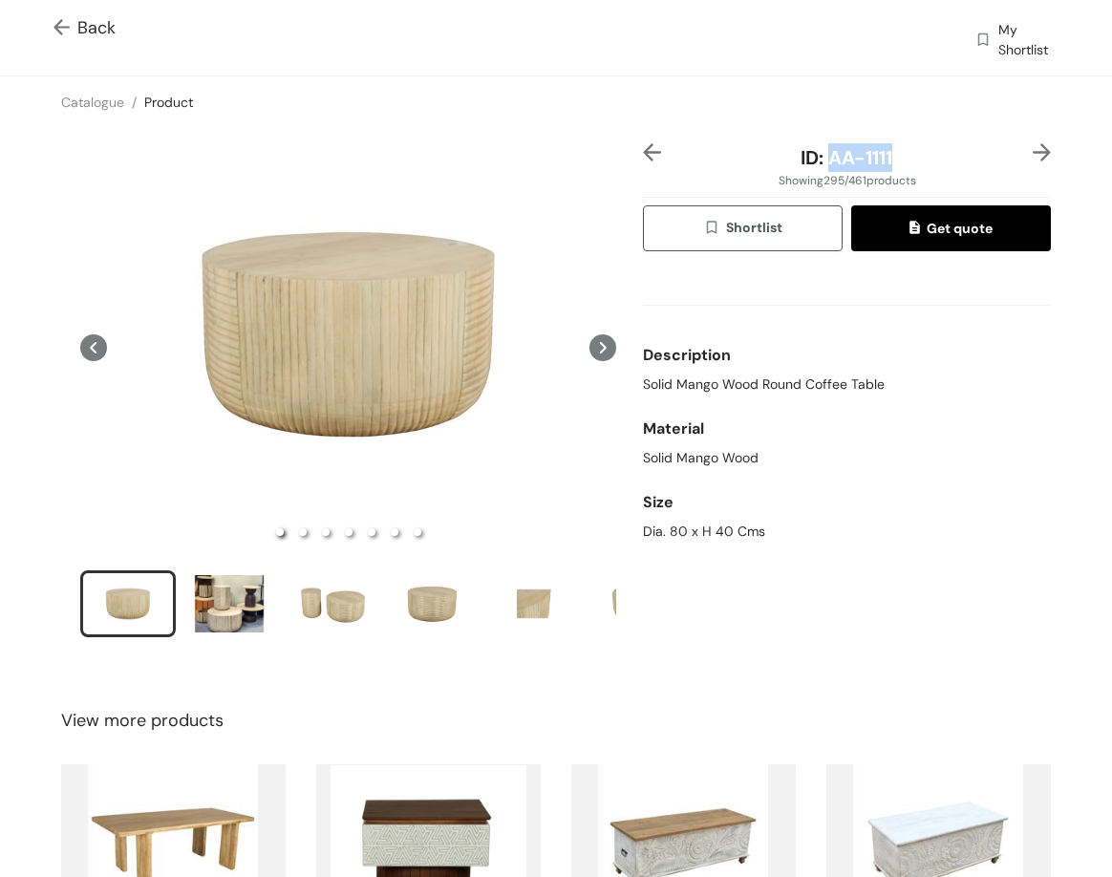
click at [936, 171] on div "ID: AA-1111" at bounding box center [847, 157] width 340 height 29
click at [1033, 152] on img at bounding box center [1042, 152] width 18 height 18
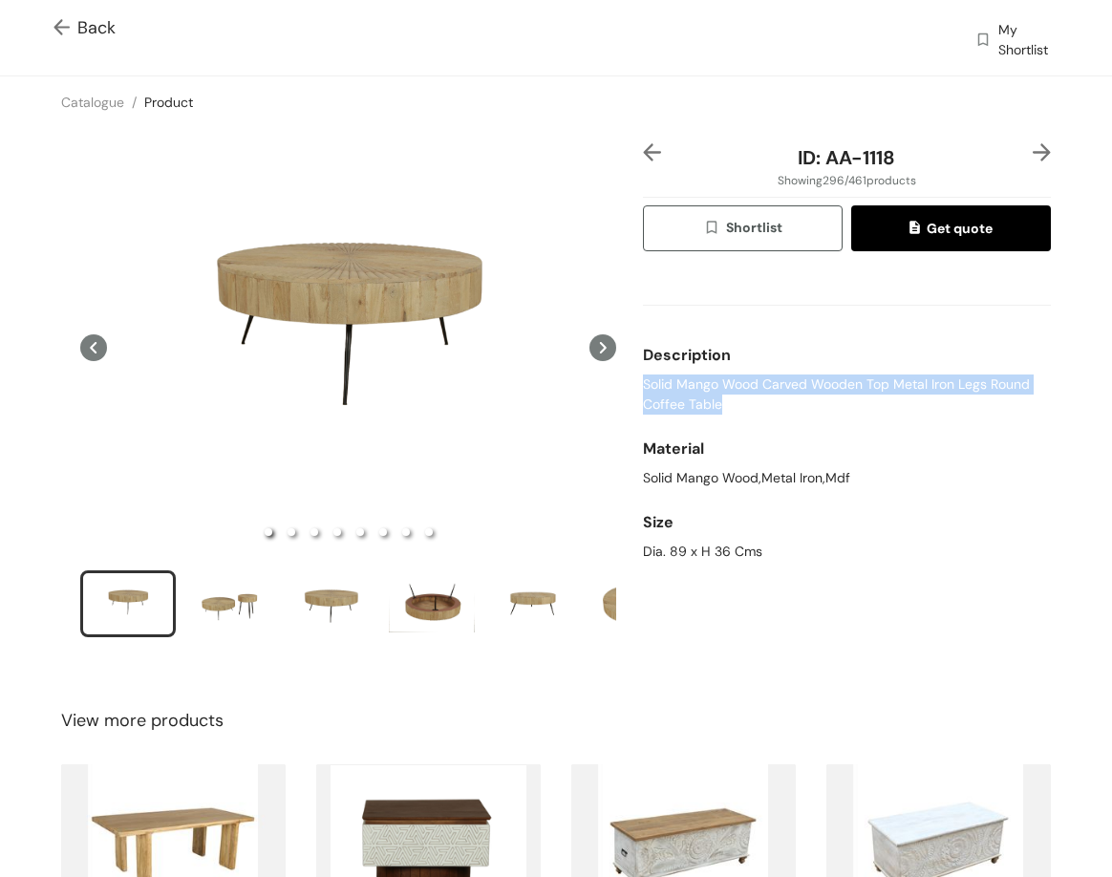
drag, startPoint x: 632, startPoint y: 384, endPoint x: 733, endPoint y: 412, distance: 104.1
click at [717, 407] on div "ID: AA-1118 Showing 296 / 461 products Shortlist Get quote Description Solid Ma…" at bounding box center [847, 403] width 416 height 520
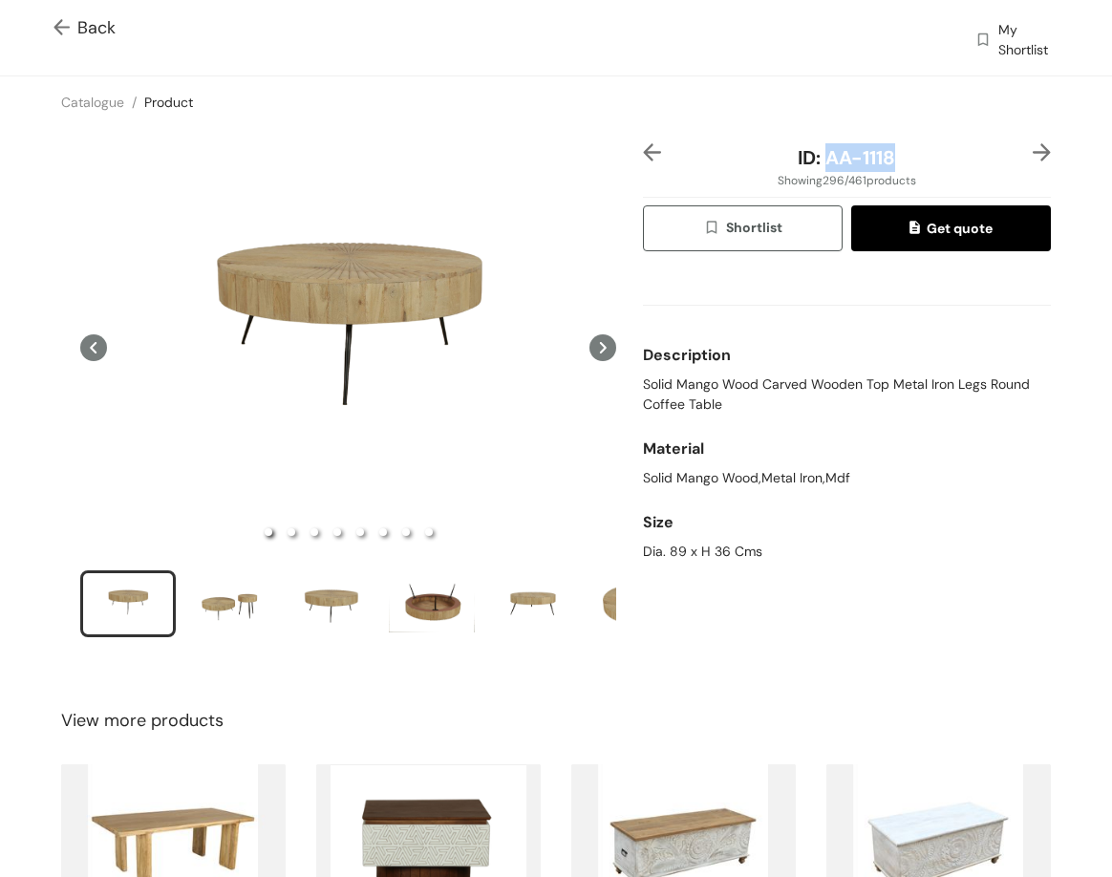
drag, startPoint x: 827, startPoint y: 163, endPoint x: 938, endPoint y: 168, distance: 110.9
click at [938, 168] on div "ID: AA-1118" at bounding box center [847, 157] width 340 height 29
click at [649, 561] on div "Dia. 89 x H 36 Cms" at bounding box center [847, 552] width 408 height 20
click at [644, 549] on div "Dia. 89 x H 36 Cms" at bounding box center [847, 552] width 408 height 20
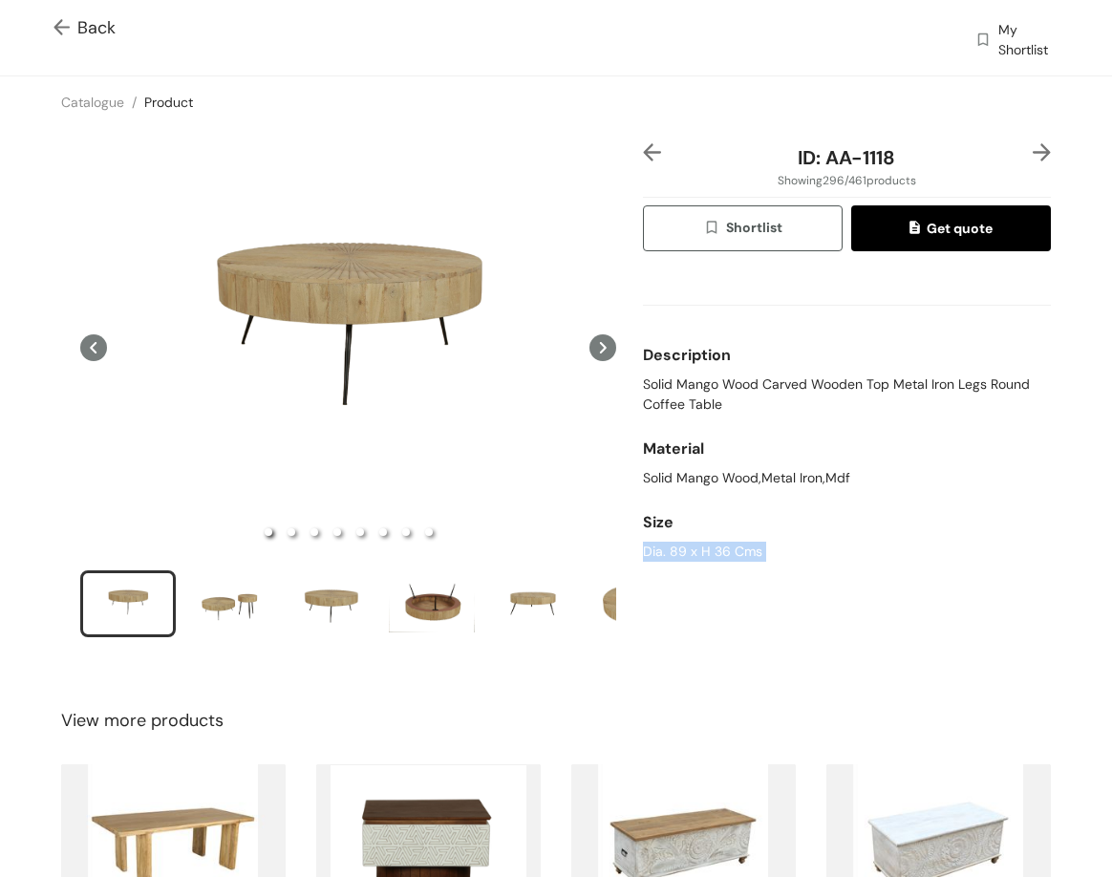
click at [644, 549] on div "Dia. 89 x H 36 Cms" at bounding box center [847, 552] width 408 height 20
drag, startPoint x: 814, startPoint y: 162, endPoint x: 886, endPoint y: 158, distance: 71.8
click at [891, 165] on div "ID: AA-1118" at bounding box center [847, 157] width 340 height 29
